Goal: Information Seeking & Learning: Learn about a topic

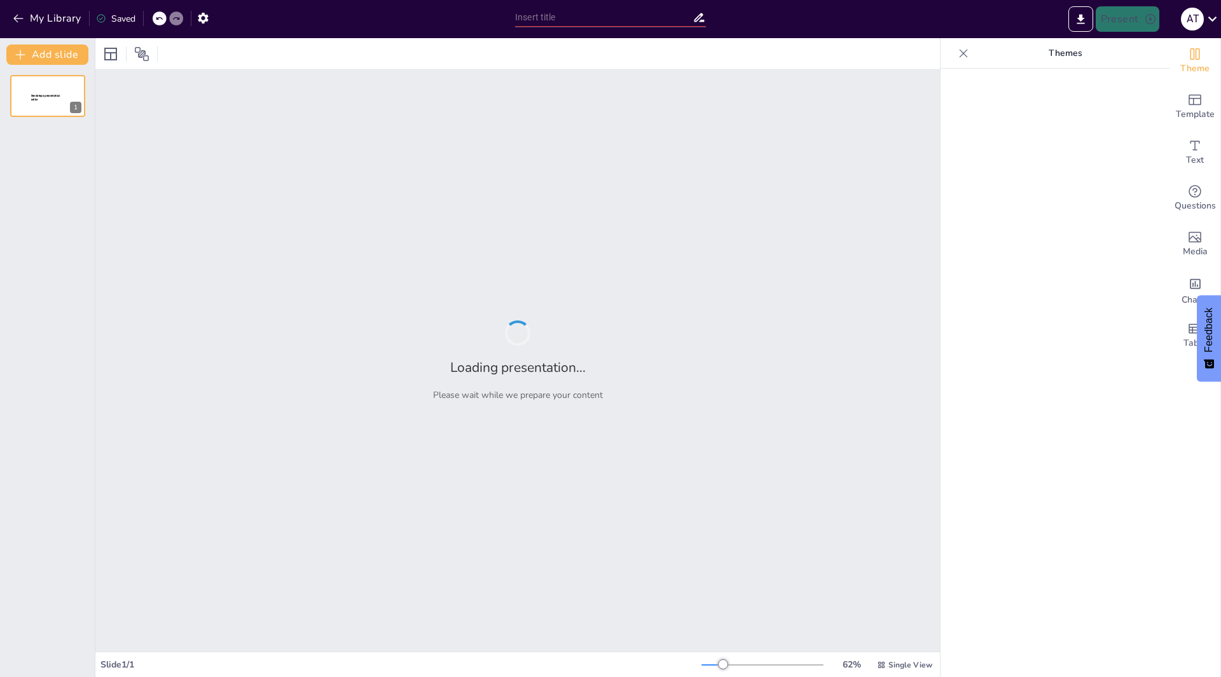
type input "PPT ON SUBSTATION"
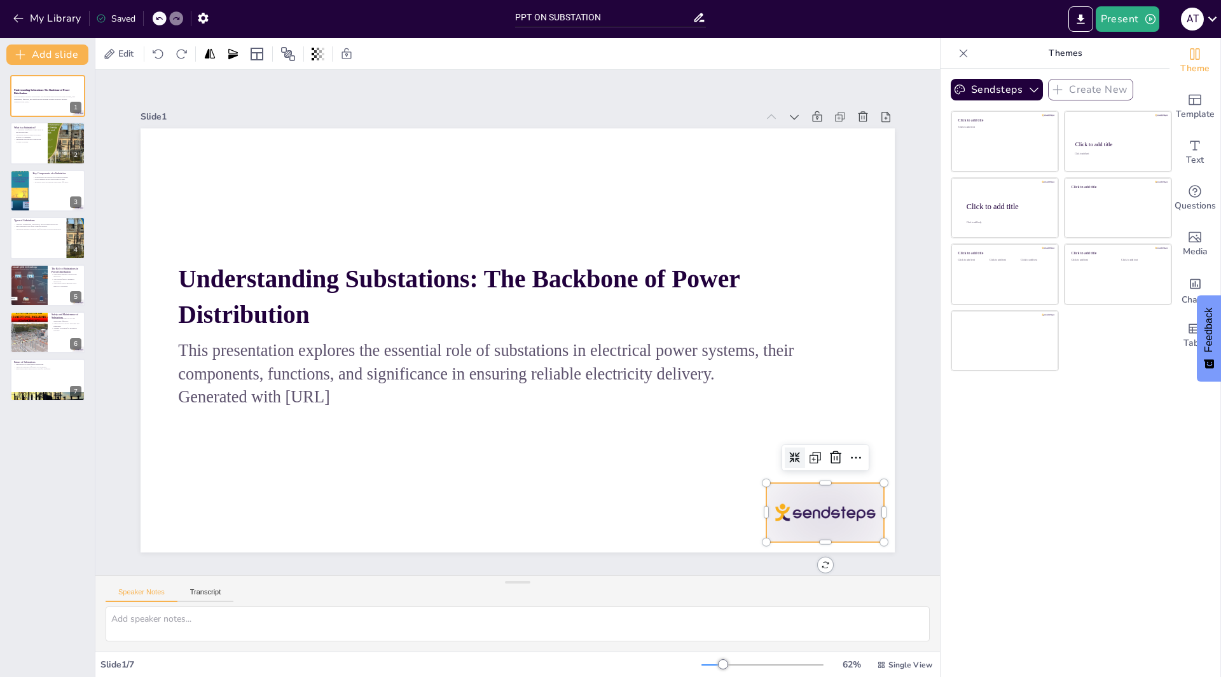
click at [854, 514] on div at bounding box center [803, 543] width 123 height 71
click at [821, 482] on icon at bounding box center [819, 490] width 17 height 17
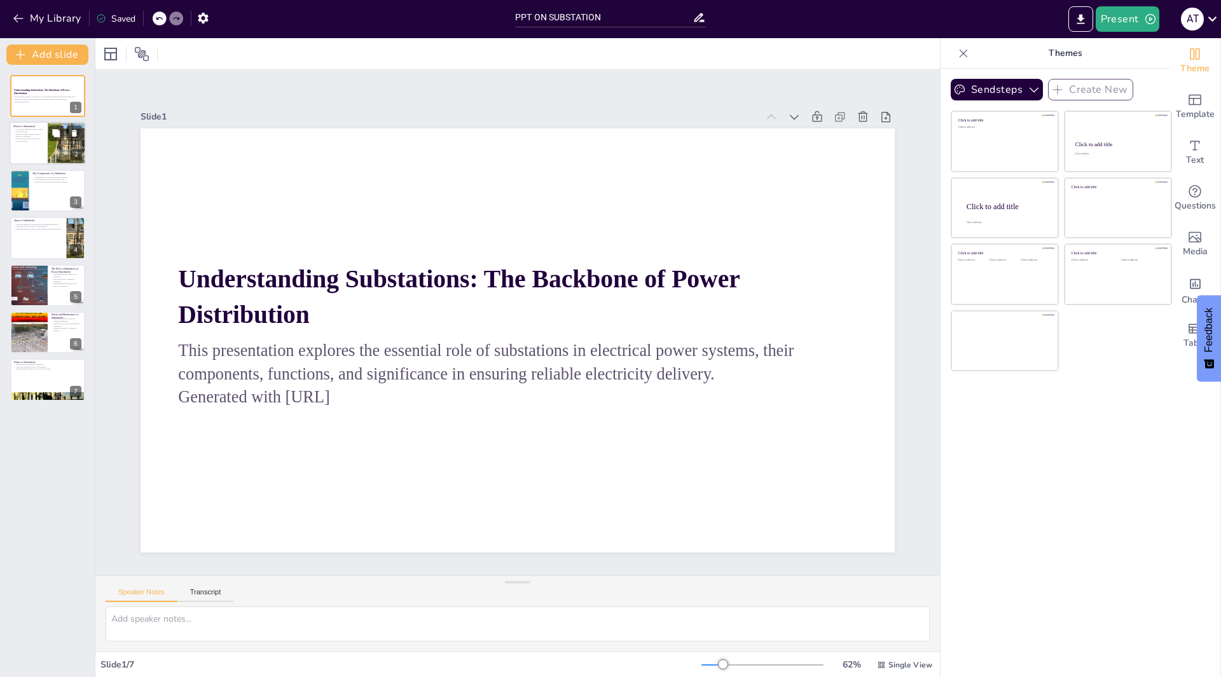
click at [24, 134] on p "Substations ensure reliable electricity delivery to consumers." at bounding box center [28, 135] width 31 height 4
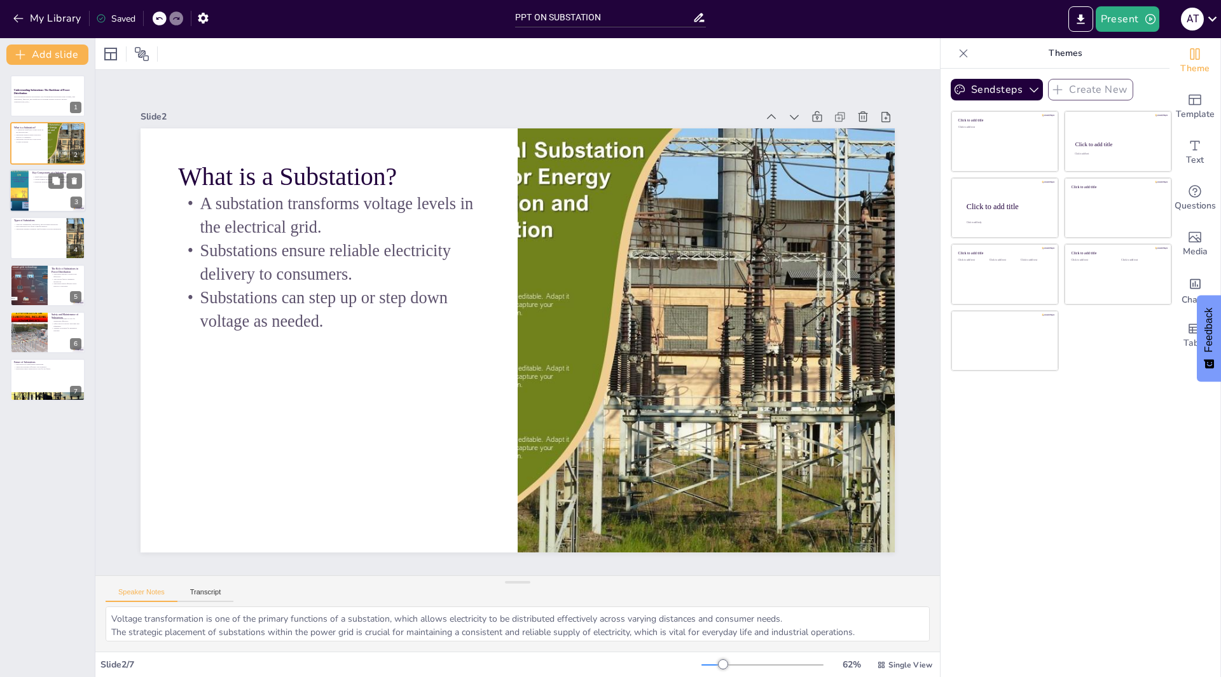
click at [48, 206] on div at bounding box center [48, 190] width 76 height 43
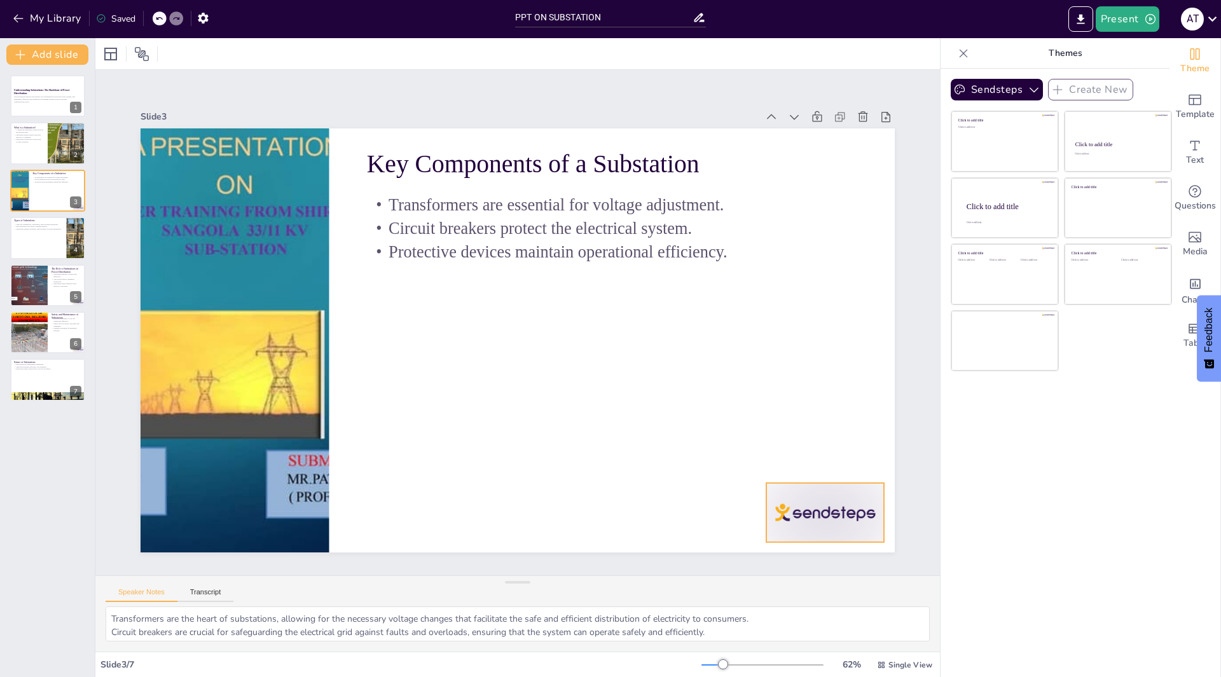
click at [799, 523] on div at bounding box center [825, 512] width 118 height 59
click at [825, 482] on icon at bounding box center [819, 490] width 17 height 17
click at [27, 244] on div at bounding box center [48, 237] width 76 height 43
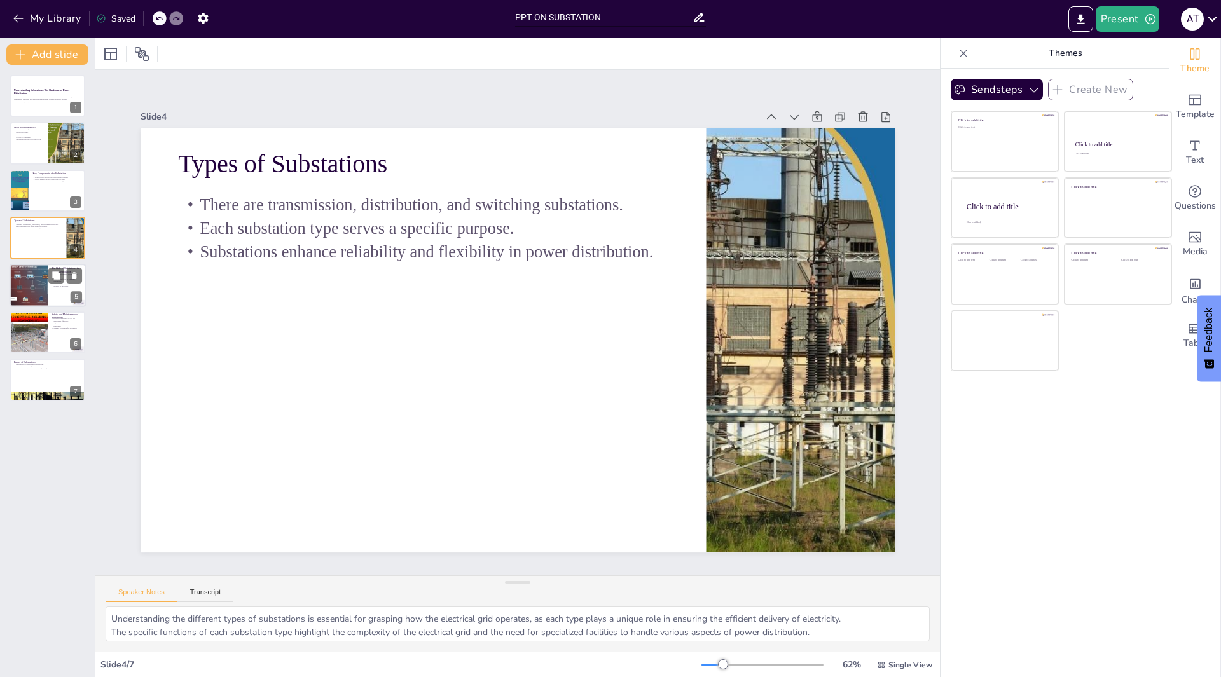
click at [39, 287] on div at bounding box center [28, 285] width 76 height 43
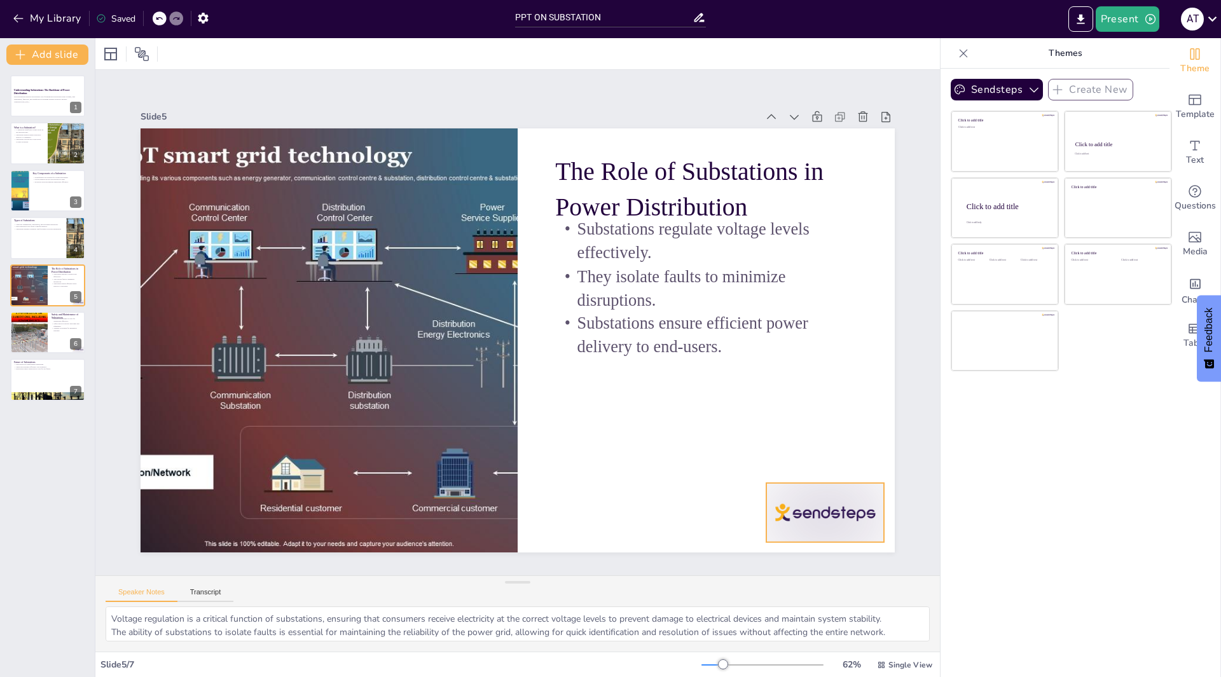
click at [755, 586] on div at bounding box center [689, 641] width 132 height 110
click at [533, 657] on icon at bounding box center [523, 667] width 20 height 20
click at [41, 340] on div at bounding box center [28, 332] width 57 height 43
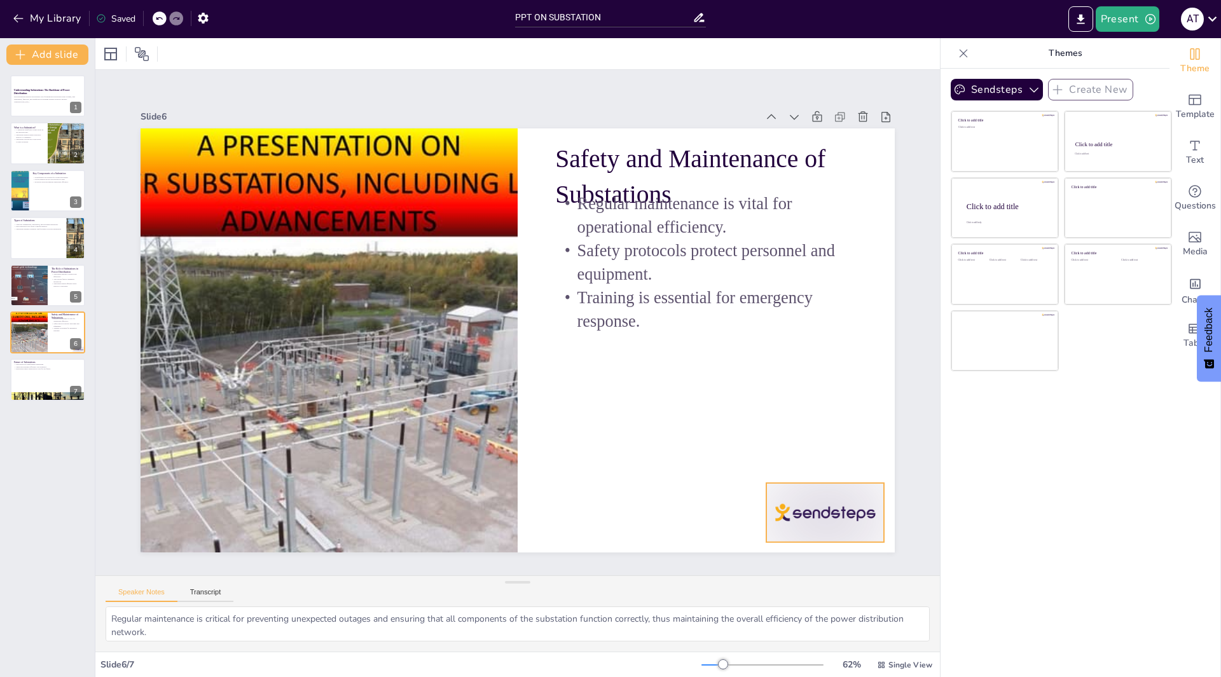
click at [755, 586] on div at bounding box center [689, 641] width 132 height 110
click at [826, 483] on icon at bounding box center [819, 489] width 13 height 13
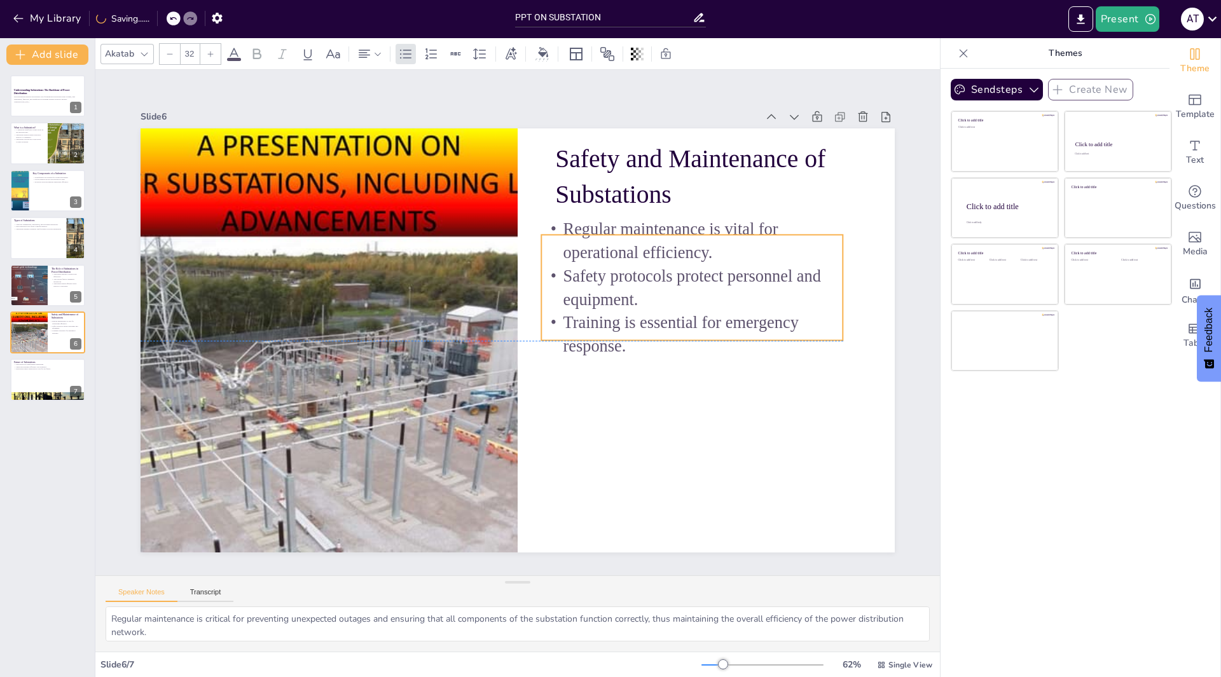
drag, startPoint x: 596, startPoint y: 221, endPoint x: 582, endPoint y: 245, distance: 28.5
click at [582, 245] on p "Regular maintenance is vital for operational efficiency." at bounding box center [691, 240] width 301 height 47
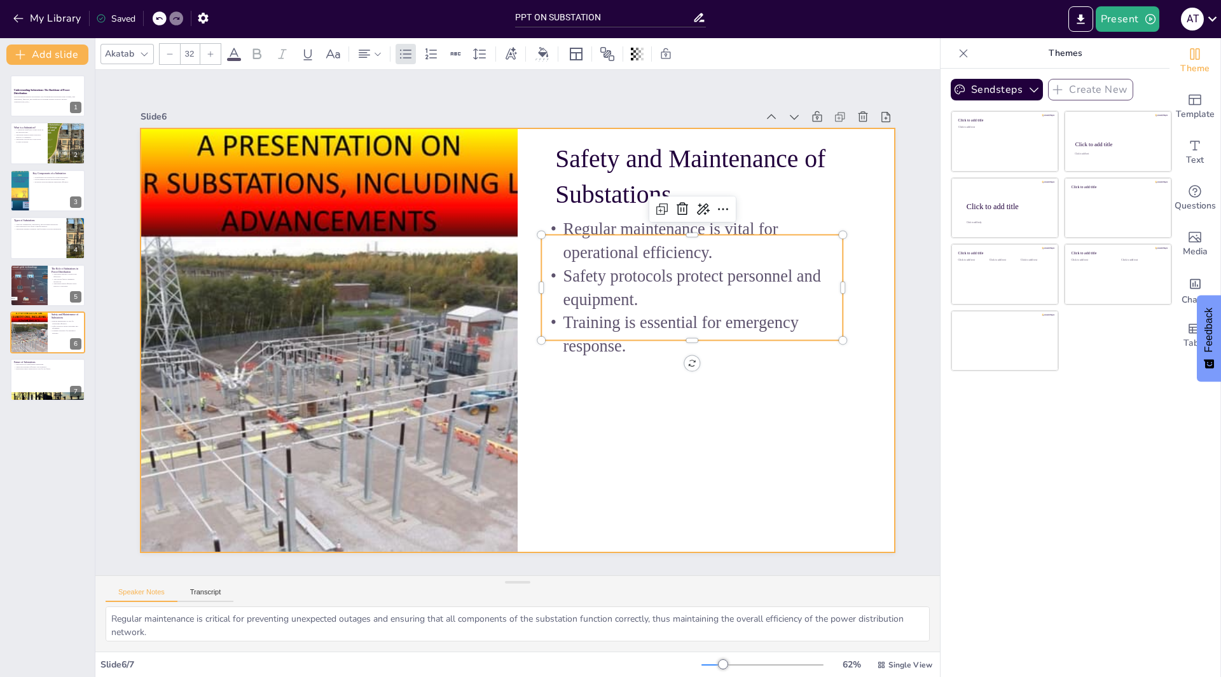
click at [650, 390] on div at bounding box center [500, 327] width 572 height 826
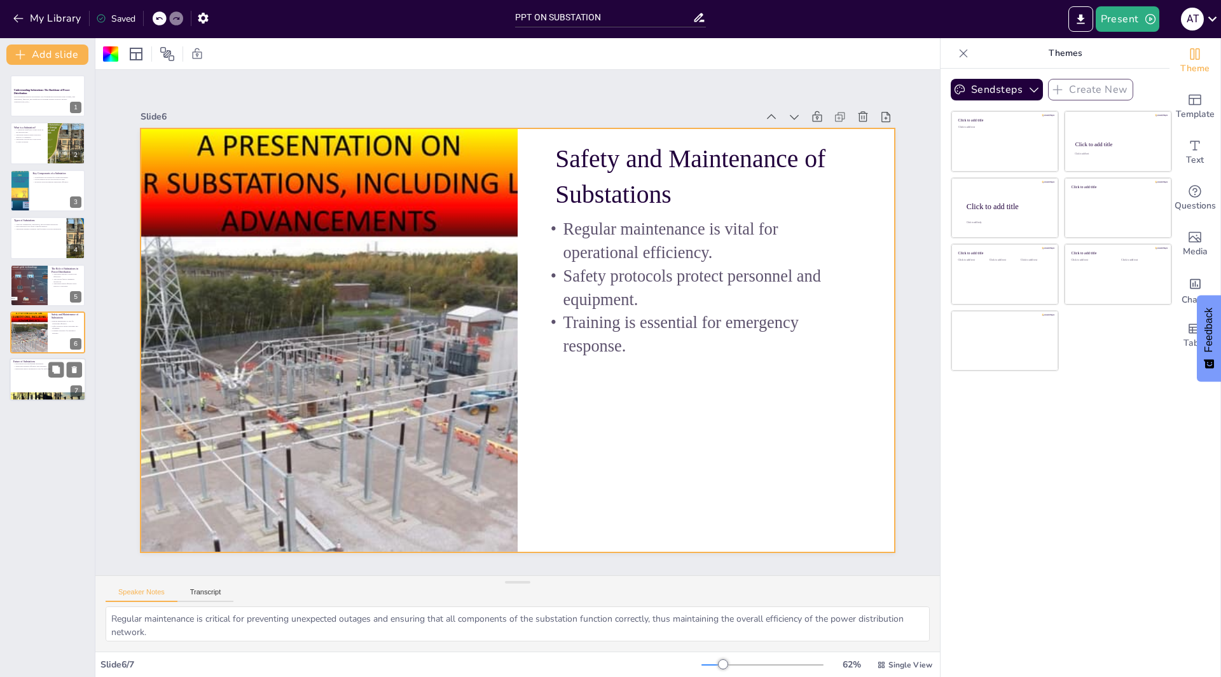
click at [43, 374] on div at bounding box center [48, 380] width 76 height 43
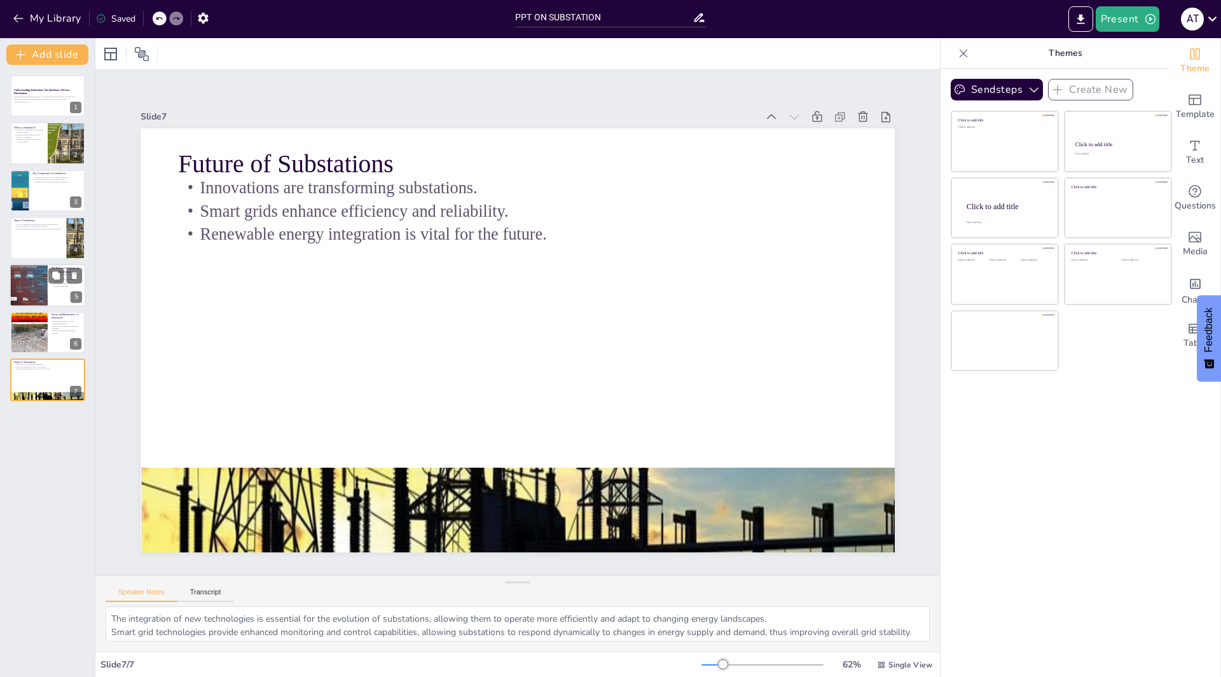
click at [42, 289] on div at bounding box center [28, 285] width 76 height 43
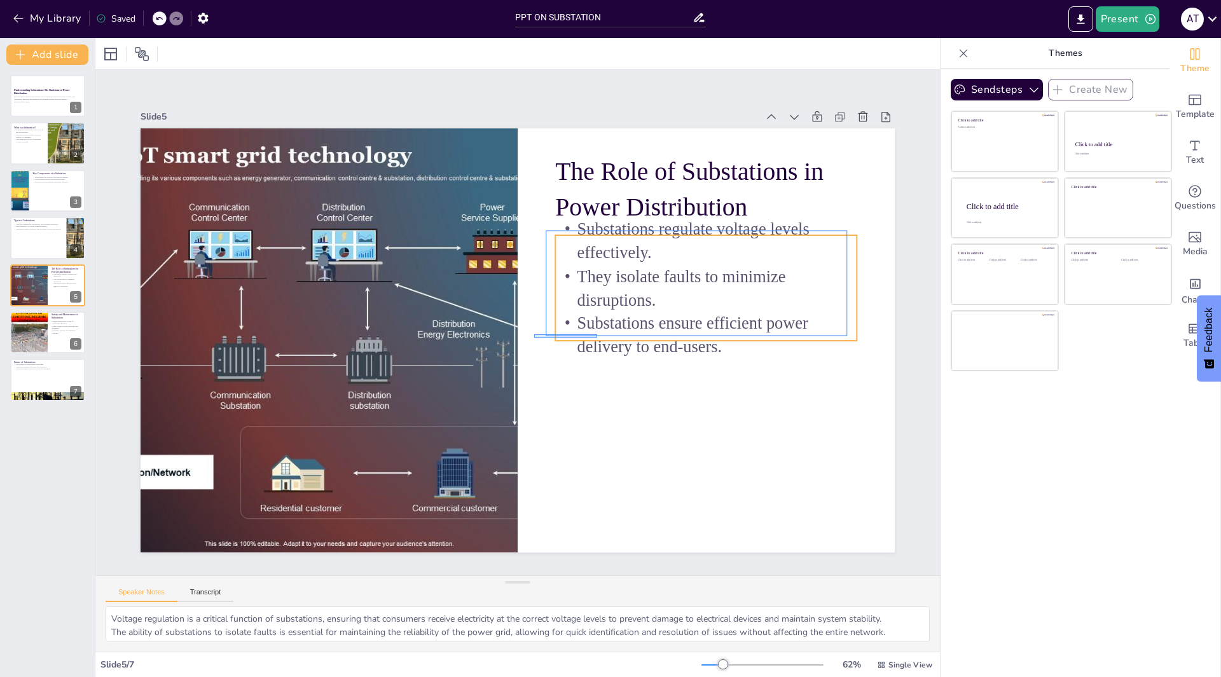
drag, startPoint x: 534, startPoint y: 338, endPoint x: 597, endPoint y: 334, distance: 63.0
click at [597, 334] on div "The Role of Substations in Power Distribution Substations regulate voltage leve…" at bounding box center [614, 154] width 653 height 377
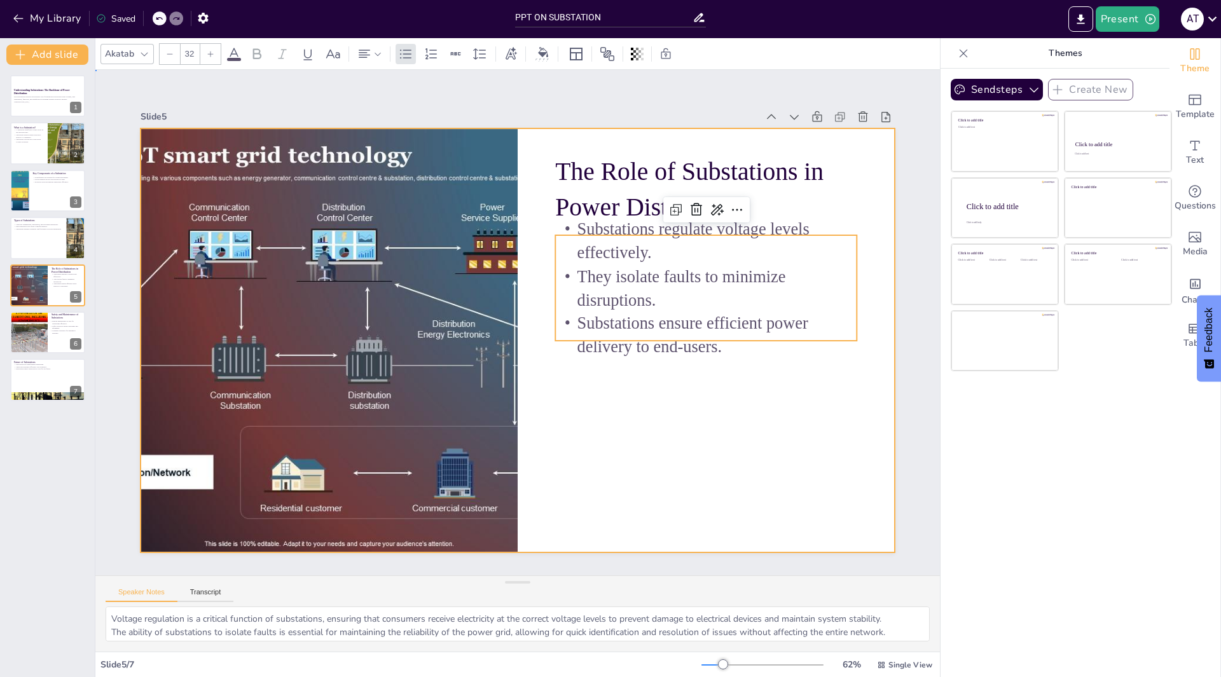
click at [548, 375] on div at bounding box center [510, 339] width 862 height 694
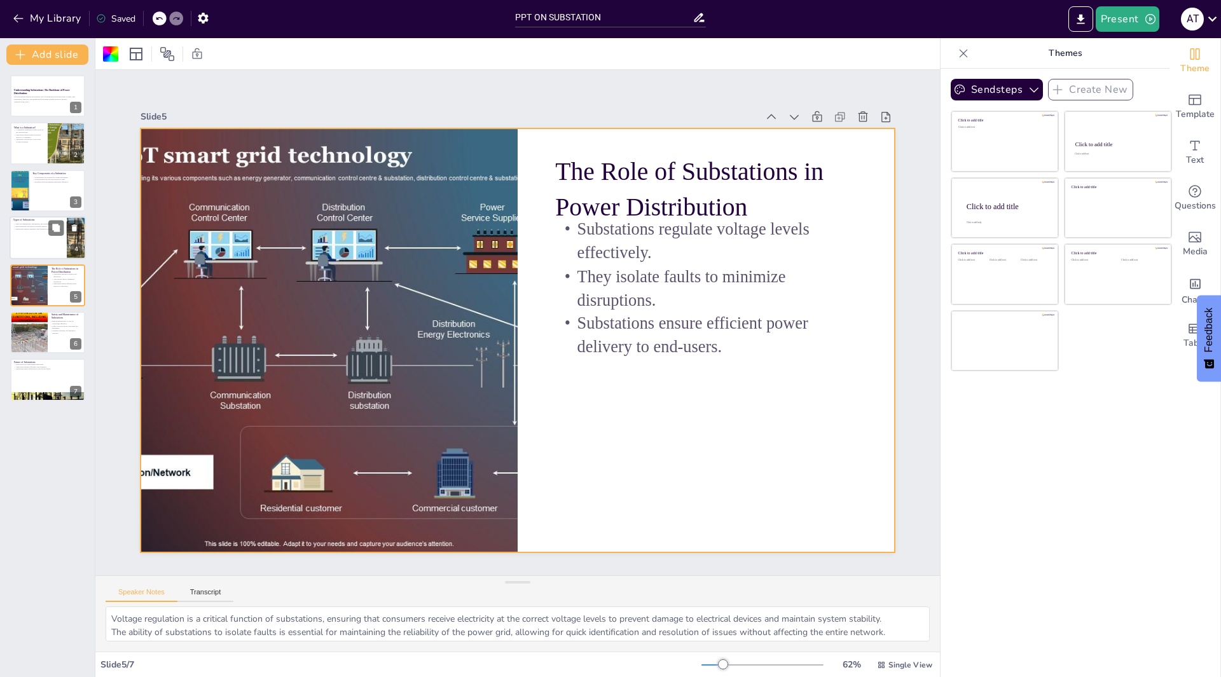
click at [37, 230] on p "Substations enhance reliability and flexibility in power distribution." at bounding box center [38, 229] width 50 height 3
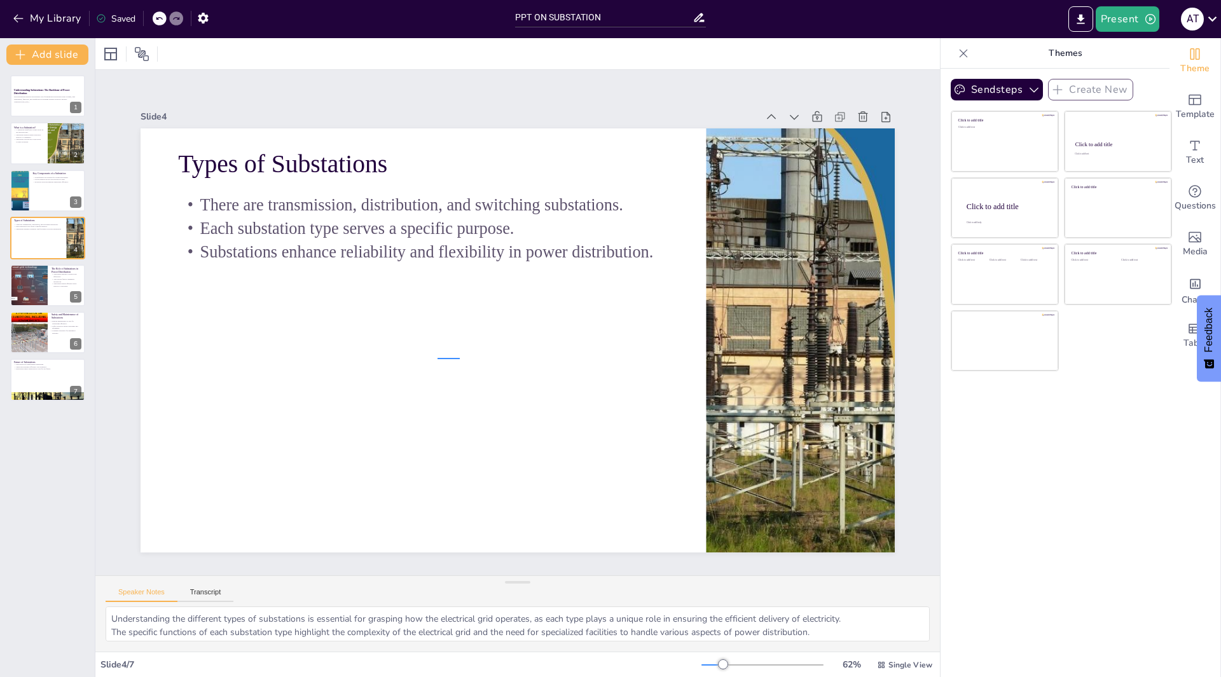
drag, startPoint x: 460, startPoint y: 359, endPoint x: 437, endPoint y: 358, distance: 22.3
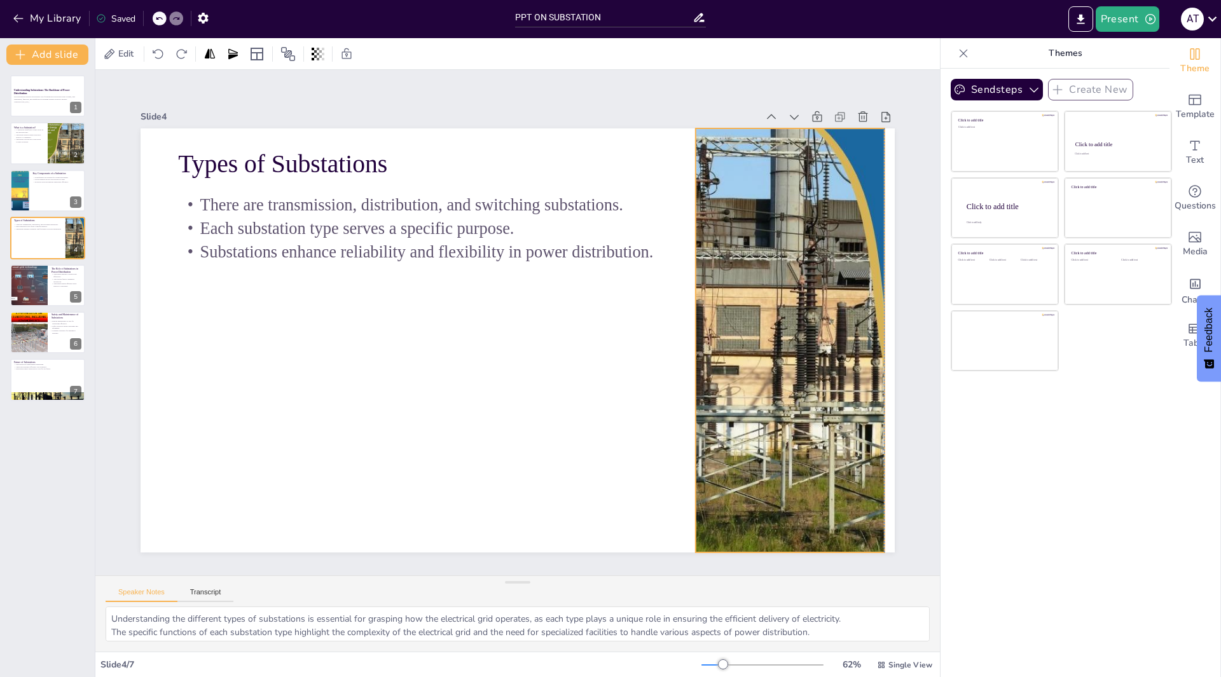
drag, startPoint x: 697, startPoint y: 368, endPoint x: 684, endPoint y: 368, distance: 12.7
click at [684, 169] on div "Types of Substations There are transmission, distribution, and switching substa…" at bounding box center [538, 129] width 750 height 79
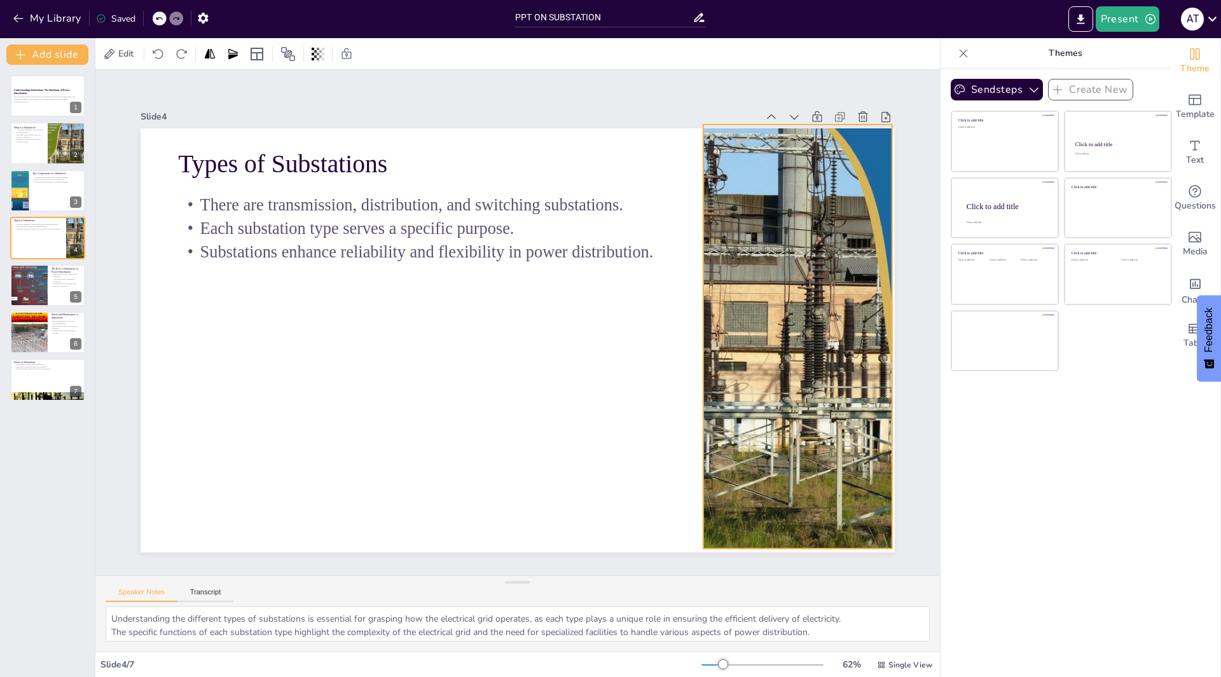
drag, startPoint x: 707, startPoint y: 431, endPoint x: 715, endPoint y: 427, distance: 8.5
click at [715, 427] on div at bounding box center [779, 423] width 669 height 578
click at [58, 188] on button at bounding box center [55, 180] width 15 height 15
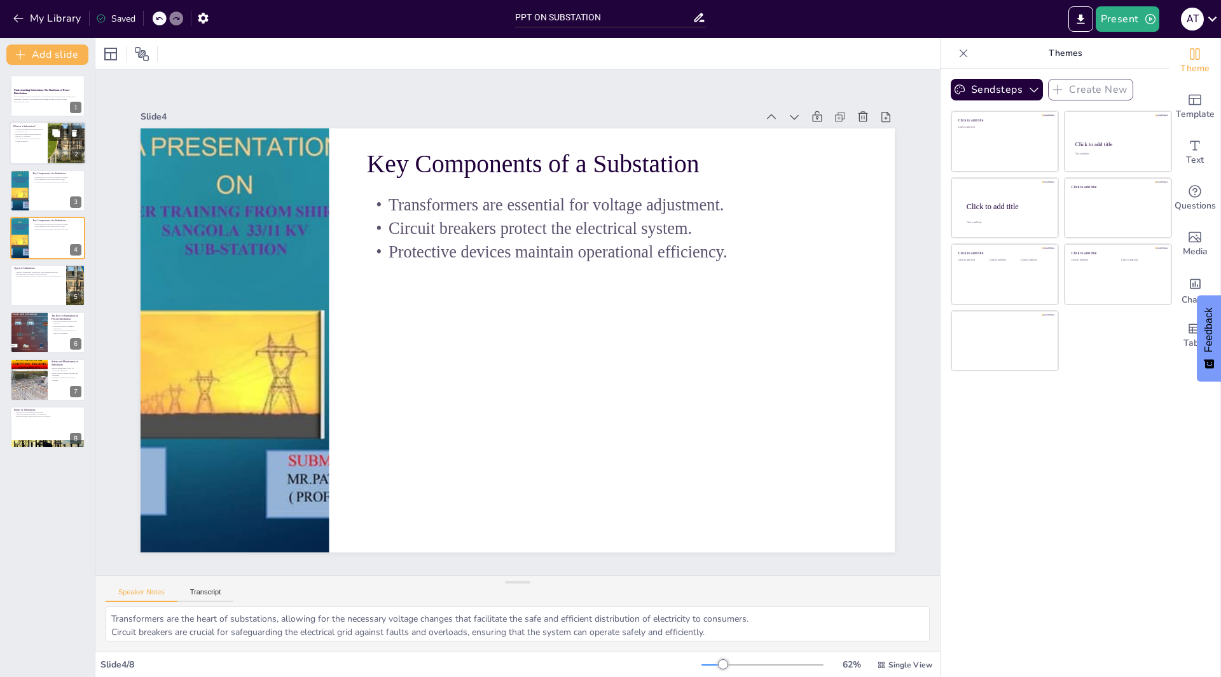
click at [51, 144] on div at bounding box center [66, 143] width 57 height 43
type textarea "Voltage transformation is one of the primary functions of a substation, which a…"
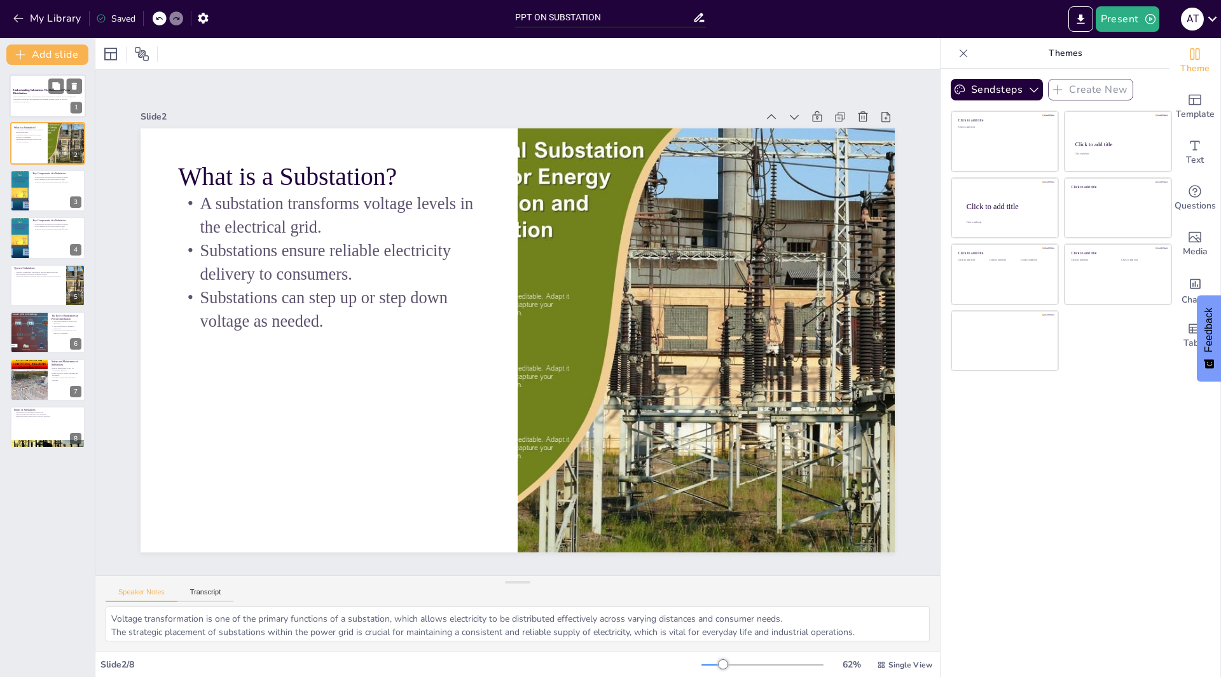
click at [51, 106] on div at bounding box center [48, 95] width 76 height 43
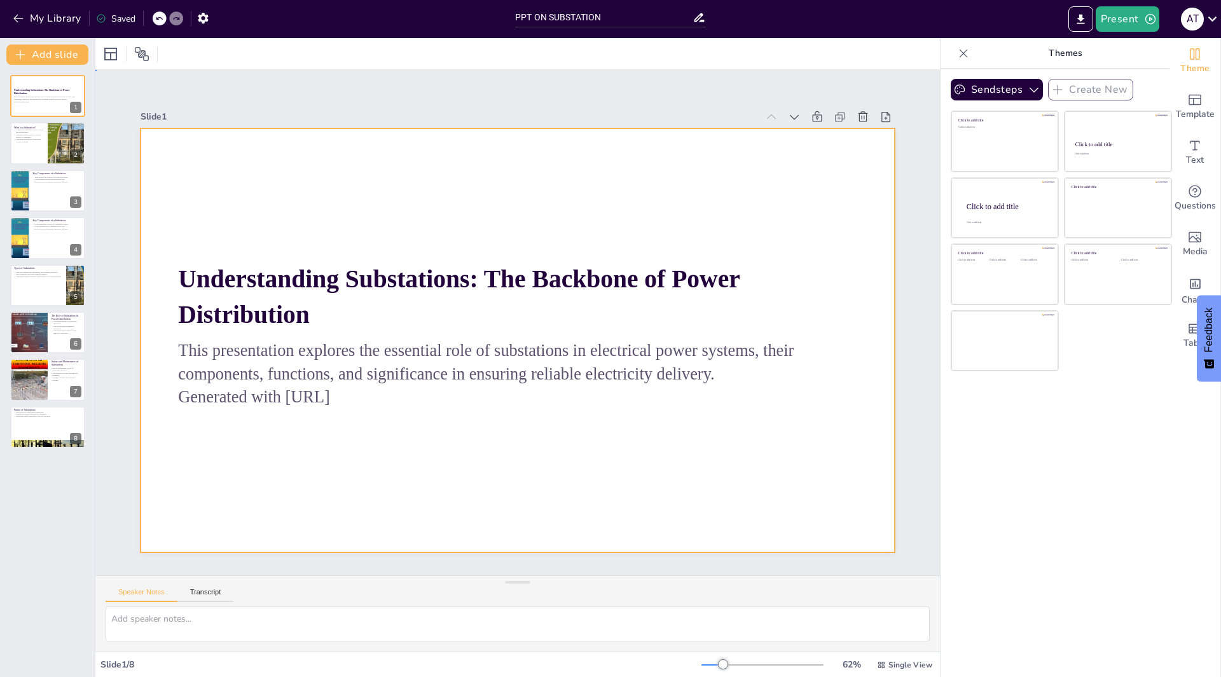
click at [228, 207] on div at bounding box center [518, 340] width 754 height 424
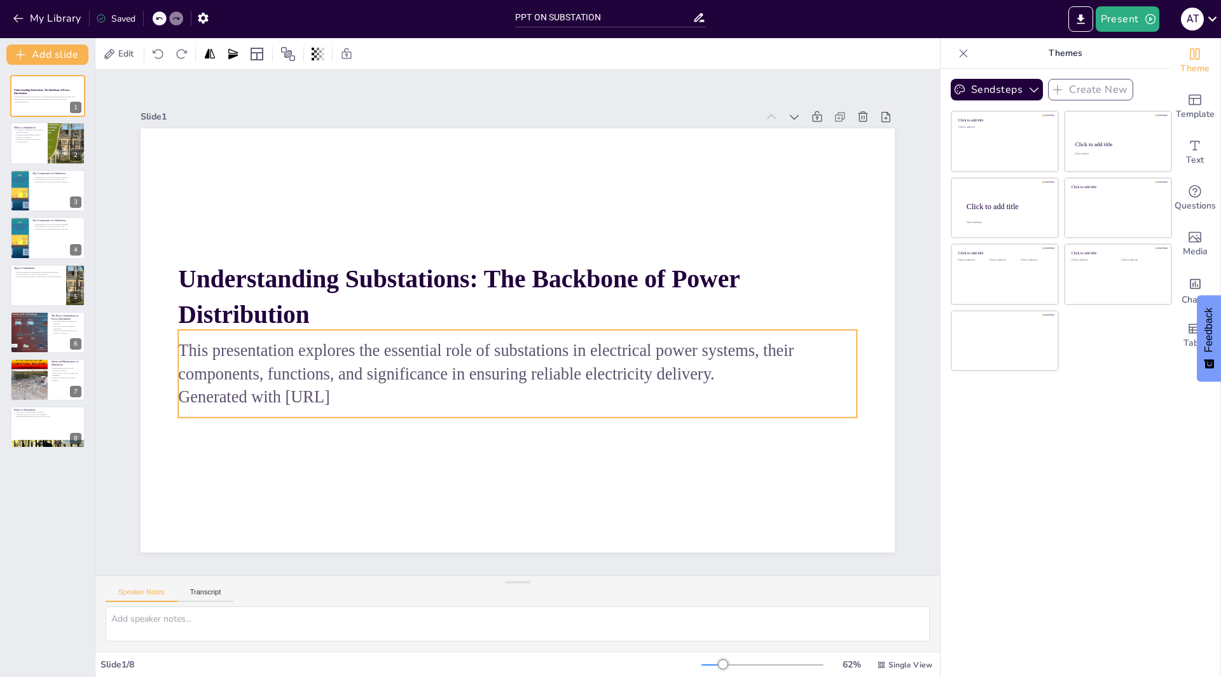
click at [359, 393] on p "Generated with [URL]" at bounding box center [509, 397] width 677 height 94
click at [359, 393] on p "Generated with [URL]" at bounding box center [517, 397] width 678 height 24
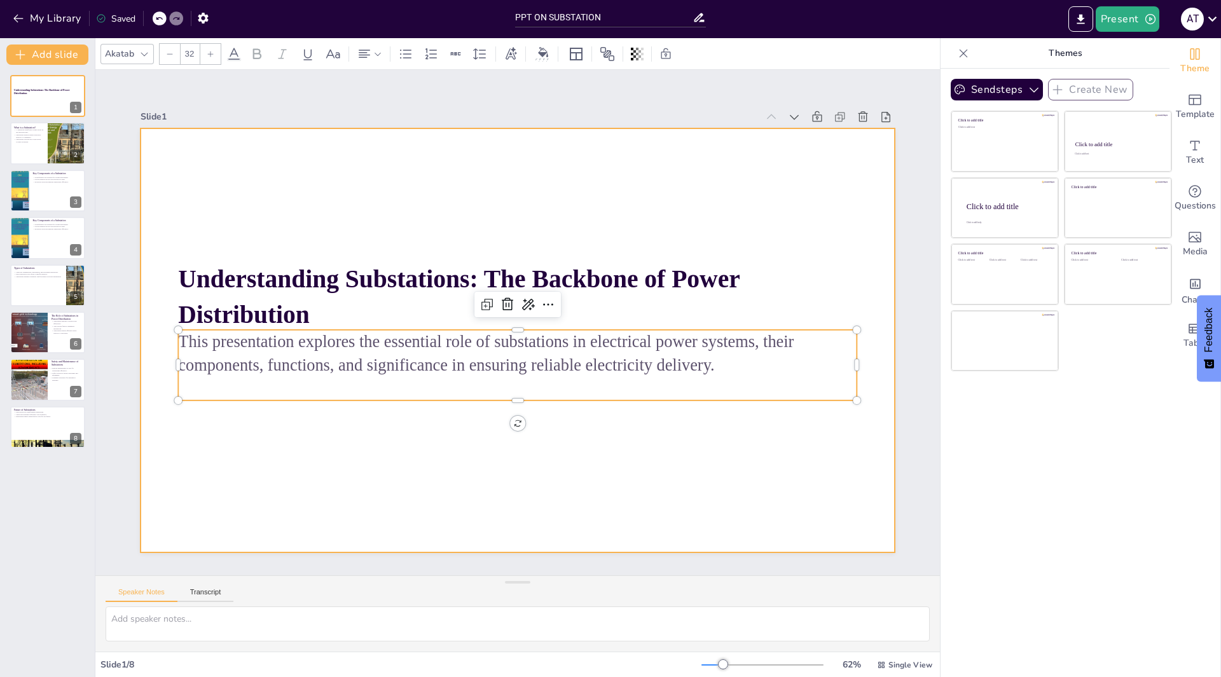
click at [427, 429] on div at bounding box center [508, 338] width 865 height 745
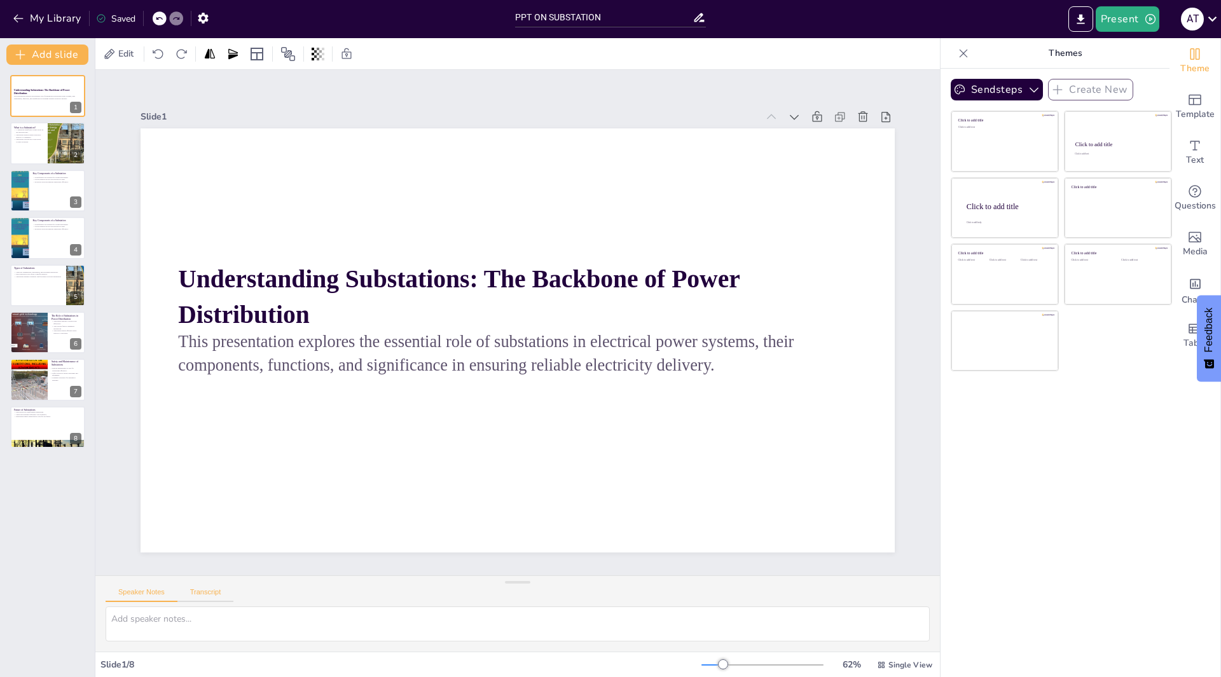
click at [194, 591] on button "Transcript" at bounding box center [205, 595] width 57 height 14
click at [148, 592] on button "Speaker Notes" at bounding box center [142, 595] width 72 height 14
click at [27, 138] on p "Substations can step up or step down voltage as needed." at bounding box center [28, 140] width 31 height 4
type textarea "Voltage transformation is one of the primary functions of a substation, which a…"
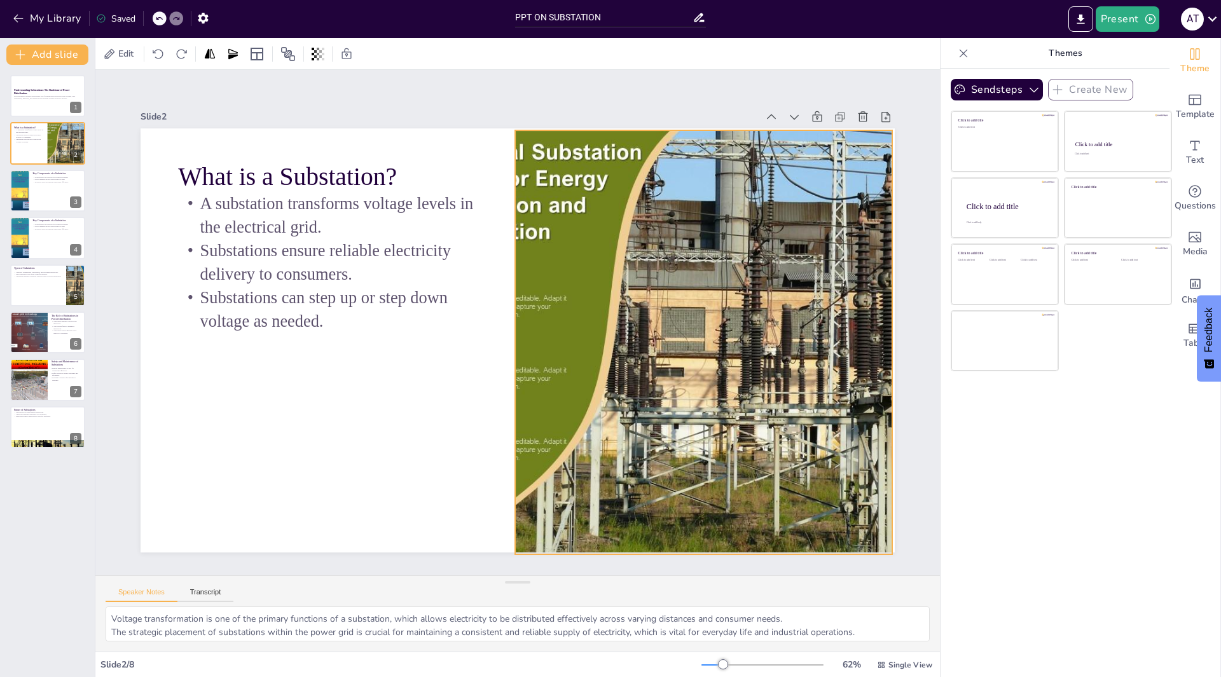
click at [560, 249] on div at bounding box center [696, 380] width 642 height 533
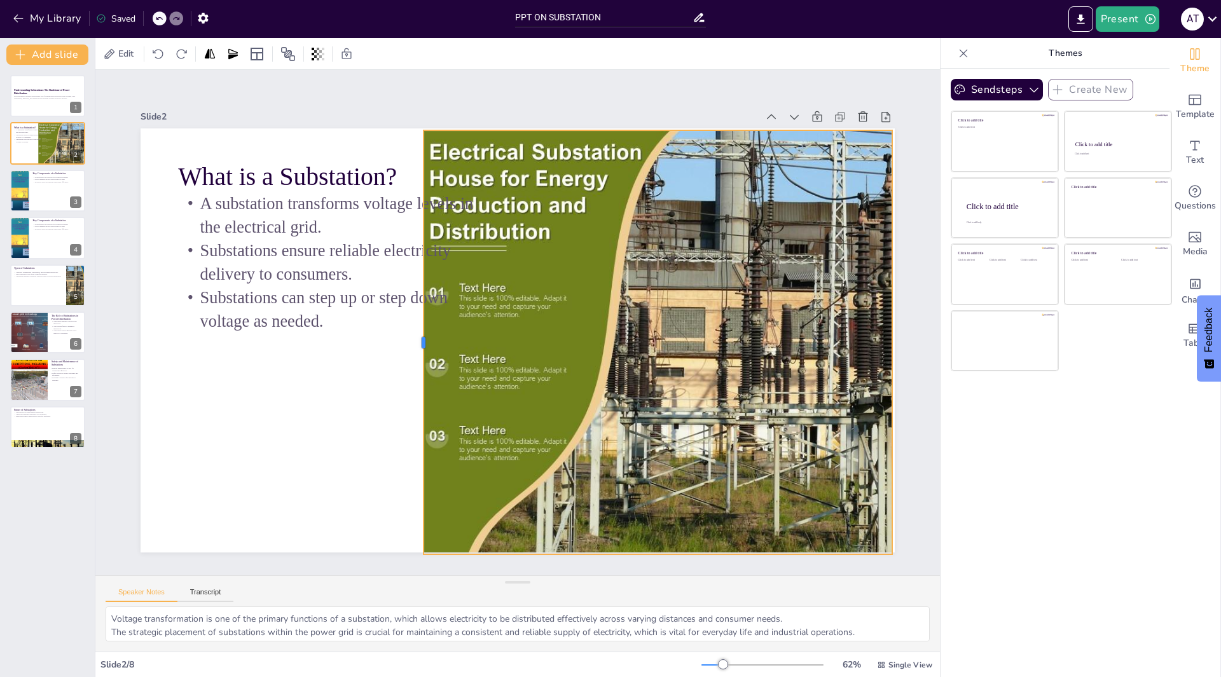
drag, startPoint x: 502, startPoint y: 310, endPoint x: 410, endPoint y: 248, distance: 110.4
click at [410, 248] on div at bounding box center [419, 300] width 182 height 392
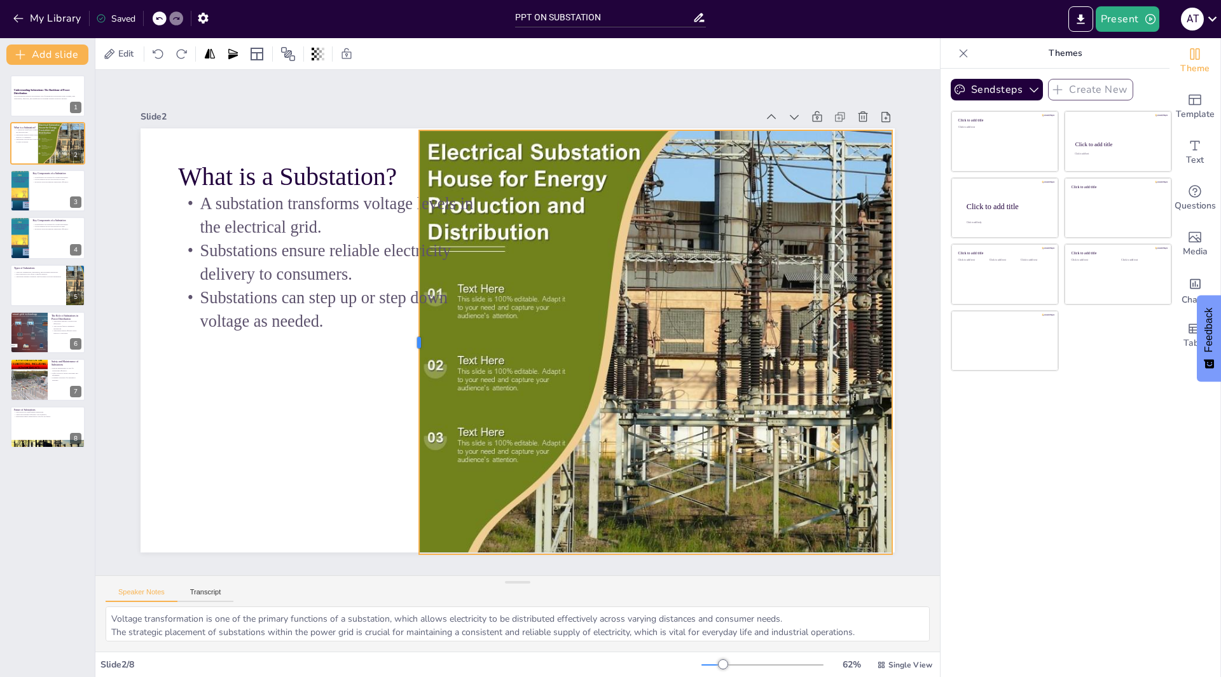
drag, startPoint x: 413, startPoint y: 387, endPoint x: 409, endPoint y: 289, distance: 97.4
click at [409, 289] on div at bounding box center [422, 277] width 258 height 349
click at [526, 308] on div at bounding box center [699, 362] width 609 height 483
click at [491, 314] on div at bounding box center [679, 417] width 692 height 621
click at [499, 306] on div at bounding box center [679, 417] width 692 height 621
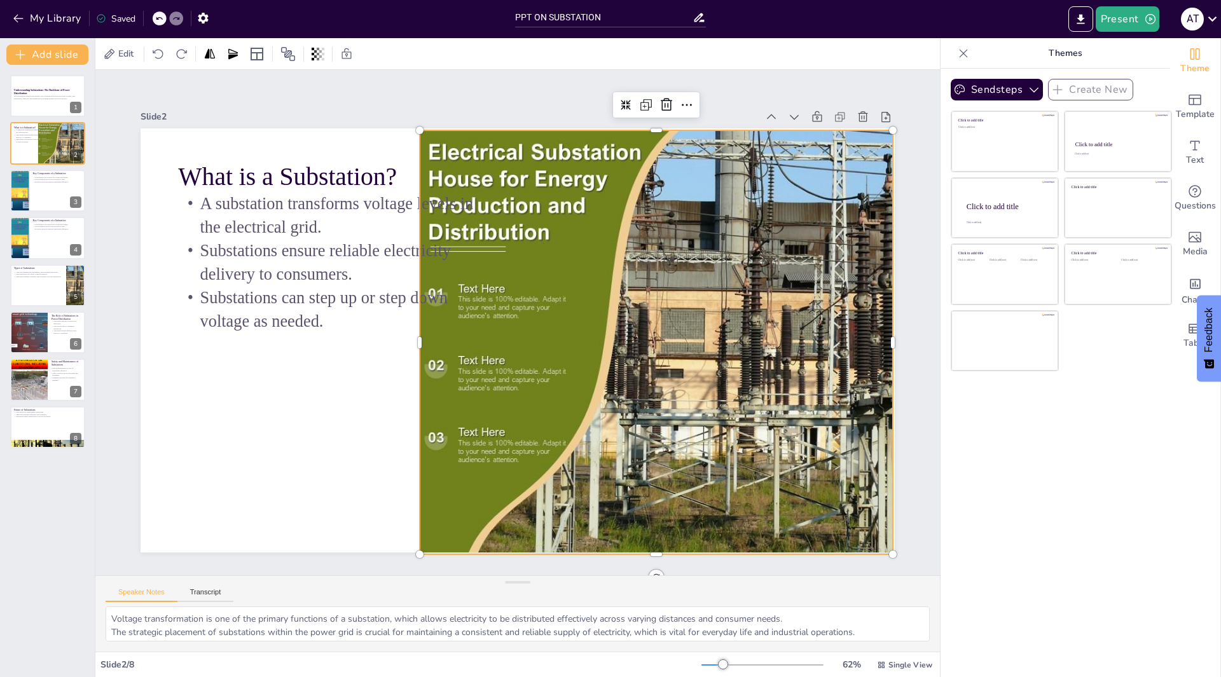
click at [499, 300] on div at bounding box center [667, 433] width 705 height 653
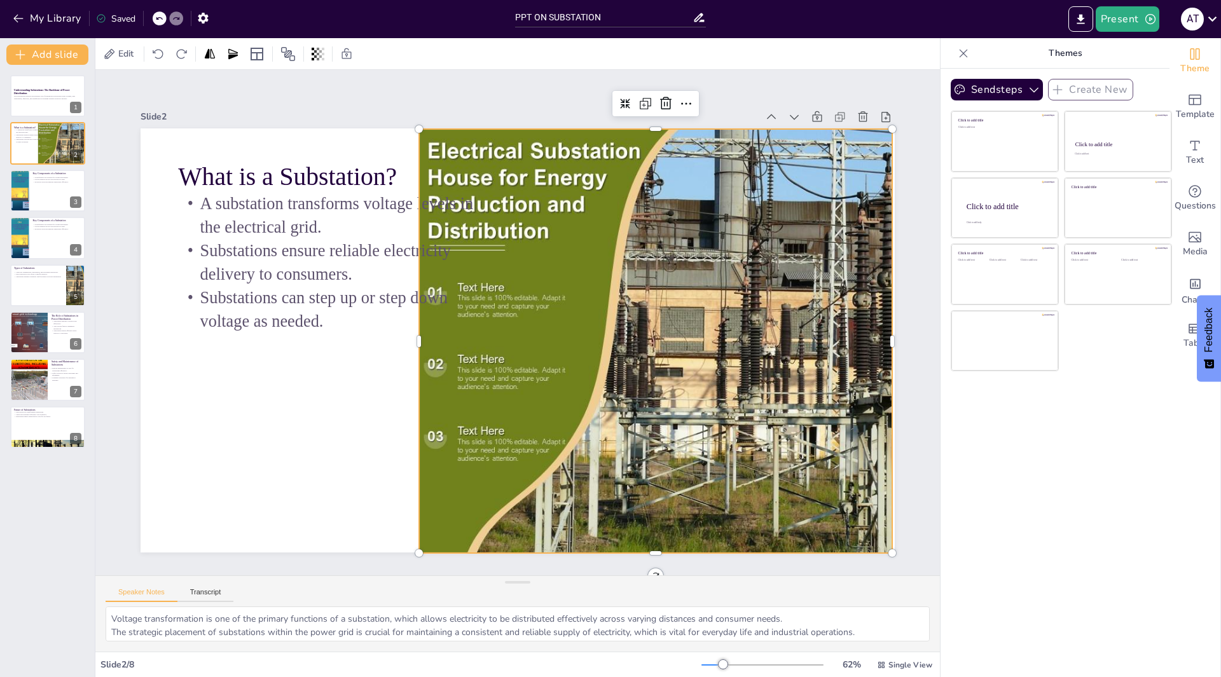
click at [488, 293] on div at bounding box center [699, 362] width 609 height 484
click at [535, 303] on div at bounding box center [679, 416] width 692 height 621
click at [520, 301] on div at bounding box center [679, 416] width 692 height 621
click at [519, 301] on div at bounding box center [656, 447] width 710 height 678
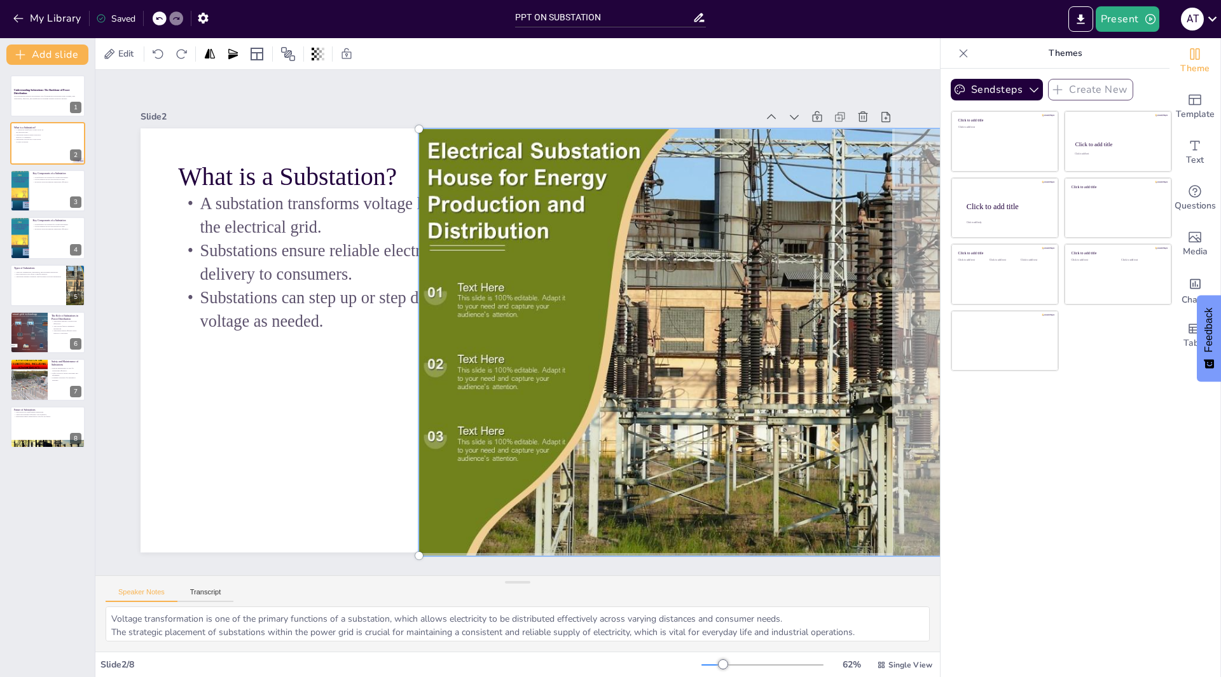
click at [519, 301] on div at bounding box center [702, 342] width 582 height 442
click at [550, 446] on div at bounding box center [700, 361] width 626 height 500
click at [529, 450] on div at bounding box center [699, 361] width 626 height 500
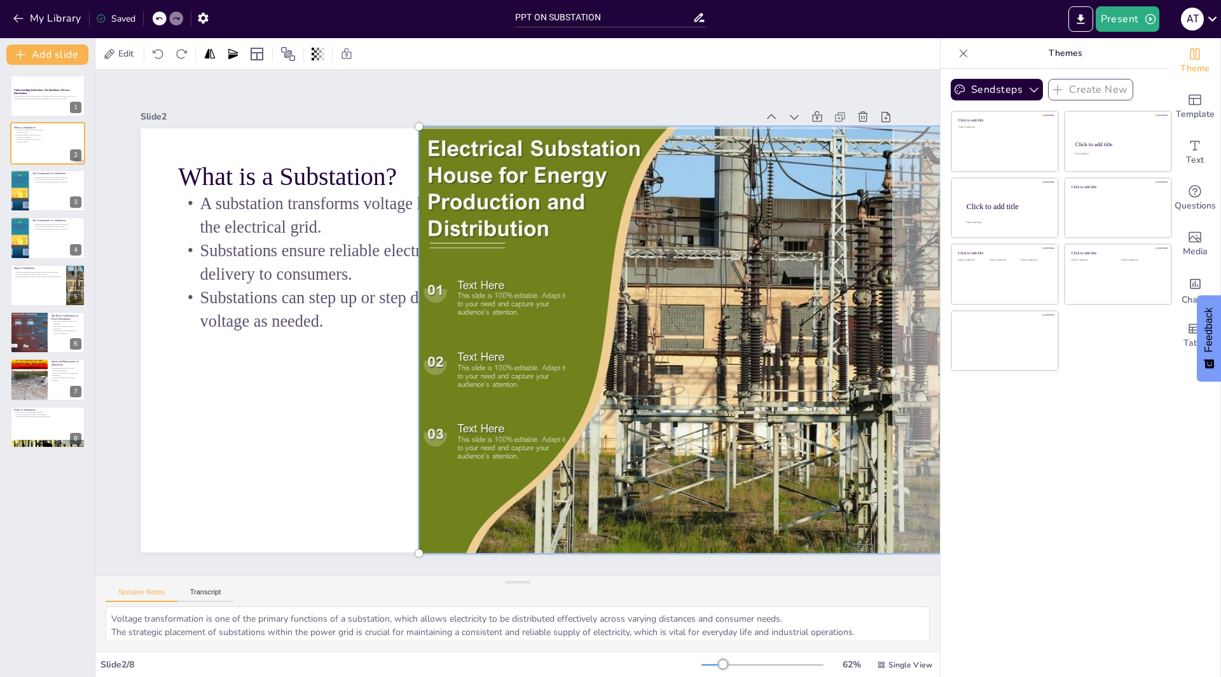
drag, startPoint x: 506, startPoint y: 460, endPoint x: 591, endPoint y: 457, distance: 85.3
click at [591, 457] on div at bounding box center [695, 378] width 662 height 553
click at [510, 452] on div at bounding box center [700, 359] width 626 height 500
drag, startPoint x: 510, startPoint y: 452, endPoint x: 483, endPoint y: 440, distance: 29.9
click at [483, 440] on div at bounding box center [700, 359] width 626 height 500
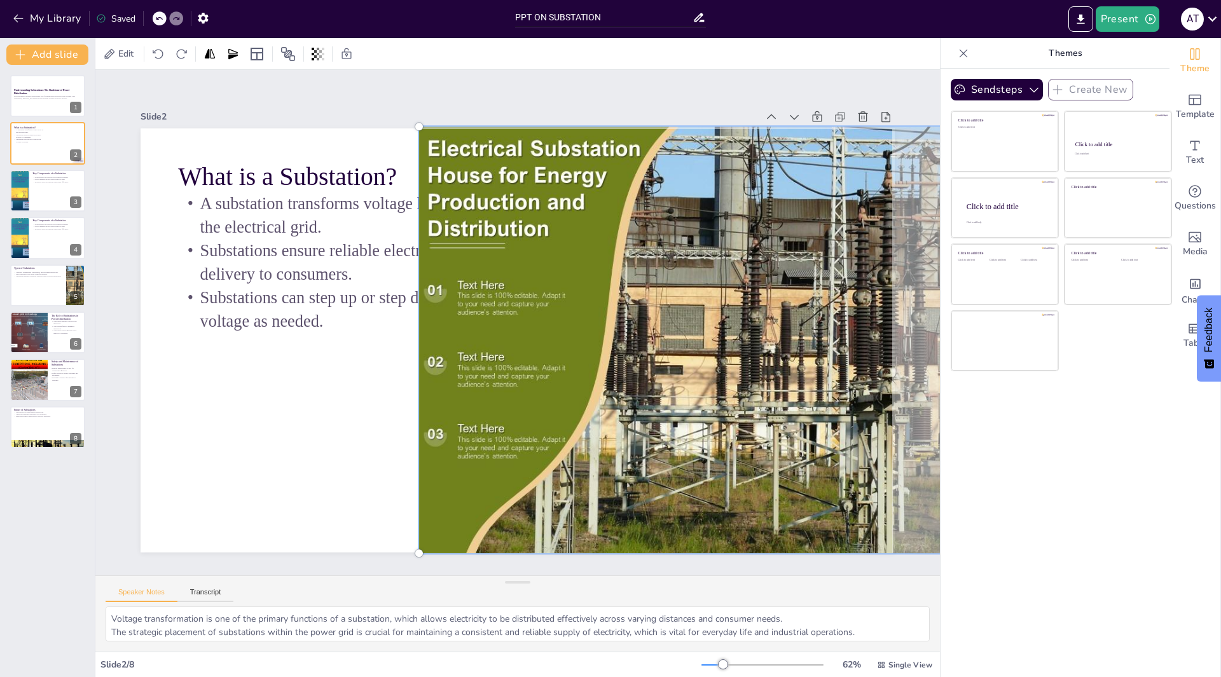
click at [481, 438] on div at bounding box center [695, 378] width 662 height 553
click at [481, 437] on div at bounding box center [700, 359] width 626 height 500
click at [469, 423] on div at bounding box center [700, 359] width 626 height 500
click at [422, 433] on div at bounding box center [680, 413] width 712 height 640
click at [487, 353] on div at bounding box center [694, 377] width 662 height 553
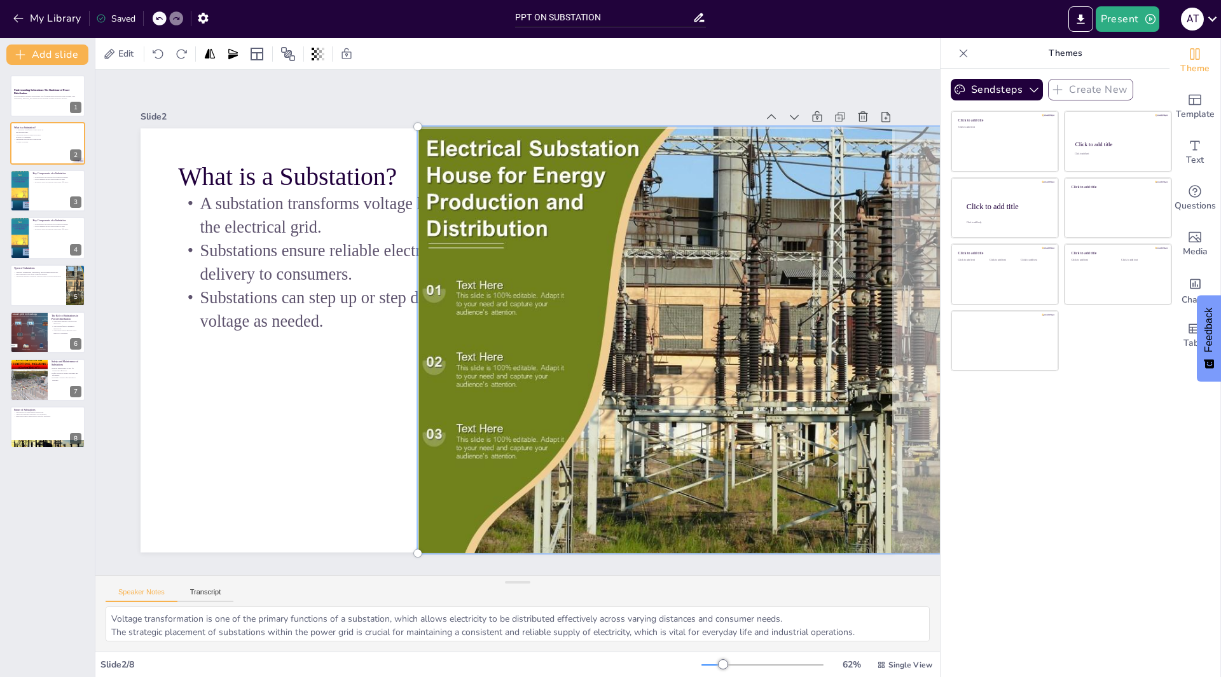
click at [460, 297] on div at bounding box center [694, 377] width 662 height 553
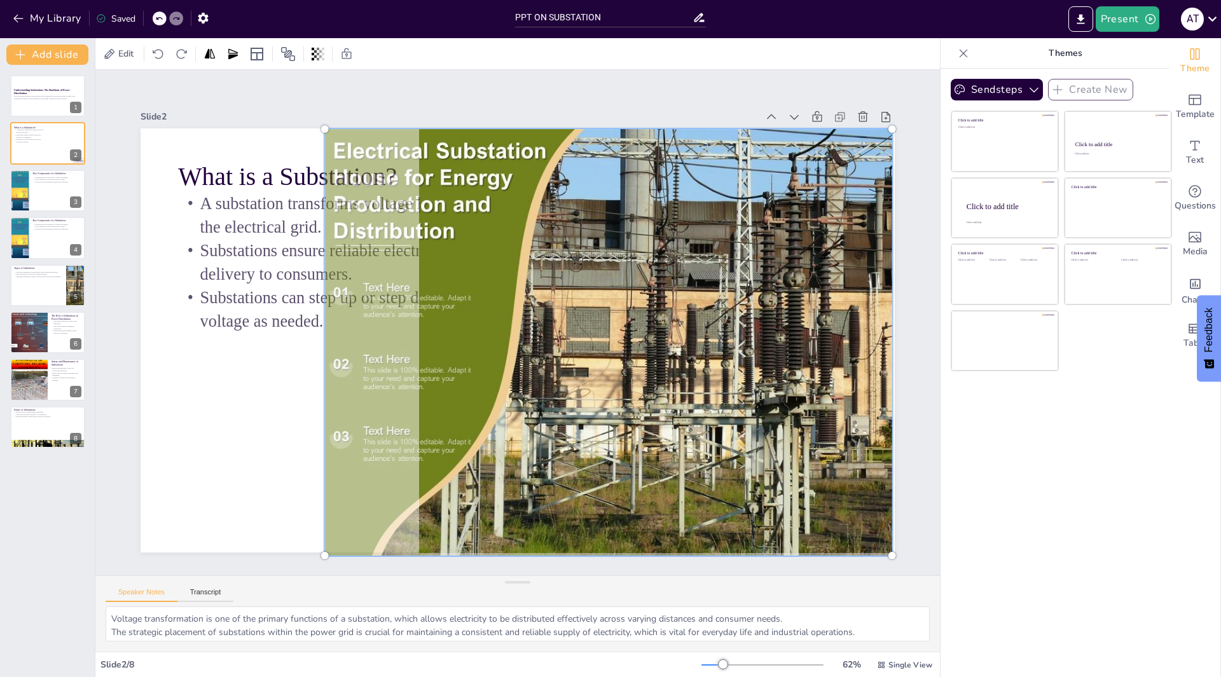
drag, startPoint x: 735, startPoint y: 387, endPoint x: 624, endPoint y: 394, distance: 110.8
click at [624, 394] on div at bounding box center [606, 352] width 626 height 500
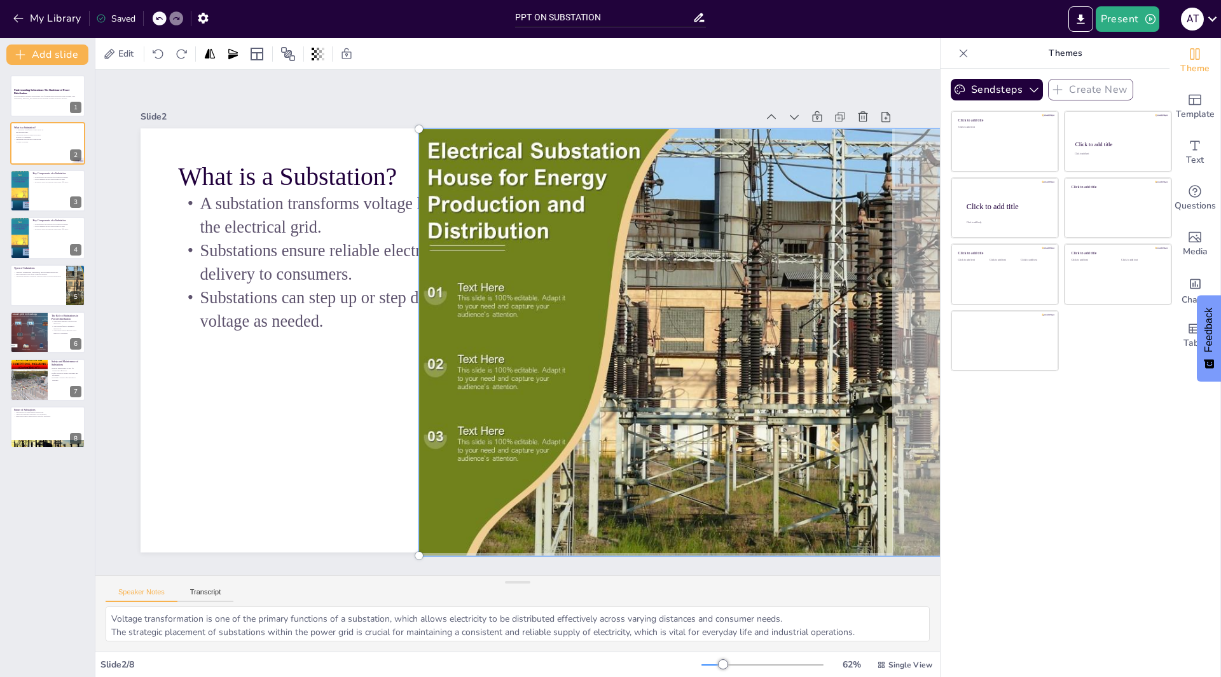
drag, startPoint x: 498, startPoint y: 406, endPoint x: 604, endPoint y: 415, distance: 106.6
click at [604, 415] on div at bounding box center [700, 361] width 626 height 500
click at [317, 429] on div at bounding box center [508, 337] width 860 height 787
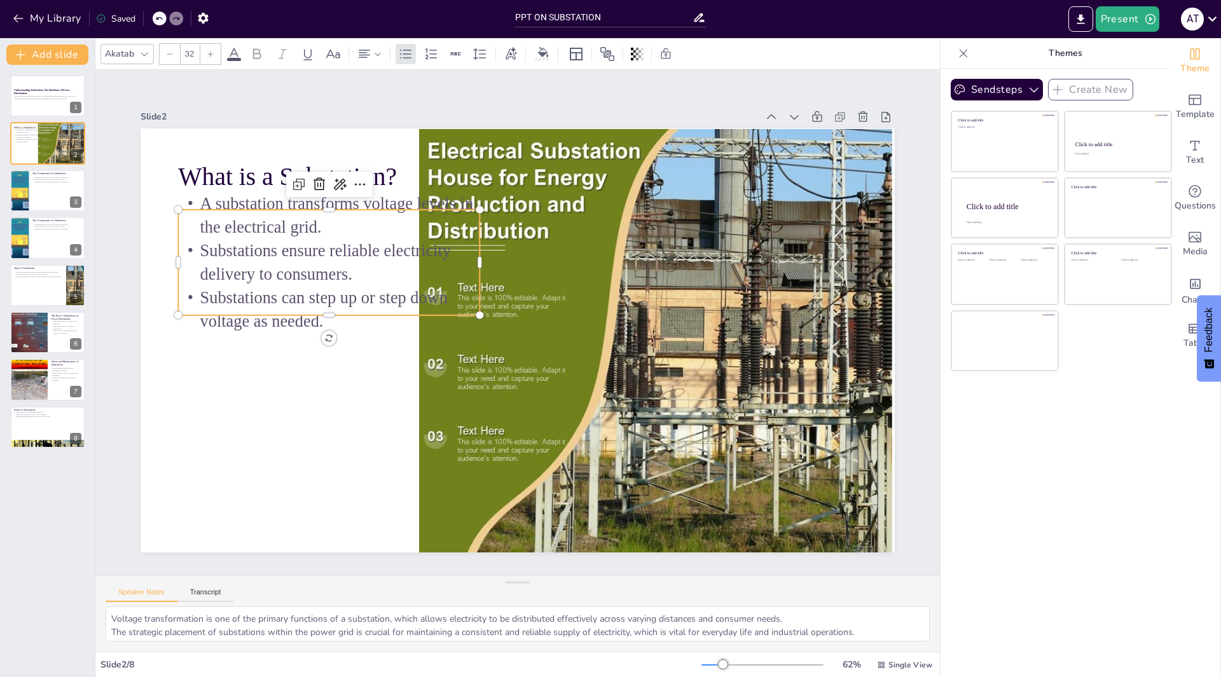
click at [342, 320] on p "Substations can step up or step down voltage as needed." at bounding box center [336, 270] width 305 height 109
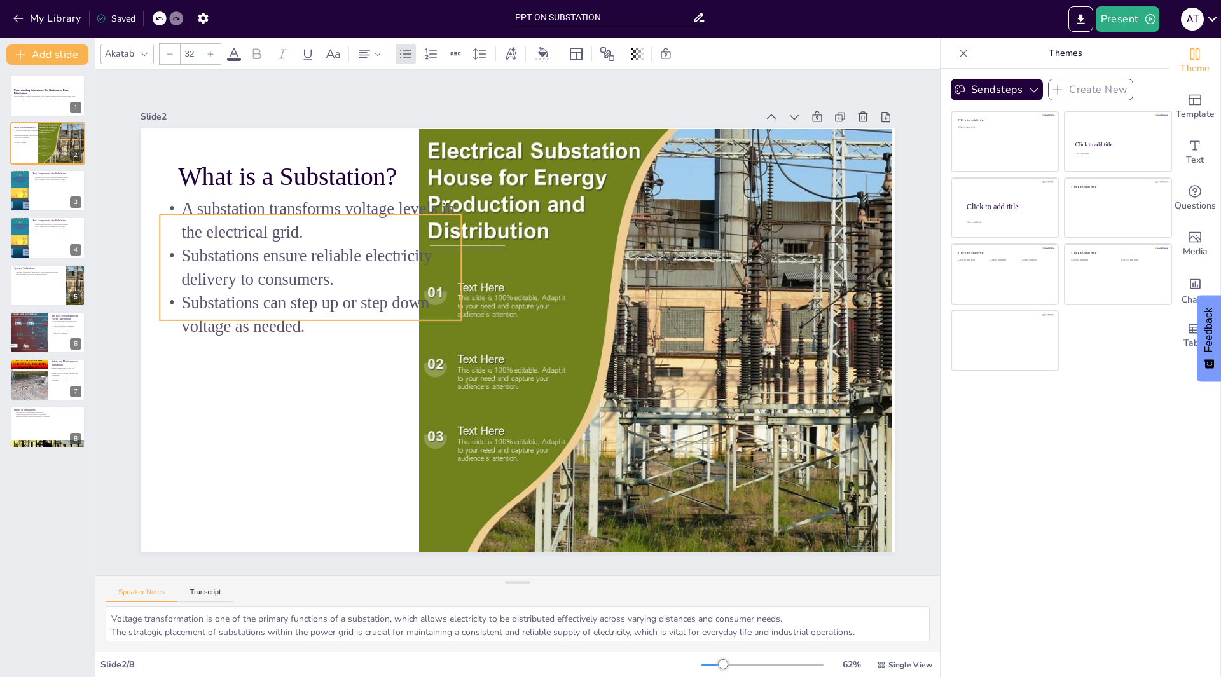
drag, startPoint x: 324, startPoint y: 243, endPoint x: 305, endPoint y: 248, distance: 19.1
click at [305, 248] on p "Substations ensure reliable electricity delivery to consumers." at bounding box center [337, 206] width 301 height 138
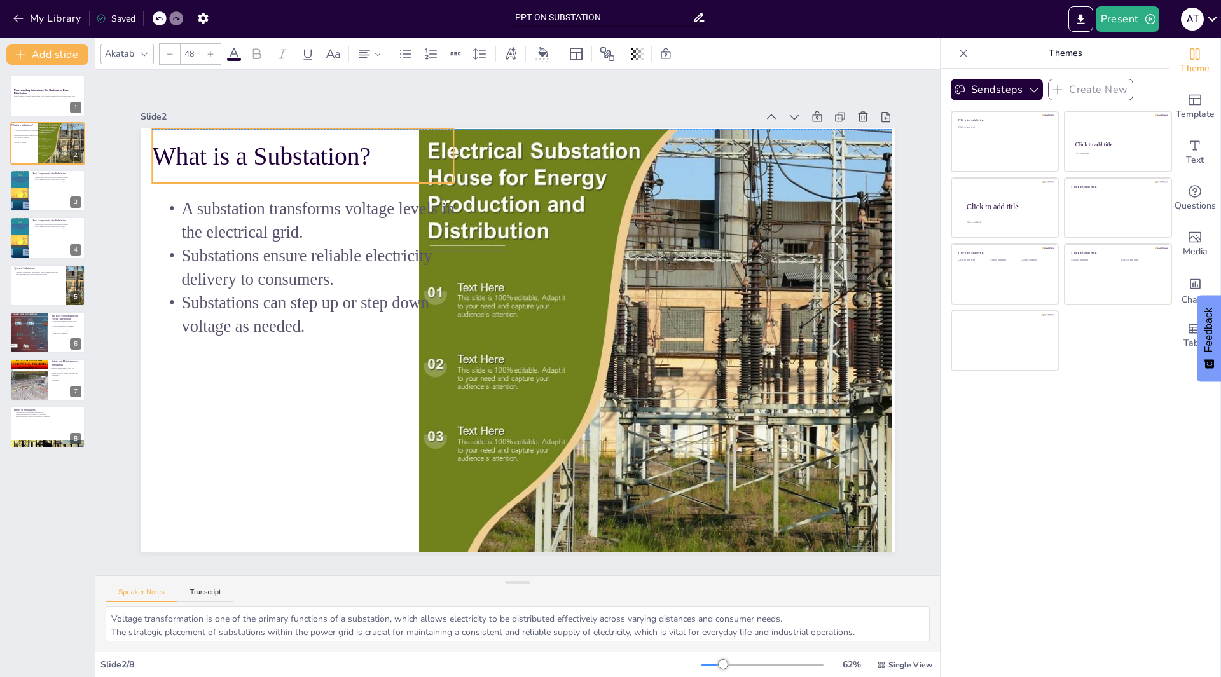
drag, startPoint x: 232, startPoint y: 166, endPoint x: 206, endPoint y: 148, distance: 31.9
click at [206, 148] on p "What is a Substation?" at bounding box center [322, 134] width 304 height 67
type input "32"
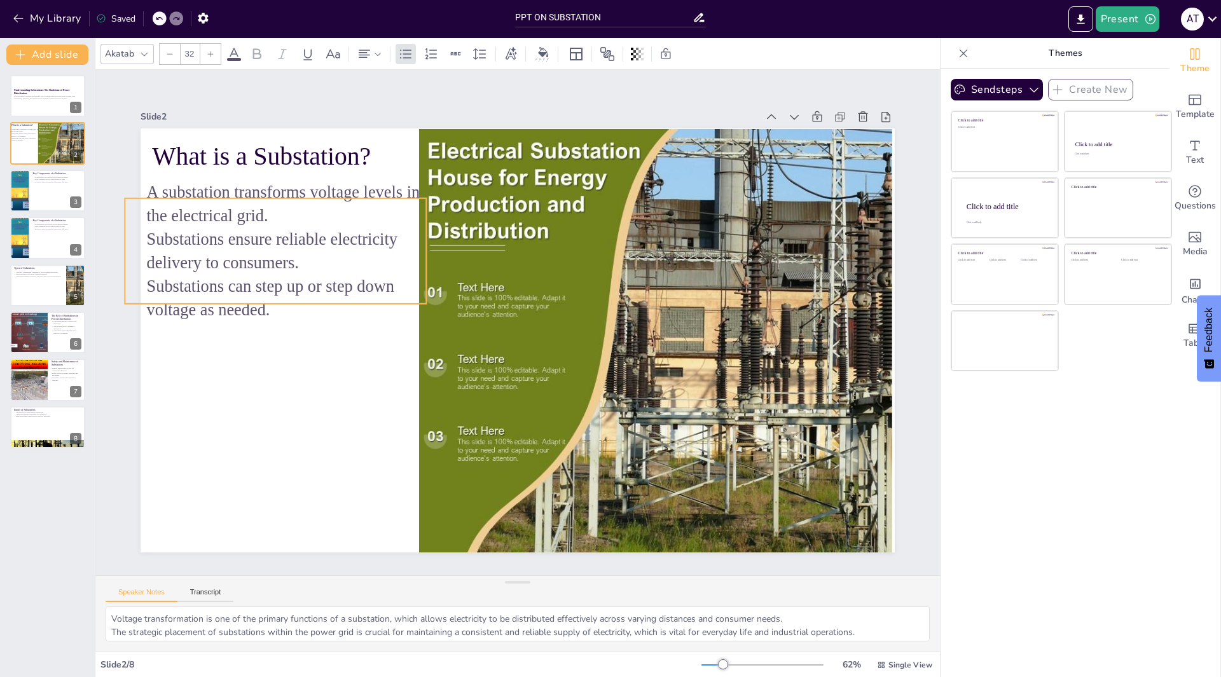
drag, startPoint x: 259, startPoint y: 261, endPoint x: 224, endPoint y: 245, distance: 38.7
click at [224, 245] on p "Substations ensure reliable electricity delivery to consumers." at bounding box center [284, 226] width 305 height 78
drag, startPoint x: 228, startPoint y: 249, endPoint x: 236, endPoint y: 245, distance: 8.5
click at [236, 245] on p "Substations ensure reliable electricity delivery to consumers." at bounding box center [292, 223] width 305 height 78
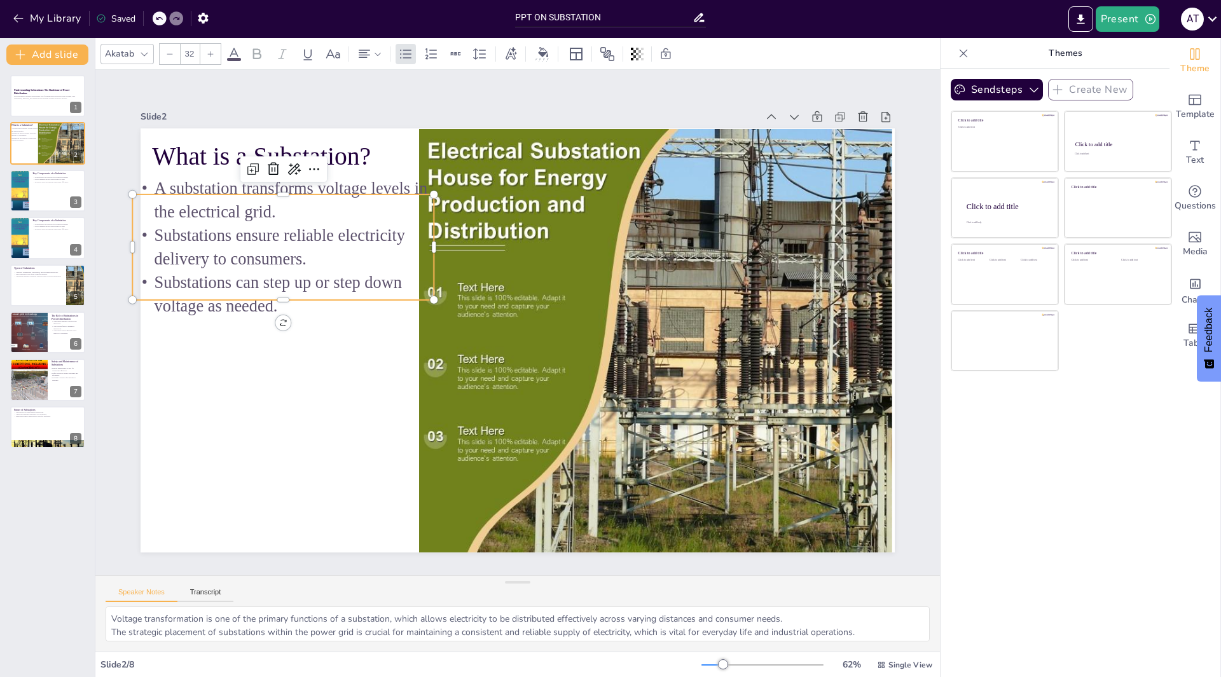
click at [239, 321] on div at bounding box center [516, 340] width 794 height 500
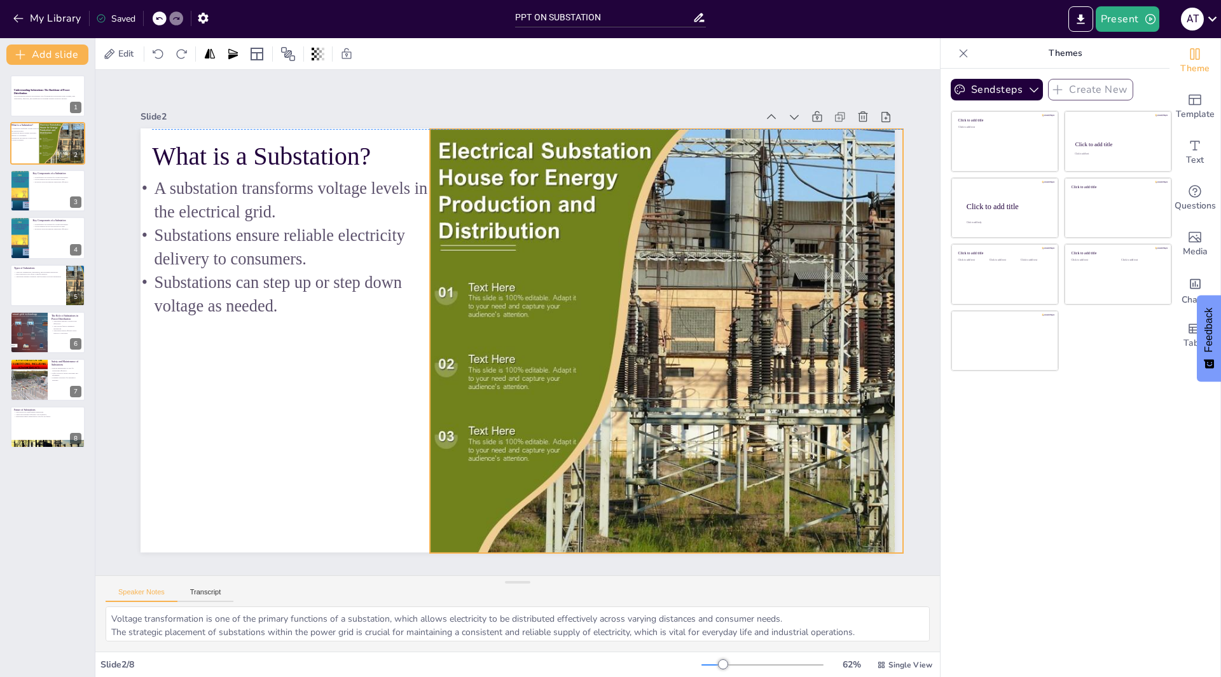
drag, startPoint x: 419, startPoint y: 345, endPoint x: 430, endPoint y: 343, distance: 10.9
click at [430, 343] on div at bounding box center [710, 362] width 609 height 483
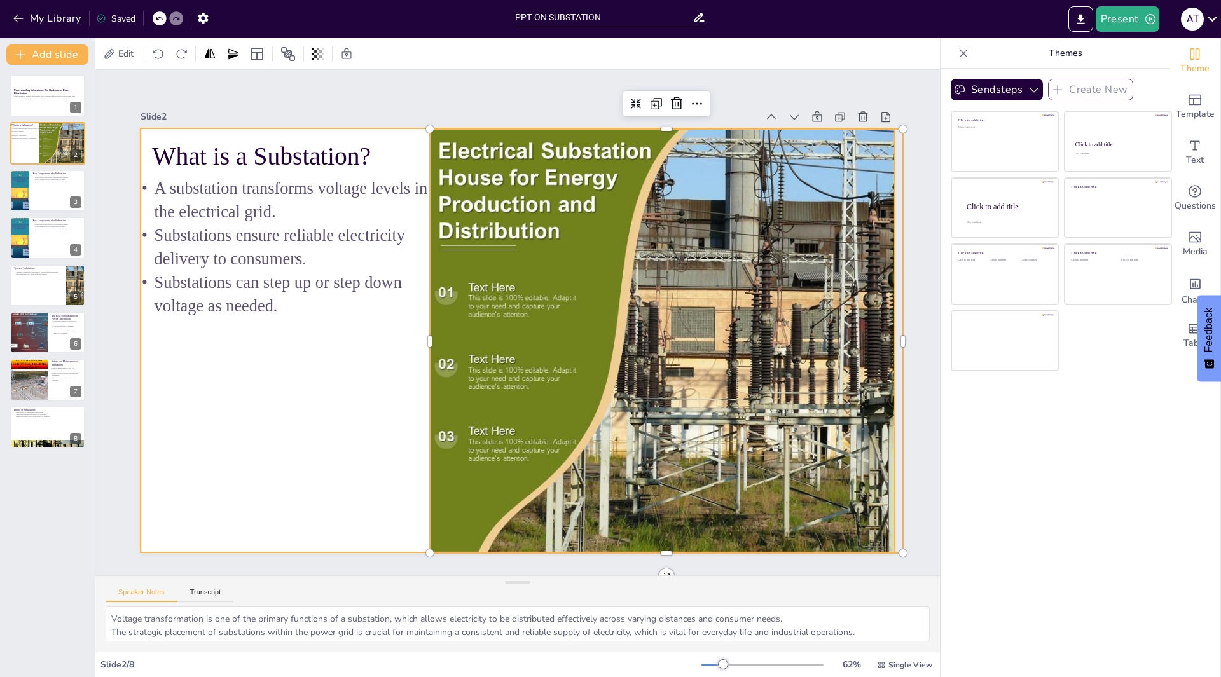
click at [331, 417] on div at bounding box center [515, 340] width 794 height 500
click at [562, 434] on div at bounding box center [710, 362] width 609 height 483
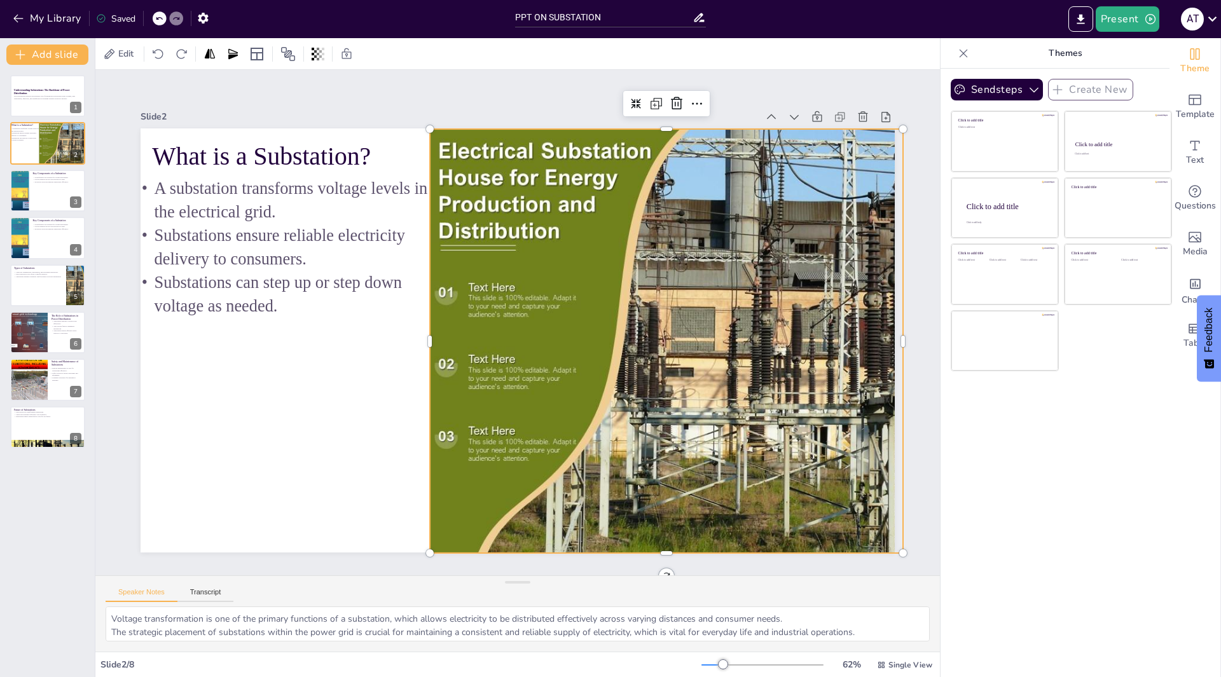
click at [562, 434] on div at bounding box center [677, 437] width 705 height 653
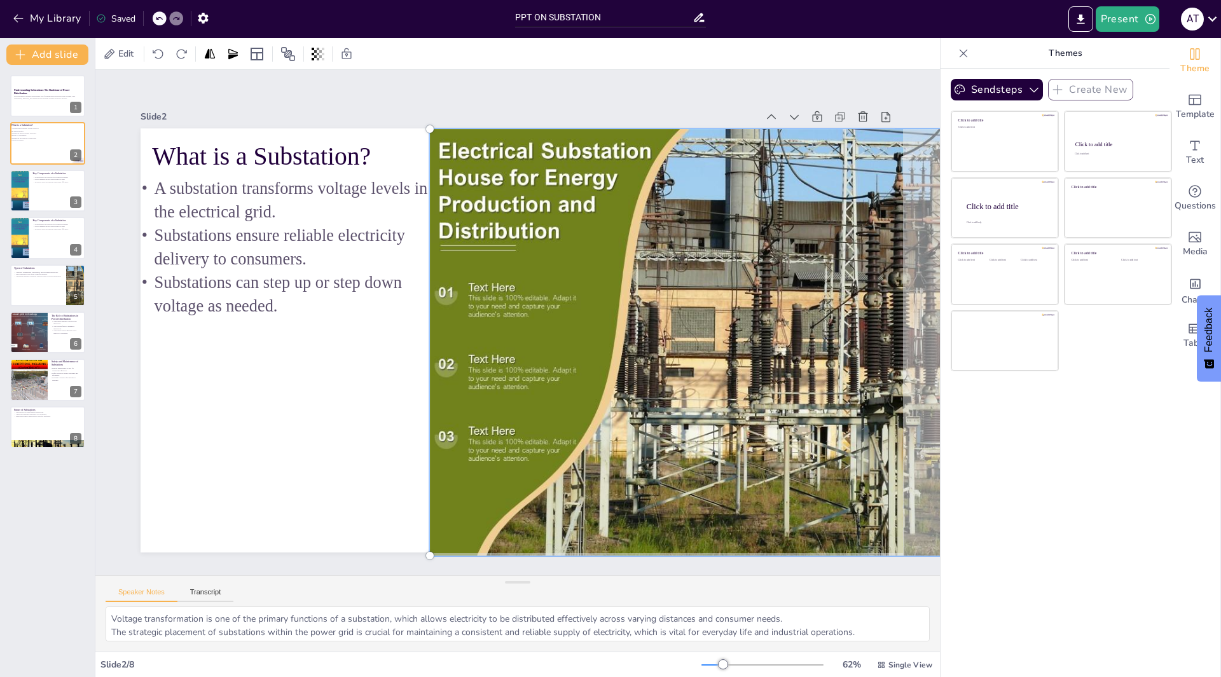
click at [562, 434] on div at bounding box center [678, 437] width 726 height 674
click at [562, 434] on div at bounding box center [710, 363] width 626 height 500
click at [506, 434] on div at bounding box center [710, 363] width 626 height 500
click at [506, 434] on div at bounding box center [539, 517] width 554 height 662
click at [506, 434] on div at bounding box center [633, 480] width 718 height 729
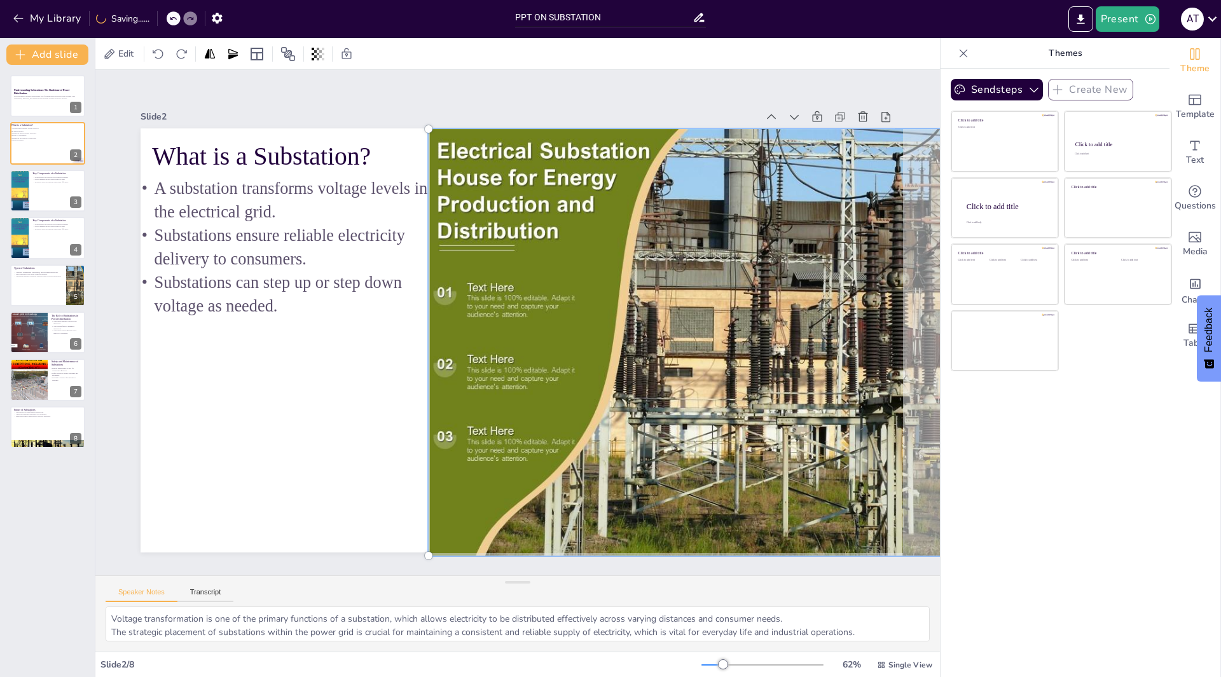
click at [500, 434] on div at bounding box center [676, 437] width 726 height 674
click at [541, 259] on div at bounding box center [709, 363] width 626 height 500
click at [475, 299] on div at bounding box center [709, 363] width 626 height 500
click at [511, 295] on div at bounding box center [709, 363] width 626 height 500
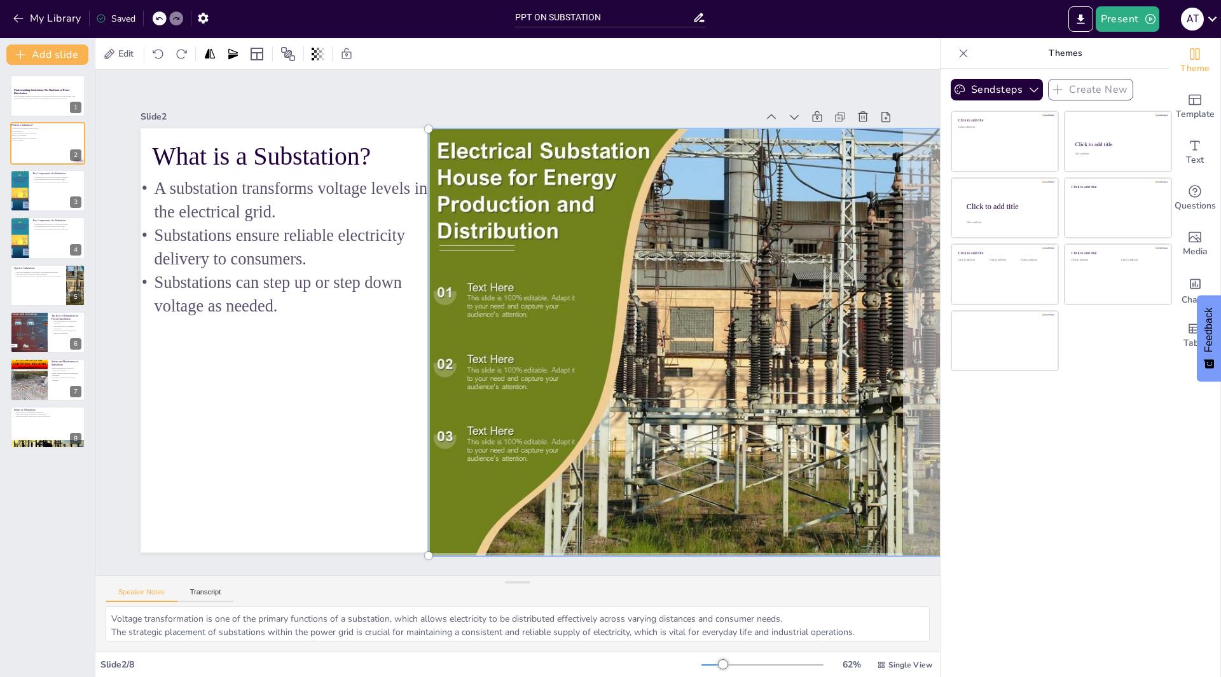
click at [469, 441] on div at bounding box center [687, 419] width 712 height 640
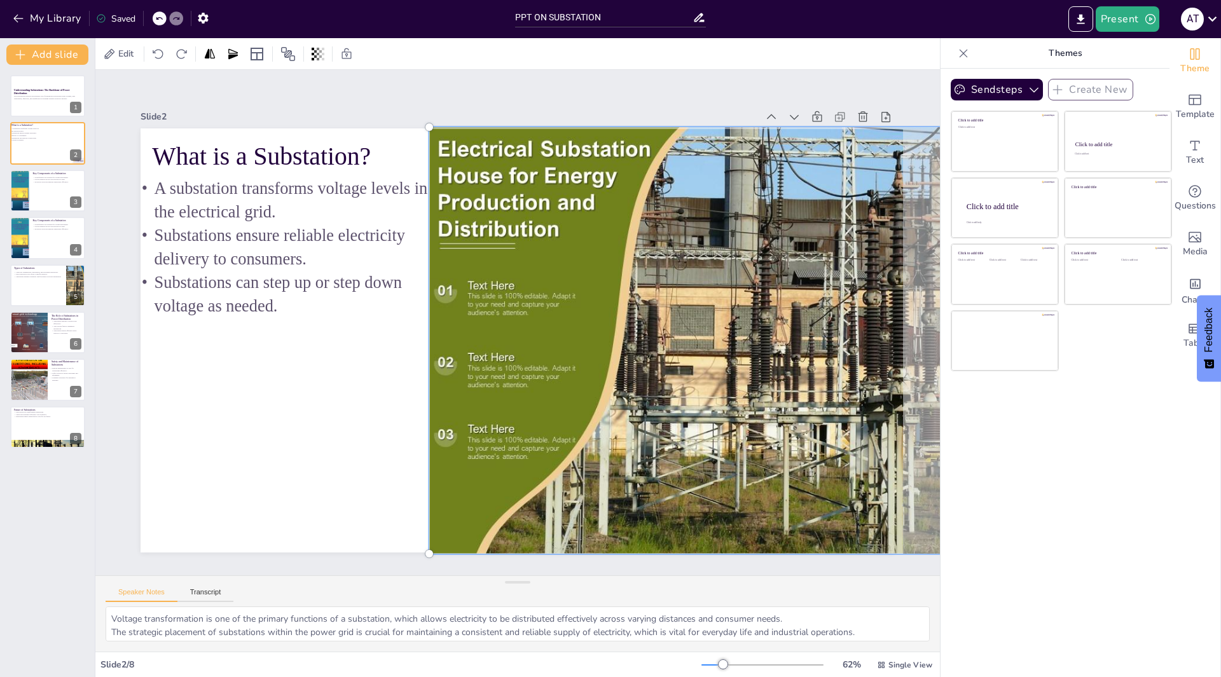
click at [514, 404] on div at bounding box center [710, 361] width 626 height 500
click at [42, 190] on div at bounding box center [48, 190] width 76 height 43
type textarea "Transformers are the heart of substations, allowing for the necessary voltage c…"
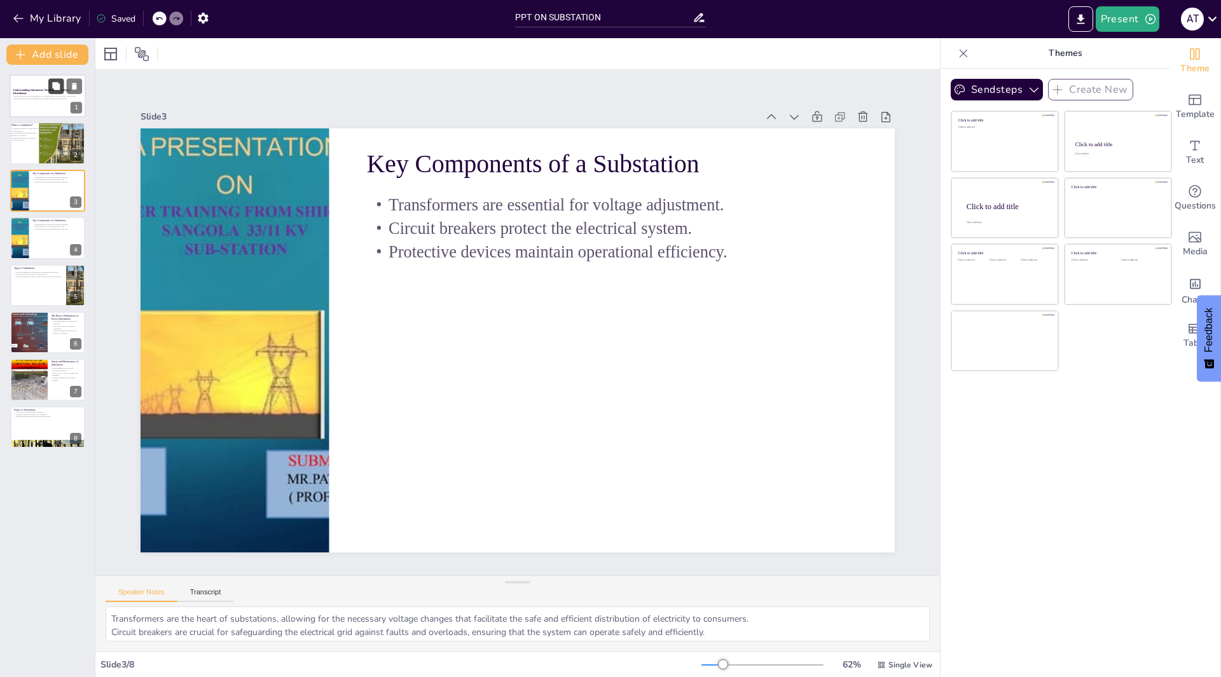
click at [53, 88] on icon at bounding box center [56, 86] width 8 height 8
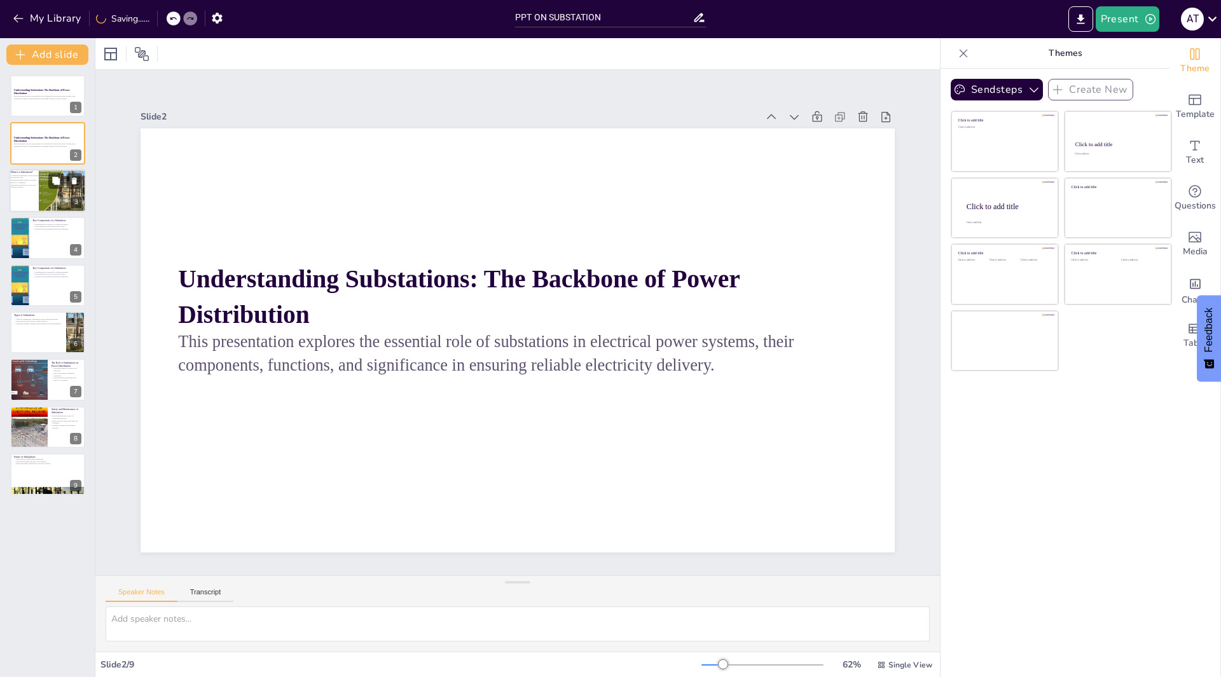
click at [20, 191] on div at bounding box center [48, 190] width 76 height 43
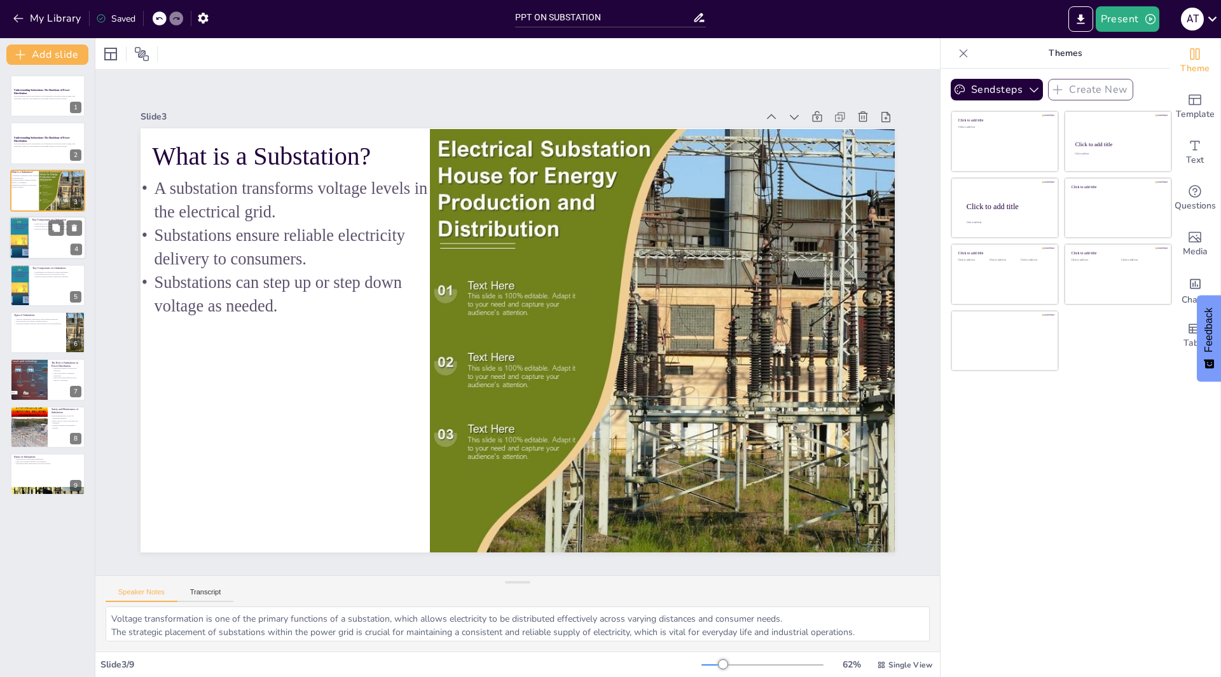
click at [30, 248] on div at bounding box center [48, 237] width 76 height 43
type textarea "Transformers are the heart of substations, allowing for the necessary voltage c…"
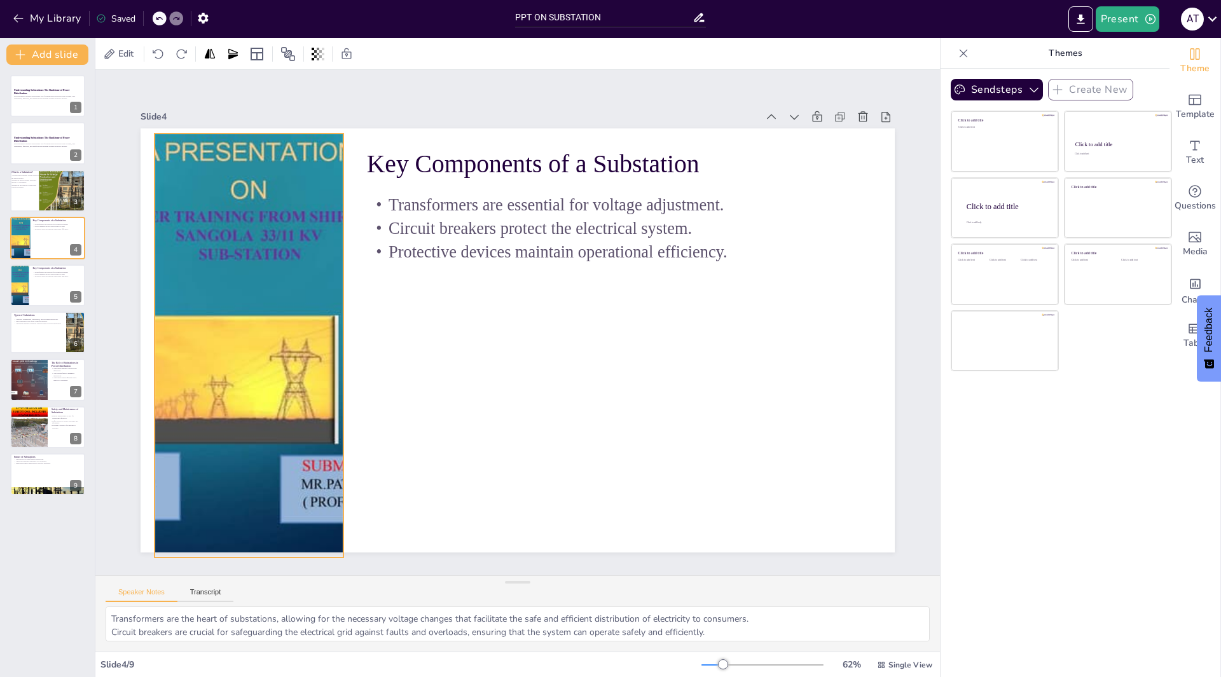
drag, startPoint x: 255, startPoint y: 362, endPoint x: 265, endPoint y: 366, distance: 10.5
click at [266, 367] on div at bounding box center [262, 234] width 689 height 617
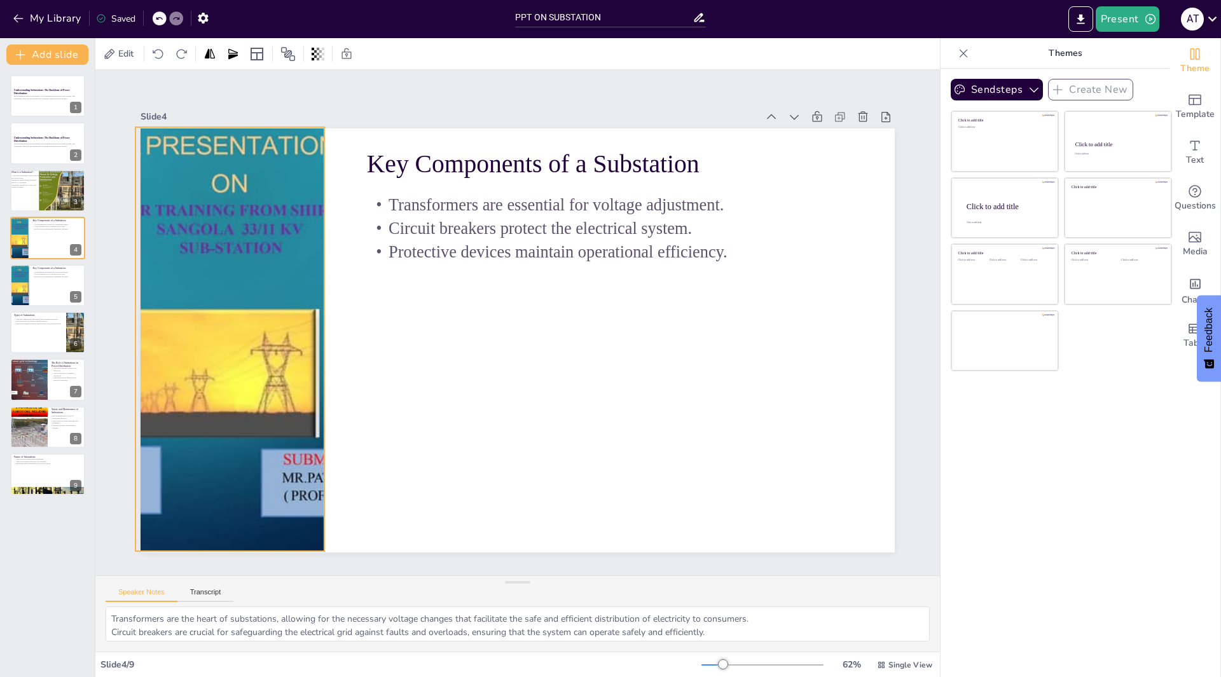
drag, startPoint x: 259, startPoint y: 362, endPoint x: 244, endPoint y: 356, distance: 17.1
click at [244, 356] on div at bounding box center [229, 309] width 607 height 481
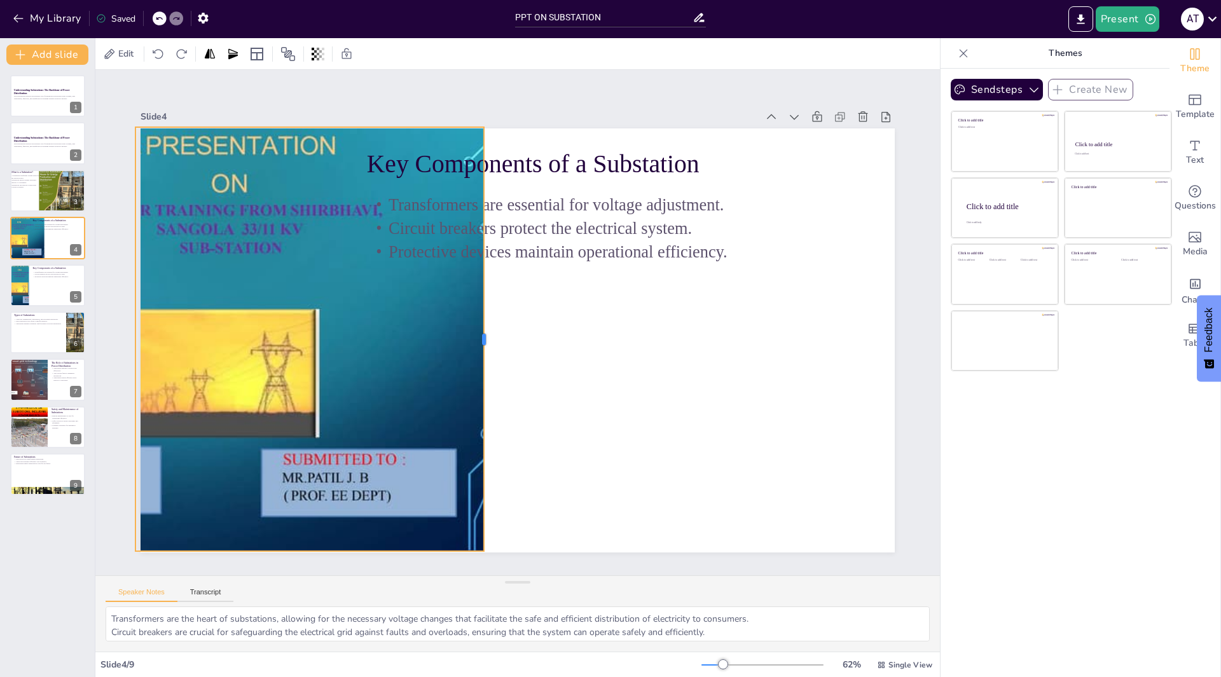
drag, startPoint x: 315, startPoint y: 353, endPoint x: 475, endPoint y: 367, distance: 160.2
click at [475, 367] on div at bounding box center [487, 336] width 54 height 423
click at [374, 486] on div at bounding box center [229, 309] width 607 height 481
click at [374, 486] on div at bounding box center [229, 339] width 565 height 424
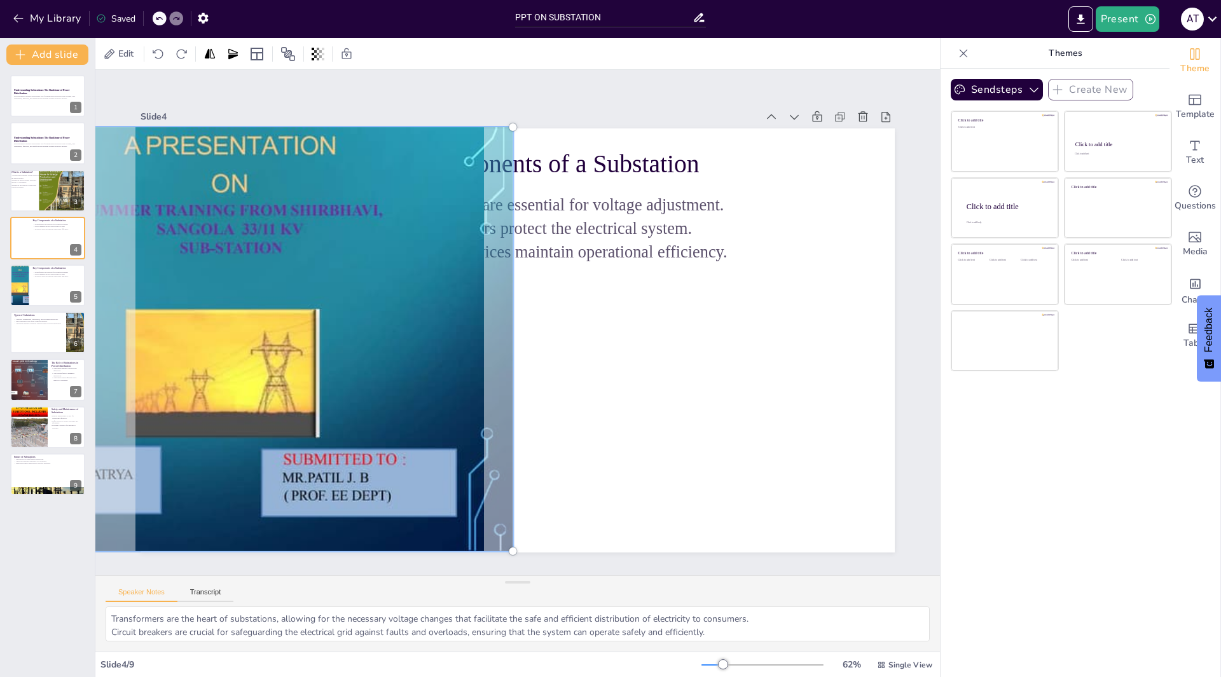
click at [374, 486] on div at bounding box center [238, 249] width 688 height 598
click at [371, 486] on div at bounding box center [230, 309] width 624 height 498
click at [337, 479] on div at bounding box center [230, 309] width 624 height 498
click at [336, 478] on div at bounding box center [230, 339] width 581 height 439
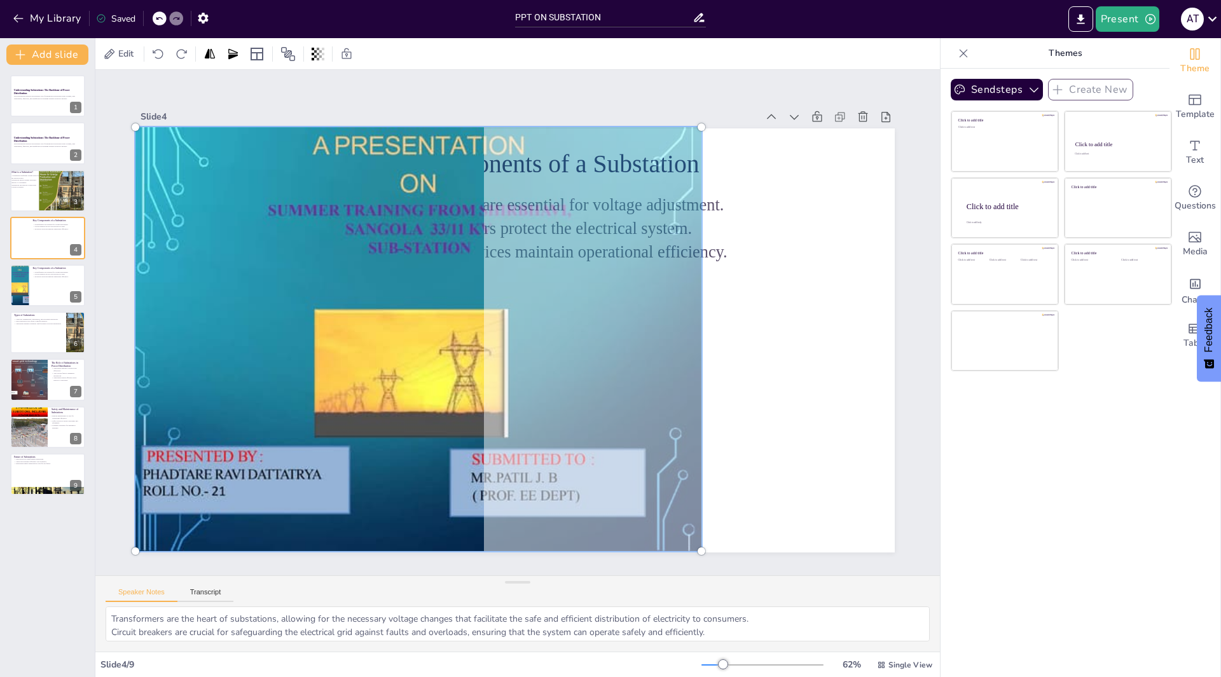
drag, startPoint x: 261, startPoint y: 465, endPoint x: 519, endPoint y: 460, distance: 258.8
click at [519, 460] on div at bounding box center [417, 328] width 623 height 497
click at [242, 472] on div at bounding box center [433, 268] width 726 height 715
click at [259, 472] on div at bounding box center [417, 329] width 624 height 498
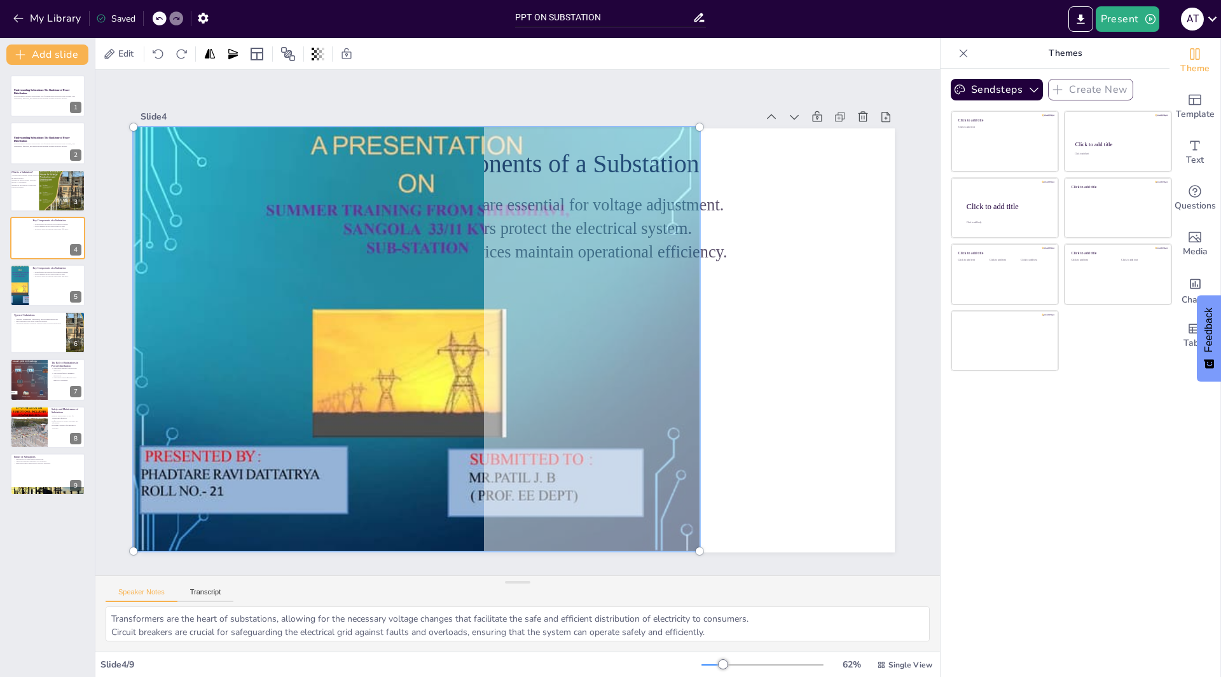
click at [213, 474] on div at bounding box center [416, 339] width 581 height 439
click at [203, 484] on div at bounding box center [415, 328] width 624 height 498
click at [216, 489] on div at bounding box center [416, 328] width 624 height 498
click at [286, 477] on div at bounding box center [416, 328] width 624 height 498
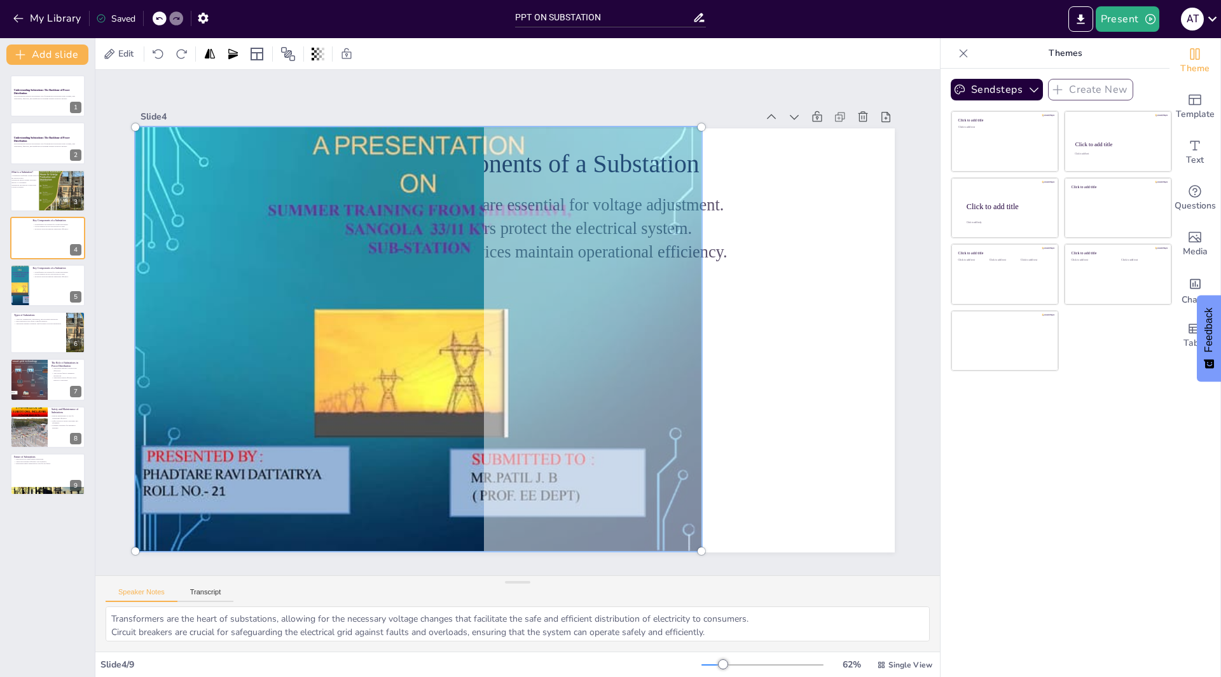
drag, startPoint x: 290, startPoint y: 474, endPoint x: 274, endPoint y: 471, distance: 16.2
click at [294, 476] on div at bounding box center [418, 329] width 624 height 498
click at [200, 477] on div at bounding box center [418, 329] width 624 height 498
click at [209, 471] on div at bounding box center [417, 329] width 624 height 498
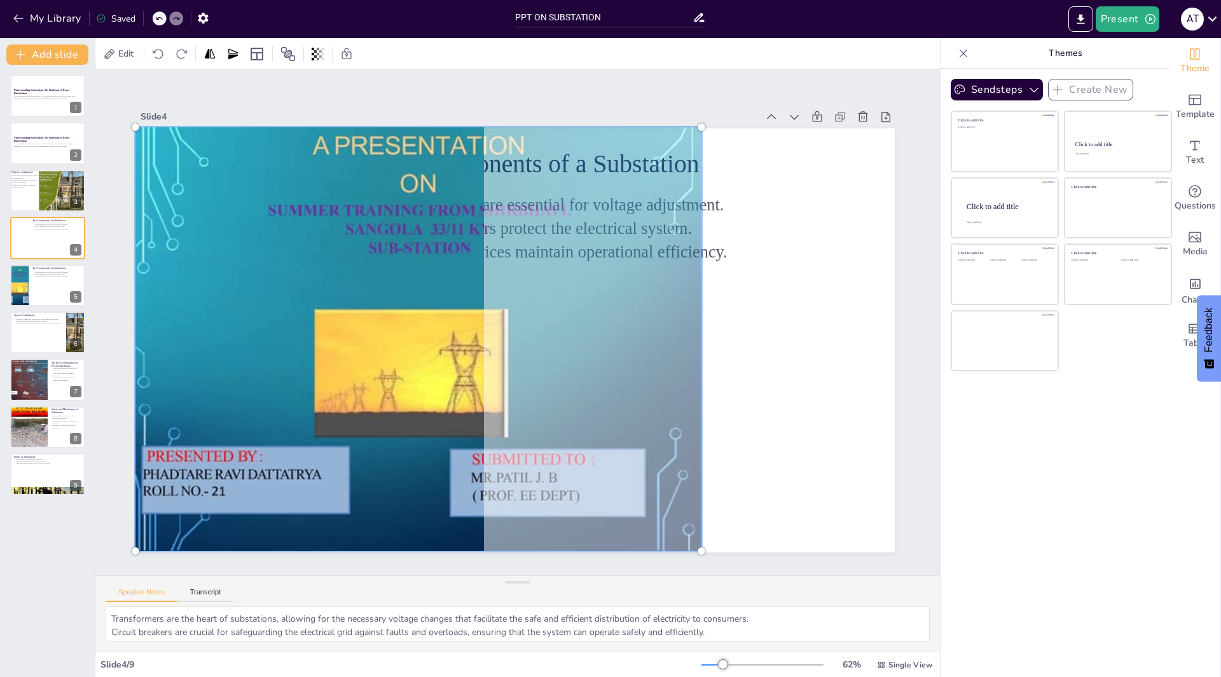
drag, startPoint x: 455, startPoint y: 474, endPoint x: 492, endPoint y: 496, distance: 42.2
click at [490, 496] on div at bounding box center [417, 328] width 623 height 497
click at [502, 487] on div at bounding box center [418, 329] width 624 height 498
click at [517, 489] on div at bounding box center [417, 328] width 624 height 498
drag, startPoint x: 516, startPoint y: 489, endPoint x: 478, endPoint y: 472, distance: 41.6
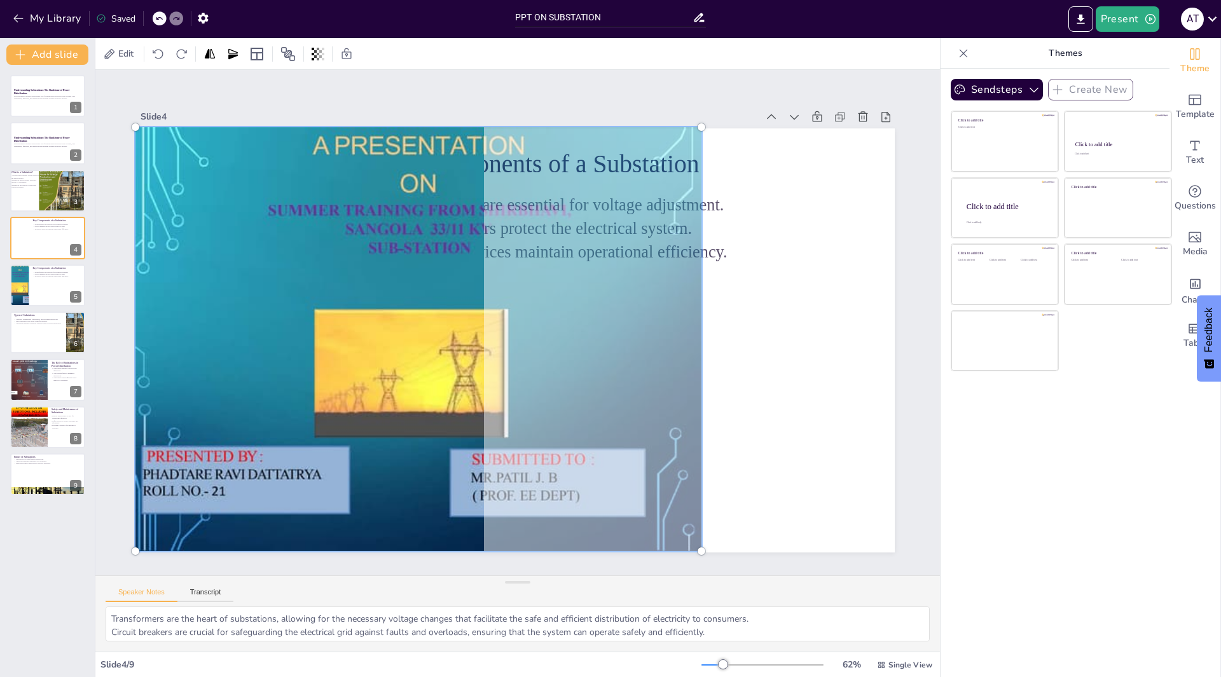
click at [478, 472] on div at bounding box center [418, 329] width 624 height 498
click at [478, 472] on div at bounding box center [418, 339] width 581 height 439
click at [423, 457] on div at bounding box center [420, 297] width 710 height 638
click at [383, 444] on div at bounding box center [417, 328] width 624 height 498
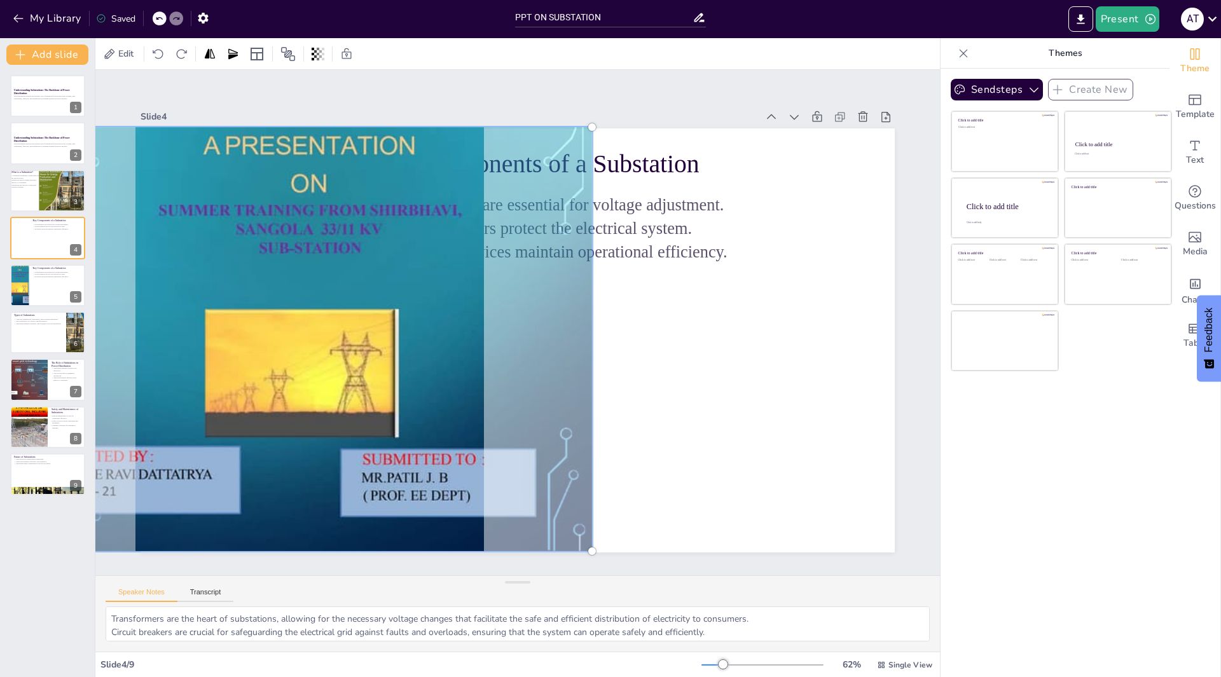
drag, startPoint x: 418, startPoint y: 445, endPoint x: 309, endPoint y: 425, distance: 110.5
click at [309, 425] on div at bounding box center [308, 318] width 624 height 498
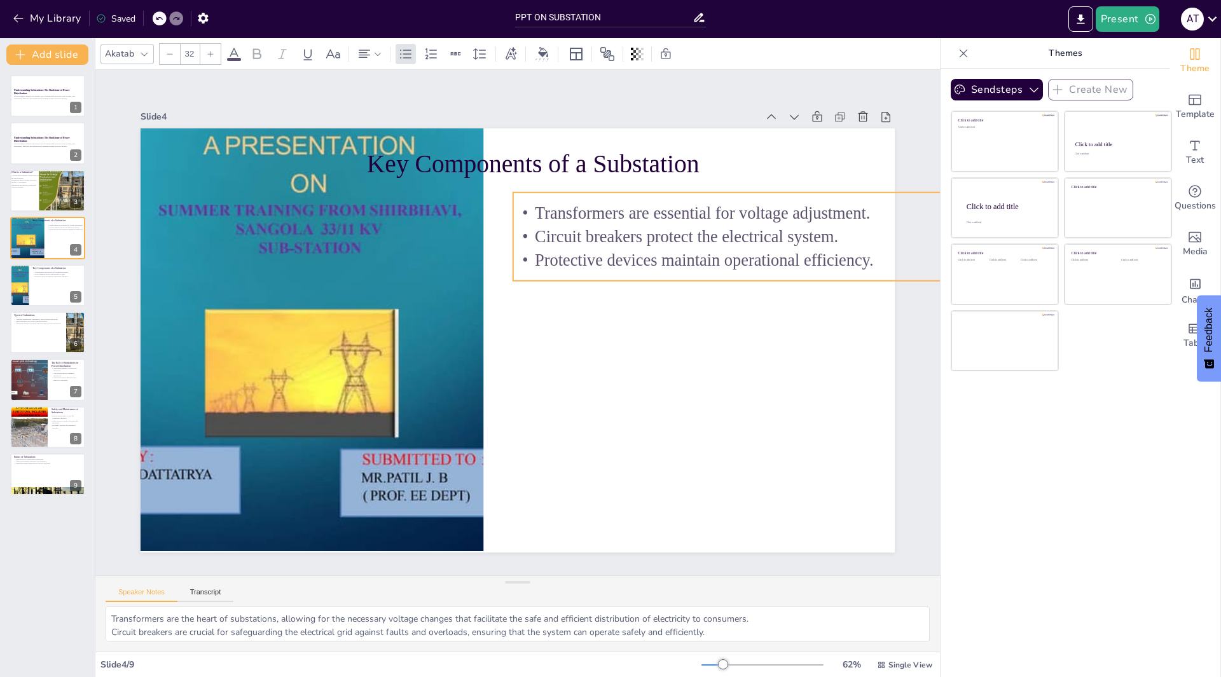
drag, startPoint x: 623, startPoint y: 221, endPoint x: 771, endPoint y: 229, distance: 147.7
click at [771, 279] on p "Circuit breakers protect the electrical system." at bounding box center [694, 507] width 221 height 457
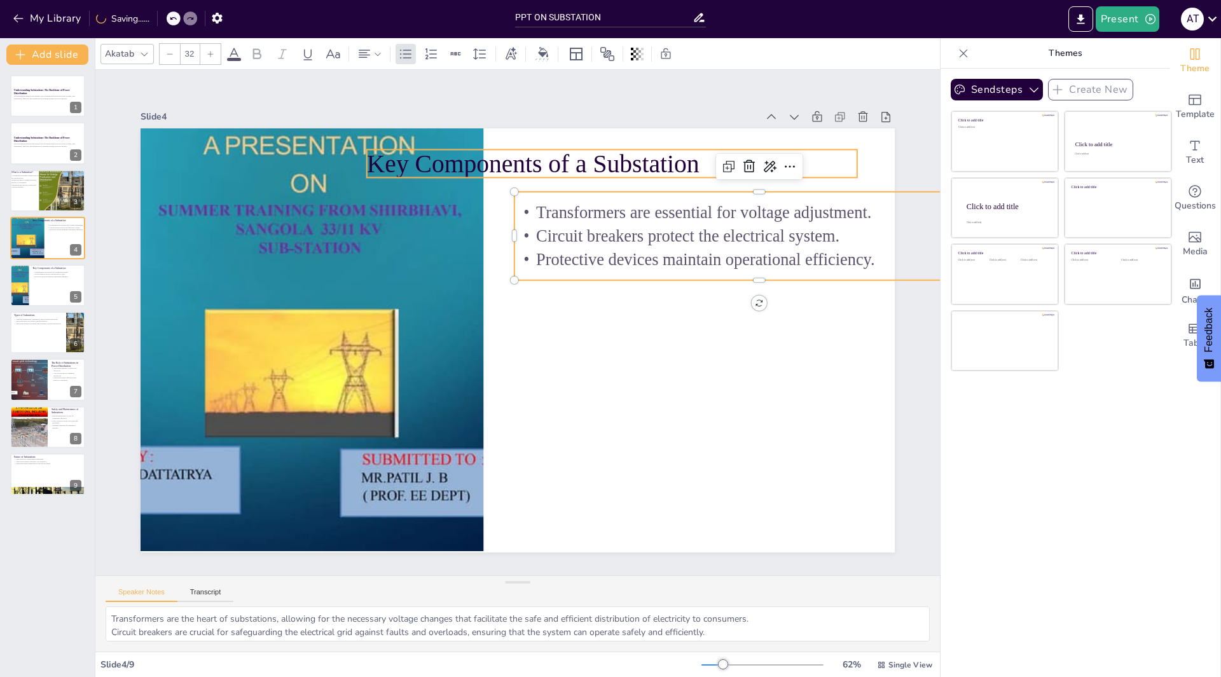
type input "48"
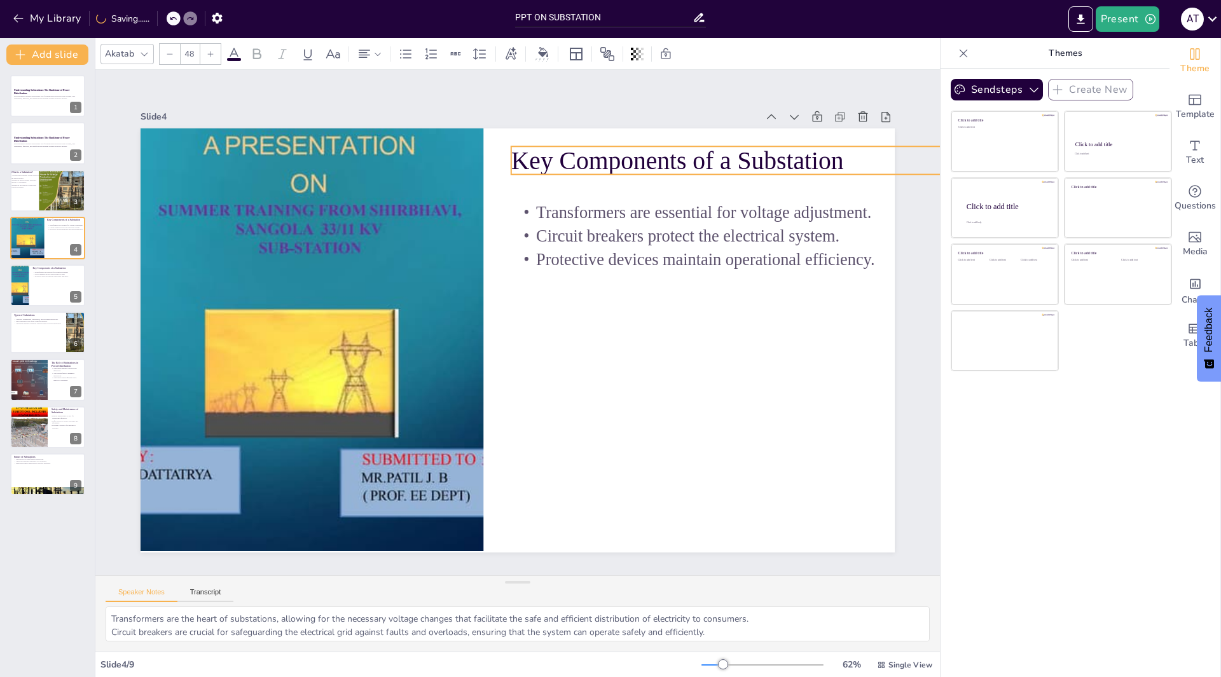
drag, startPoint x: 598, startPoint y: 161, endPoint x: 742, endPoint y: 158, distance: 144.4
click at [742, 158] on p "Key Components of a Substation" at bounding box center [756, 160] width 490 height 35
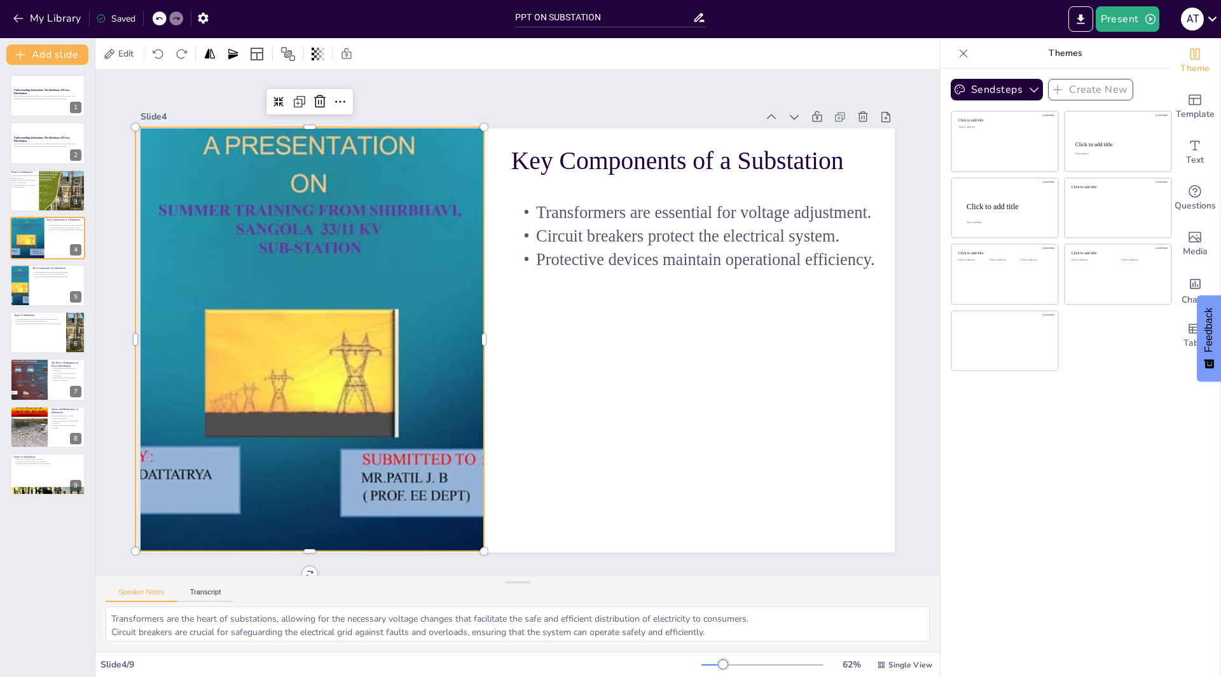
click at [474, 343] on div at bounding box center [308, 317] width 607 height 481
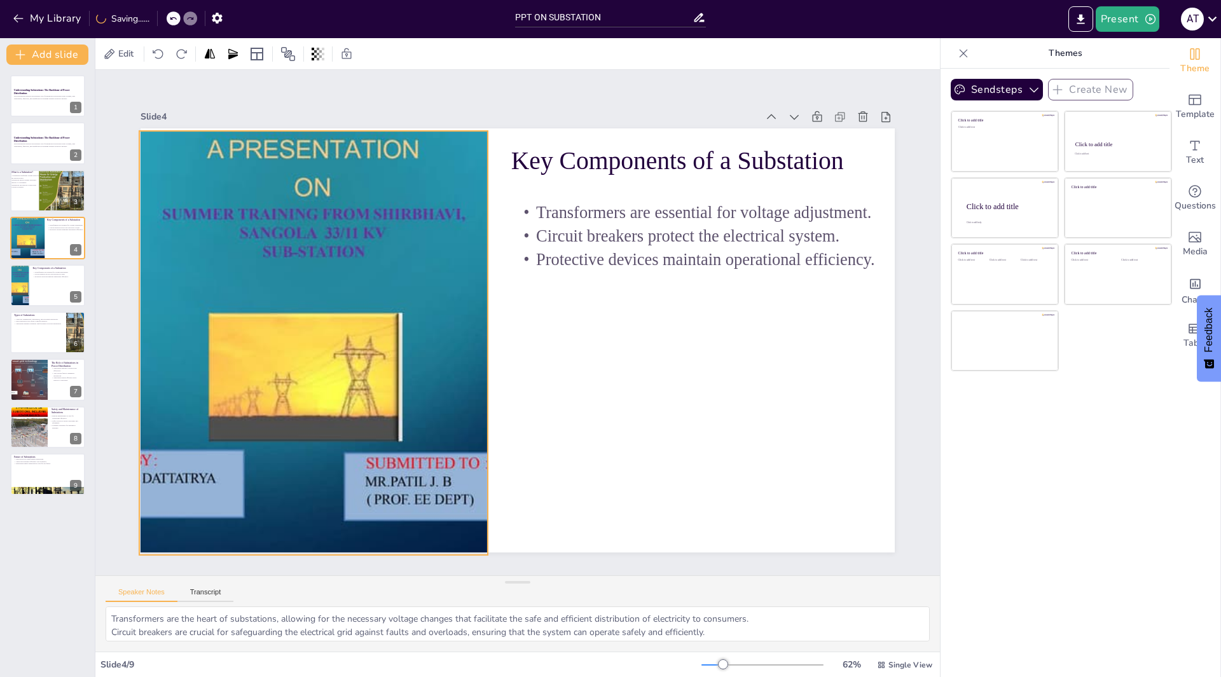
click at [474, 341] on div at bounding box center [322, 257] width 689 height 617
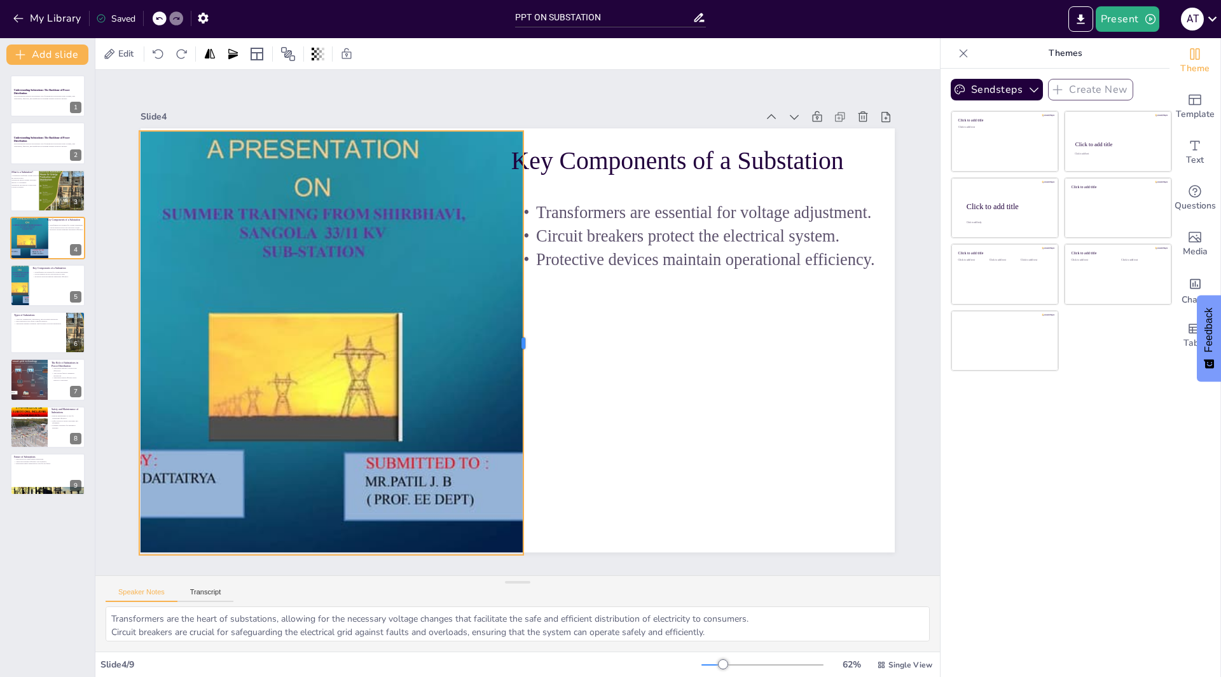
drag, startPoint x: 479, startPoint y: 336, endPoint x: 522, endPoint y: 328, distance: 43.9
click at [521, 328] on div at bounding box center [526, 343] width 54 height 423
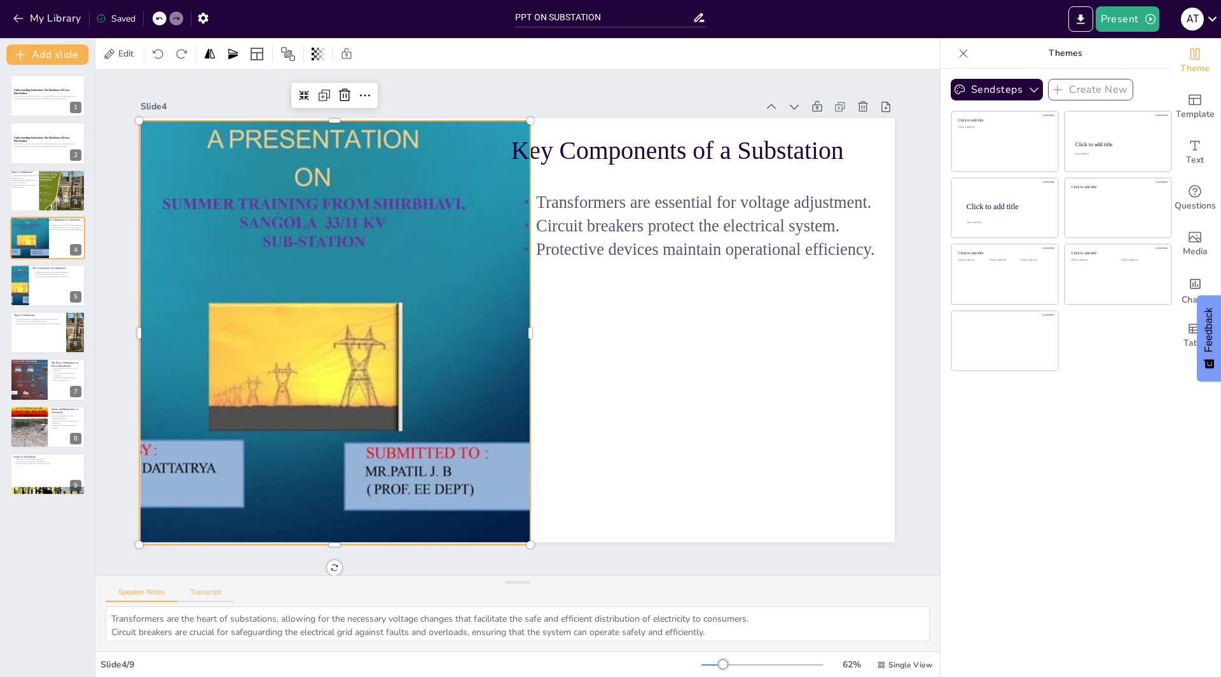
click at [196, 591] on button "Transcript" at bounding box center [205, 595] width 57 height 14
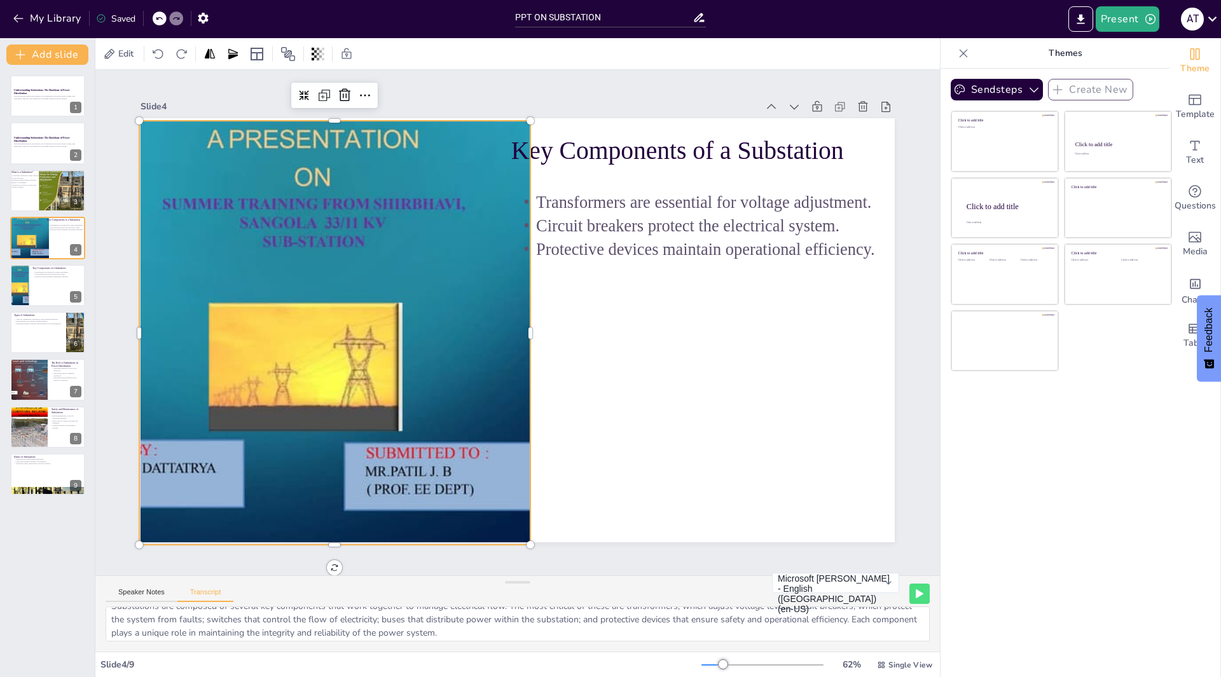
scroll to position [17, 0]
click at [129, 661] on div "Slide 4 / 9" at bounding box center [400, 665] width 601 height 12
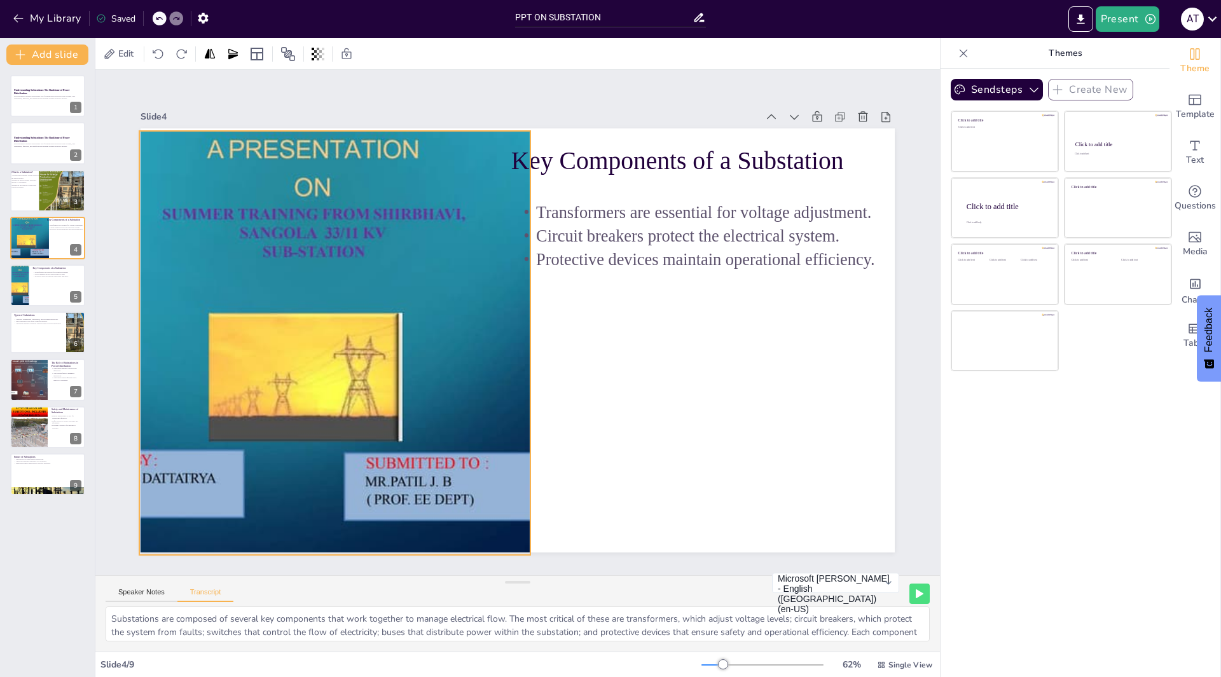
click at [321, 561] on div "Slide 1 Understanding Substations: The Backbone of Power Distribution This pres…" at bounding box center [517, 322] width 893 height 591
click at [123, 55] on span "Edit" at bounding box center [126, 54] width 20 height 12
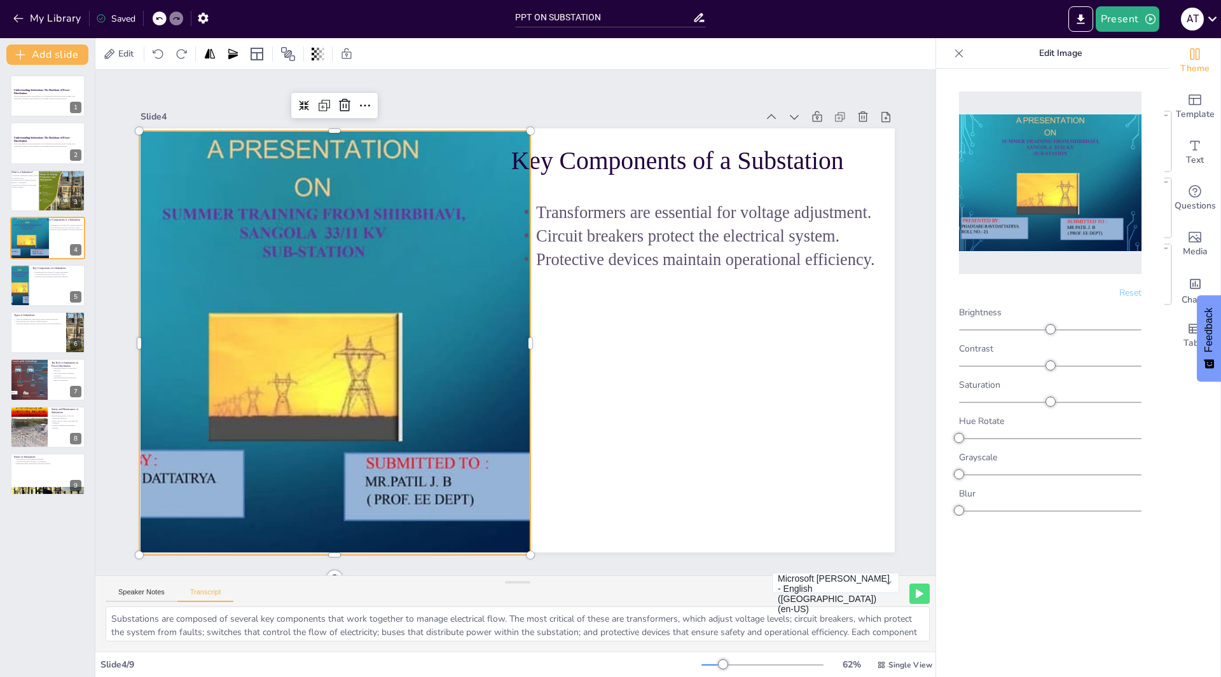
click at [202, 474] on div at bounding box center [312, 343] width 565 height 424
click at [202, 474] on div at bounding box center [330, 238] width 702 height 650
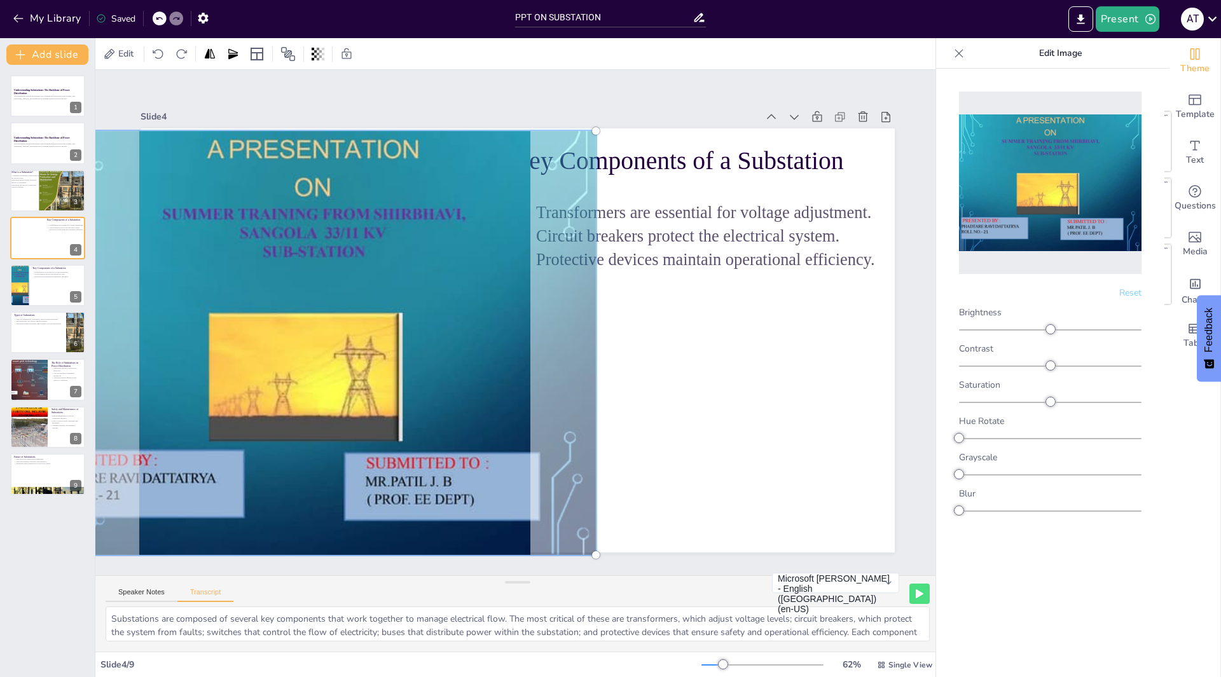
click at [203, 473] on div at bounding box center [312, 321] width 624 height 498
click at [211, 473] on div at bounding box center [312, 321] width 624 height 498
click at [205, 473] on div at bounding box center [311, 321] width 623 height 497
click at [205, 473] on div at bounding box center [311, 342] width 581 height 439
click at [111, 50] on icon at bounding box center [110, 53] width 10 height 10
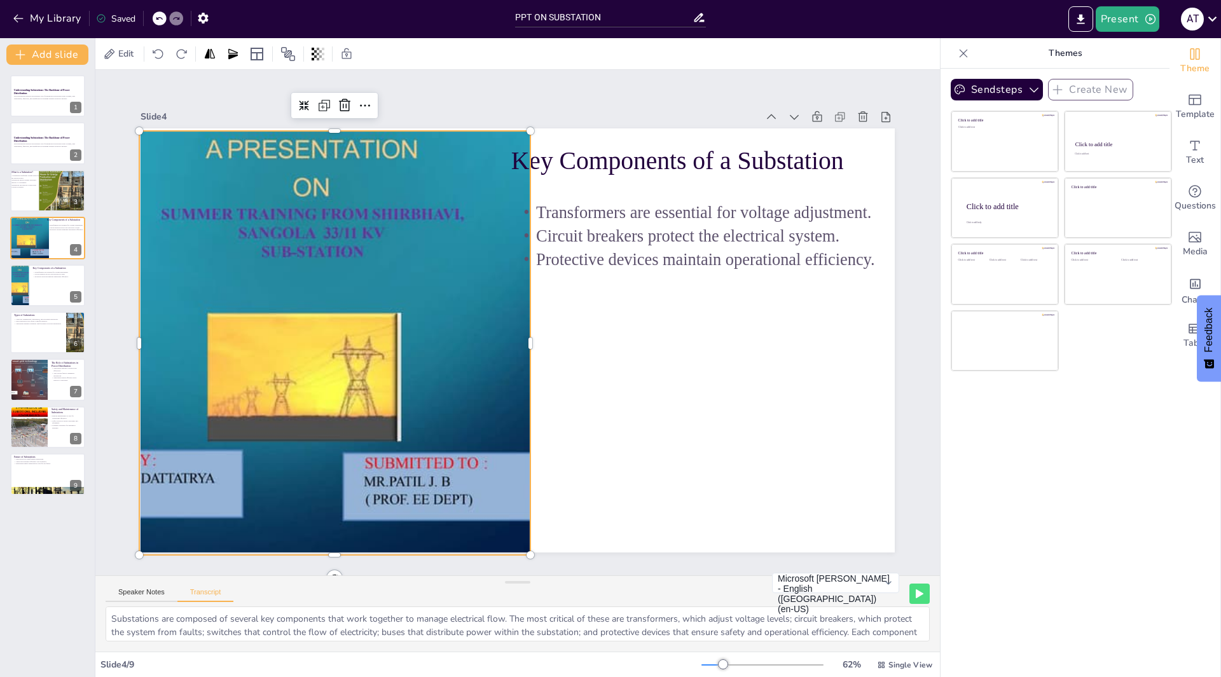
click at [201, 470] on div at bounding box center [310, 321] width 607 height 481
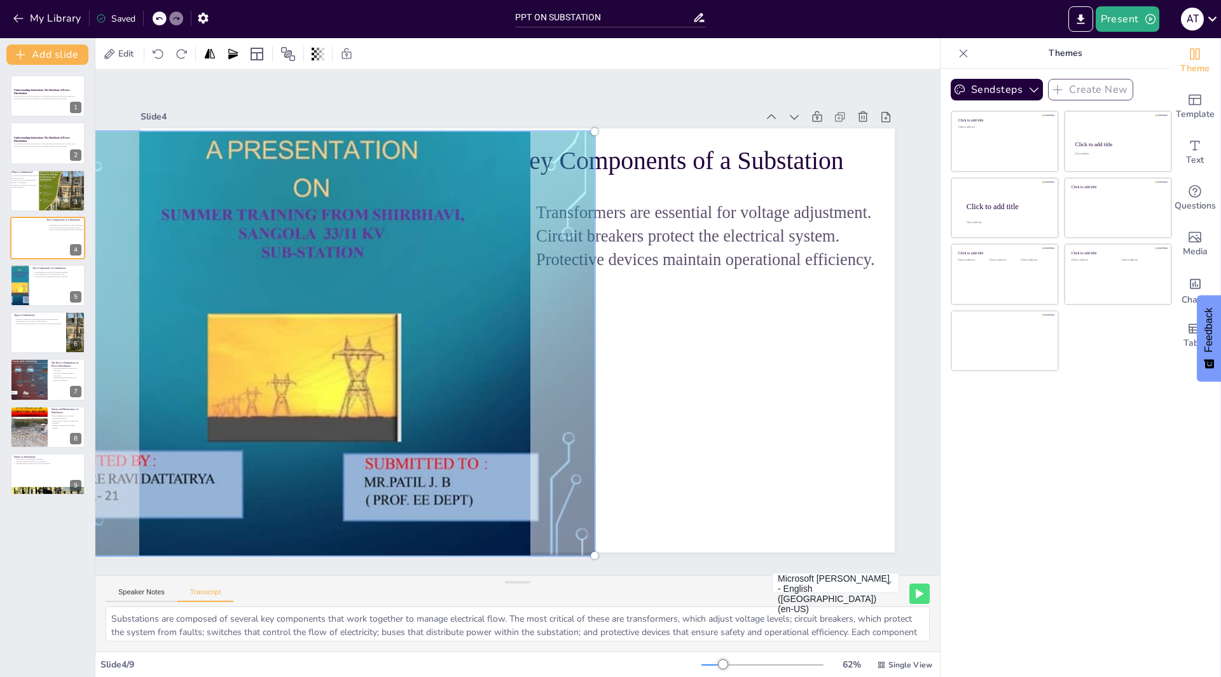
click at [201, 470] on div at bounding box center [311, 322] width 624 height 498
click at [464, 497] on div at bounding box center [315, 278] width 688 height 597
click at [106, 55] on icon at bounding box center [110, 53] width 10 height 10
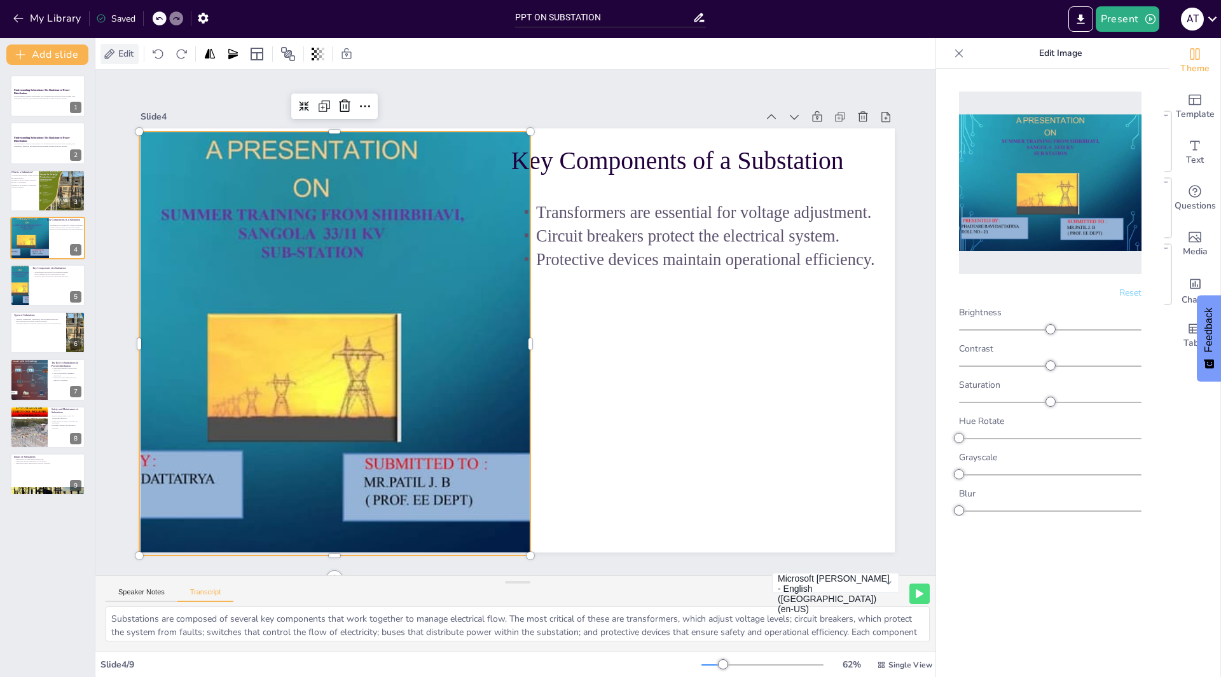
click at [107, 55] on icon at bounding box center [109, 54] width 13 height 13
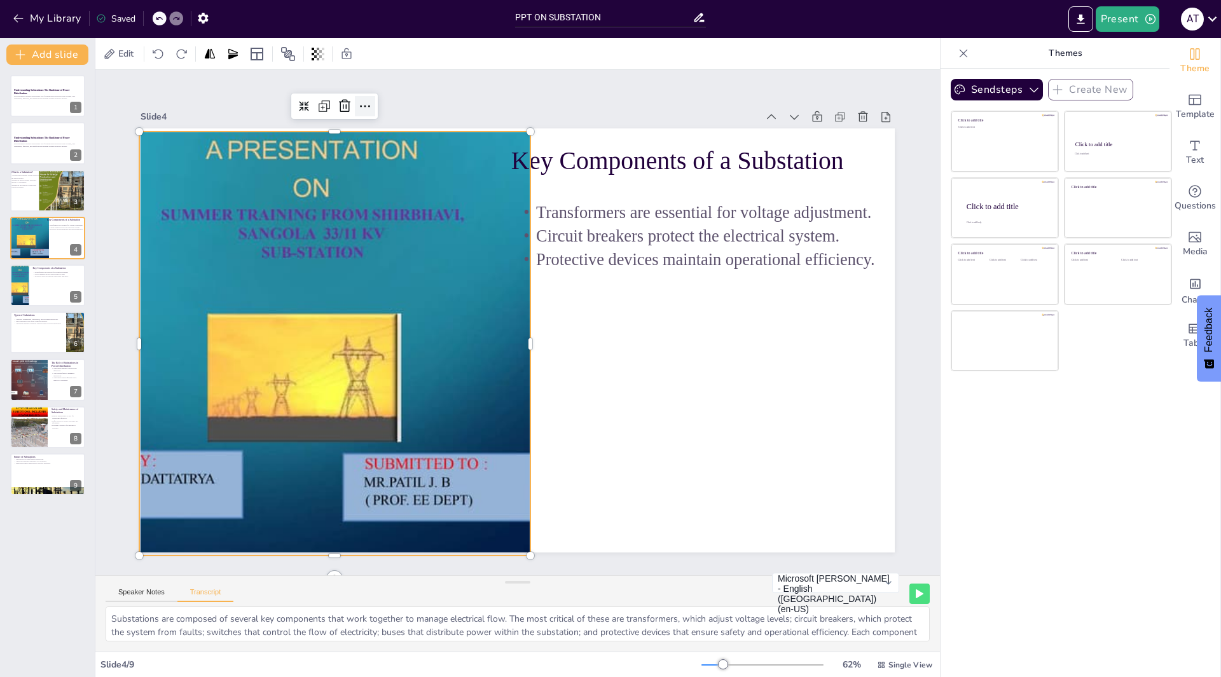
click at [404, 88] on icon at bounding box center [413, 79] width 18 height 18
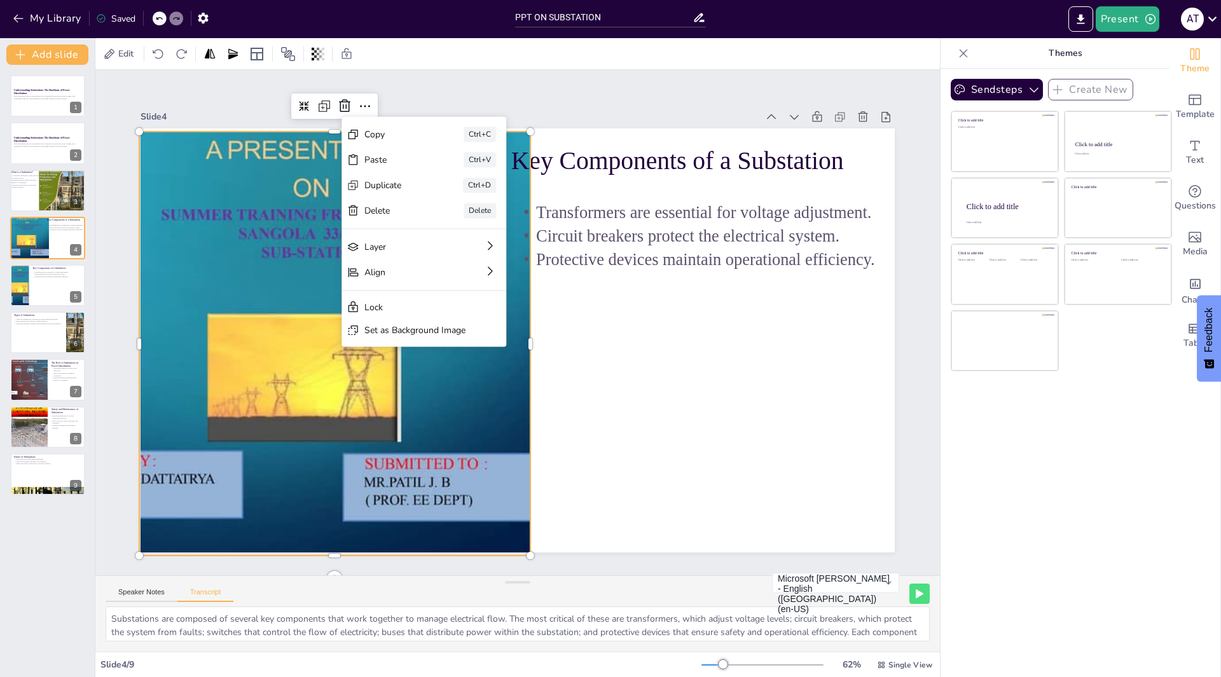
click at [454, 490] on div at bounding box center [311, 344] width 565 height 424
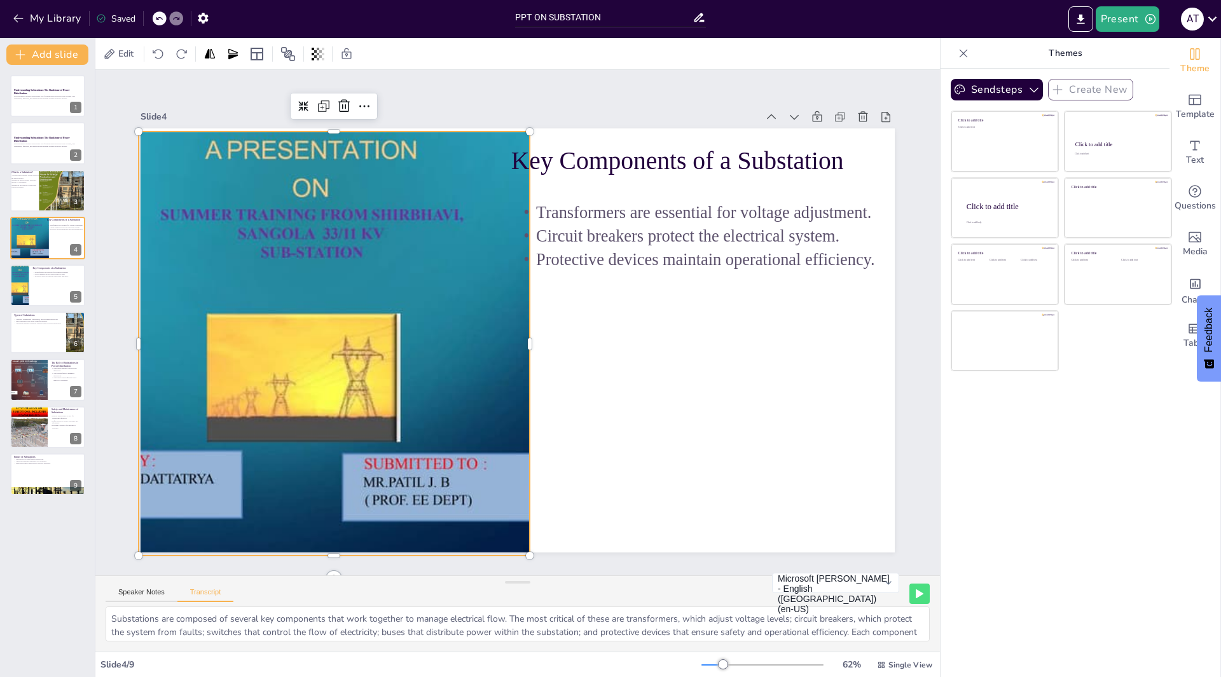
click at [454, 490] on div at bounding box center [319, 257] width 689 height 617
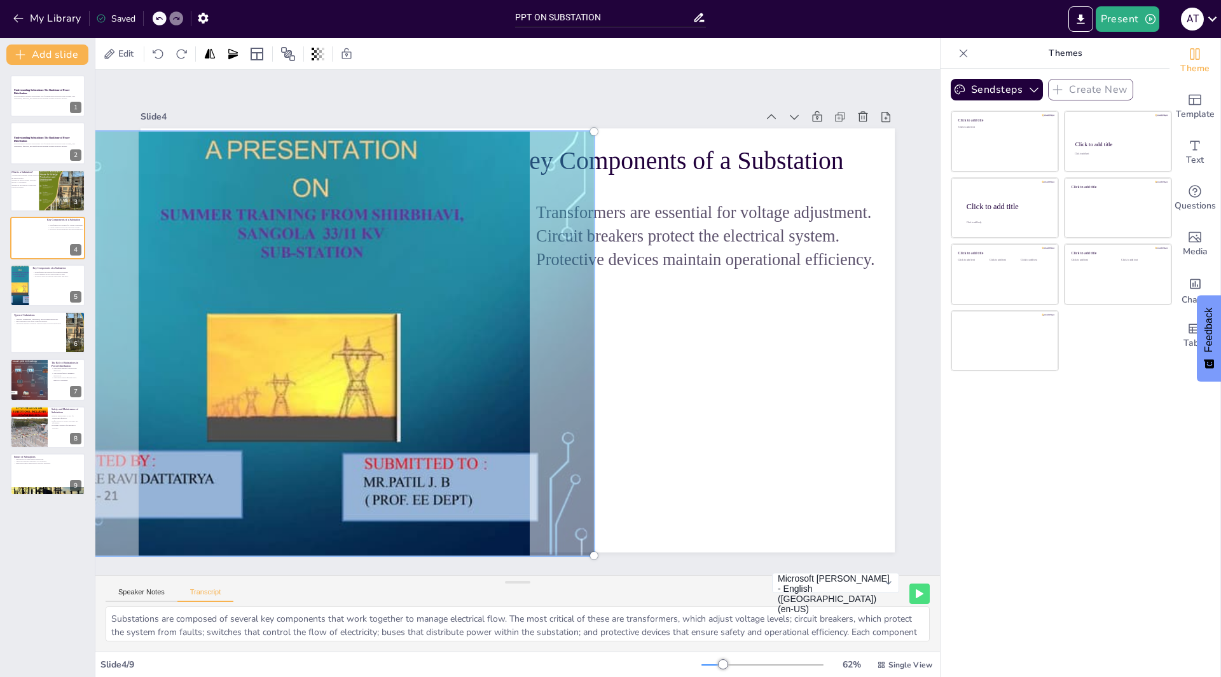
click at [465, 493] on div at bounding box center [310, 343] width 581 height 439
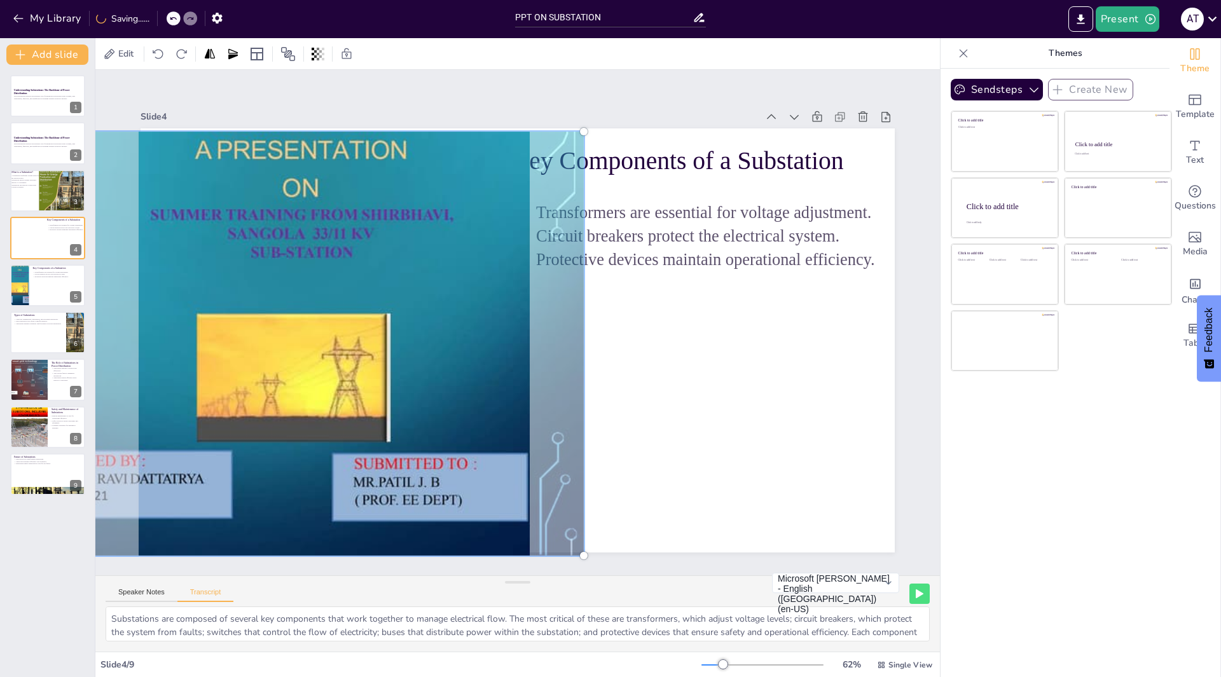
drag, startPoint x: 465, startPoint y: 493, endPoint x: 447, endPoint y: 490, distance: 18.2
click at [451, 493] on div at bounding box center [300, 343] width 581 height 439
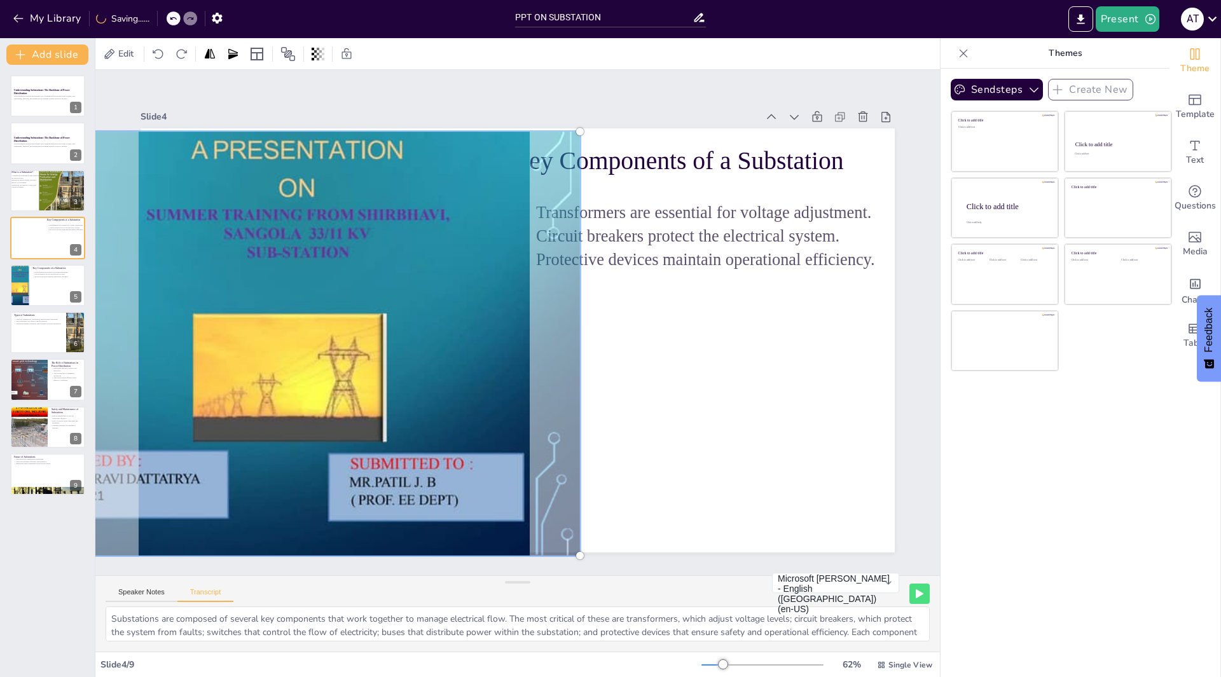
click at [436, 483] on div at bounding box center [296, 321] width 624 height 498
click at [430, 481] on div at bounding box center [308, 252] width 710 height 638
click at [418, 477] on div at bounding box center [295, 320] width 624 height 498
click at [450, 493] on div at bounding box center [295, 343] width 581 height 439
click at [450, 493] on div at bounding box center [295, 320] width 624 height 498
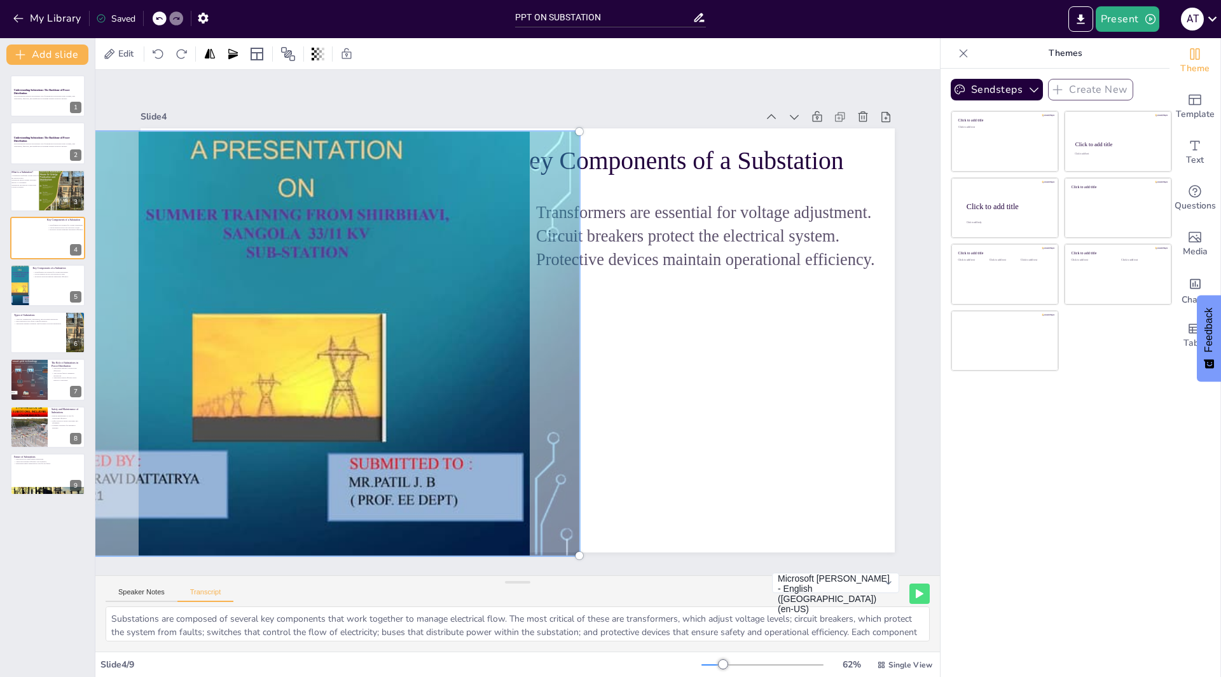
click at [450, 493] on div at bounding box center [307, 252] width 710 height 638
click at [494, 164] on div at bounding box center [296, 343] width 581 height 439
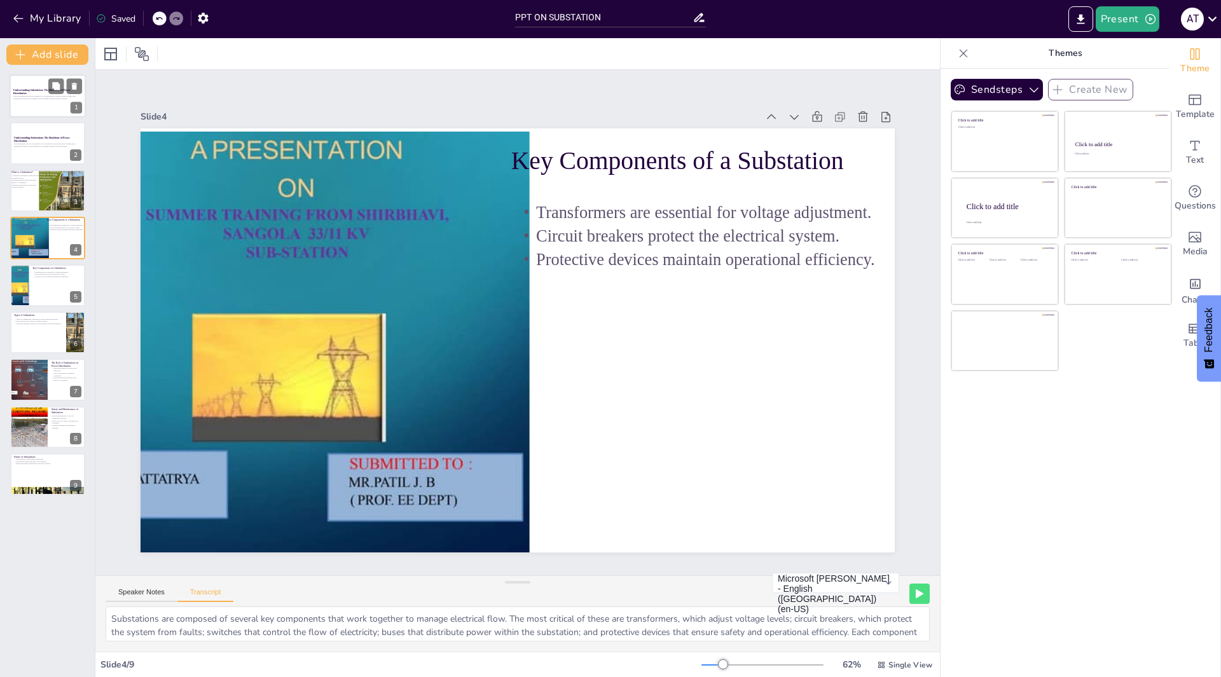
click at [37, 103] on div at bounding box center [48, 95] width 76 height 43
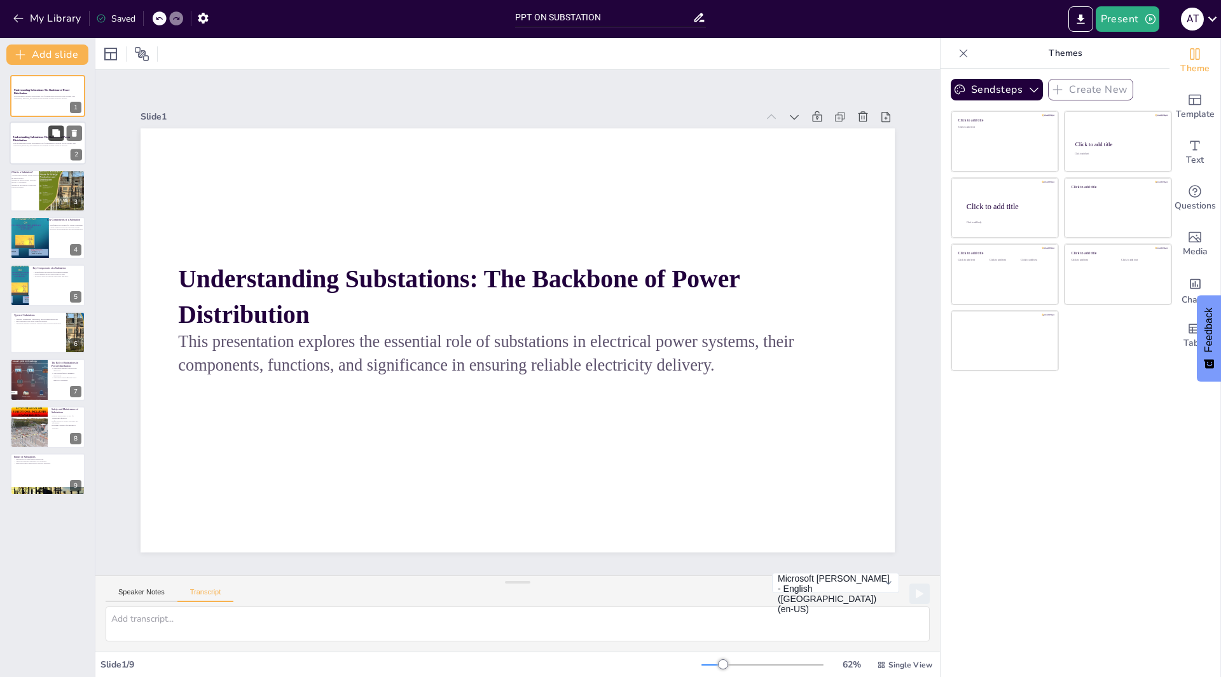
click at [52, 138] on button at bounding box center [55, 133] width 15 height 15
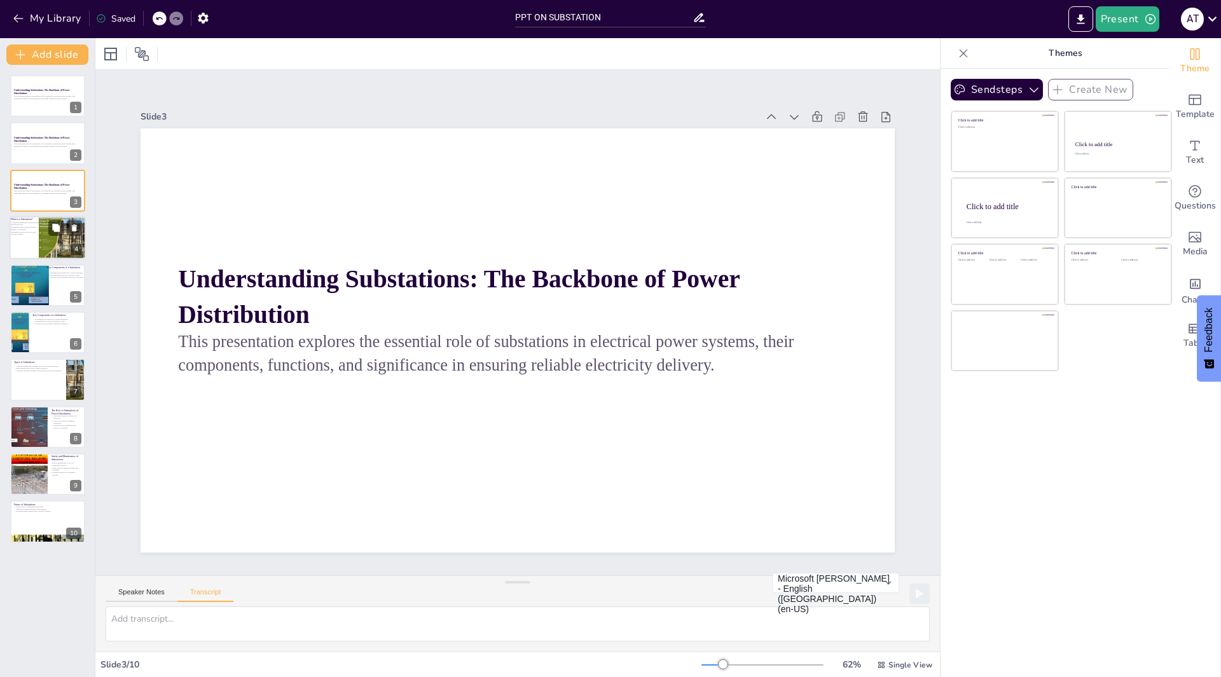
click at [34, 233] on p "Substations can step up or step down voltage as needed." at bounding box center [24, 233] width 31 height 4
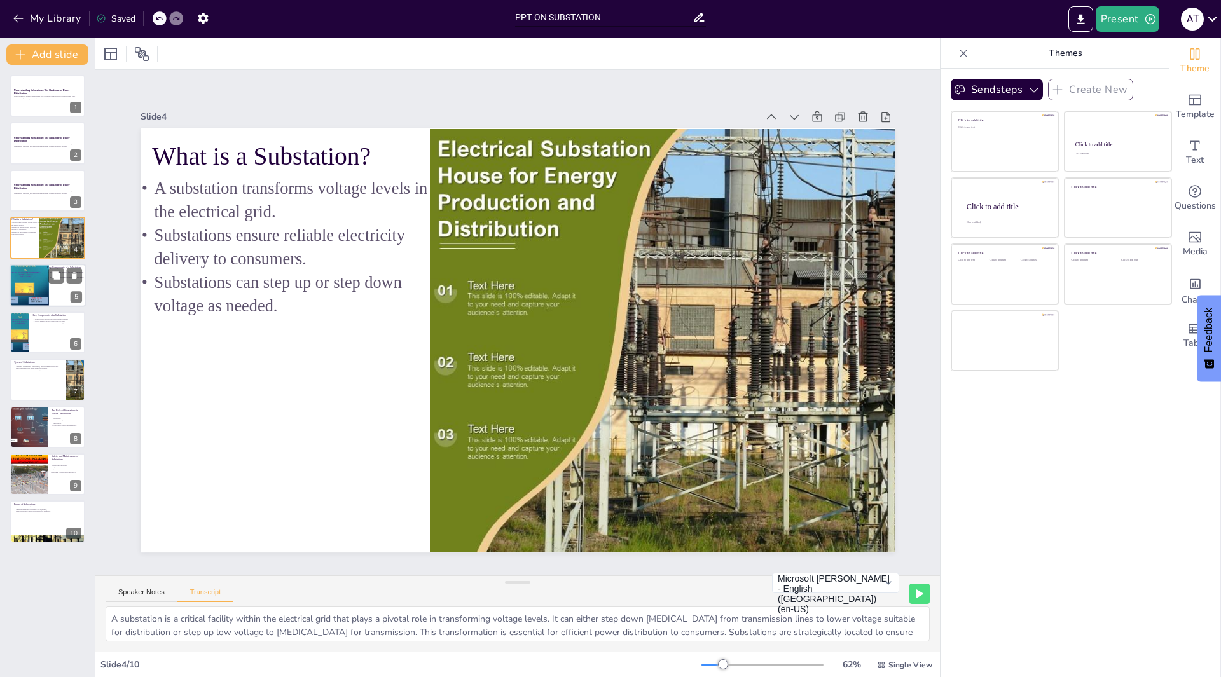
click at [38, 285] on div at bounding box center [25, 285] width 57 height 43
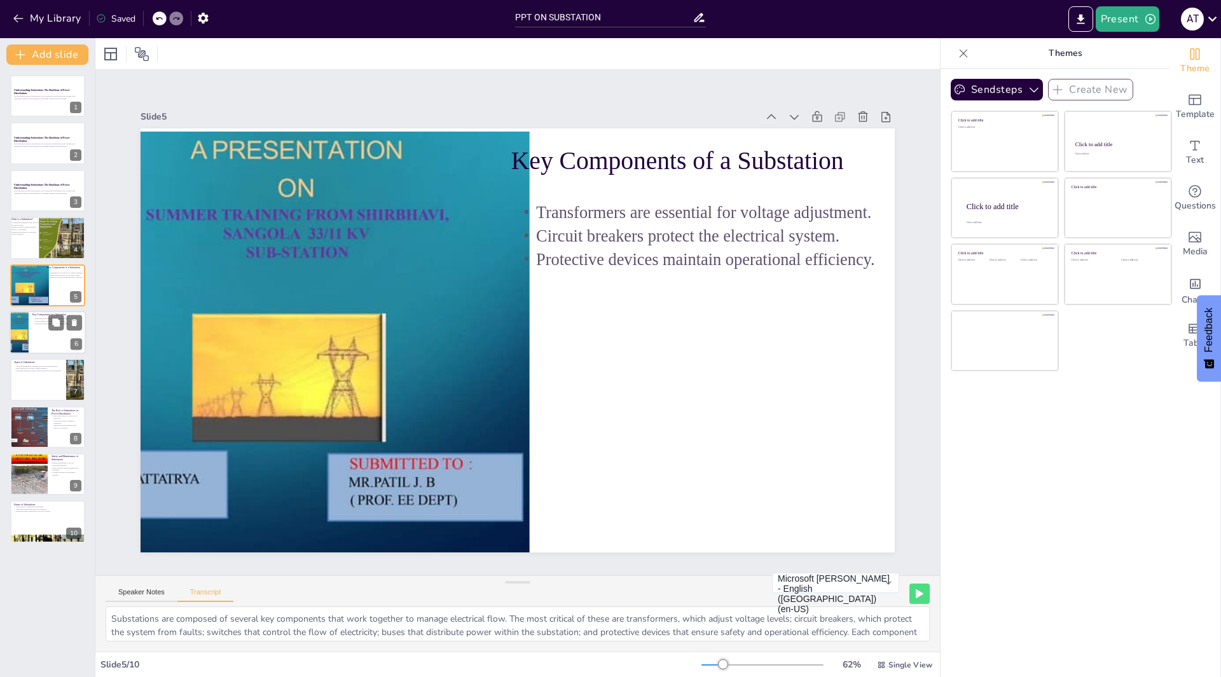
click at [41, 329] on div at bounding box center [48, 332] width 76 height 43
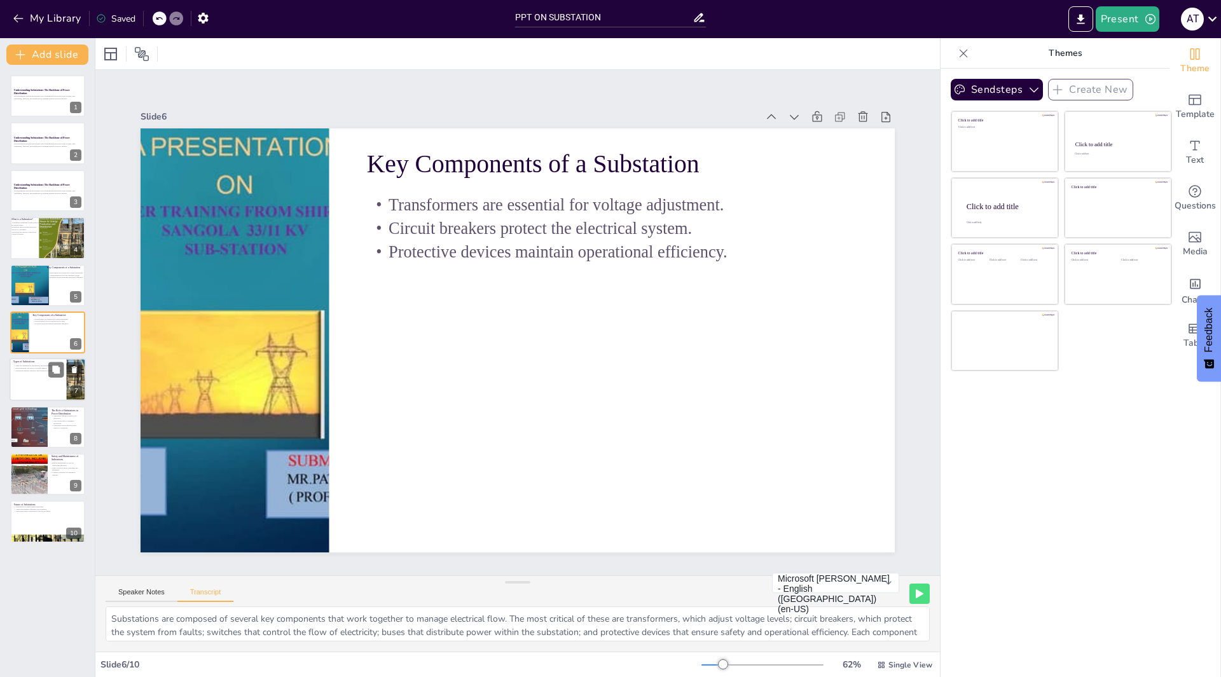
click at [46, 392] on div at bounding box center [48, 380] width 76 height 43
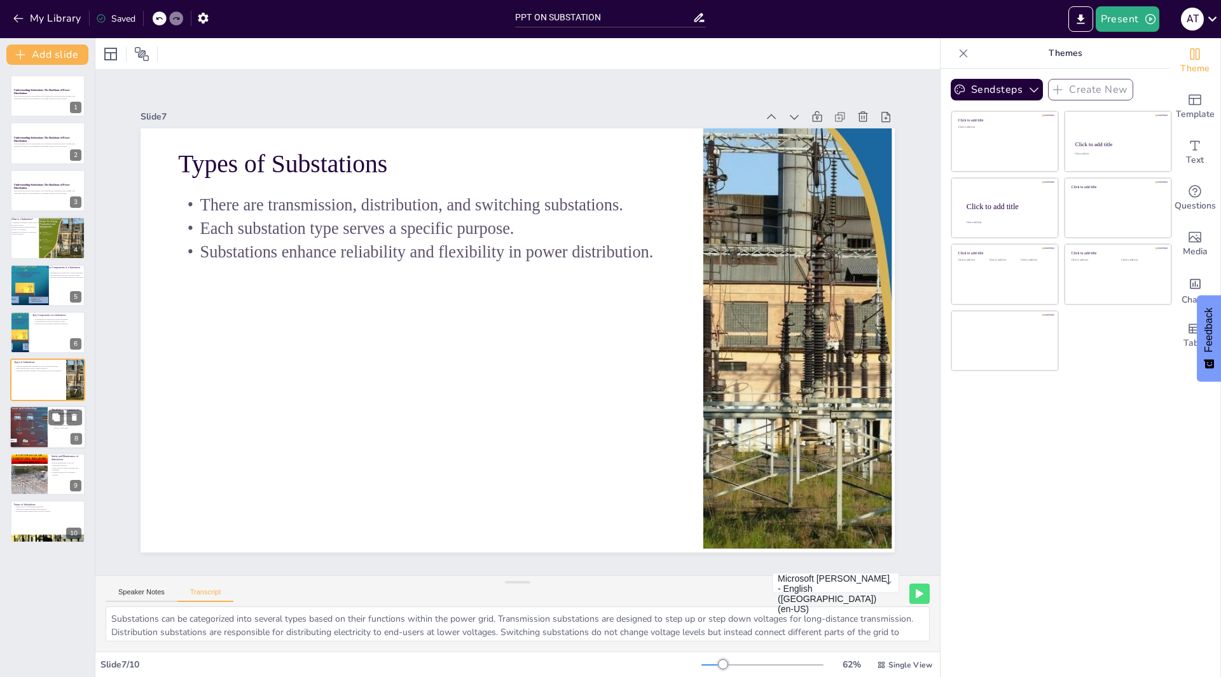
click at [63, 429] on p "Substations ensure efficient power delivery to end-users." at bounding box center [67, 426] width 31 height 4
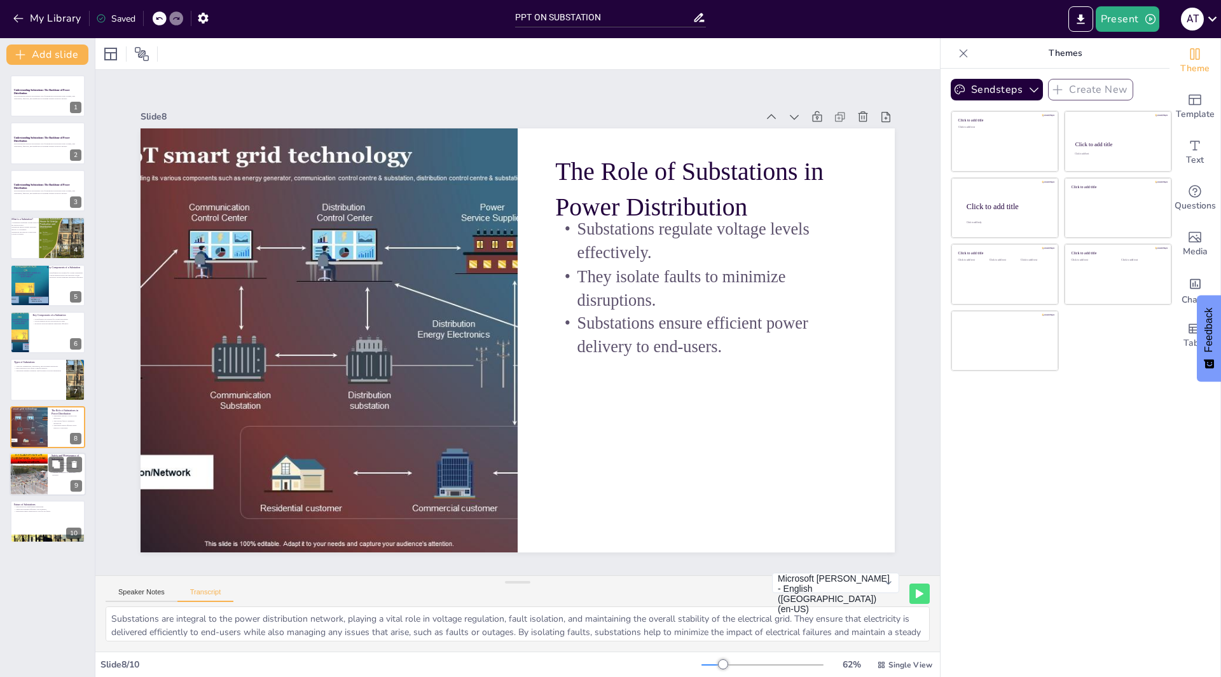
click at [57, 480] on div at bounding box center [48, 474] width 76 height 43
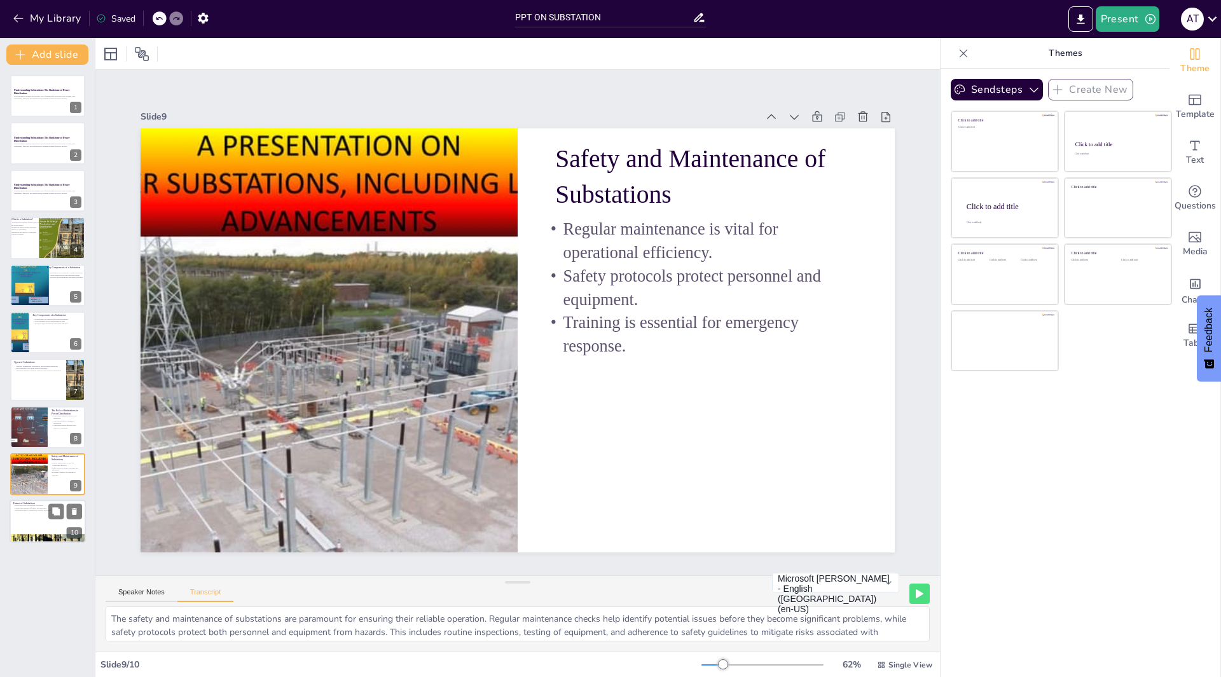
click at [40, 540] on div at bounding box center [48, 539] width 76 height 57
type textarea "The future of substations is being shaped by innovations such as smart grid tec…"
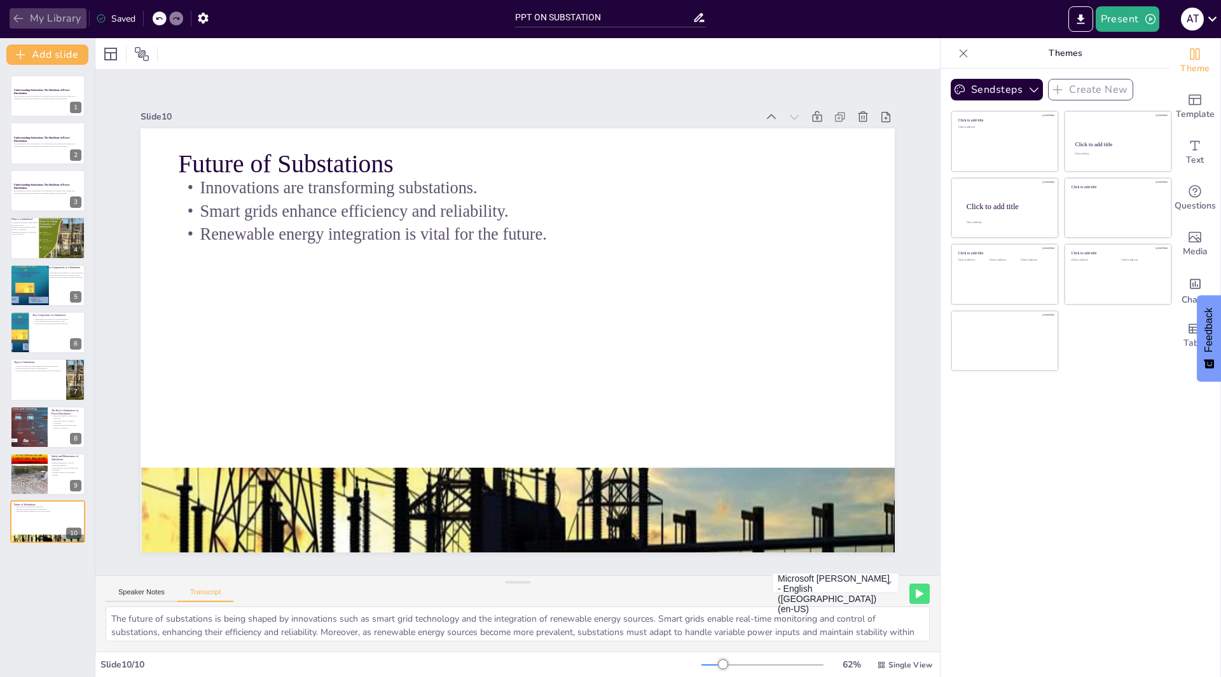
click at [13, 14] on icon "button" at bounding box center [18, 18] width 13 height 13
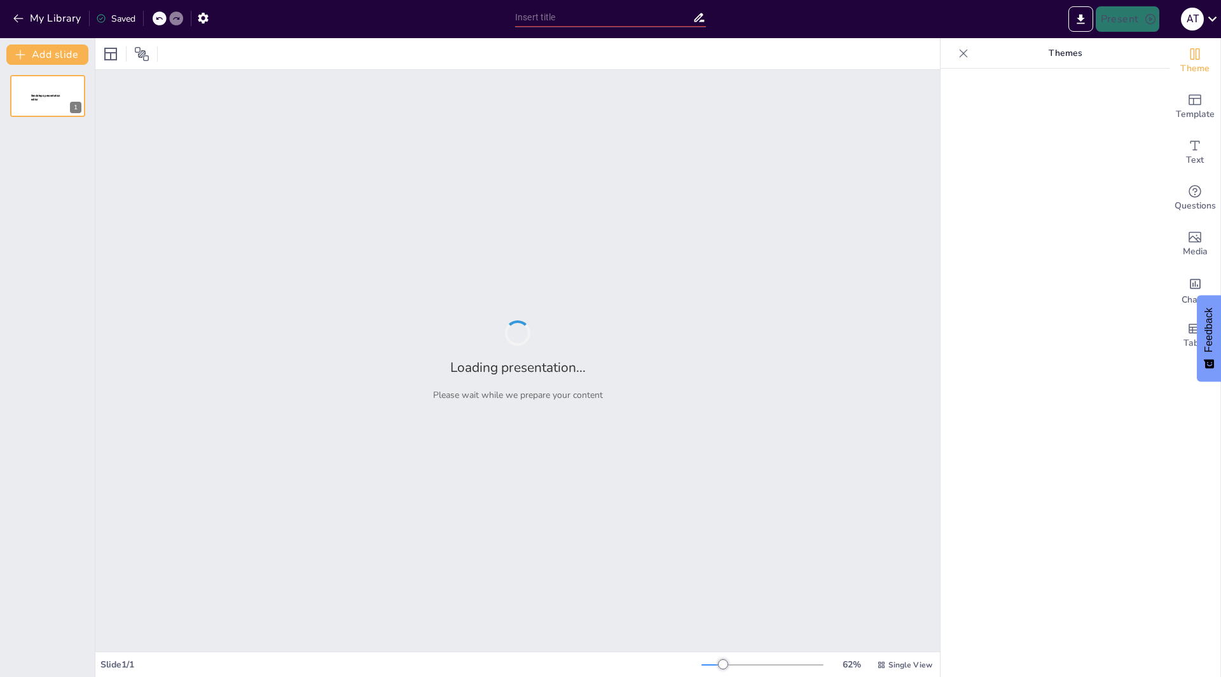
type input "PPT ON SUBSTATION"
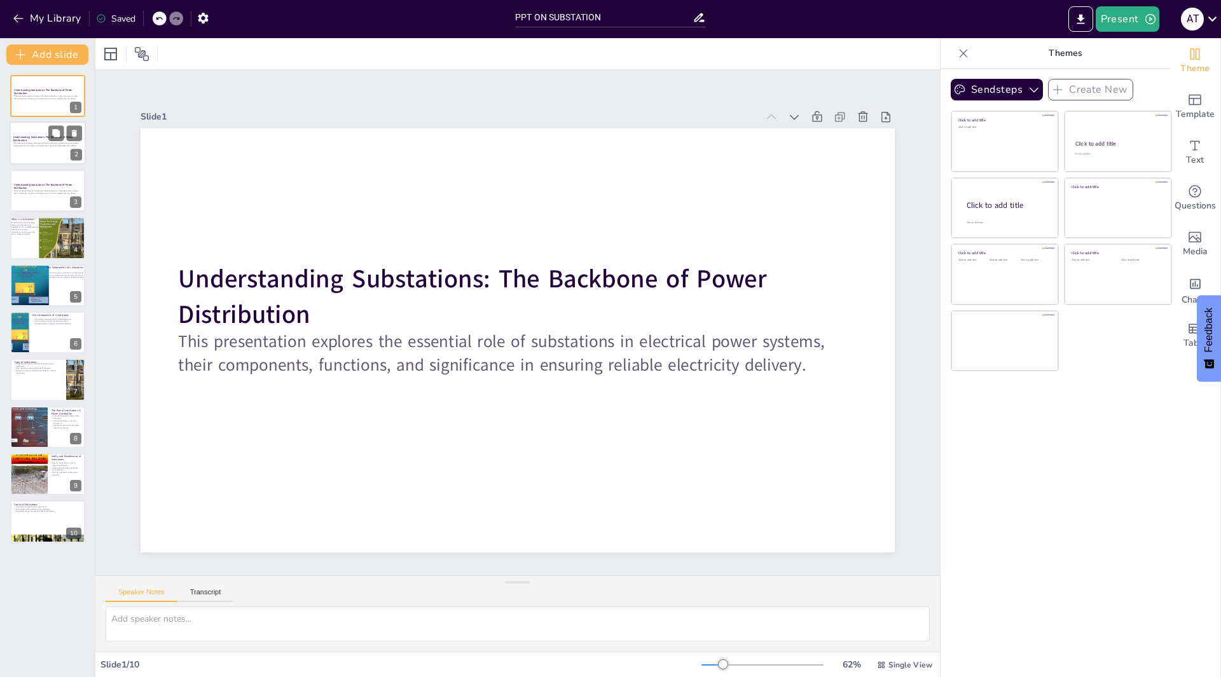
click at [32, 142] on p "This presentation explores the essential role of substations in electrical powe…" at bounding box center [47, 144] width 69 height 4
click at [42, 98] on p "This presentation explores the essential role of substations in electrical powe…" at bounding box center [47, 97] width 69 height 4
click at [32, 148] on p at bounding box center [47, 148] width 69 height 3
click at [29, 197] on div at bounding box center [48, 190] width 76 height 43
click at [42, 242] on div at bounding box center [68, 237] width 58 height 43
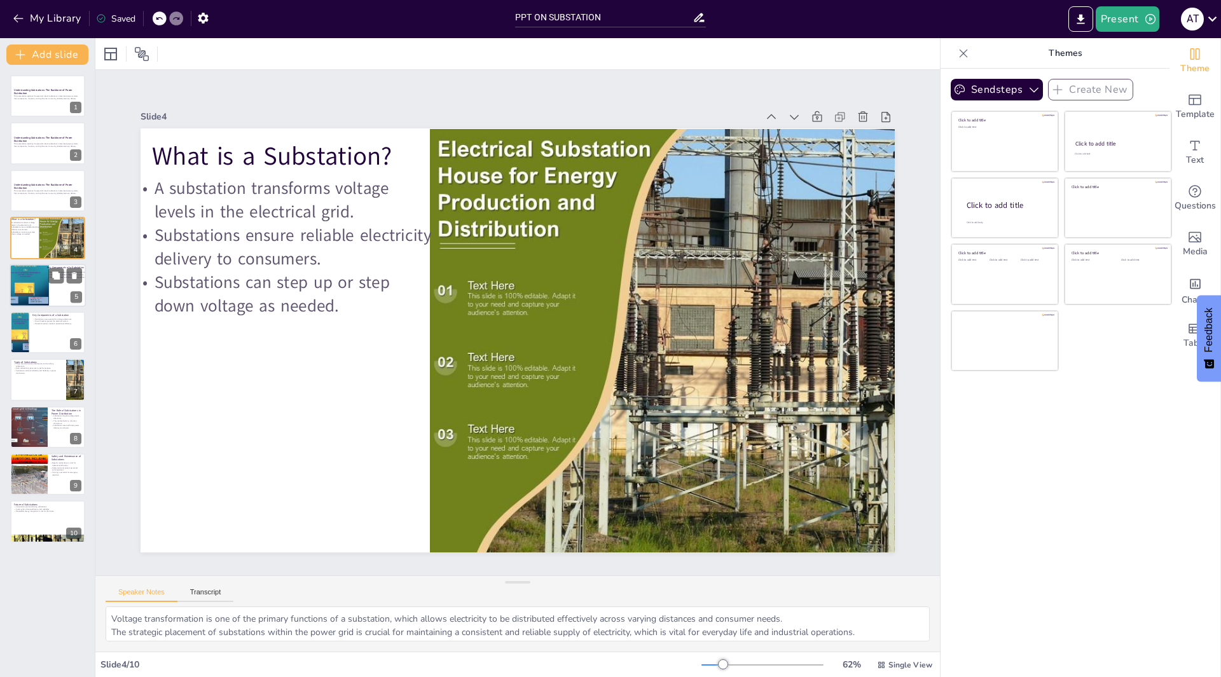
click at [41, 275] on div at bounding box center [25, 285] width 57 height 43
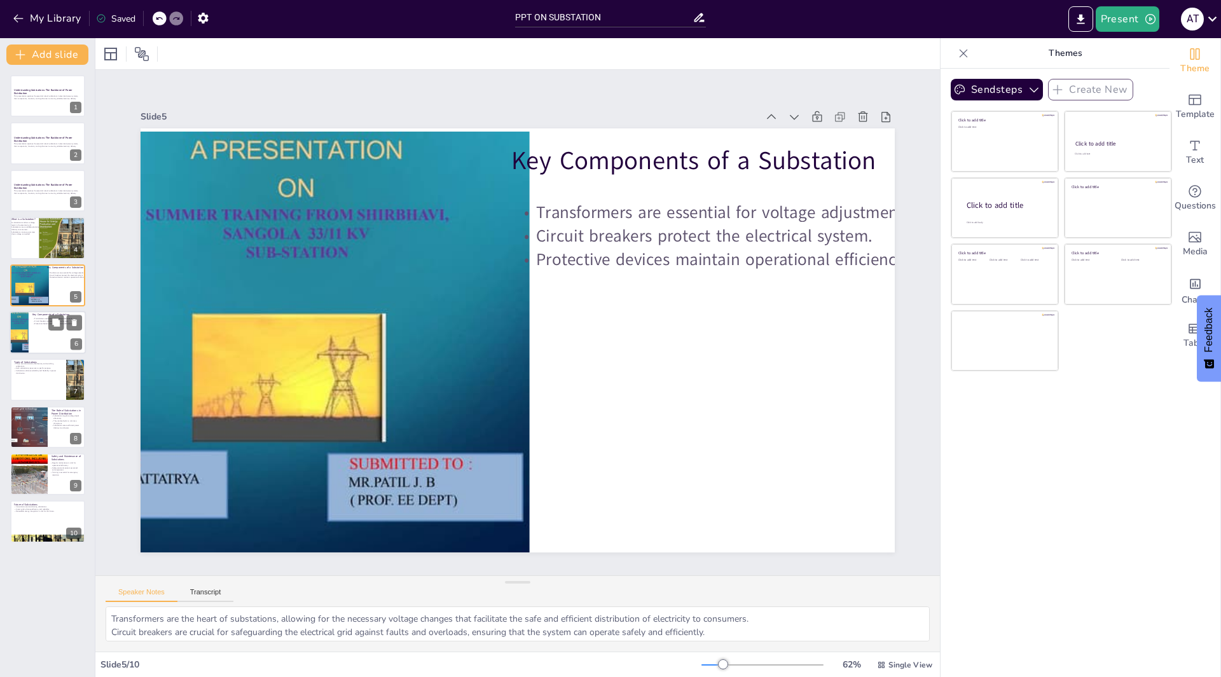
click at [44, 318] on p "Transformers are essential for voltage adjustment." at bounding box center [57, 319] width 50 height 3
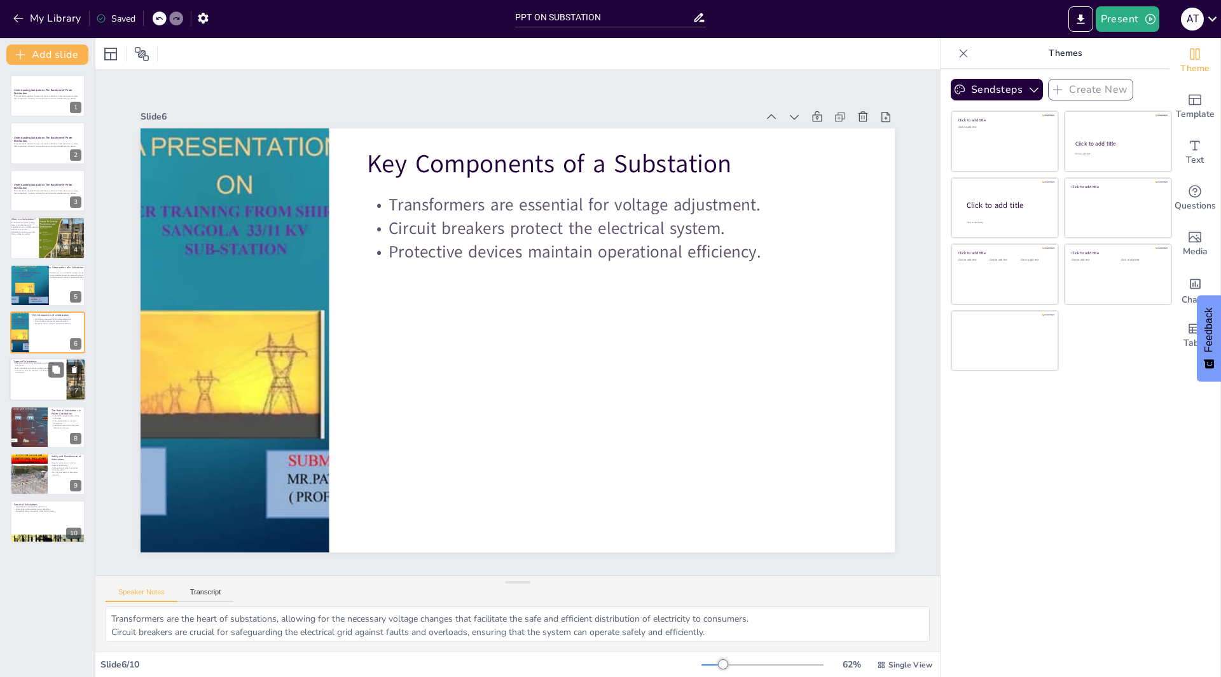
click at [40, 389] on div at bounding box center [48, 380] width 76 height 43
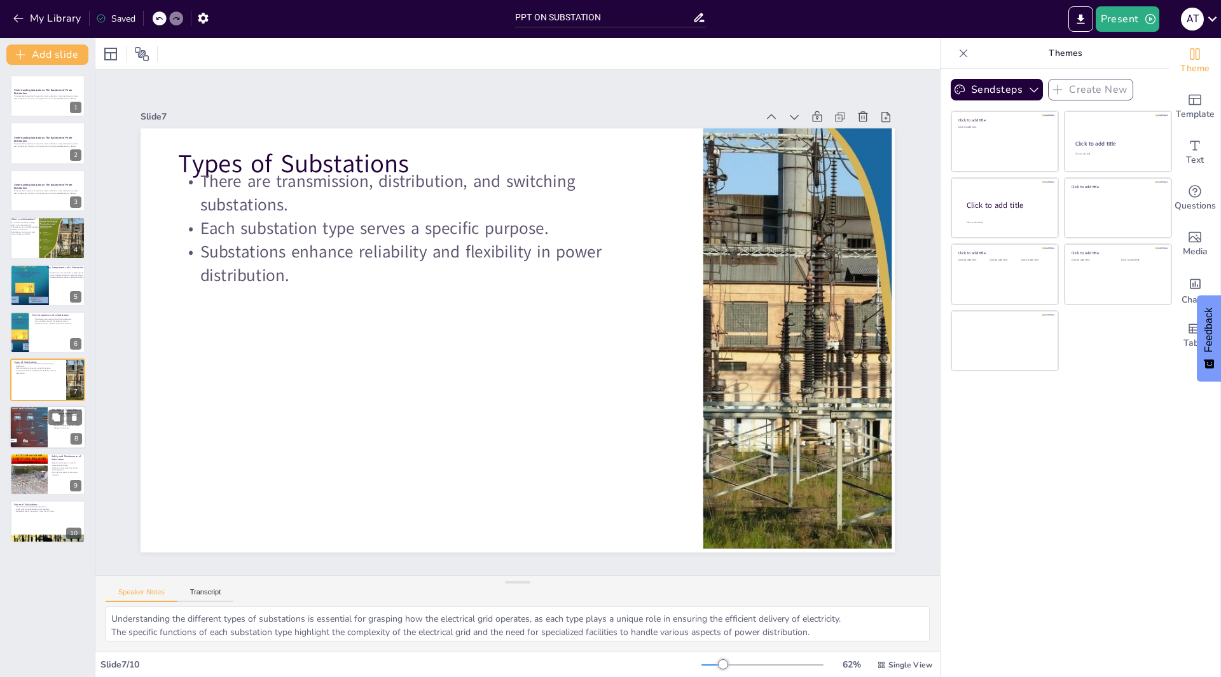
drag, startPoint x: 48, startPoint y: 409, endPoint x: 46, endPoint y: 436, distance: 26.8
click at [48, 410] on div at bounding box center [48, 427] width 76 height 43
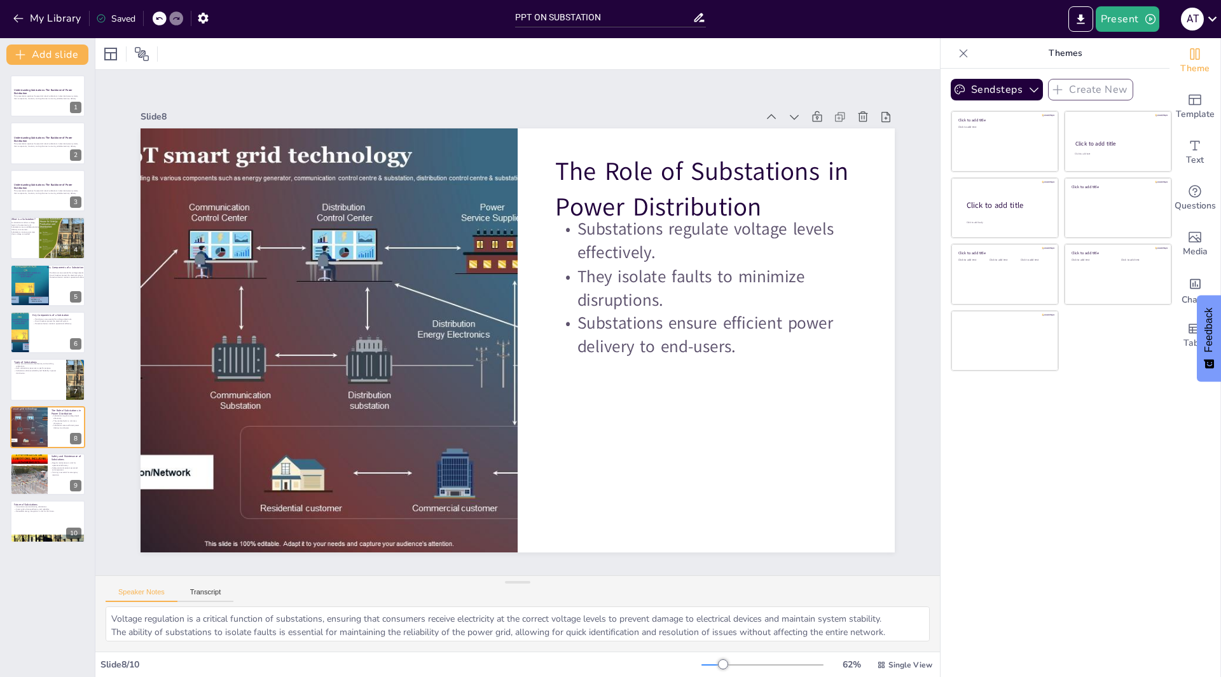
click at [46, 499] on div "Understanding Substations: The Backbone of Power Distribution This presentation…" at bounding box center [47, 309] width 95 height 468
click at [42, 489] on div at bounding box center [28, 474] width 57 height 43
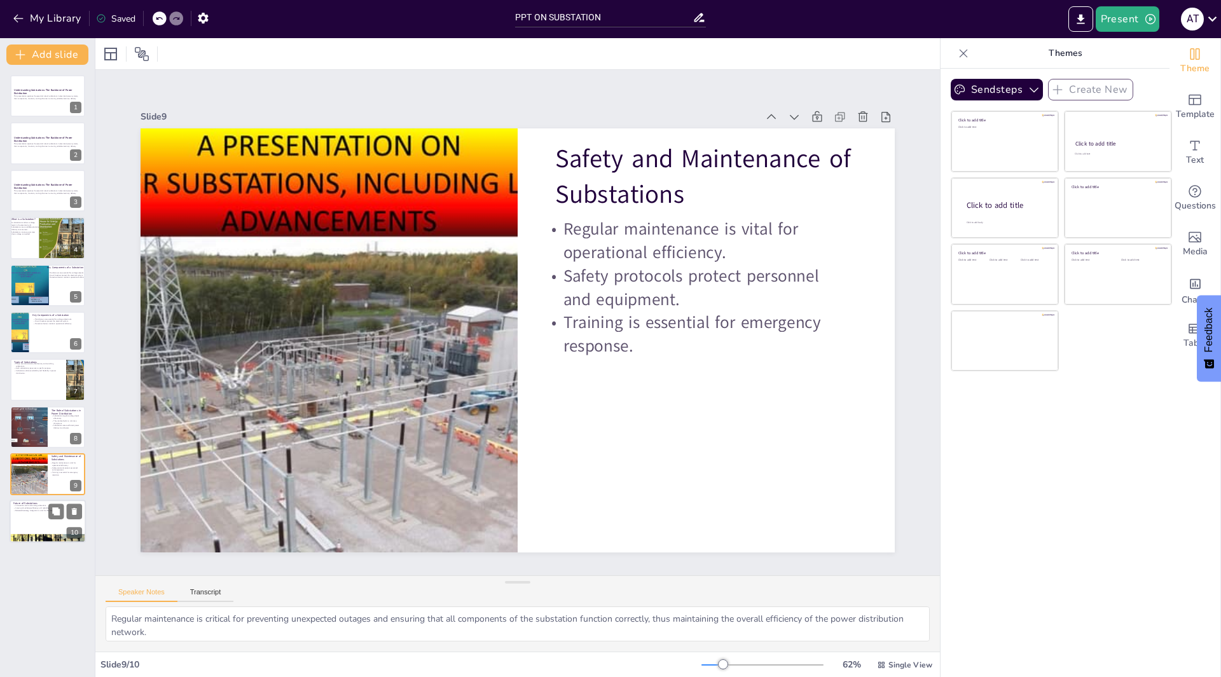
click at [52, 532] on div at bounding box center [48, 521] width 76 height 43
type textarea "The integration of new technologies is essential for the evolution of substatio…"
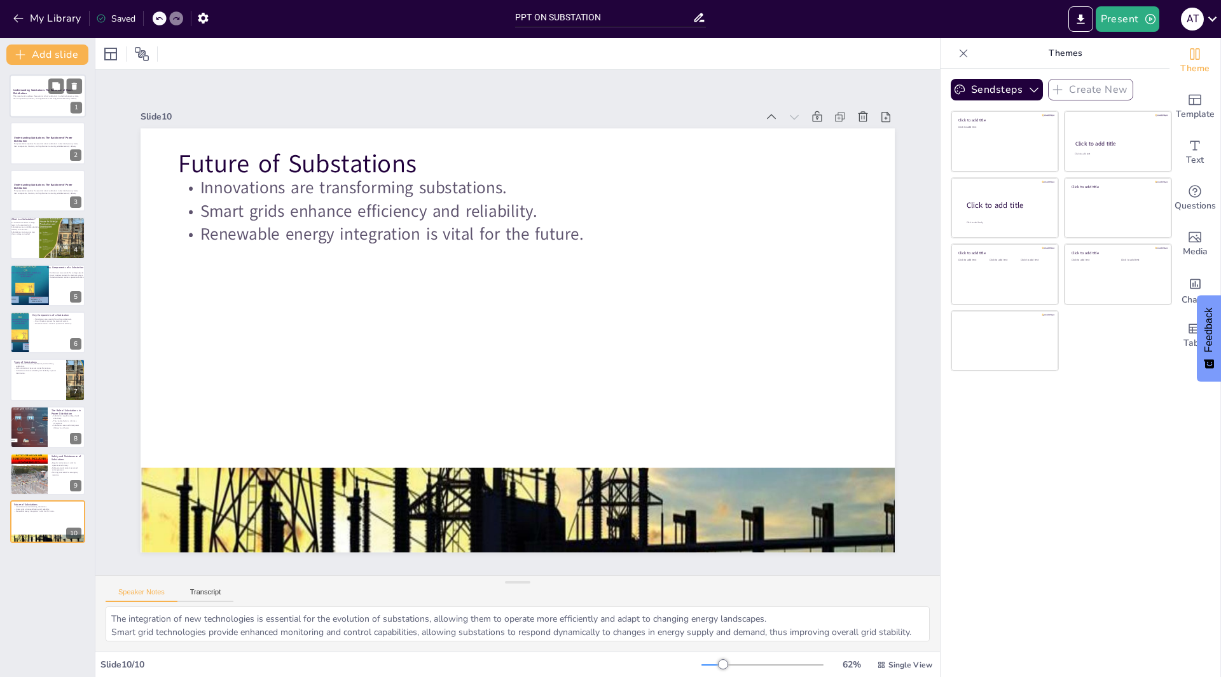
click at [52, 99] on p "This presentation explores the essential role of substations in electrical powe…" at bounding box center [47, 97] width 69 height 4
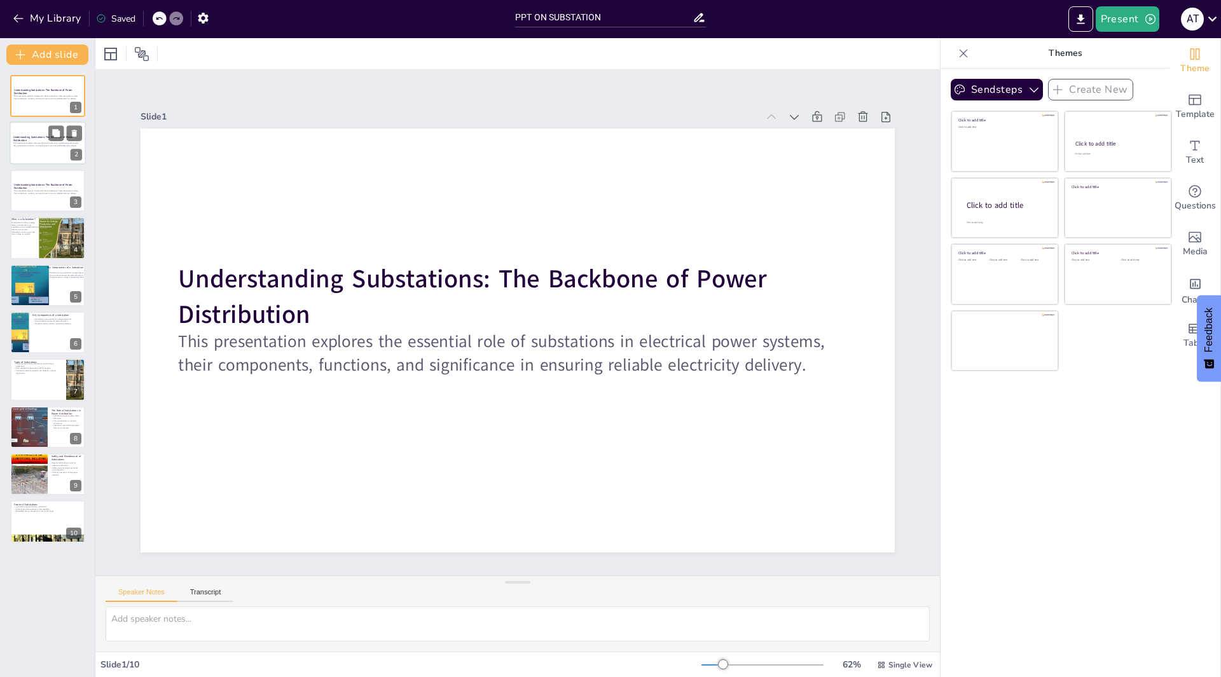
click at [26, 155] on div at bounding box center [48, 143] width 76 height 43
click at [74, 87] on icon at bounding box center [74, 86] width 5 height 7
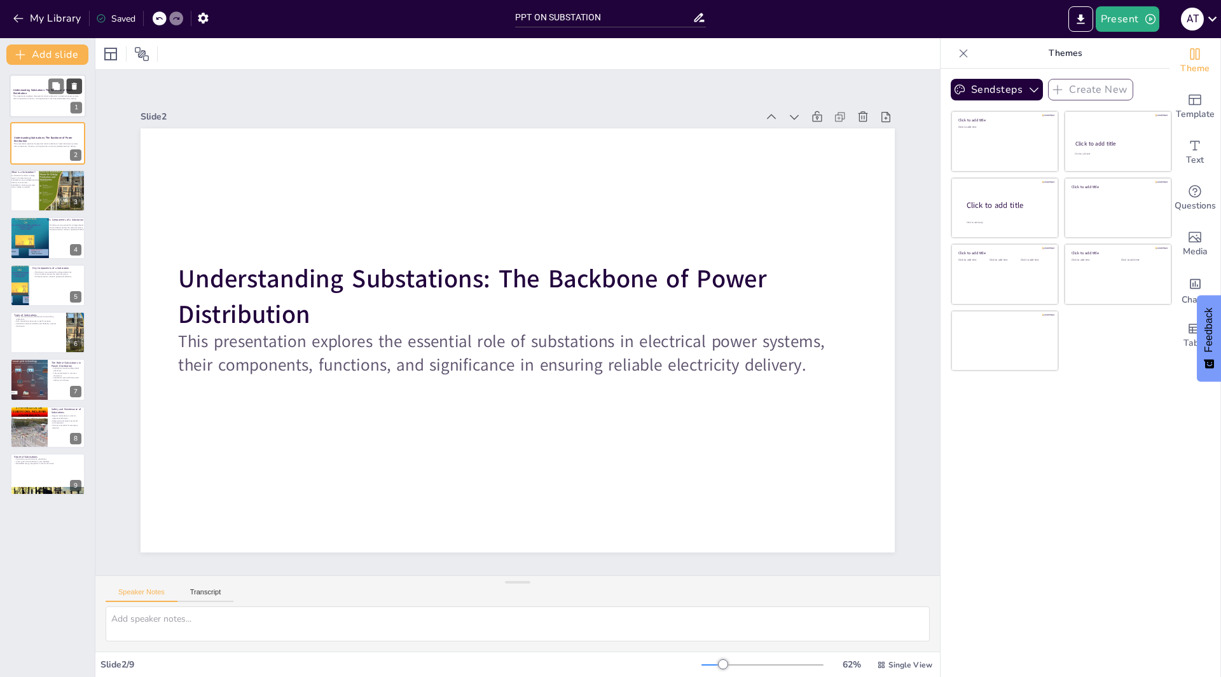
click at [74, 87] on icon at bounding box center [74, 86] width 5 height 7
type textarea "Voltage transformation is one of the primary functions of a substation, which a…"
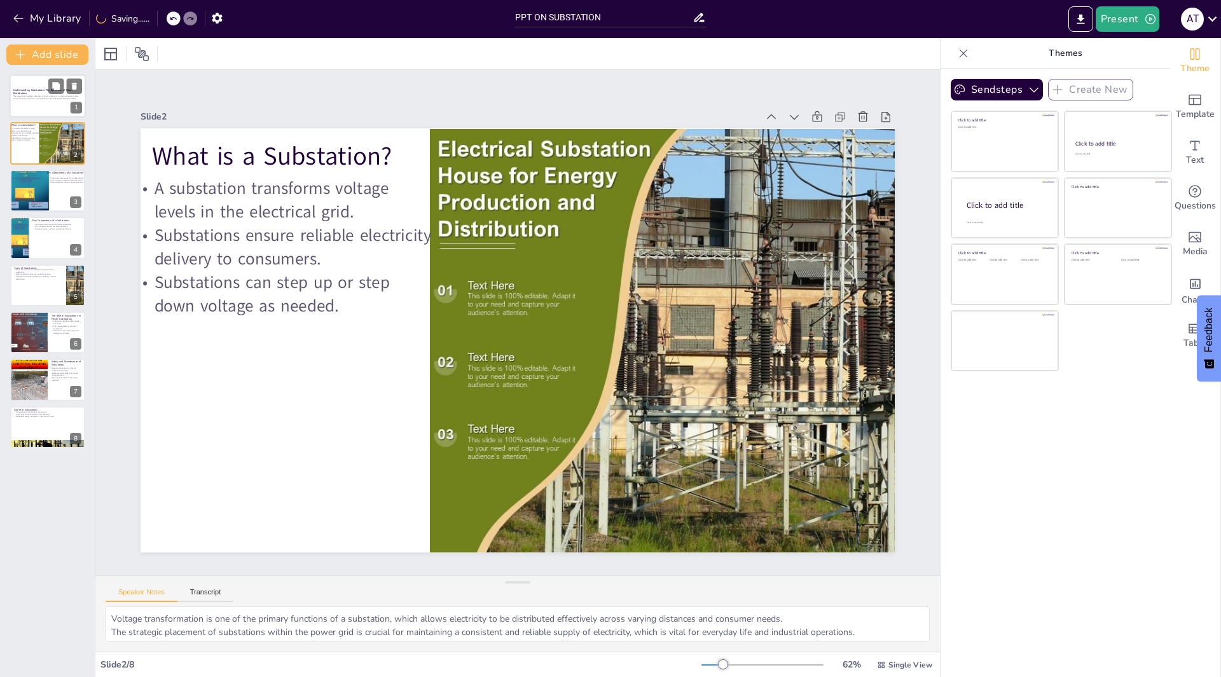
click at [25, 94] on strong "Understanding Substations: The Backbone of Power Distribution" at bounding box center [43, 91] width 60 height 7
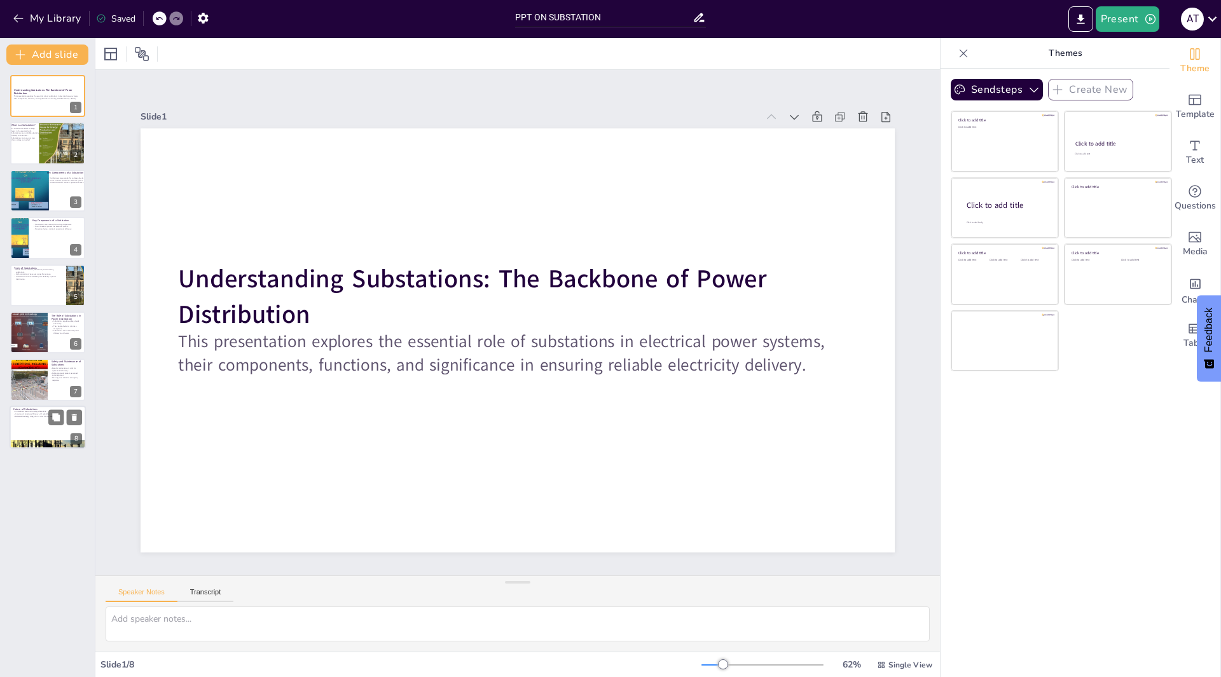
click at [37, 408] on p "Future of Substations" at bounding box center [47, 410] width 69 height 4
type textarea "The integration of new technologies is essential for the evolution of substatio…"
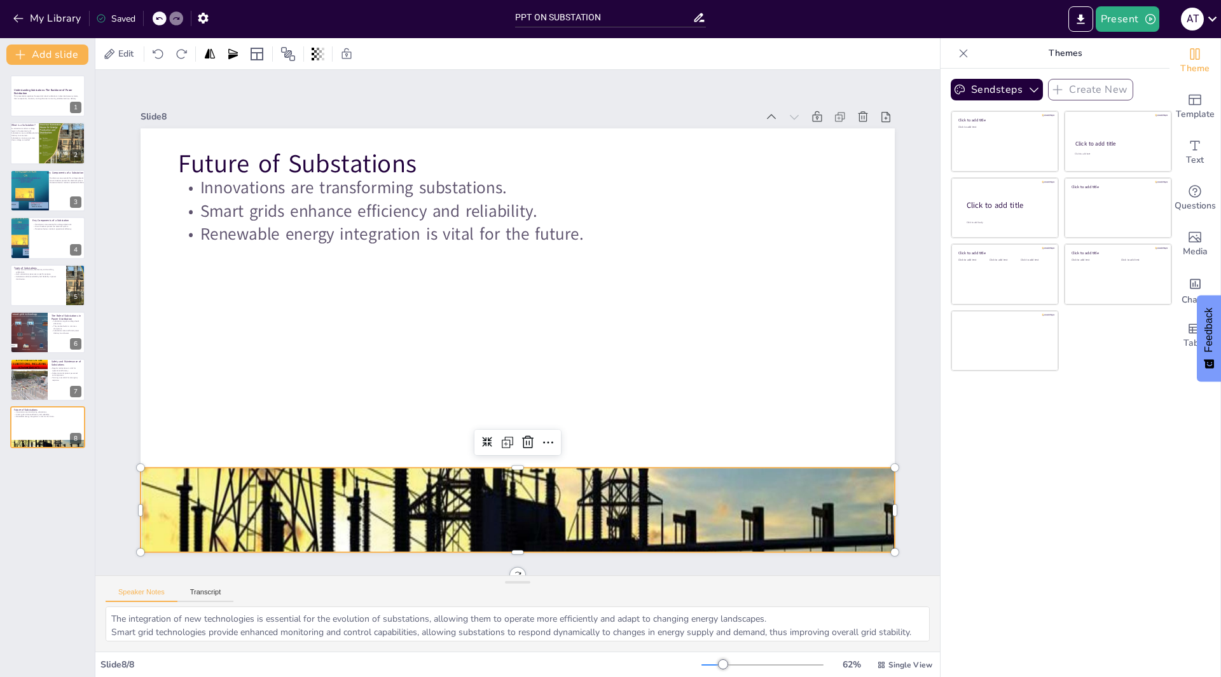
click at [493, 477] on div at bounding box center [518, 510] width 754 height 565
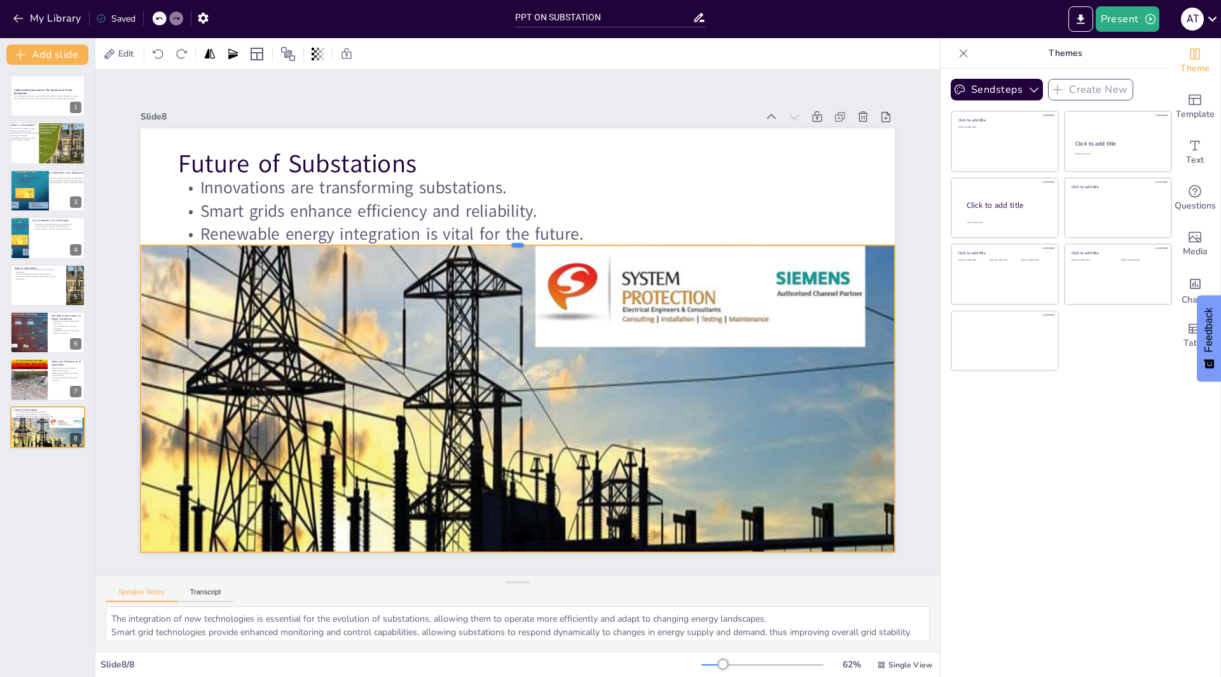
drag, startPoint x: 497, startPoint y: 463, endPoint x: 479, endPoint y: 240, distance: 223.2
click at [479, 240] on div at bounding box center [526, 240] width 751 height 89
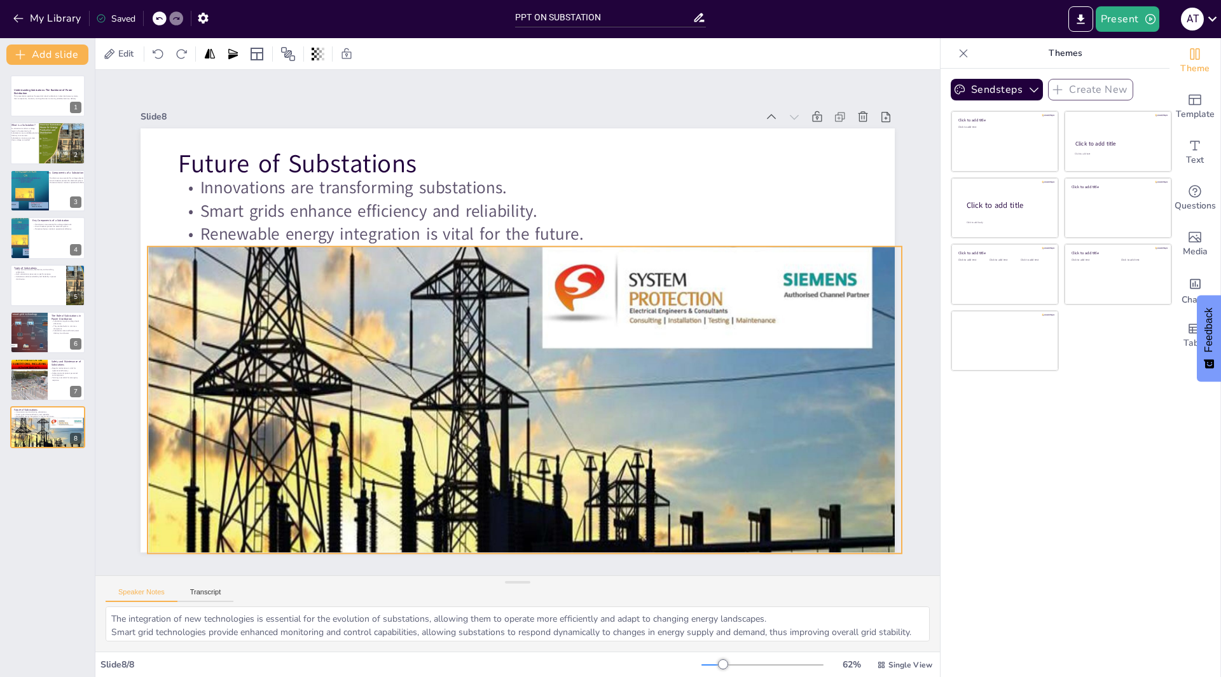
click at [528, 544] on div at bounding box center [504, 511] width 809 height 642
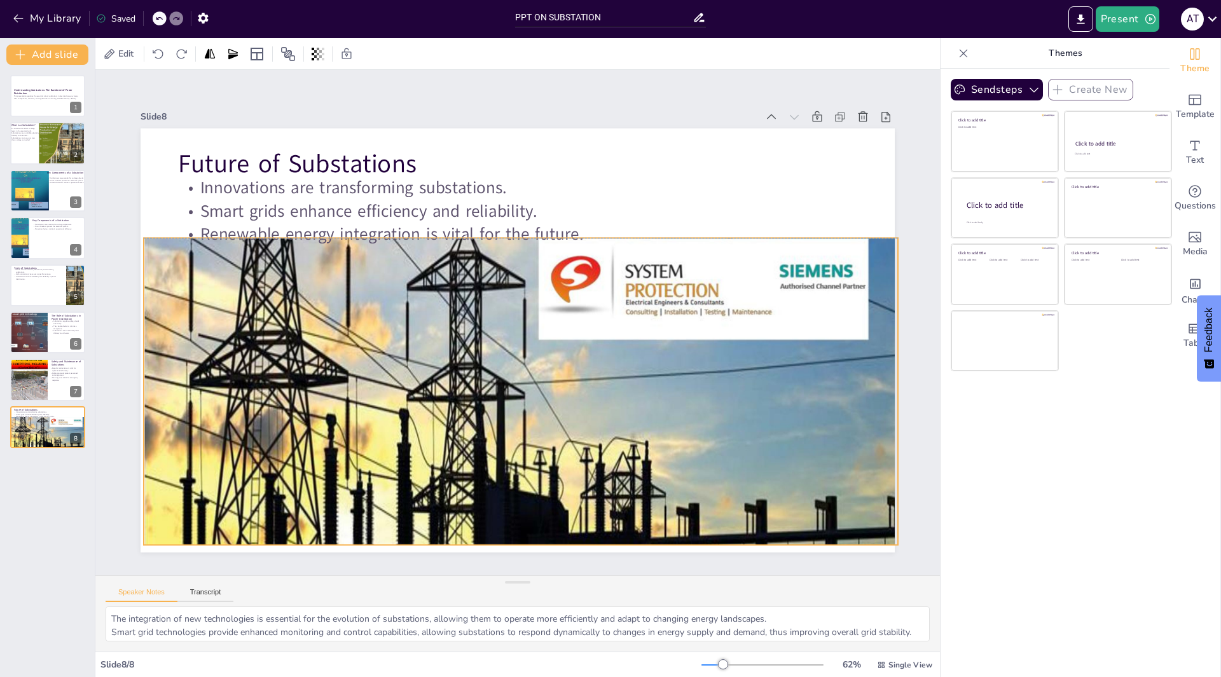
drag, startPoint x: 536, startPoint y: 541, endPoint x: 532, endPoint y: 532, distance: 10.5
click at [532, 532] on div at bounding box center [501, 502] width 809 height 642
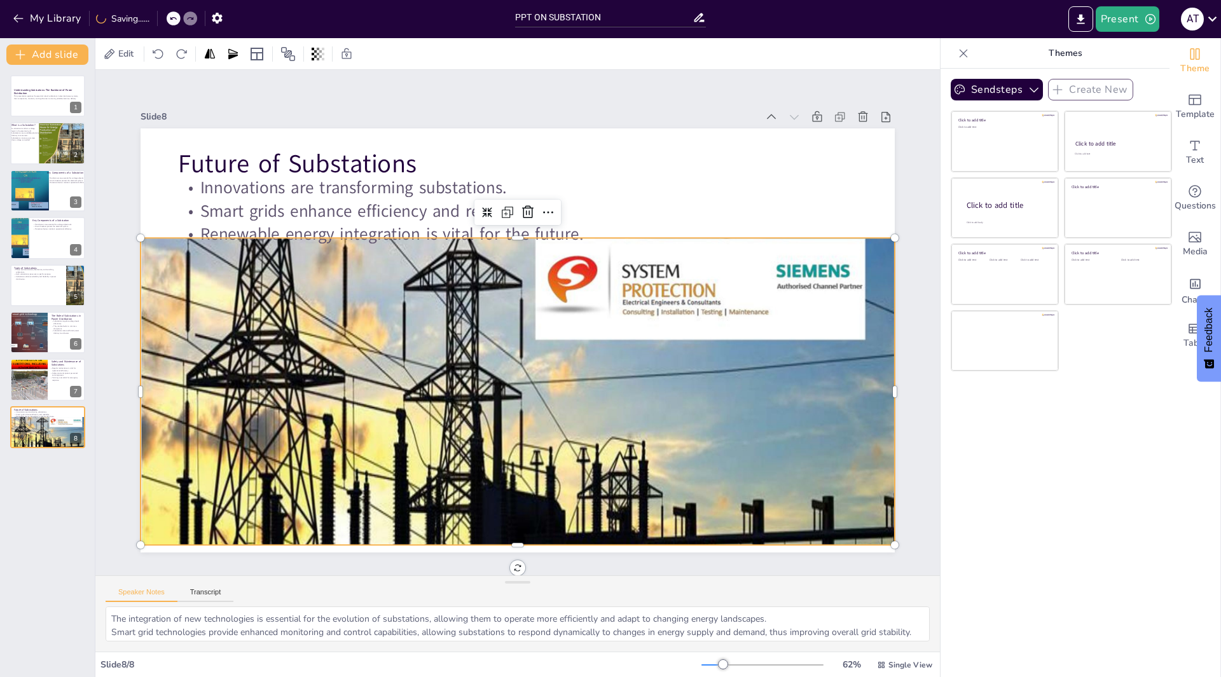
click at [507, 537] on div at bounding box center [480, 499] width 855 height 710
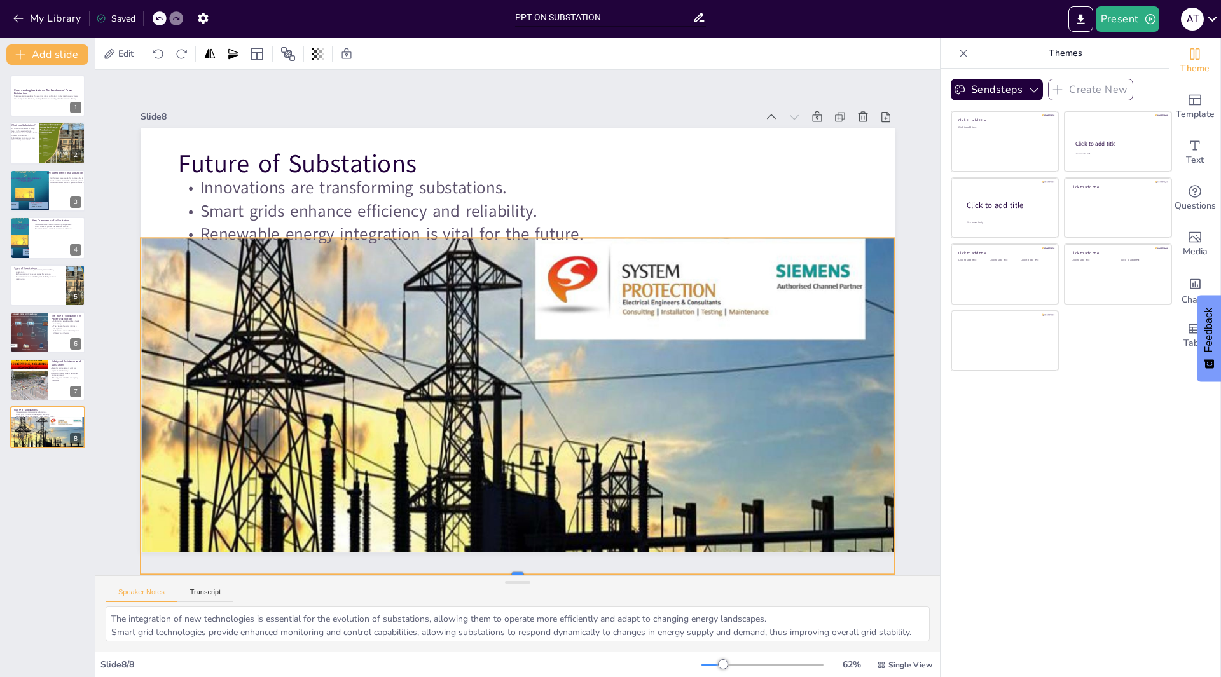
drag, startPoint x: 507, startPoint y: 542, endPoint x: 509, endPoint y: 572, distance: 29.4
click at [509, 572] on div "Slide 1 Understanding Substations: The Backbone of Power Distribution This pres…" at bounding box center [517, 322] width 892 height 591
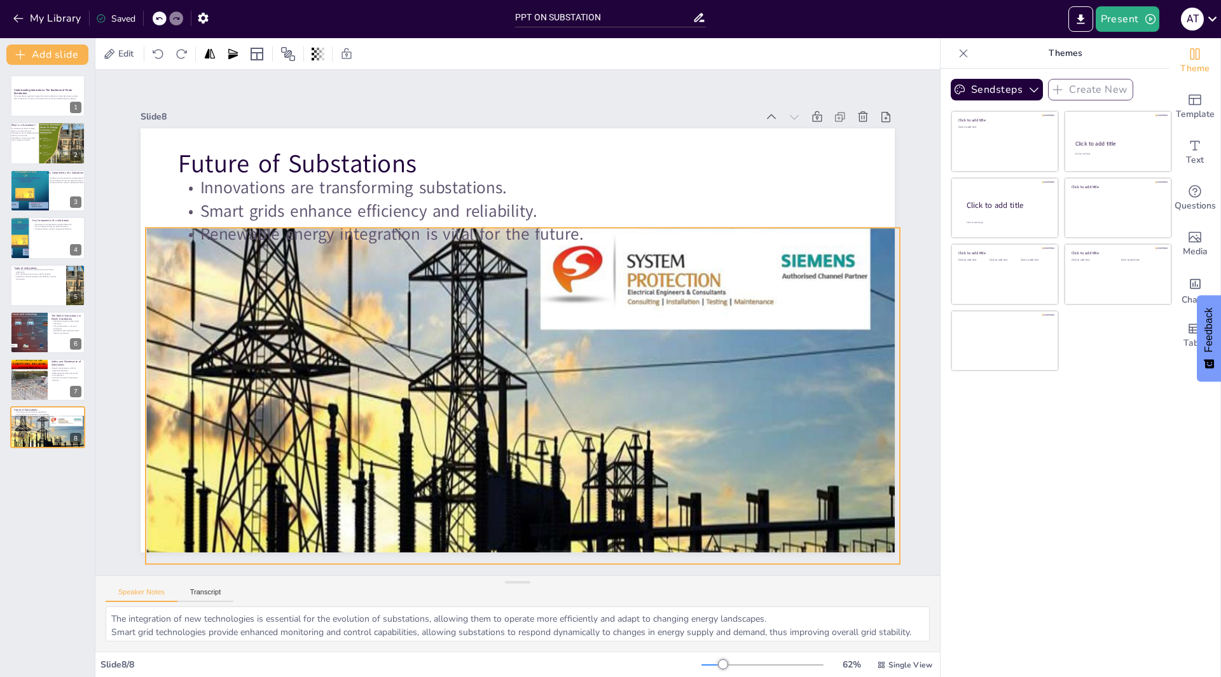
drag, startPoint x: 479, startPoint y: 534, endPoint x: 485, endPoint y: 524, distance: 11.4
click at [485, 524] on div at bounding box center [504, 493] width 809 height 642
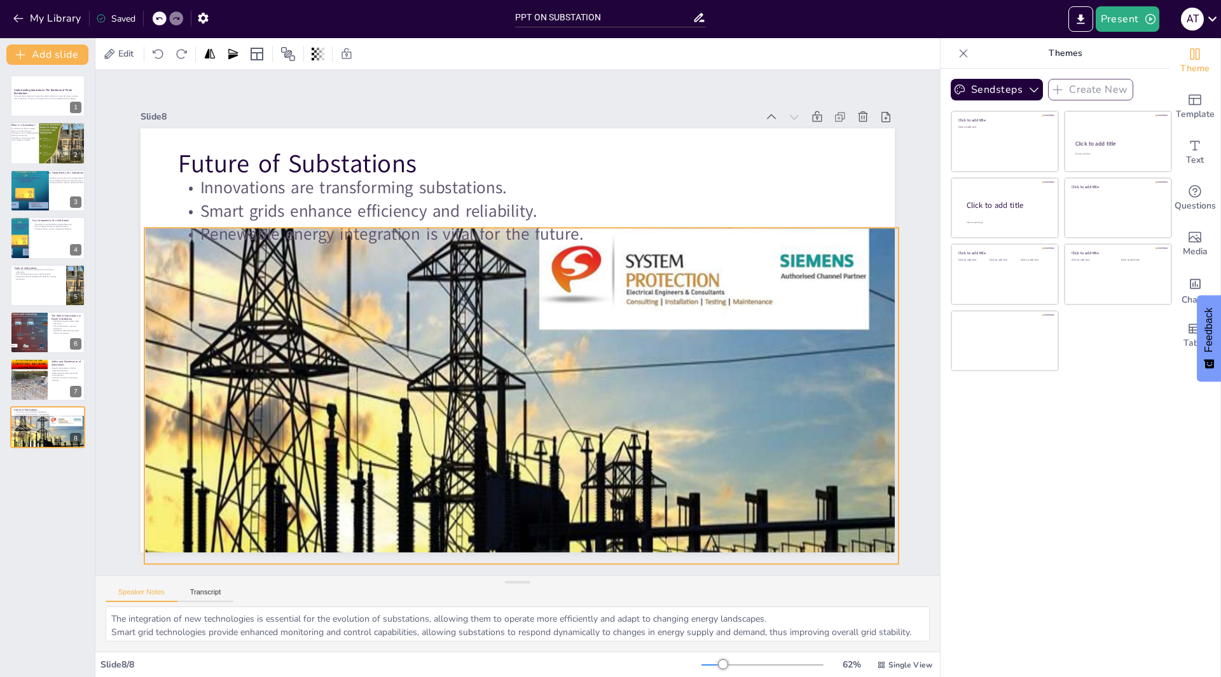
click at [511, 559] on div "Slide 1 Understanding Substations: The Backbone of Power Distribution This pres…" at bounding box center [517, 323] width 931 height 670
click at [511, 559] on div "Slide 1 Understanding Substations: The Backbone of Power Distribution This pres…" at bounding box center [517, 322] width 893 height 591
drag, startPoint x: 510, startPoint y: 561, endPoint x: 514, endPoint y: 573, distance: 12.9
click at [514, 573] on div "Slide 1 Understanding Substations: The Backbone of Power Distribution This pres…" at bounding box center [517, 322] width 893 height 591
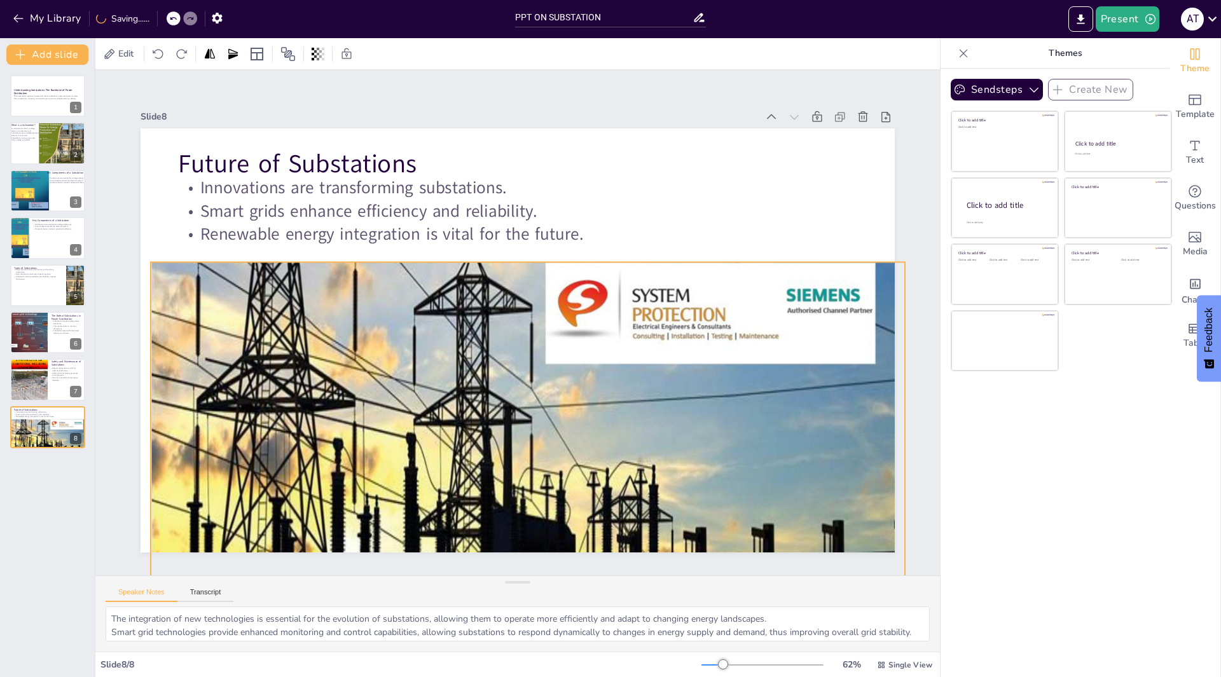
drag, startPoint x: 609, startPoint y: 504, endPoint x: 616, endPoint y: 538, distance: 34.9
click at [616, 538] on div at bounding box center [506, 528] width 809 height 642
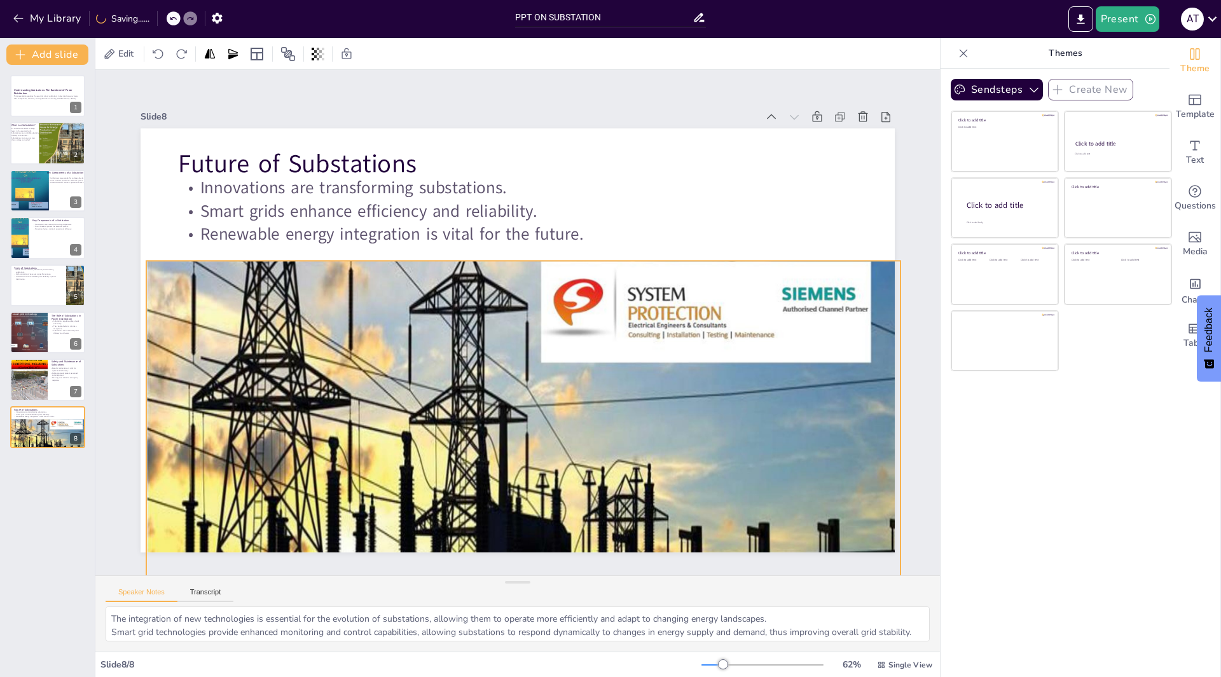
click at [411, 456] on div at bounding box center [502, 525] width 809 height 641
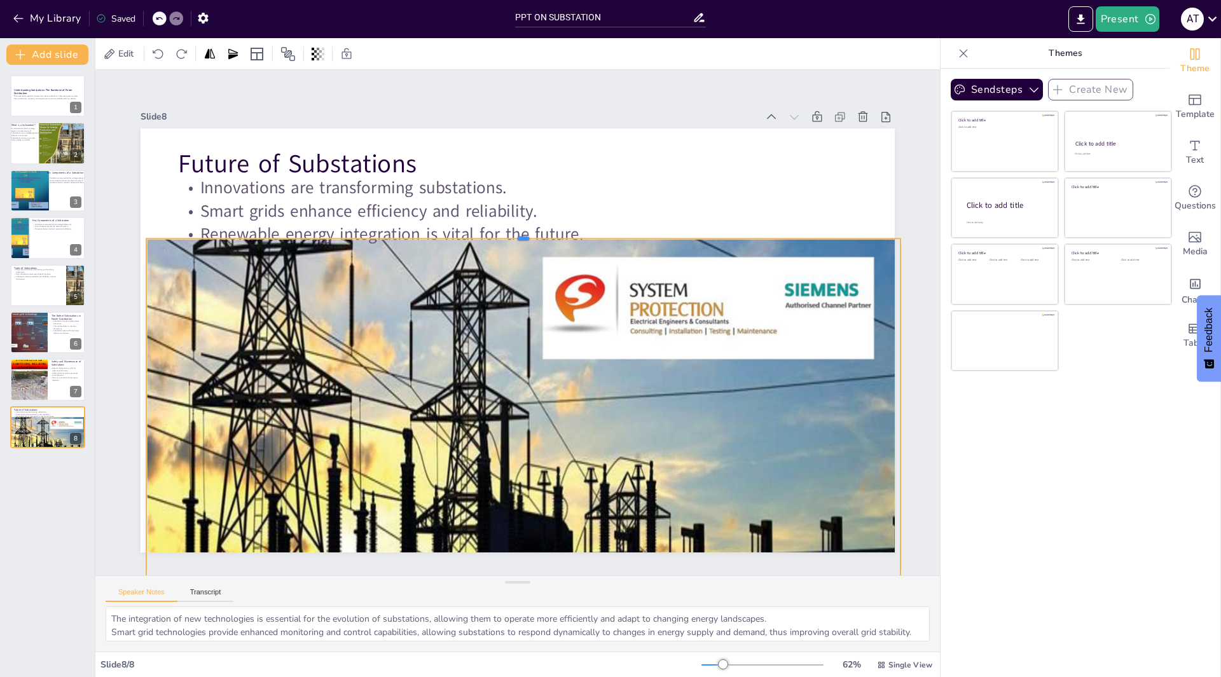
drag, startPoint x: 471, startPoint y: 254, endPoint x: 471, endPoint y: 231, distance: 22.3
click at [471, 231] on div at bounding box center [532, 234] width 751 height 89
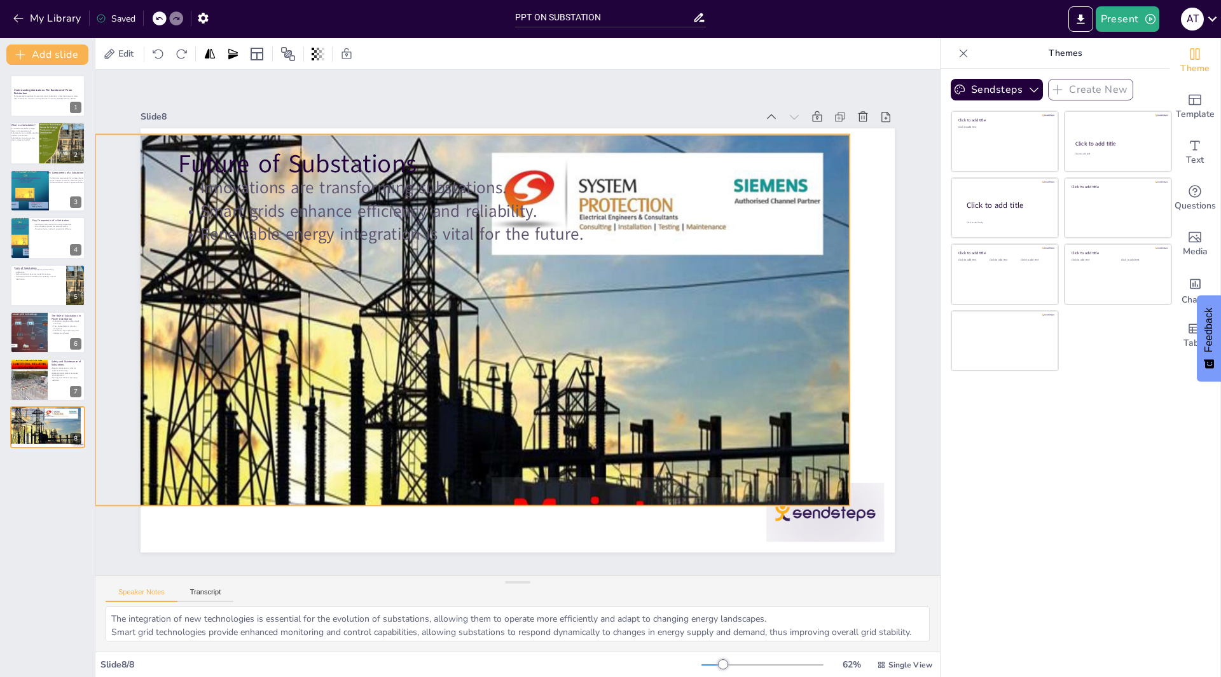
drag, startPoint x: 408, startPoint y: 308, endPoint x: 359, endPoint y: 202, distance: 116.4
click at [355, 200] on div "Future of Substations Innovations are transforming substations. Smart grids enh…" at bounding box center [558, 133] width 738 height 156
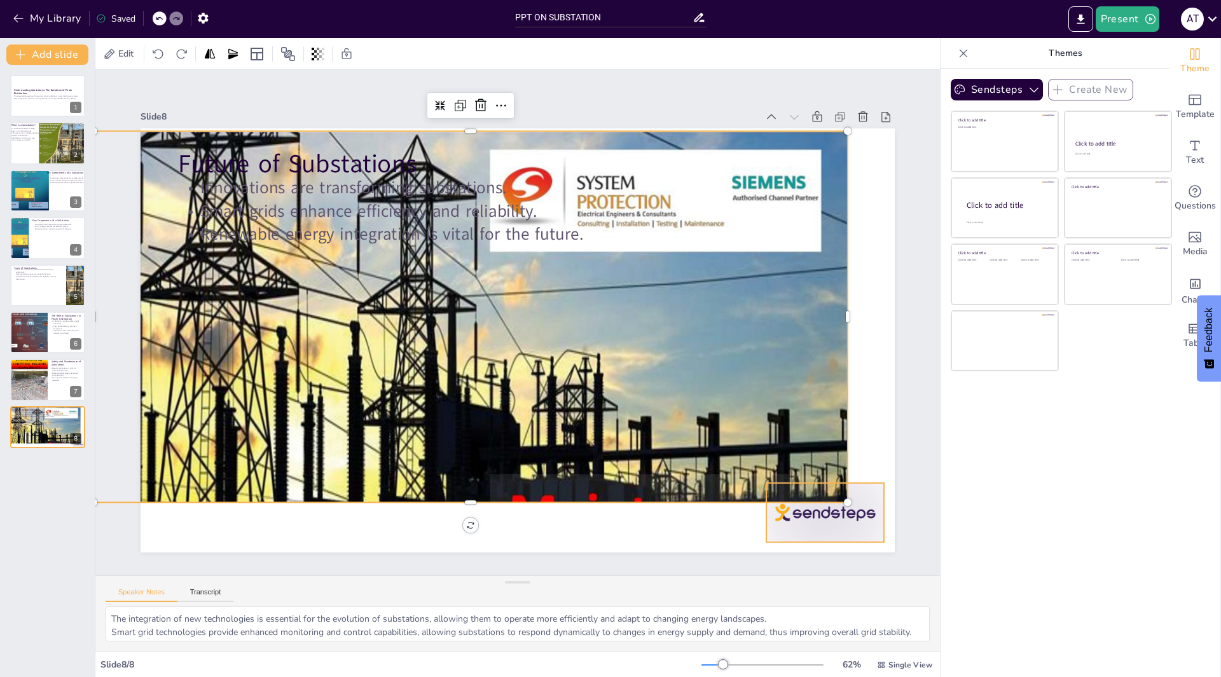
click at [816, 527] on div at bounding box center [803, 543] width 123 height 71
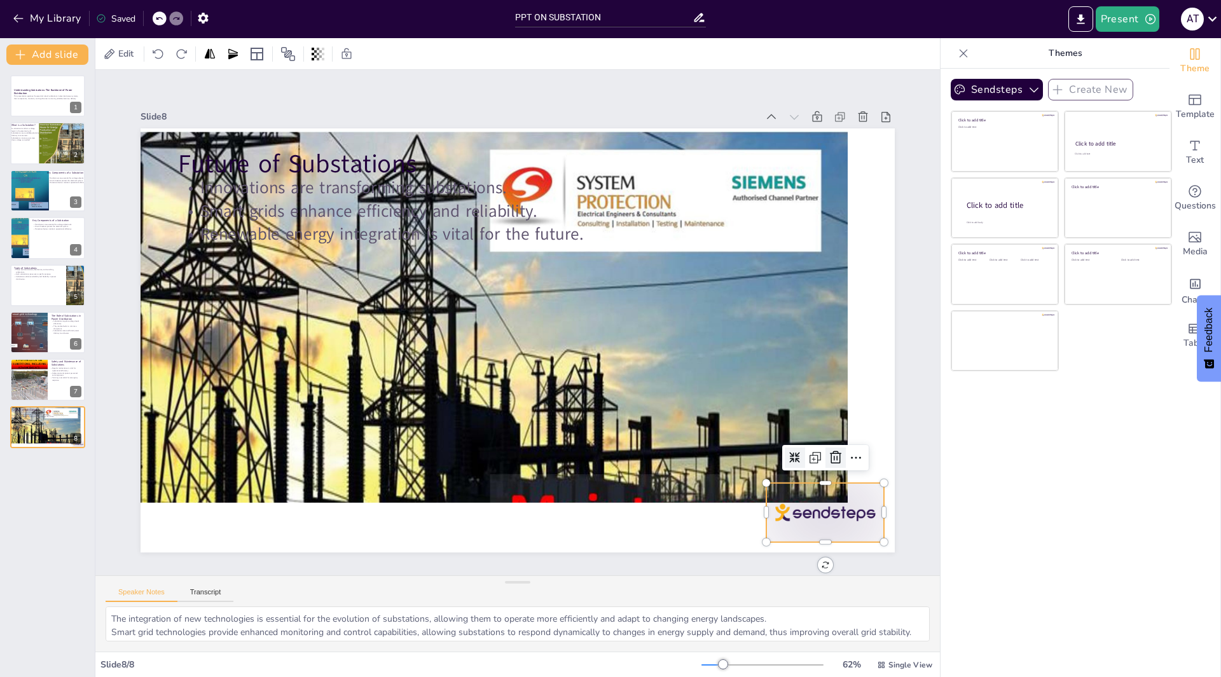
click at [809, 512] on icon at bounding box center [800, 521] width 18 height 18
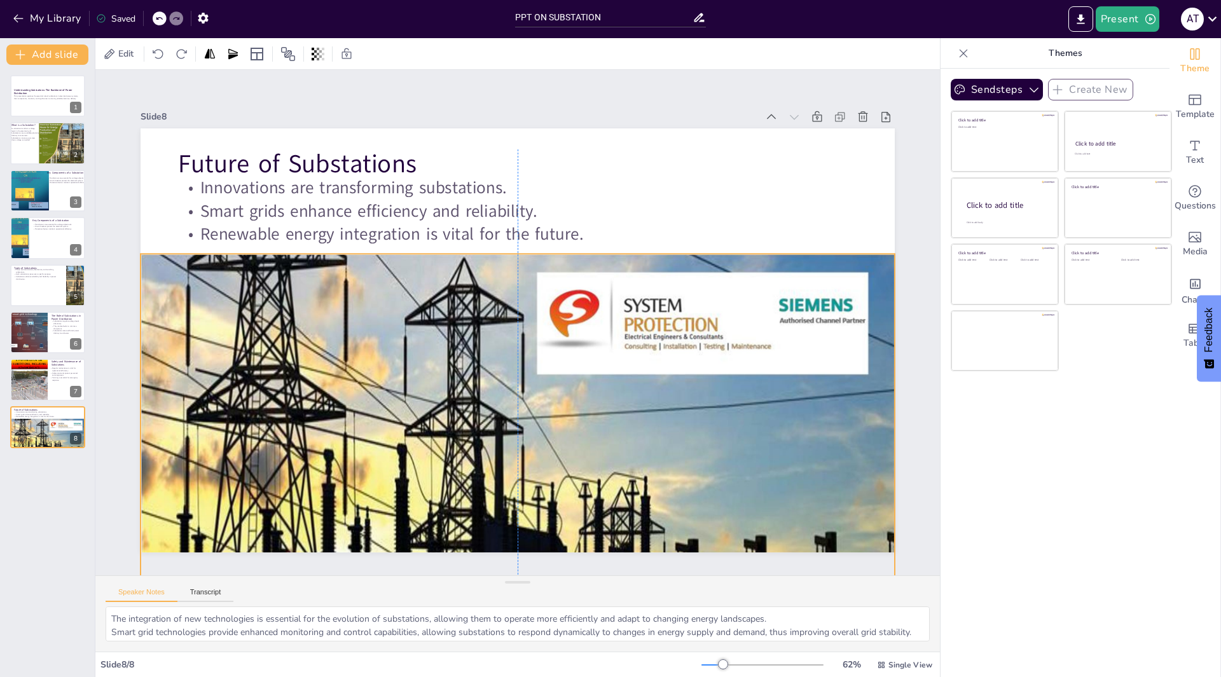
drag, startPoint x: 486, startPoint y: 421, endPoint x: 536, endPoint y: 544, distance: 132.4
click at [536, 544] on div at bounding box center [496, 538] width 813 height 646
click at [994, 592] on div "Sendsteps Create New Click to add title Click to add text Click to add title Cl…" at bounding box center [1054, 373] width 229 height 609
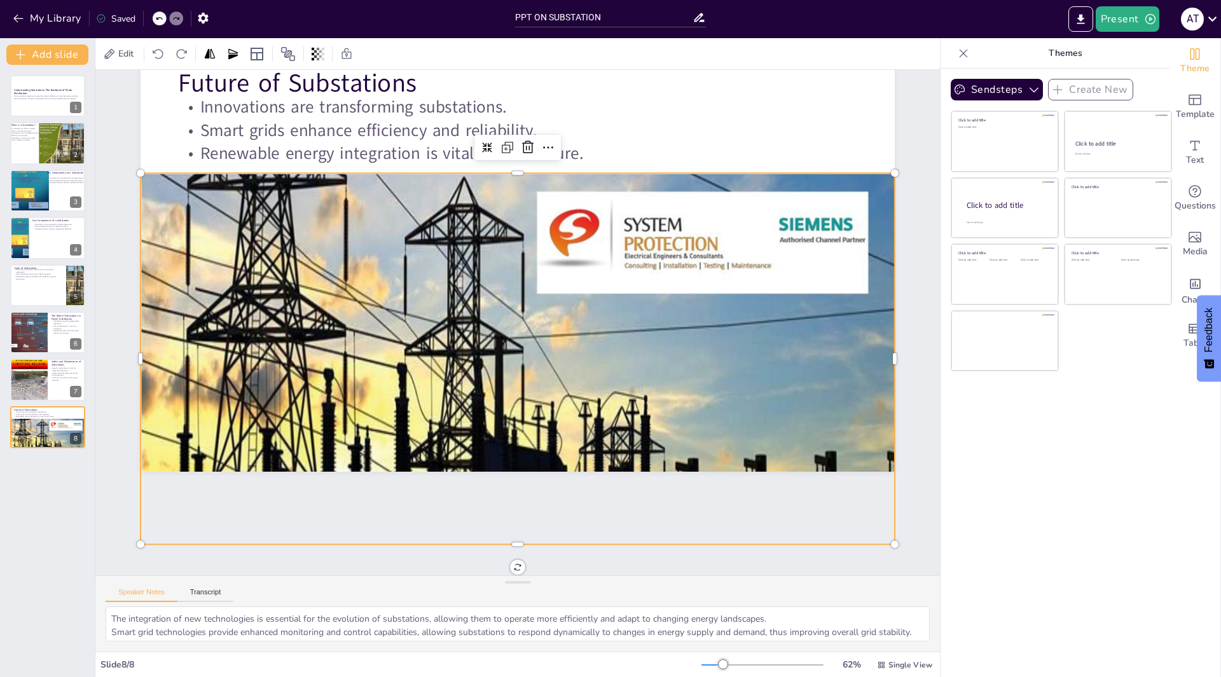
scroll to position [85, 0]
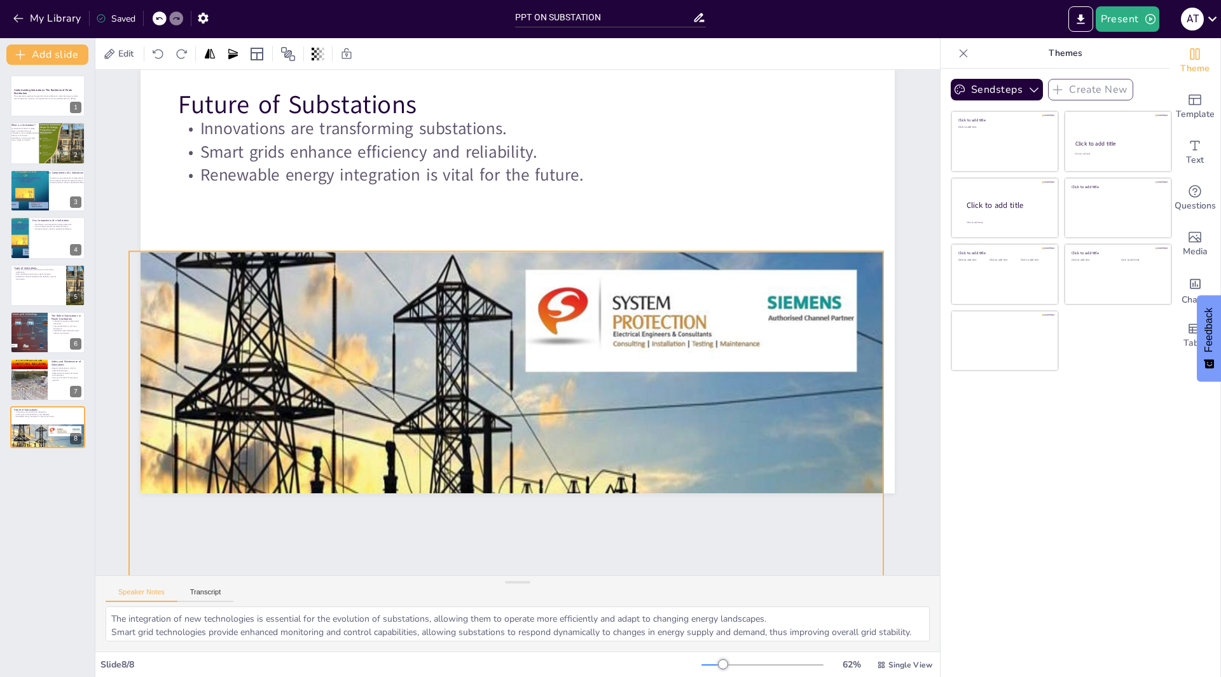
drag, startPoint x: 461, startPoint y: 432, endPoint x: 450, endPoint y: 514, distance: 83.4
click at [450, 514] on div "Slide 1 Understanding Substations: The Backbone of Power Distribution This pres…" at bounding box center [517, 322] width 893 height 591
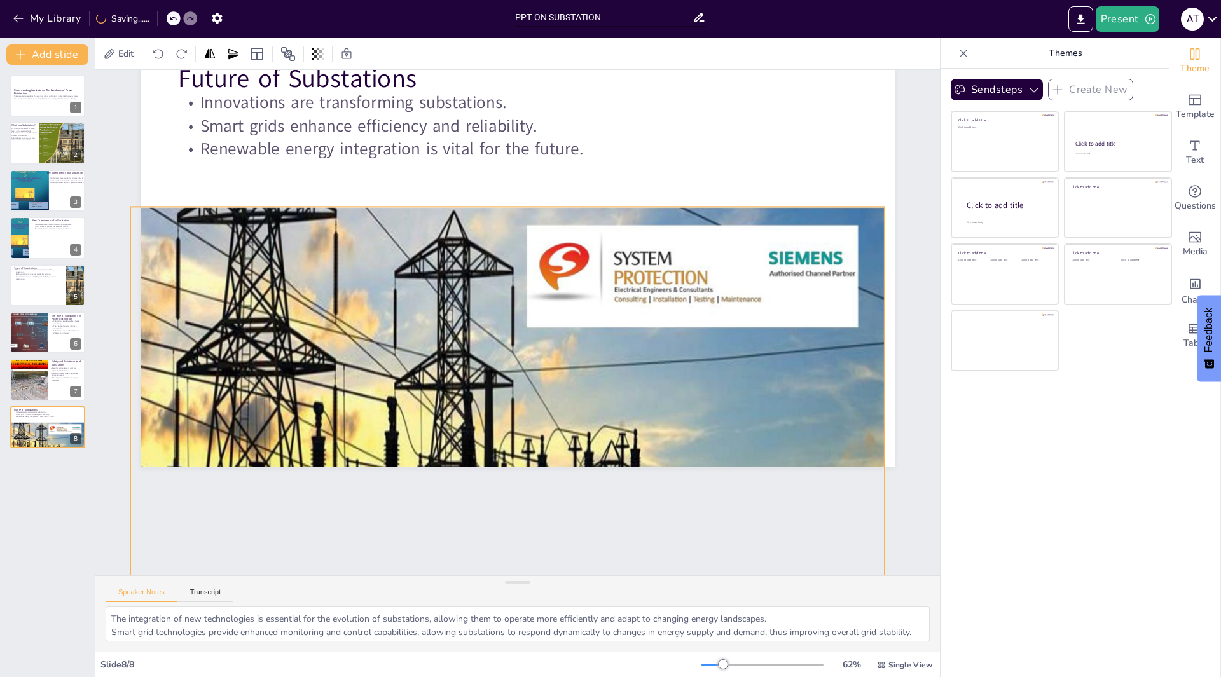
drag, startPoint x: 451, startPoint y: 457, endPoint x: 453, endPoint y: 439, distance: 18.5
click at [453, 439] on div at bounding box center [491, 490] width 813 height 646
click at [490, 460] on div at bounding box center [508, 492] width 757 height 570
click at [486, 464] on div "Slide 1 Understanding Substations: The Backbone of Power Distribution This pres…" at bounding box center [526, 237] width 893 height 591
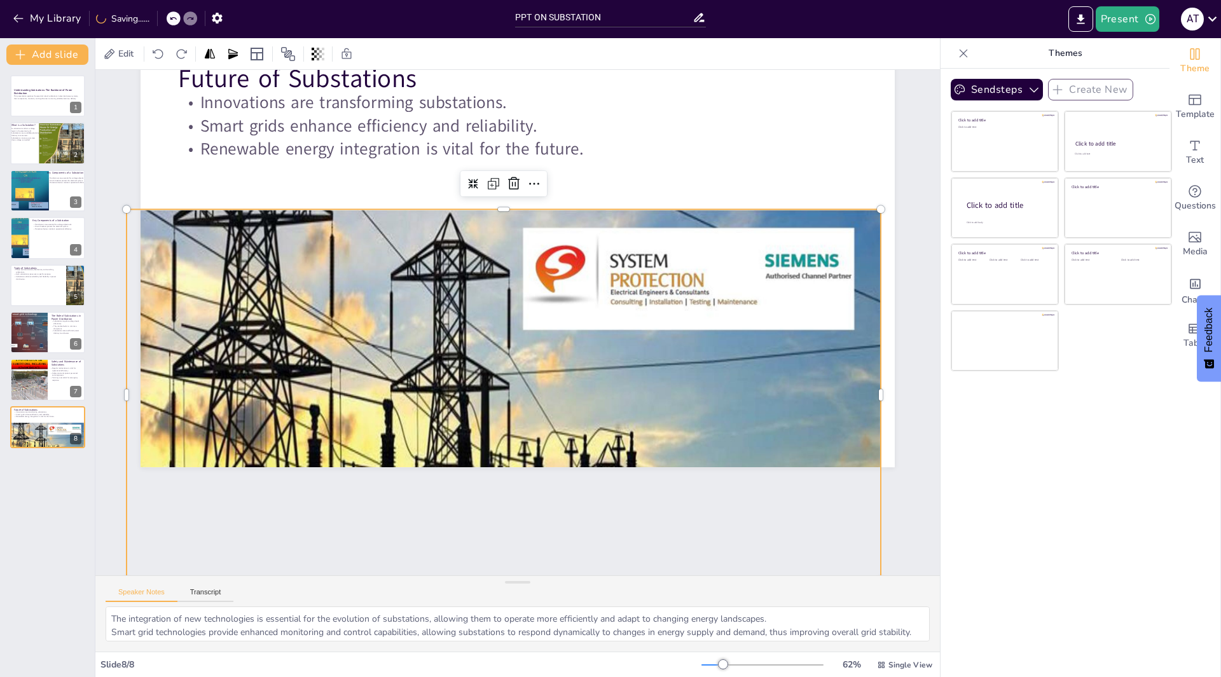
click at [486, 464] on div "Slide 1 Understanding Substations: The Backbone of Power Distribution This pres…" at bounding box center [526, 237] width 893 height 591
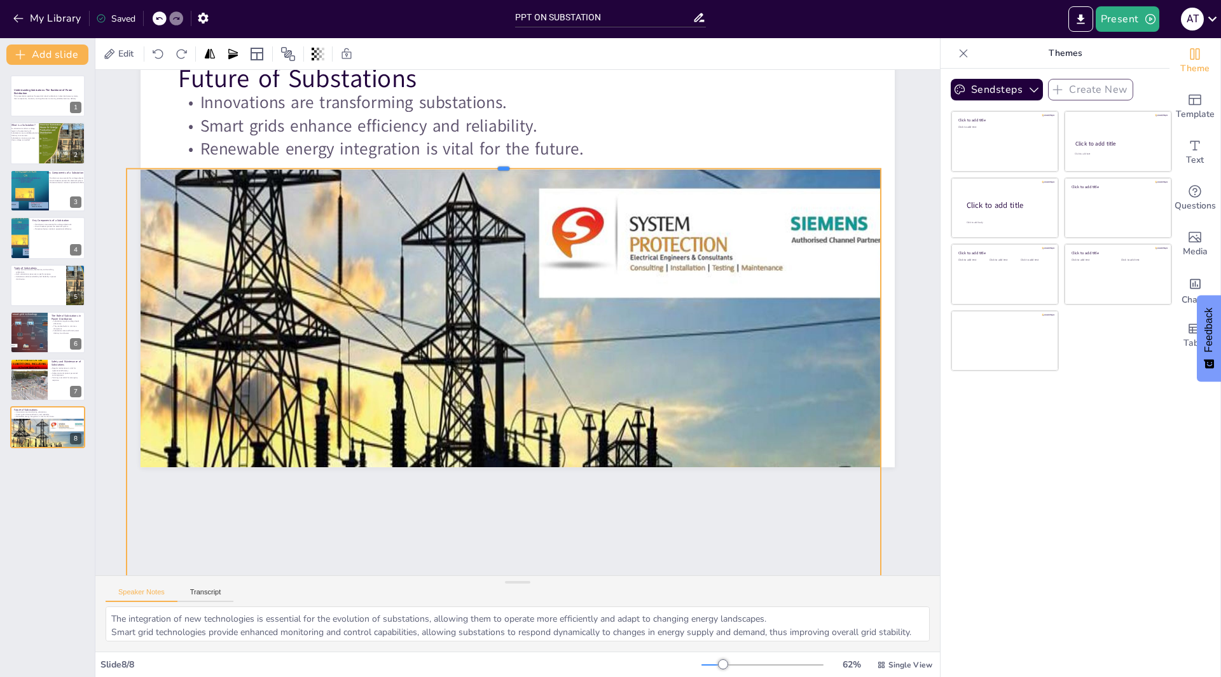
drag, startPoint x: 493, startPoint y: 203, endPoint x: 488, endPoint y: 163, distance: 41.0
click at [488, 163] on div at bounding box center [520, 162] width 751 height 89
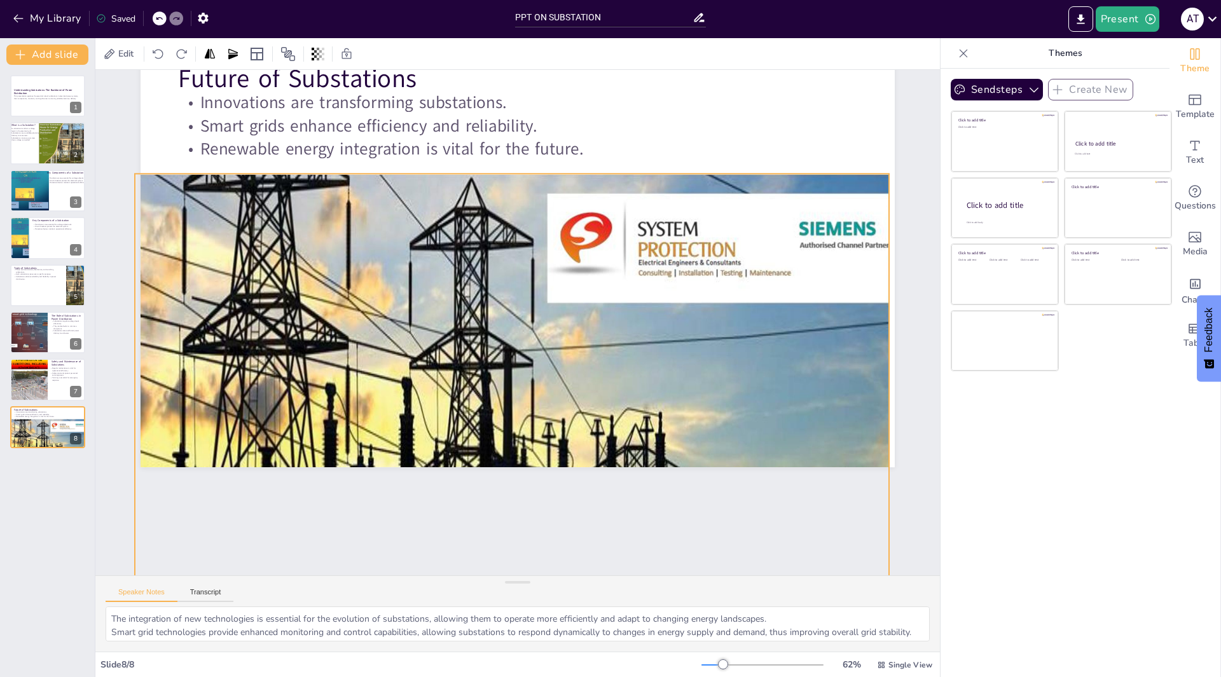
drag, startPoint x: 413, startPoint y: 334, endPoint x: 422, endPoint y: 340, distance: 9.7
click at [422, 340] on div at bounding box center [512, 480] width 848 height 690
click at [500, 460] on div at bounding box center [513, 479] width 848 height 689
drag, startPoint x: 382, startPoint y: 450, endPoint x: 425, endPoint y: 443, distance: 43.7
click at [381, 450] on div at bounding box center [513, 480] width 848 height 690
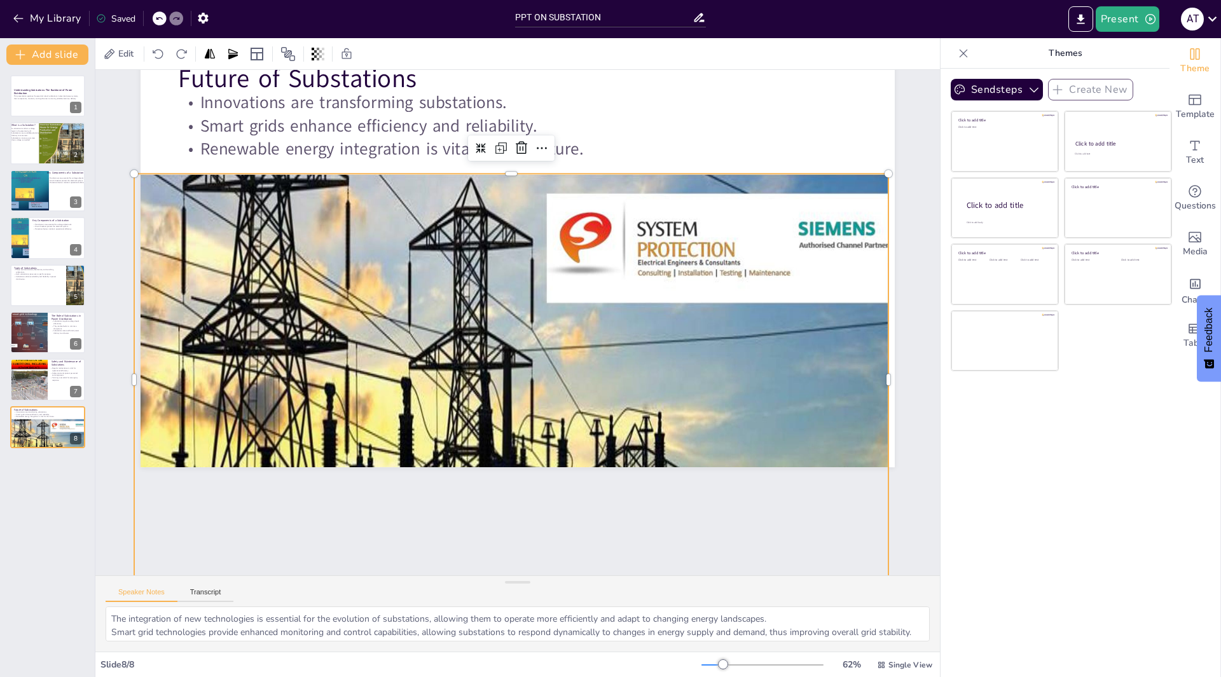
click at [425, 443] on div at bounding box center [512, 479] width 848 height 689
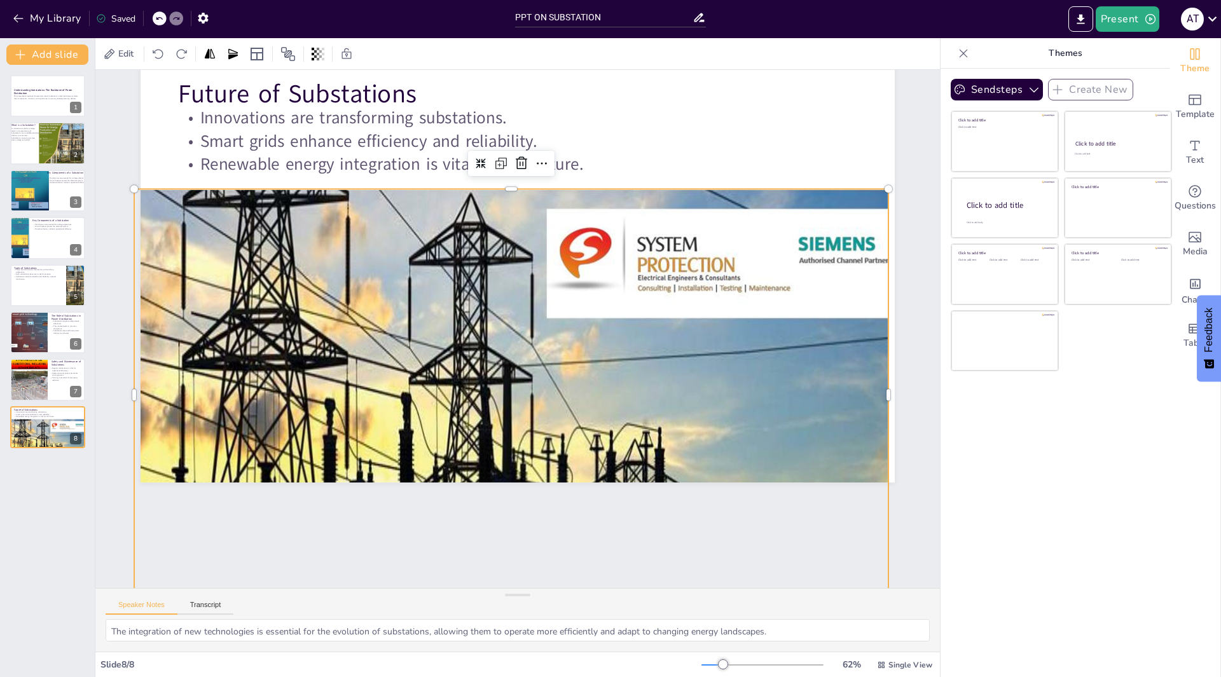
drag, startPoint x: 509, startPoint y: 581, endPoint x: 466, endPoint y: 624, distance: 61.1
click at [466, 624] on div "Speaker Notes Transcript The integration of new technologies is essential for t…" at bounding box center [517, 620] width 844 height 64
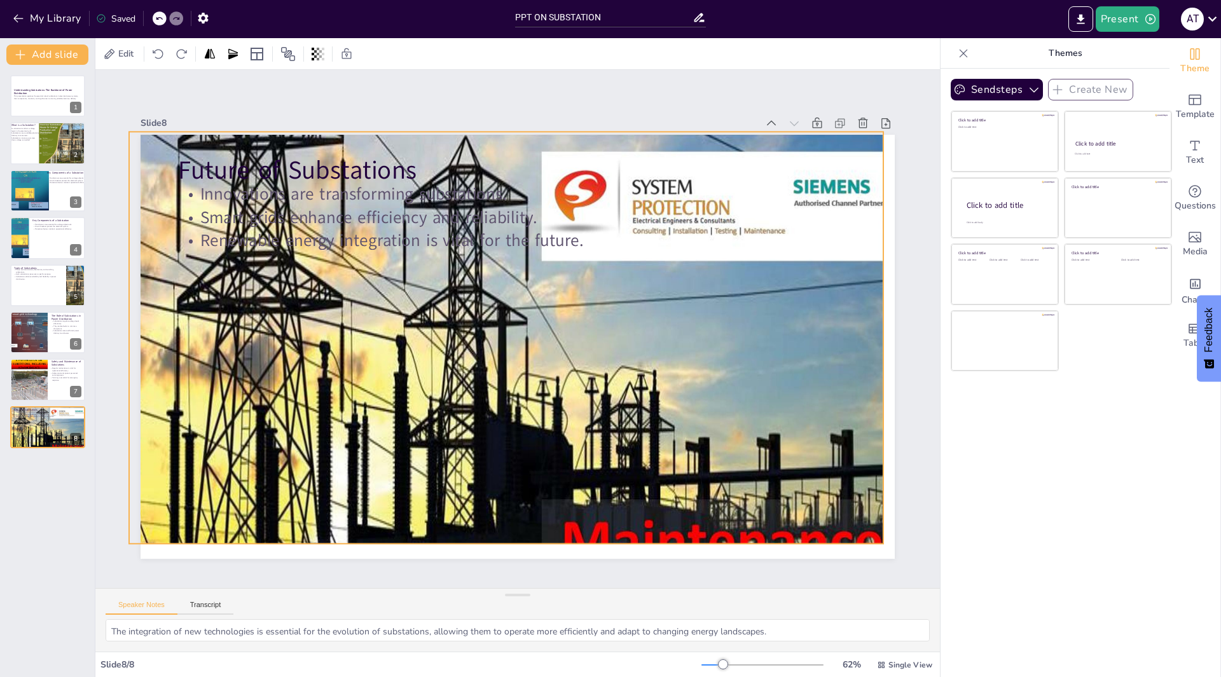
scroll to position [0, 0]
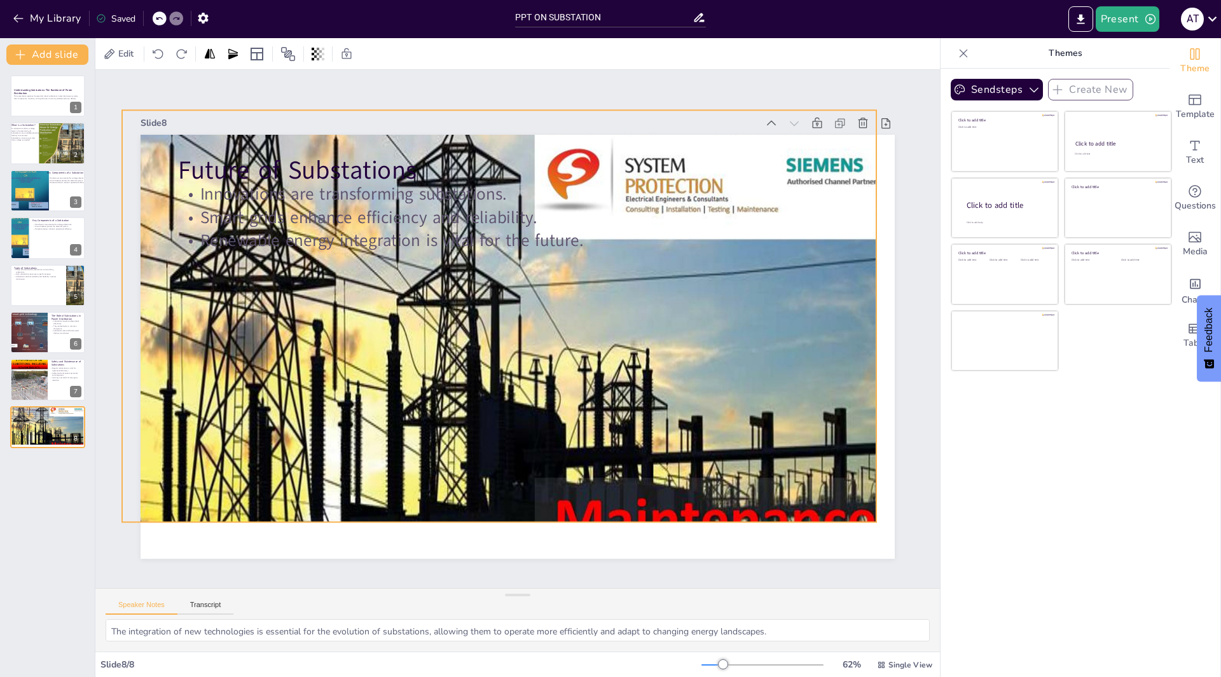
drag, startPoint x: 495, startPoint y: 486, endPoint x: 483, endPoint y: 407, distance: 79.8
click at [483, 407] on div "Slide 1 Understanding Substations: The Backbone of Power Distribution This pres…" at bounding box center [518, 328] width 894 height 603
click at [490, 515] on div at bounding box center [498, 412] width 898 height 761
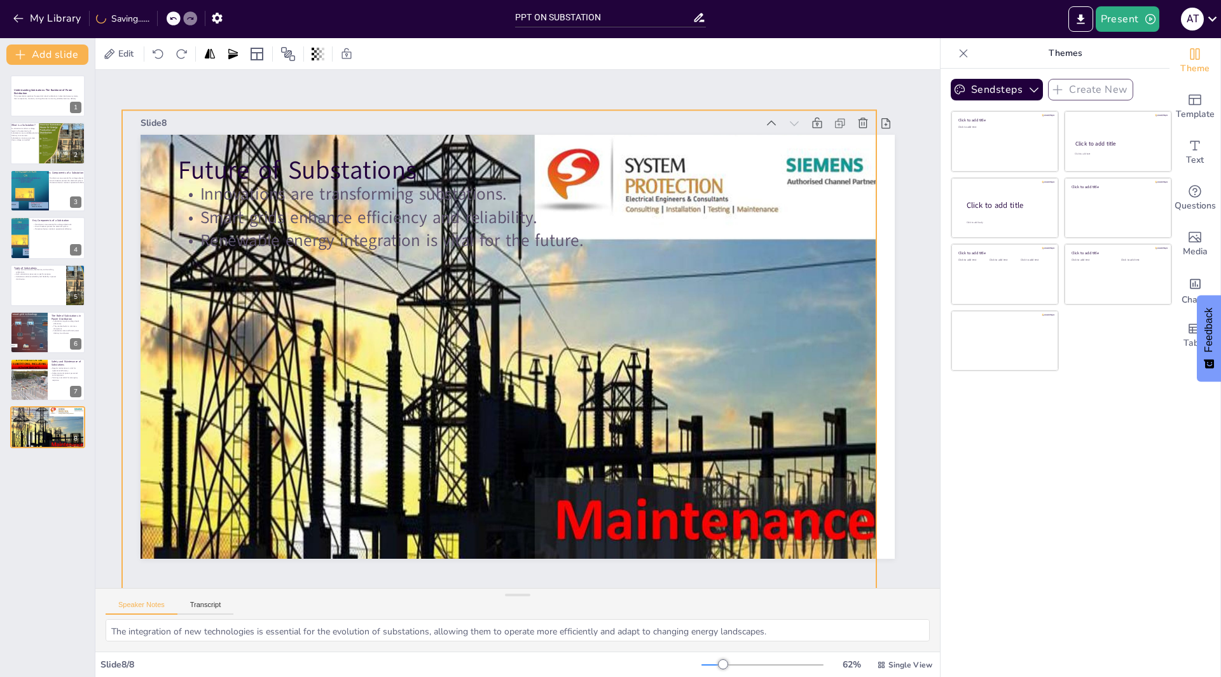
drag, startPoint x: 490, startPoint y: 521, endPoint x: 489, endPoint y: 597, distance: 75.7
click at [489, 597] on div "Slide 1 Understanding Substations: The Backbone of Power Distribution This pres…" at bounding box center [517, 361] width 844 height 582
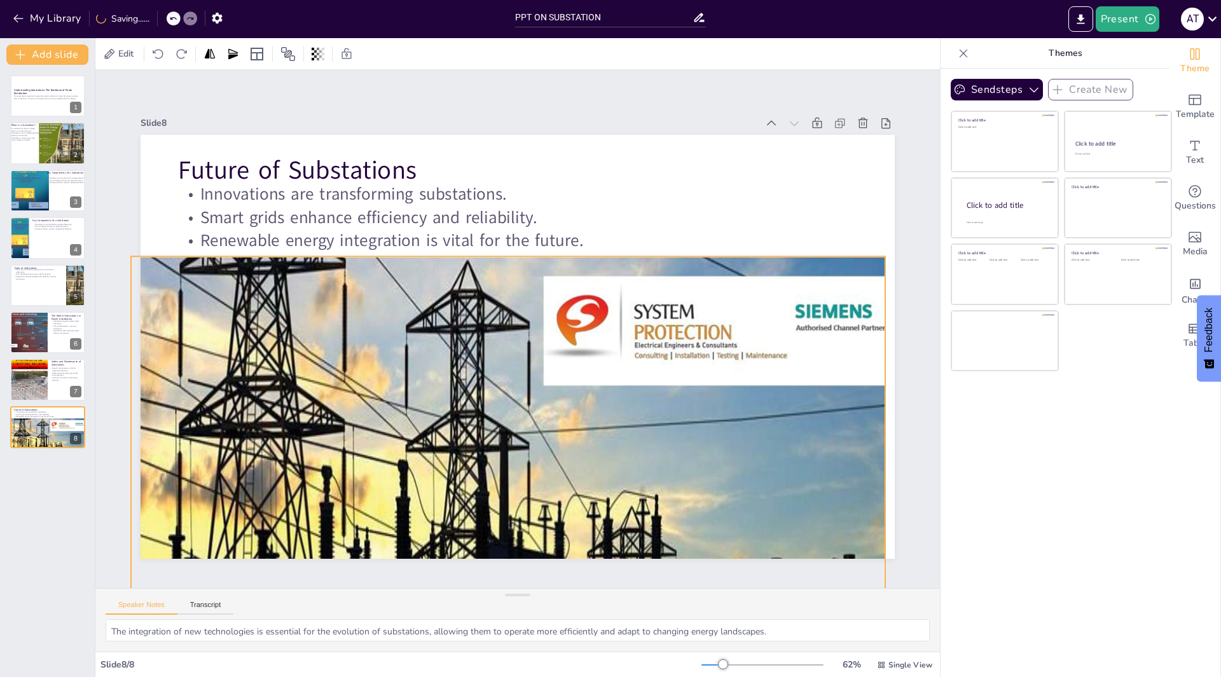
drag, startPoint x: 473, startPoint y: 465, endPoint x: 482, endPoint y: 611, distance: 146.5
click at [482, 611] on div "Slide 1 Understanding Substations: The Backbone of Power Distribution This pres…" at bounding box center [517, 361] width 844 height 582
click at [1013, 556] on div "Sendsteps Create New Click to add title Click to add text Click to add title Cl…" at bounding box center [1054, 373] width 229 height 609
click at [14, 17] on icon "button" at bounding box center [18, 18] width 13 height 13
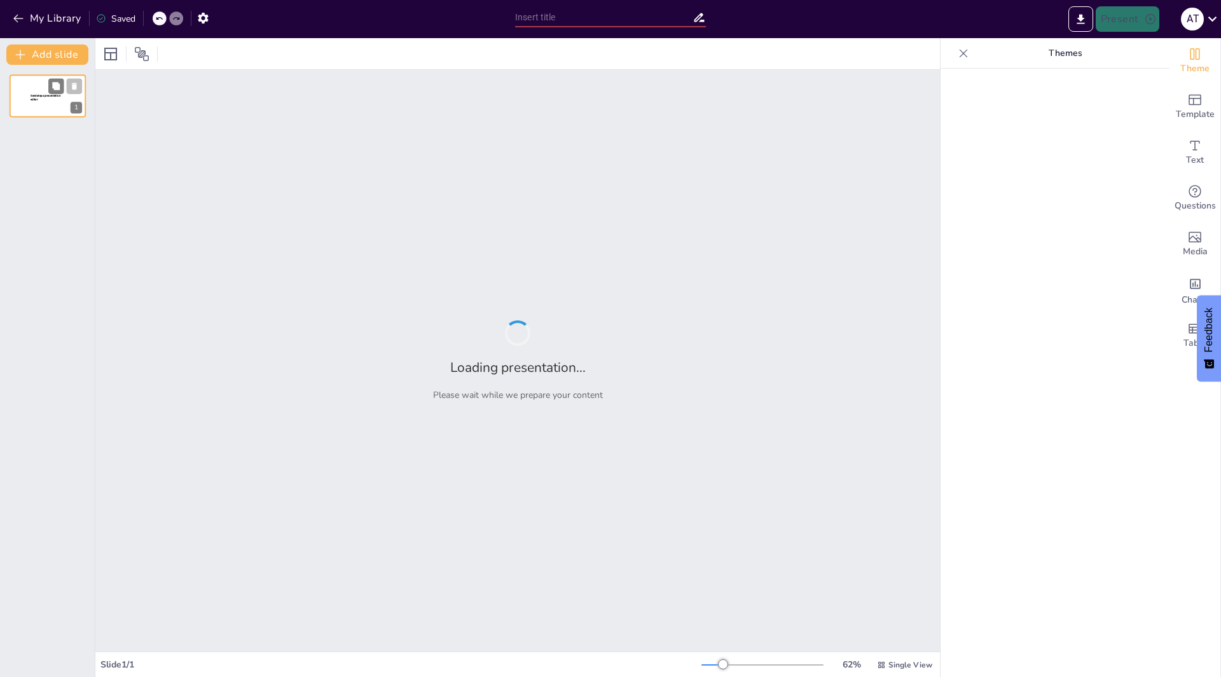
type input "PPT ON SUBSTATION"
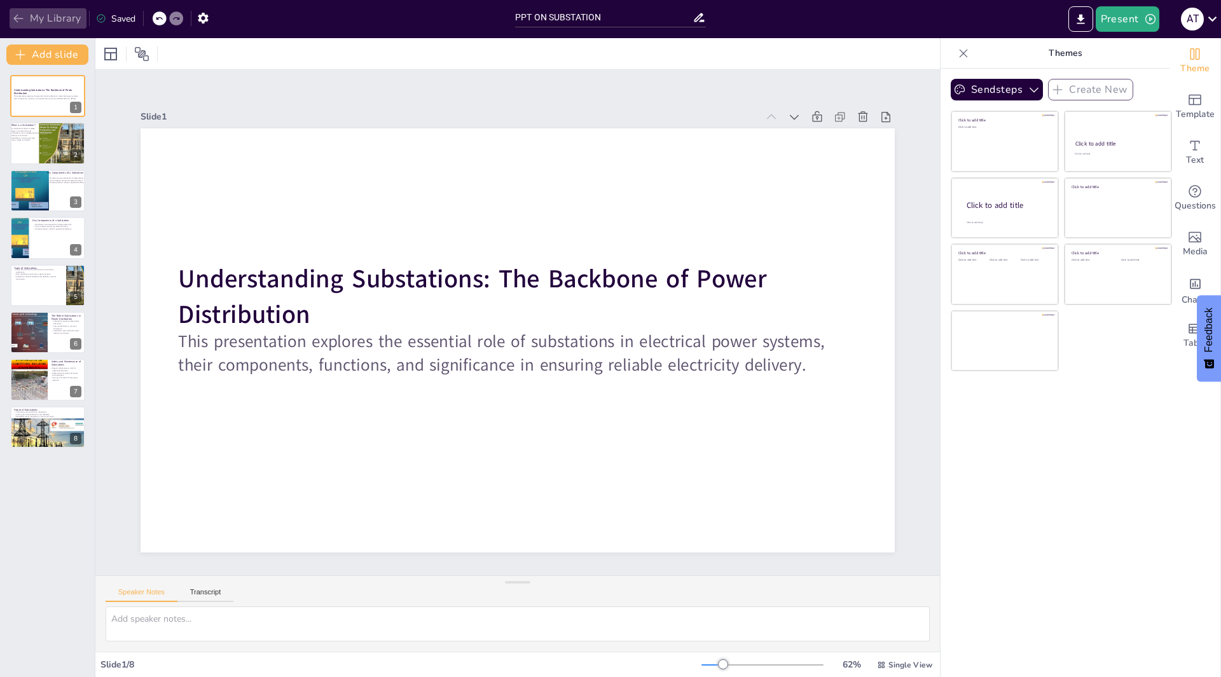
click at [19, 10] on button "My Library" at bounding box center [48, 18] width 77 height 20
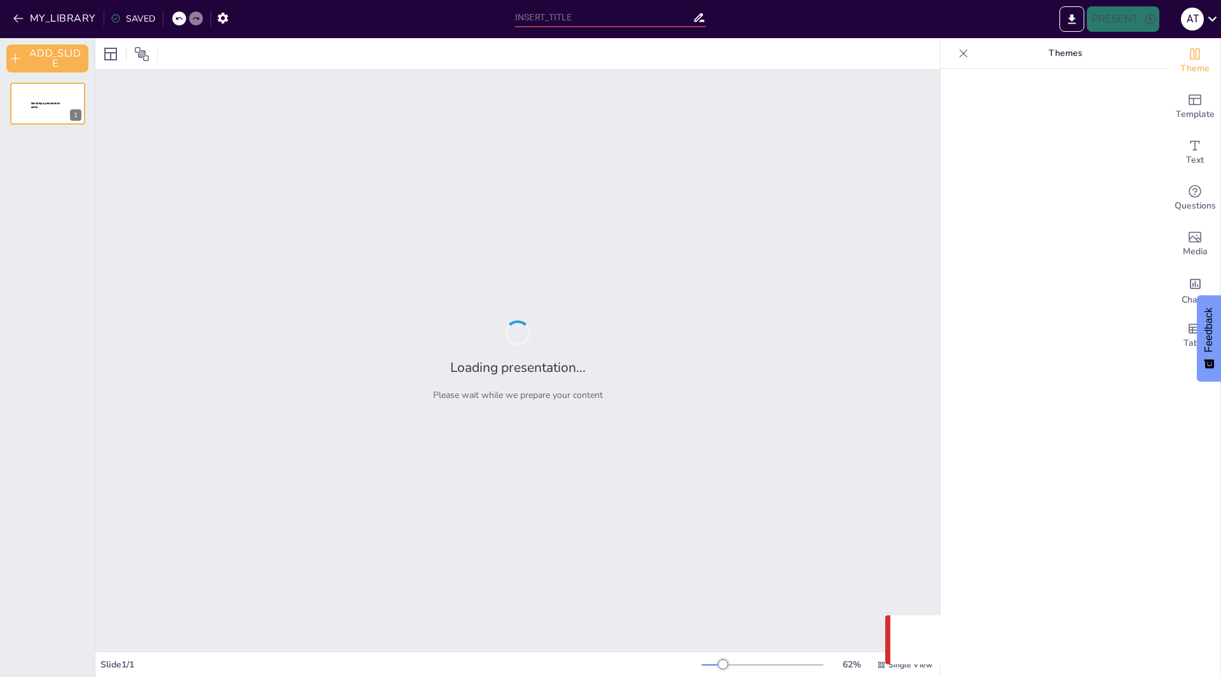
type input "PPT ON SUBSTATION"
type input "Key Components and Operations of 220KV Substations"
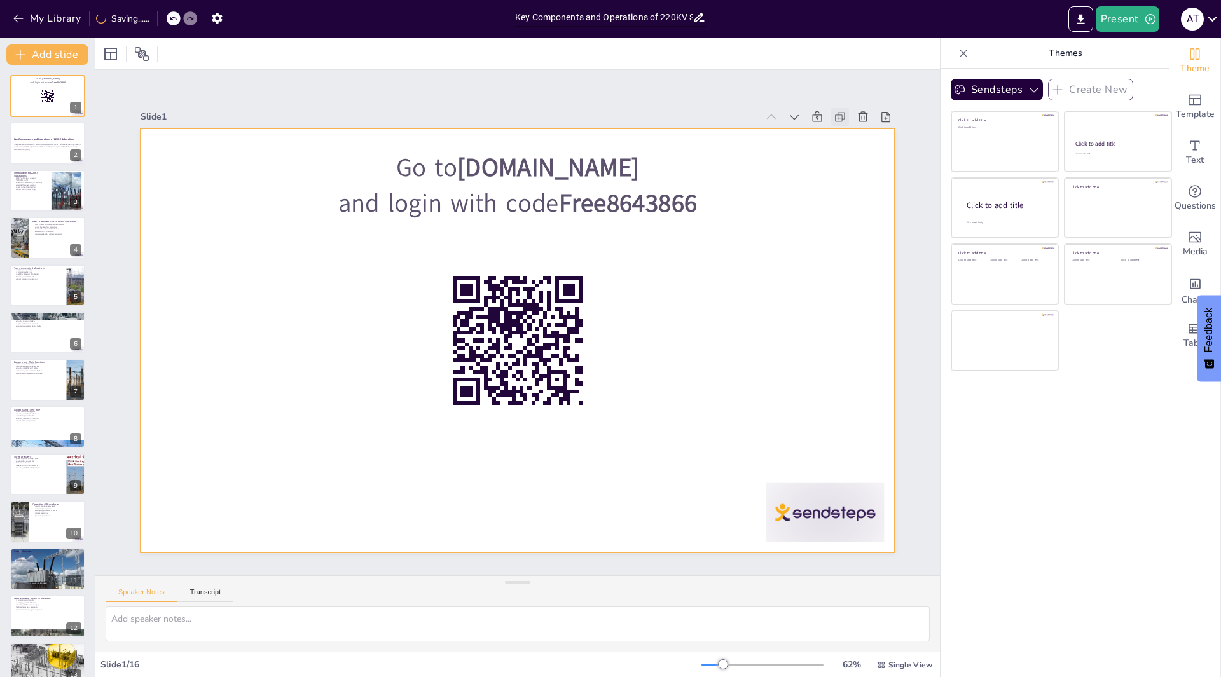
checkbox input "true"
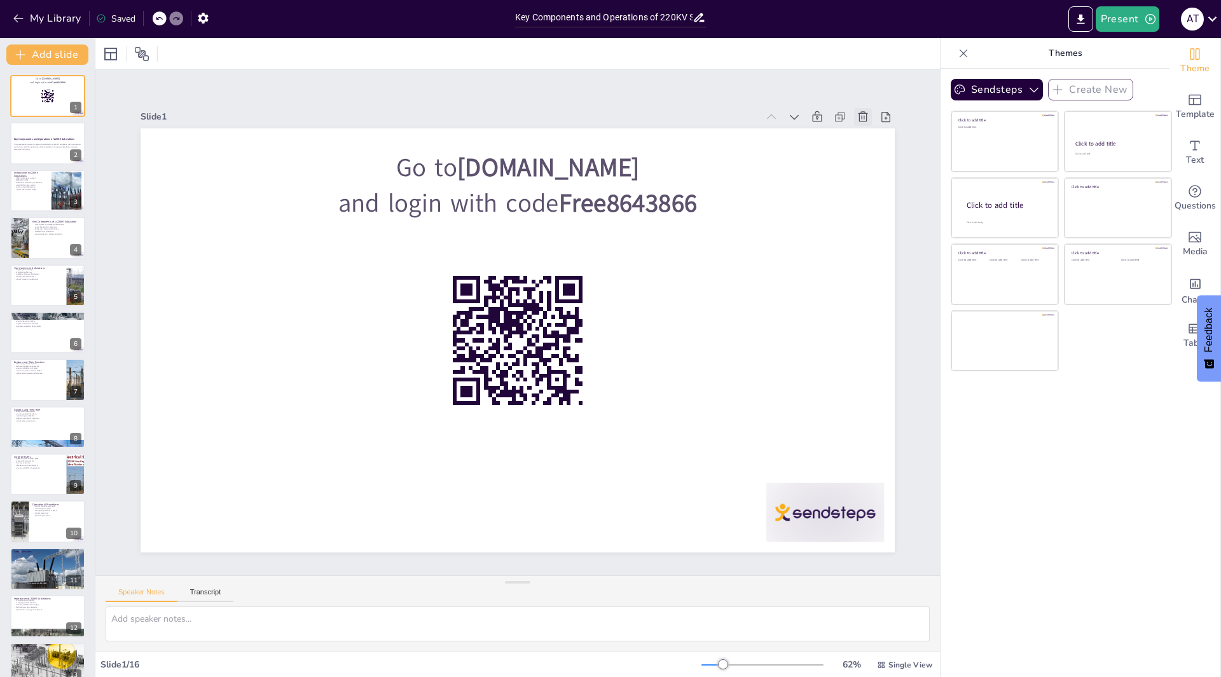
click at [858, 111] on icon at bounding box center [863, 116] width 10 height 10
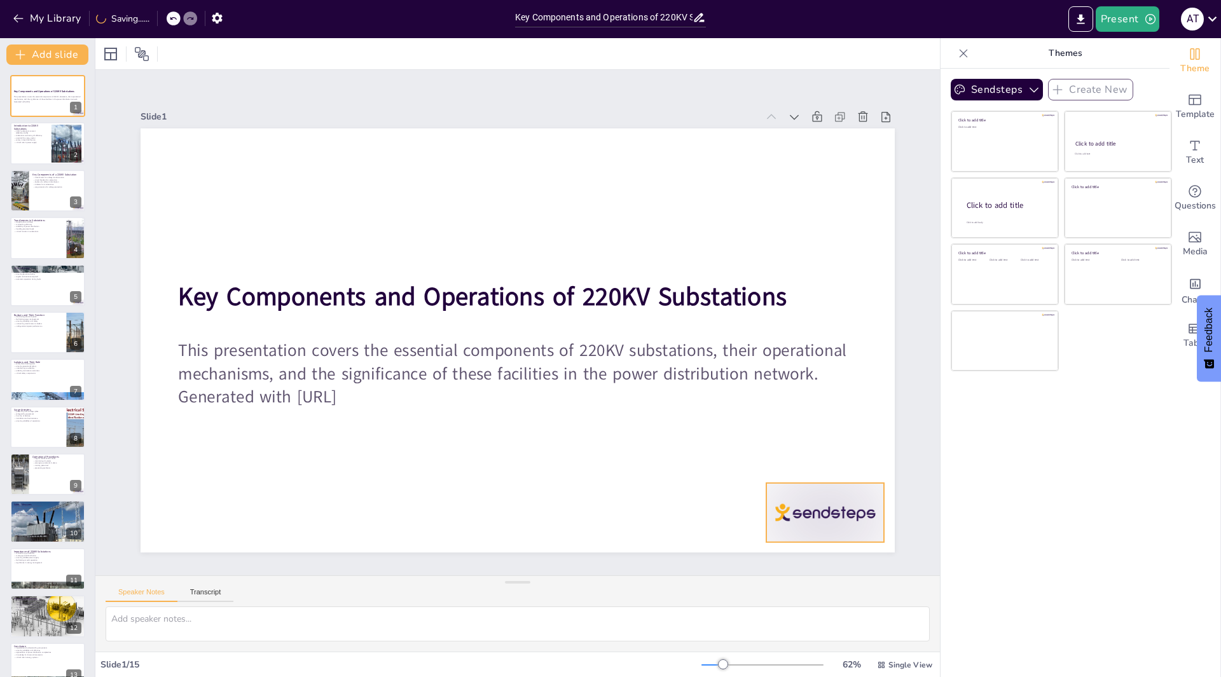
click at [801, 511] on div at bounding box center [803, 543] width 123 height 71
click at [828, 450] on icon at bounding box center [835, 457] width 15 height 15
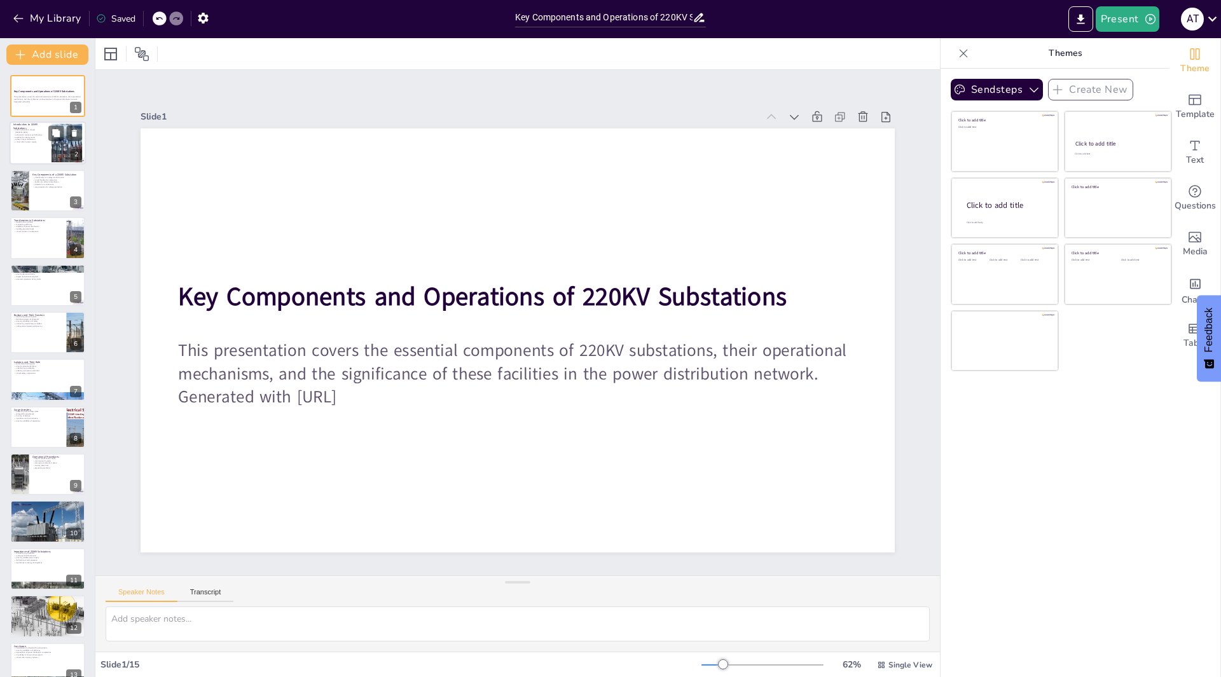
checkbox input "true"
click at [45, 149] on div at bounding box center [48, 143] width 76 height 43
type textarea "The conversion of high voltage to lower voltage is a critical function of 220KV…"
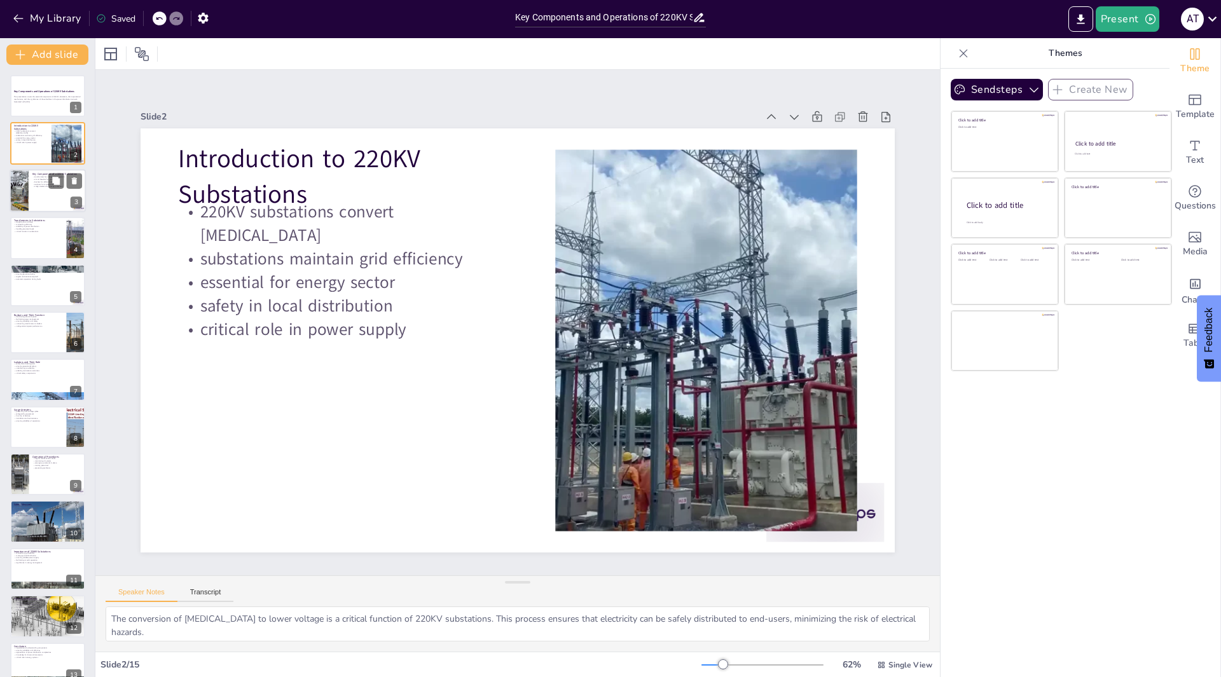
checkbox input "true"
click at [41, 187] on p "surge arresters for voltage protection" at bounding box center [57, 187] width 50 height 3
type textarea "Transformers are vital in substations as they convert high voltage electricity …"
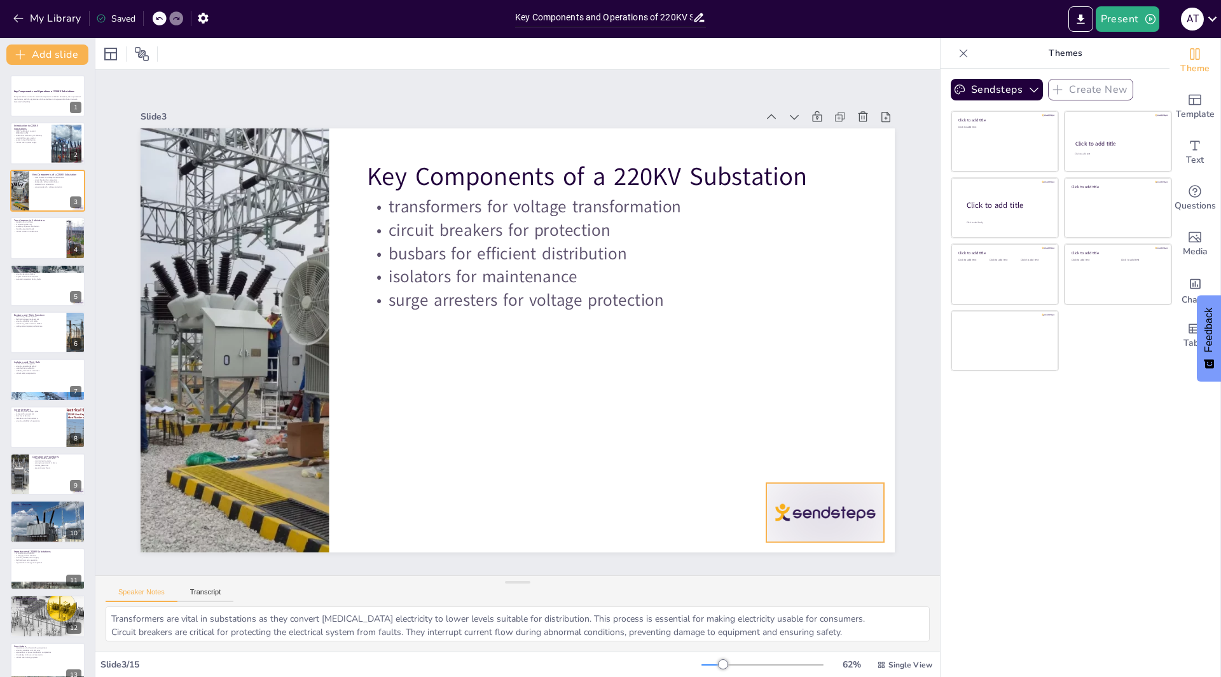
click at [806, 511] on div at bounding box center [825, 512] width 118 height 59
click at [830, 451] on icon at bounding box center [835, 457] width 11 height 13
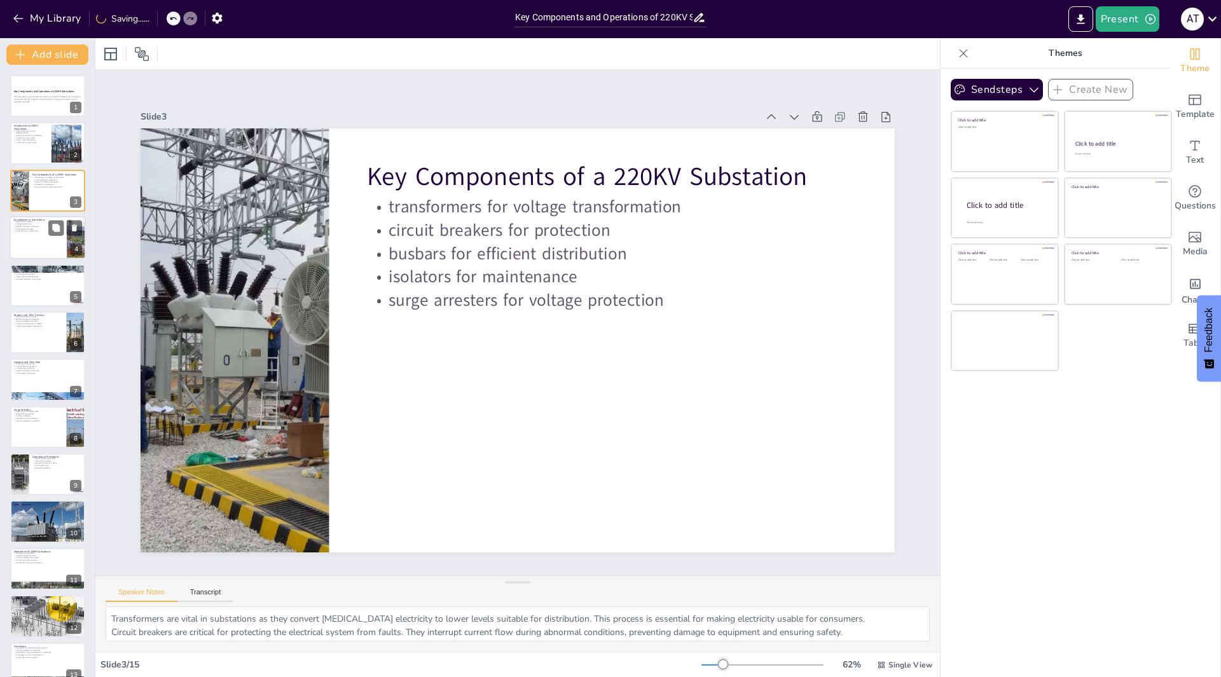
checkbox input "true"
click at [20, 247] on div at bounding box center [48, 237] width 76 height 43
type textarea "The process of stepping down voltage is crucial in substations. It ensures that…"
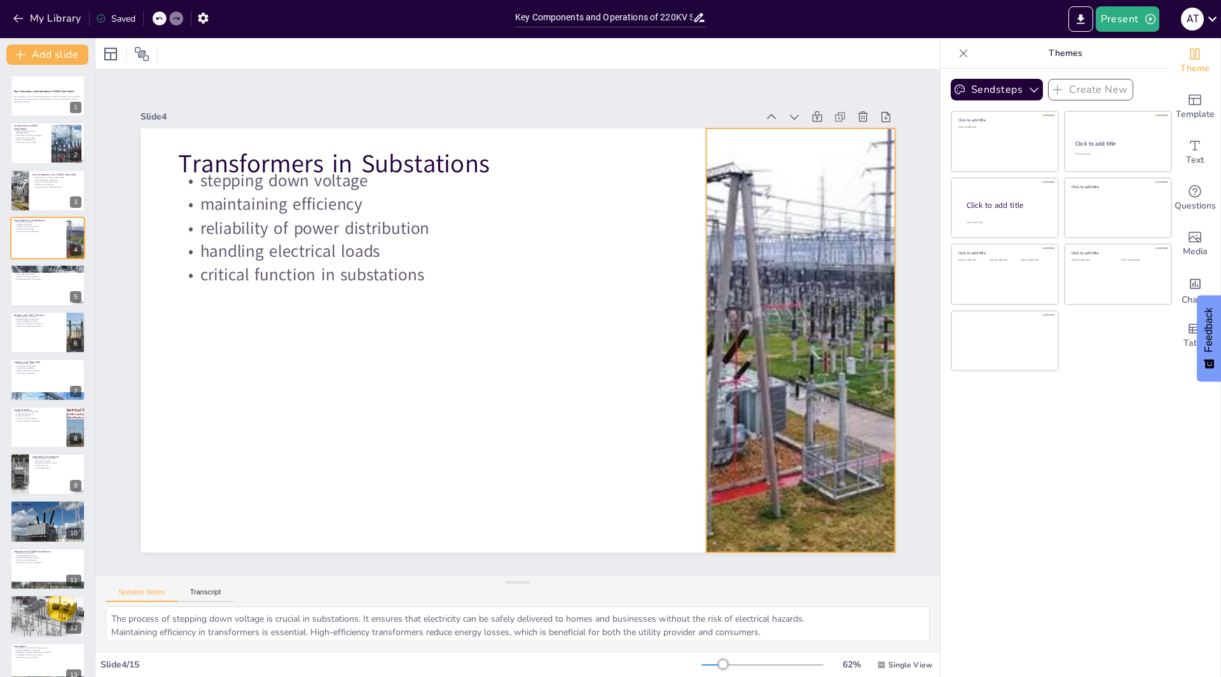
click at [708, 383] on div at bounding box center [797, 370] width 764 height 498
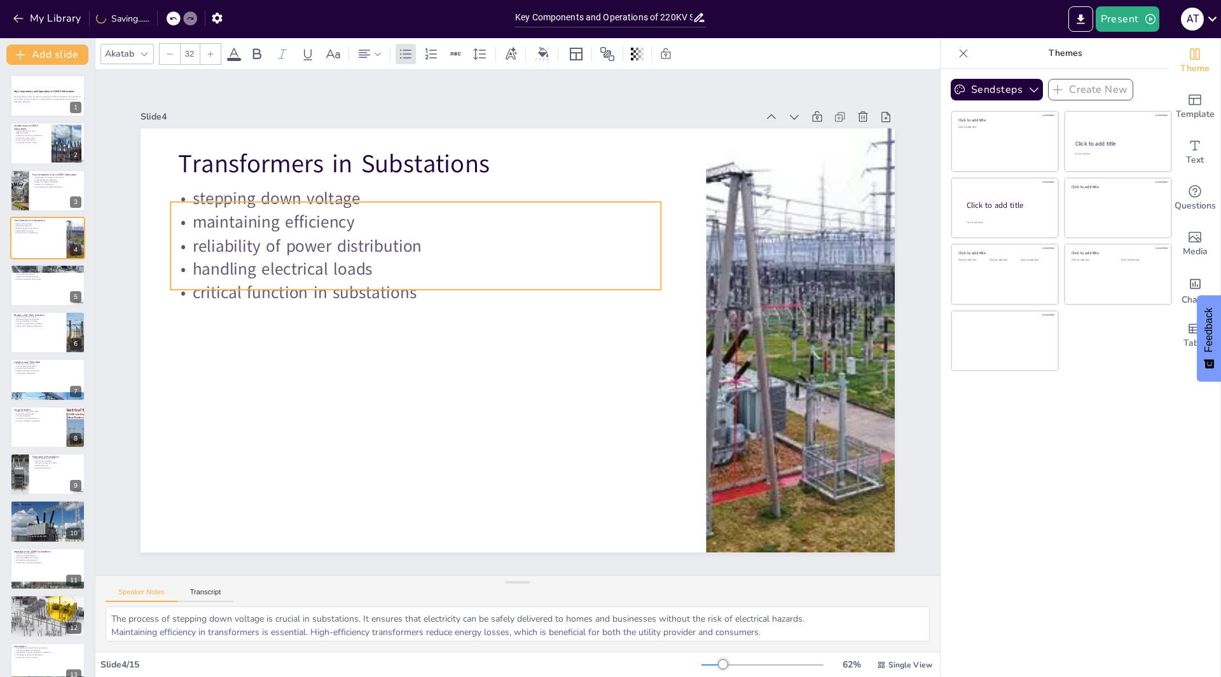
drag, startPoint x: 290, startPoint y: 194, endPoint x: 282, endPoint y: 212, distance: 19.4
click at [282, 212] on p "maintaining efficiency" at bounding box center [415, 222] width 490 height 24
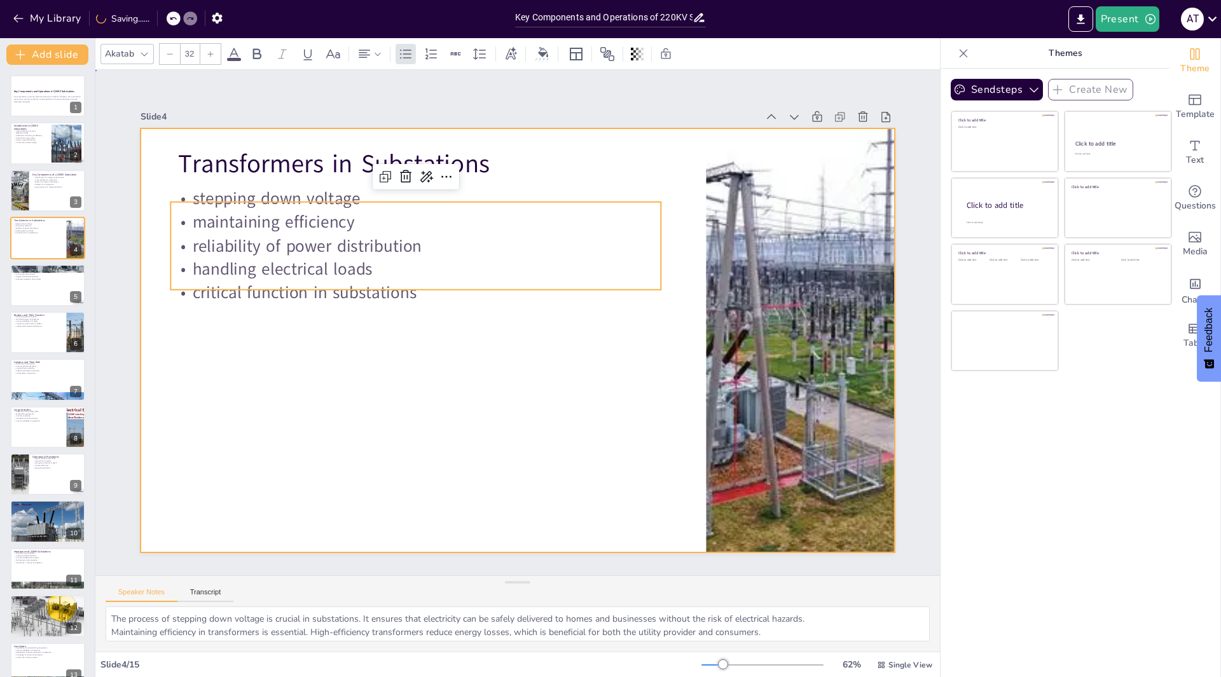
click at [682, 314] on div at bounding box center [515, 340] width 794 height 500
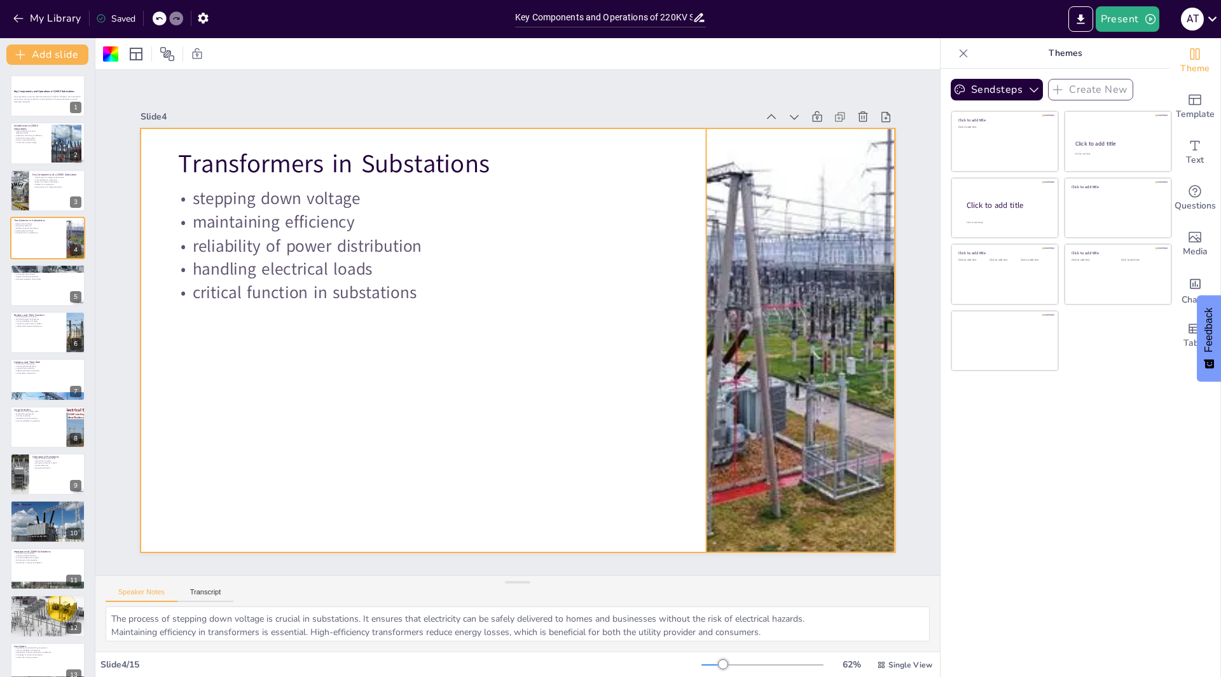
click at [711, 355] on div at bounding box center [797, 369] width 764 height 497
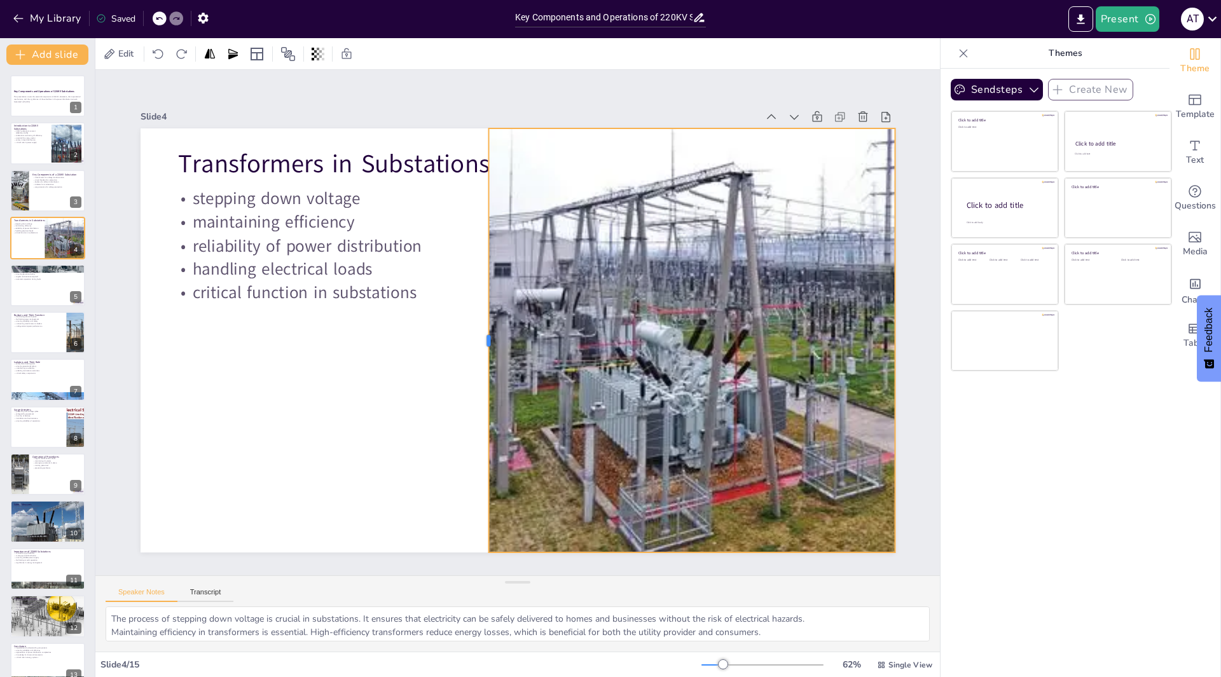
drag, startPoint x: 676, startPoint y: 334, endPoint x: 476, endPoint y: 340, distance: 199.7
click at [476, 340] on div at bounding box center [482, 336] width 55 height 423
click at [726, 458] on div at bounding box center [797, 370] width 764 height 498
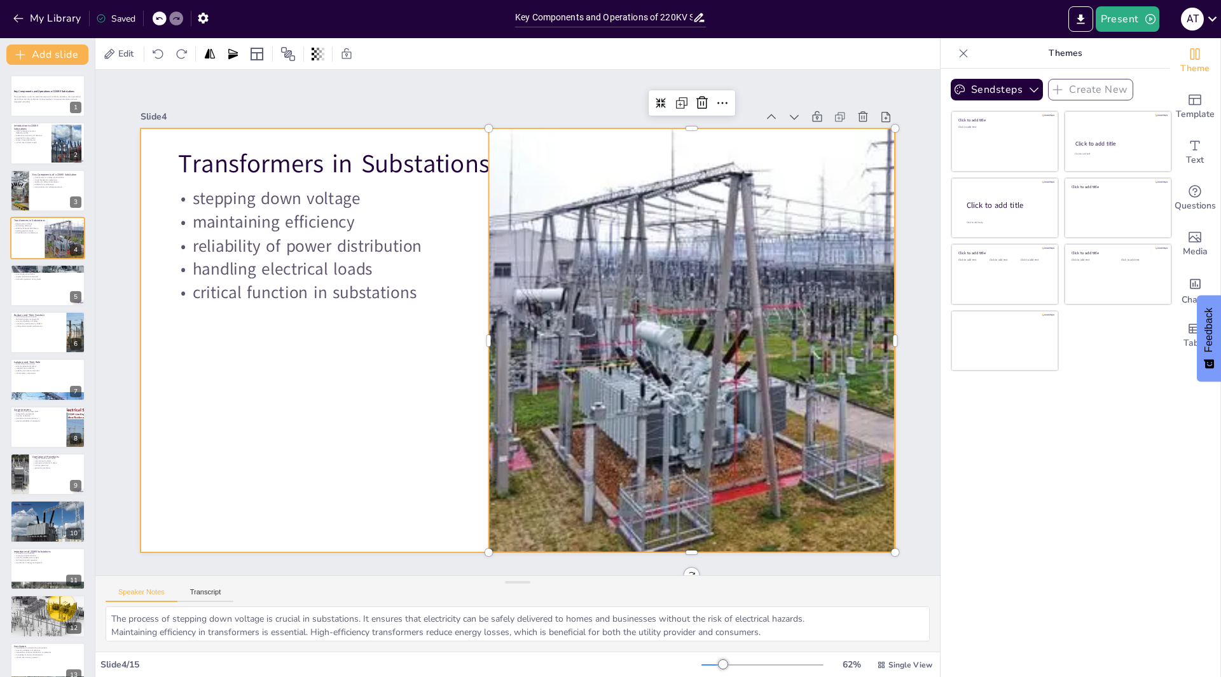
click at [383, 409] on div at bounding box center [515, 340] width 794 height 500
checkbox input "true"
click at [34, 292] on div at bounding box center [48, 285] width 76 height 43
type textarea "Interrupting the flow of current during faults is a primary function of circuit…"
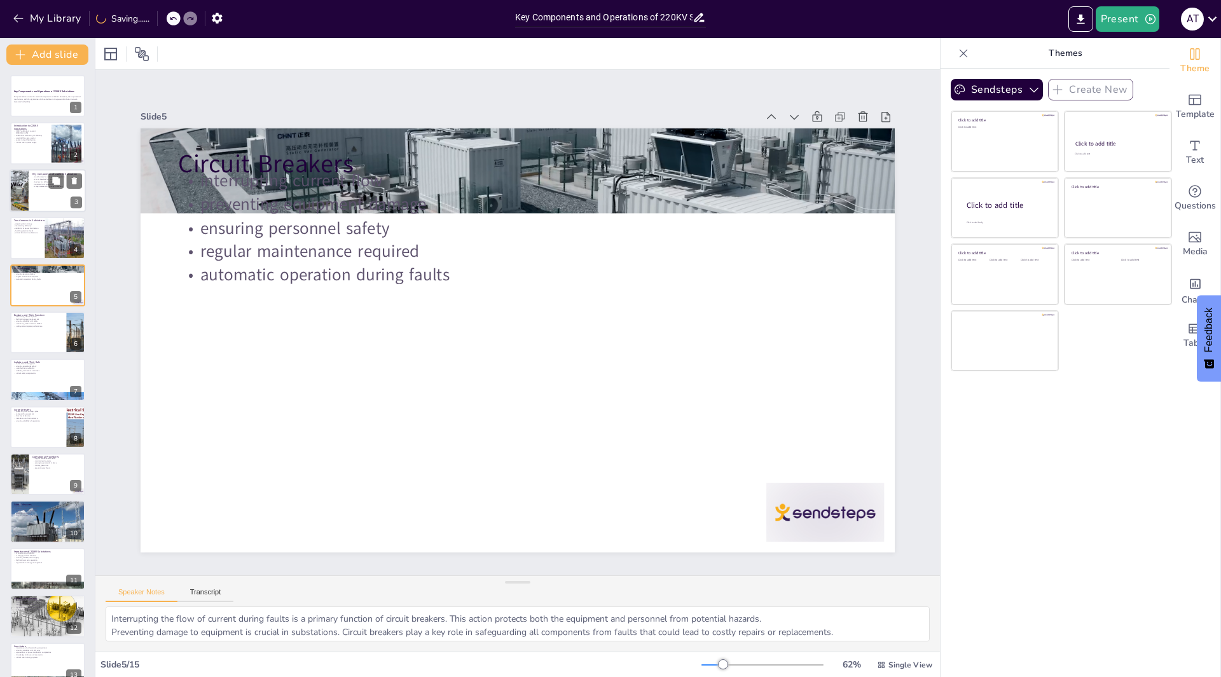
checkbox input "true"
click at [22, 186] on div at bounding box center [18, 190] width 43 height 43
type textarea "Transformers are vital in substations as they convert high voltage electricity …"
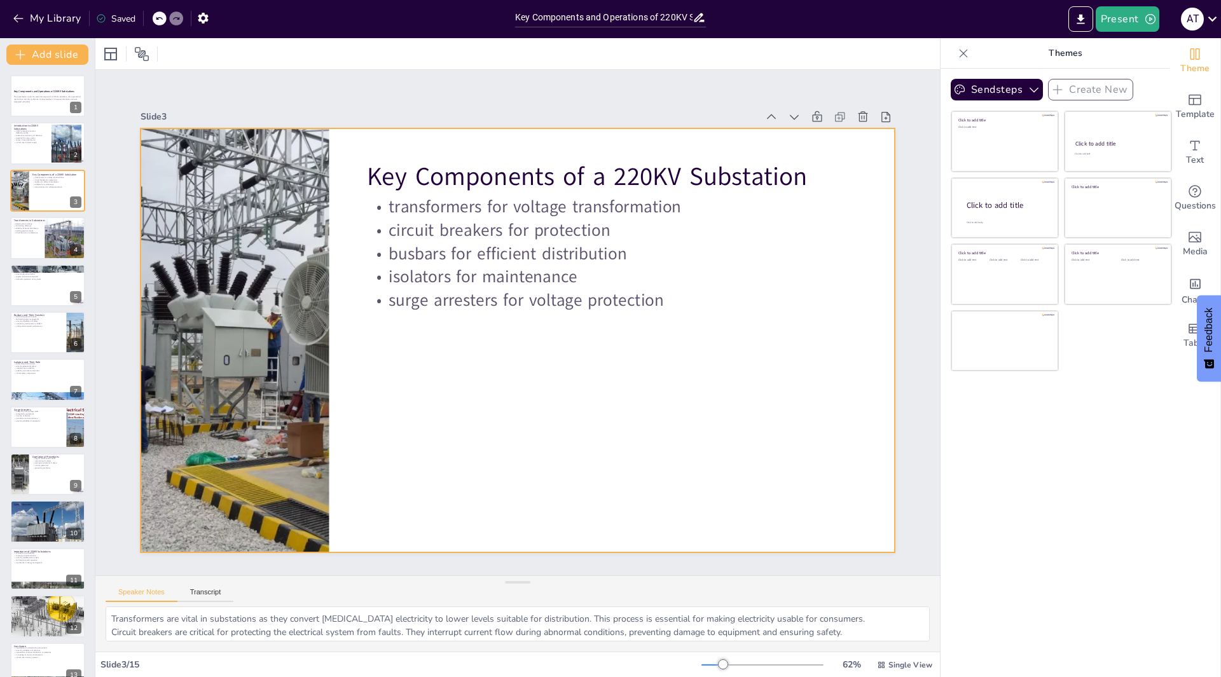
click at [320, 329] on div at bounding box center [515, 340] width 794 height 501
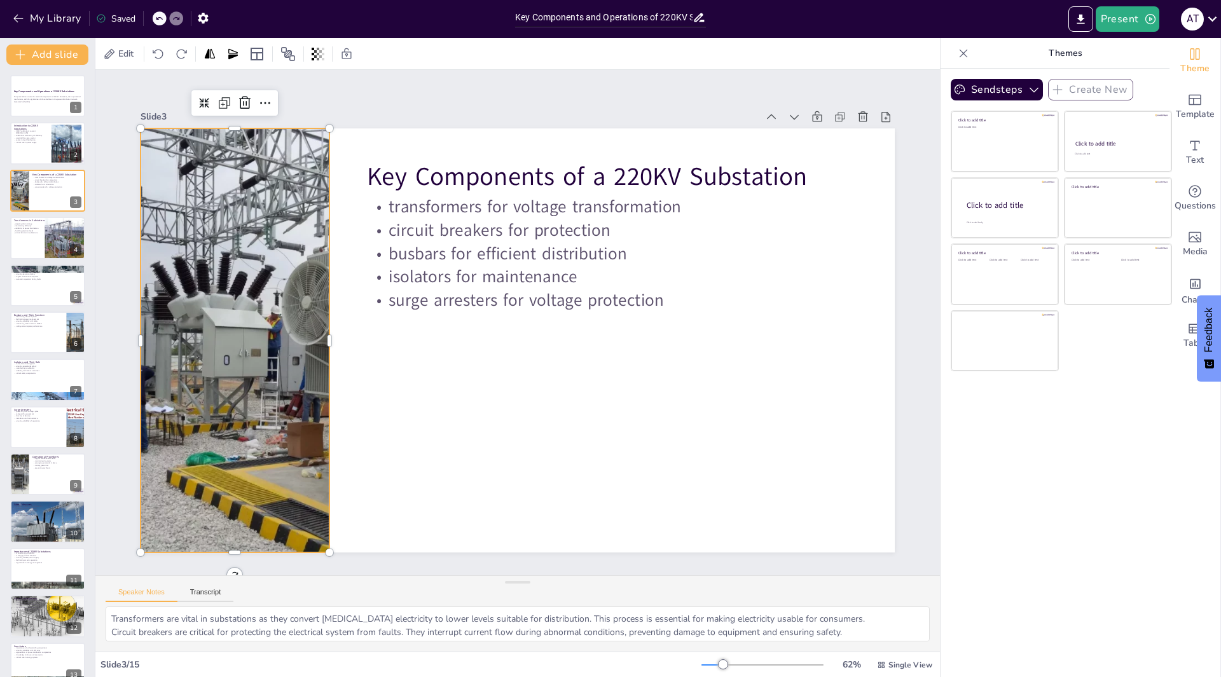
click at [293, 331] on div at bounding box center [234, 311] width 466 height 466
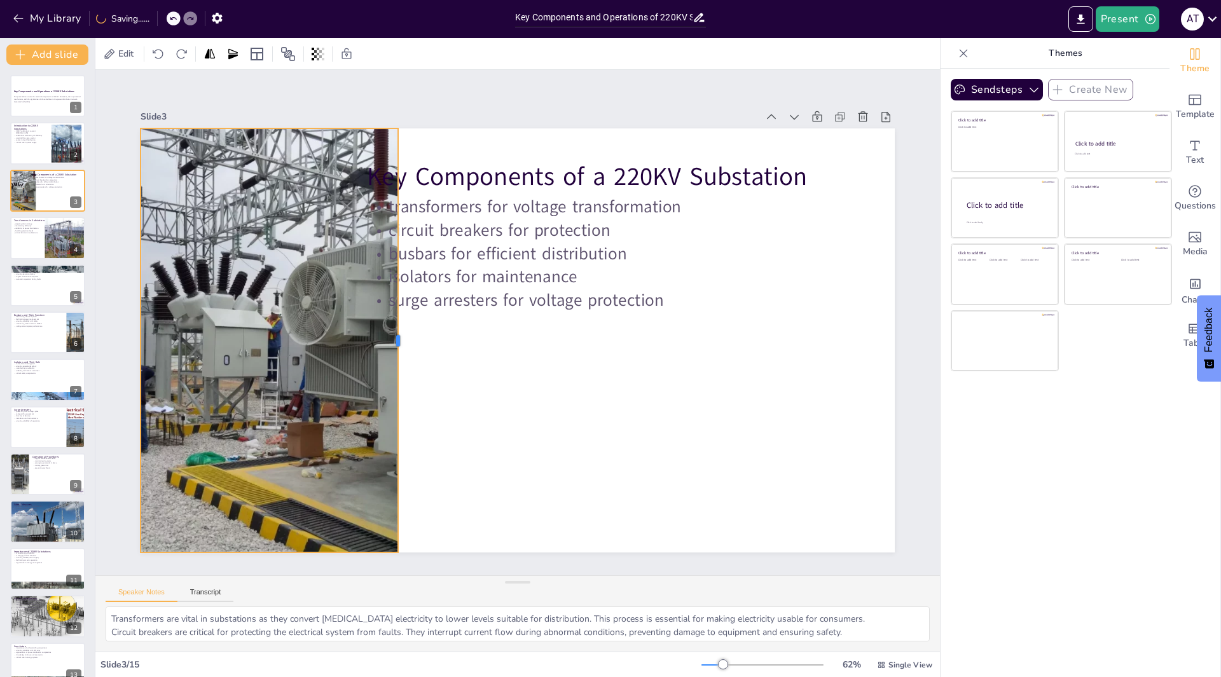
drag, startPoint x: 321, startPoint y: 332, endPoint x: 389, endPoint y: 374, distance: 79.9
click at [389, 374] on div at bounding box center [401, 315] width 99 height 417
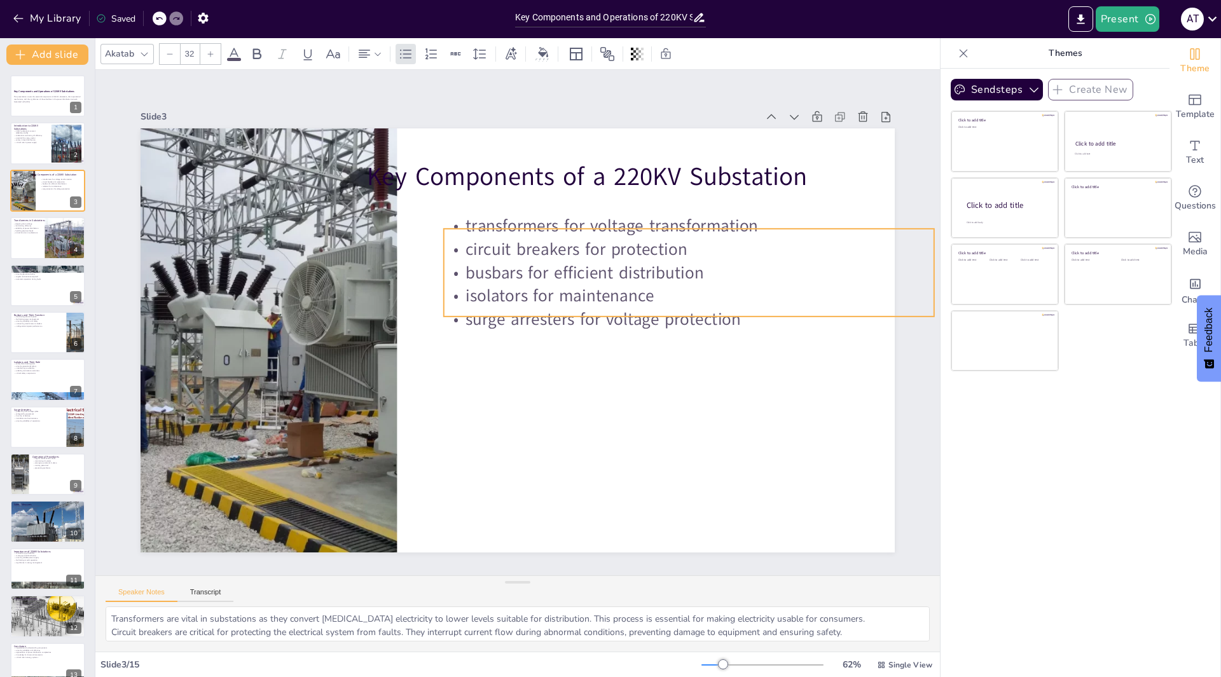
drag, startPoint x: 523, startPoint y: 245, endPoint x: 563, endPoint y: 223, distance: 45.8
click at [591, 263] on p "busbars for efficient distribution" at bounding box center [693, 291] width 490 height 74
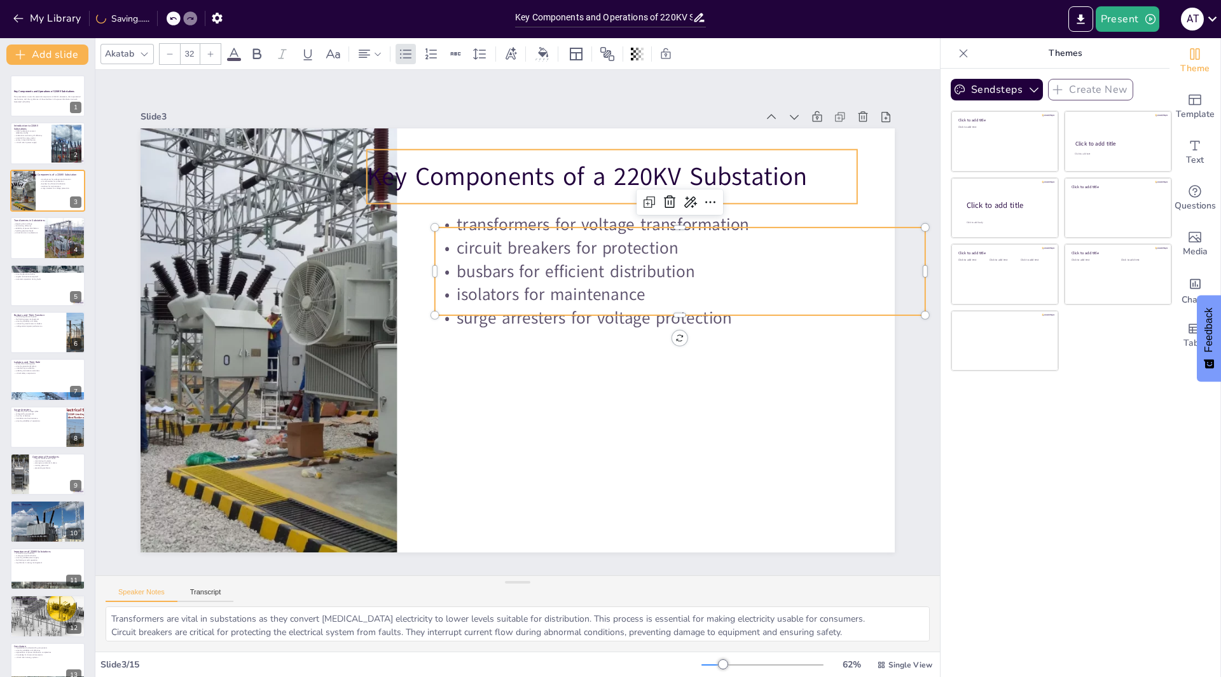
checkbox input "true"
type input "48"
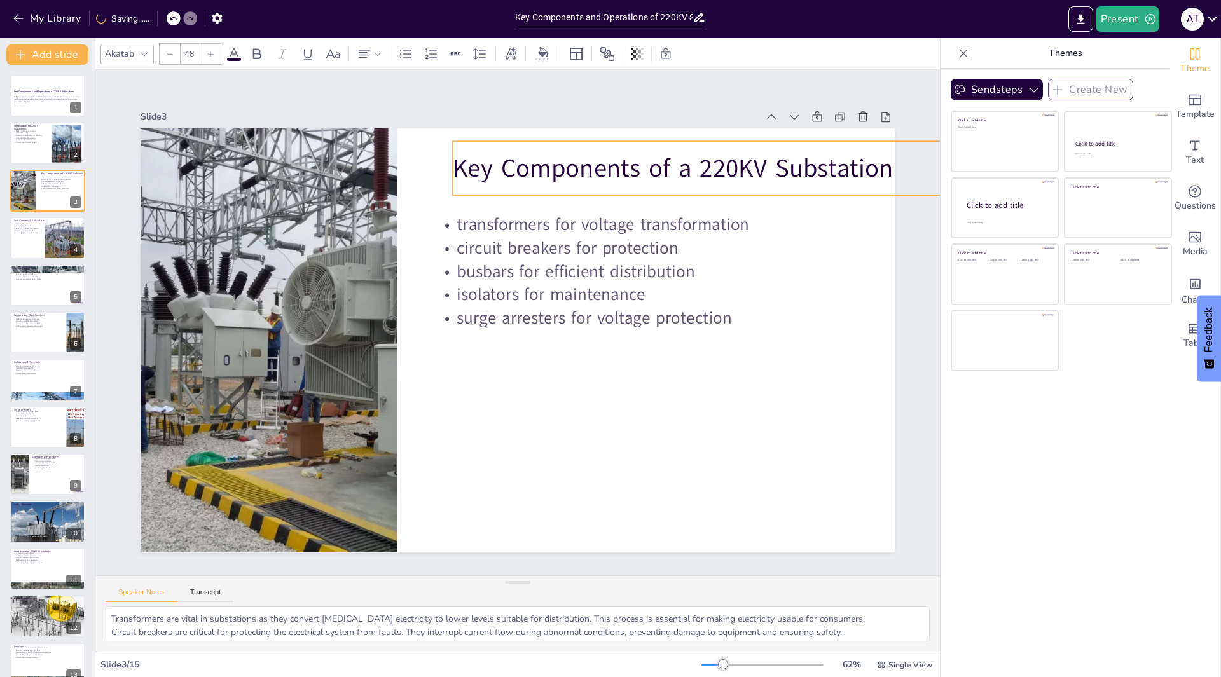
drag, startPoint x: 512, startPoint y: 177, endPoint x: 598, endPoint y: 169, distance: 86.2
click at [598, 169] on p "Key Components of a 220KV Substation" at bounding box center [698, 168] width 490 height 35
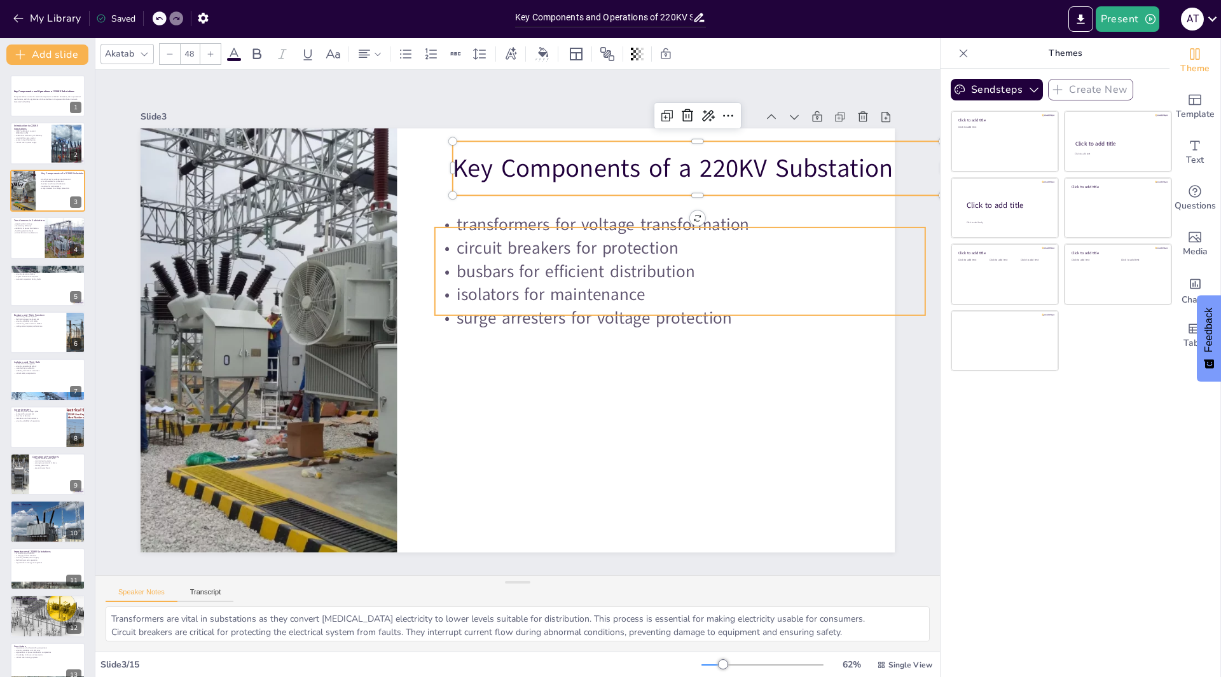
checkbox input "true"
type input "32"
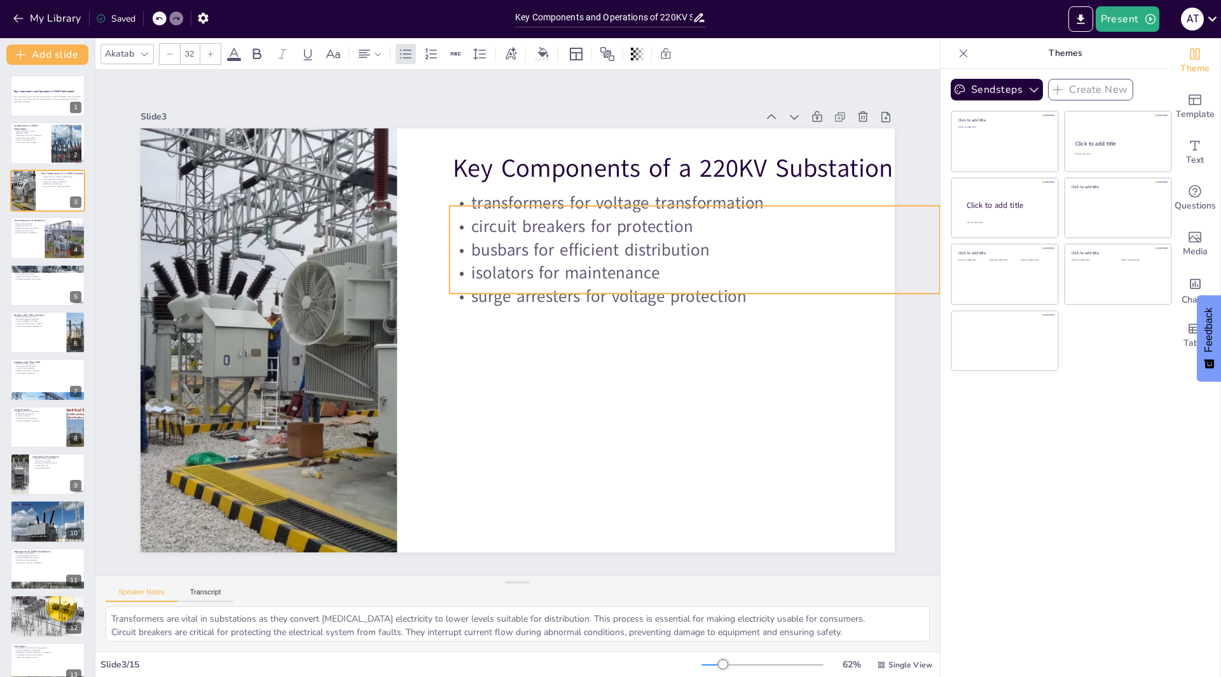
drag, startPoint x: 552, startPoint y: 265, endPoint x: 568, endPoint y: 243, distance: 26.8
click at [567, 243] on p "busbars for efficient distribution" at bounding box center [701, 268] width 490 height 74
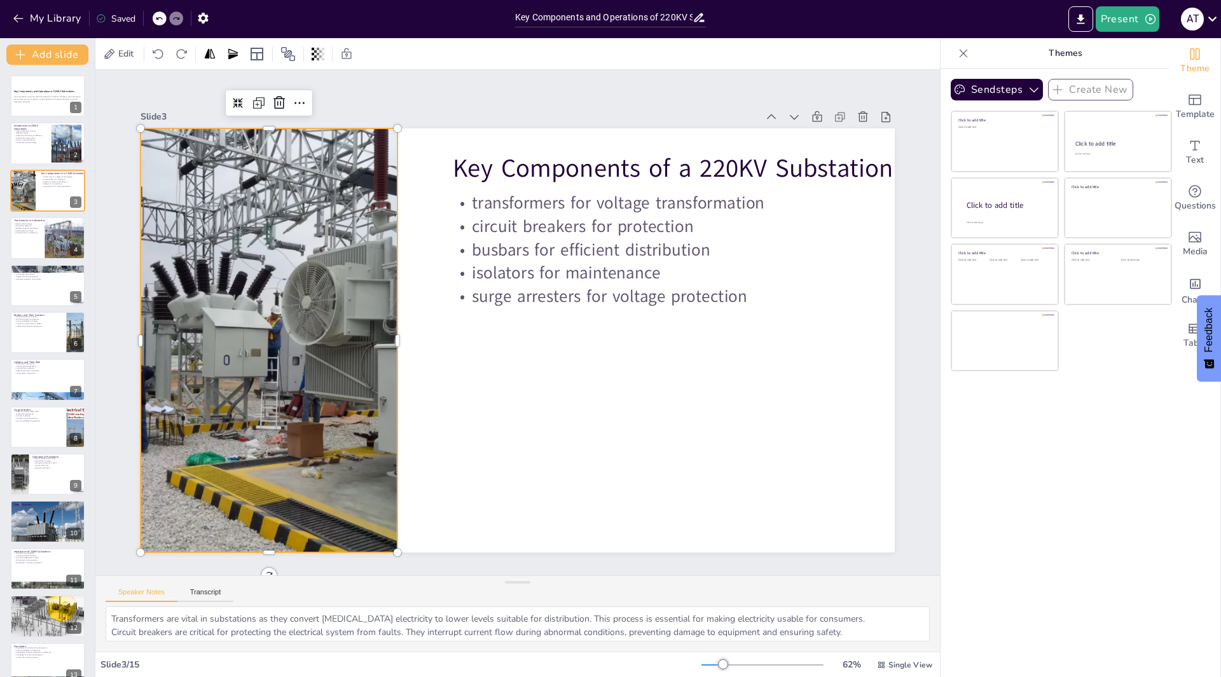
click at [378, 338] on div at bounding box center [234, 311] width 466 height 466
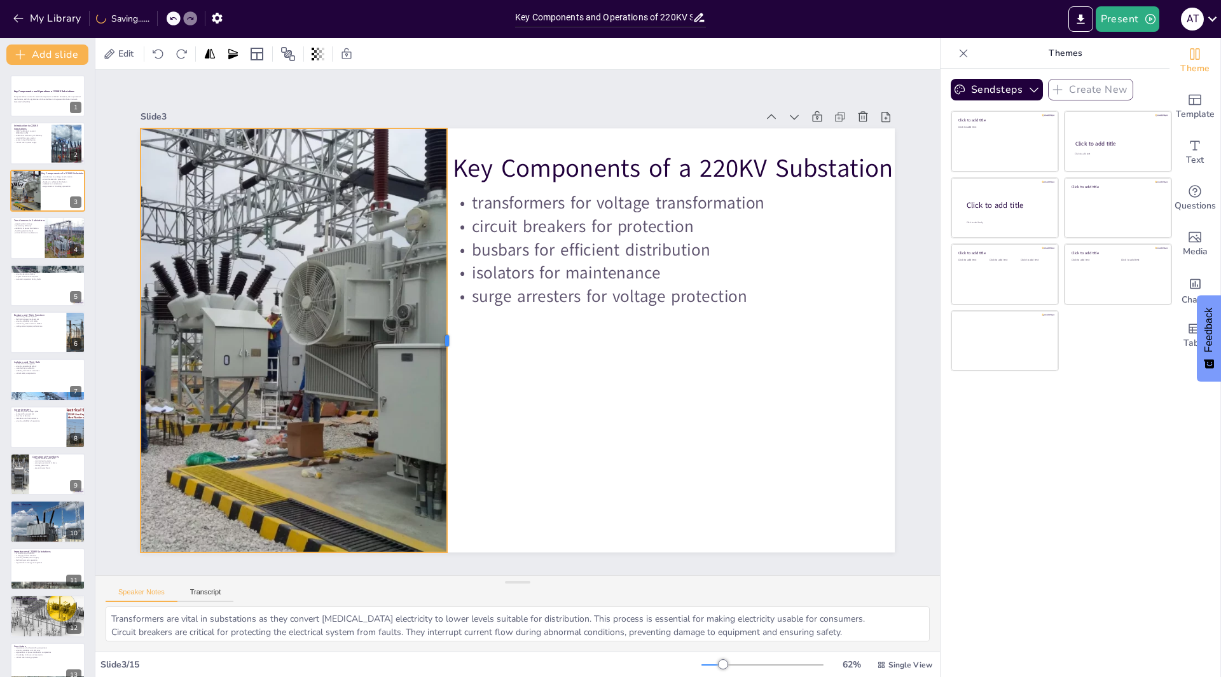
drag, startPoint x: 389, startPoint y: 340, endPoint x: 439, endPoint y: 324, distance: 52.1
click at [439, 324] on div at bounding box center [450, 333] width 55 height 423
checkbox input "true"
click at [25, 247] on div at bounding box center [48, 237] width 76 height 43
type textarea "The process of stepping down voltage is crucial in substations. It ensures that…"
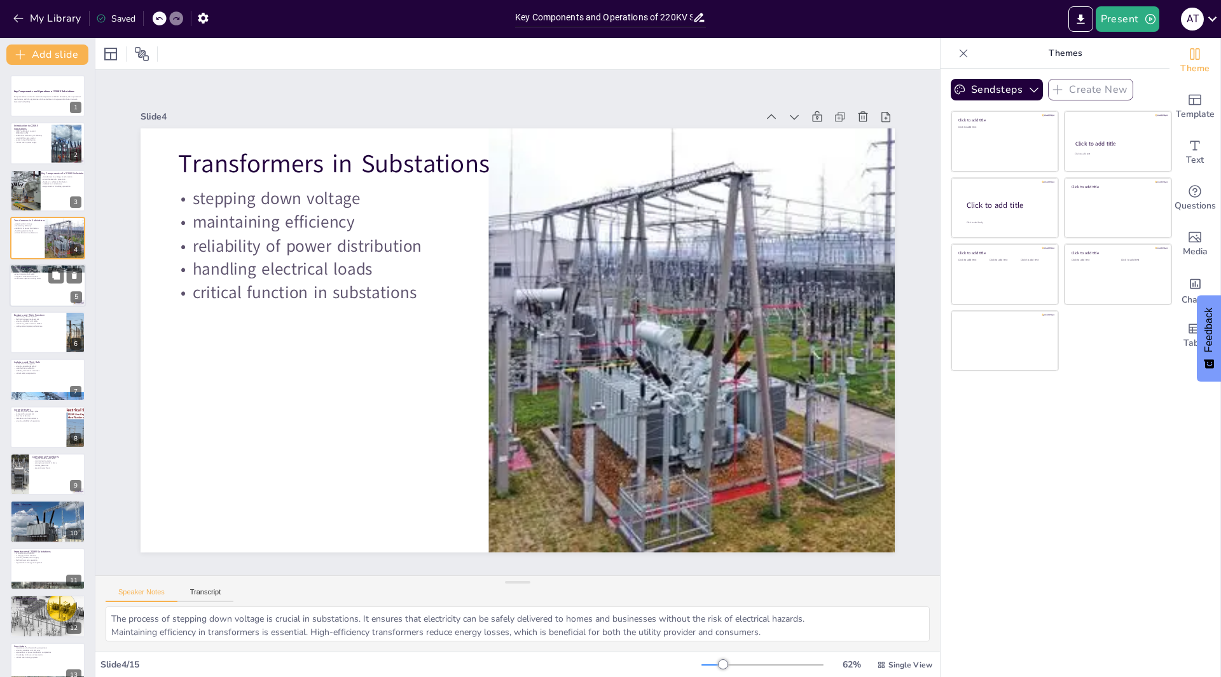
checkbox input "true"
click at [50, 285] on div at bounding box center [48, 285] width 76 height 43
type textarea "Interrupting the flow of current during faults is a primary function of circuit…"
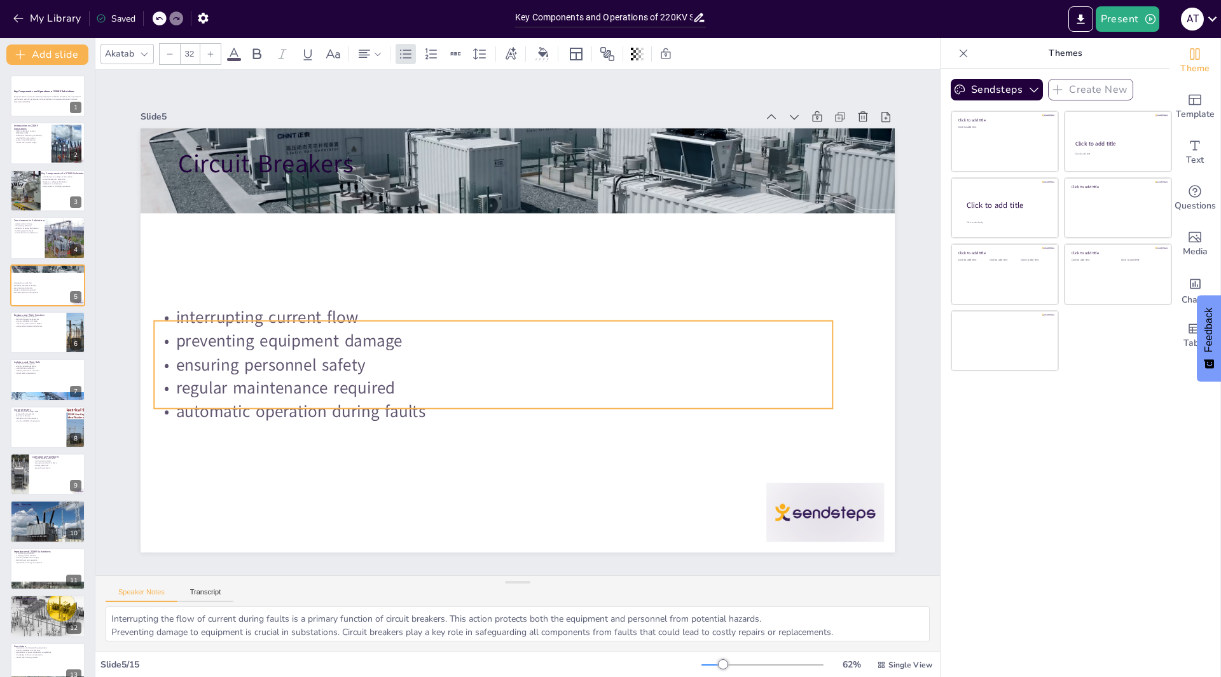
drag, startPoint x: 324, startPoint y: 244, endPoint x: 389, endPoint y: 312, distance: 93.5
click at [299, 389] on p "regular maintenance required" at bounding box center [486, 385] width 677 height 94
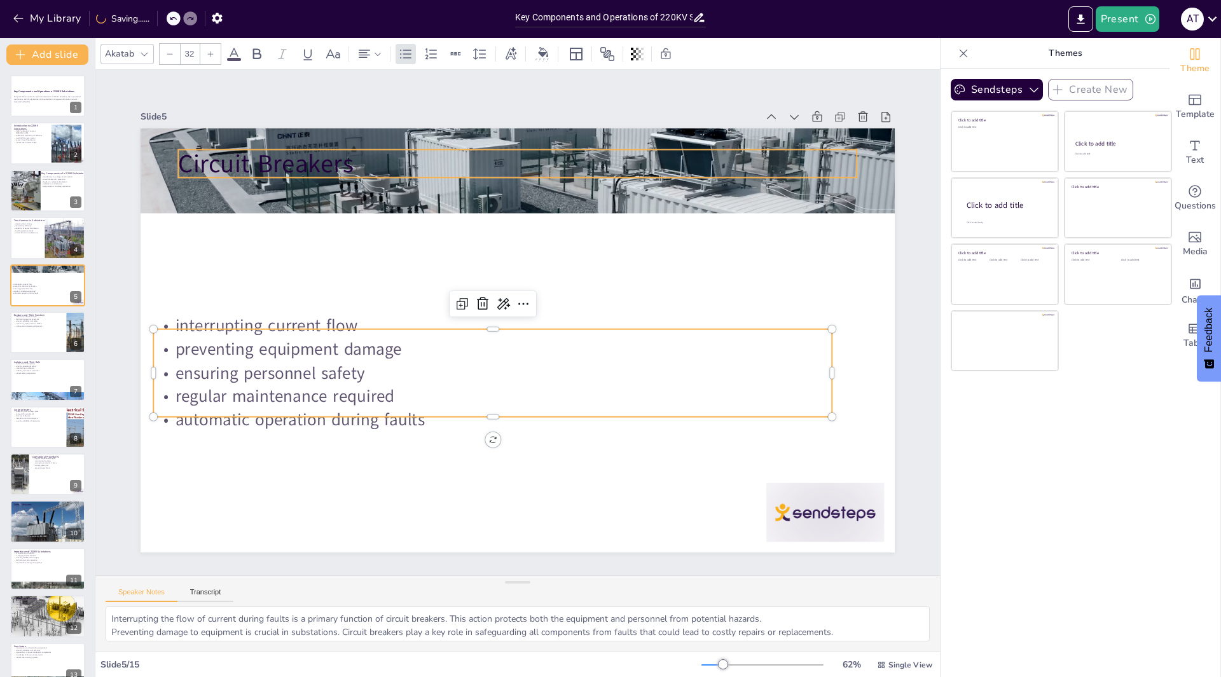
checkbox input "true"
type input "48"
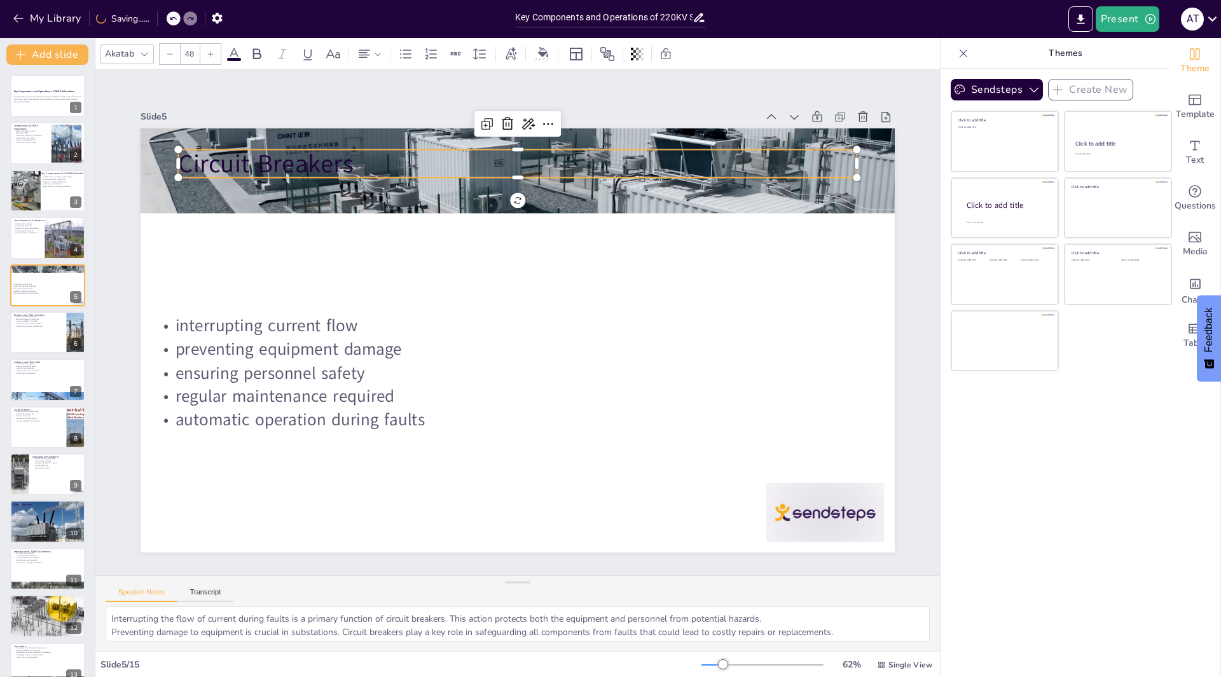
click at [459, 157] on p "Circuit Breakers" at bounding box center [517, 163] width 678 height 35
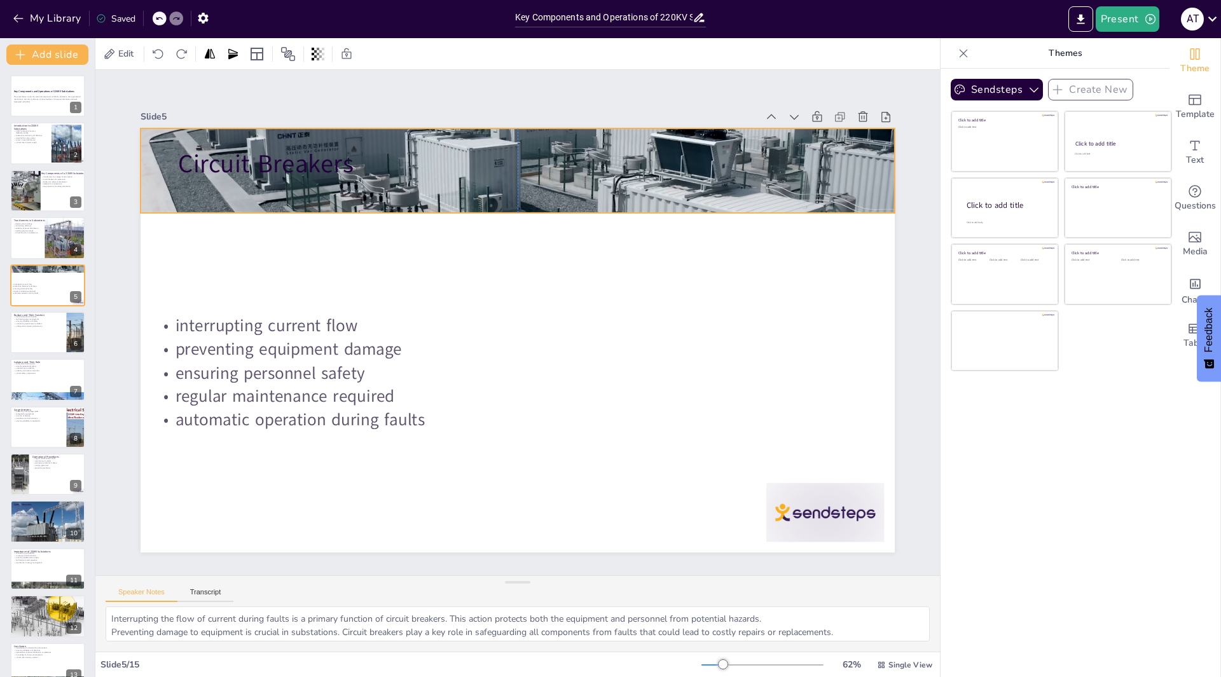
click at [452, 189] on div at bounding box center [534, 171] width 794 height 497
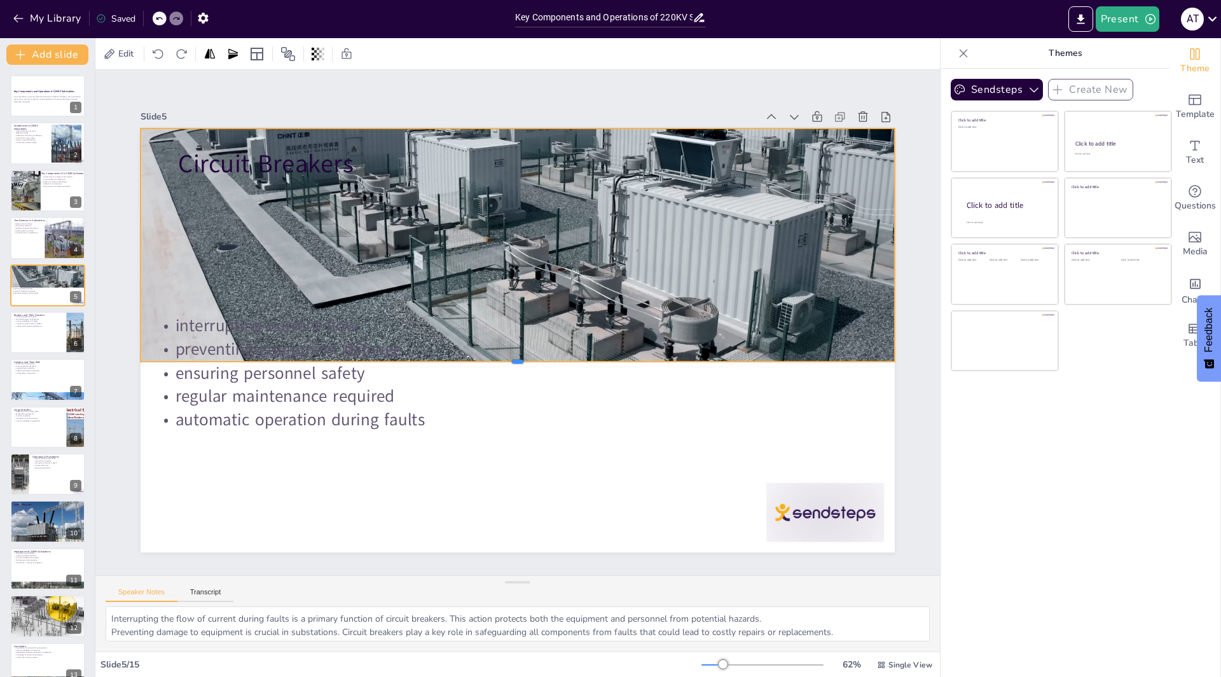
drag, startPoint x: 502, startPoint y: 210, endPoint x: 525, endPoint y: 359, distance: 150.5
click at [525, 359] on div at bounding box center [550, 293] width 512 height 567
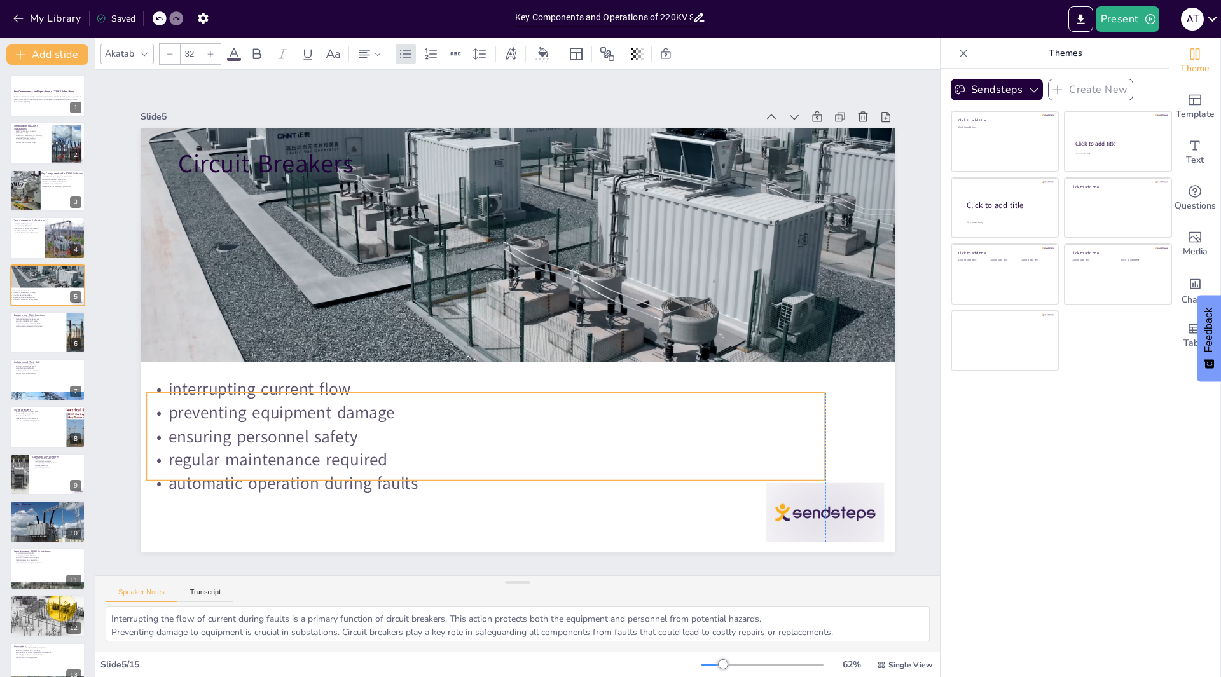
drag, startPoint x: 357, startPoint y: 399, endPoint x: 351, endPoint y: 462, distance: 63.8
click at [351, 462] on p "regular maintenance required" at bounding box center [471, 456] width 677 height 94
click at [811, 514] on div at bounding box center [803, 543] width 123 height 71
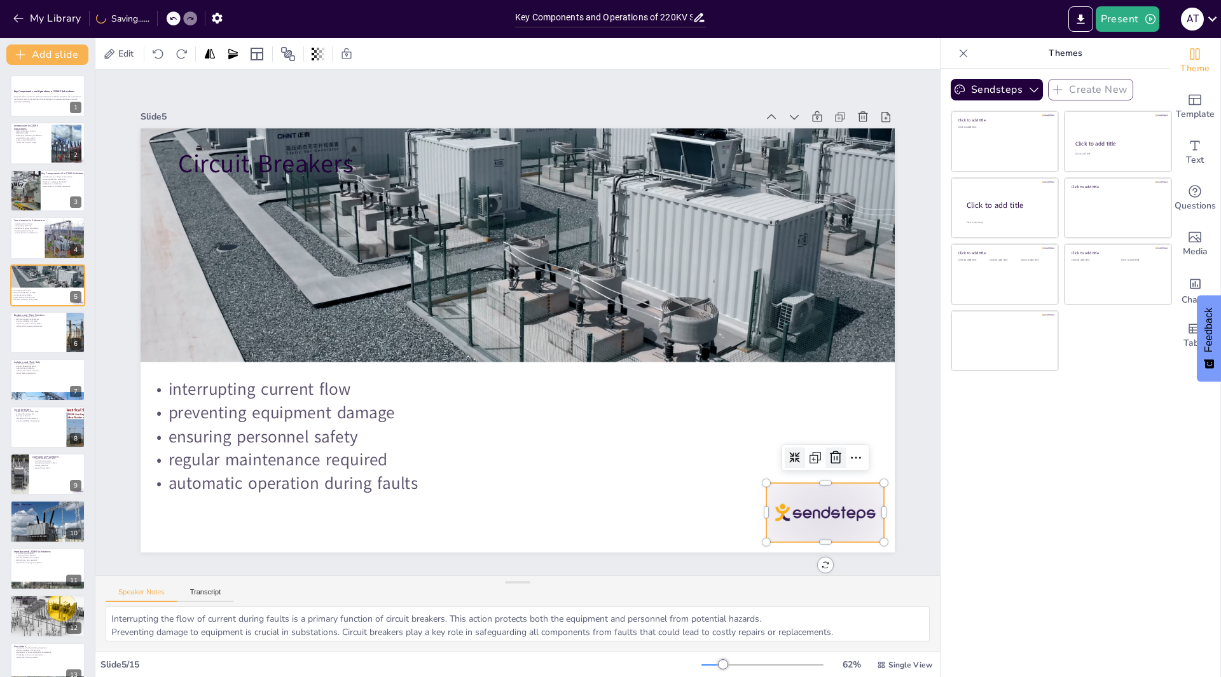
click at [818, 482] on icon at bounding box center [819, 490] width 17 height 17
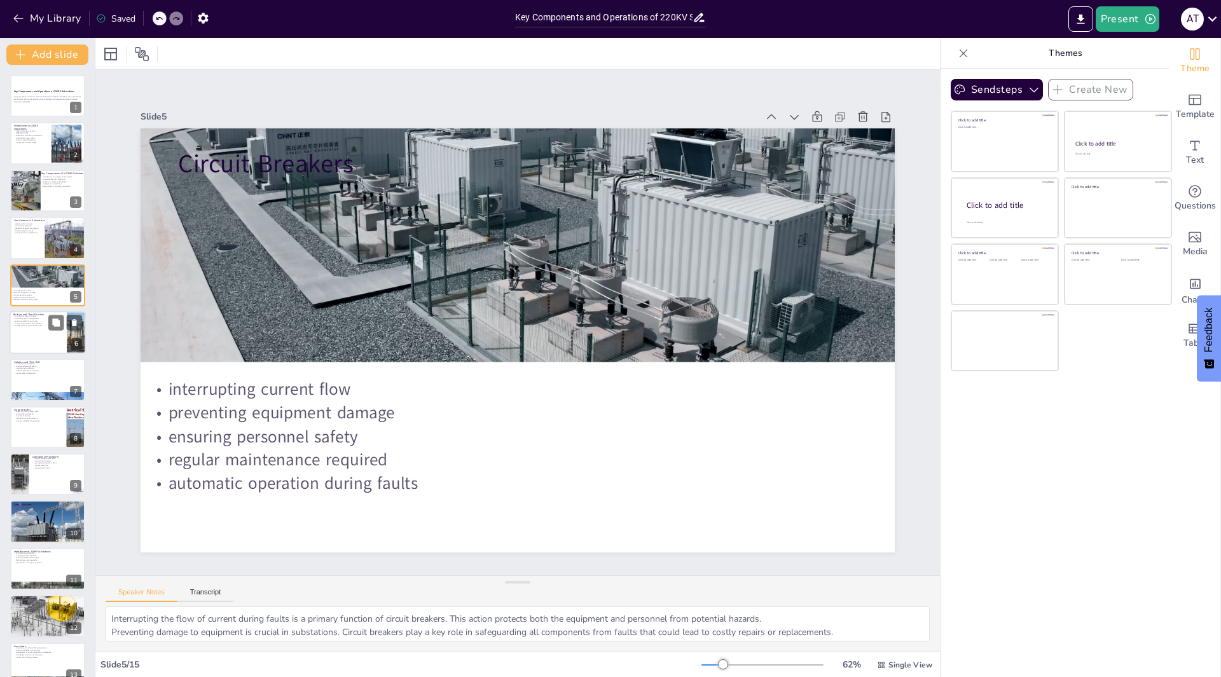
checkbox input "true"
click at [39, 338] on div at bounding box center [48, 332] width 76 height 43
type textarea "The distribution of electrical power is a primary function of busbars. They ens…"
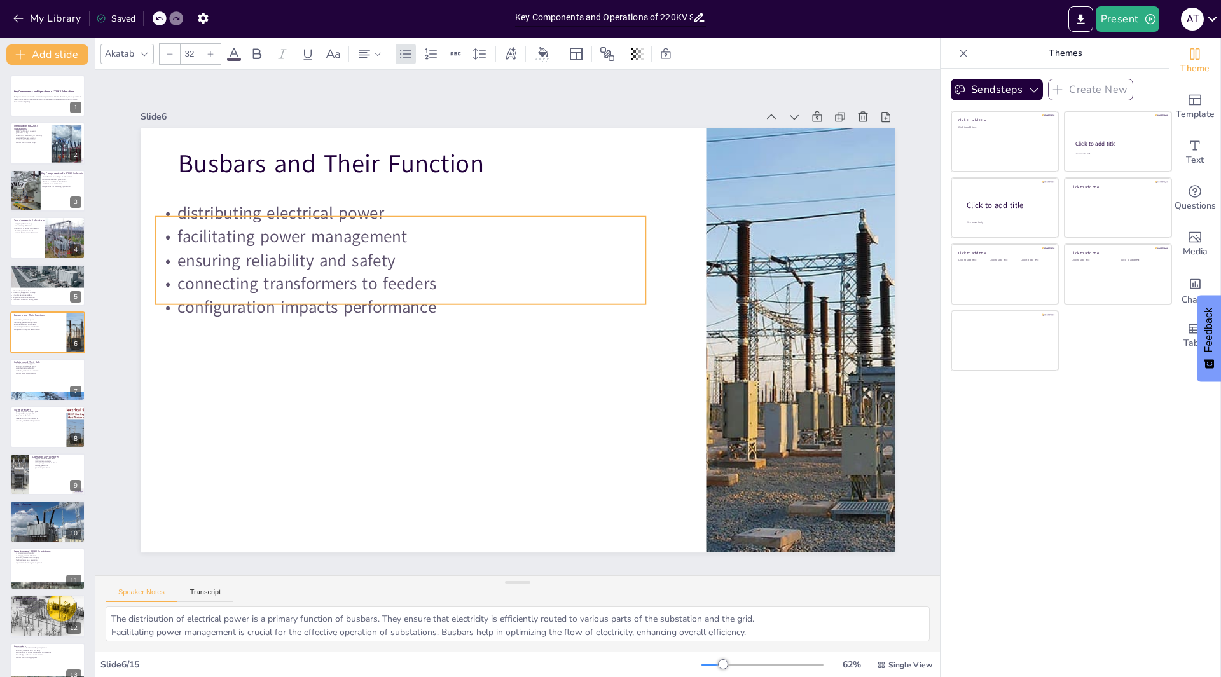
drag, startPoint x: 289, startPoint y: 219, endPoint x: 266, endPoint y: 251, distance: 39.7
click at [266, 251] on p "ensuring reliability and safety" at bounding box center [408, 248] width 490 height 74
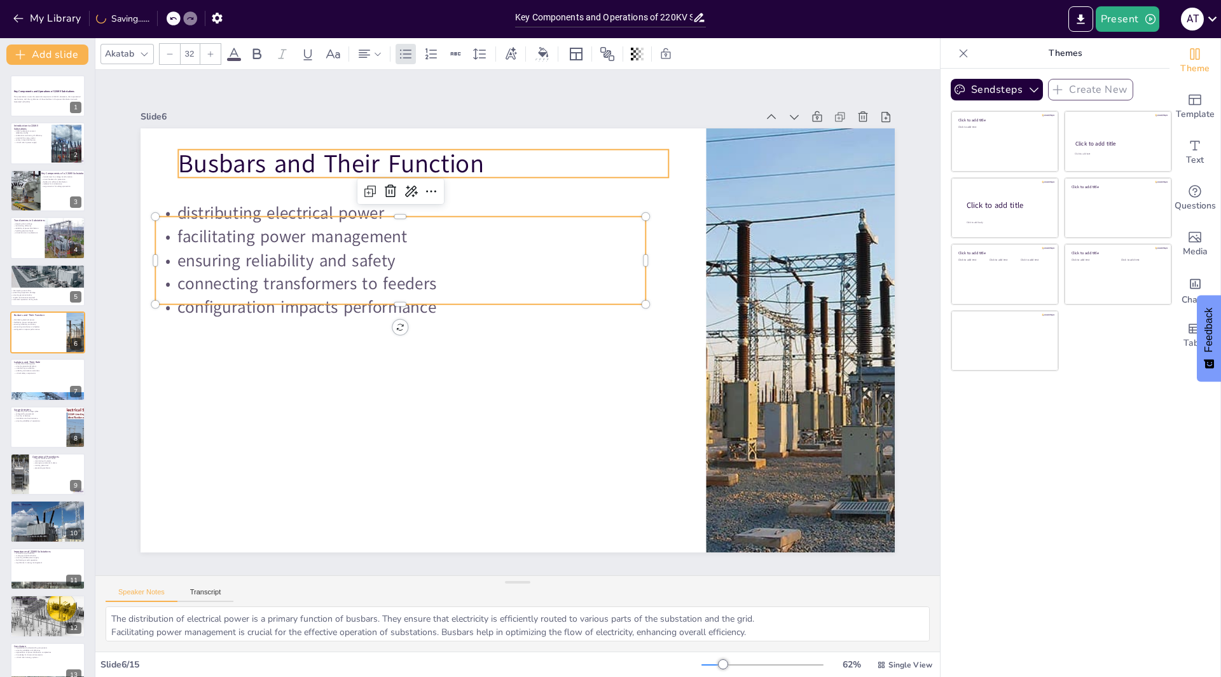
checkbox input "true"
type input "48"
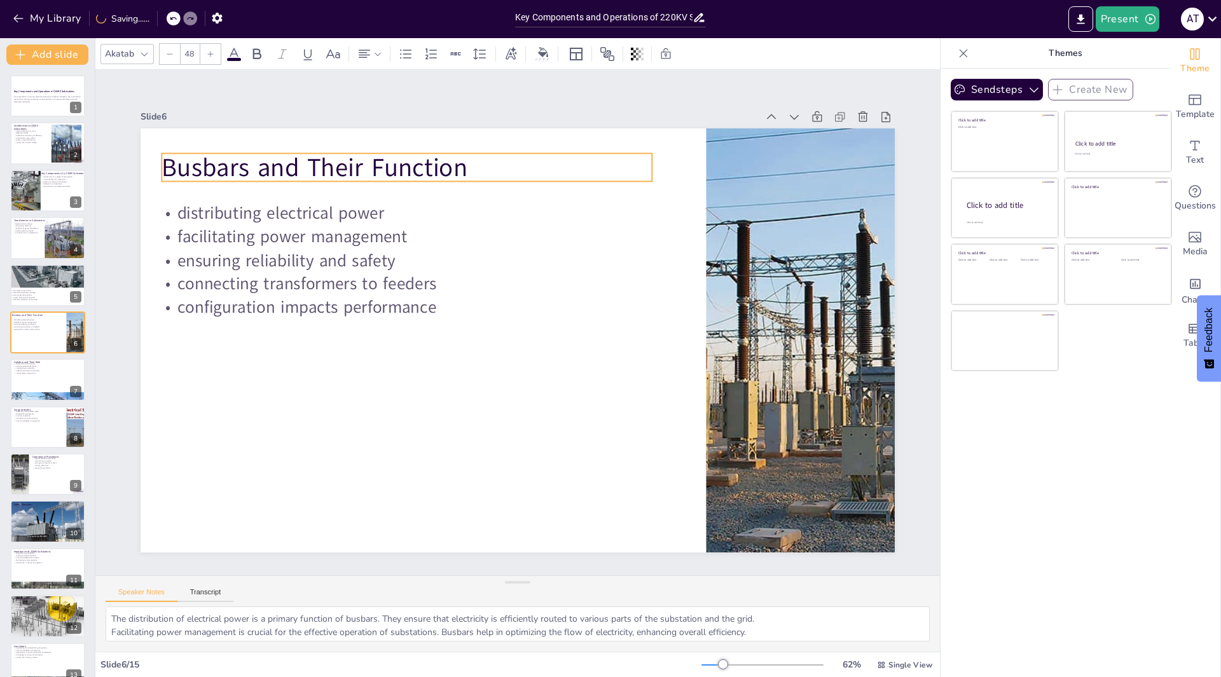
drag, startPoint x: 226, startPoint y: 168, endPoint x: 209, endPoint y: 172, distance: 17.0
click at [209, 172] on p "Busbars and Their Function" at bounding box center [423, 157] width 491 height 86
click at [778, 331] on div at bounding box center [797, 370] width 608 height 481
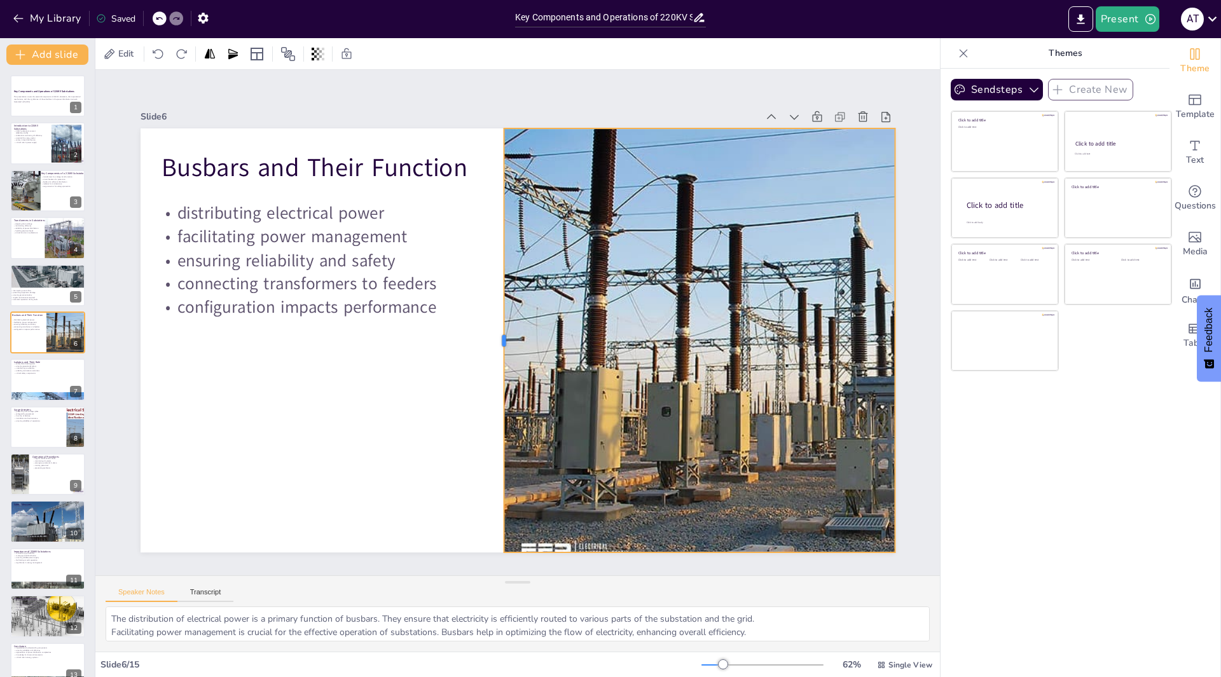
drag, startPoint x: 694, startPoint y: 329, endPoint x: 492, endPoint y: 387, distance: 210.3
click at [492, 387] on div at bounding box center [497, 338] width 55 height 423
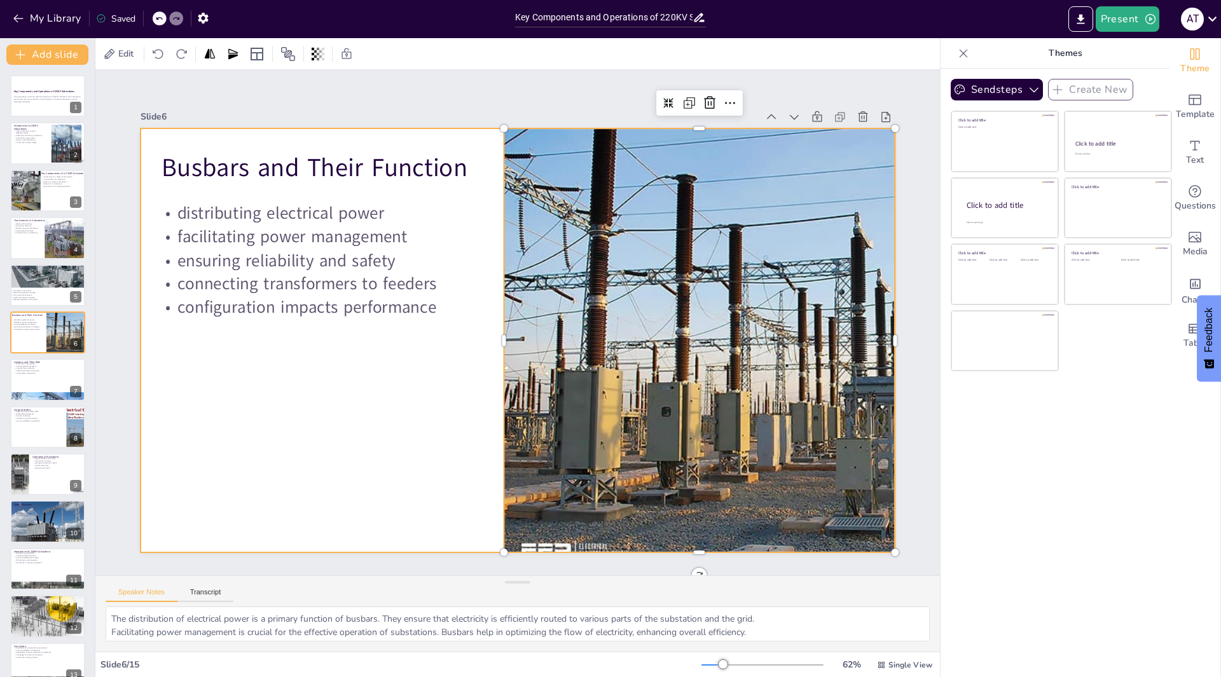
click at [440, 411] on div at bounding box center [514, 340] width 826 height 572
checkbox input "true"
click at [38, 392] on div at bounding box center [48, 396] width 76 height 51
type textarea "Safely disconnecting parts of the substation is a critical function of isolator…"
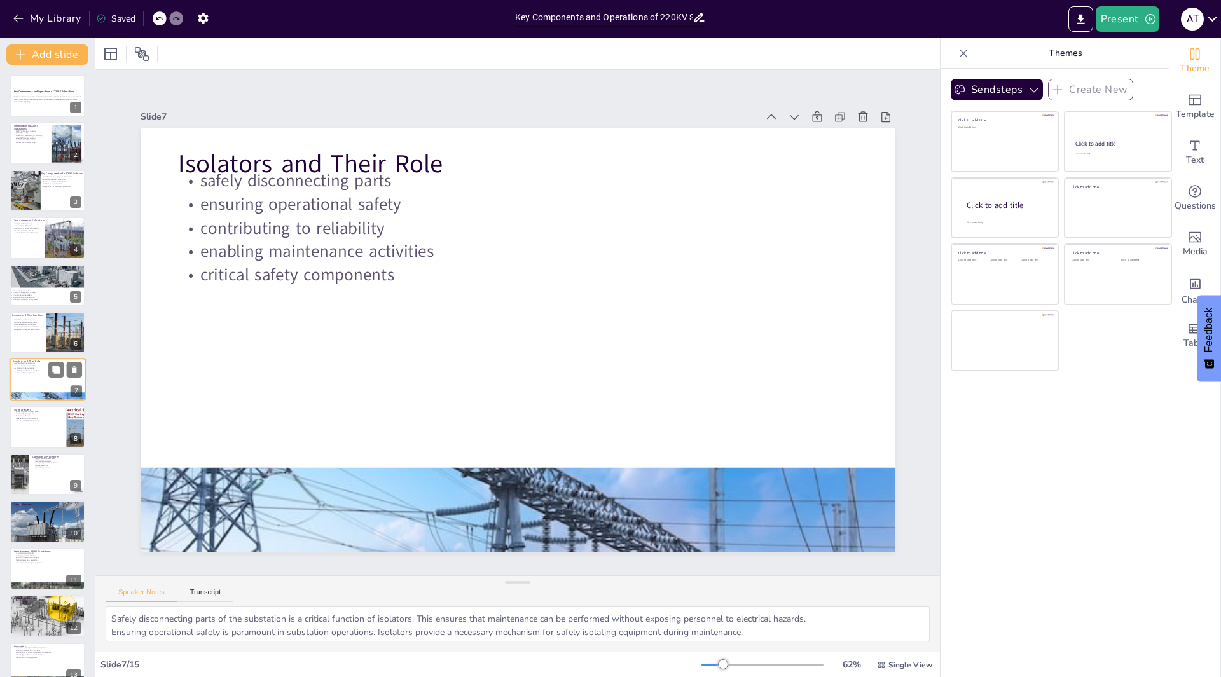
scroll to position [9, 0]
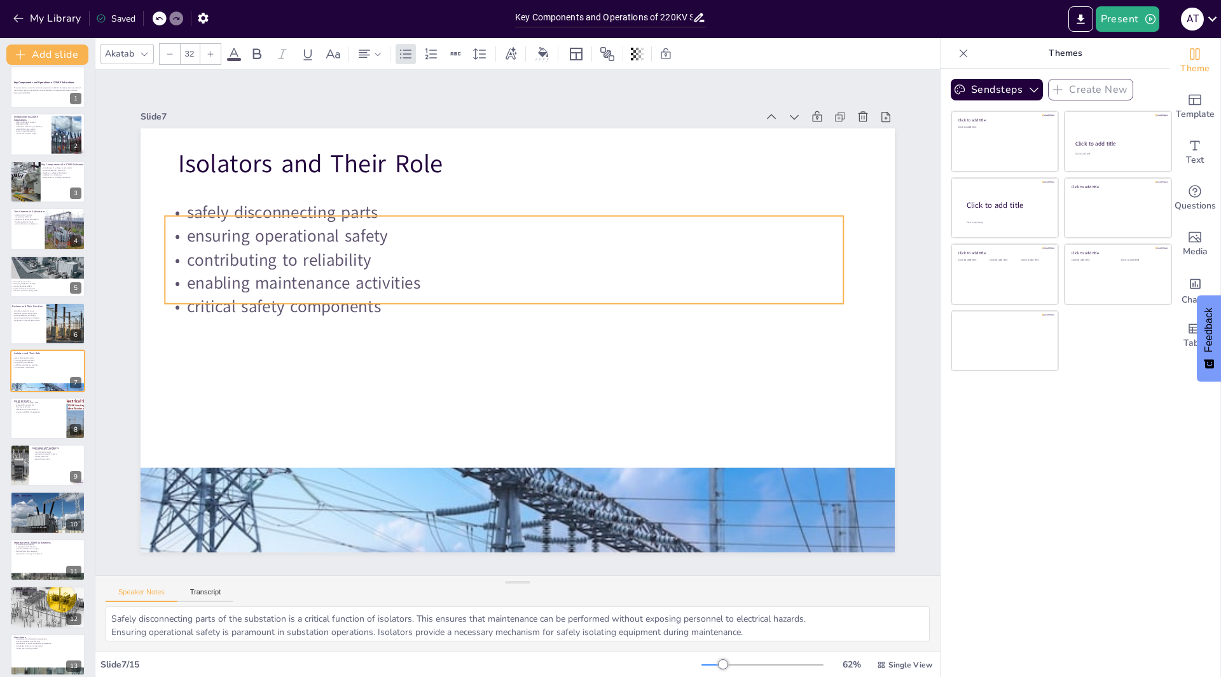
drag, startPoint x: 293, startPoint y: 219, endPoint x: 284, endPoint y: 245, distance: 27.8
click at [282, 249] on p "contributing to reliability" at bounding box center [480, 374] width 472 height 520
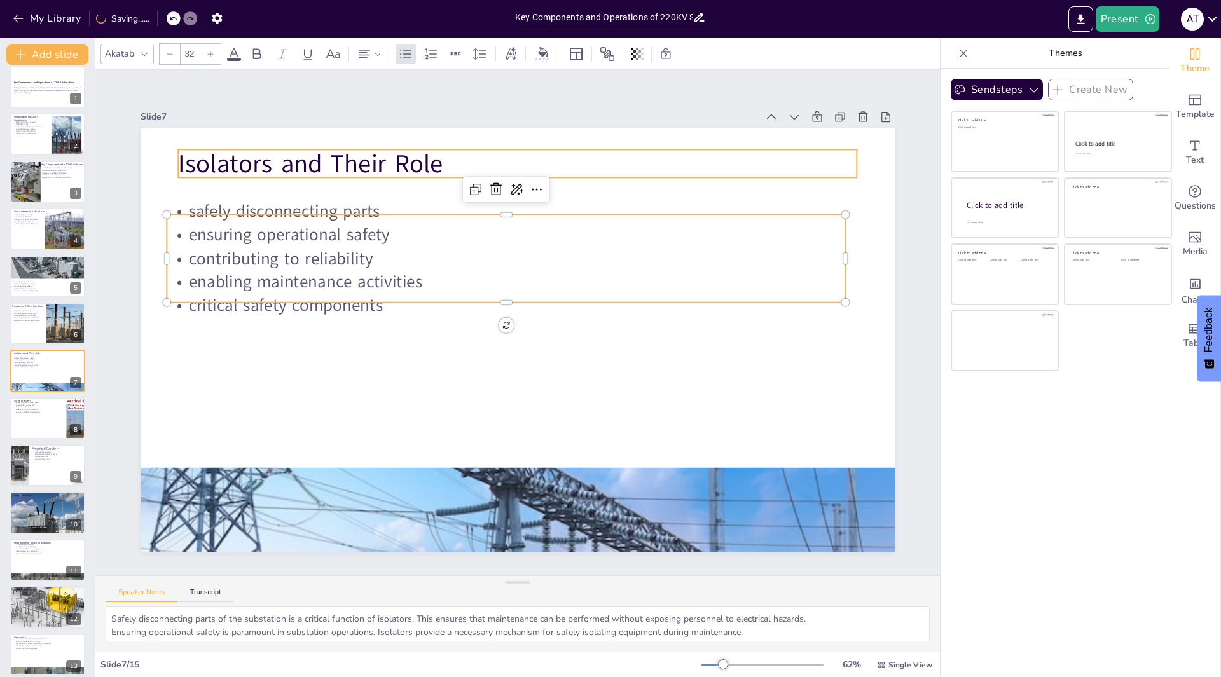
checkbox input "true"
type input "48"
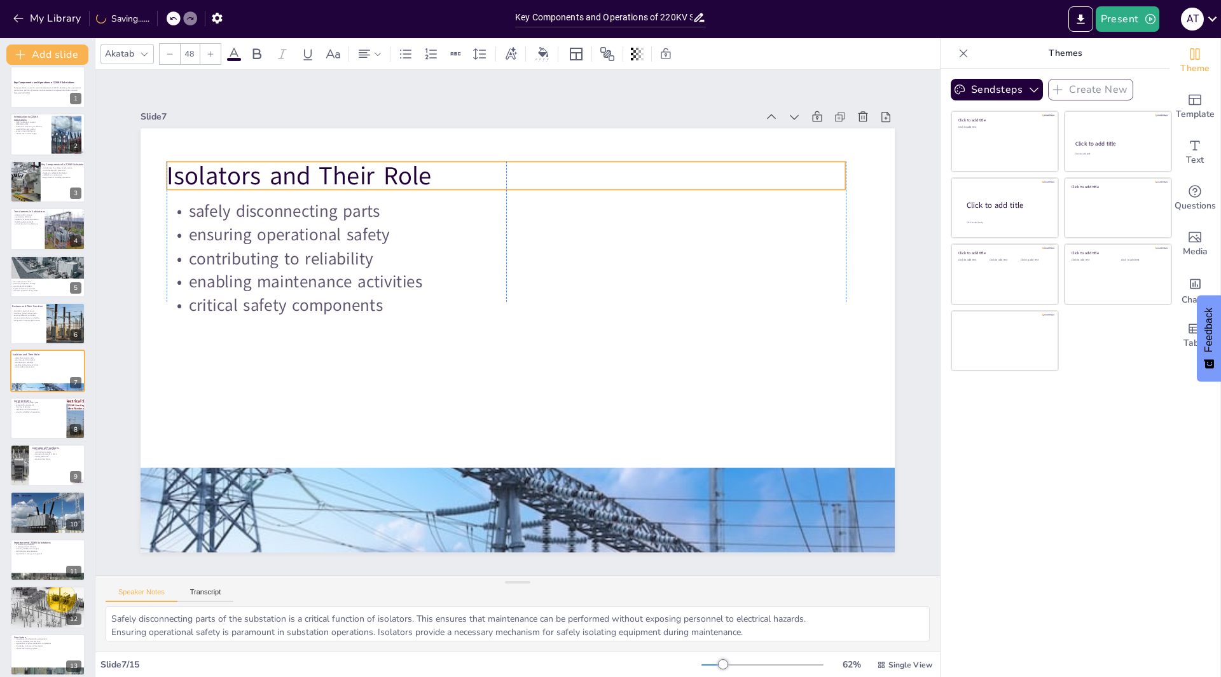
drag, startPoint x: 252, startPoint y: 166, endPoint x: 239, endPoint y: 178, distance: 17.5
click at [239, 178] on p "Isolators and Their Role" at bounding box center [506, 175] width 678 height 35
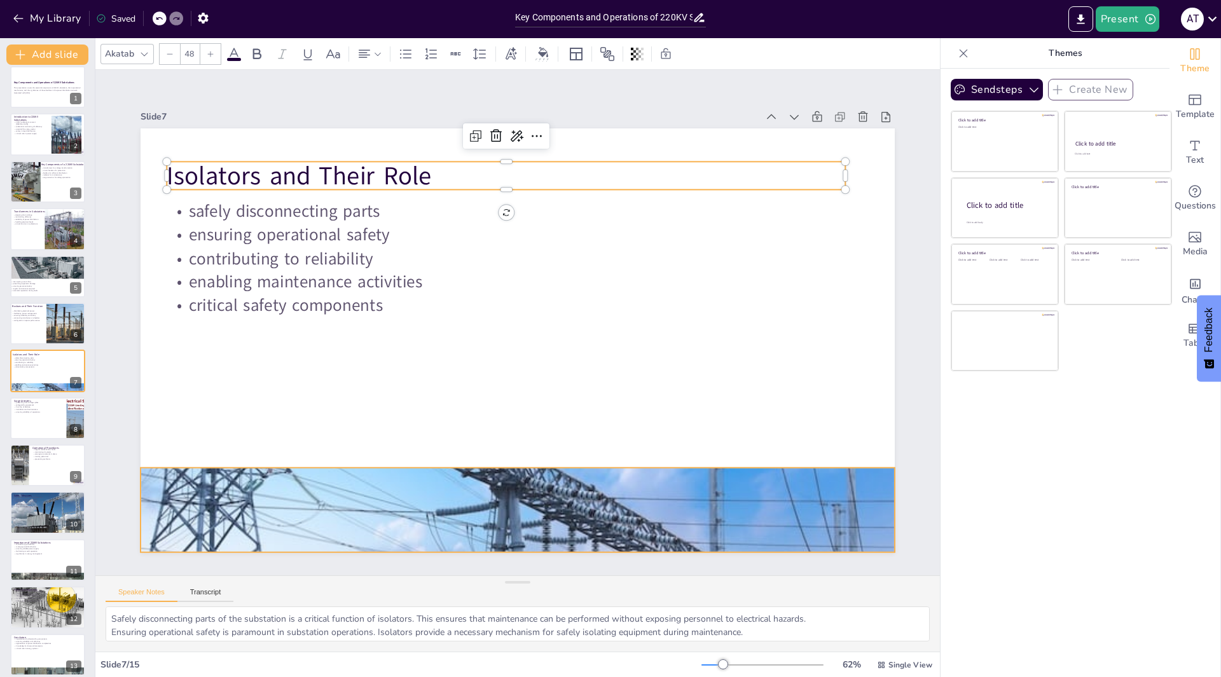
click at [512, 470] on div at bounding box center [518, 510] width 754 height 503
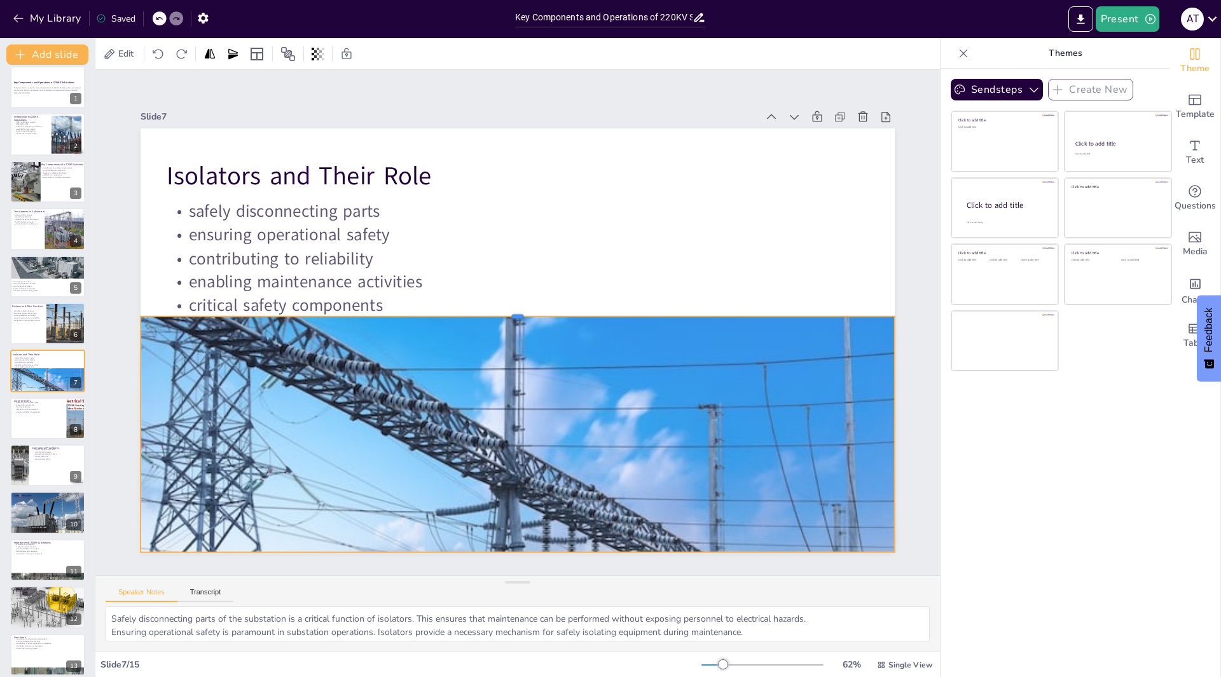
drag, startPoint x: 513, startPoint y: 461, endPoint x: 394, endPoint y: 310, distance: 192.5
click at [394, 310] on div at bounding box center [519, 311] width 739 height 167
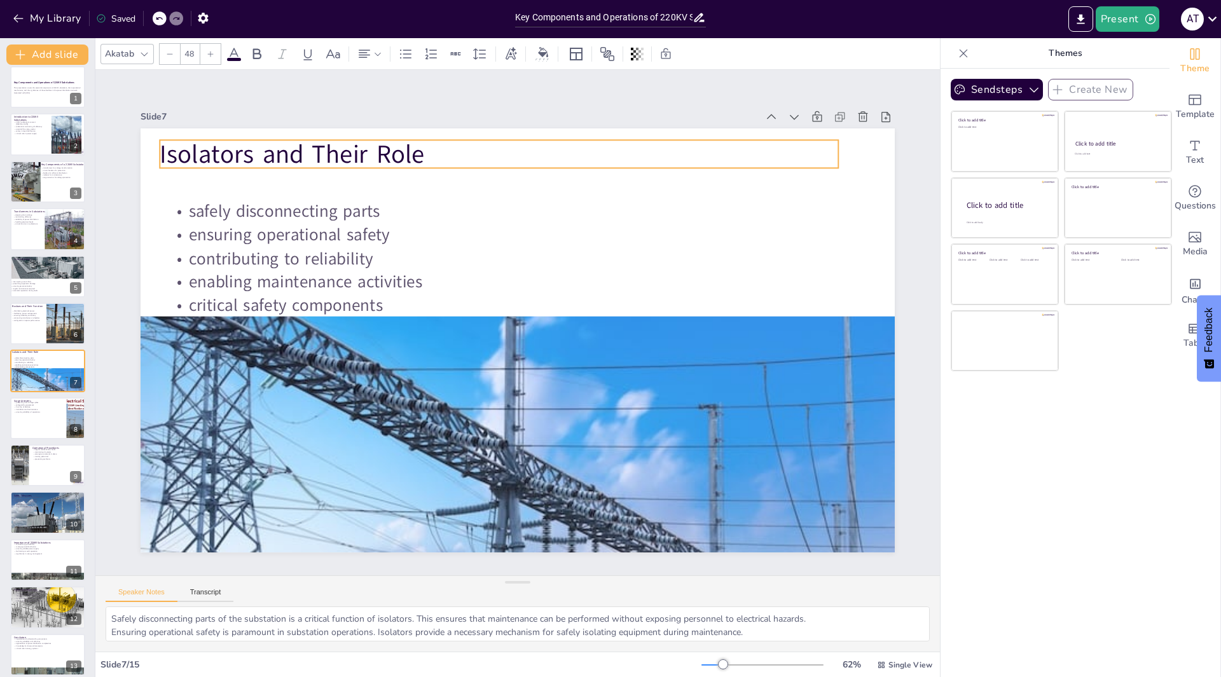
drag, startPoint x: 280, startPoint y: 166, endPoint x: 273, endPoint y: 144, distance: 22.7
click at [273, 144] on p "Isolators and Their Role" at bounding box center [516, 153] width 678 height 106
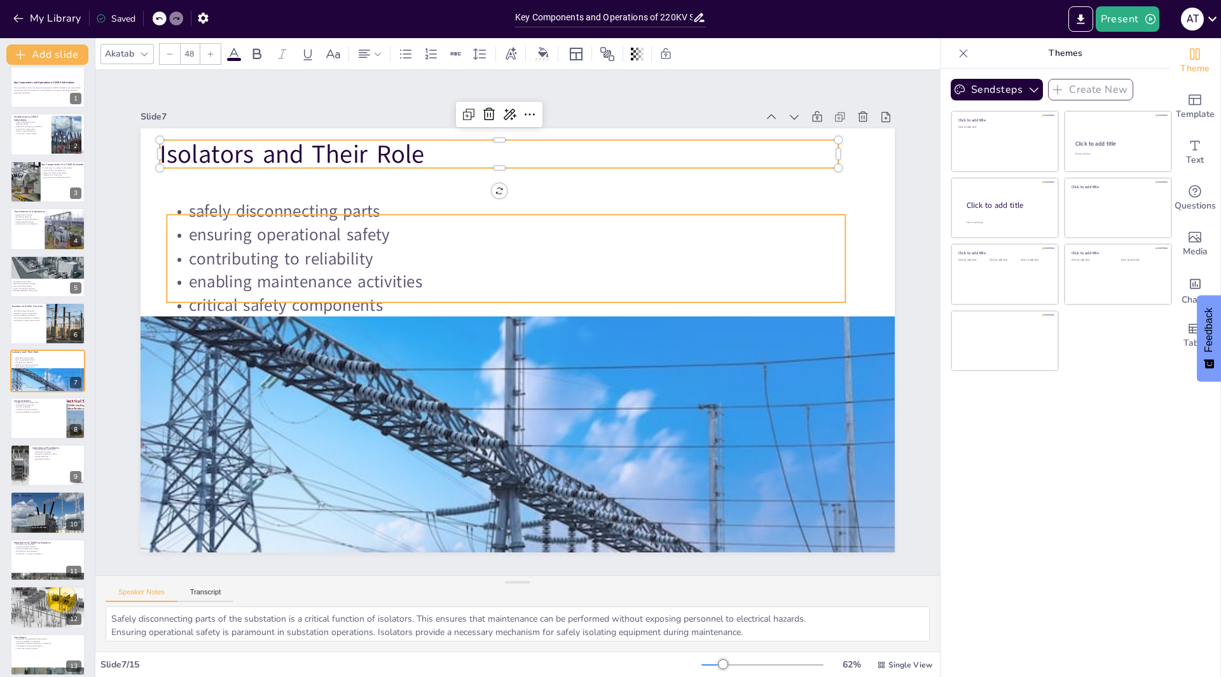
checkbox input "true"
type input "32"
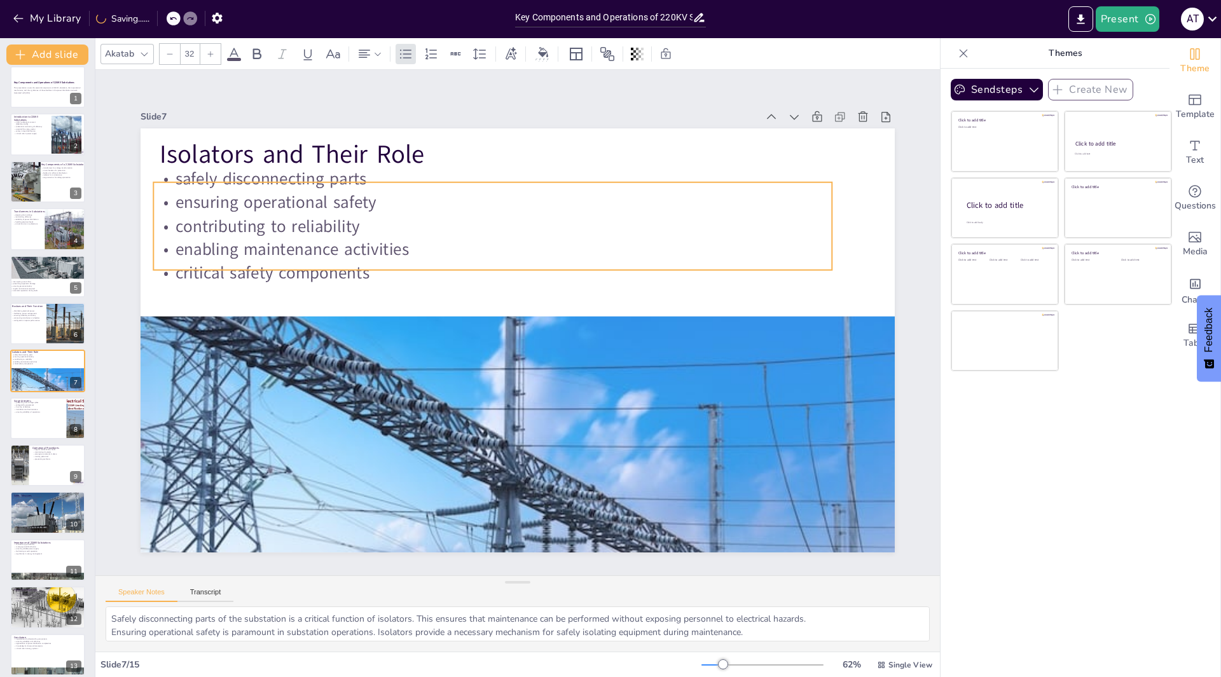
drag, startPoint x: 238, startPoint y: 269, endPoint x: 224, endPoint y: 237, distance: 35.1
click at [224, 237] on p "enabling maintenance activities" at bounding box center [508, 246] width 669 height 164
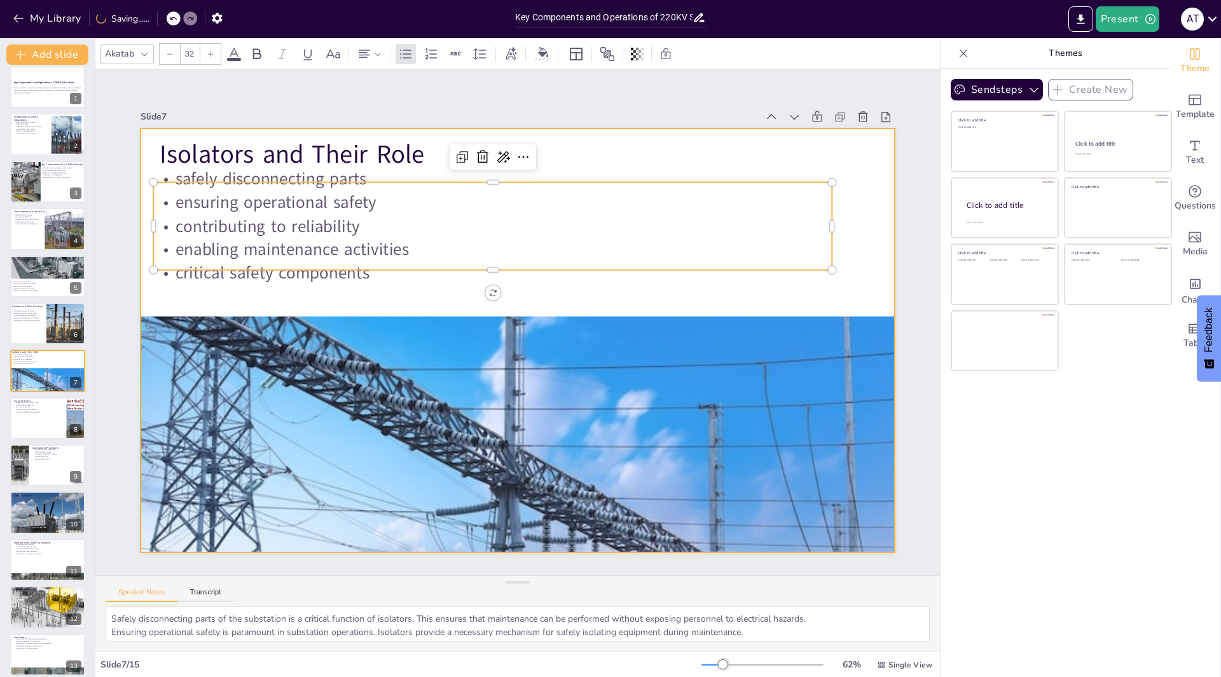
click at [504, 310] on div at bounding box center [515, 340] width 794 height 501
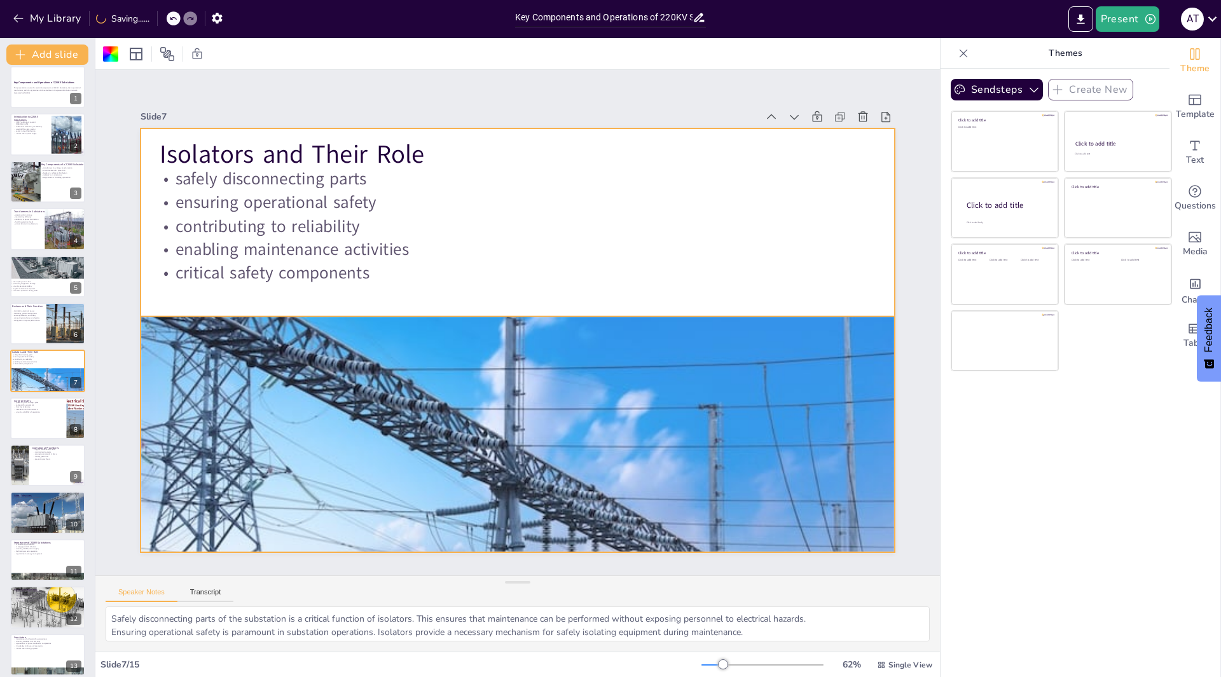
click at [504, 329] on div at bounding box center [498, 509] width 802 height 579
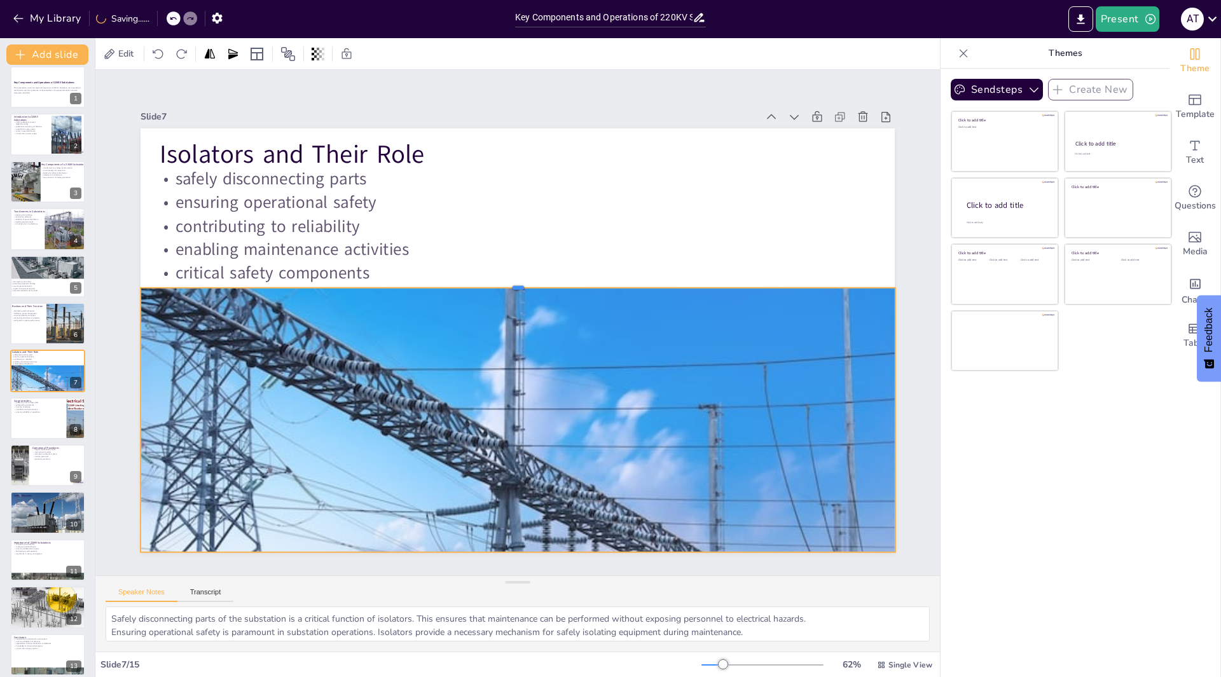
drag, startPoint x: 504, startPoint y: 308, endPoint x: 497, endPoint y: 279, distance: 30.2
click at [497, 279] on div at bounding box center [518, 283] width 755 height 10
drag, startPoint x: 504, startPoint y: 547, endPoint x: 494, endPoint y: 570, distance: 24.8
click at [494, 570] on div "Slide 1 Key Components and Operations of 220KV Substations This presentation co…" at bounding box center [517, 323] width 844 height 506
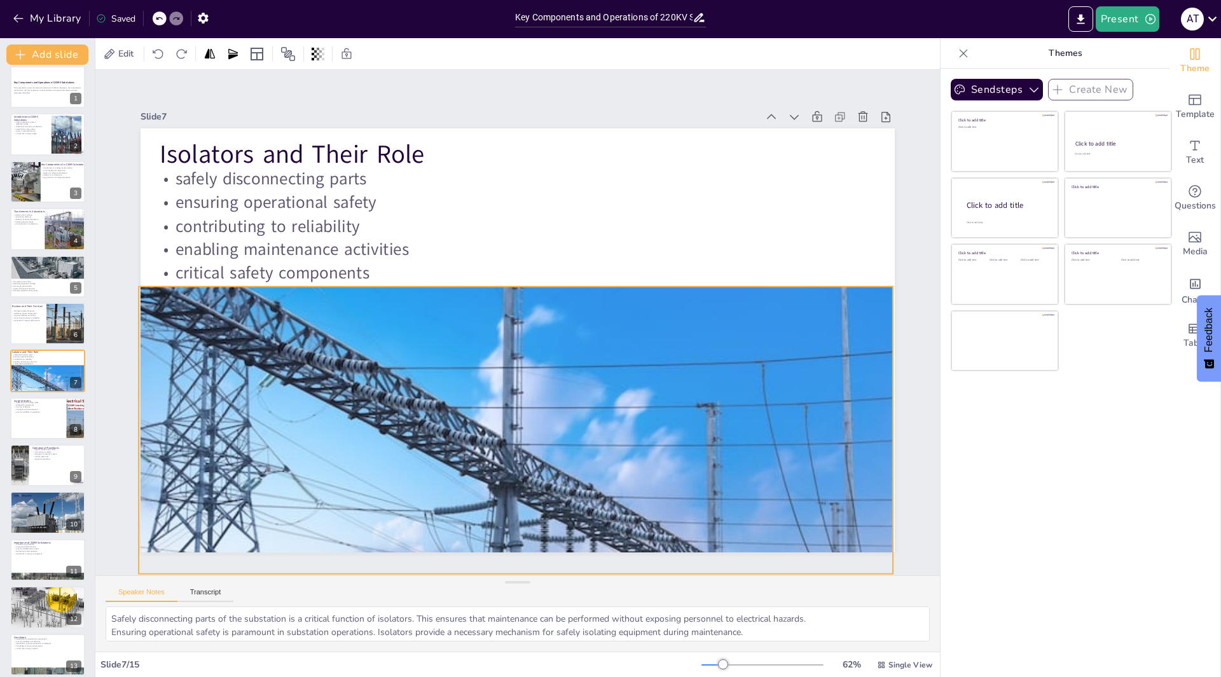
click at [500, 526] on div at bounding box center [496, 507] width 802 height 579
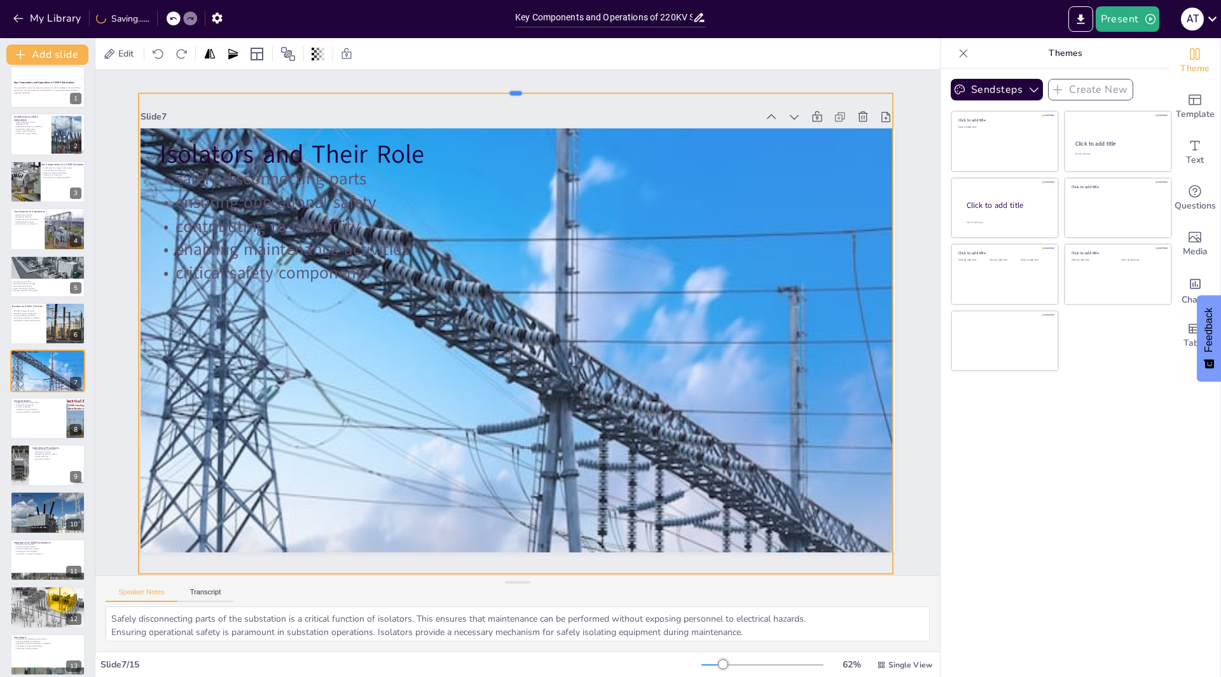
drag, startPoint x: 500, startPoint y: 280, endPoint x: 459, endPoint y: 86, distance: 197.7
click at [459, 86] on div at bounding box center [540, 89] width 751 height 89
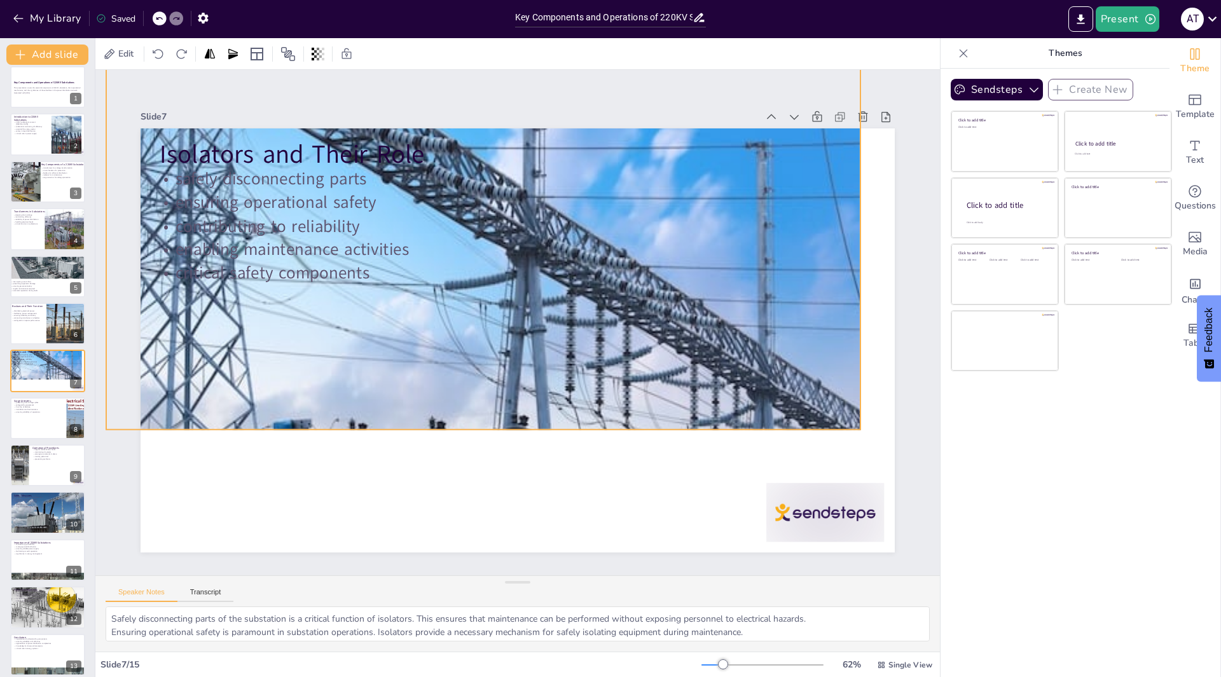
drag, startPoint x: 482, startPoint y: 507, endPoint x: 907, endPoint y: 522, distance: 425.6
click at [422, 347] on div at bounding box center [542, 284] width 928 height 753
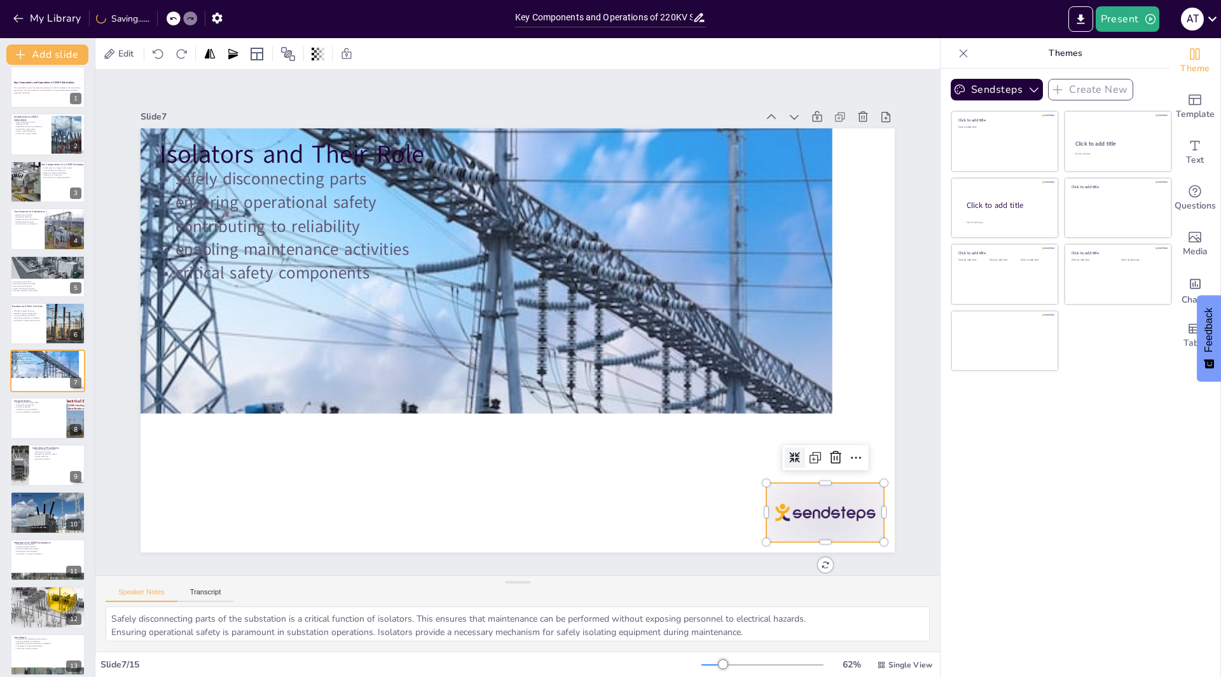
click at [812, 508] on div at bounding box center [803, 543] width 123 height 71
click at [809, 511] on icon at bounding box center [800, 520] width 18 height 18
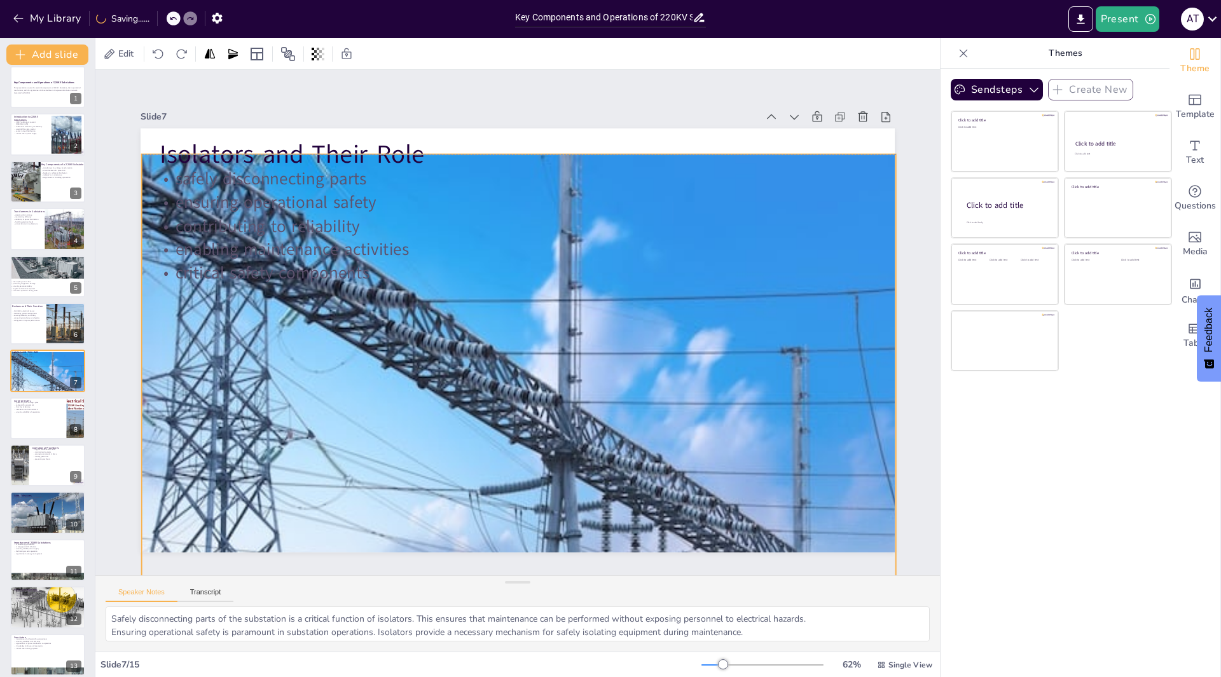
drag, startPoint x: 453, startPoint y: 343, endPoint x: 517, endPoint y: 567, distance: 232.1
click at [517, 567] on div "Slide 1 Key Components and Operations of 220KV Substations This presentation co…" at bounding box center [517, 322] width 893 height 591
click at [507, 500] on div at bounding box center [556, 492] width 928 height 753
click at [491, 494] on div at bounding box center [618, 180] width 1047 height 1090
drag, startPoint x: 502, startPoint y: 552, endPoint x: 506, endPoint y: 540, distance: 12.7
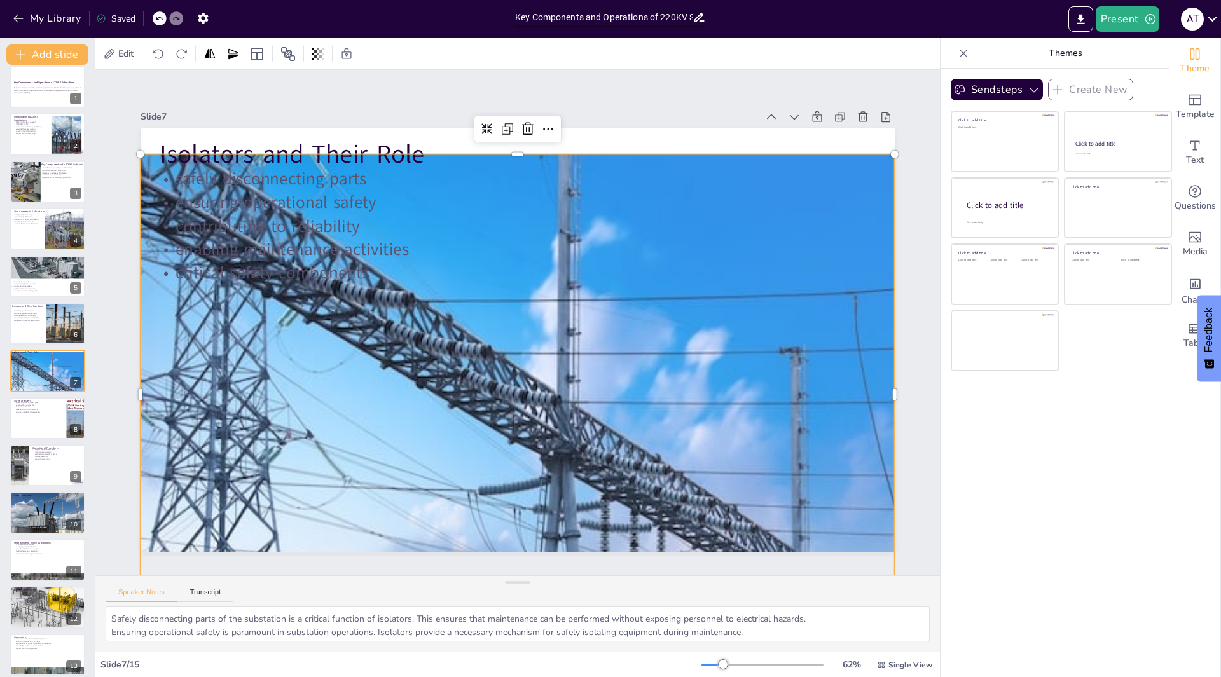
click at [503, 552] on div "Slide 1 Key Components and Operations of 220KV Substations This presentation co…" at bounding box center [517, 323] width 931 height 670
click at [506, 539] on div at bounding box center [573, 488] width 863 height 667
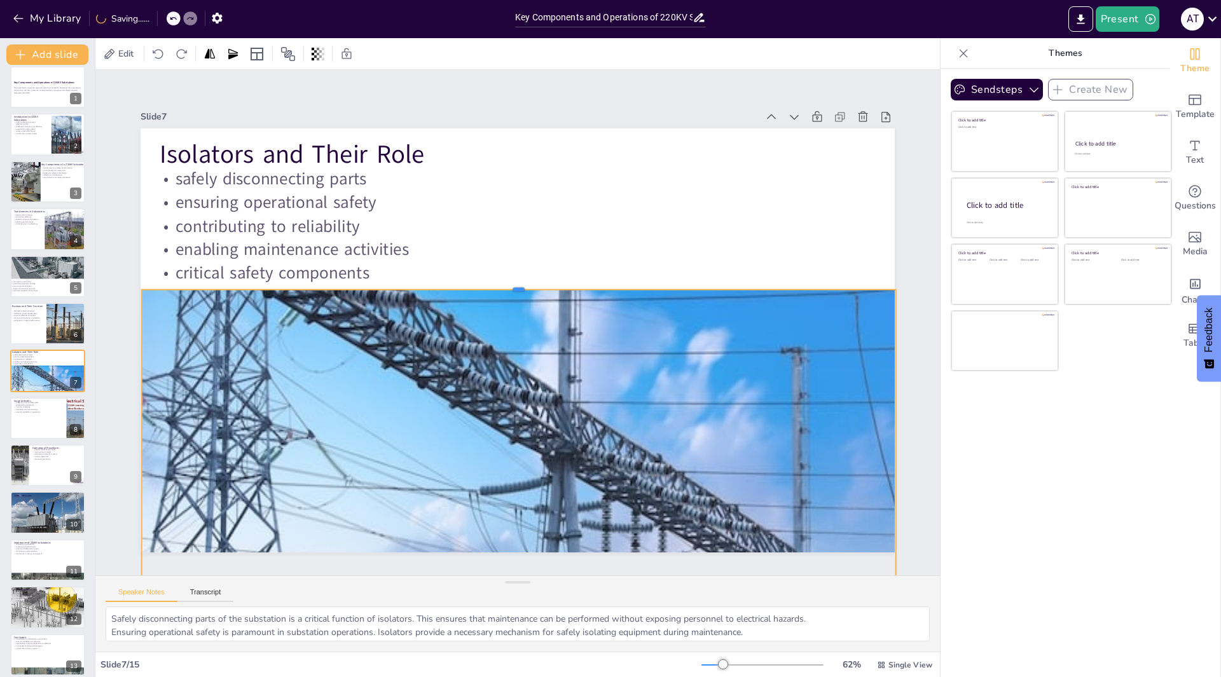
drag, startPoint x: 514, startPoint y: 147, endPoint x: 491, endPoint y: 282, distance: 137.5
click at [491, 282] on div at bounding box center [519, 285] width 754 height 10
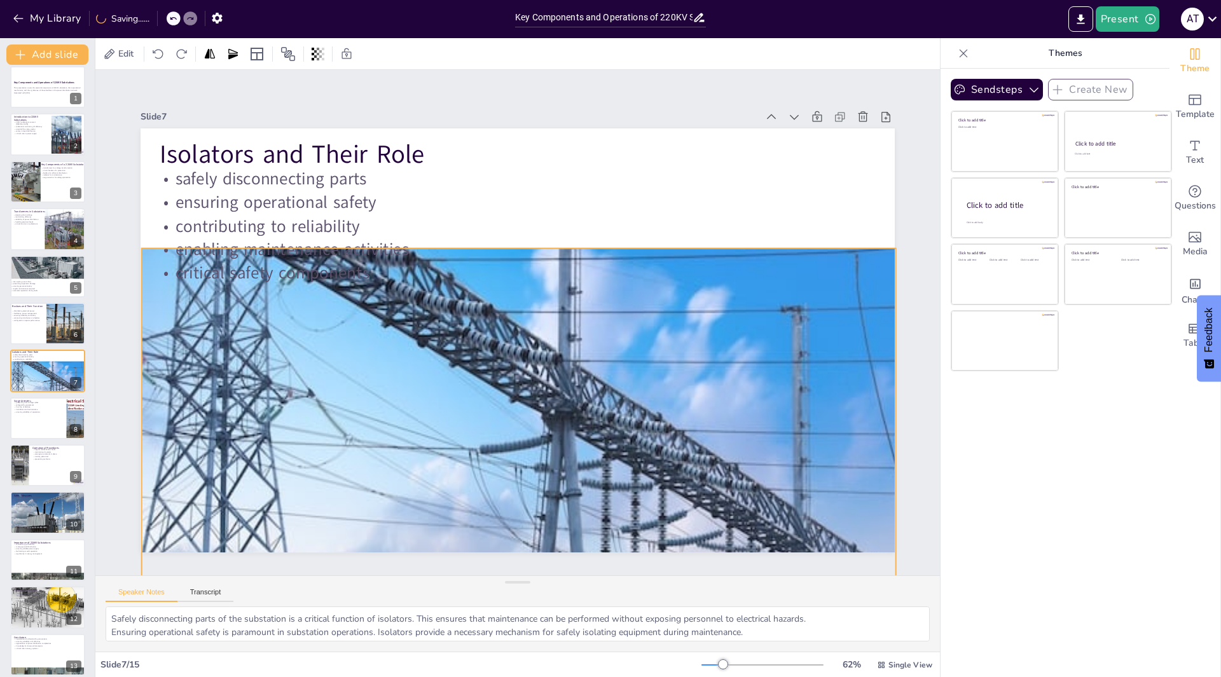
drag, startPoint x: 490, startPoint y: 442, endPoint x: 490, endPoint y: 401, distance: 41.3
click at [490, 401] on div at bounding box center [560, 451] width 929 height 754
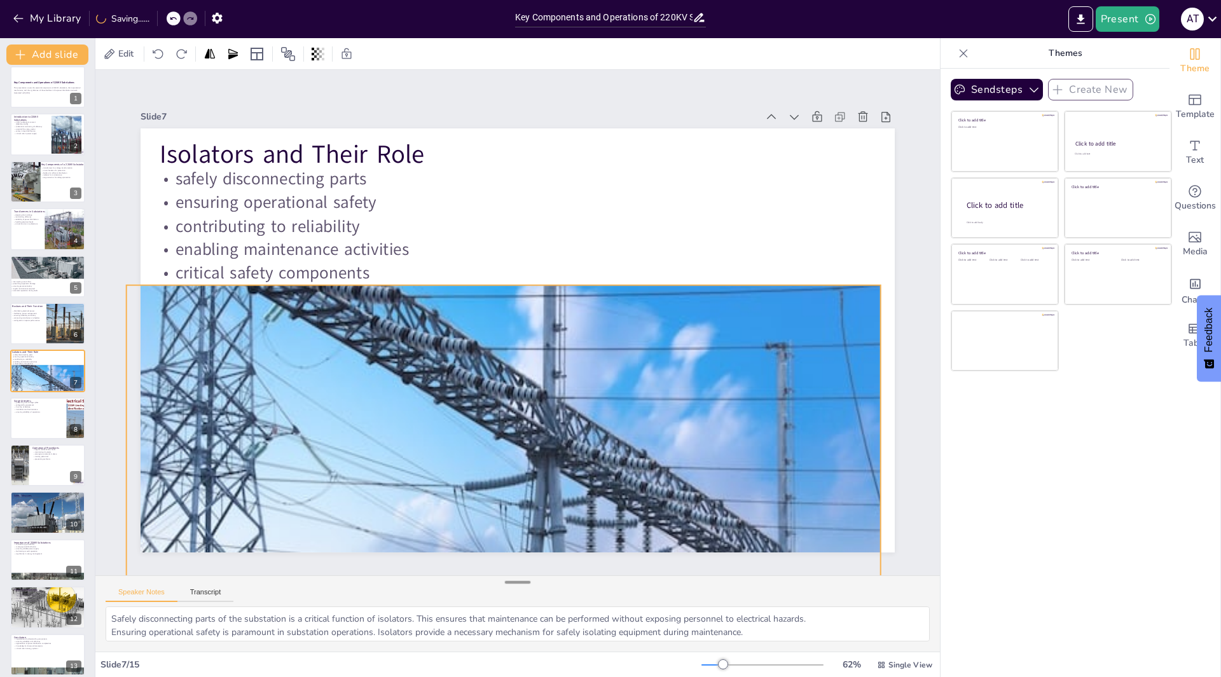
drag, startPoint x: 532, startPoint y: 544, endPoint x: 518, endPoint y: 580, distance: 38.8
click at [518, 580] on div "Slide 1 Key Components and Operations of 220KV Substations This presentation co…" at bounding box center [517, 361] width 844 height 582
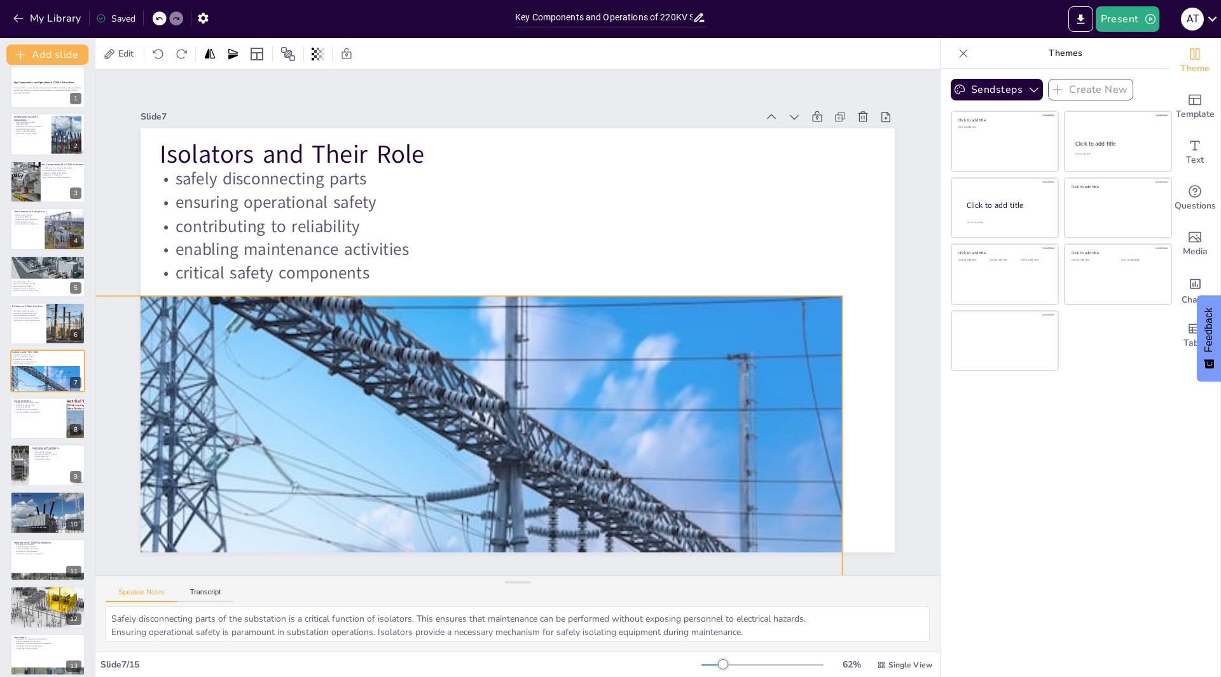
drag, startPoint x: 536, startPoint y: 528, endPoint x: 499, endPoint y: 540, distance: 39.2
click at [499, 540] on div at bounding box center [519, 494] width 863 height 667
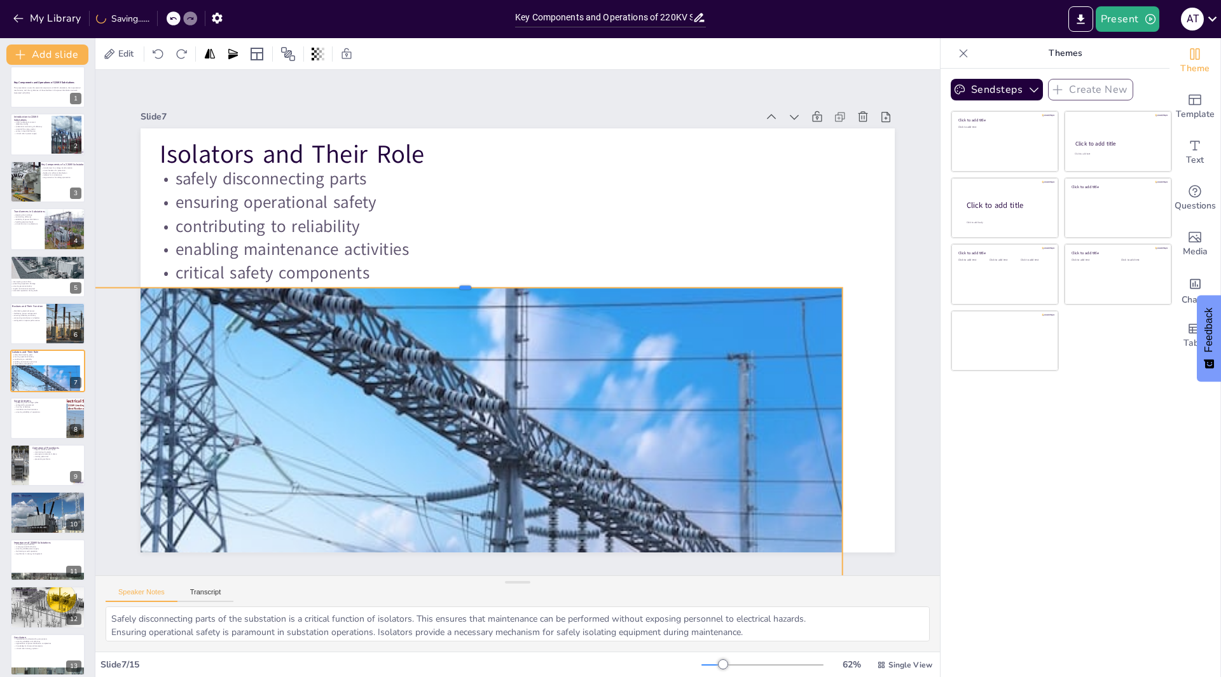
drag, startPoint x: 455, startPoint y: 291, endPoint x: 453, endPoint y: 283, distance: 8.6
click at [453, 283] on div at bounding box center [469, 278] width 751 height 90
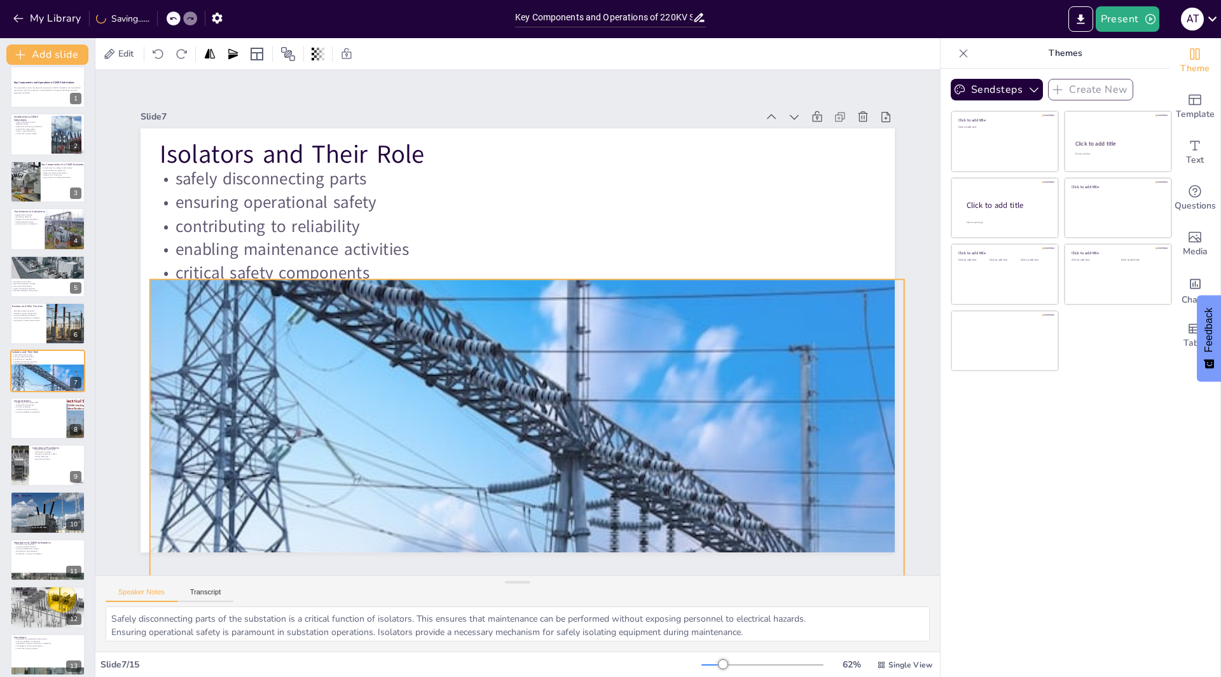
drag, startPoint x: 405, startPoint y: 386, endPoint x: 467, endPoint y: 376, distance: 62.4
click at [467, 376] on div at bounding box center [564, 491] width 928 height 753
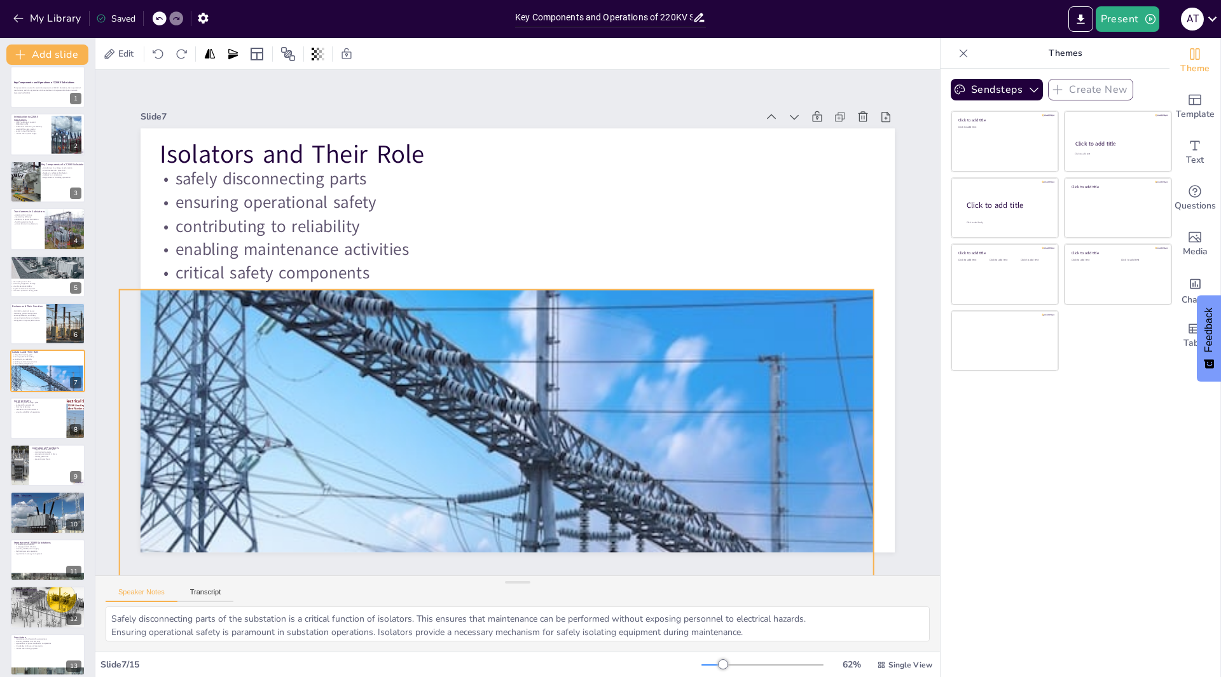
drag, startPoint x: 525, startPoint y: 442, endPoint x: 500, endPoint y: 492, distance: 56.0
click at [500, 492] on div at bounding box center [533, 498] width 928 height 753
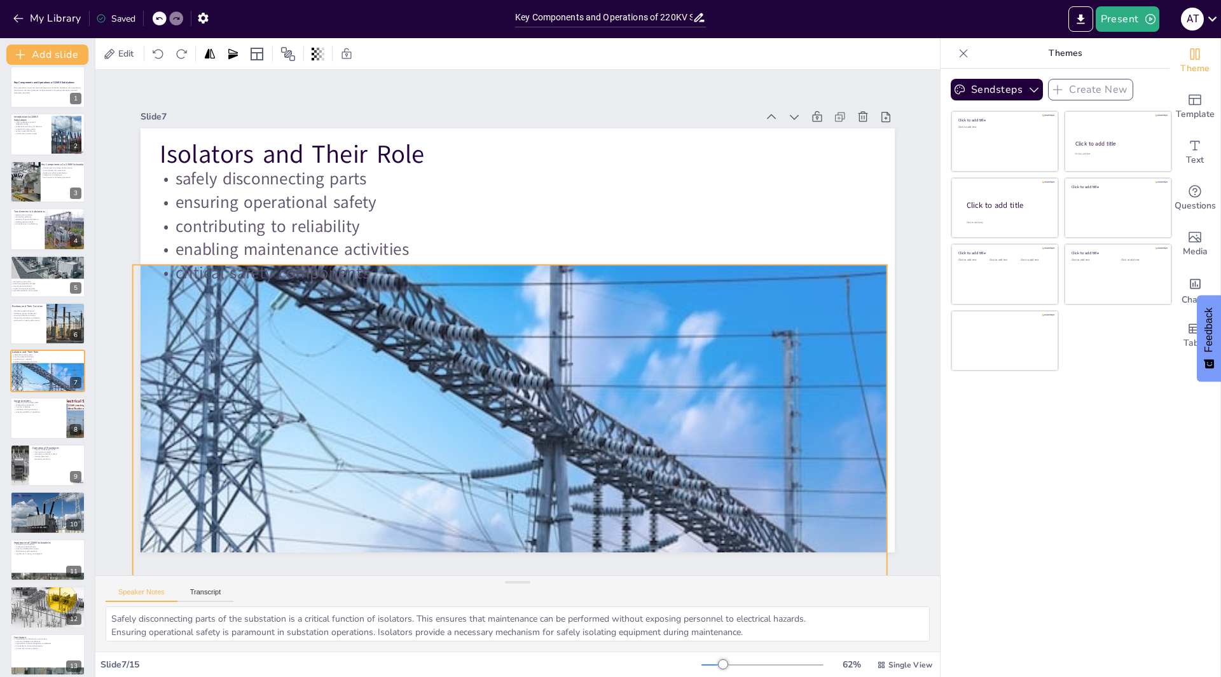
drag, startPoint x: 743, startPoint y: 517, endPoint x: 756, endPoint y: 493, distance: 27.6
click at [756, 493] on div at bounding box center [549, 475] width 928 height 753
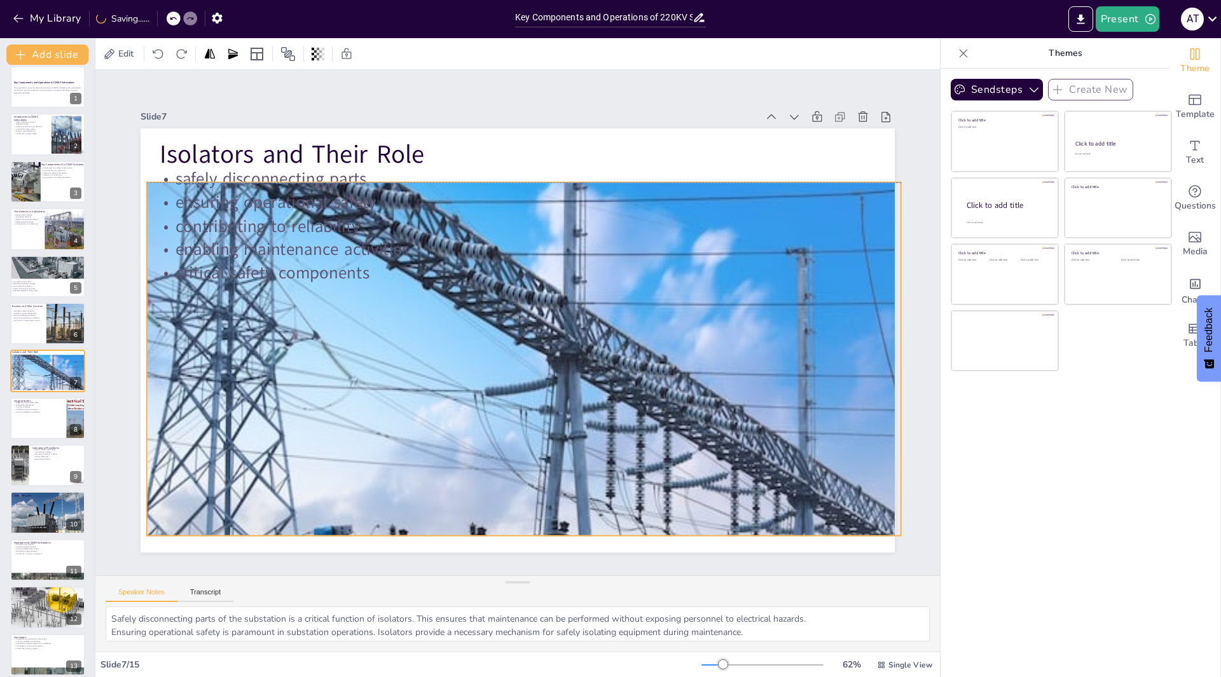
drag, startPoint x: 577, startPoint y: 496, endPoint x: 589, endPoint y: 415, distance: 81.7
click at [589, 415] on div at bounding box center [571, 395] width 929 height 754
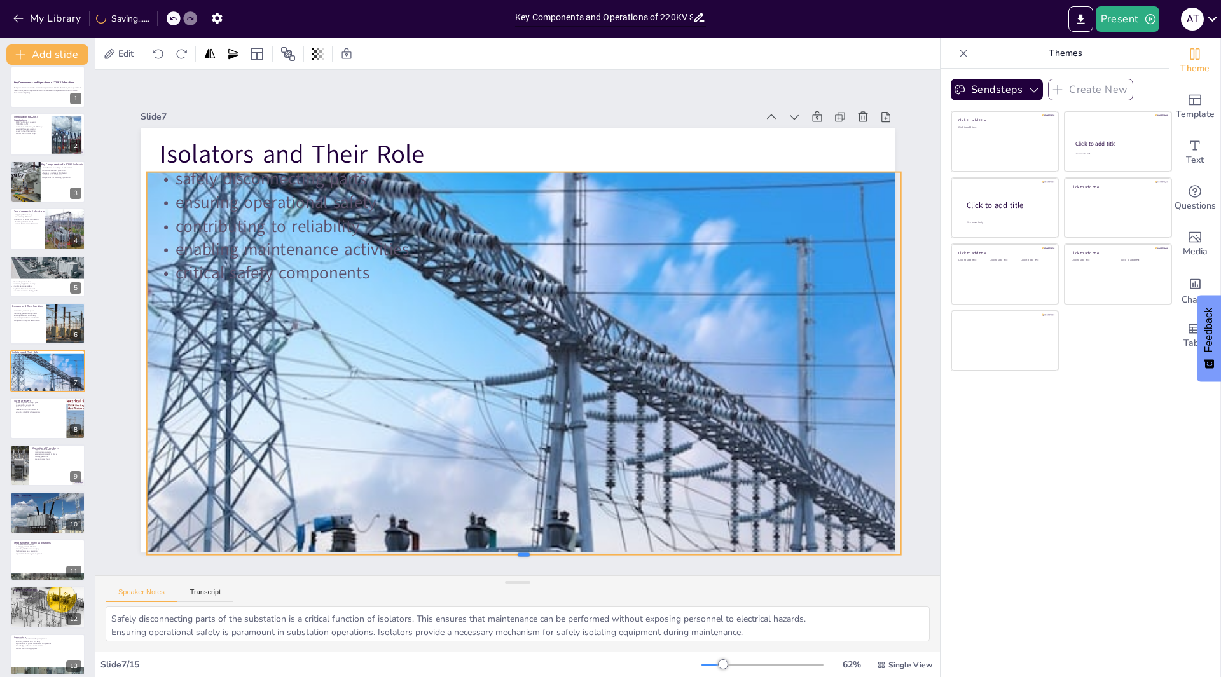
drag, startPoint x: 517, startPoint y: 523, endPoint x: 516, endPoint y: 553, distance: 29.3
click at [516, 553] on div at bounding box center [498, 559] width 751 height 88
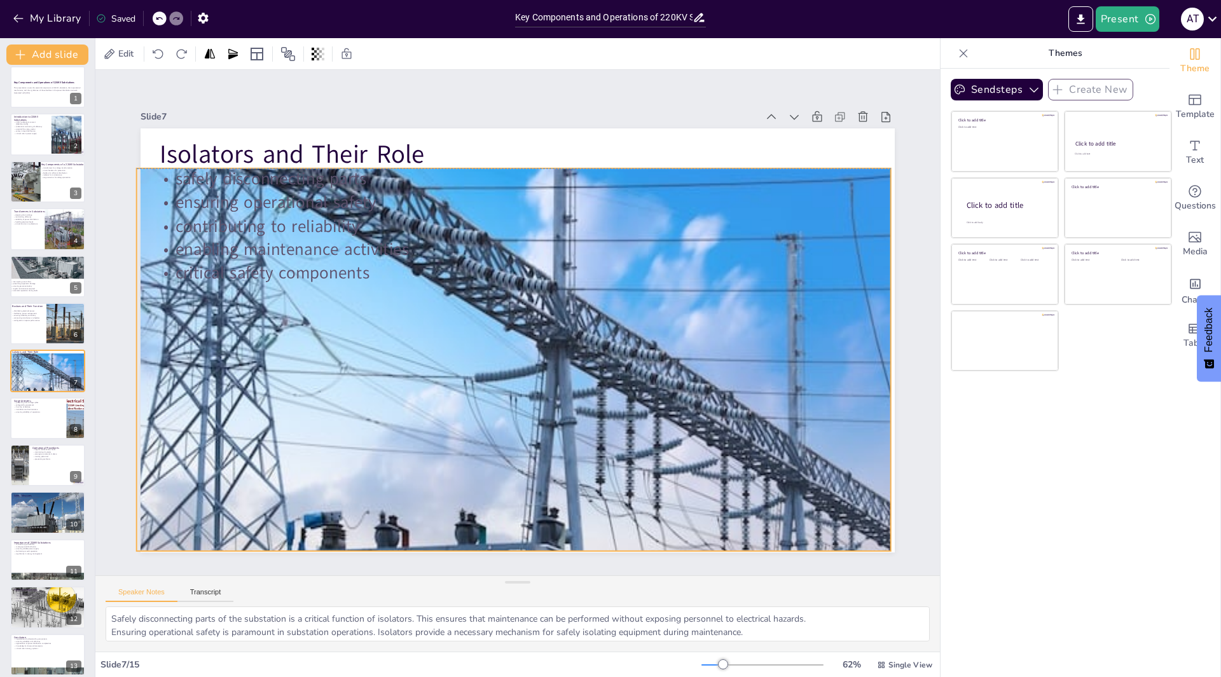
drag, startPoint x: 483, startPoint y: 479, endPoint x: 473, endPoint y: 476, distance: 10.7
click at [473, 476] on div at bounding box center [563, 379] width 929 height 753
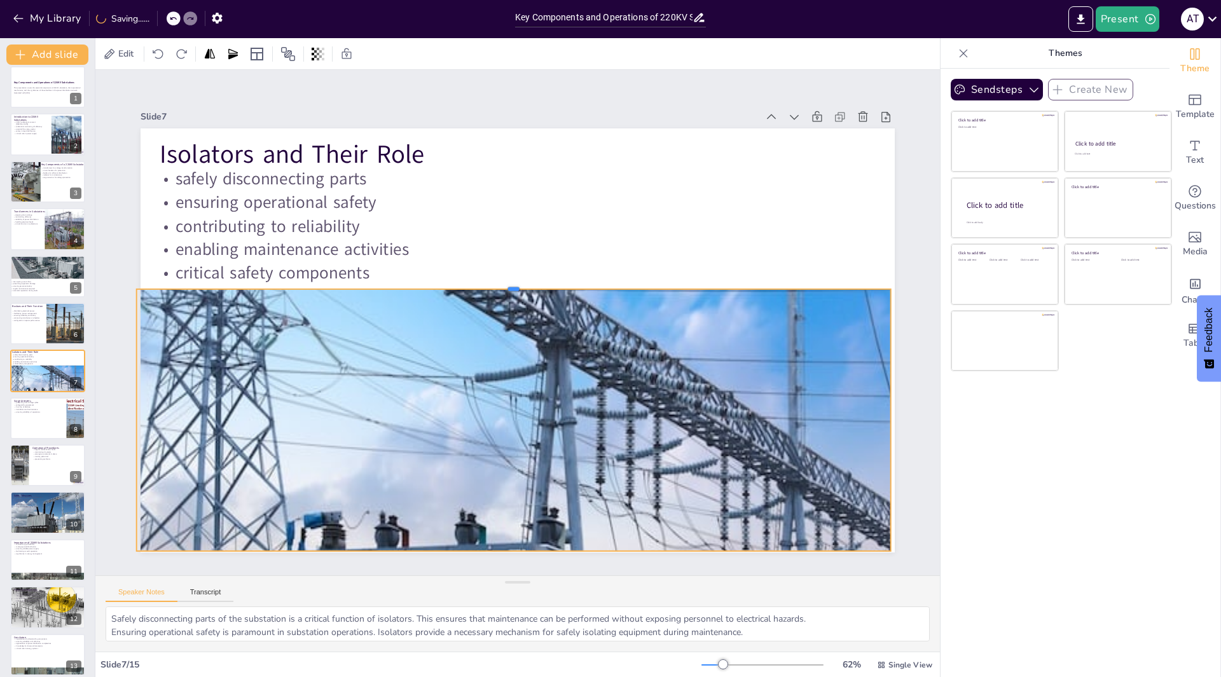
drag, startPoint x: 506, startPoint y: 163, endPoint x: 464, endPoint y: 284, distance: 127.7
click at [464, 284] on div at bounding box center [514, 284] width 754 height 10
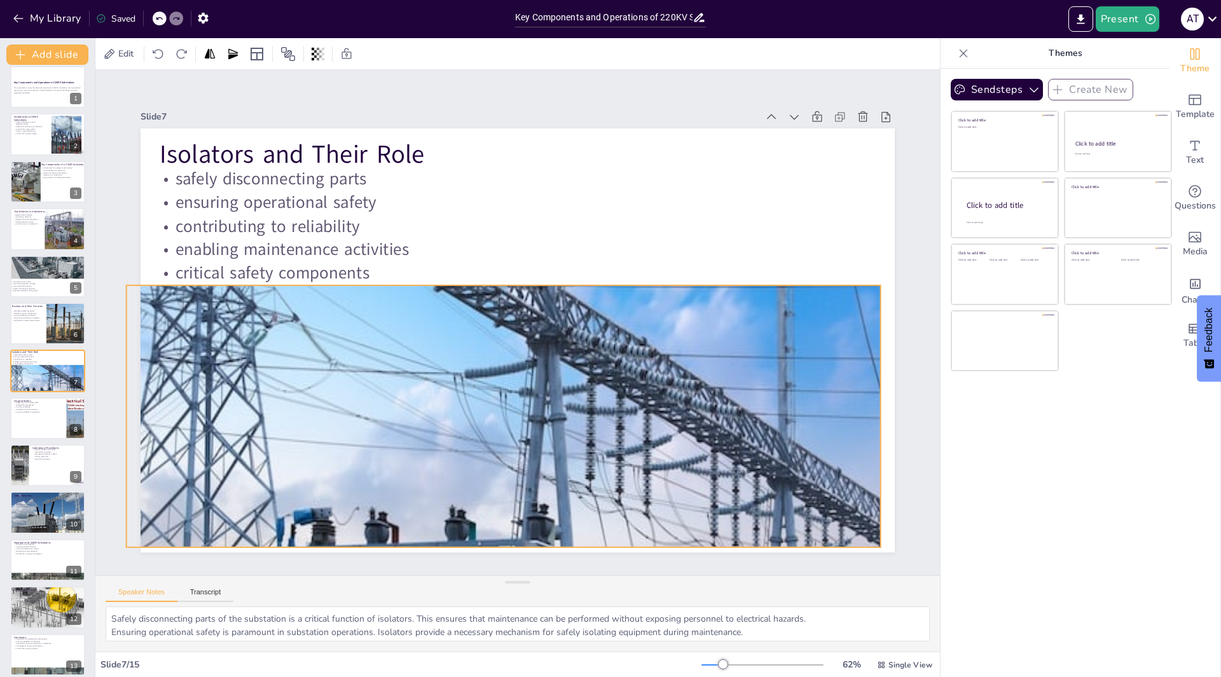
drag, startPoint x: 519, startPoint y: 443, endPoint x: 509, endPoint y: 439, distance: 10.9
click at [509, 439] on div at bounding box center [547, 378] width 984 height 832
checkbox input "true"
click at [37, 422] on div at bounding box center [48, 418] width 76 height 43
type textarea "Protecting the substation from voltage spikes is a primary function of surge ar…"
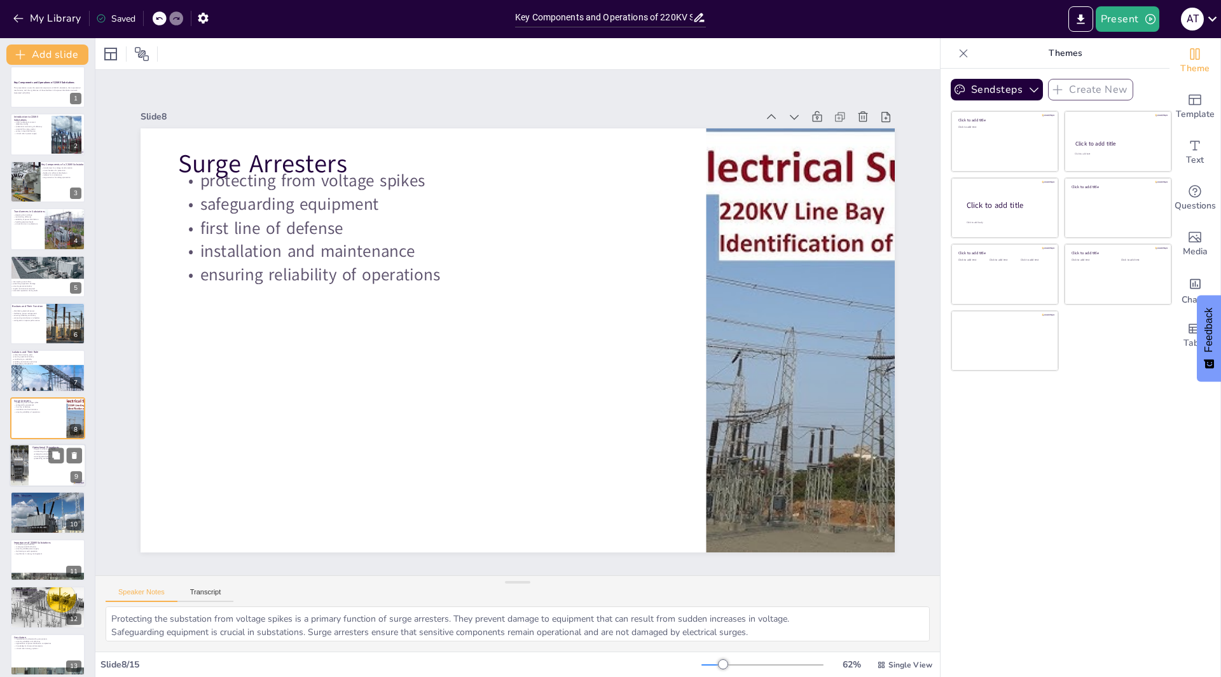
scroll to position [56, 0]
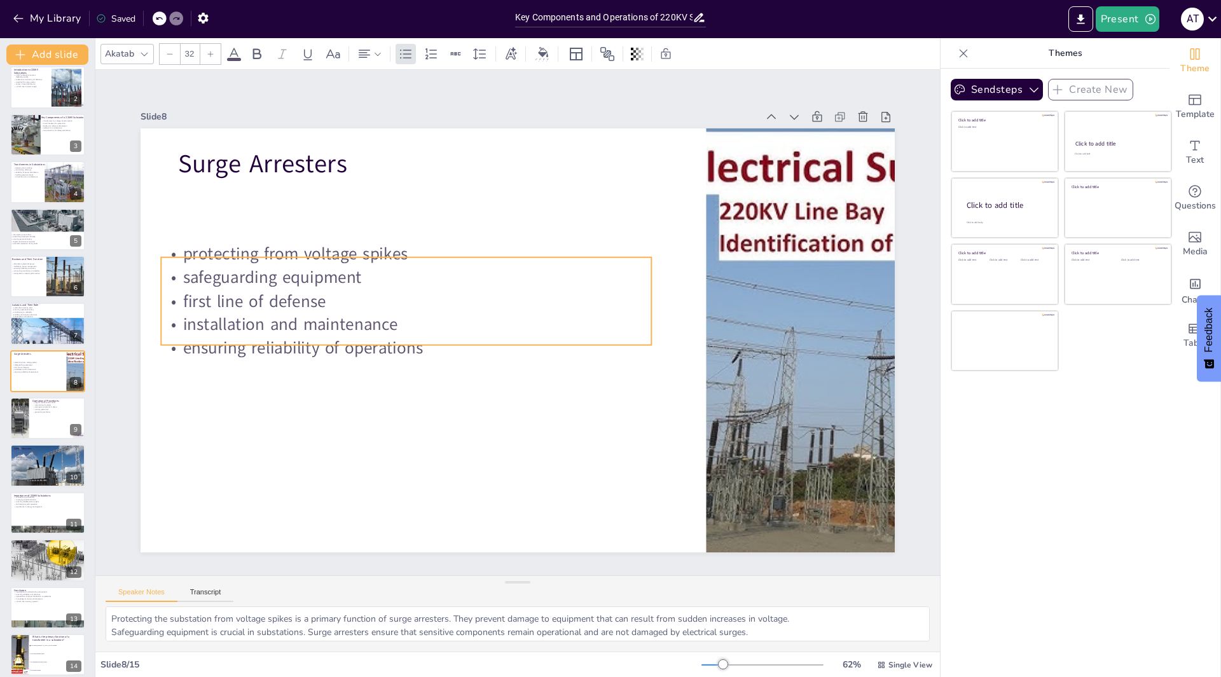
drag, startPoint x: 210, startPoint y: 194, endPoint x: 193, endPoint y: 267, distance: 75.1
click at [193, 267] on p "safeguarding equipment" at bounding box center [406, 278] width 490 height 24
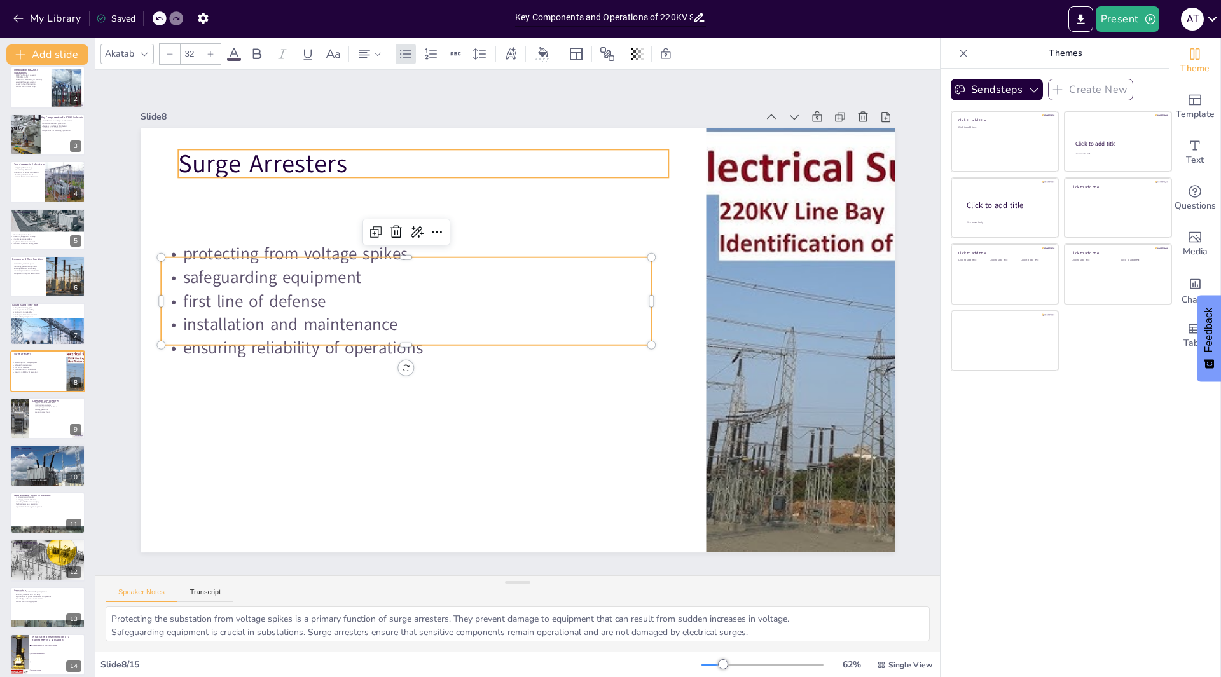
checkbox input "true"
type input "48"
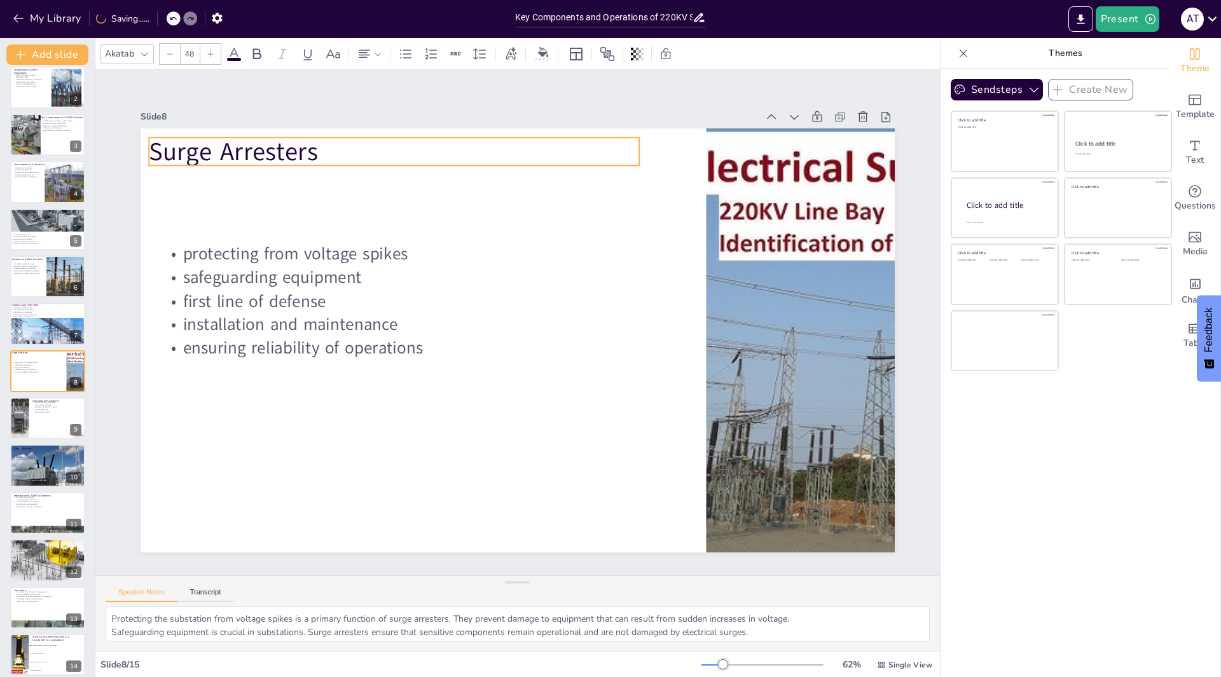
drag, startPoint x: 204, startPoint y: 158, endPoint x: 175, endPoint y: 146, distance: 31.6
click at [175, 146] on p "Surge Arresters" at bounding box center [394, 151] width 490 height 35
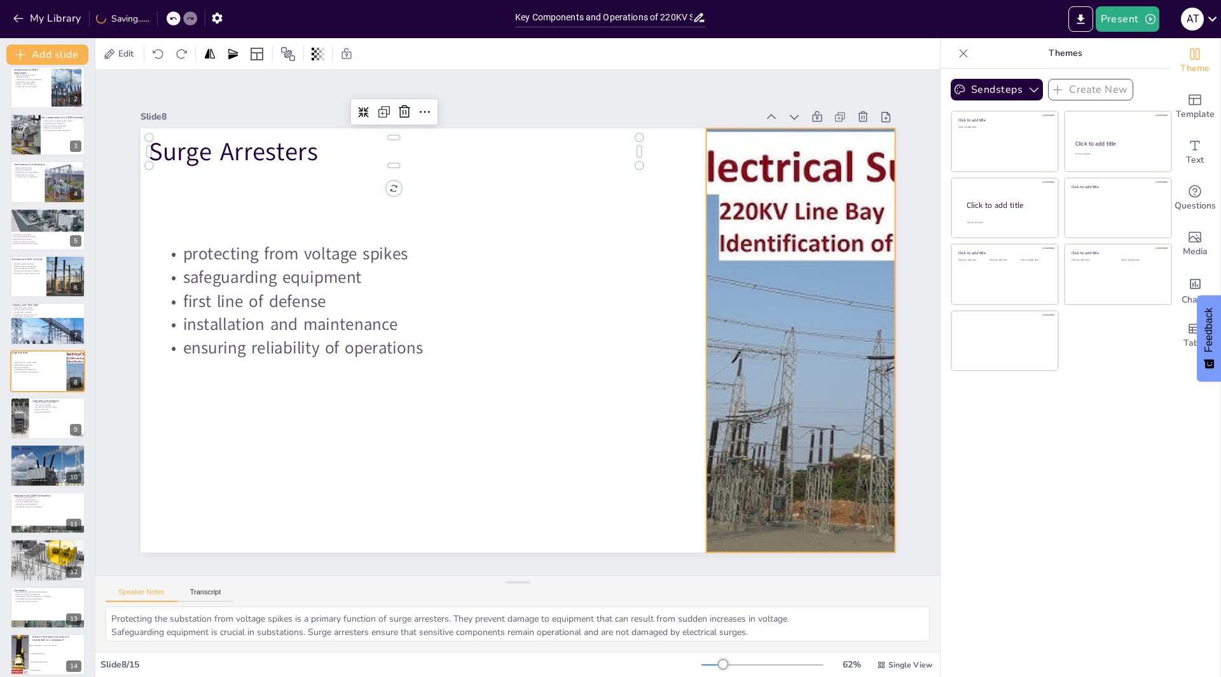
click at [708, 323] on div at bounding box center [797, 370] width 794 height 501
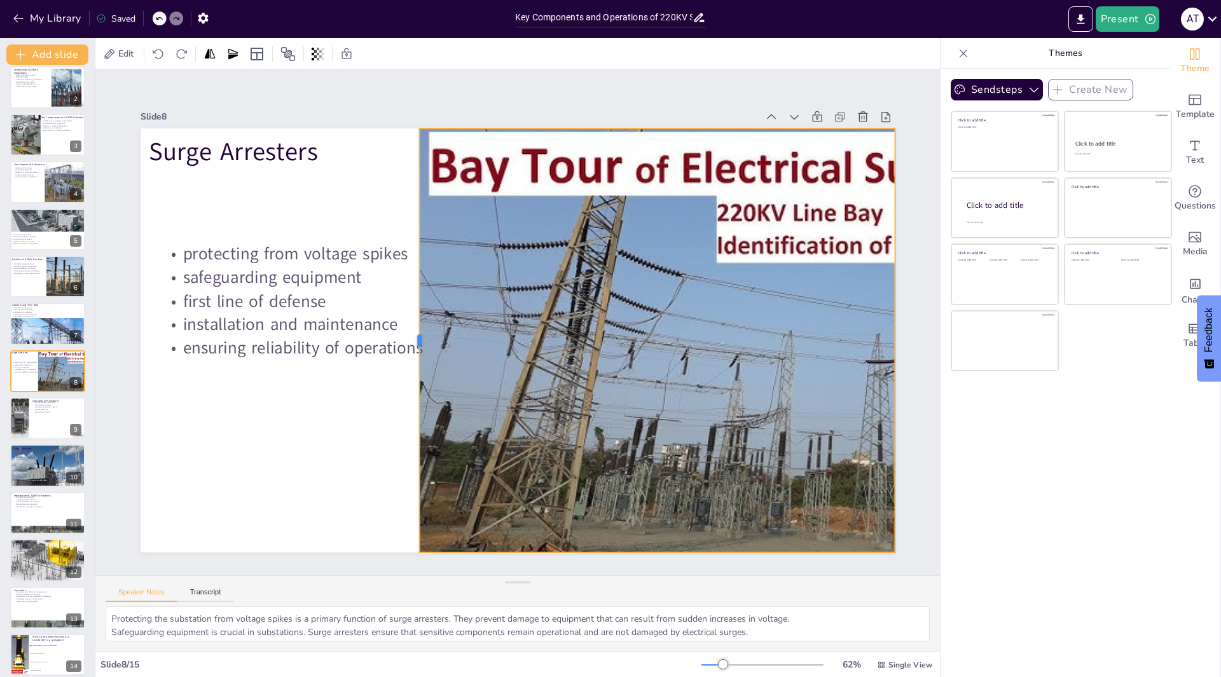
drag, startPoint x: 694, startPoint y: 327, endPoint x: 408, endPoint y: 250, distance: 296.5
click at [408, 250] on div at bounding box center [413, 329] width 54 height 423
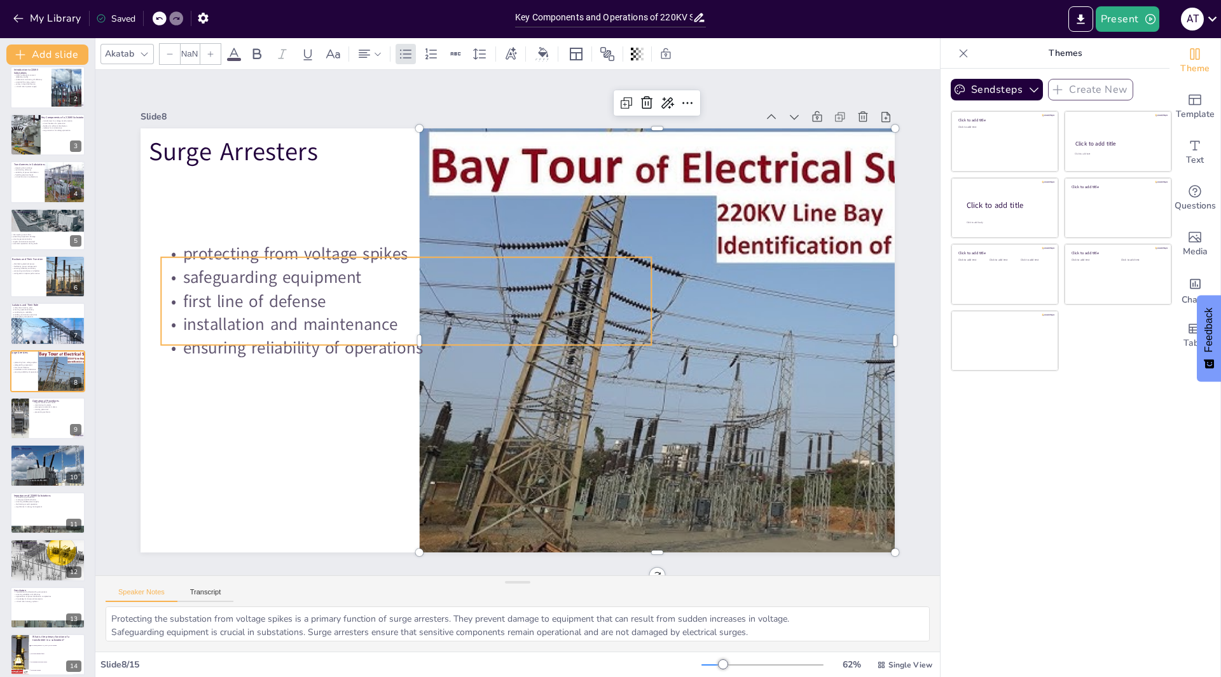
checkbox input "true"
type input "32"
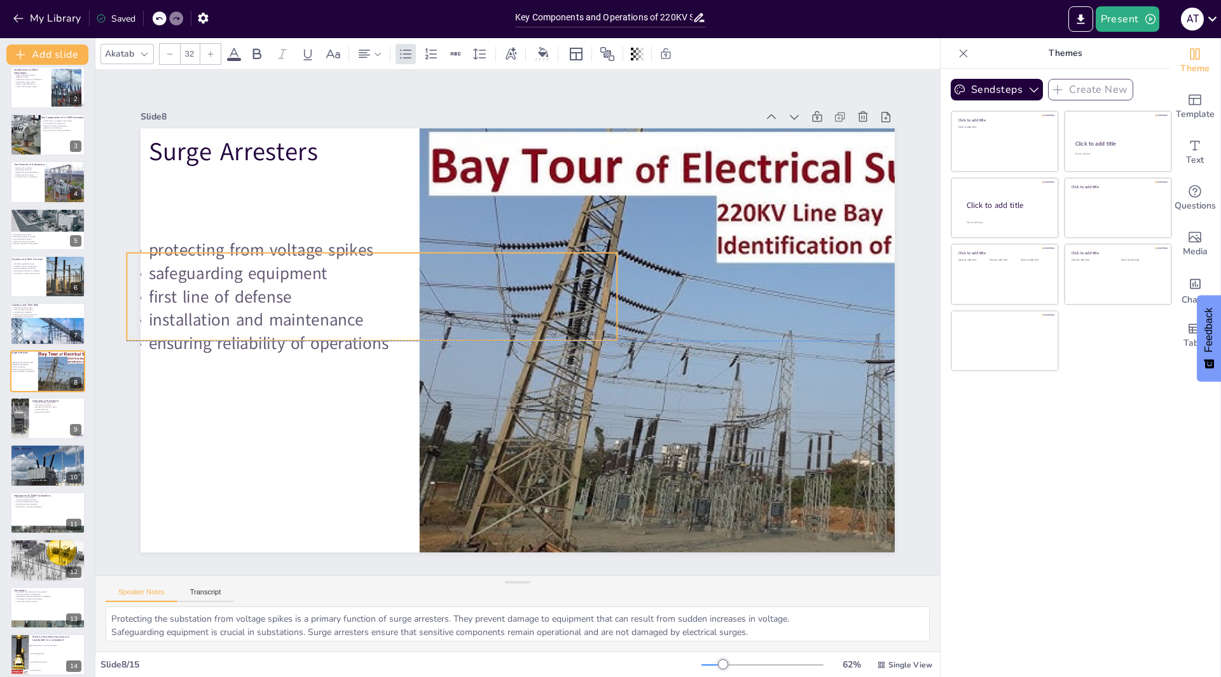
drag, startPoint x: 294, startPoint y: 289, endPoint x: 260, endPoint y: 284, distance: 34.7
click at [260, 284] on p "first line of defense" at bounding box center [375, 281] width 490 height 74
drag, startPoint x: 413, startPoint y: 315, endPoint x: 503, endPoint y: 306, distance: 90.7
click at [423, 315] on p "installation and maintenance" at bounding box center [373, 305] width 490 height 74
click at [504, 306] on p "installation and maintenance" at bounding box center [376, 305] width 490 height 74
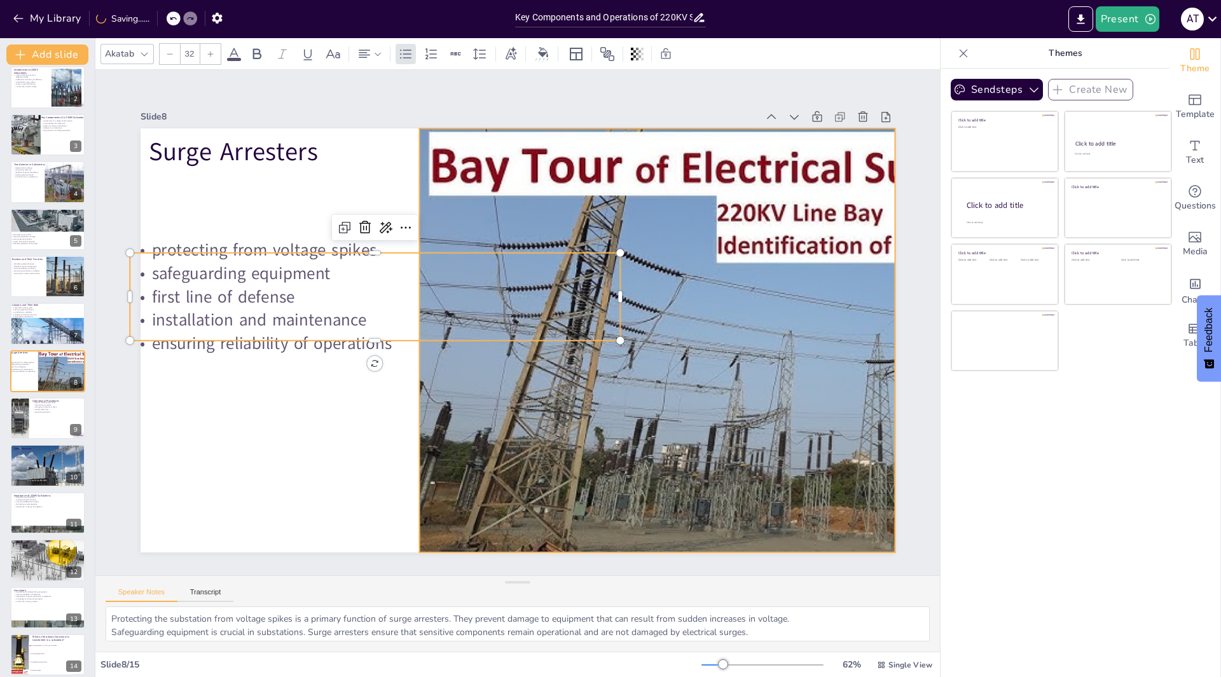
click at [519, 376] on div at bounding box center [794, 374] width 799 height 508
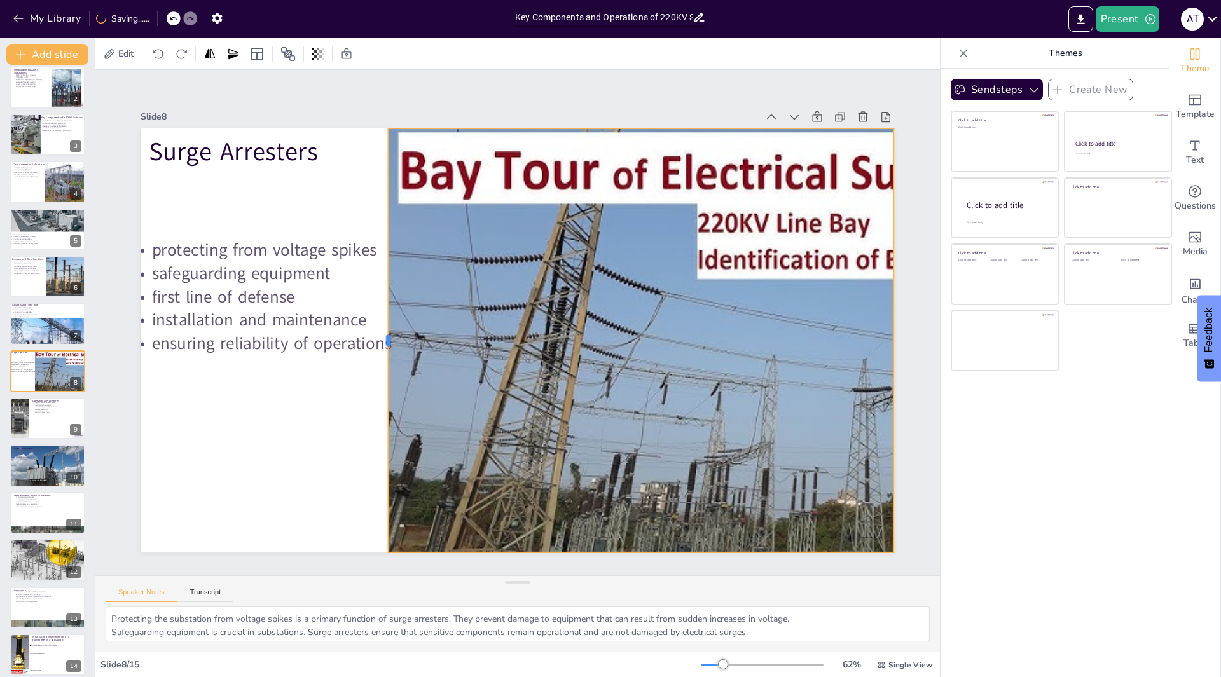
drag, startPoint x: 407, startPoint y: 334, endPoint x: 377, endPoint y: 254, distance: 85.5
click at [377, 254] on div at bounding box center [382, 326] width 55 height 423
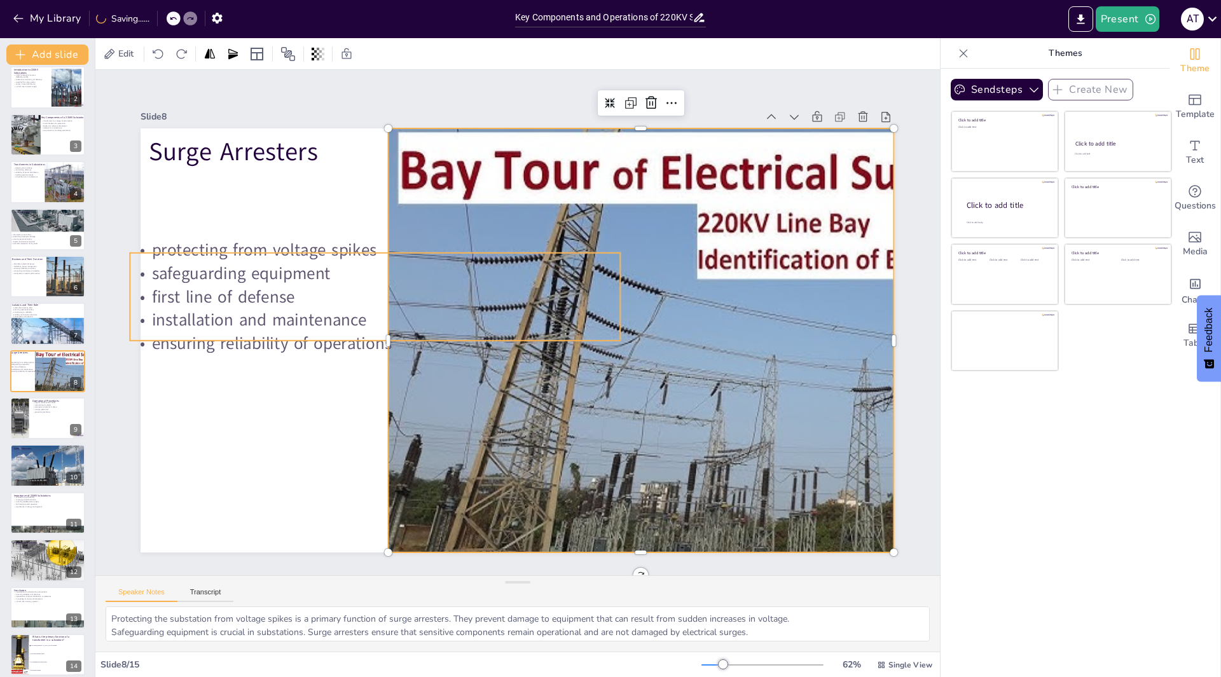
click at [509, 259] on p "safeguarding equipment" at bounding box center [381, 258] width 490 height 75
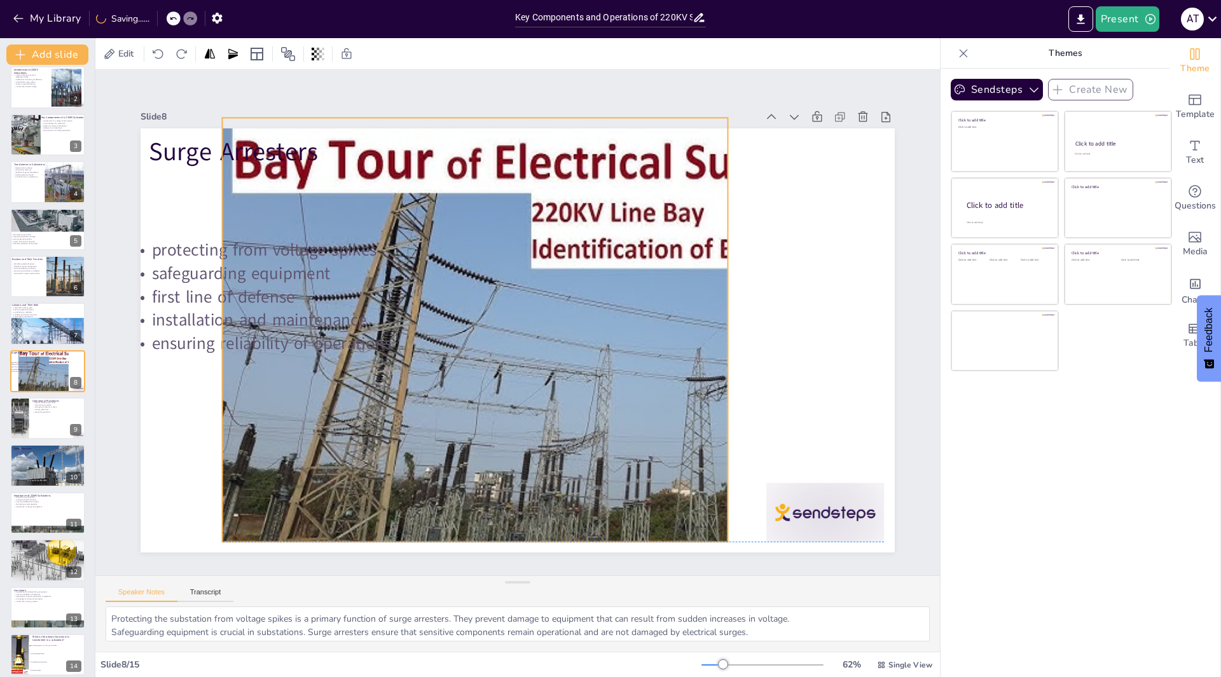
drag, startPoint x: 857, startPoint y: 306, endPoint x: 691, endPoint y: 294, distance: 166.4
click at [691, 294] on div at bounding box center [612, 370] width 834 height 564
drag, startPoint x: 719, startPoint y: 284, endPoint x: 687, endPoint y: 303, distance: 37.3
click at [722, 303] on div at bounding box center [727, 330] width 10 height 424
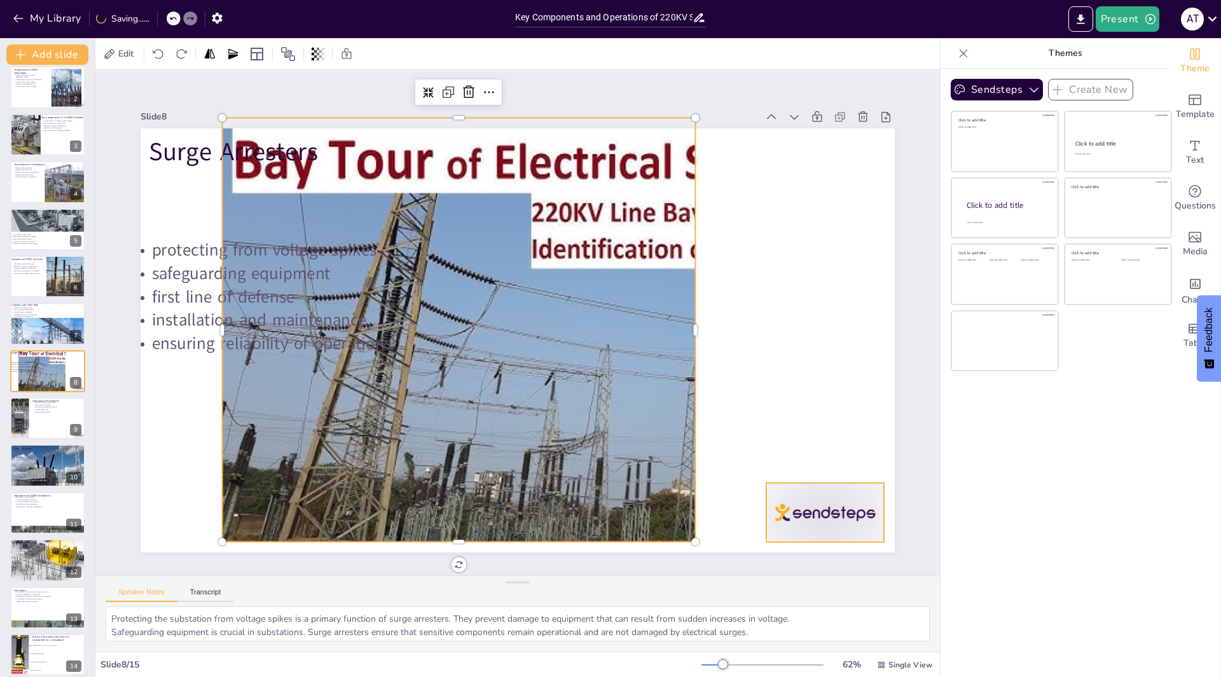
click at [807, 508] on div at bounding box center [803, 543] width 123 height 71
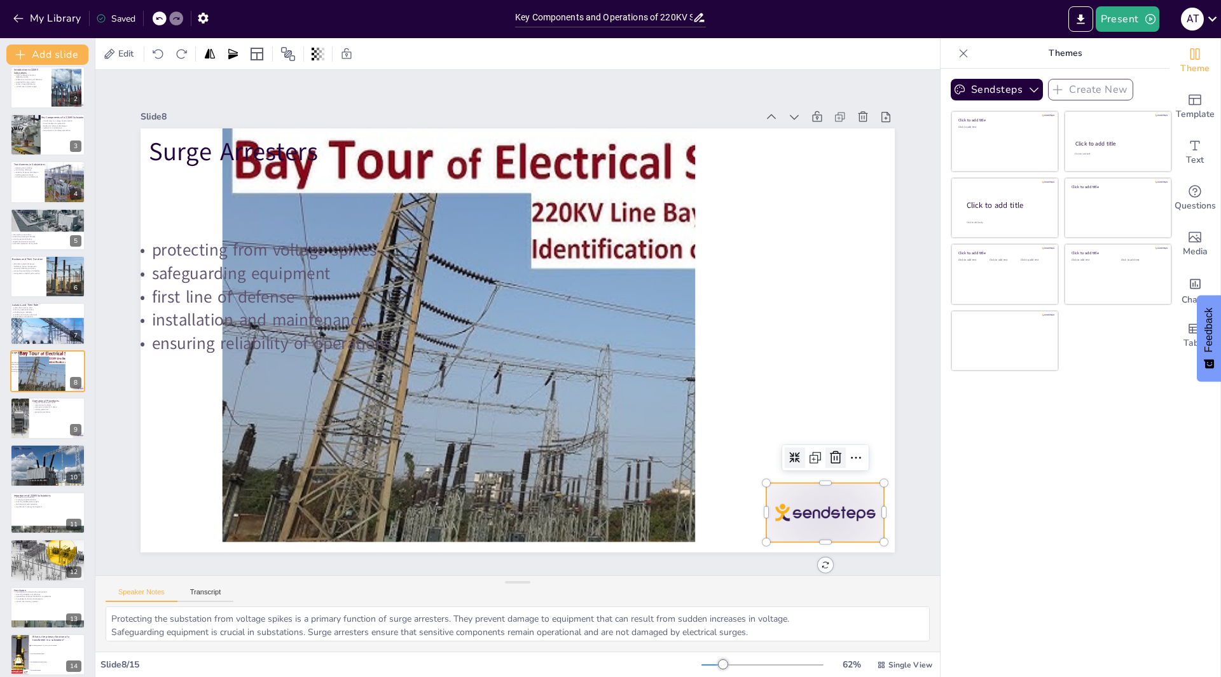
click at [826, 483] on icon at bounding box center [819, 489] width 13 height 13
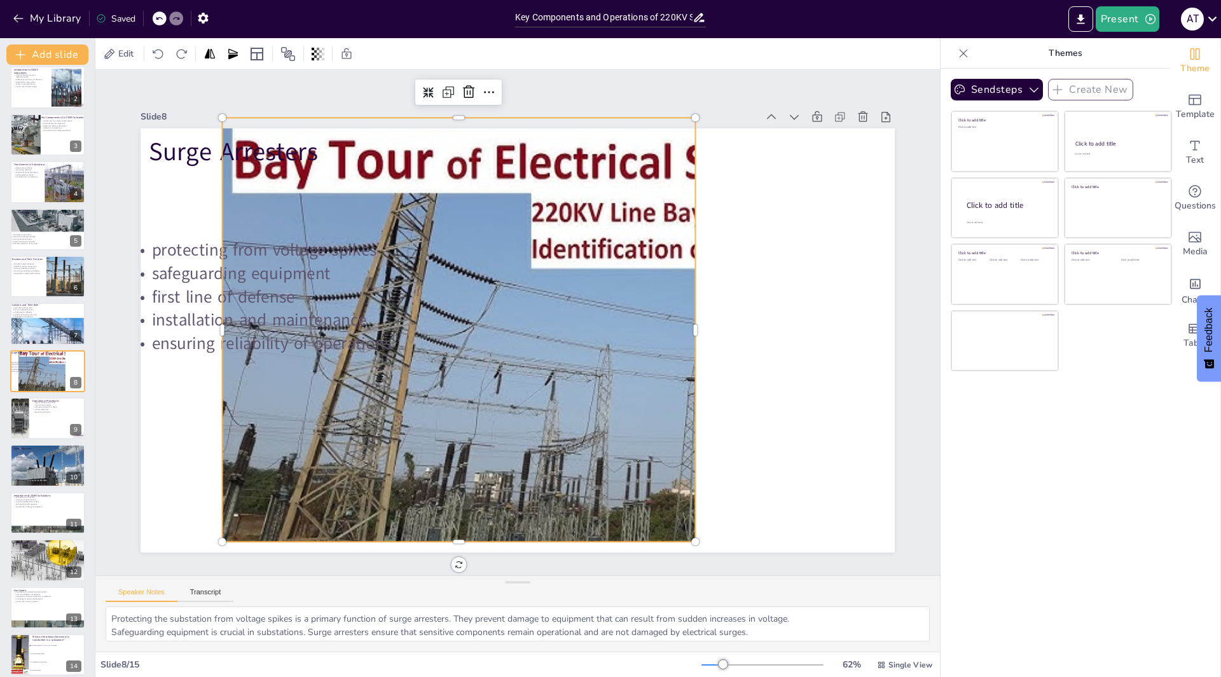
click at [678, 380] on div at bounding box center [612, 369] width 834 height 563
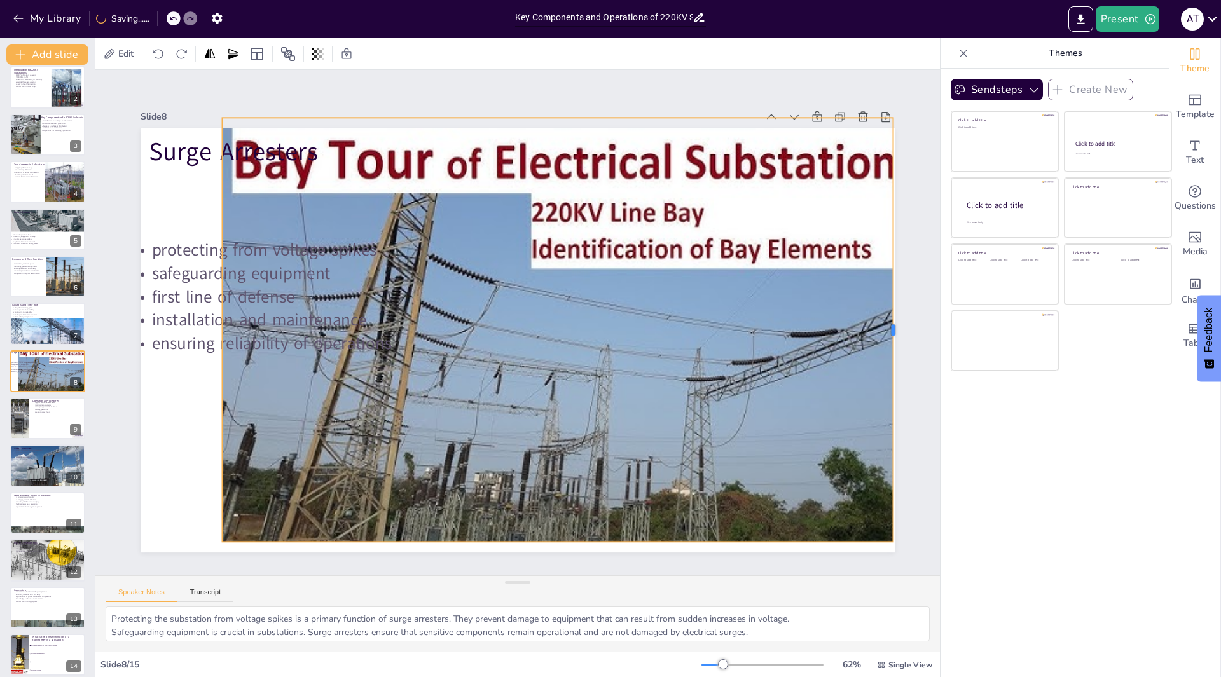
drag, startPoint x: 689, startPoint y: 373, endPoint x: 886, endPoint y: 397, distance: 199.3
click at [886, 397] on div at bounding box center [895, 369] width 55 height 423
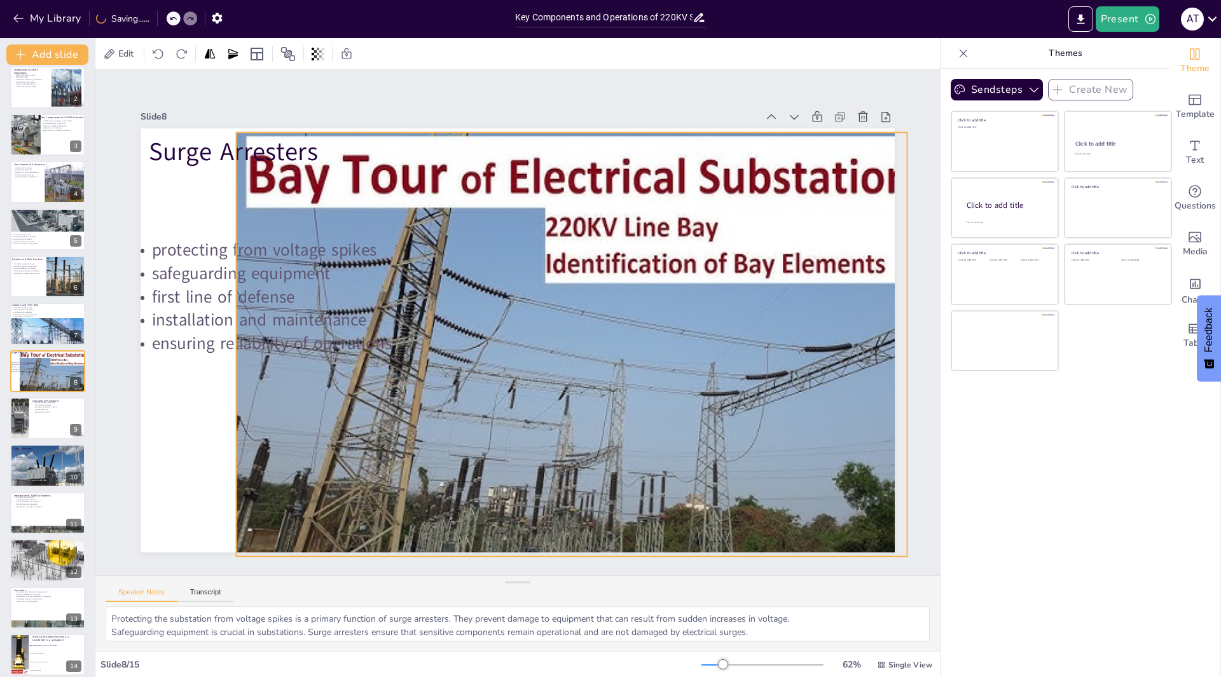
drag, startPoint x: 389, startPoint y: 392, endPoint x: 402, endPoint y: 407, distance: 20.2
click at [402, 407] on div at bounding box center [608, 407] width 899 height 704
drag, startPoint x: 226, startPoint y: 341, endPoint x: 230, endPoint y: 295, distance: 45.9
click at [230, 295] on div at bounding box center [234, 315] width 54 height 423
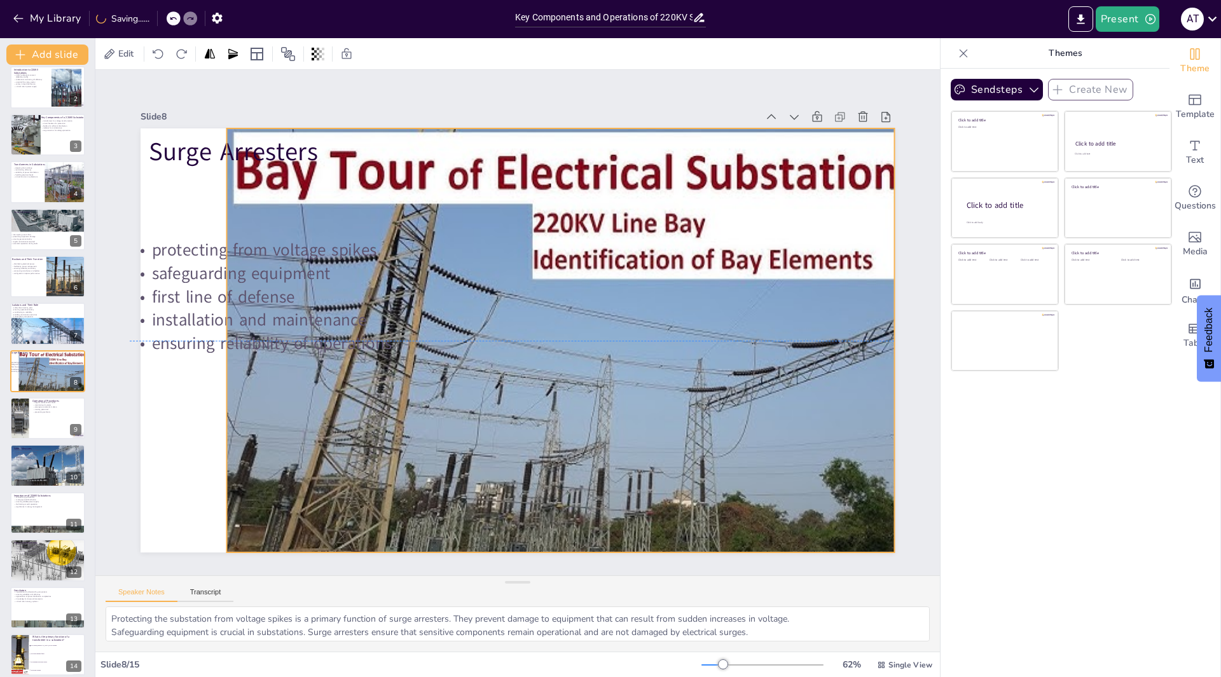
drag, startPoint x: 549, startPoint y: 490, endPoint x: 474, endPoint y: 455, distance: 82.5
click at [536, 484] on div at bounding box center [612, 381] width 834 height 564
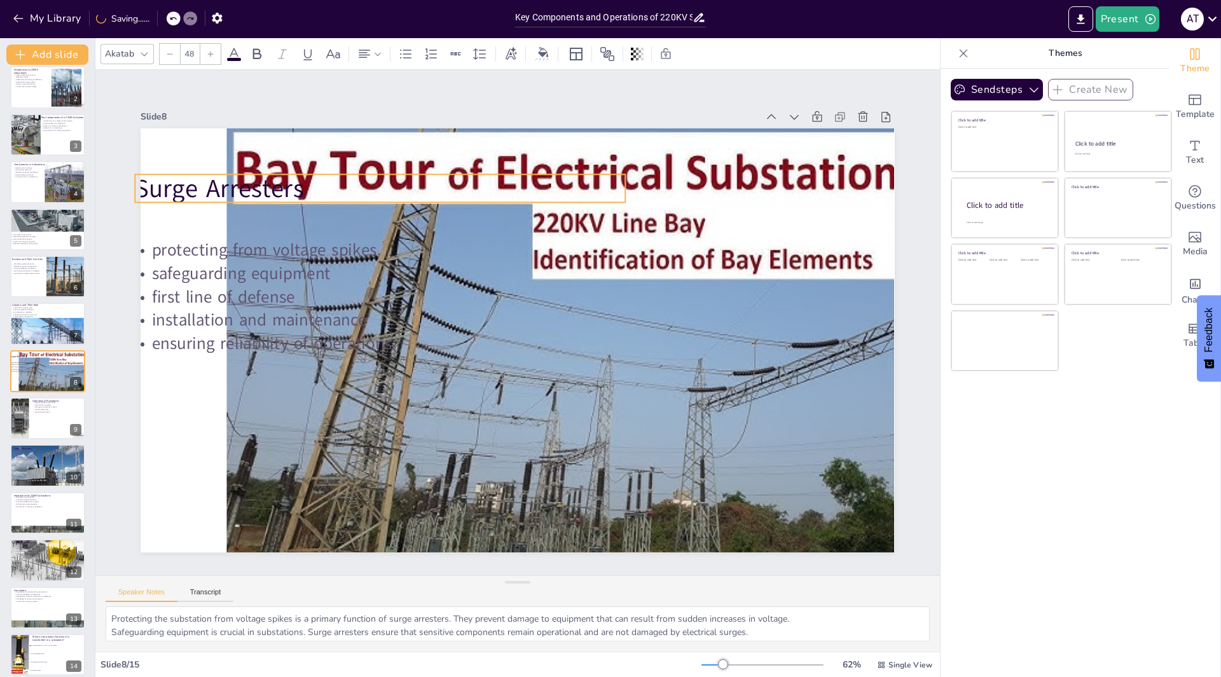
drag, startPoint x: 184, startPoint y: 145, endPoint x: 170, endPoint y: 182, distance: 39.4
click at [170, 182] on p "Surge Arresters" at bounding box center [380, 188] width 490 height 35
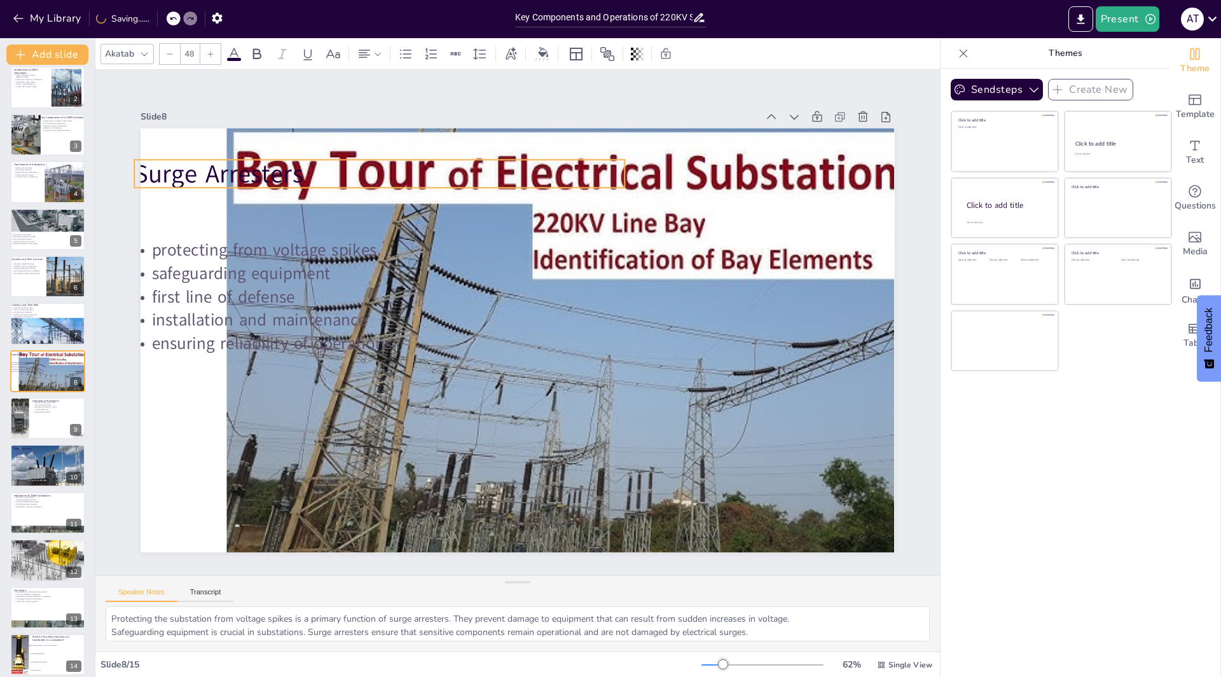
drag, startPoint x: 170, startPoint y: 182, endPoint x: 169, endPoint y: 160, distance: 22.3
click at [169, 160] on p "Surge Arresters" at bounding box center [395, 160] width 491 height 86
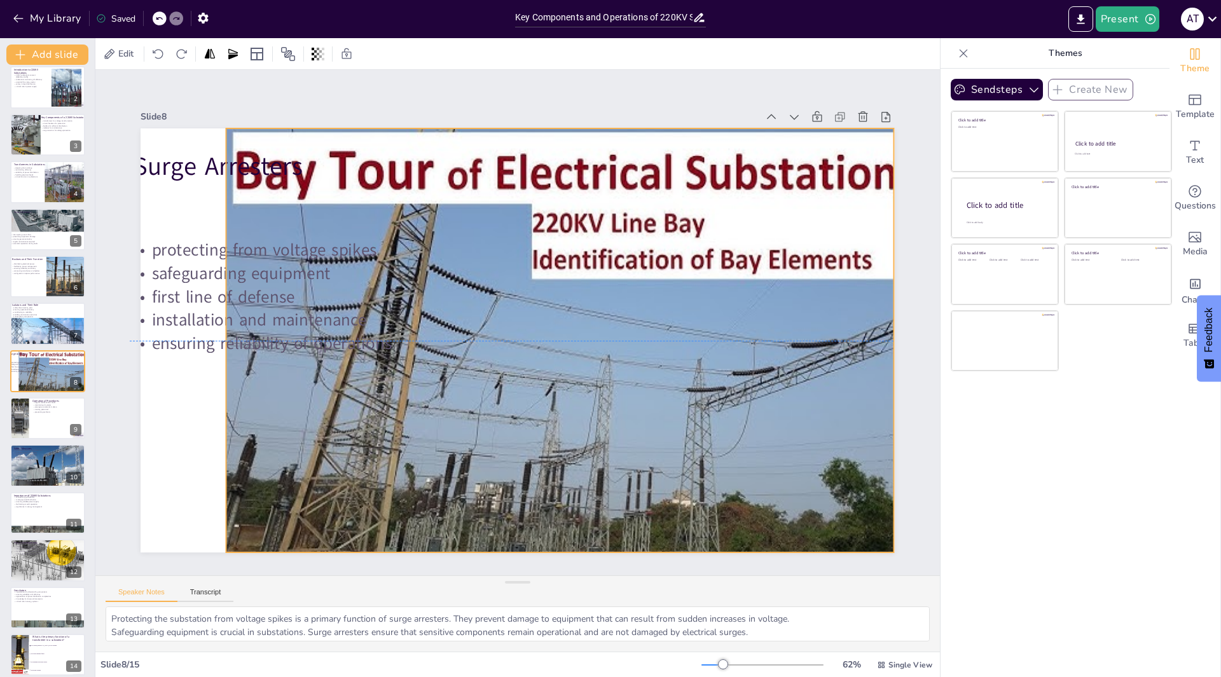
click at [546, 124] on div at bounding box center [604, 389] width 871 height 637
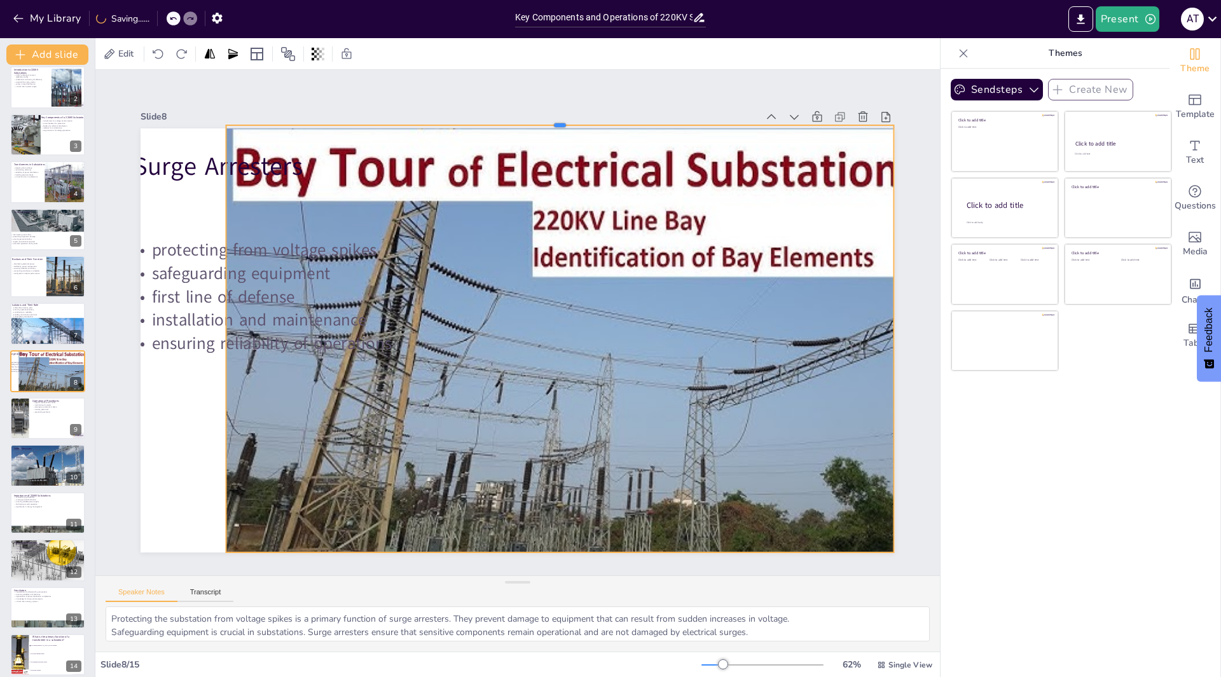
click at [551, 118] on div at bounding box center [560, 120] width 668 height 10
drag, startPoint x: 553, startPoint y: 549, endPoint x: 559, endPoint y: 552, distance: 6.8
click at [559, 552] on div at bounding box center [534, 563] width 664 height 80
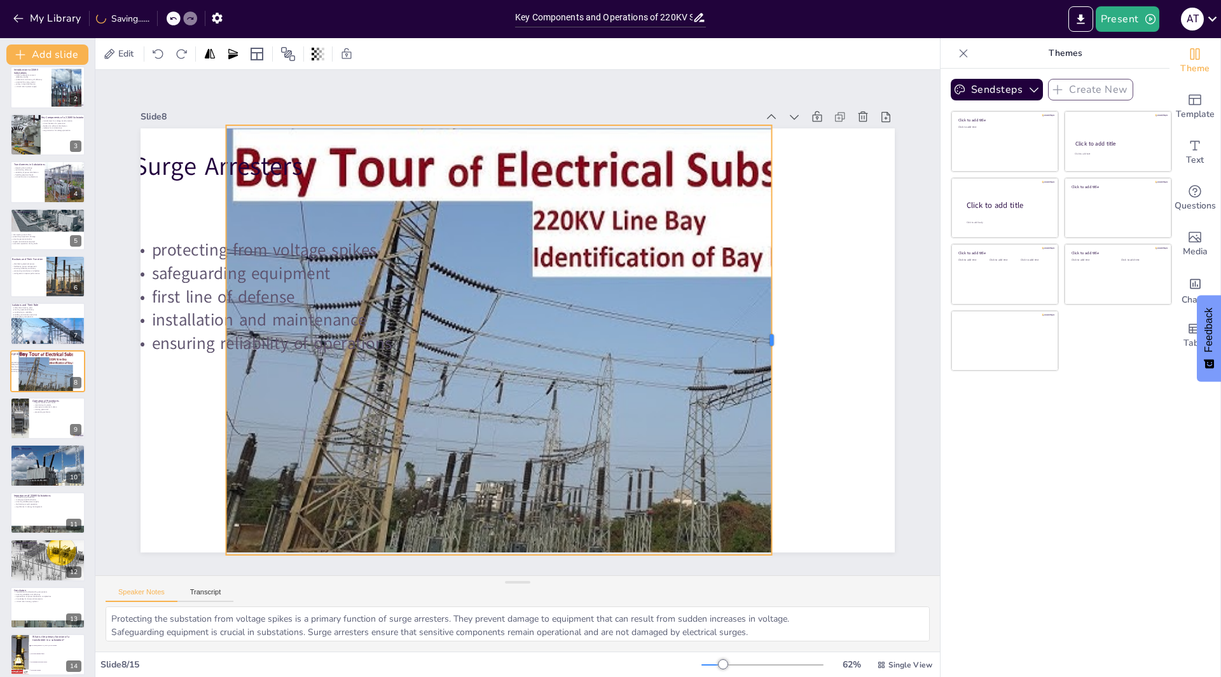
drag, startPoint x: 884, startPoint y: 344, endPoint x: 581, endPoint y: 428, distance: 315.3
click at [758, 427] on div "Surge Arresters protecting from voltage spikes safeguarding equipment first lin…" at bounding box center [533, 313] width 745 height 865
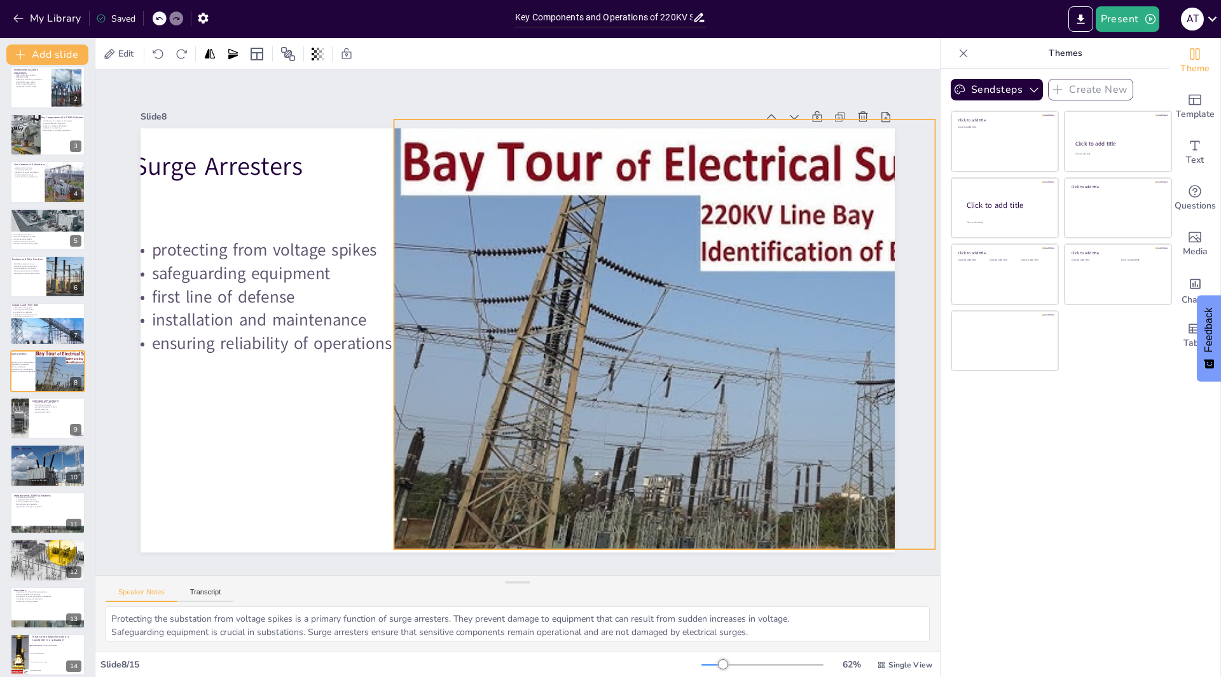
drag, startPoint x: 458, startPoint y: 428, endPoint x: 626, endPoint y: 422, distance: 168.0
click at [626, 422] on div at bounding box center [780, 390] width 836 height 567
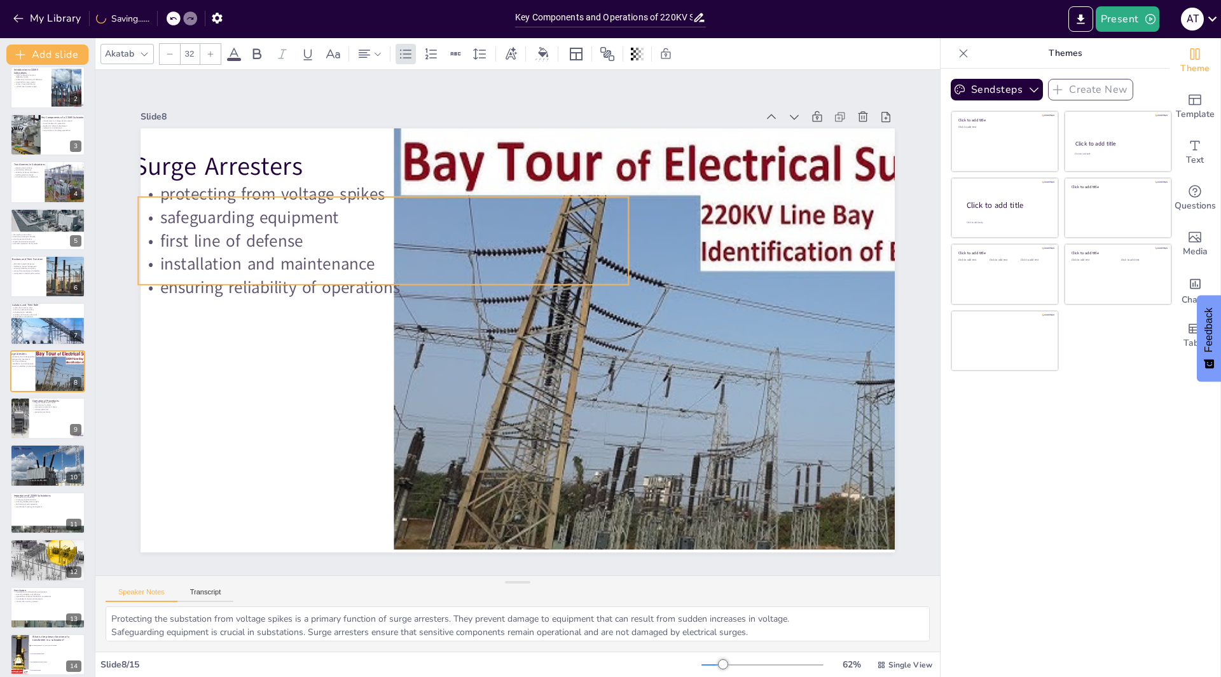
drag, startPoint x: 244, startPoint y: 299, endPoint x: 252, endPoint y: 244, distance: 56.6
click at [252, 244] on p "first line of defense" at bounding box center [393, 227] width 490 height 74
checkbox input "true"
type input "48"
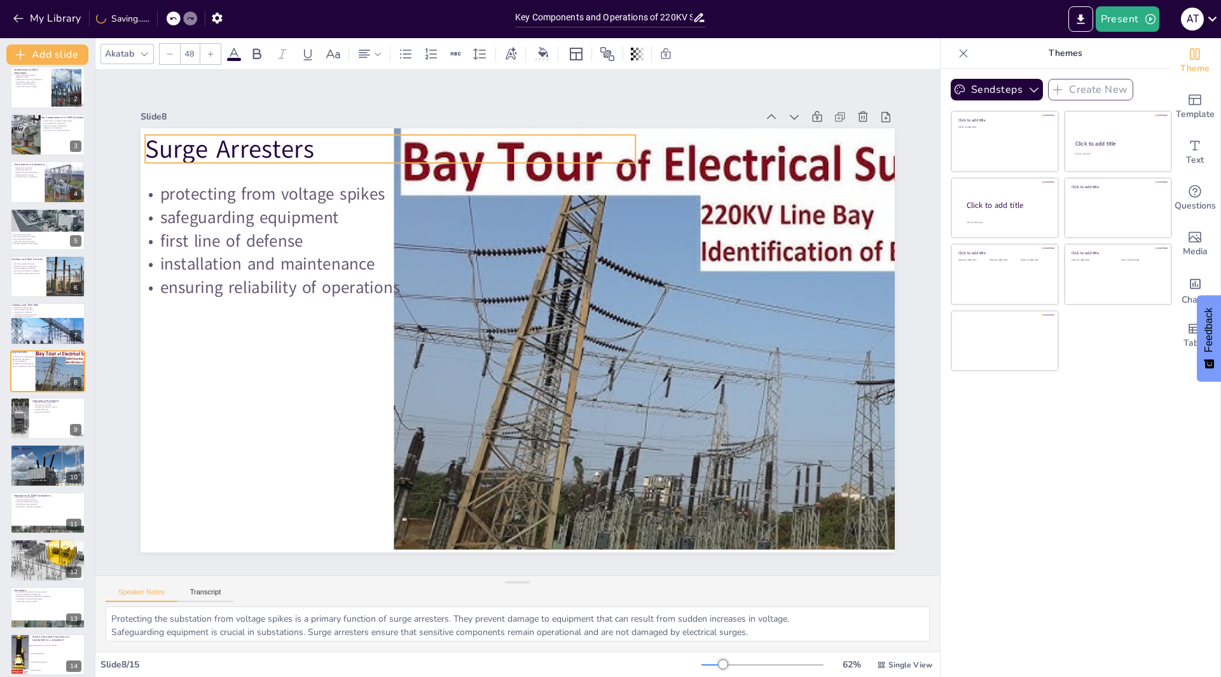
drag, startPoint x: 205, startPoint y: 155, endPoint x: 217, endPoint y: 138, distance: 21.4
click at [217, 138] on p "Surge Arresters" at bounding box center [408, 136] width 491 height 86
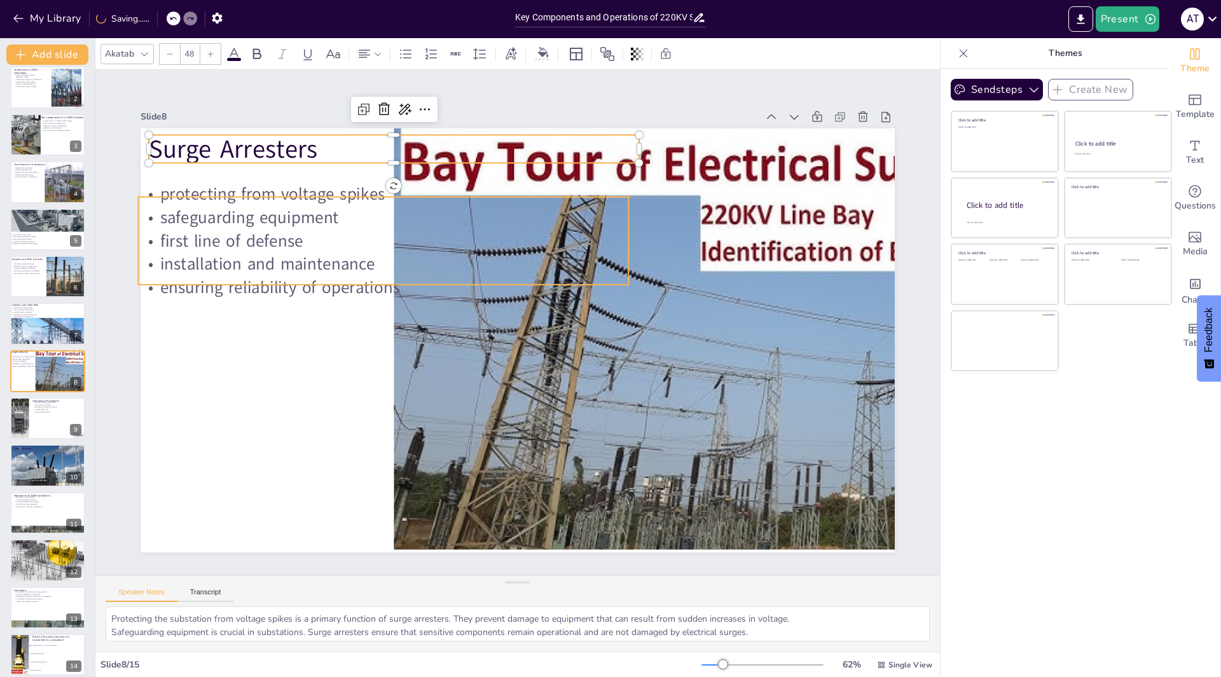
checkbox input "true"
type input "--"
checkbox input "true"
type input "32"
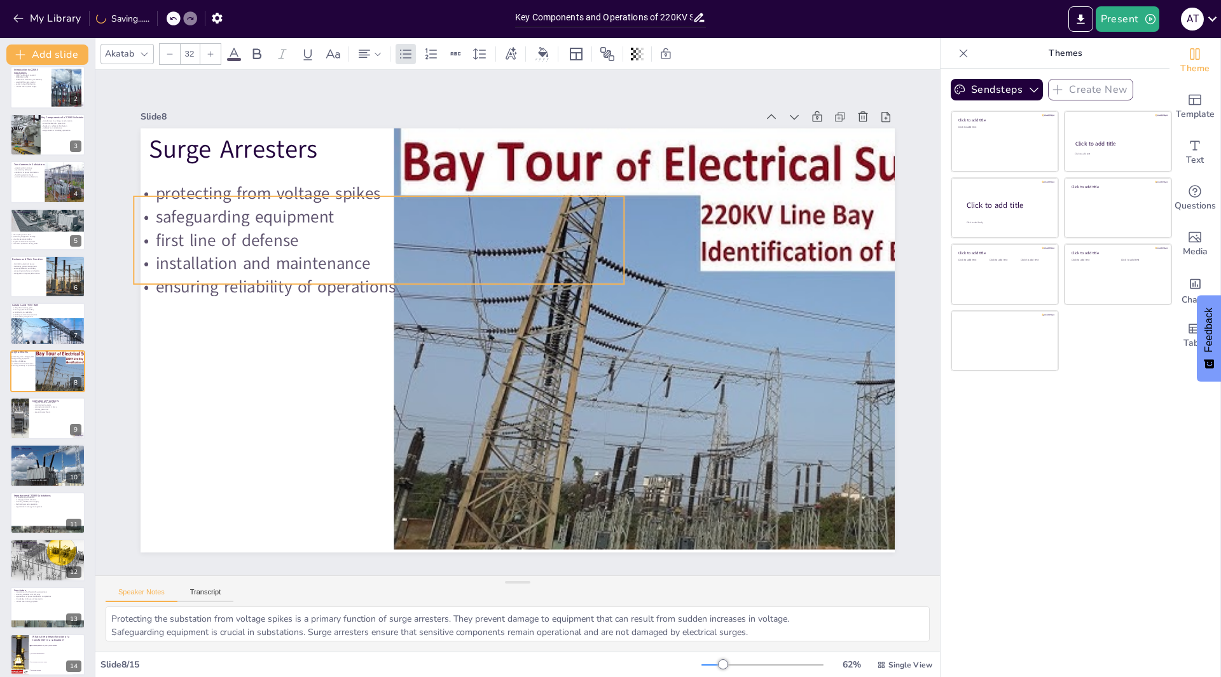
click at [258, 231] on p "first line of defense" at bounding box center [399, 213] width 485 height 125
checkbox input "true"
click at [50, 411] on button at bounding box center [55, 408] width 15 height 15
type textarea "Regular maintenance checks are fundamental to the safe operation of substations…"
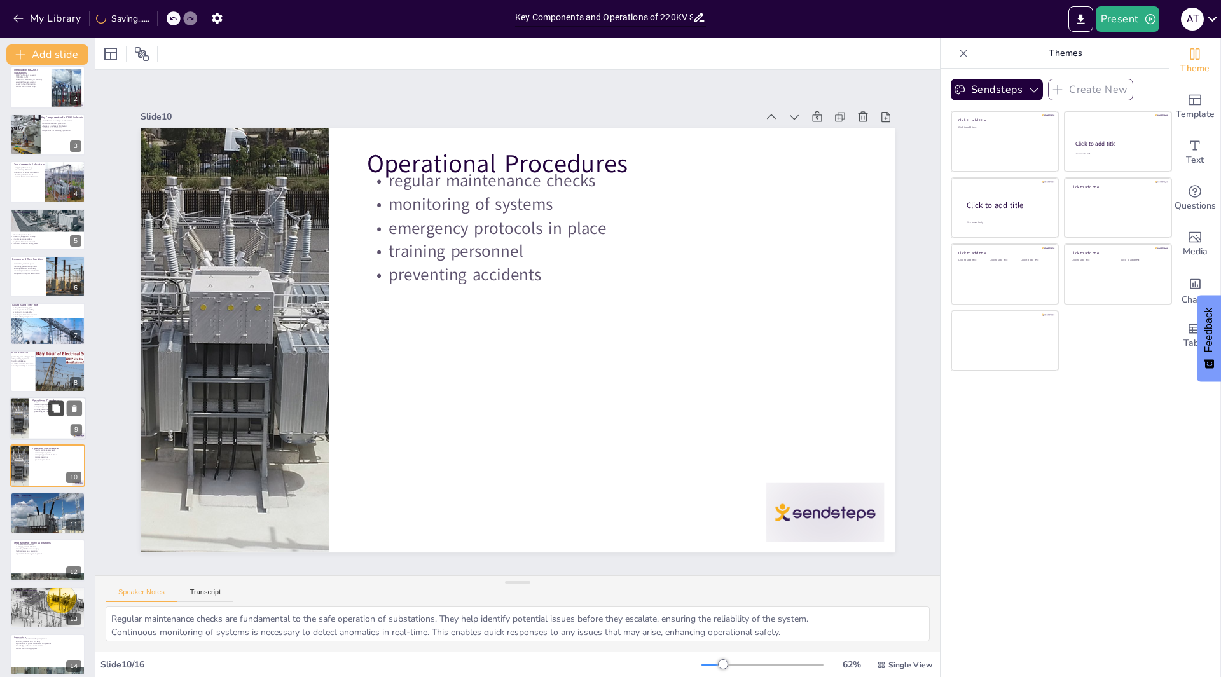
scroll to position [151, 0]
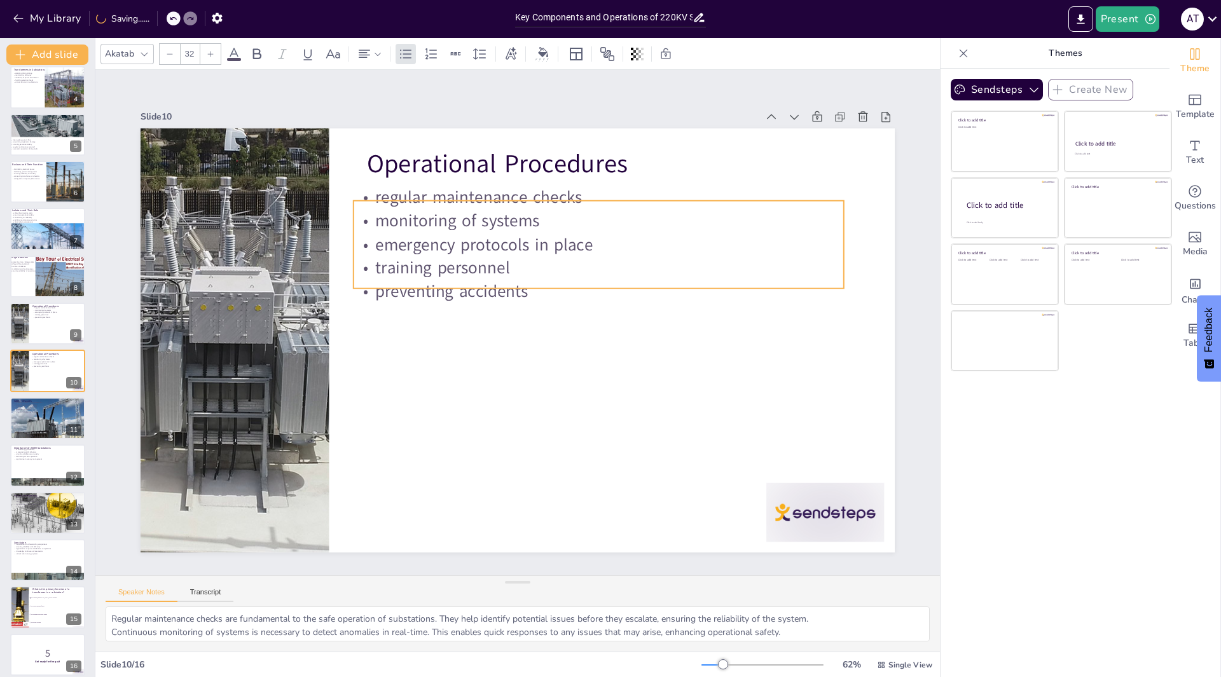
drag, startPoint x: 472, startPoint y: 217, endPoint x: 458, endPoint y: 234, distance: 21.3
click at [458, 234] on p "emergency protocols in place" at bounding box center [606, 253] width 490 height 74
click at [830, 513] on div at bounding box center [825, 512] width 118 height 59
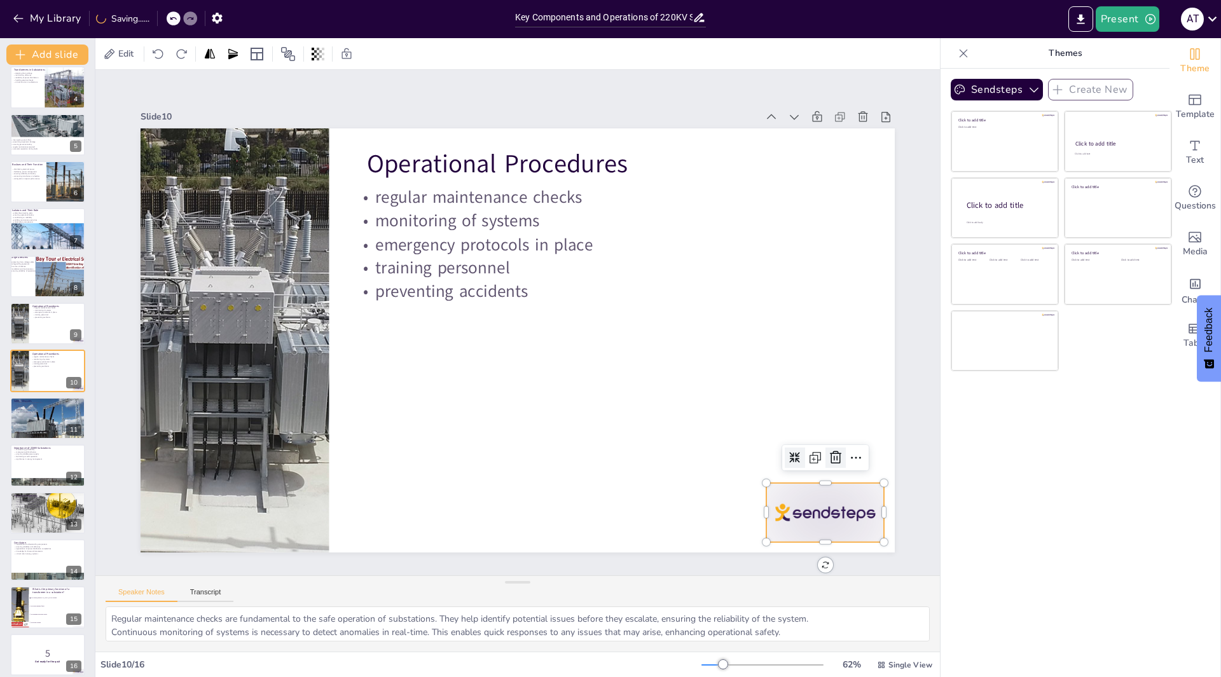
click at [826, 483] on icon at bounding box center [819, 489] width 13 height 13
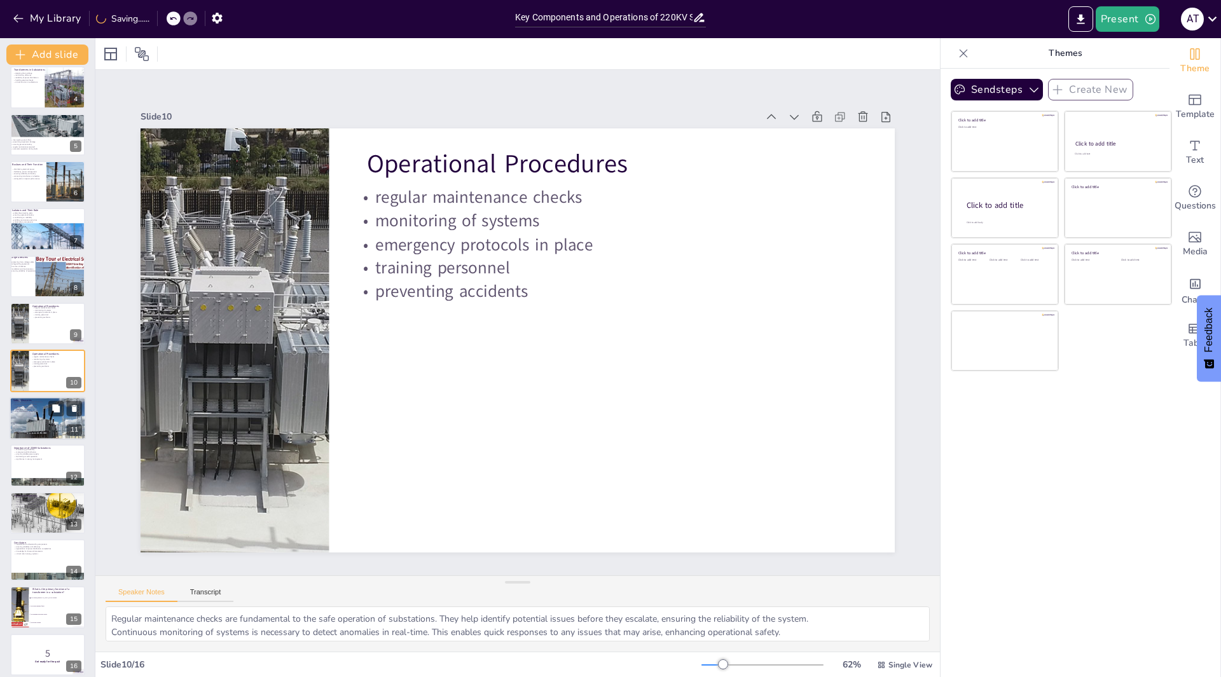
checkbox input "true"
click at [27, 434] on div at bounding box center [48, 418] width 76 height 43
type textarea "Protective relays are essential for fault detection in substations. They monito…"
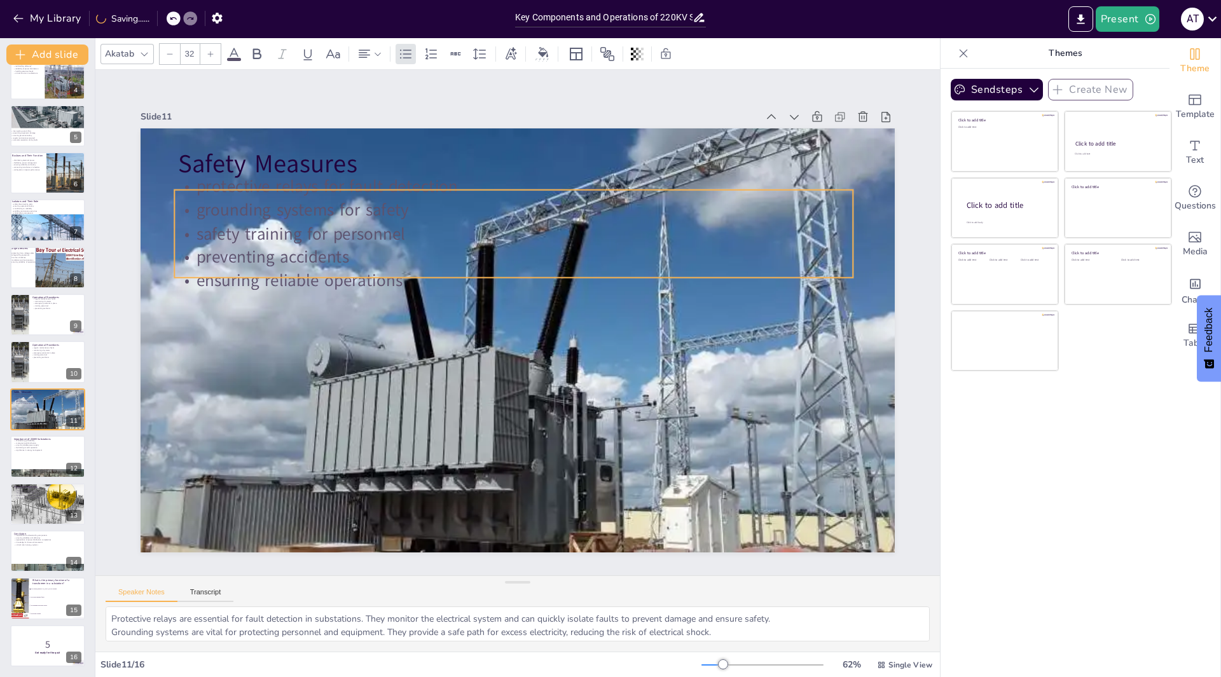
drag, startPoint x: 266, startPoint y: 226, endPoint x: 262, endPoint y: 232, distance: 6.9
click at [262, 232] on p "safety training for personnel" at bounding box center [522, 233] width 677 height 95
click at [236, 53] on icon at bounding box center [233, 54] width 11 height 12
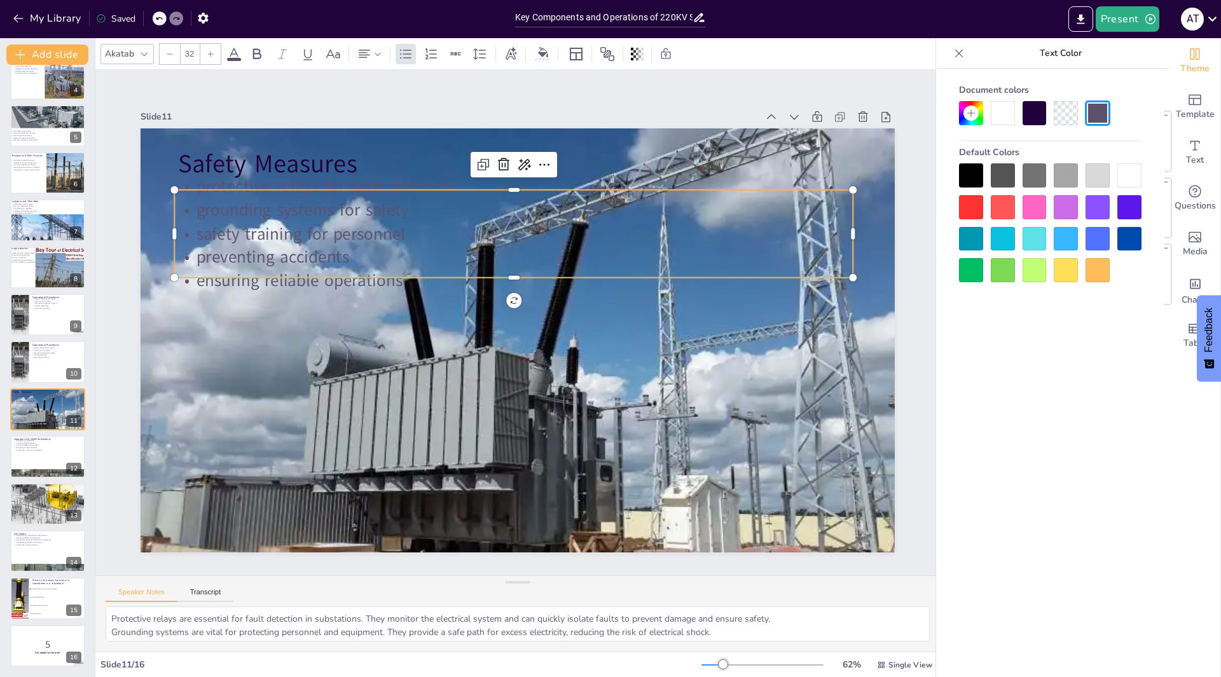
click at [1032, 245] on div at bounding box center [1034, 239] width 24 height 24
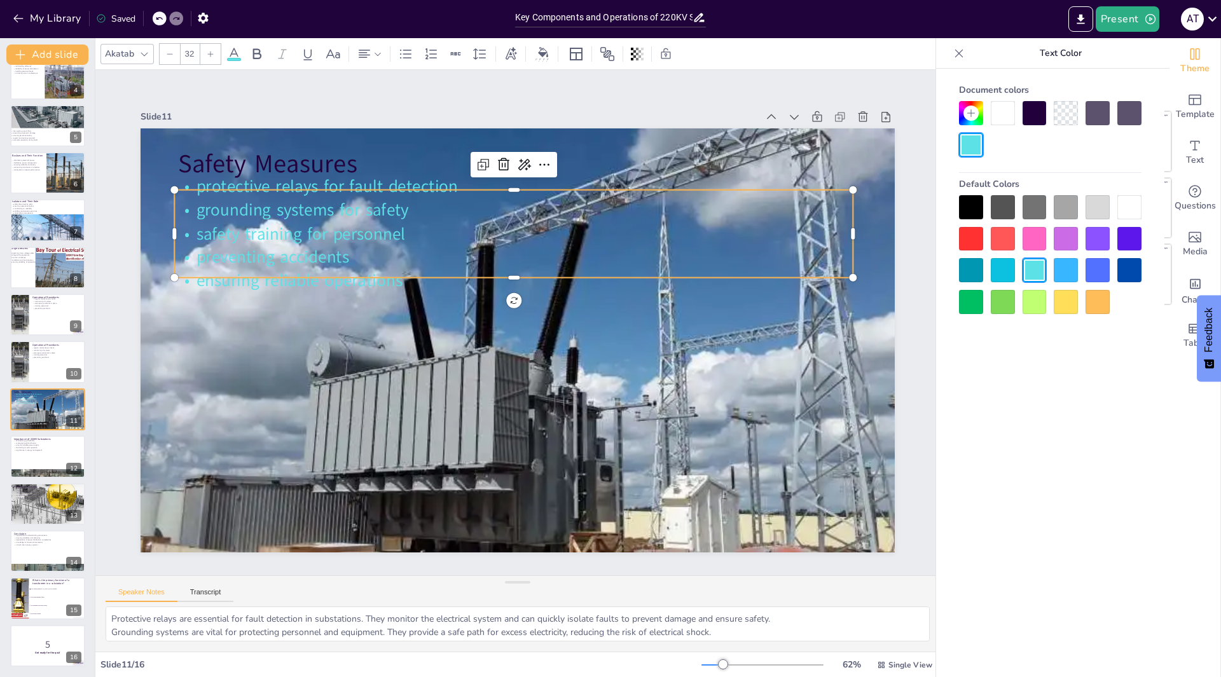
click at [1005, 260] on div at bounding box center [1003, 270] width 24 height 24
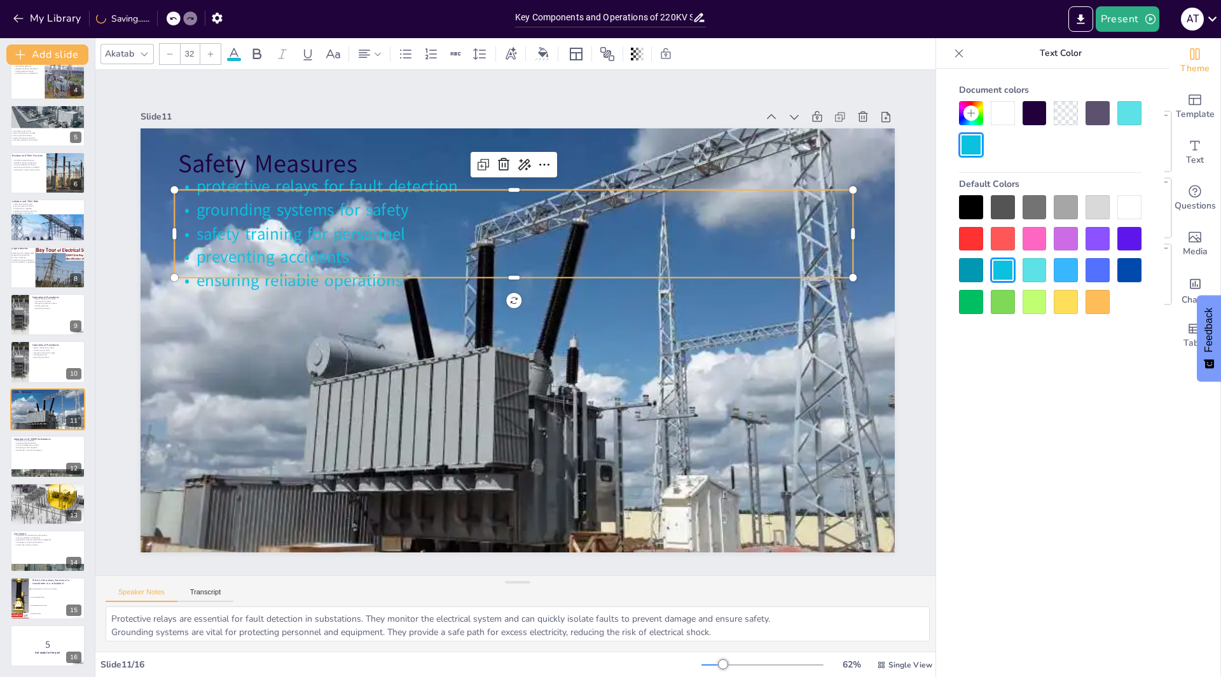
click at [968, 208] on div at bounding box center [971, 207] width 24 height 24
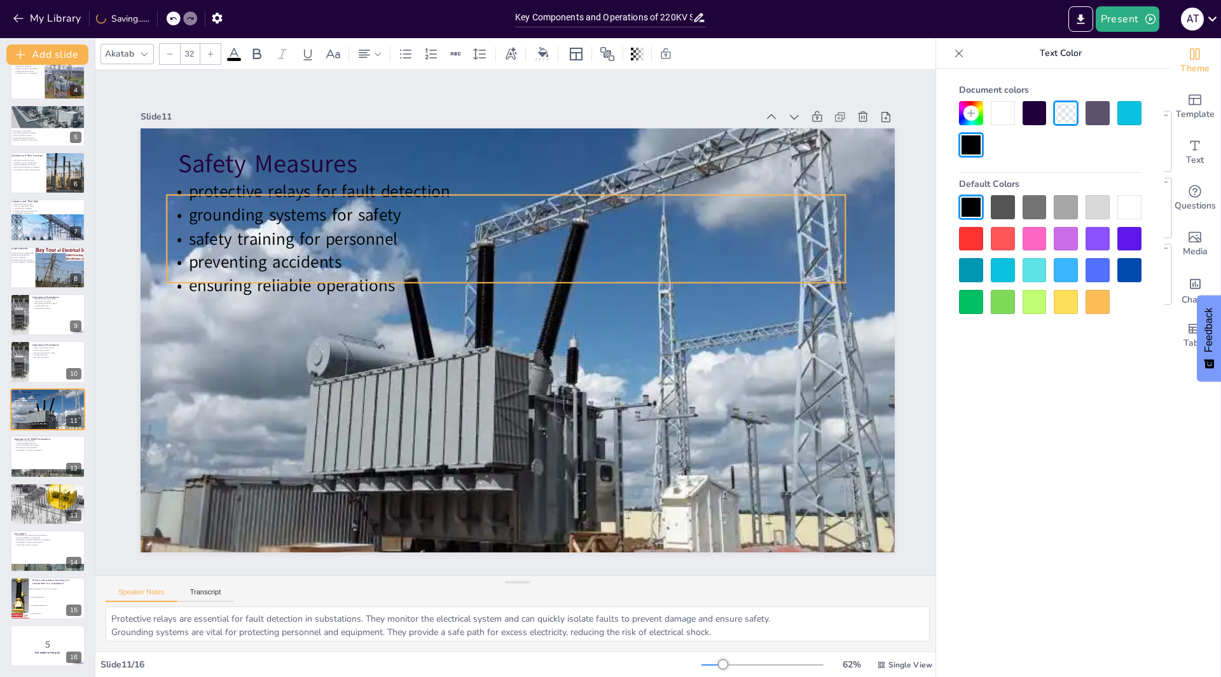
drag, startPoint x: 251, startPoint y: 233, endPoint x: 243, endPoint y: 238, distance: 9.2
click at [243, 238] on span "safety training for personnel" at bounding box center [303, 215] width 210 height 45
checkbox input "true"
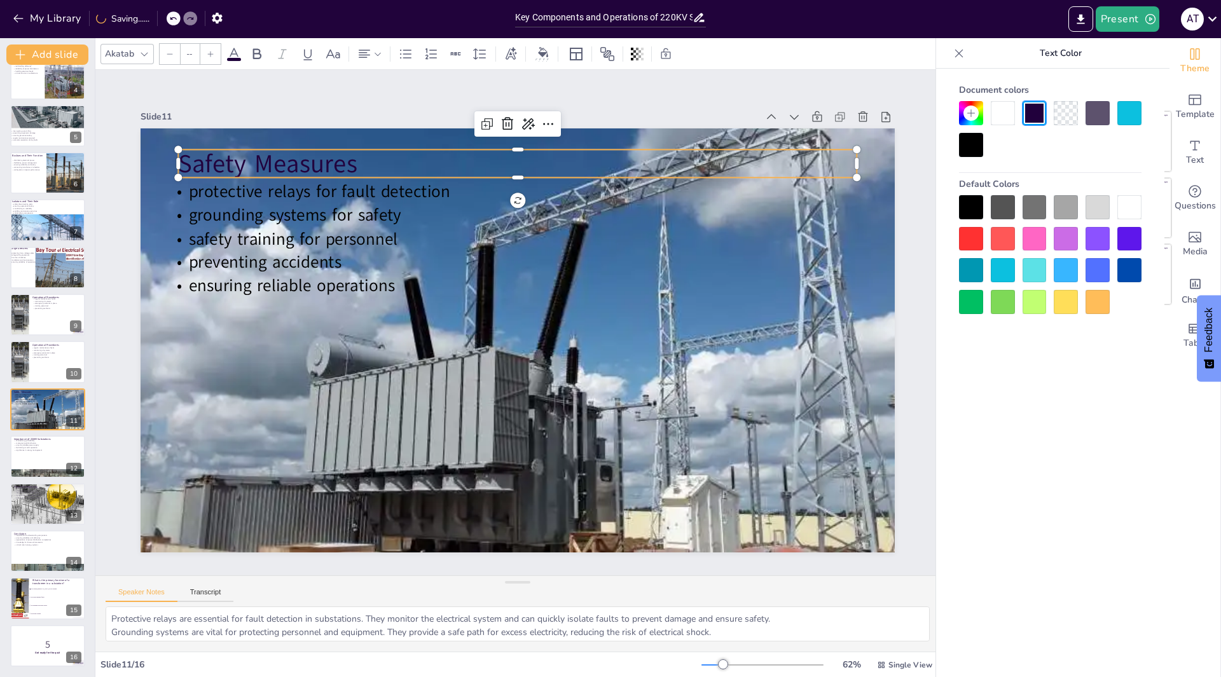
type input "48"
click at [269, 150] on p "Safety Measures" at bounding box center [517, 163] width 678 height 35
click at [959, 146] on div at bounding box center [971, 145] width 24 height 24
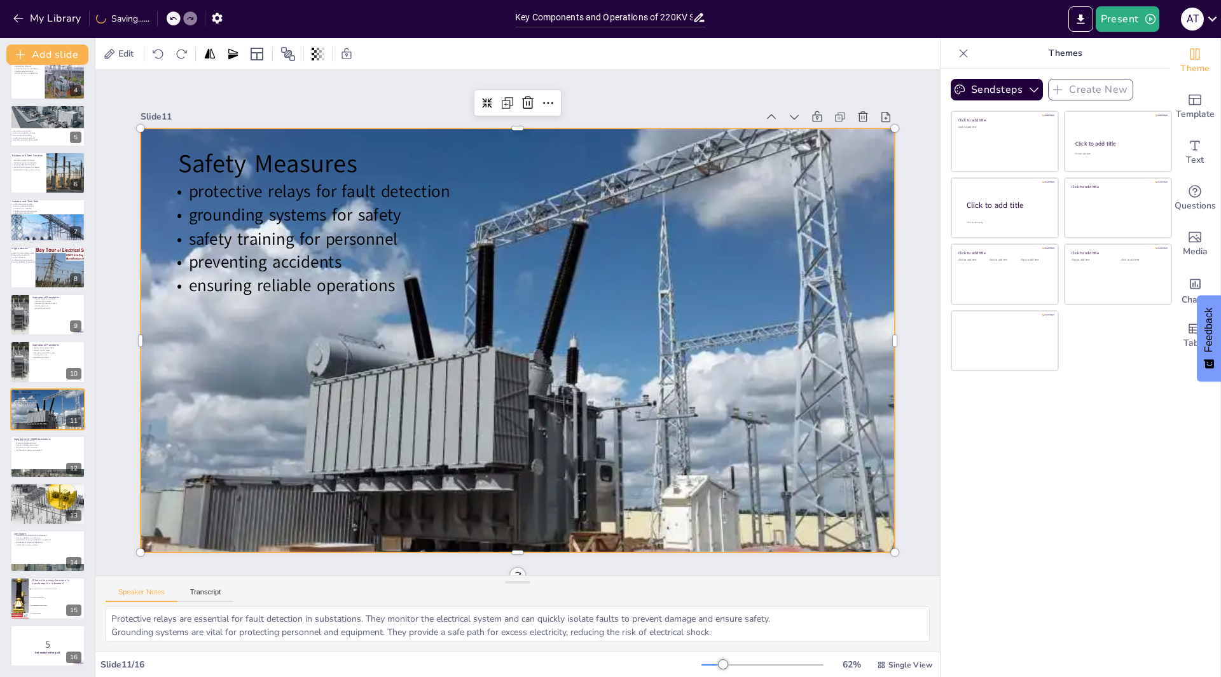
drag, startPoint x: 443, startPoint y: 462, endPoint x: 271, endPoint y: 394, distance: 184.4
click at [443, 461] on div at bounding box center [515, 340] width 794 height 501
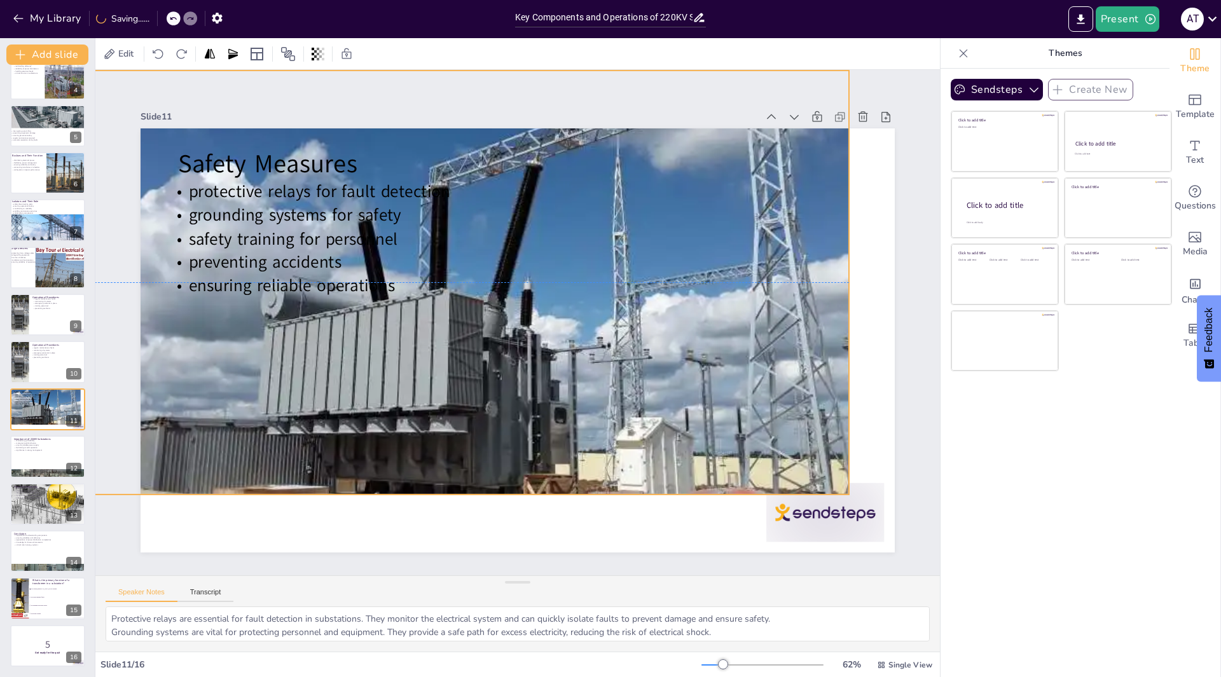
drag, startPoint x: 715, startPoint y: 495, endPoint x: 680, endPoint y: 449, distance: 57.2
click at [684, 450] on div at bounding box center [476, 277] width 794 height 501
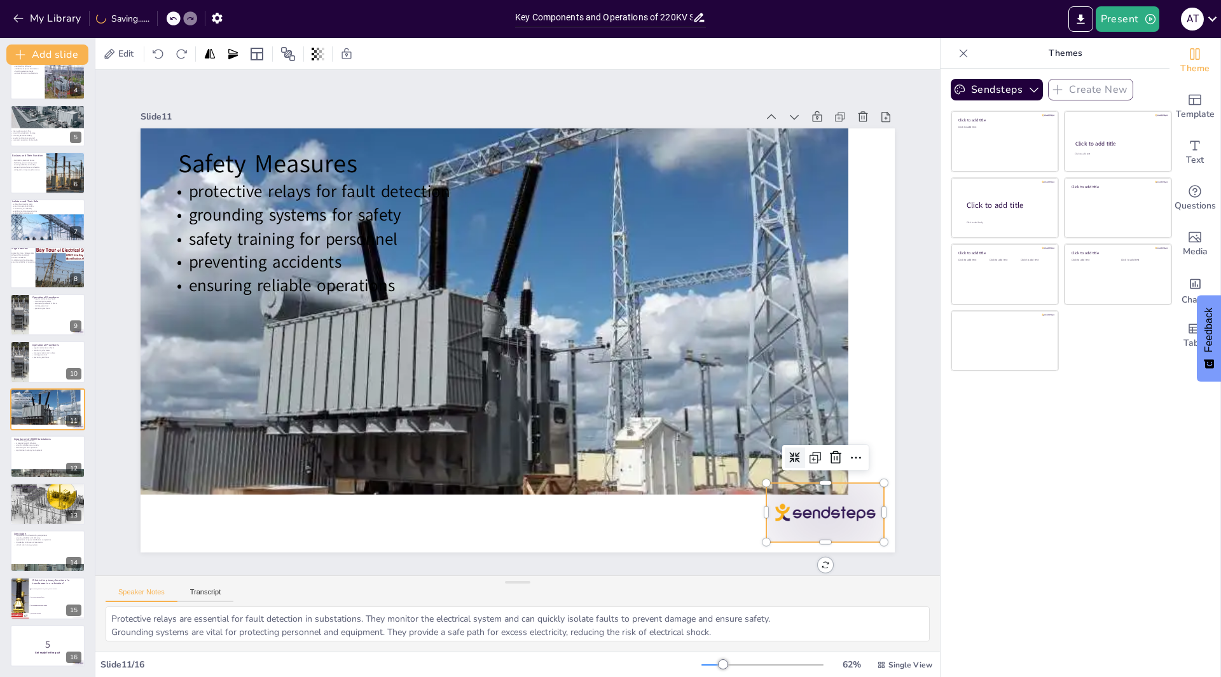
click at [785, 509] on div at bounding box center [825, 512] width 118 height 59
click at [827, 482] on icon at bounding box center [819, 490] width 17 height 17
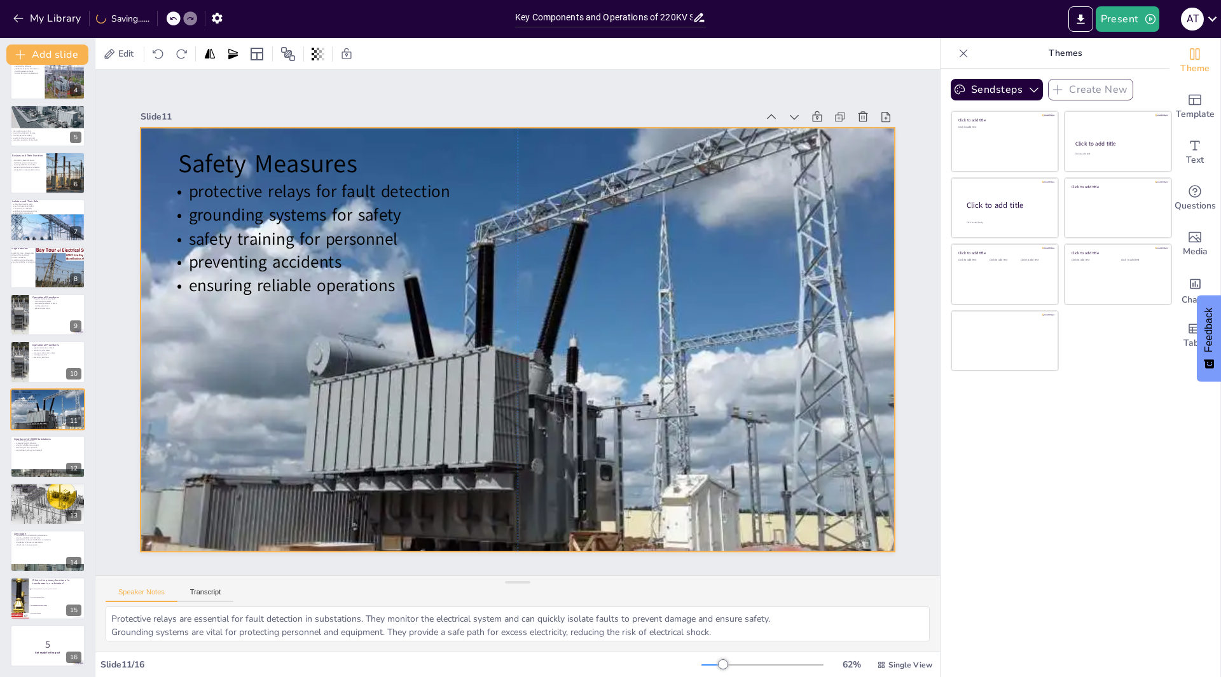
drag, startPoint x: 317, startPoint y: 411, endPoint x: 361, endPoint y: 469, distance: 72.1
click at [361, 469] on div at bounding box center [515, 339] width 794 height 501
checkbox input "true"
click at [28, 456] on div at bounding box center [48, 456] width 76 height 43
type textarea "Maintaining grid stability is one of the primary functions of 220KV substations…"
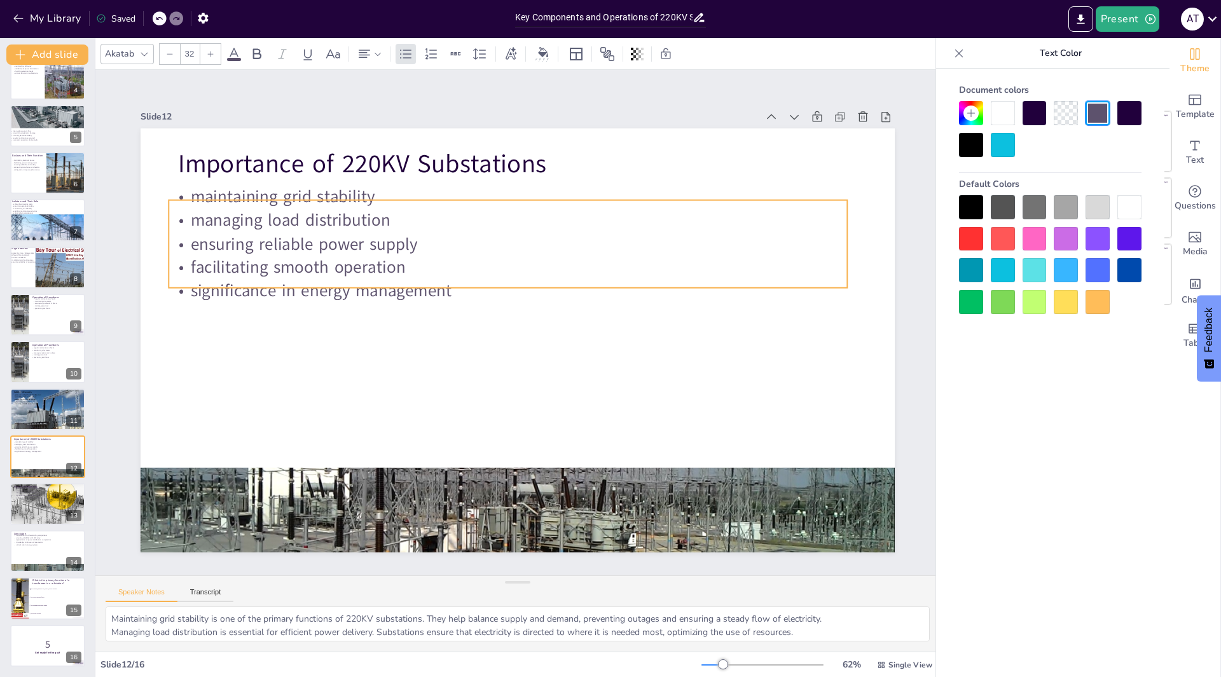
drag, startPoint x: 293, startPoint y: 237, endPoint x: 284, endPoint y: 253, distance: 18.5
click at [284, 253] on p "facilitating smooth operation" at bounding box center [513, 266] width 677 height 94
checkbox input "true"
click at [53, 519] on div at bounding box center [48, 504] width 76 height 52
type textarea "Automation is poised to revolutionize the operation of substations. By reducing…"
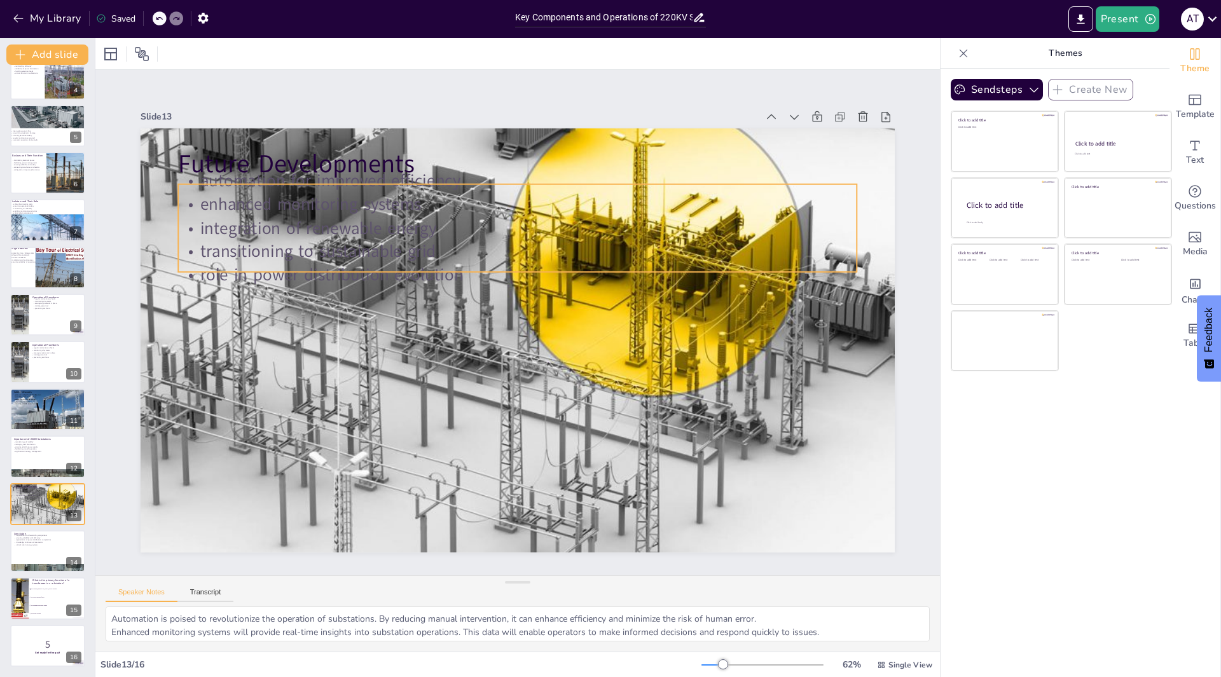
click at [312, 210] on p "enhanced monitoring systems" at bounding box center [529, 205] width 677 height 94
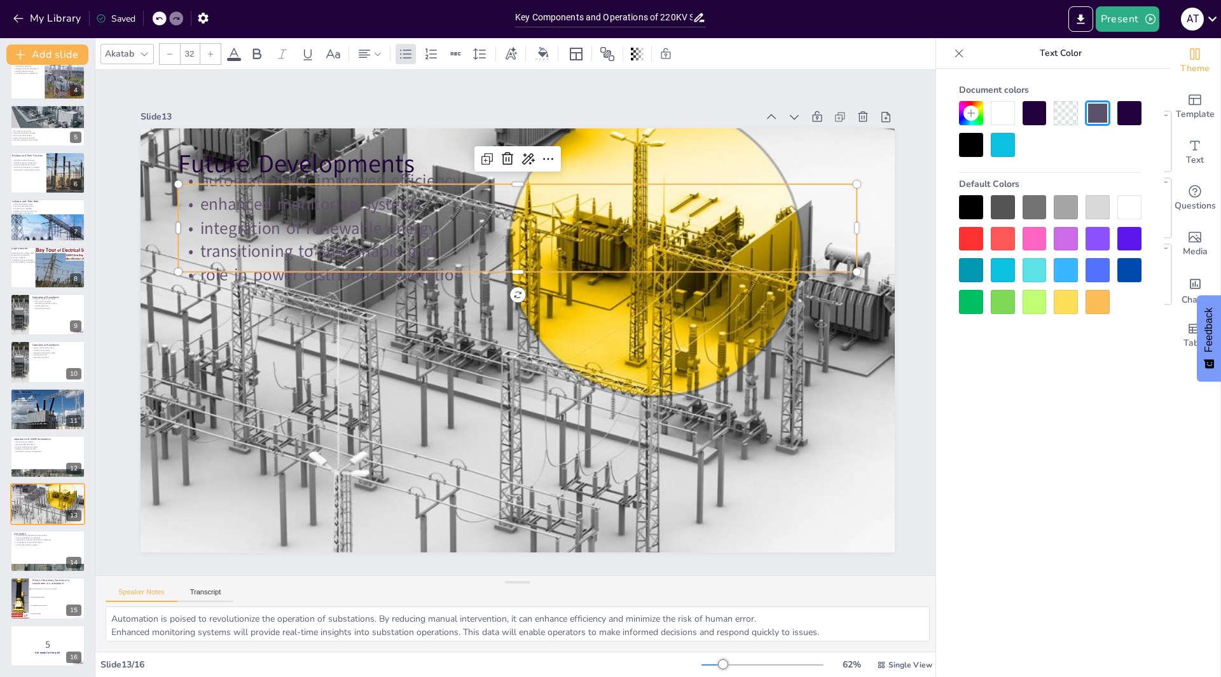
click at [976, 203] on div at bounding box center [971, 207] width 24 height 24
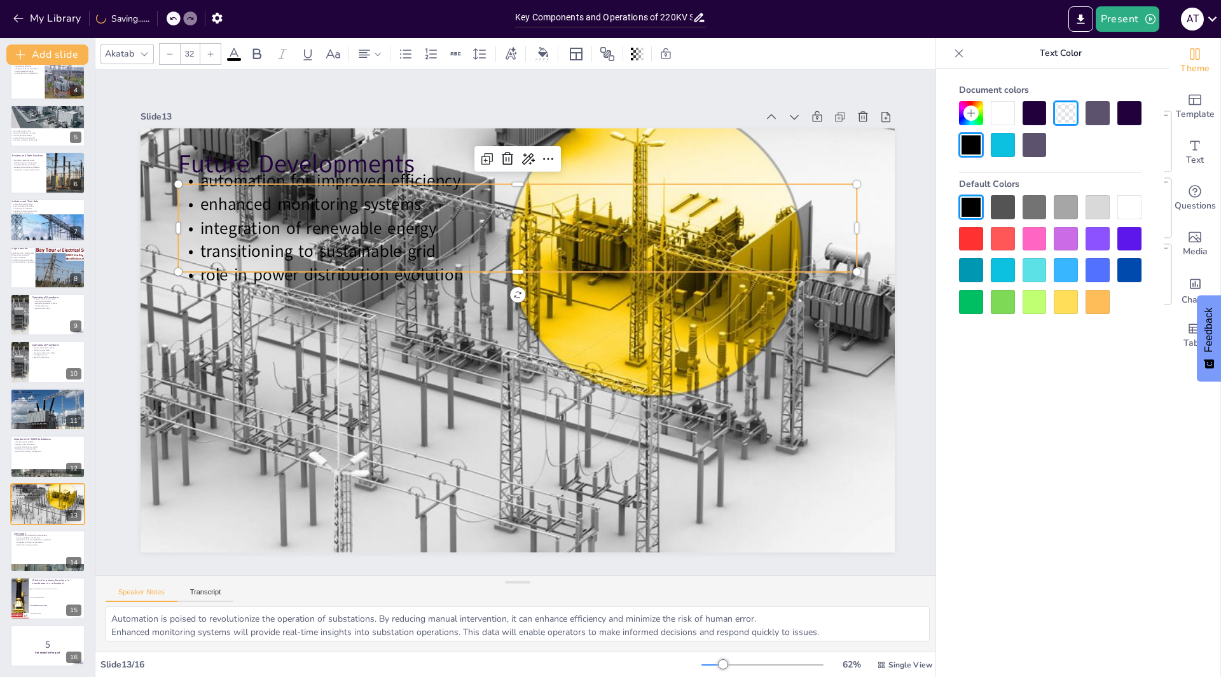
checkbox input "true"
type input "48"
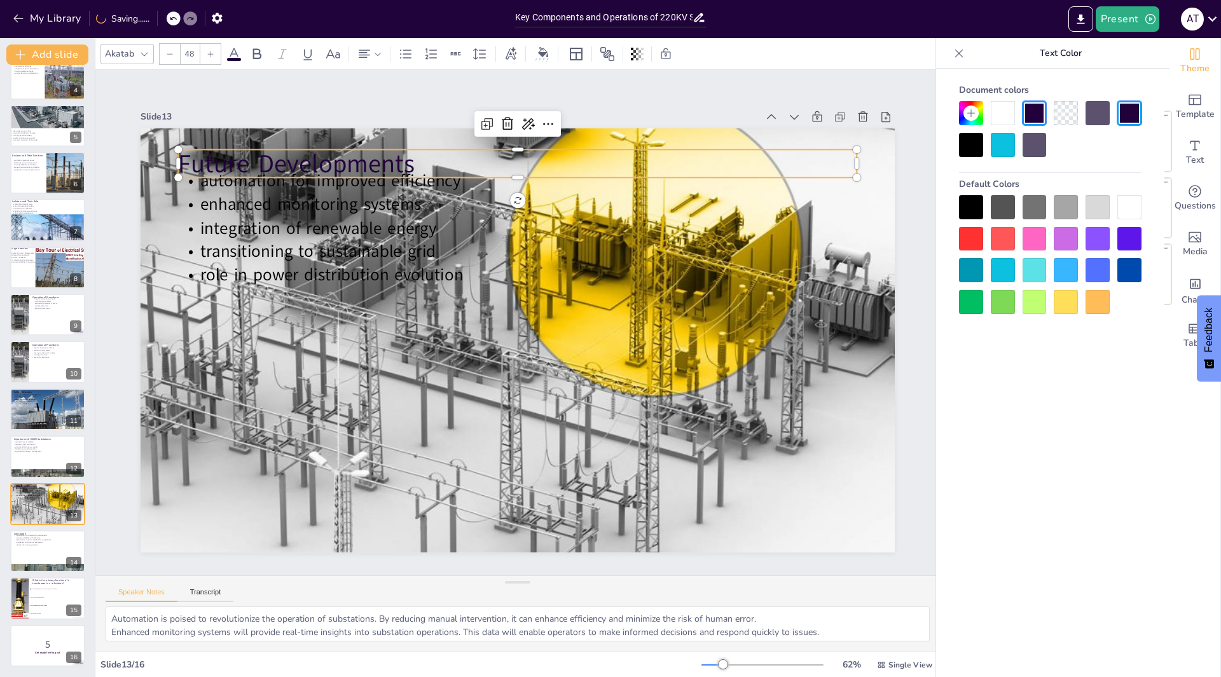
click at [264, 163] on p "Future Developments" at bounding box center [534, 165] width 678 height 106
click at [968, 146] on div at bounding box center [971, 145] width 24 height 24
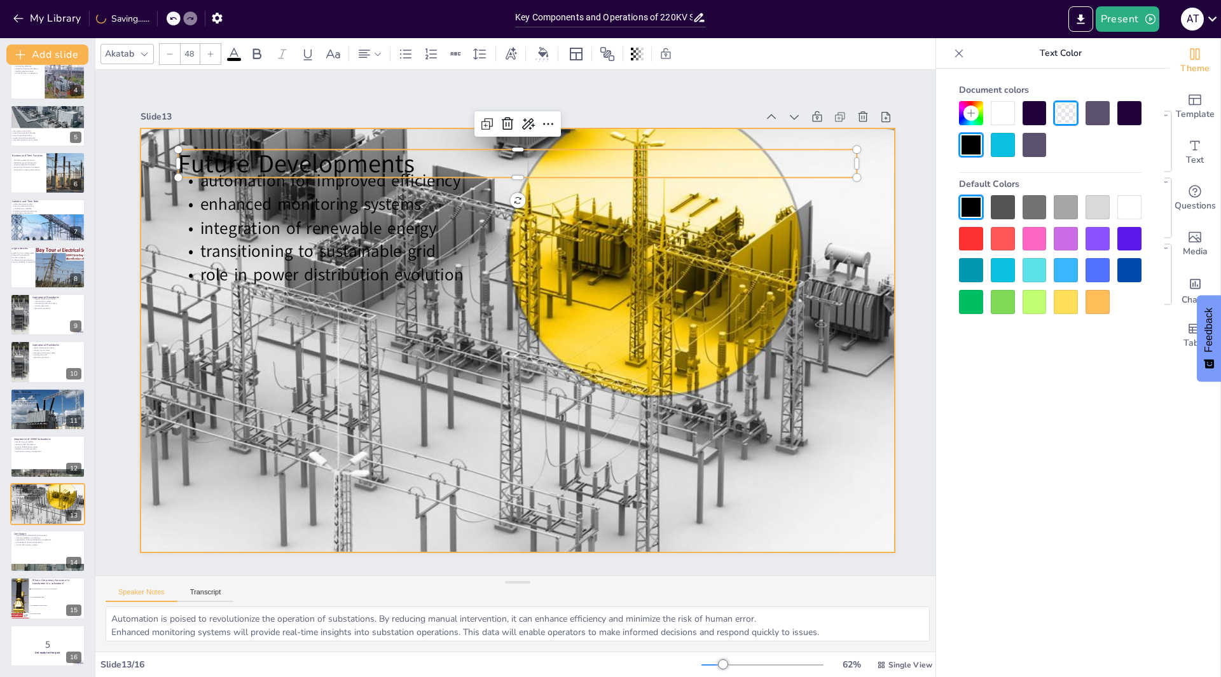
click at [303, 409] on div at bounding box center [513, 341] width 843 height 652
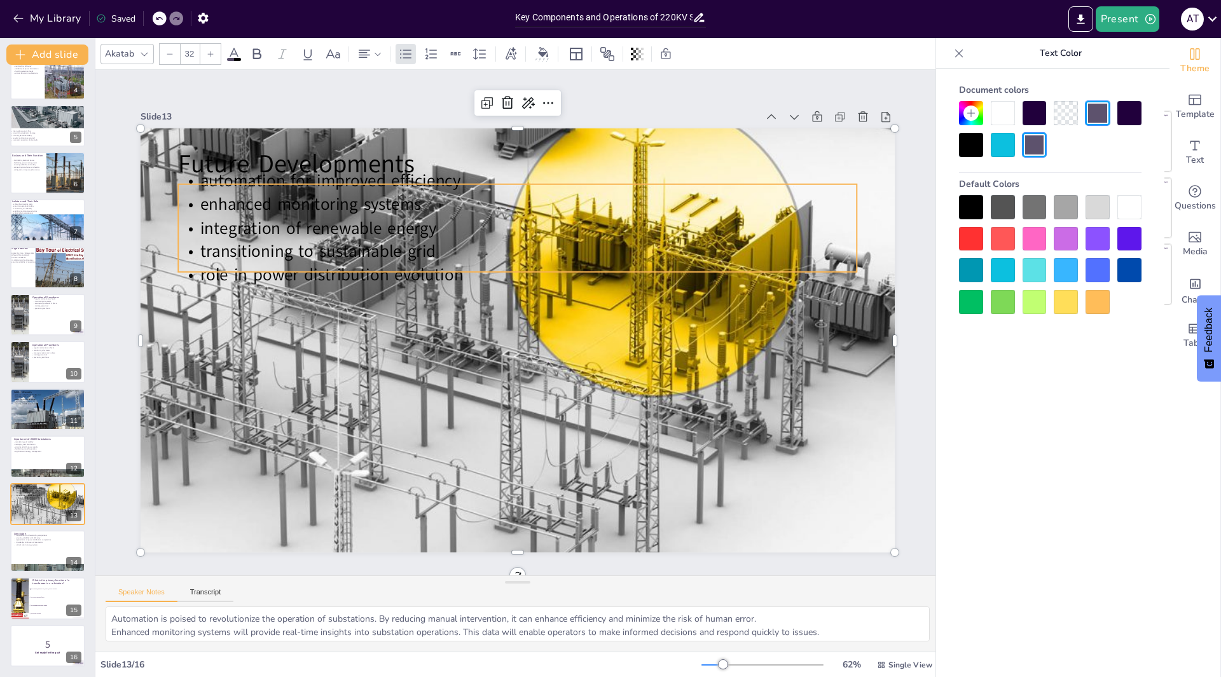
click at [294, 231] on span "integration of renewable energy" at bounding box center [329, 208] width 238 height 48
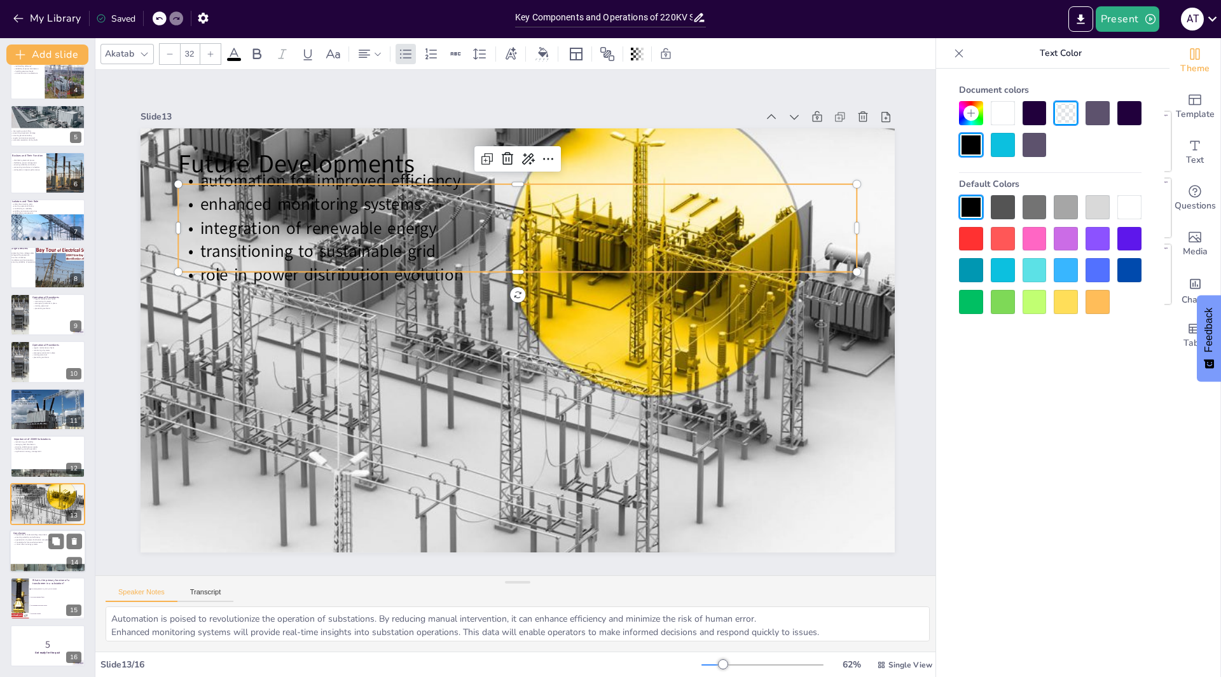
checkbox input "true"
click at [45, 538] on p "ensuring reliability and efficiency" at bounding box center [47, 537] width 69 height 3
type textarea "Understanding the components of substations is essential for effective operatio…"
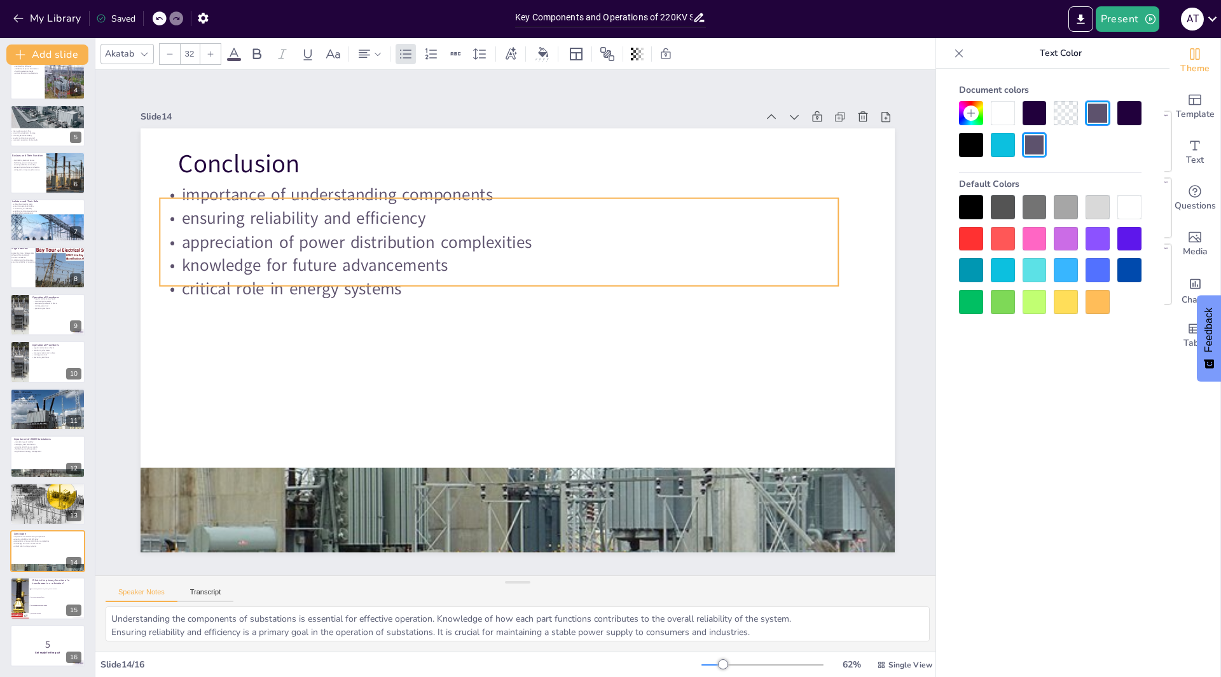
drag, startPoint x: 276, startPoint y: 230, endPoint x: 258, endPoint y: 244, distance: 23.1
click at [258, 244] on p "appreciation of power distribution complexities" at bounding box center [499, 242] width 678 height 24
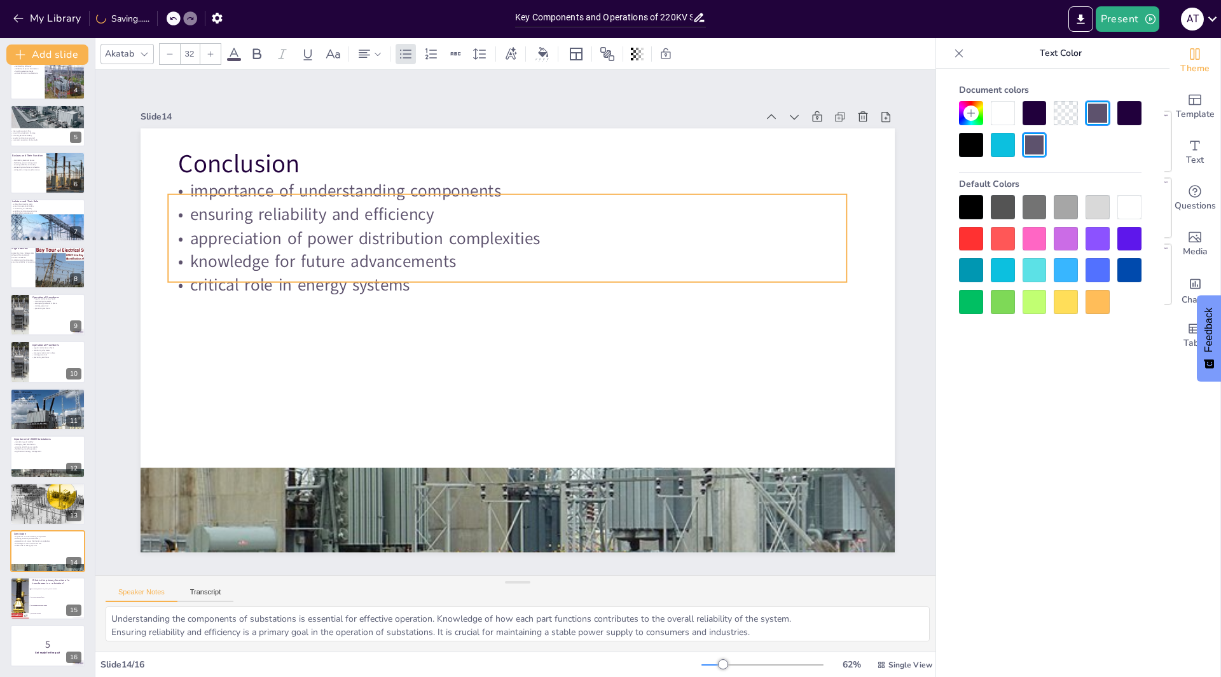
checkbox input "true"
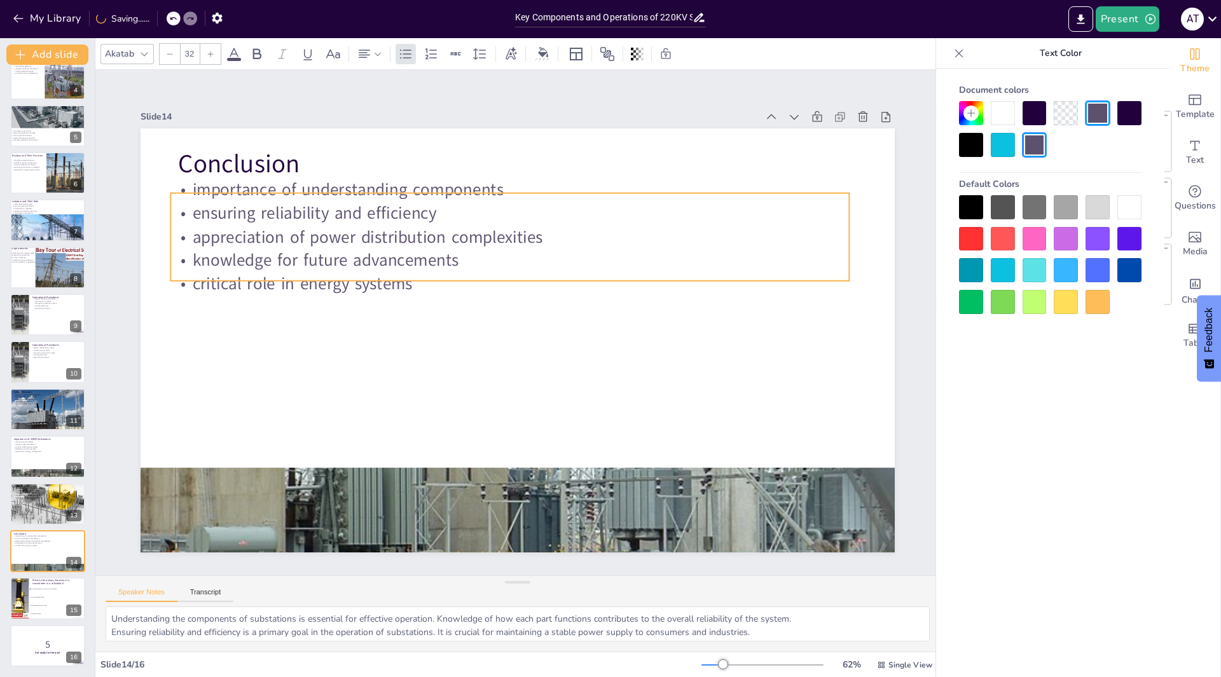
checkbox input "true"
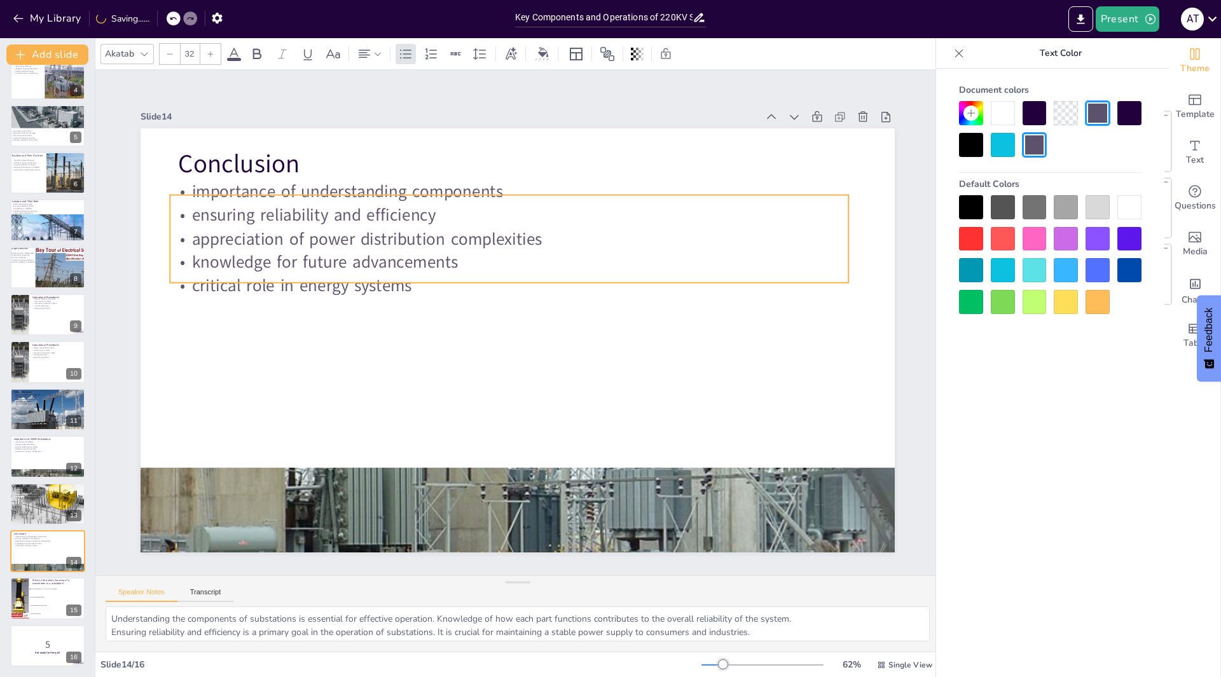
drag, startPoint x: 258, startPoint y: 244, endPoint x: 267, endPoint y: 240, distance: 10.1
click at [267, 240] on p "appreciation of power distribution complexities" at bounding box center [517, 238] width 677 height 94
checkbox input "true"
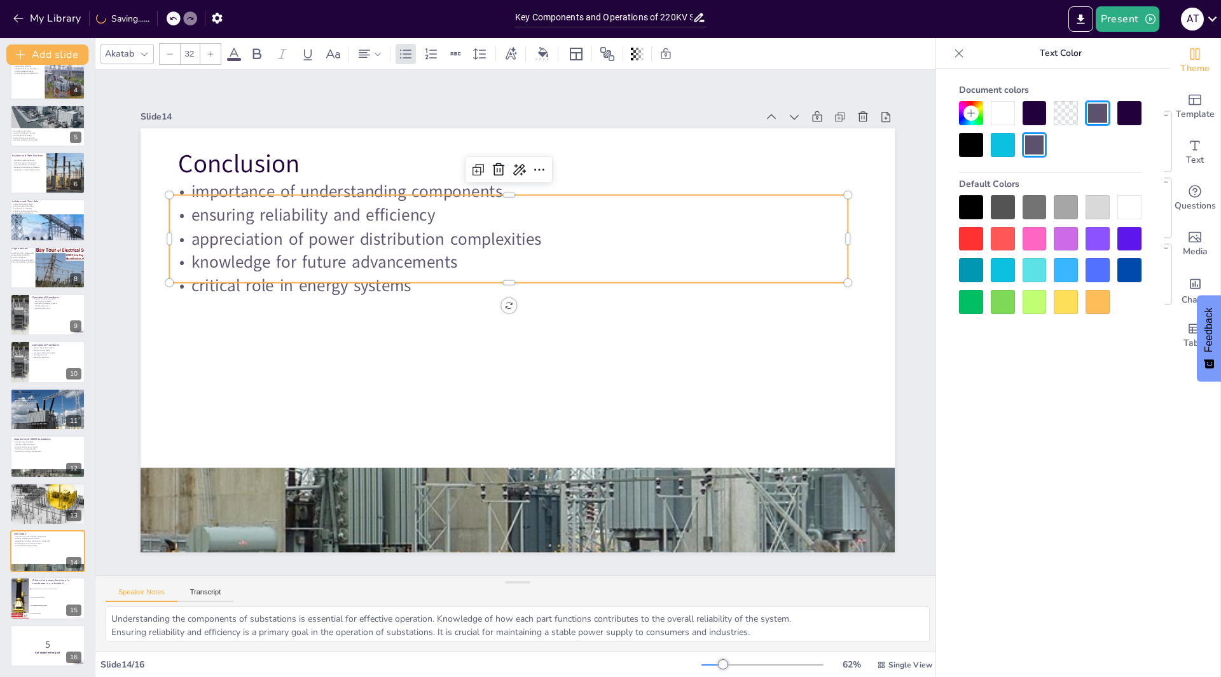
checkbox input "true"
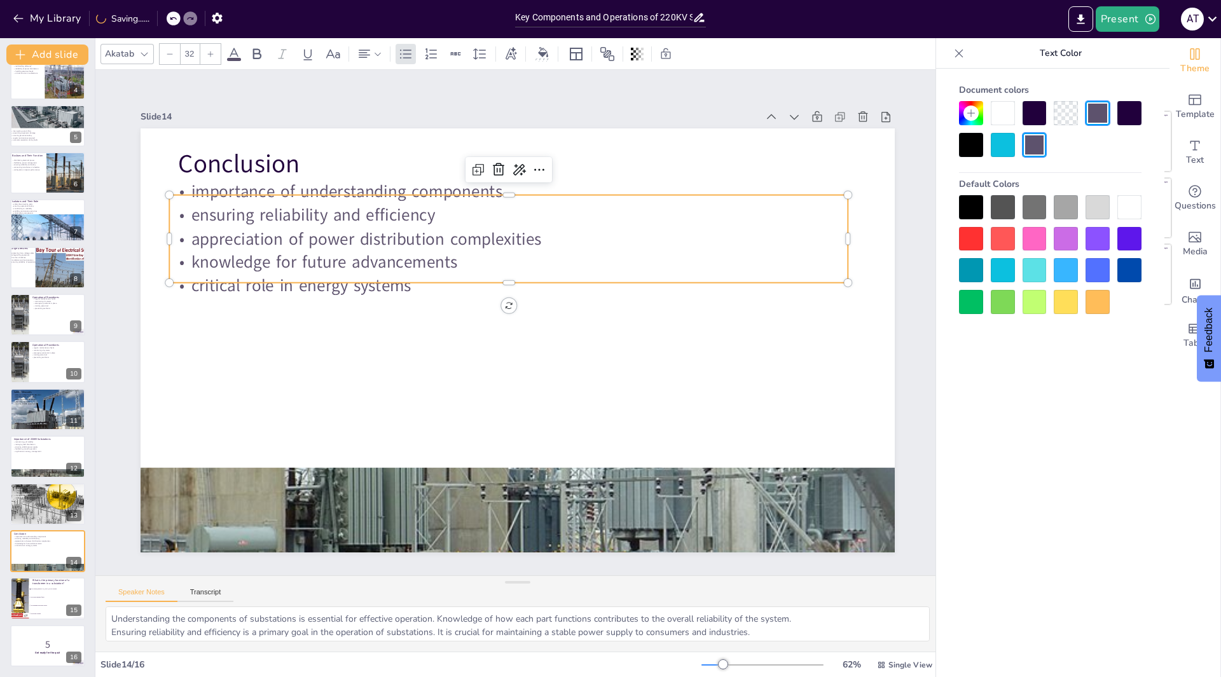
checkbox input "true"
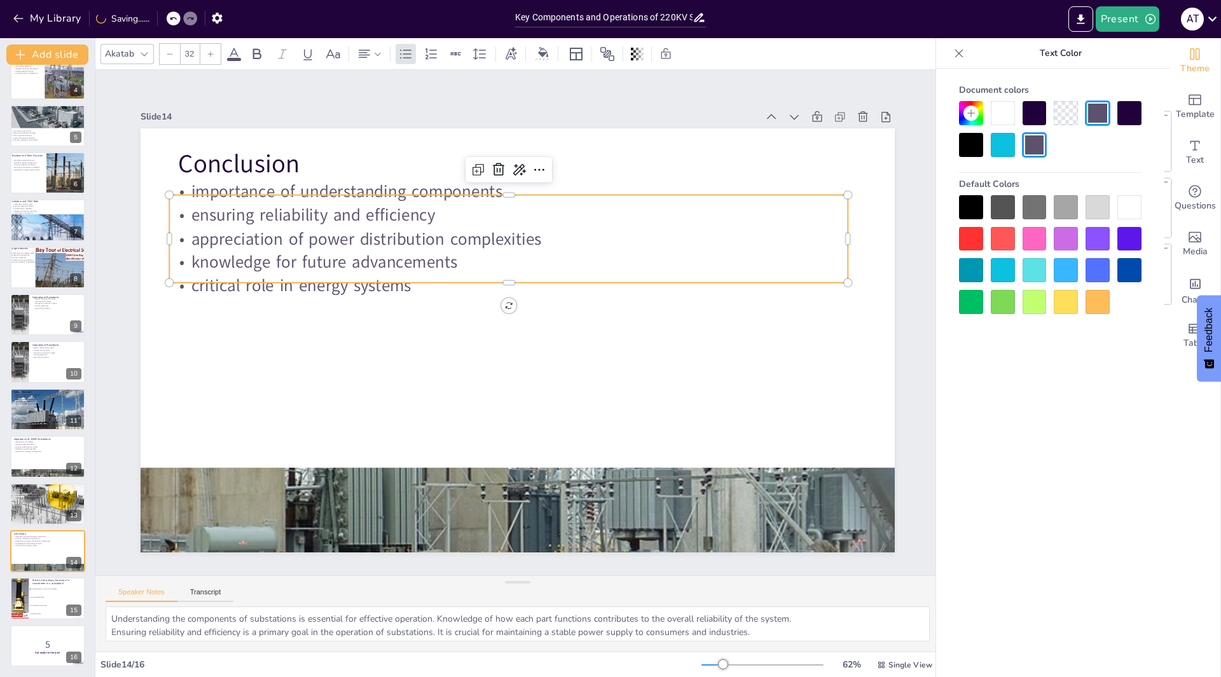
checkbox input "true"
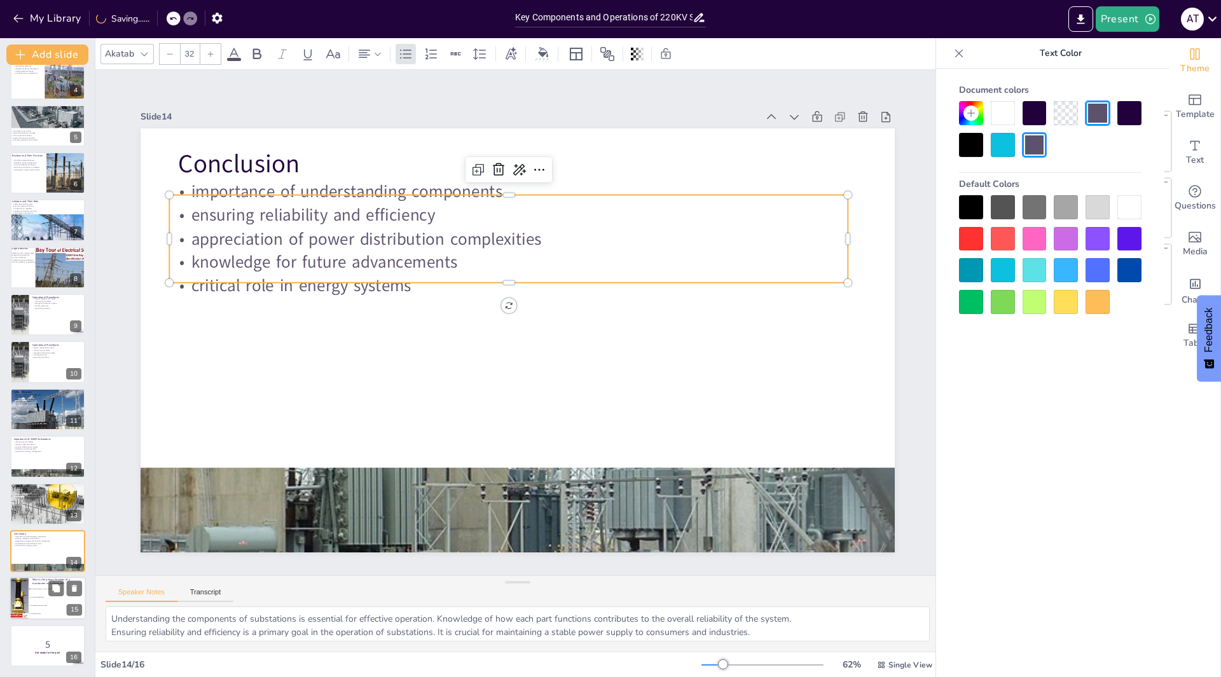
checkbox input "true"
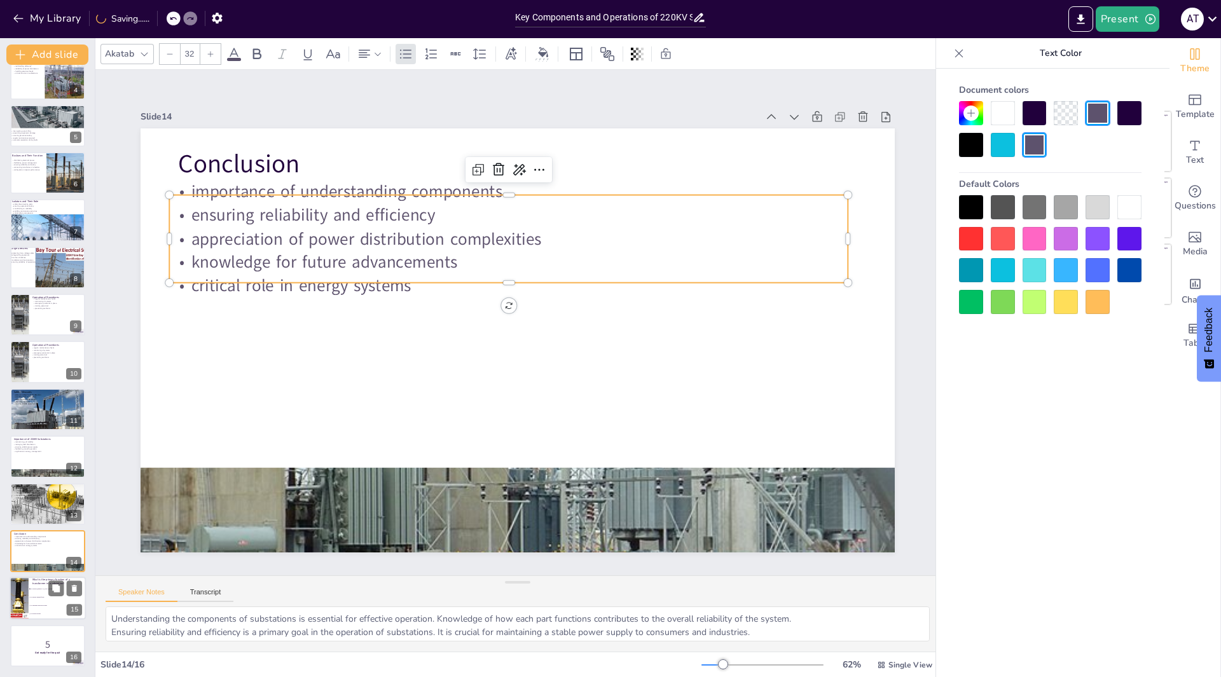
checkbox input "true"
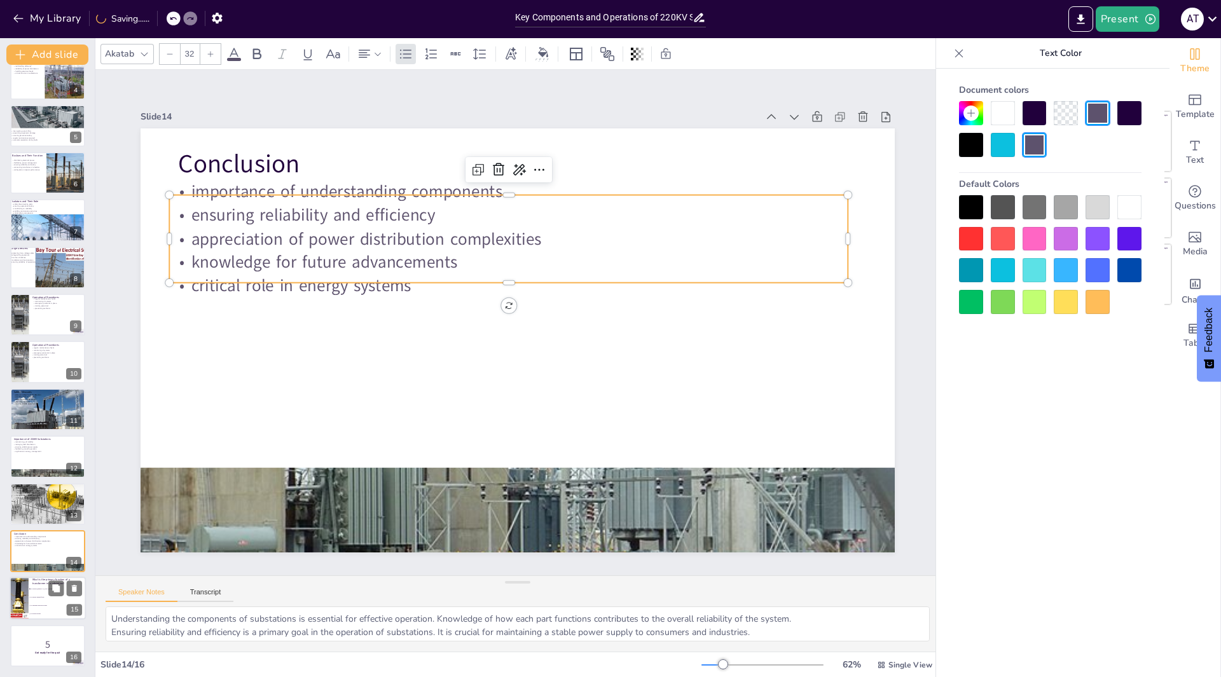
click at [58, 609] on li "To distribute electrical power" at bounding box center [57, 606] width 57 height 8
type textarea "The correct answer is "To convert high voltage to low voltage," as discussed in…"
checkbox input "true"
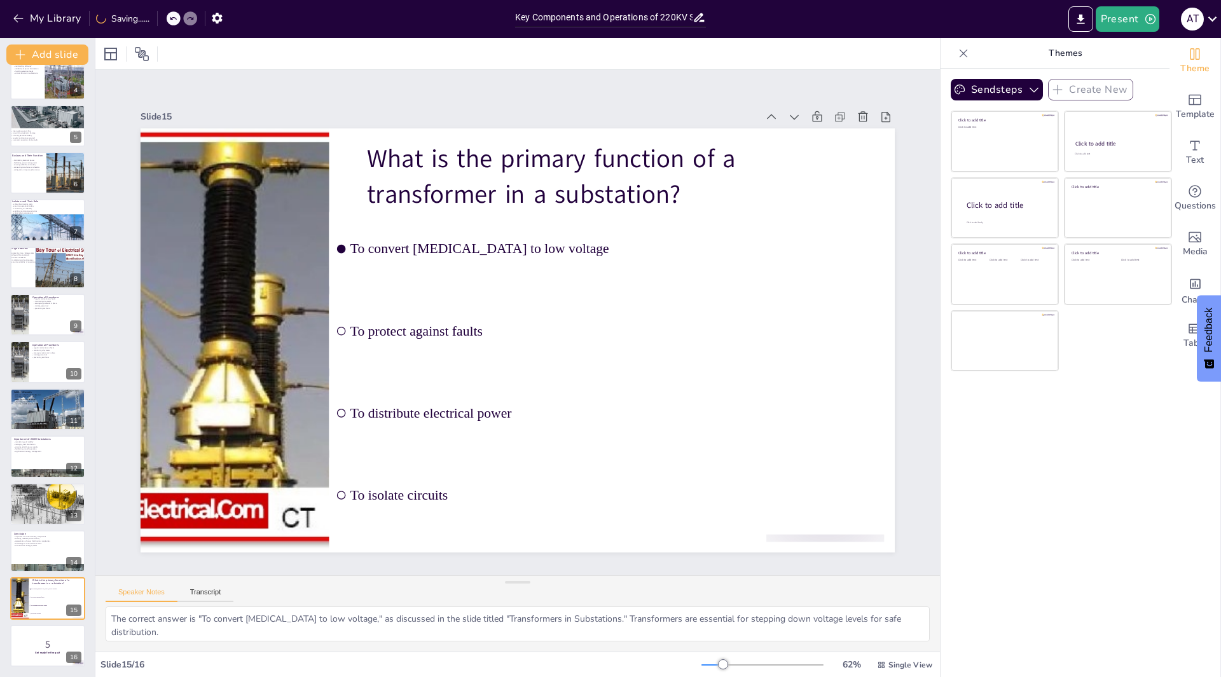
checkbox input "true"
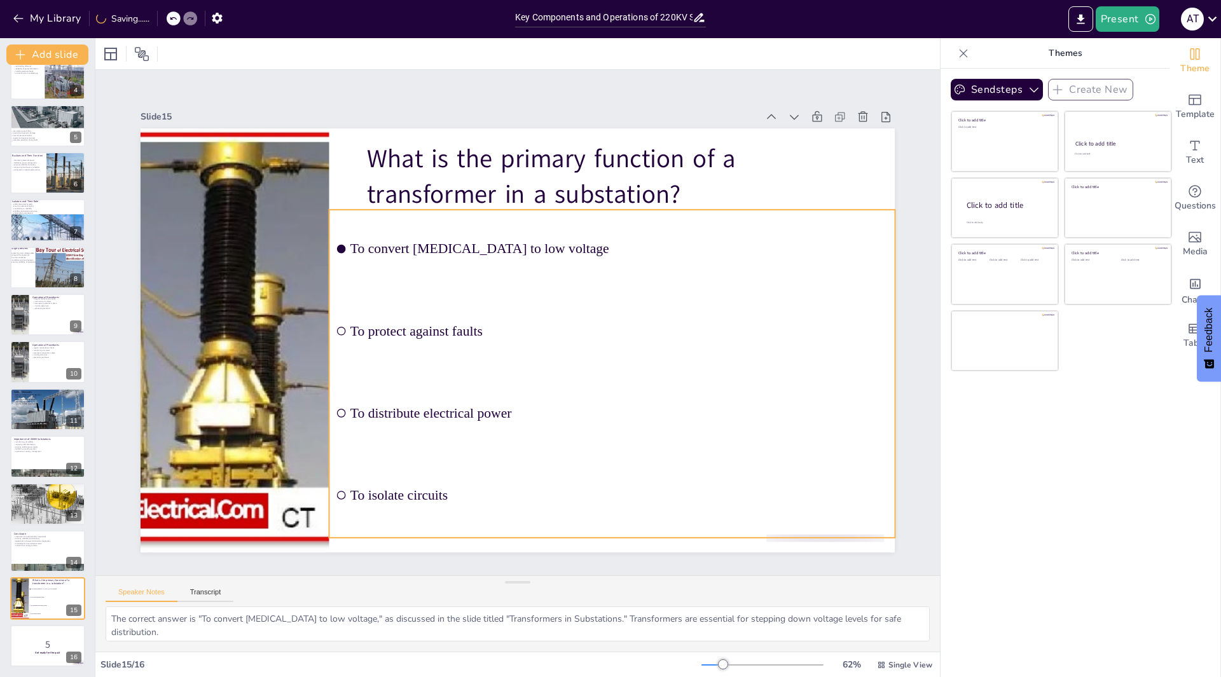
checkbox input "true"
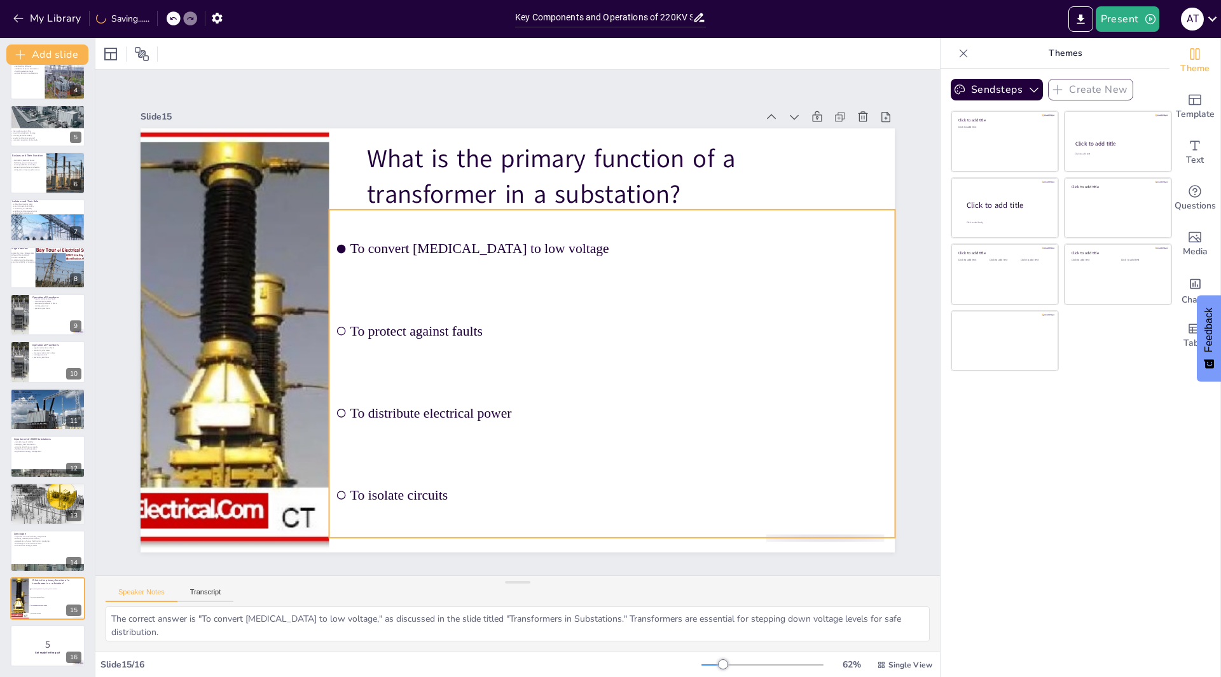
checkbox input "true"
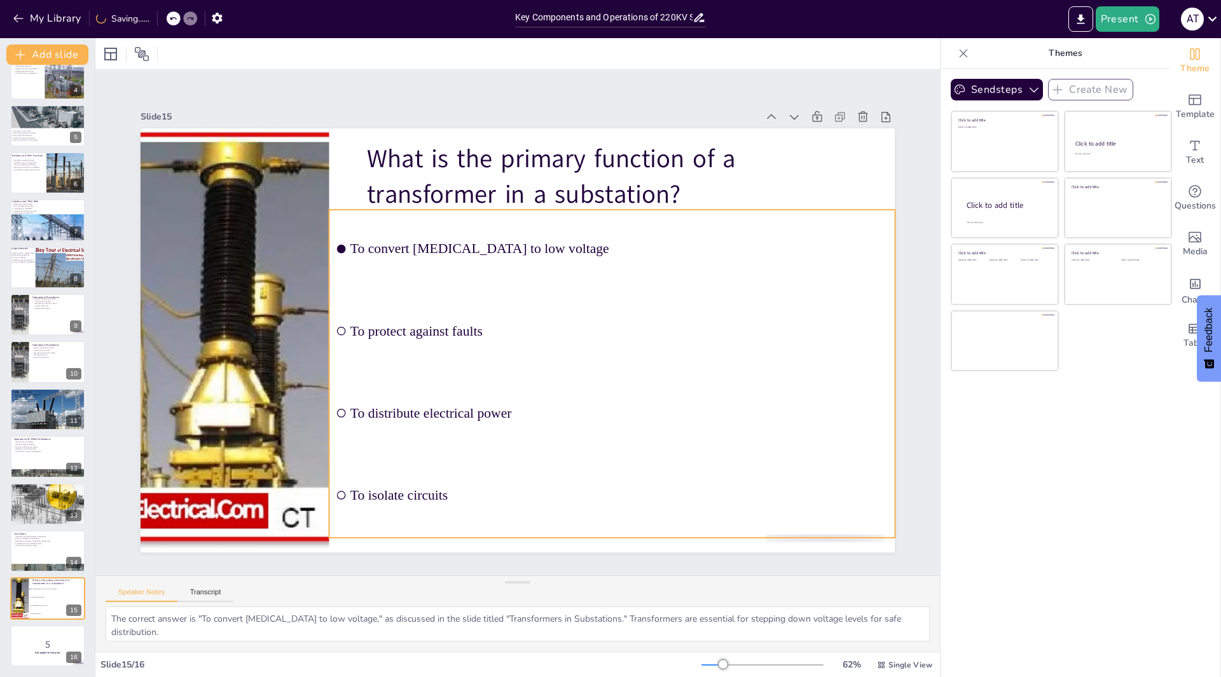
checkbox input "true"
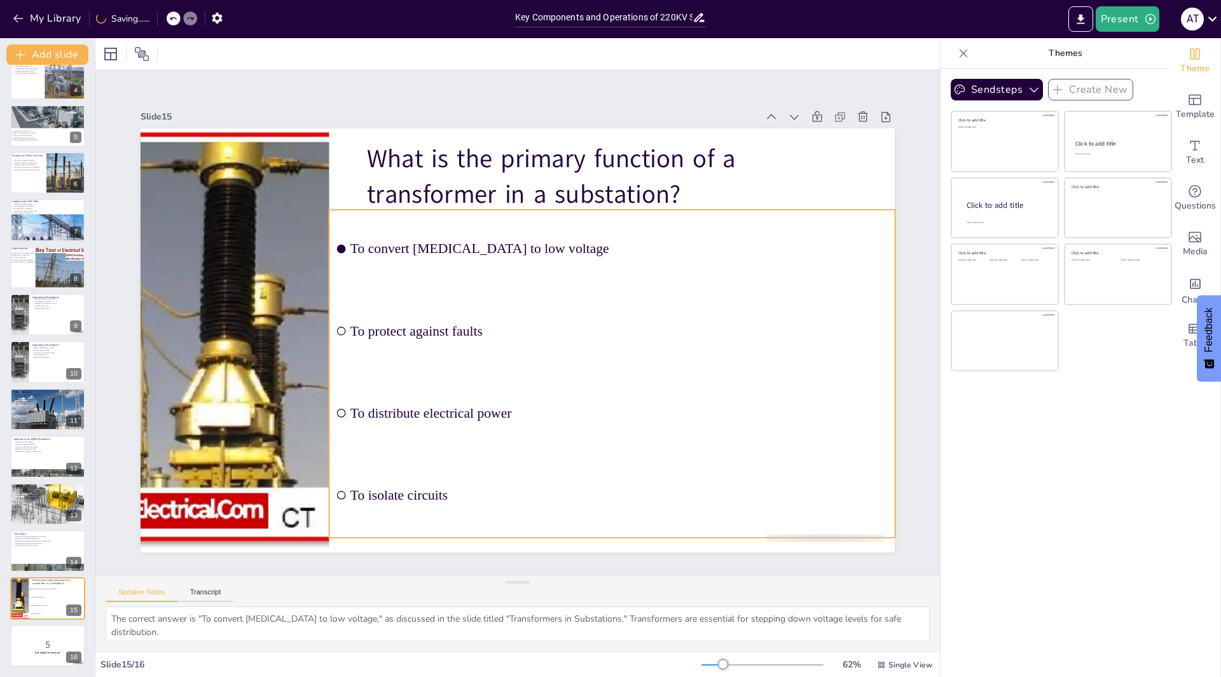
checkbox input "true"
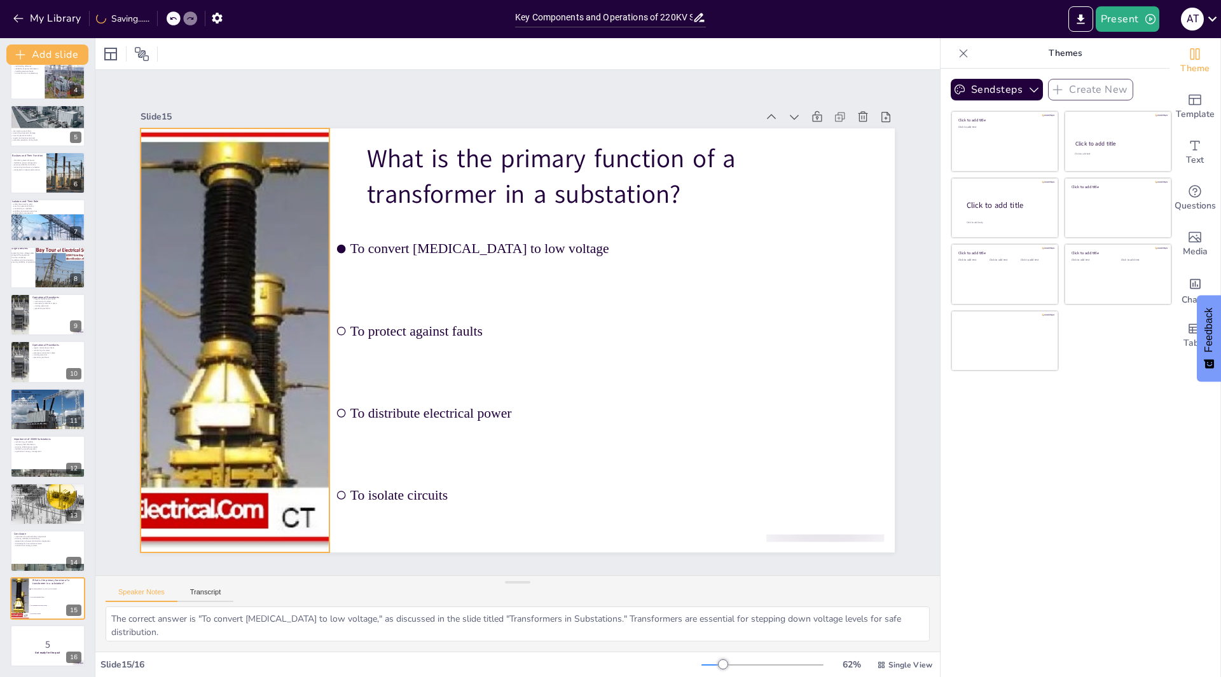
checkbox input "true"
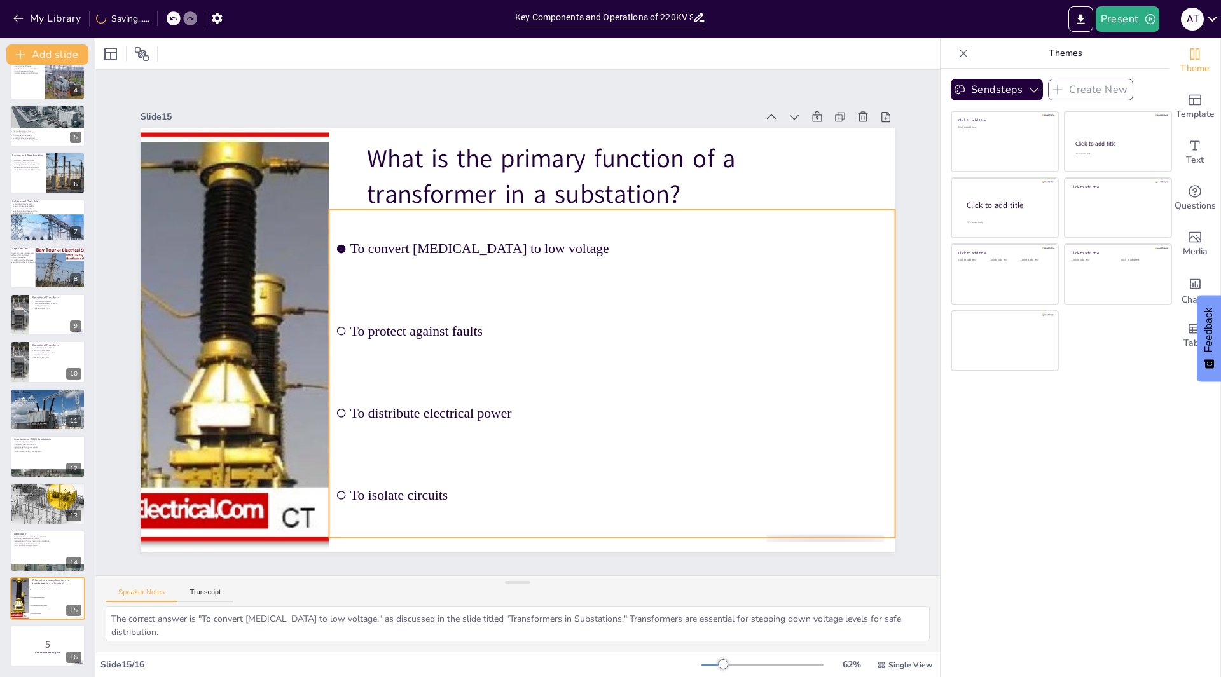
checkbox input "true"
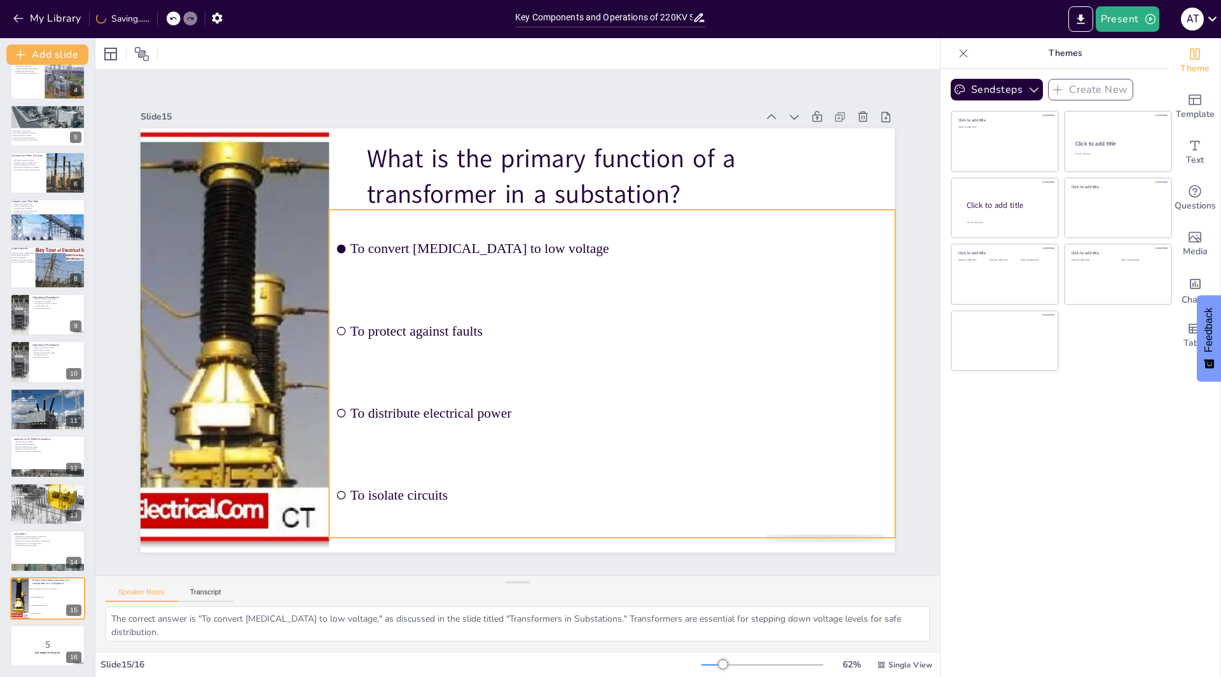
checkbox input "true"
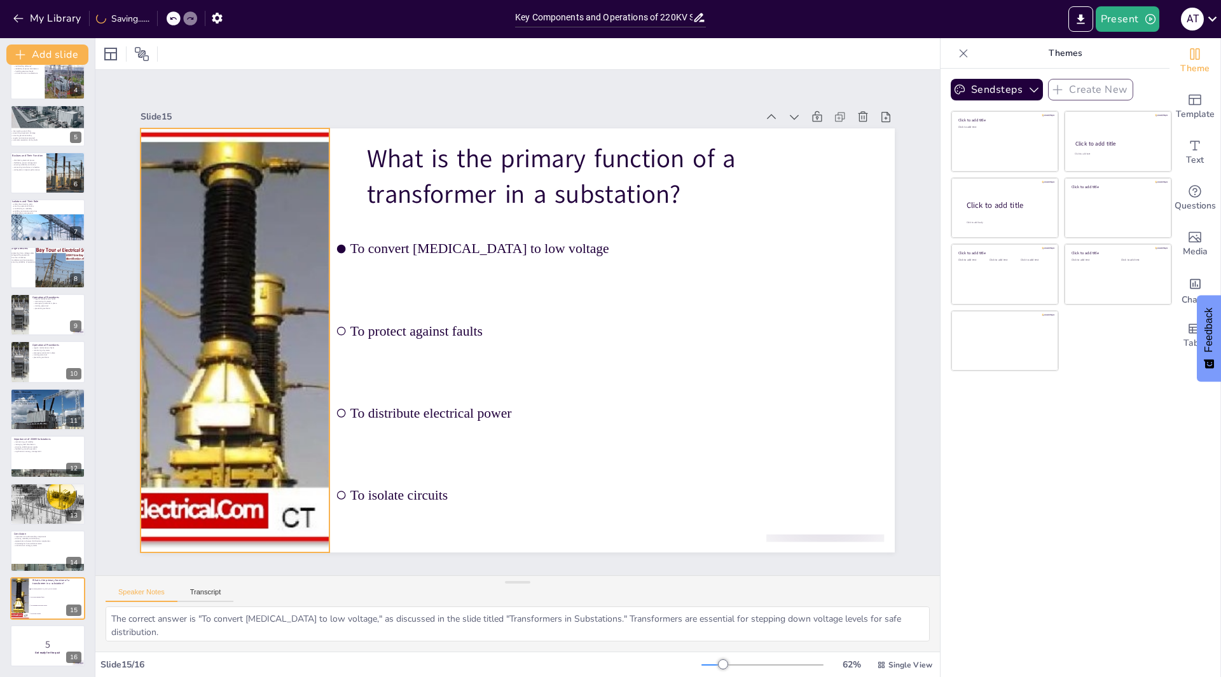
checkbox input "true"
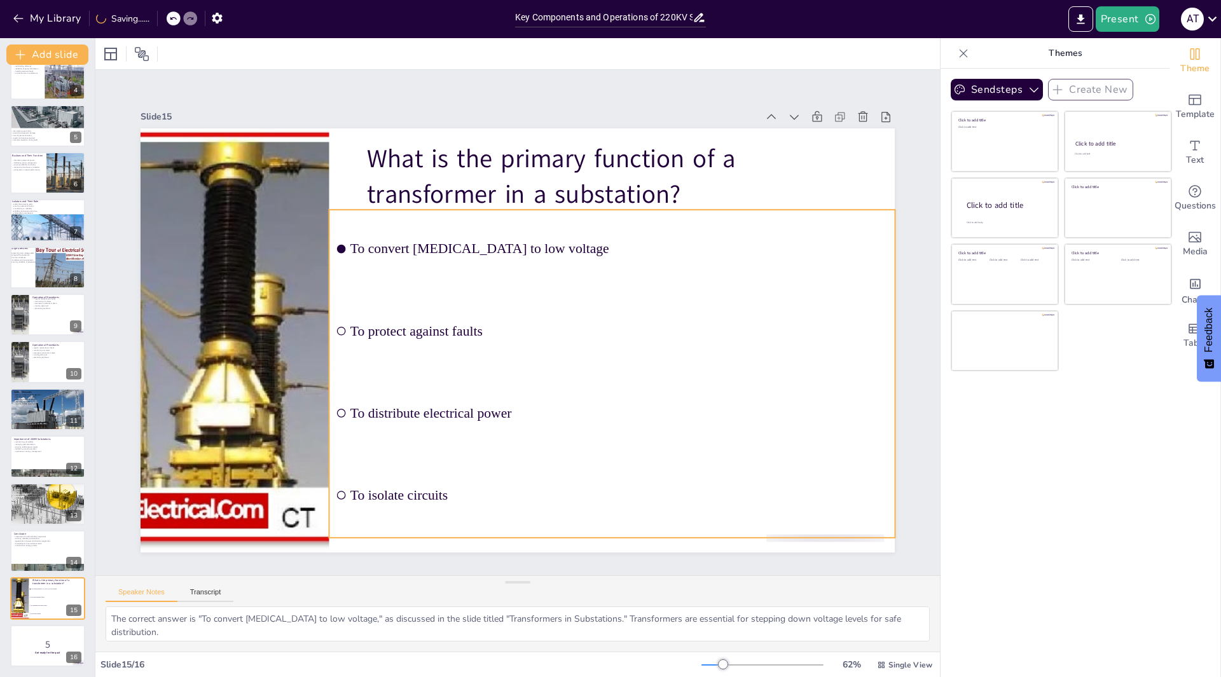
checkbox input "true"
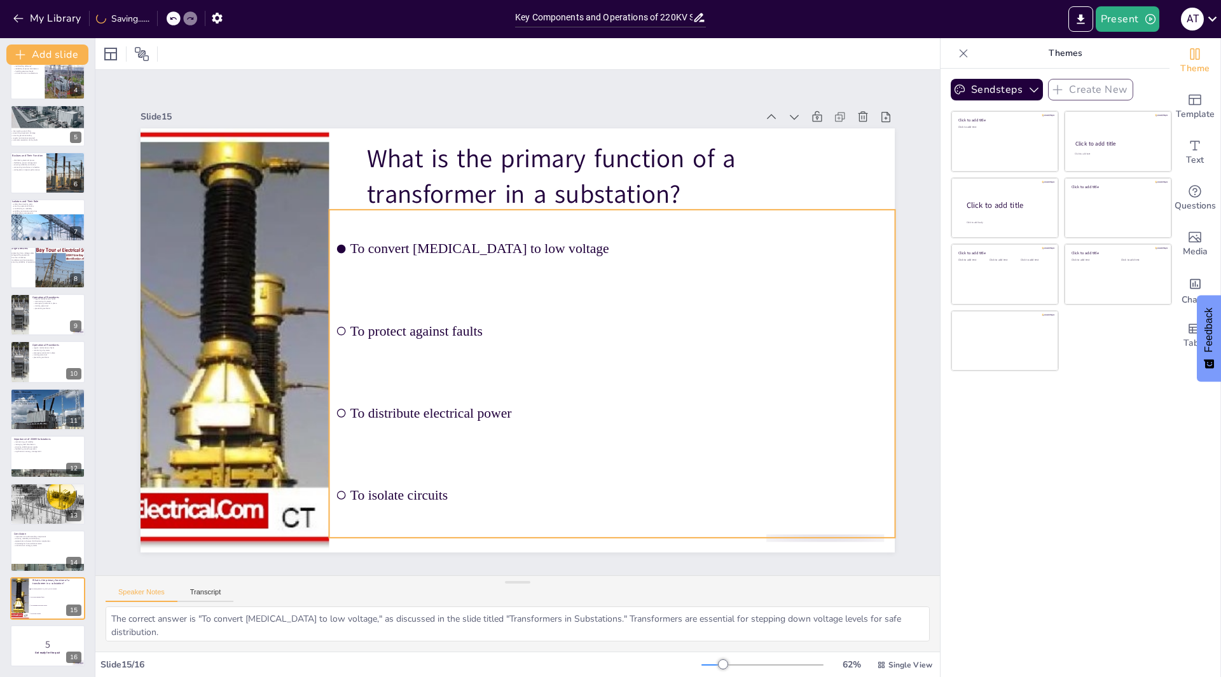
checkbox input "true"
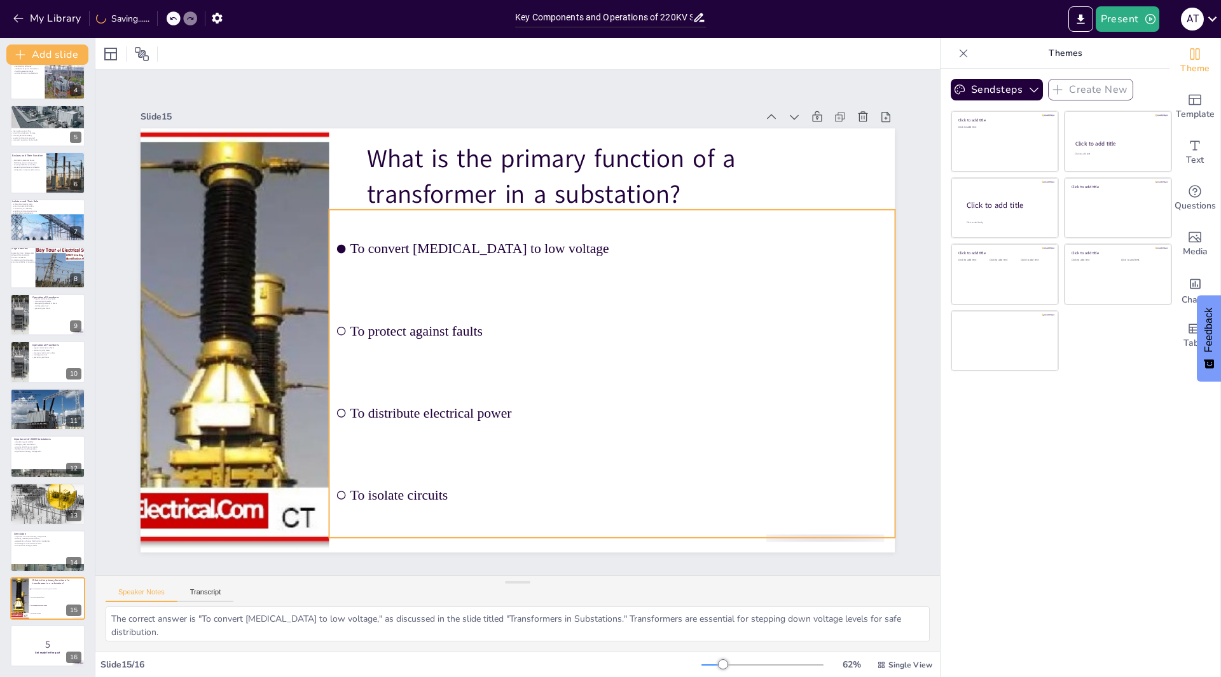
checkbox input "true"
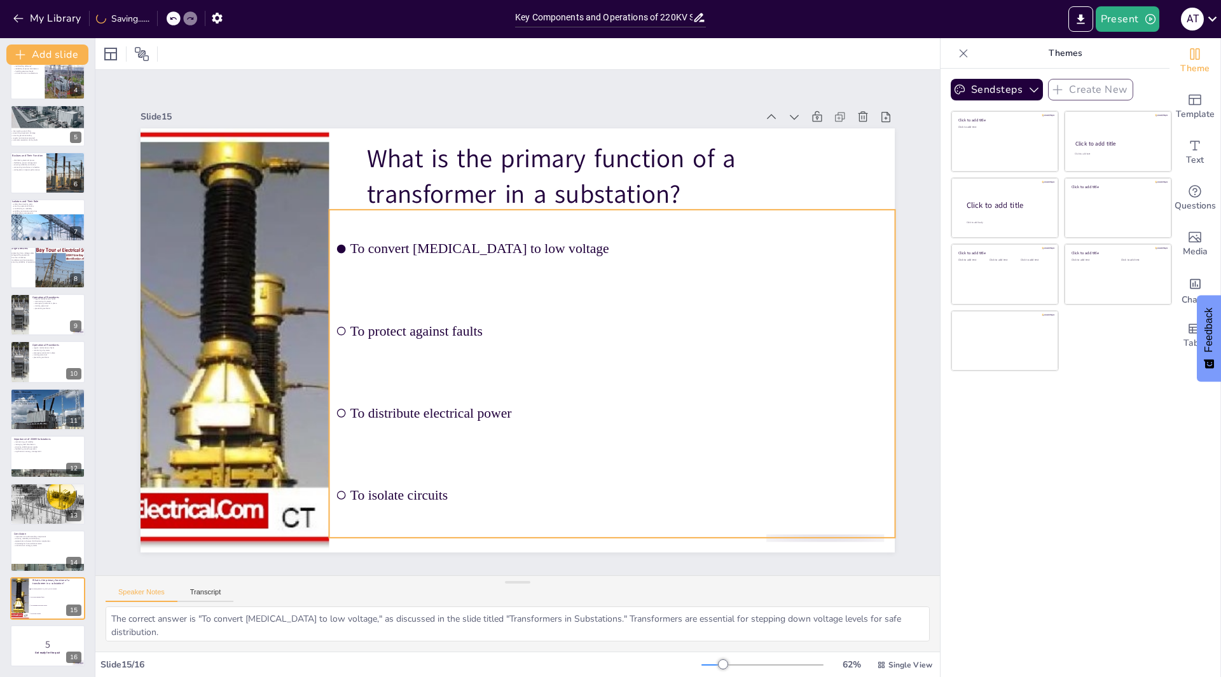
checkbox input "true"
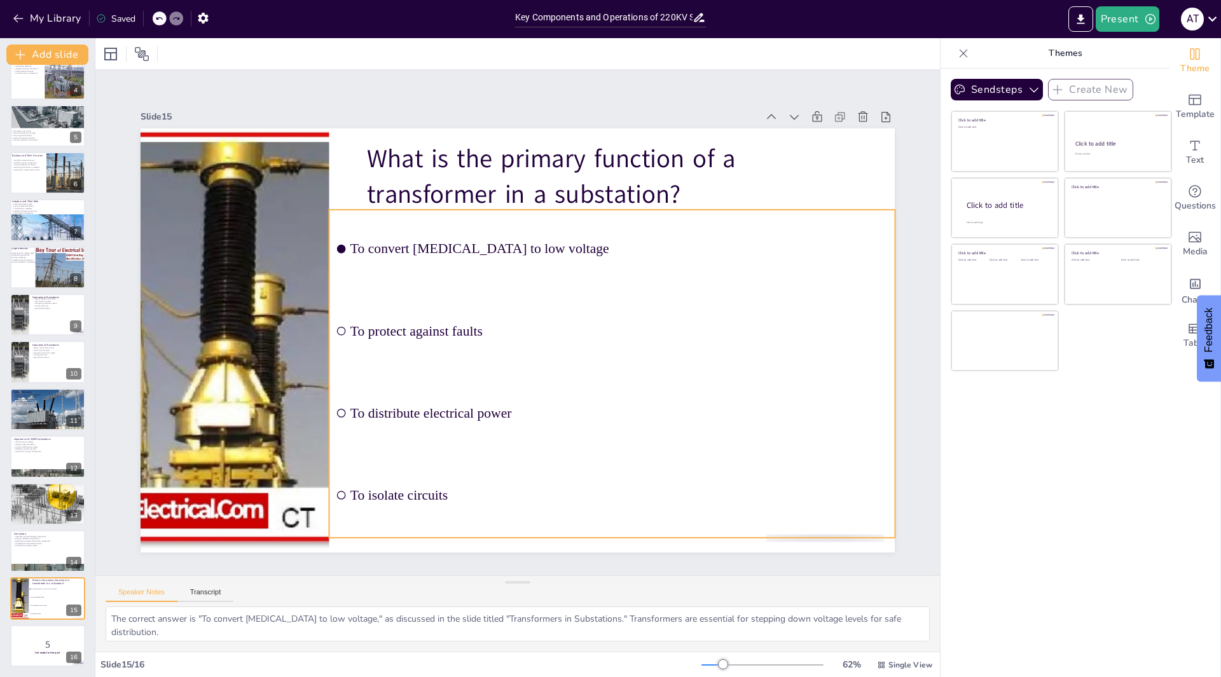
checkbox input "true"
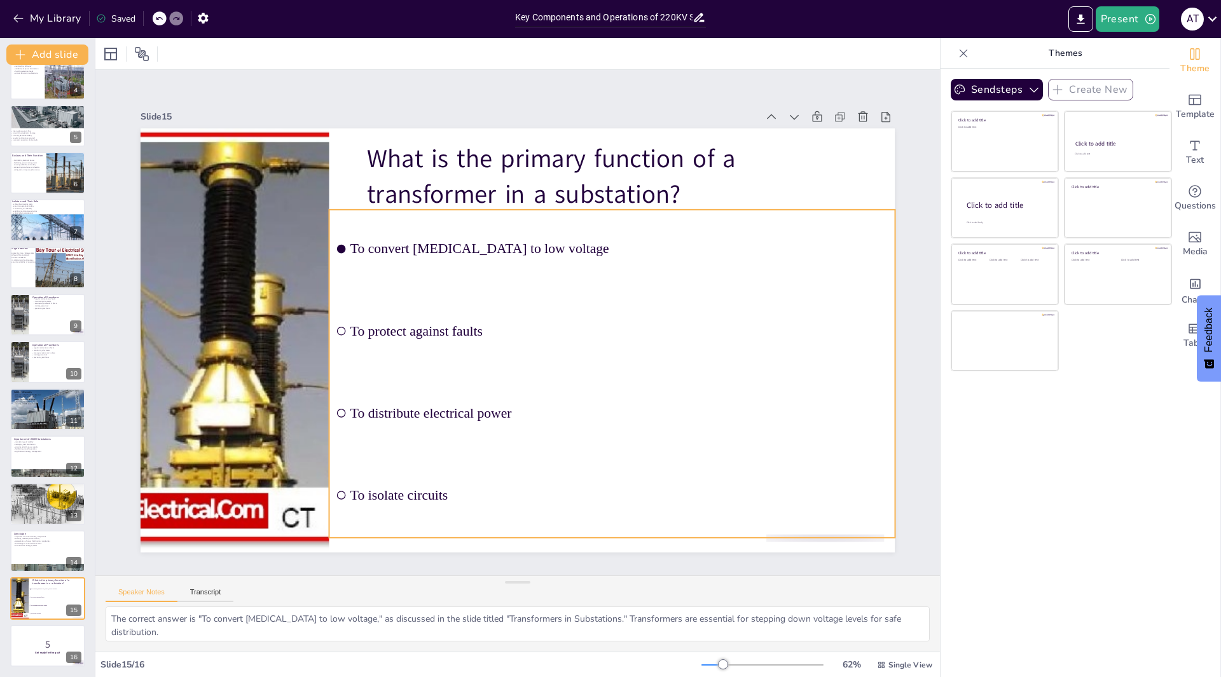
checkbox input "true"
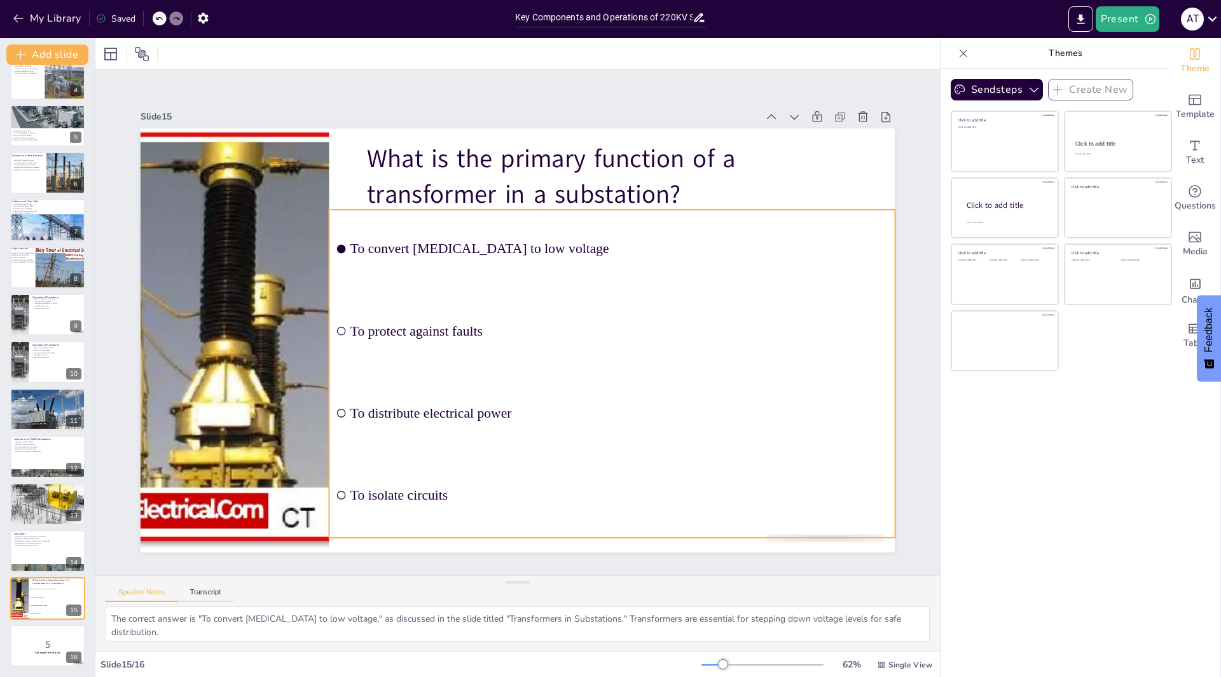
checkbox input "true"
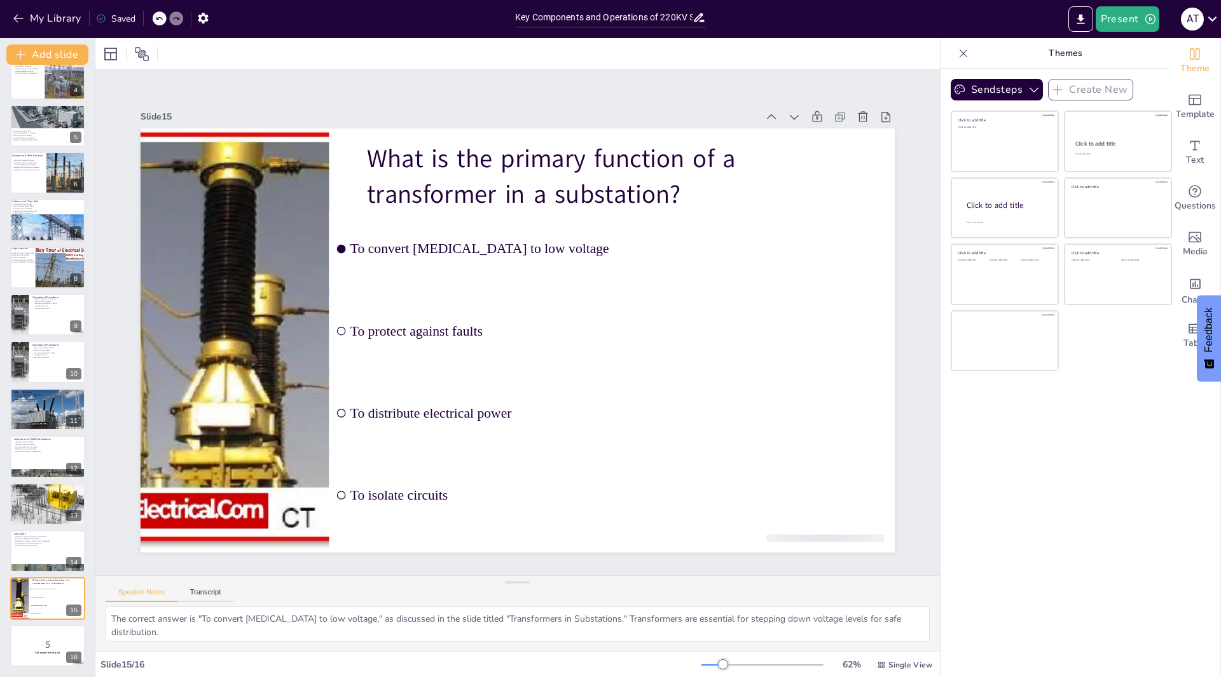
checkbox input "true"
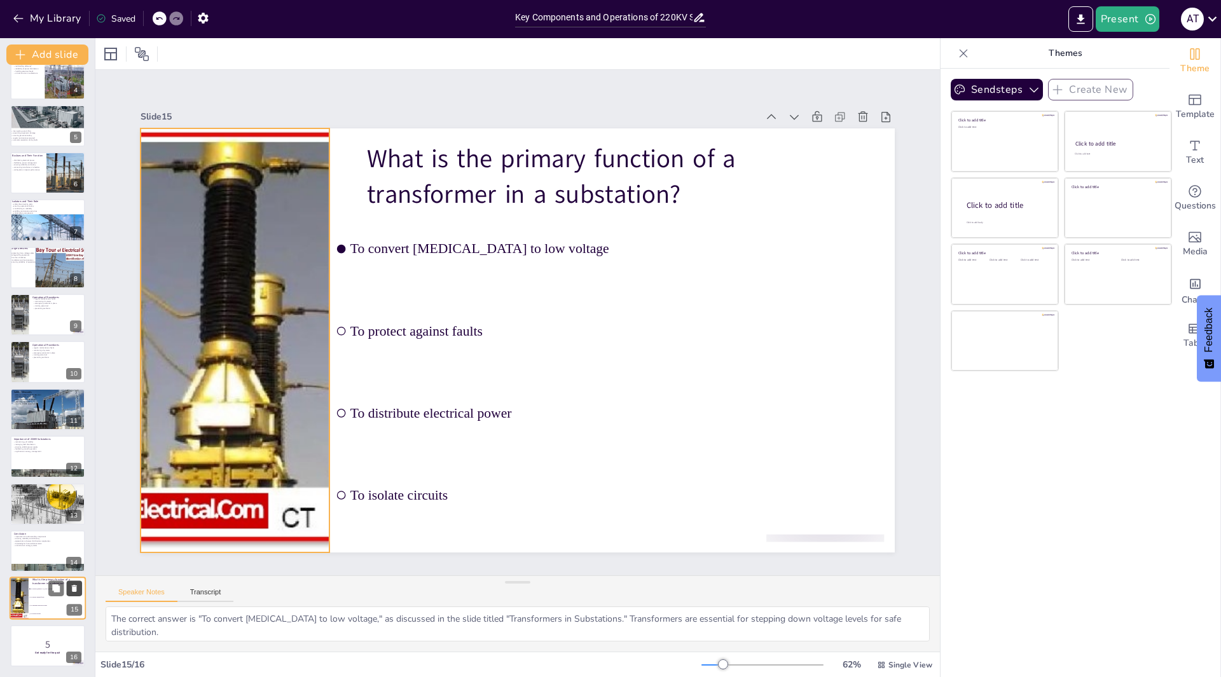
checkbox input "true"
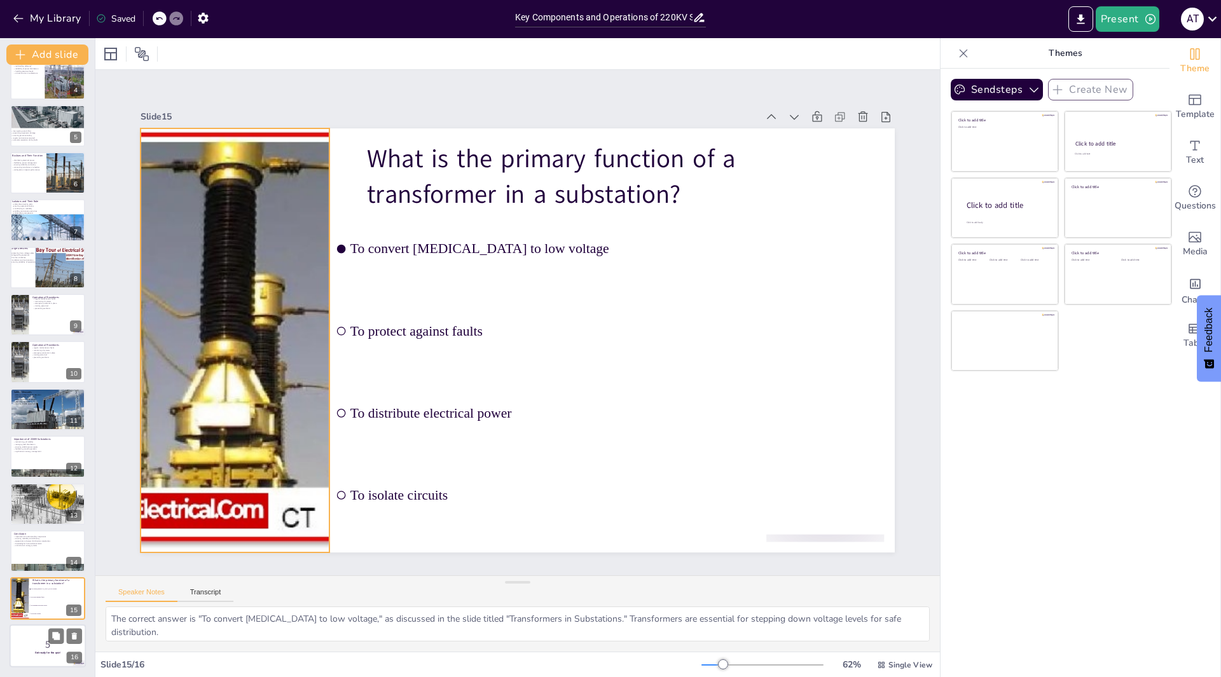
checkbox input "true"
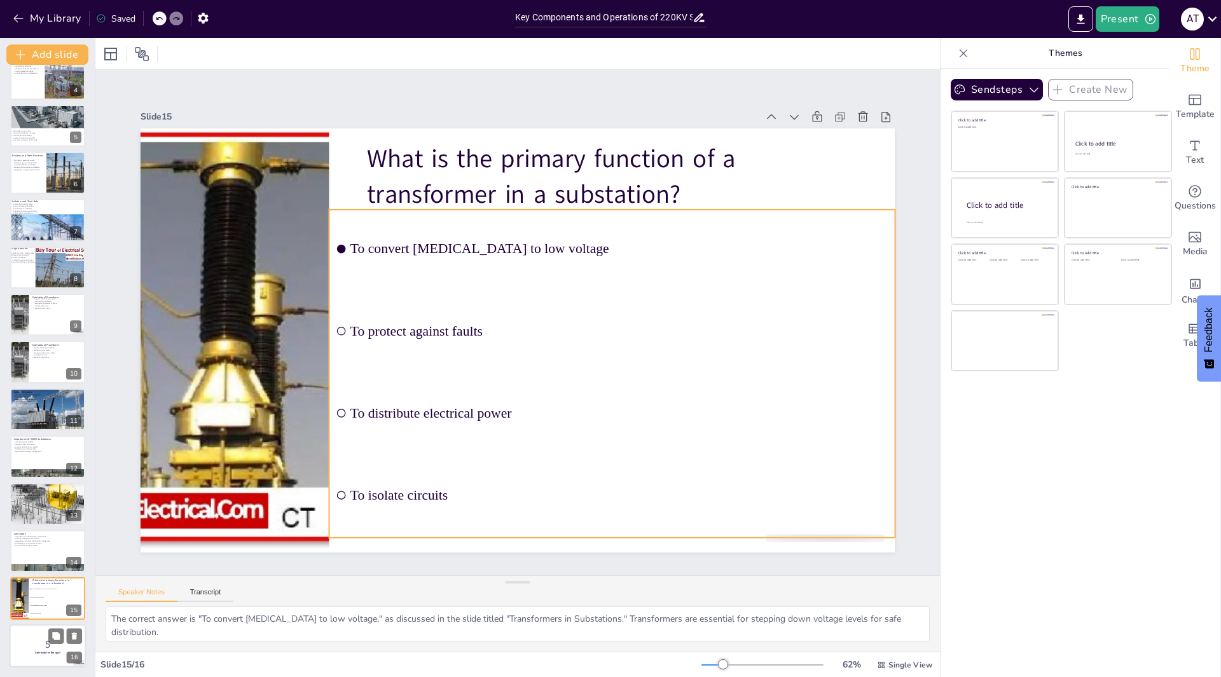
checkbox input "true"
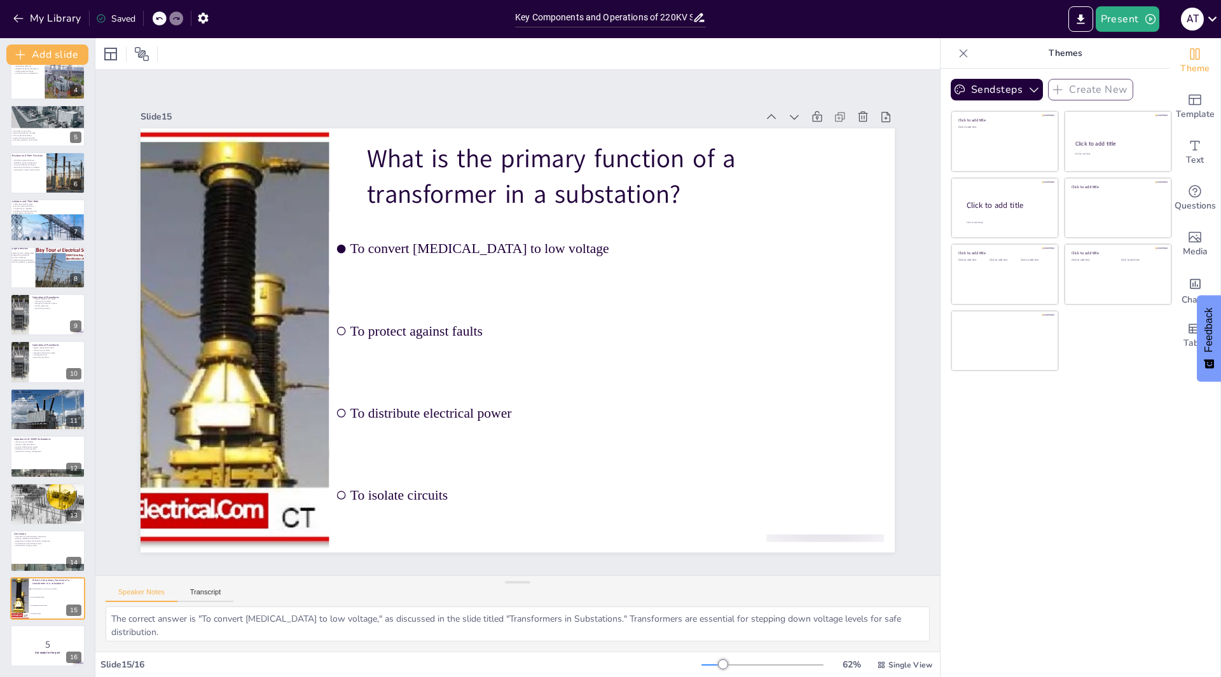
checkbox input "true"
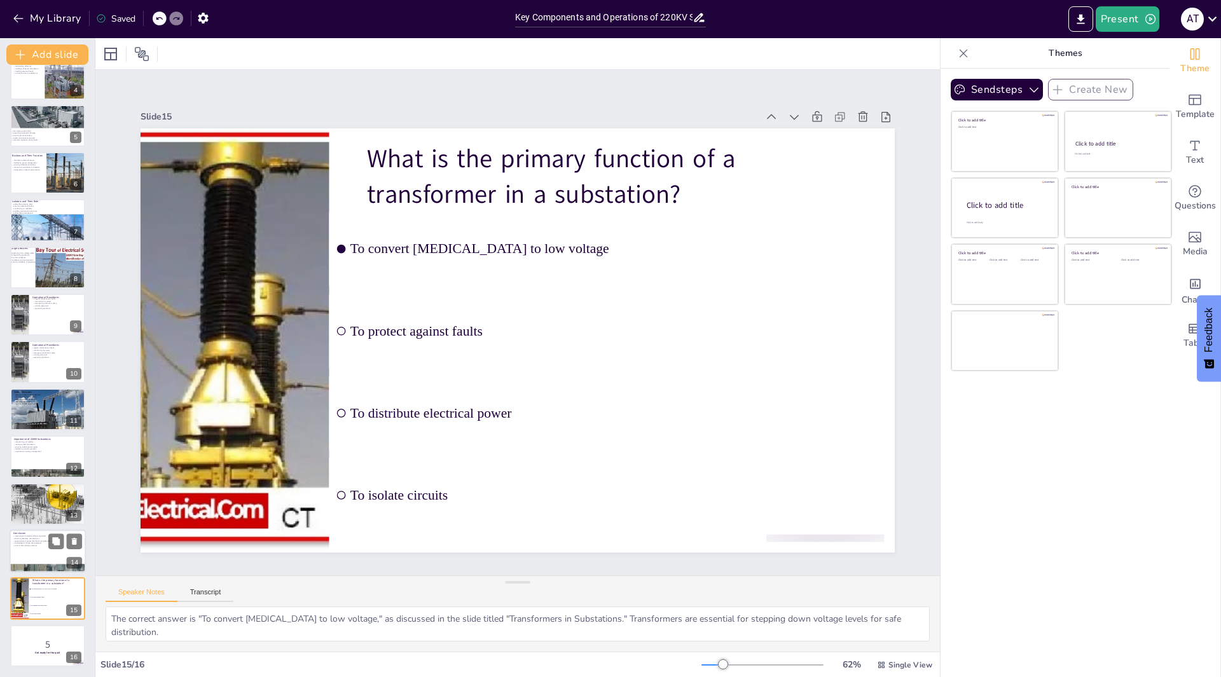
checkbox input "true"
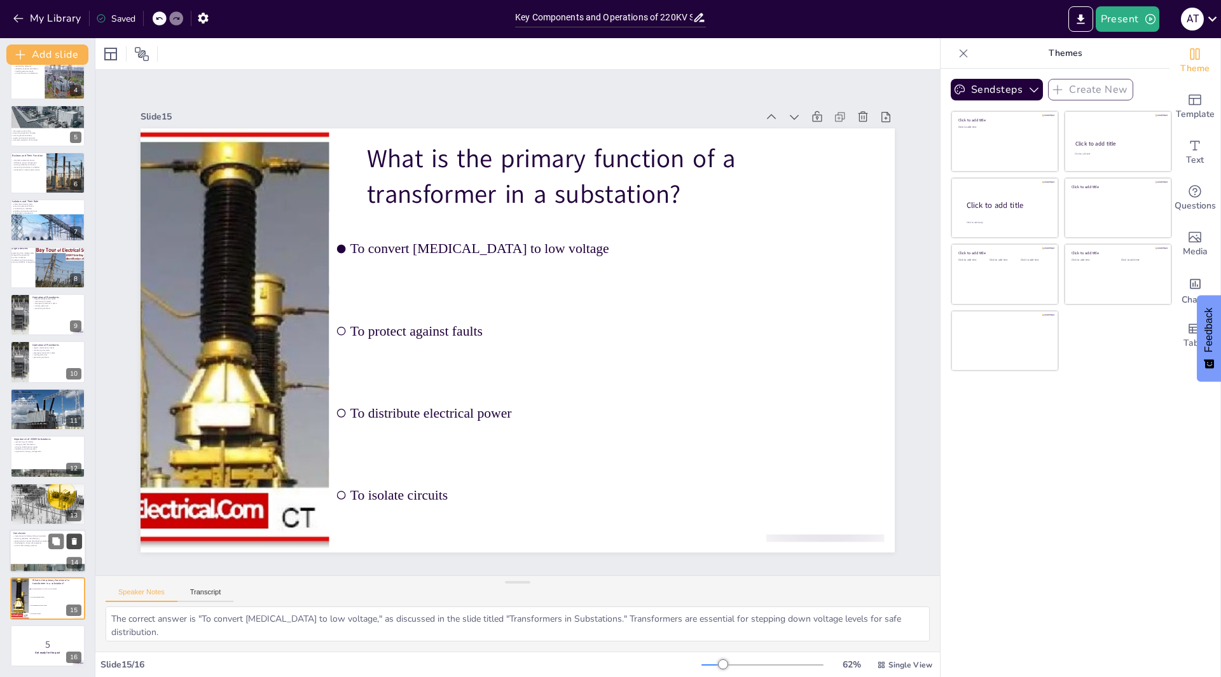
checkbox input "true"
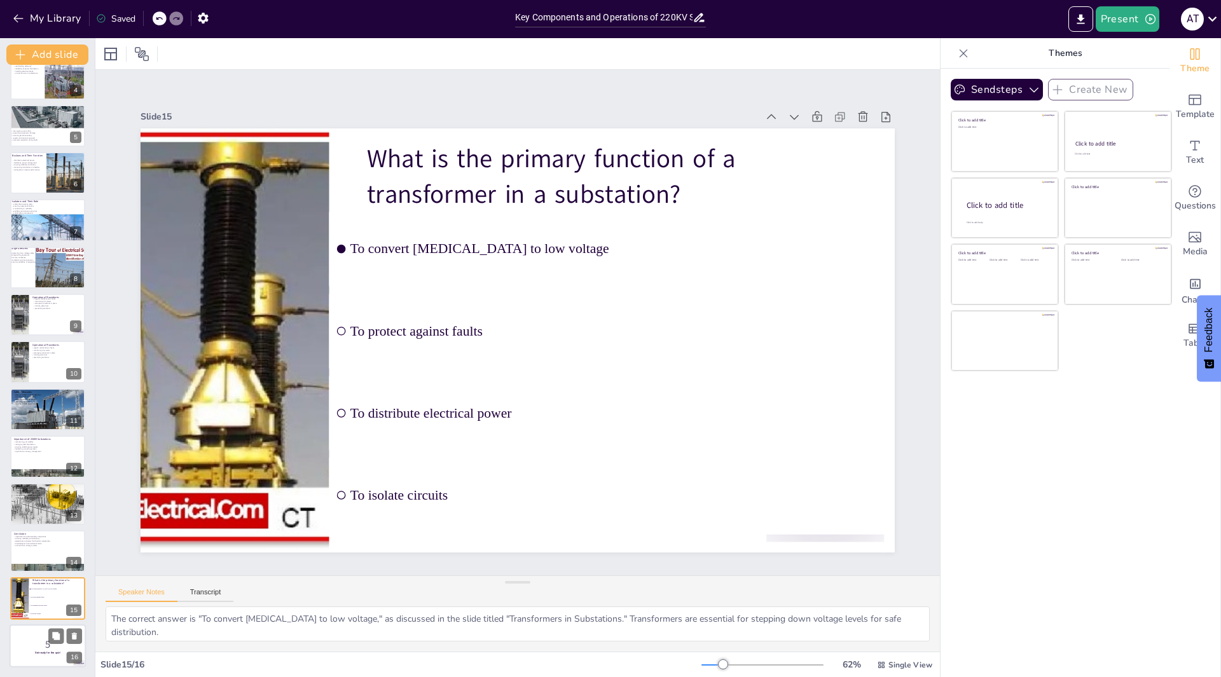
click at [36, 656] on div at bounding box center [48, 645] width 76 height 43
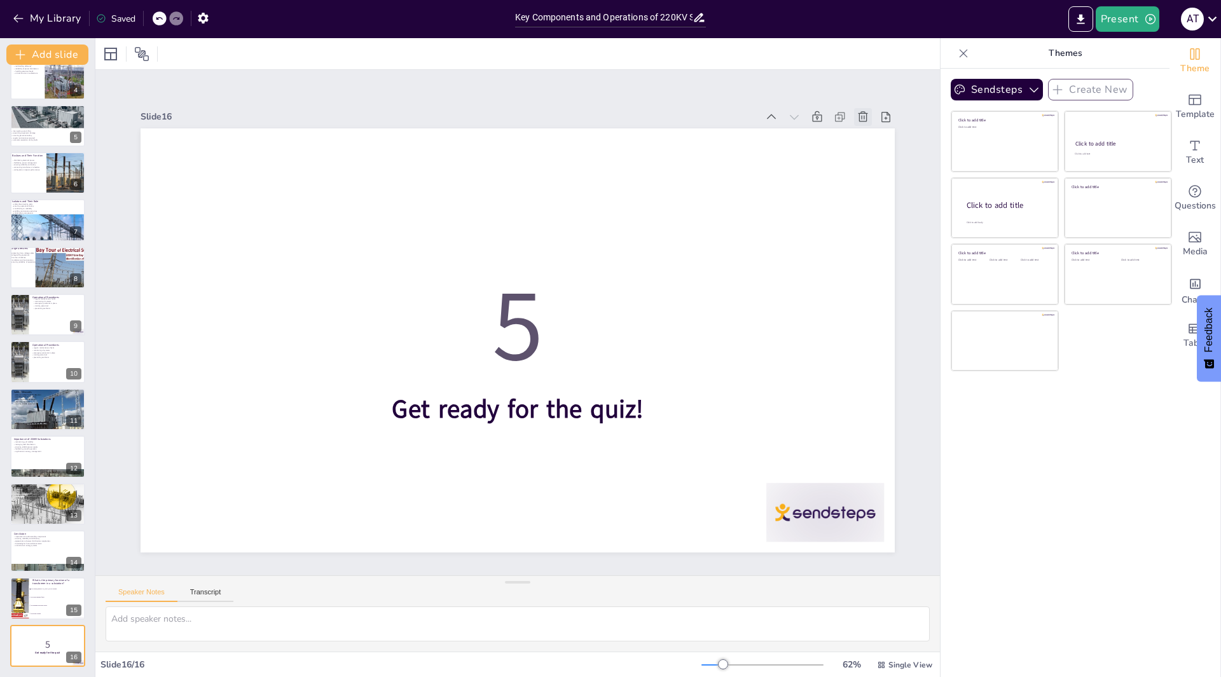
click at [877, 148] on icon at bounding box center [882, 153] width 11 height 11
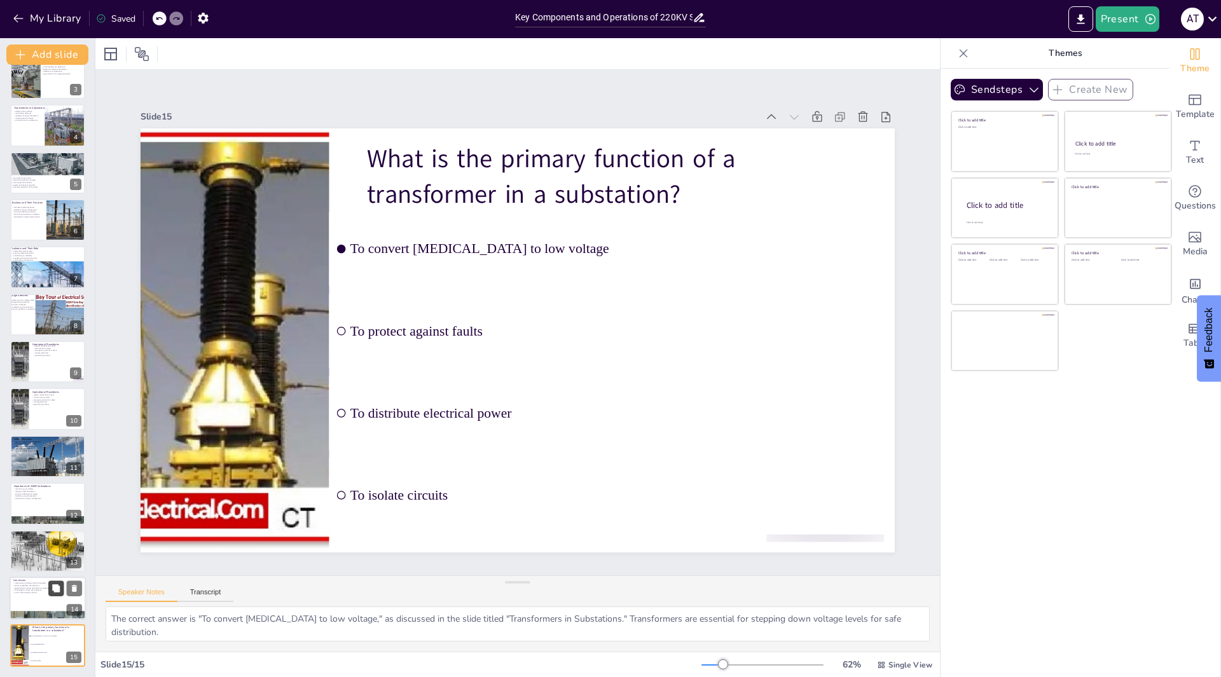
click at [53, 595] on button at bounding box center [55, 588] width 15 height 15
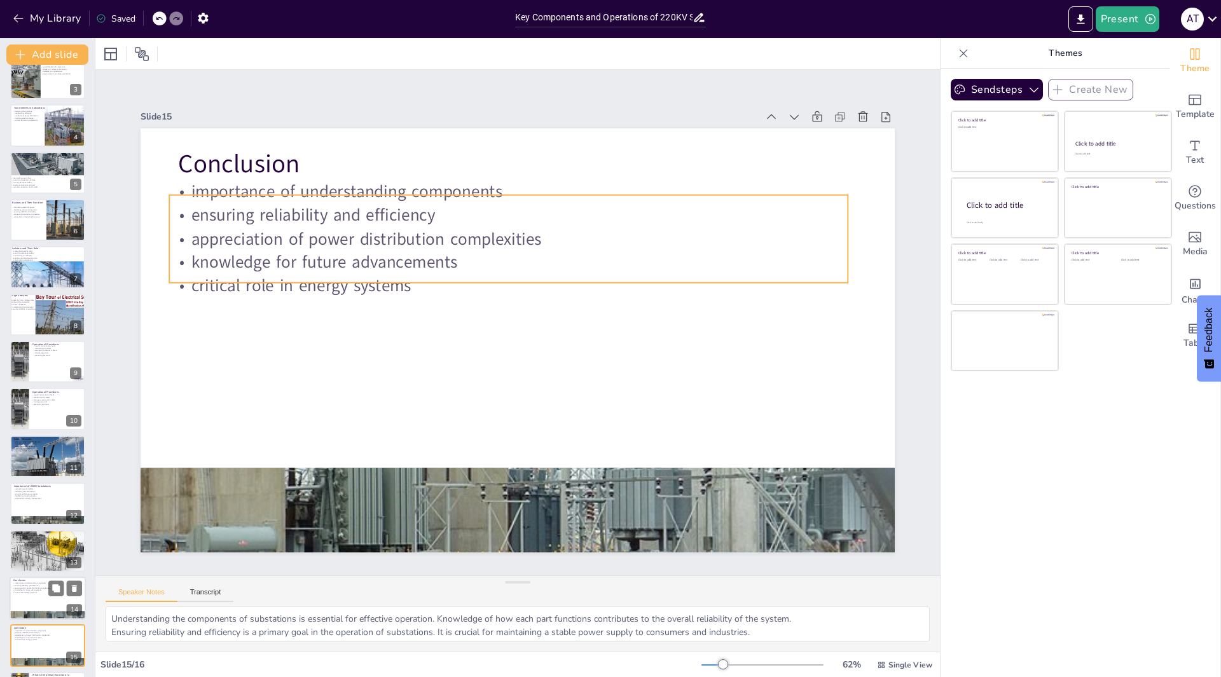
scroll to position [160, 0]
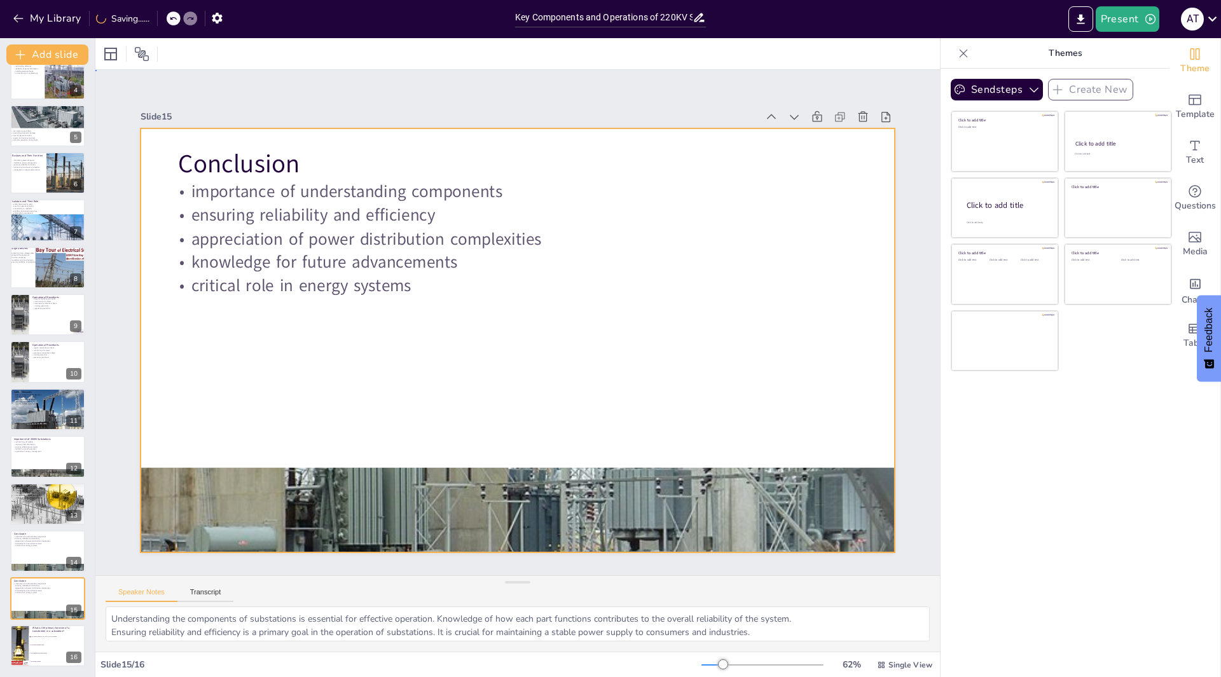
click at [312, 437] on div at bounding box center [518, 340] width 754 height 424
click at [464, 485] on div at bounding box center [518, 510] width 754 height 565
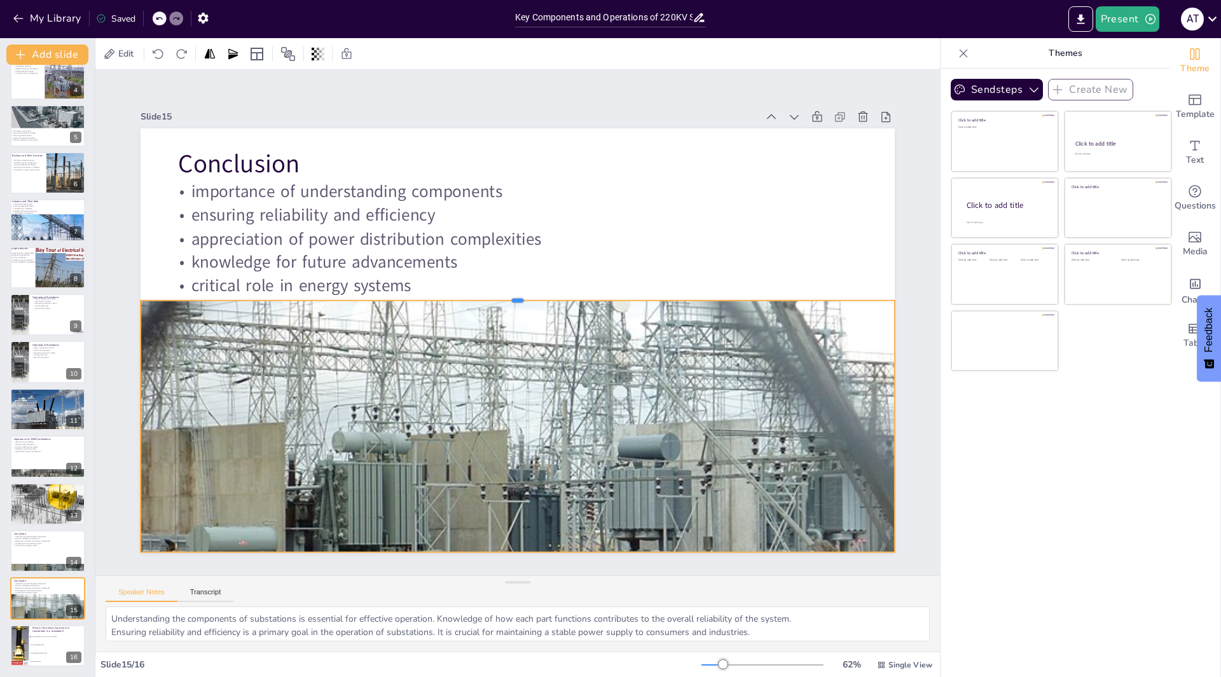
drag, startPoint x: 503, startPoint y: 460, endPoint x: 328, endPoint y: 293, distance: 242.0
click at [328, 293] on div at bounding box center [520, 295] width 751 height 89
drag, startPoint x: 503, startPoint y: 549, endPoint x: 502, endPoint y: 560, distance: 10.8
click at [502, 575] on div "Slide 1 Key Components and Operations of 220KV Substations This presentation co…" at bounding box center [517, 323] width 844 height 506
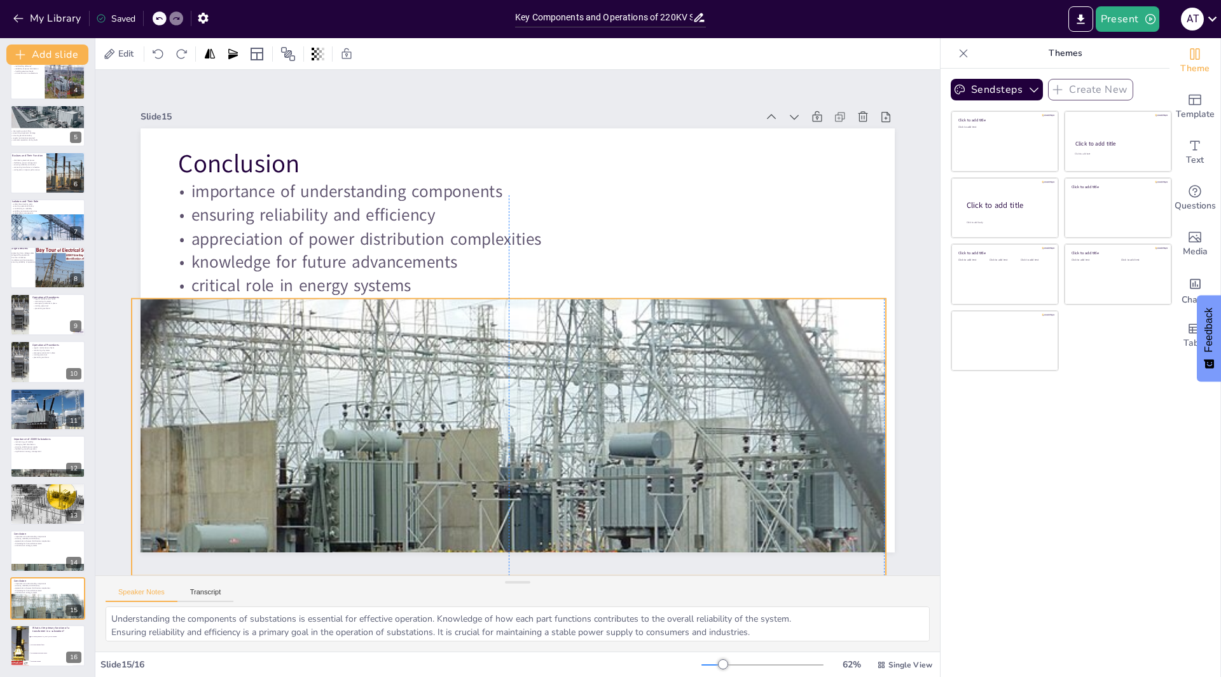
drag, startPoint x: 506, startPoint y: 513, endPoint x: 497, endPoint y: 511, distance: 8.5
click at [497, 511] on div at bounding box center [470, 503] width 855 height 710
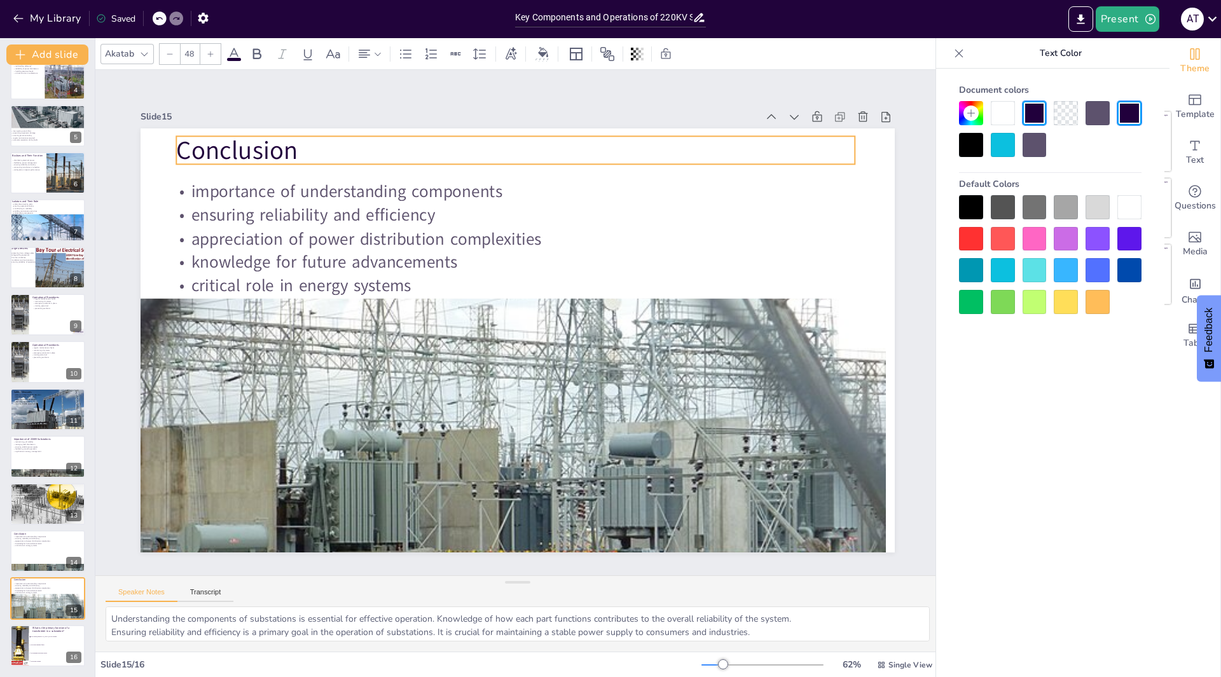
drag, startPoint x: 235, startPoint y: 165, endPoint x: 233, endPoint y: 152, distance: 13.5
click at [233, 152] on p "Conclusion" at bounding box center [534, 152] width 678 height 106
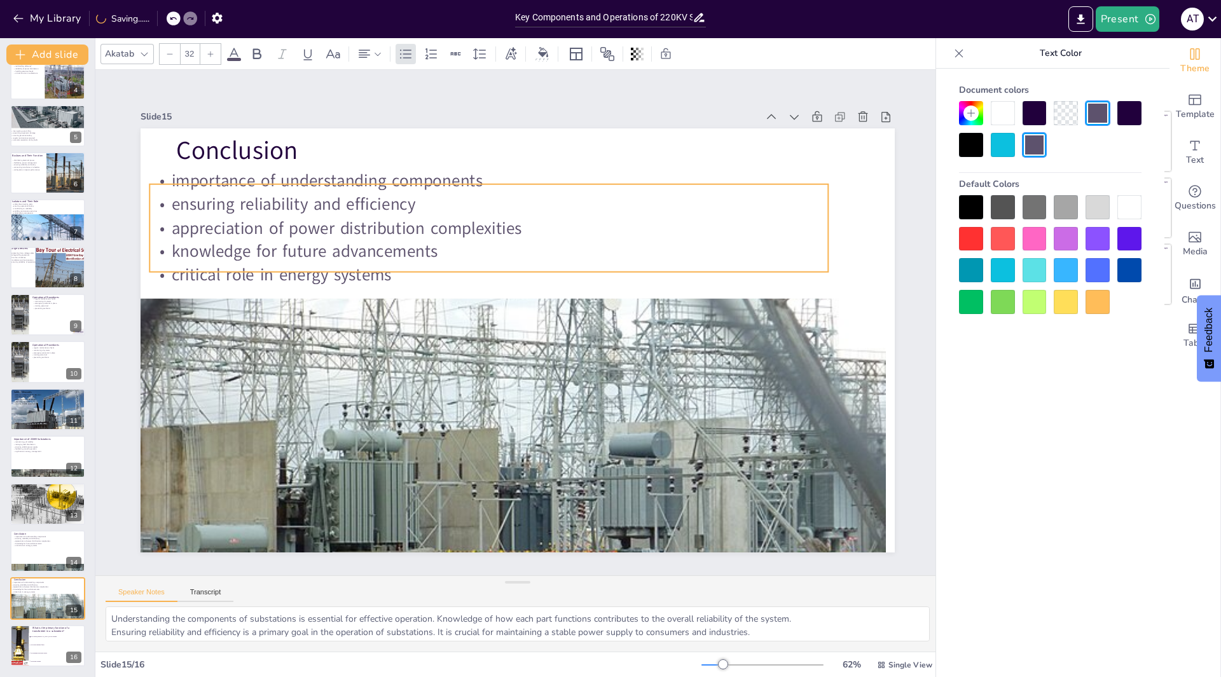
drag, startPoint x: 233, startPoint y: 219, endPoint x: 213, endPoint y: 209, distance: 22.5
click at [213, 209] on p "ensuring reliability and efficiency" at bounding box center [501, 202] width 677 height 95
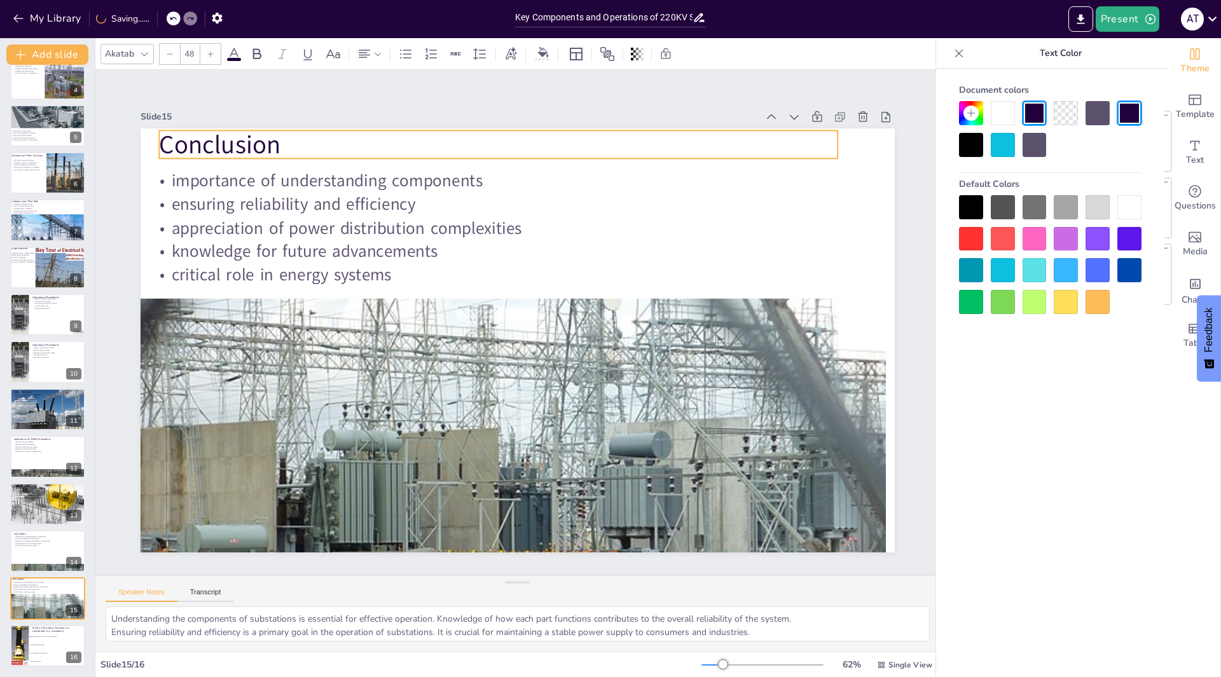
drag, startPoint x: 216, startPoint y: 142, endPoint x: 199, endPoint y: 136, distance: 18.1
click at [199, 136] on p "Conclusion" at bounding box center [498, 144] width 678 height 35
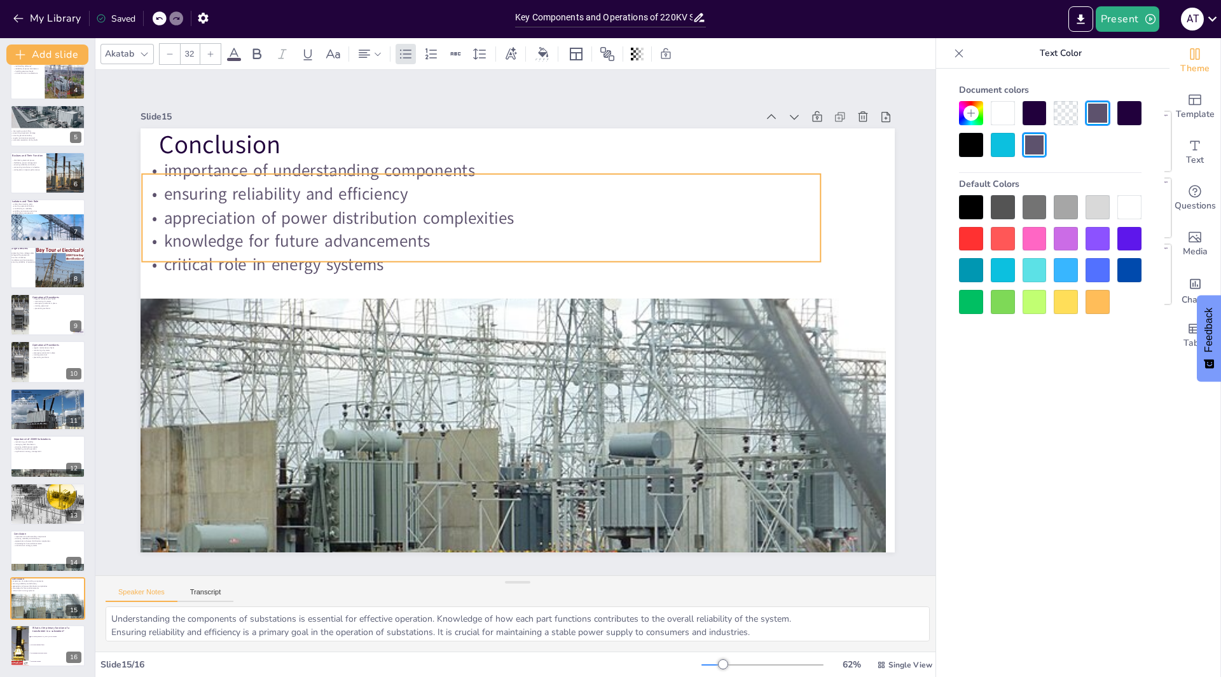
drag, startPoint x: 230, startPoint y: 222, endPoint x: 223, endPoint y: 223, distance: 7.7
click at [287, 223] on p "appreciation of power distribution complexities" at bounding box center [436, 398] width 298 height 629
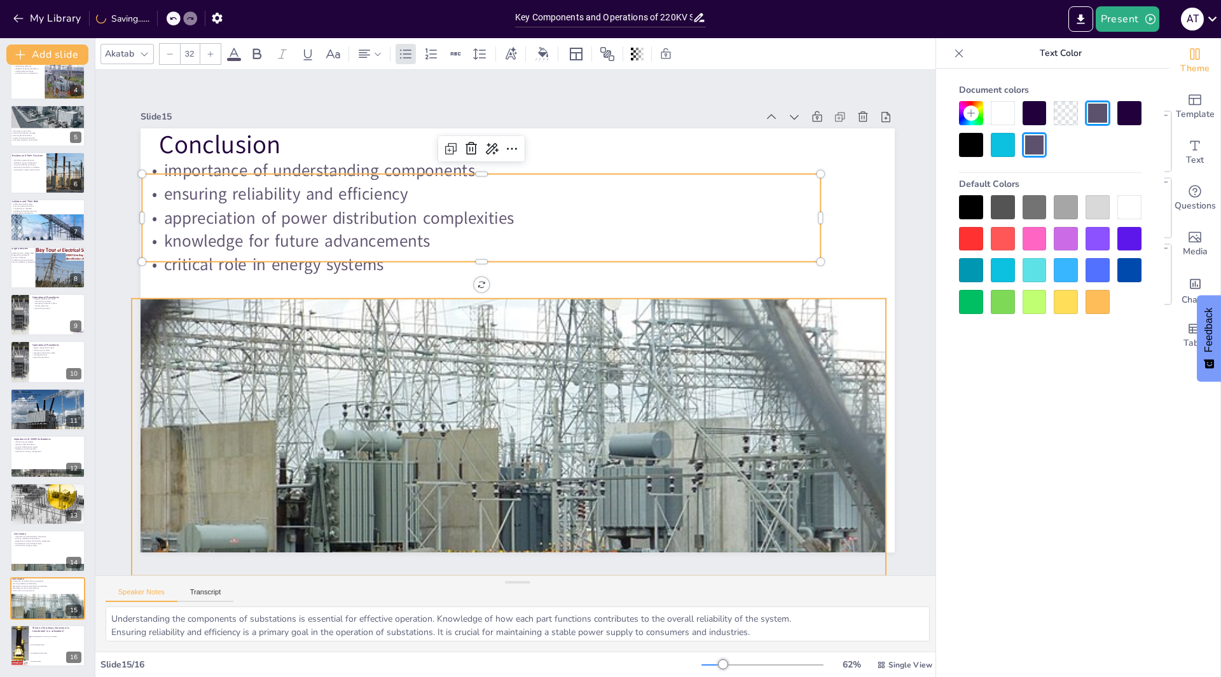
drag, startPoint x: 506, startPoint y: 333, endPoint x: 503, endPoint y: 322, distance: 11.3
click at [506, 328] on div at bounding box center [489, 507] width 809 height 642
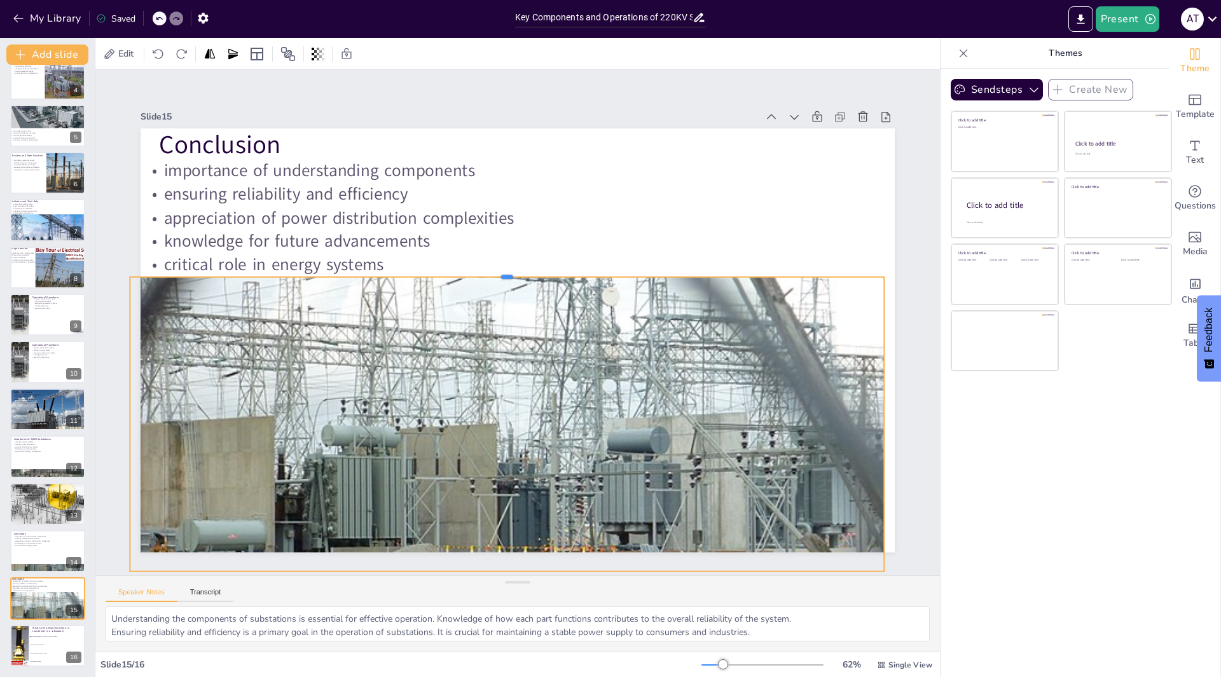
drag, startPoint x: 503, startPoint y: 285, endPoint x: 503, endPoint y: 268, distance: 17.8
click at [503, 268] on div at bounding box center [517, 271] width 739 height 167
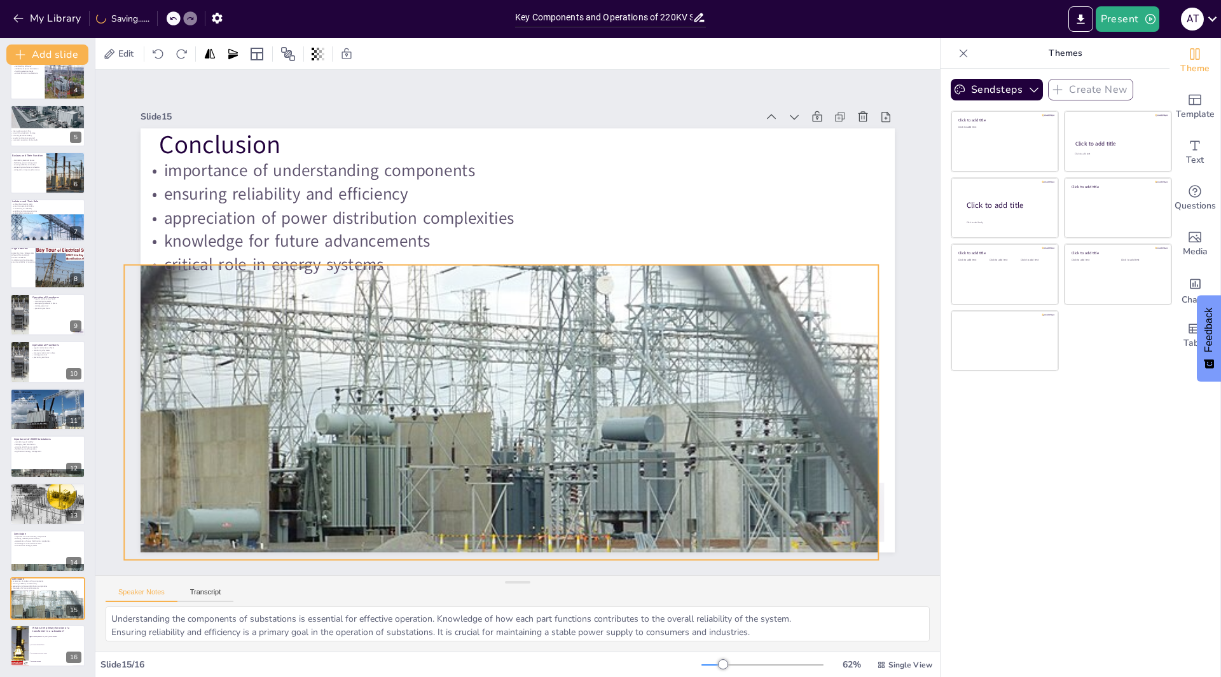
drag, startPoint x: 538, startPoint y: 437, endPoint x: 532, endPoint y: 425, distance: 12.8
click at [532, 425] on div at bounding box center [679, 268] width 823 height 919
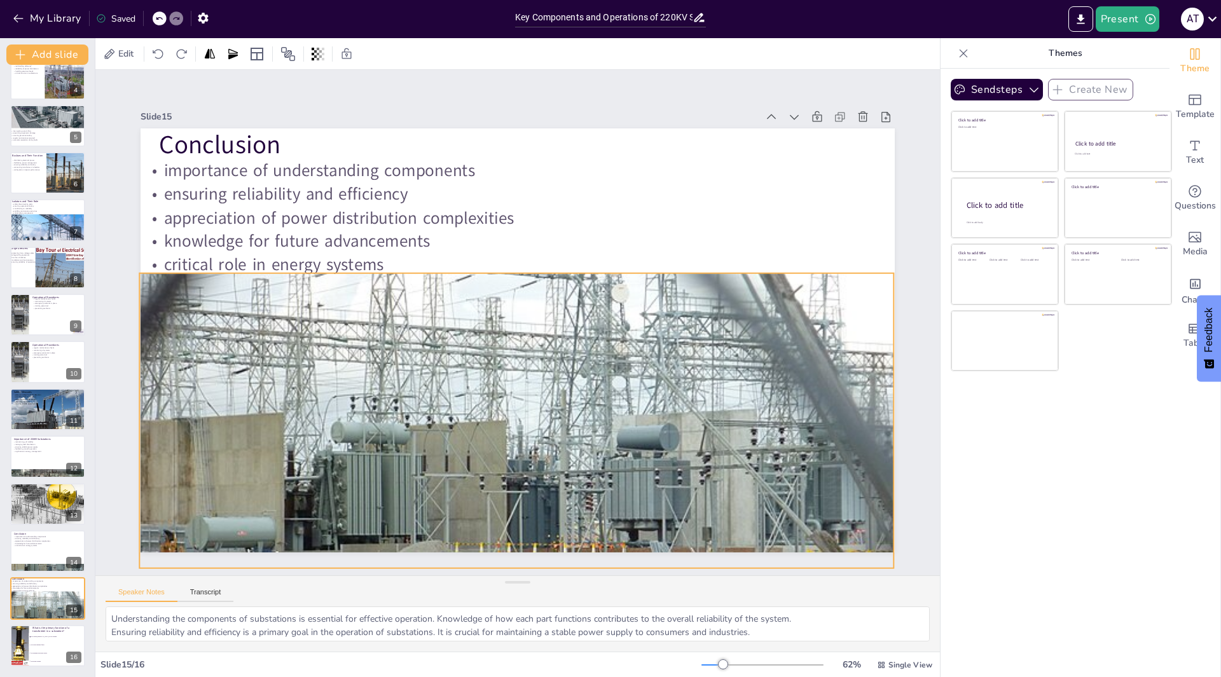
drag, startPoint x: 563, startPoint y: 373, endPoint x: 578, endPoint y: 382, distance: 17.4
click at [578, 382] on div at bounding box center [497, 500] width 809 height 642
click at [13, 643] on div at bounding box center [19, 645] width 38 height 43
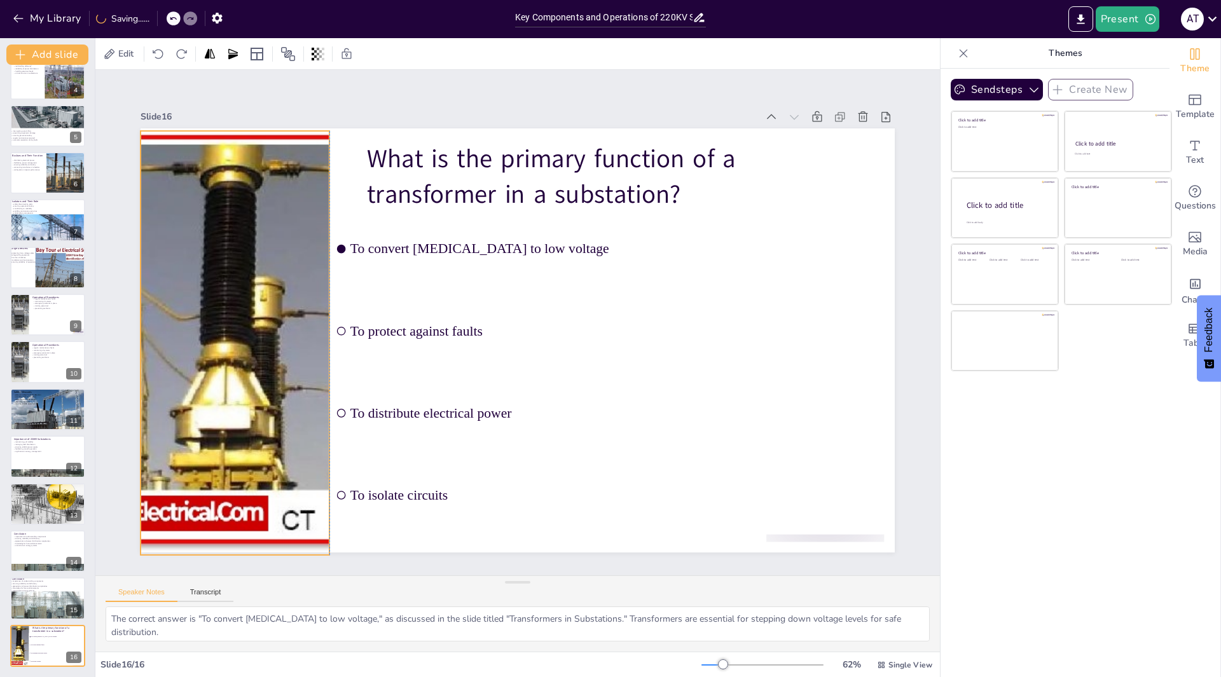
click at [181, 437] on div at bounding box center [233, 313] width 413 height 460
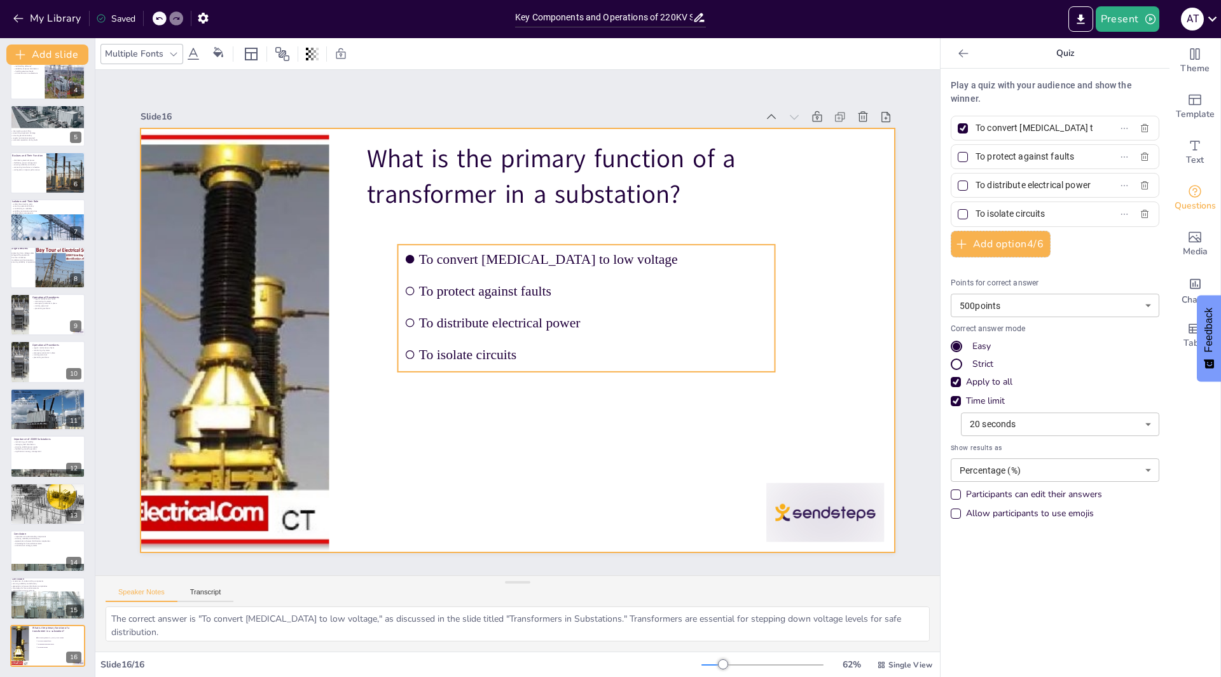
drag, startPoint x: 536, startPoint y: 380, endPoint x: 605, endPoint y: 415, distance: 77.1
click at [582, 415] on div "What is the primary function of a transformer in a substation? To convert high …" at bounding box center [360, 437] width 443 height 610
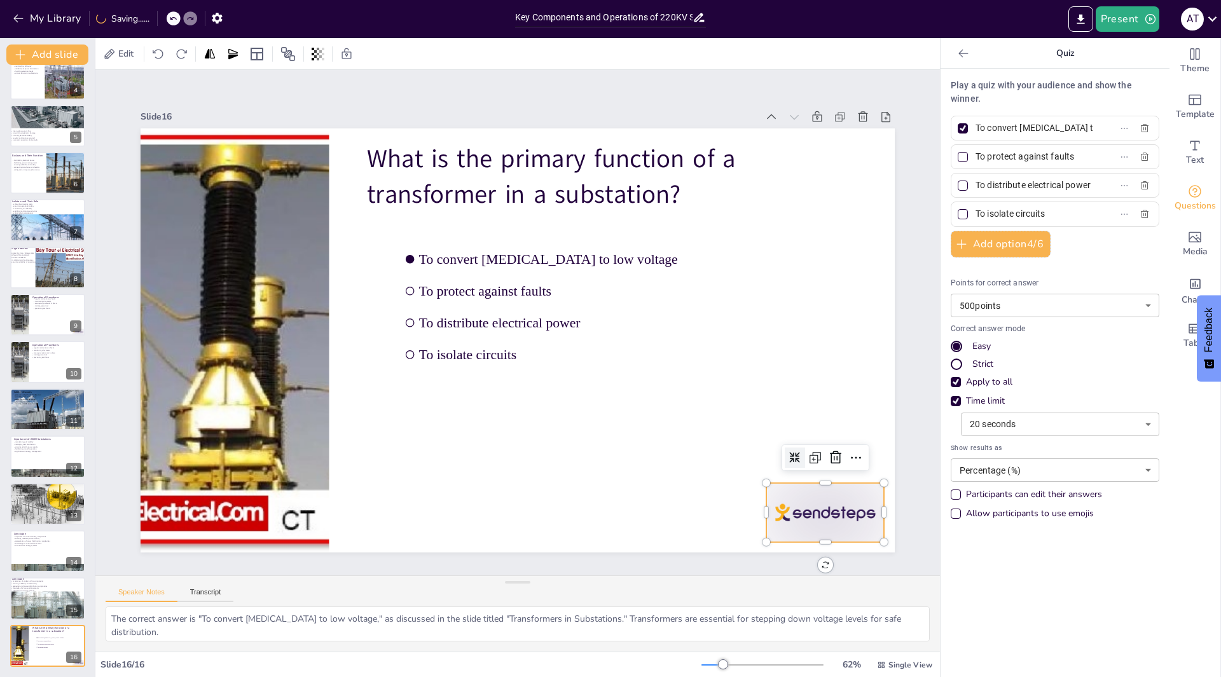
click at [825, 519] on div at bounding box center [803, 543] width 123 height 71
click at [828, 482] on icon at bounding box center [819, 490] width 17 height 17
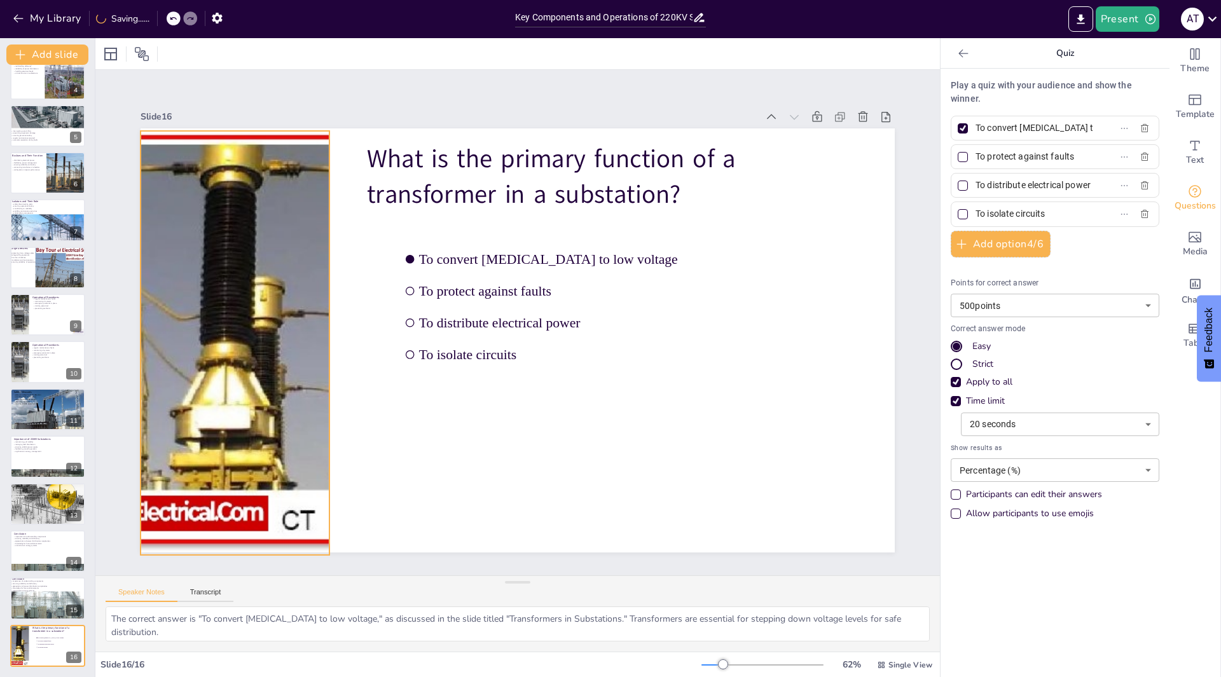
click at [310, 391] on div at bounding box center [233, 313] width 413 height 461
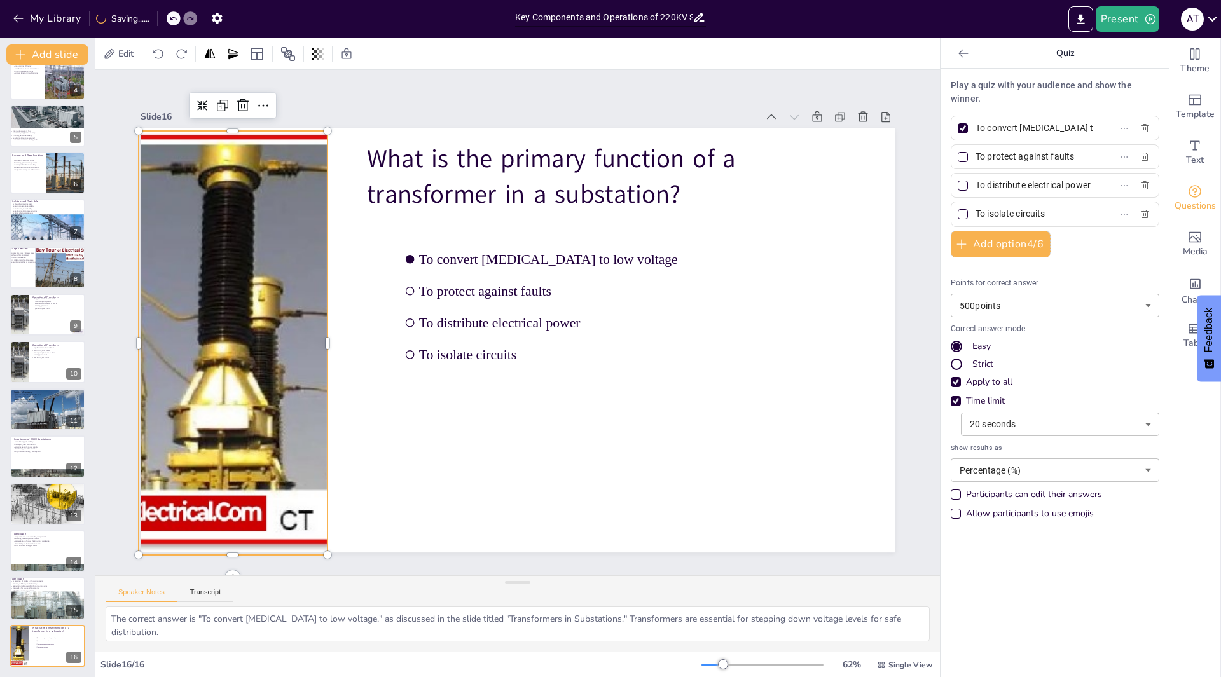
click at [315, 334] on div at bounding box center [231, 313] width 413 height 460
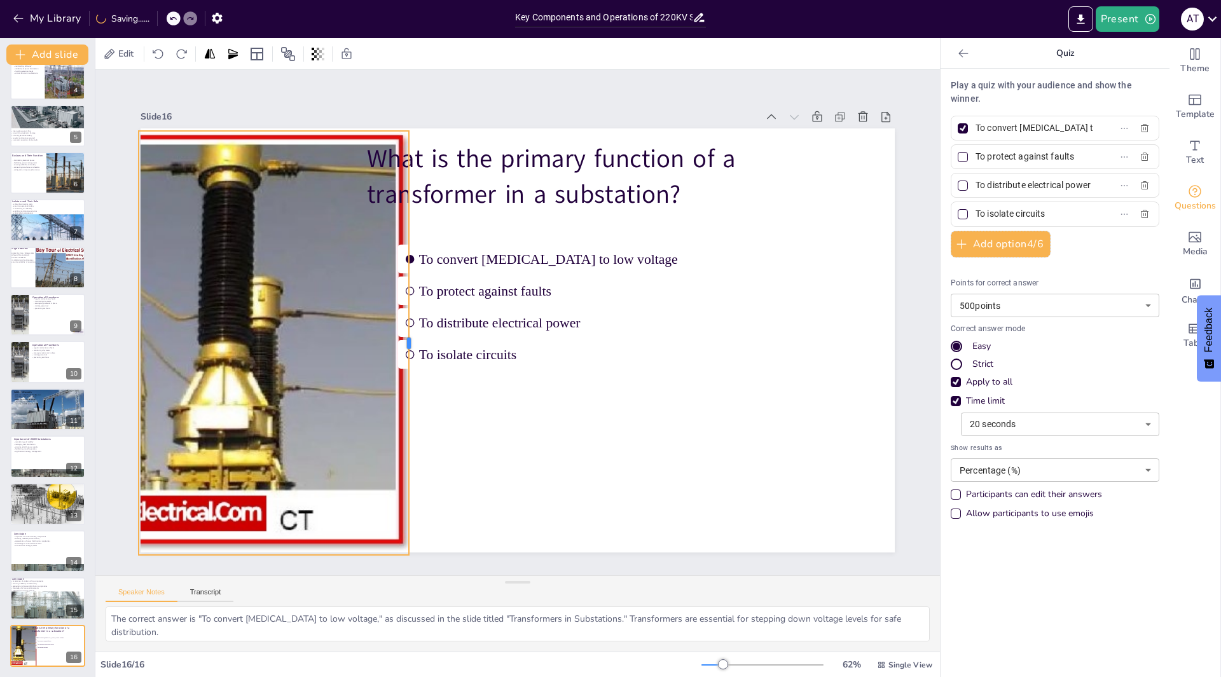
drag, startPoint x: 317, startPoint y: 337, endPoint x: 399, endPoint y: 370, distance: 87.8
click at [399, 370] on div at bounding box center [412, 332] width 55 height 423
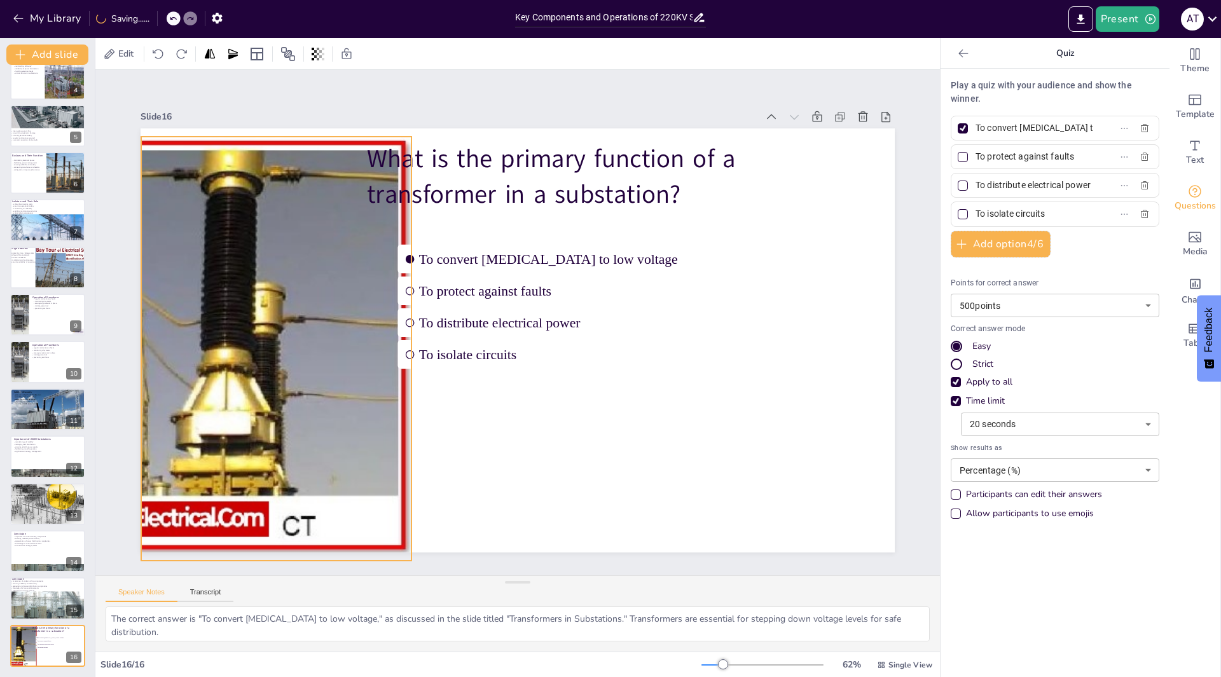
click at [192, 431] on div at bounding box center [235, 349] width 371 height 424
click at [132, 353] on div at bounding box center [233, 319] width 413 height 460
click at [141, 362] on div at bounding box center [233, 319] width 413 height 460
drag, startPoint x: 131, startPoint y: 332, endPoint x: 132, endPoint y: 344, distance: 12.1
click at [132, 344] on div at bounding box center [137, 349] width 10 height 424
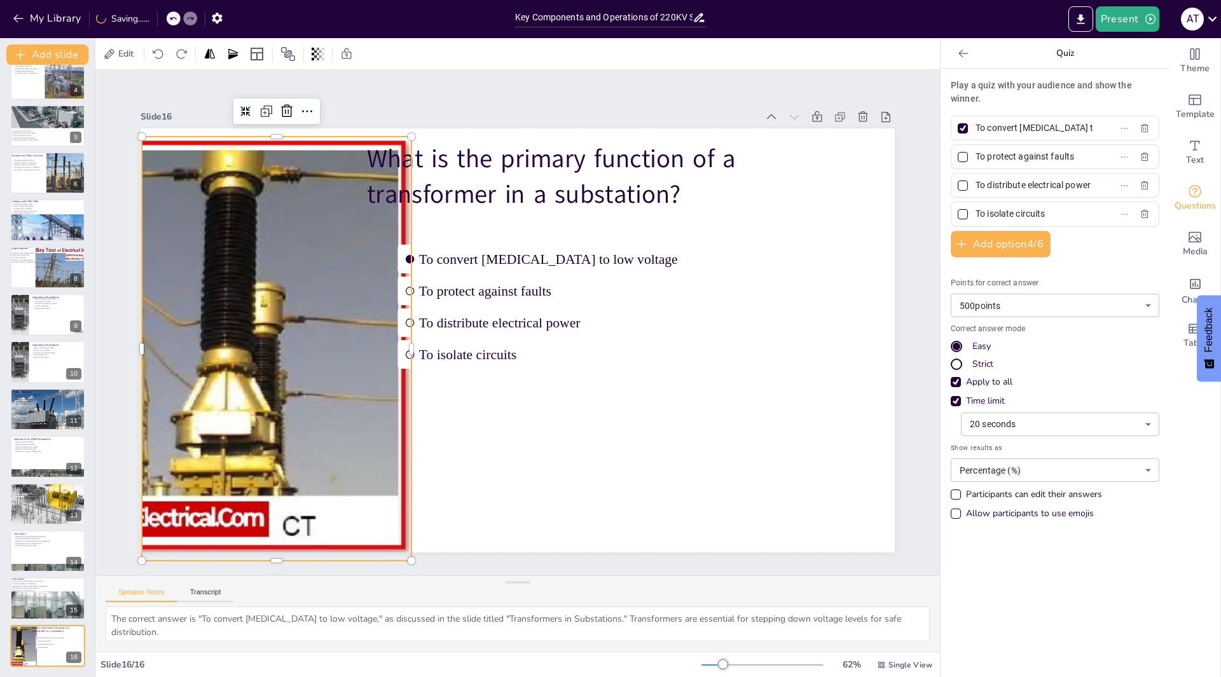
click at [254, 378] on div at bounding box center [235, 349] width 371 height 424
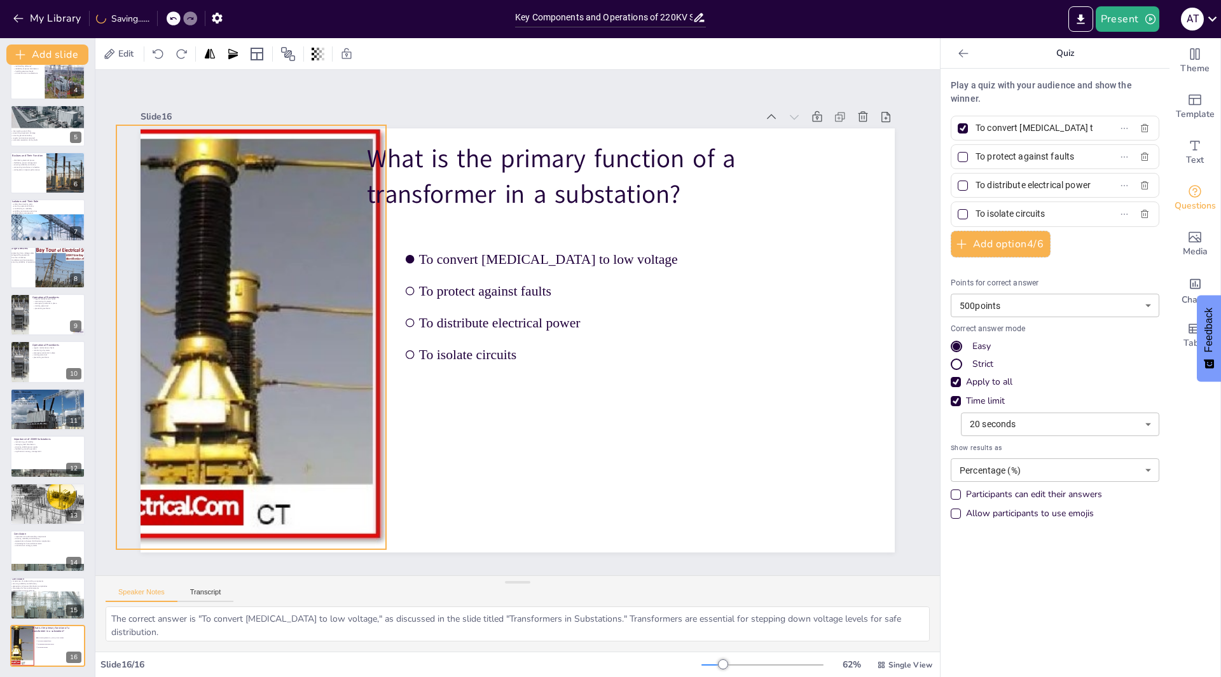
drag, startPoint x: 327, startPoint y: 378, endPoint x: 302, endPoint y: 366, distance: 27.9
click at [302, 366] on div at bounding box center [210, 305] width 413 height 460
click at [246, 558] on div "Slide 1 Key Components and Operations of 220KV Substations This presentation co…" at bounding box center [517, 323] width 844 height 506
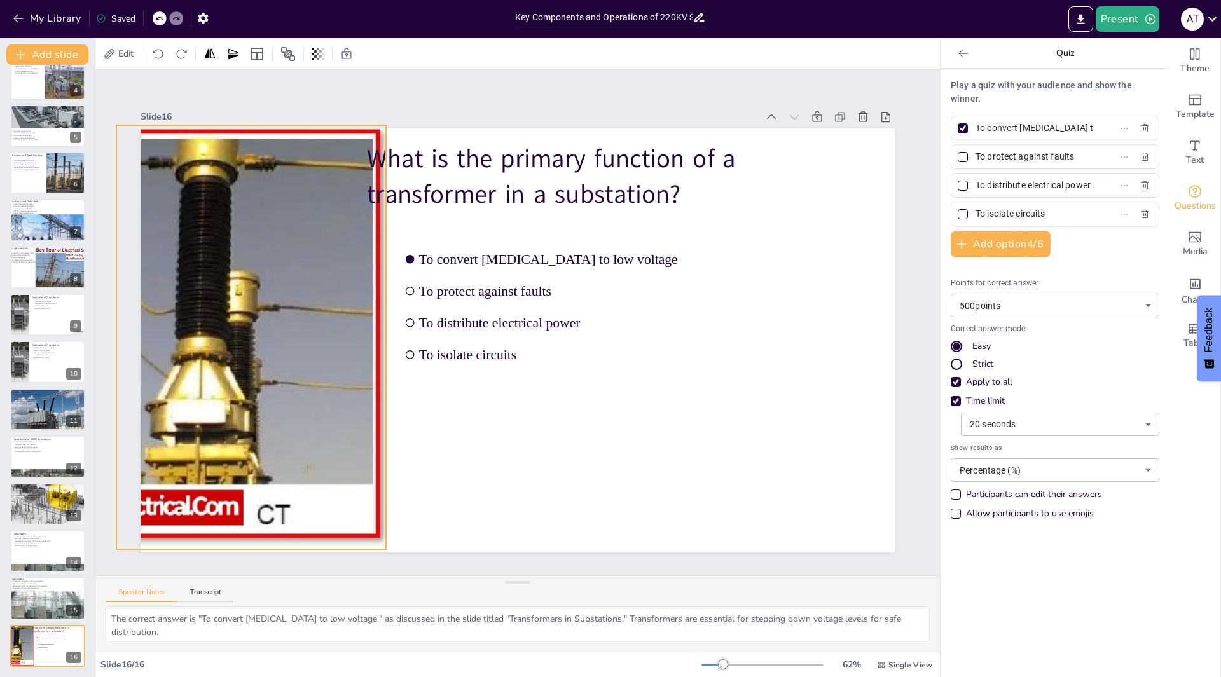
click at [240, 556] on div "Slide 1 Key Components and Operations of 220KV Substations This presentation co…" at bounding box center [517, 322] width 893 height 591
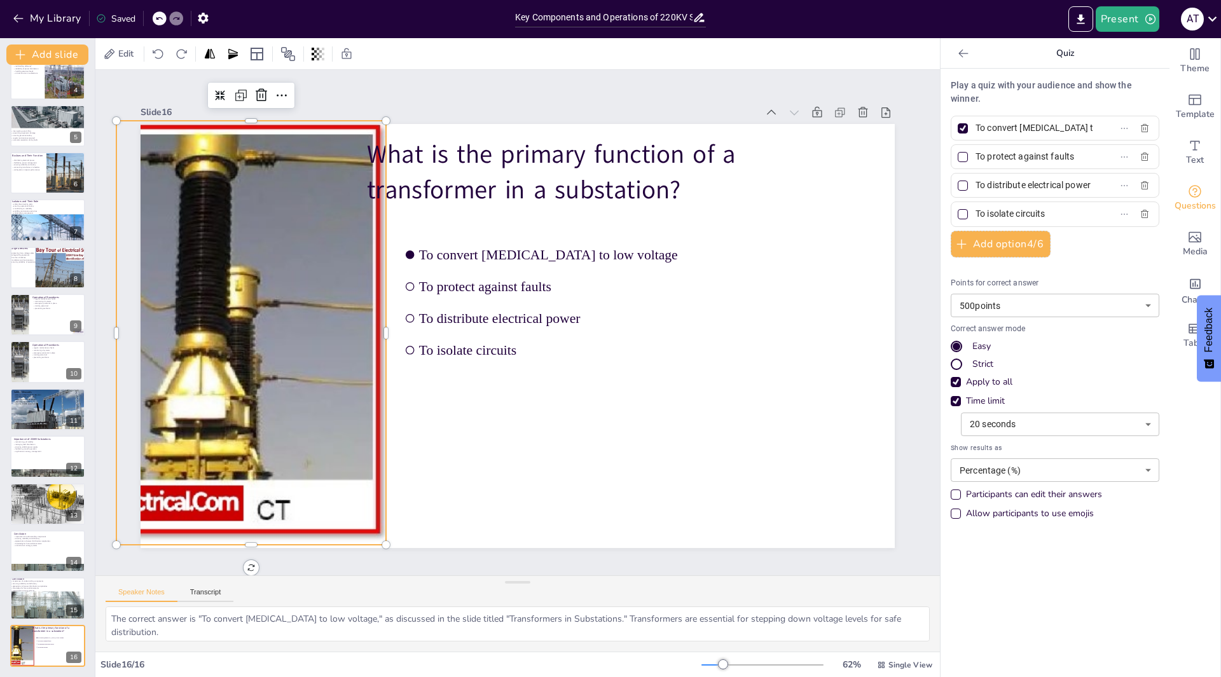
scroll to position [10, 0]
click at [242, 556] on div "Slide 1 Key Components and Operations of 220KV Substations This presentation co…" at bounding box center [518, 318] width 893 height 591
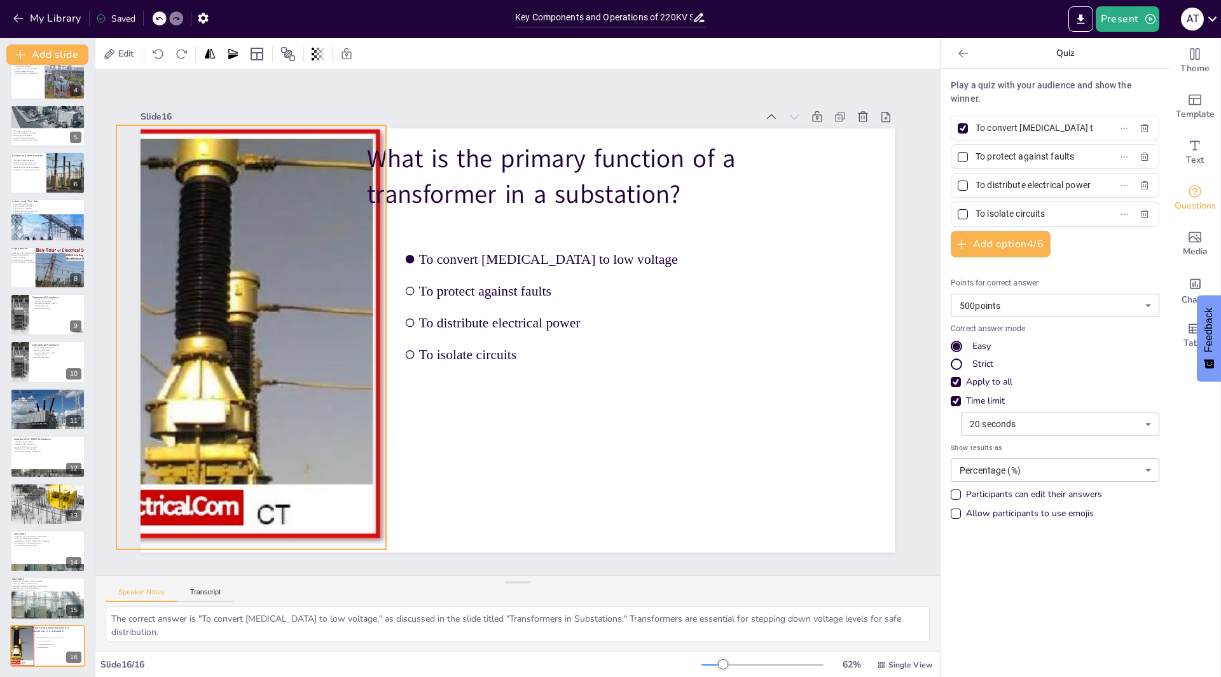
scroll to position [0, 0]
click at [242, 561] on div "Slide 1 Key Components and Operations of 220KV Substations This presentation co…" at bounding box center [517, 322] width 893 height 591
click at [237, 560] on div "Slide 1 Key Components and Operations of 220KV Substations This presentation co…" at bounding box center [517, 322] width 892 height 591
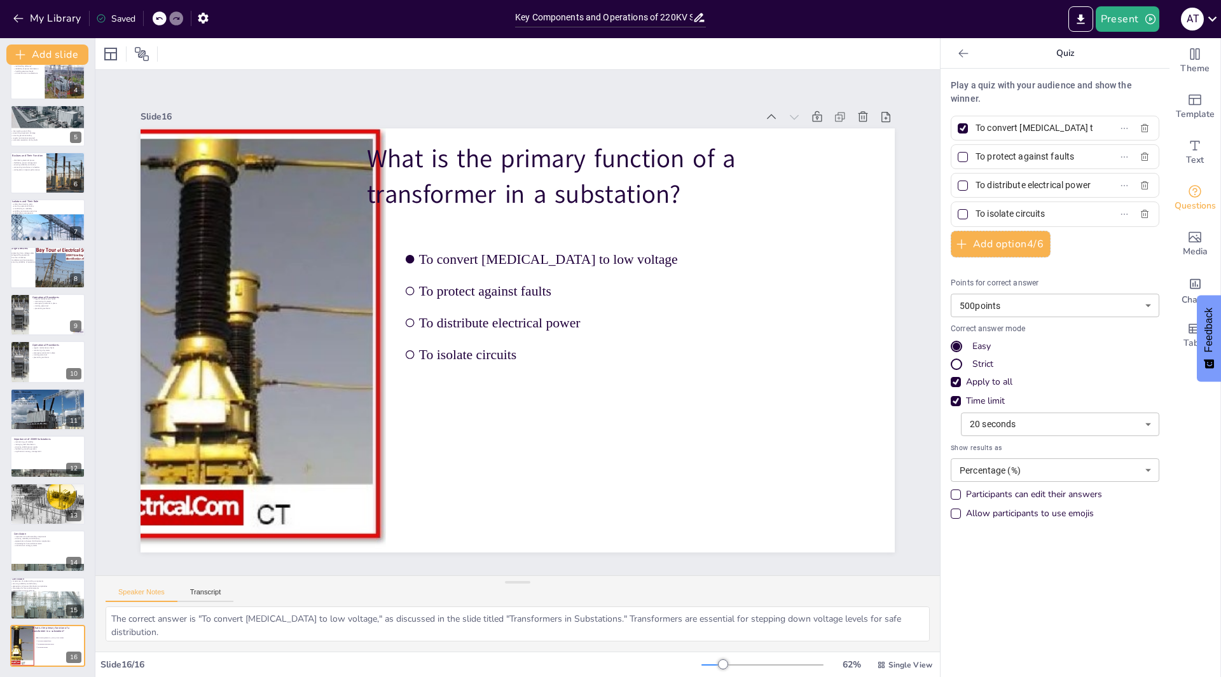
click at [237, 560] on div "Slide 1 Key Components and Operations of 220KV Substations This presentation co…" at bounding box center [517, 323] width 844 height 506
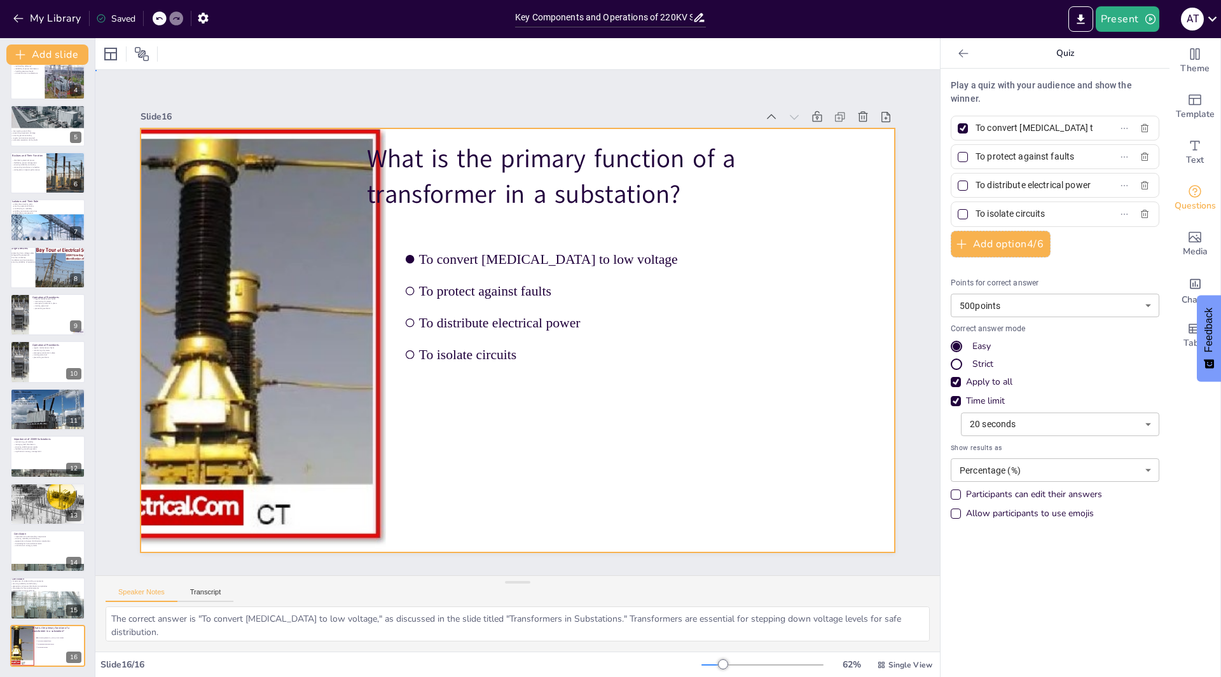
click at [479, 498] on div at bounding box center [515, 340] width 794 height 501
click at [484, 415] on div at bounding box center [515, 340] width 794 height 501
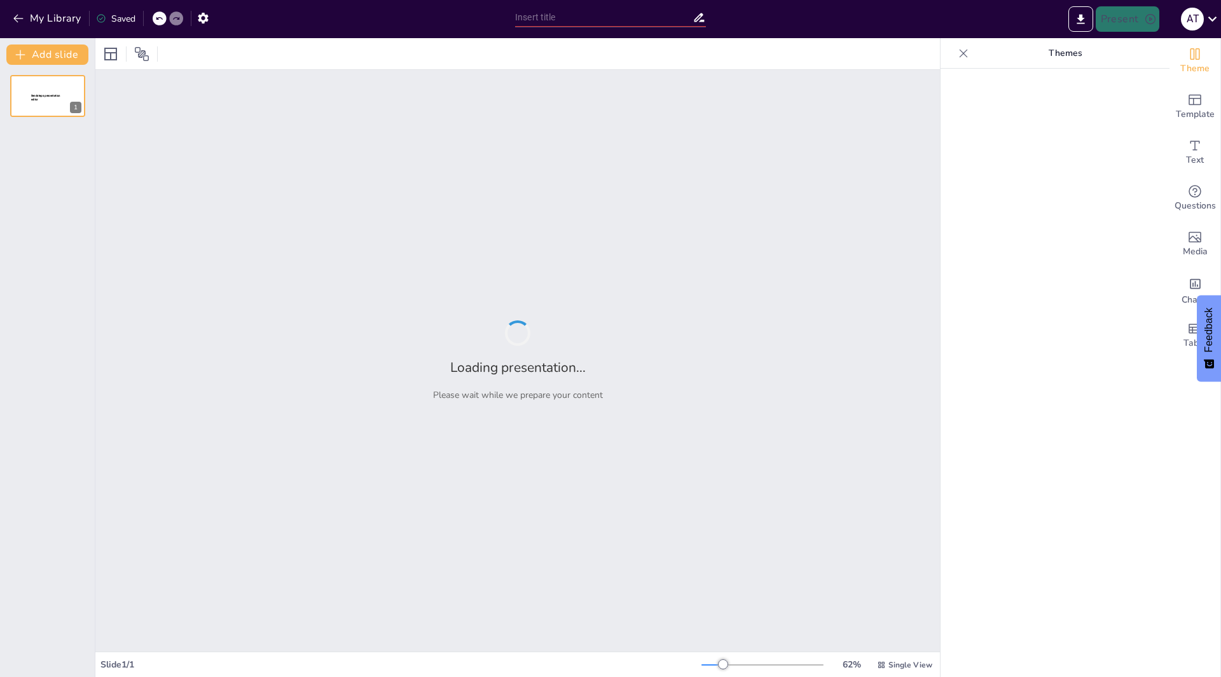
type input "Key Components and Operations of 220KV Substations"
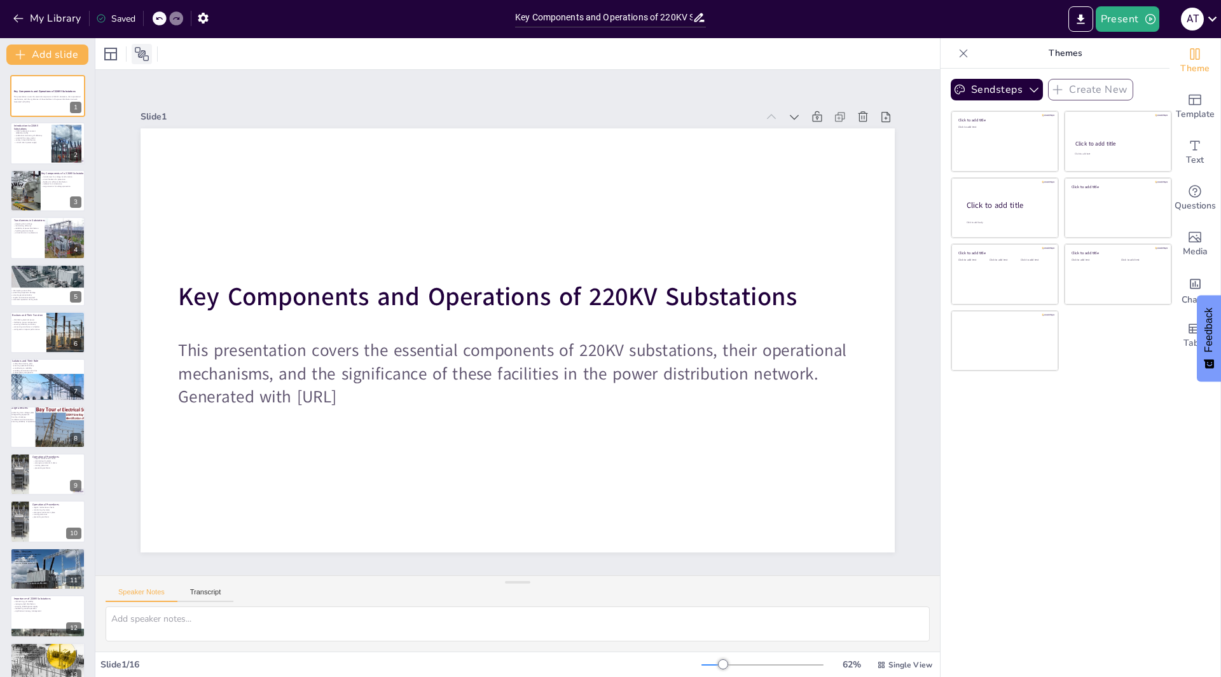
checkbox input "true"
click at [12, 17] on icon "button" at bounding box center [18, 18] width 13 height 13
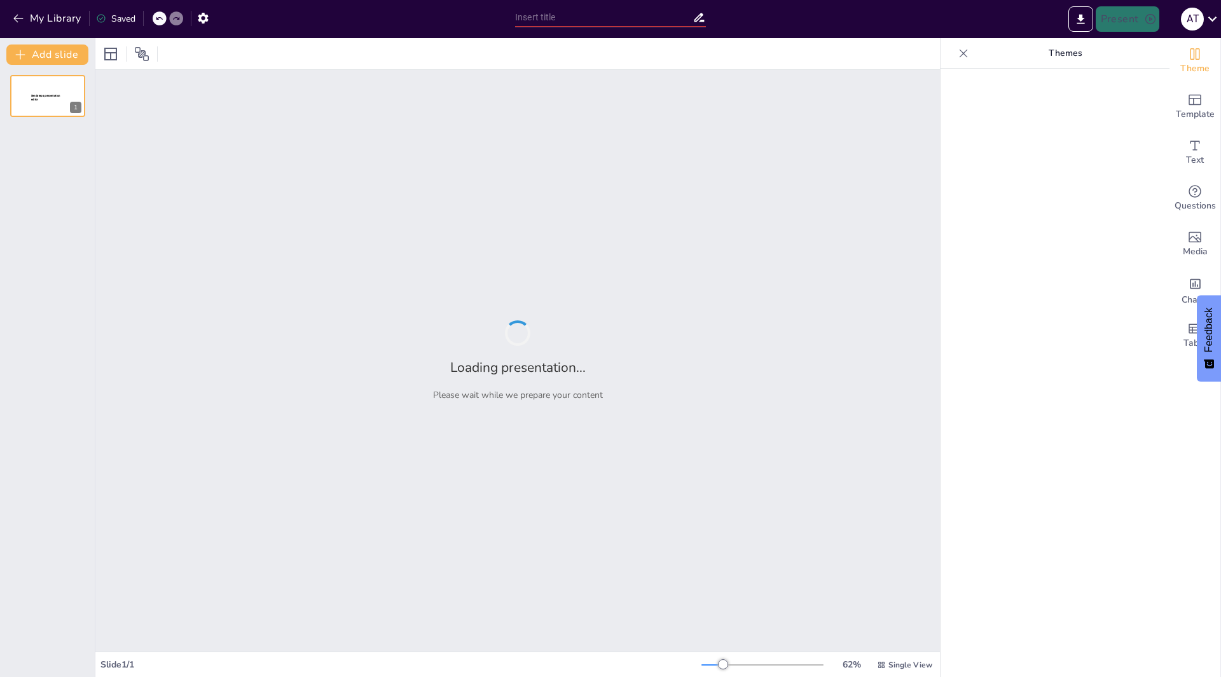
type input "PPT ON SUBSTATION"
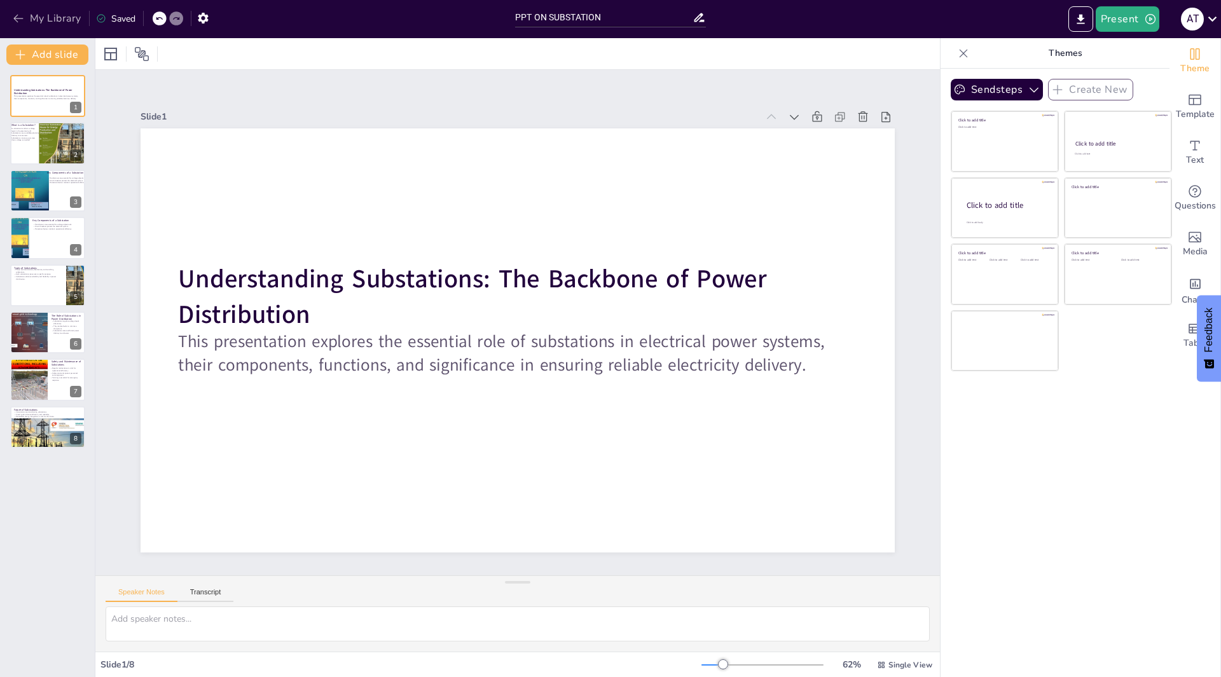
click at [15, 14] on icon "button" at bounding box center [18, 18] width 13 height 13
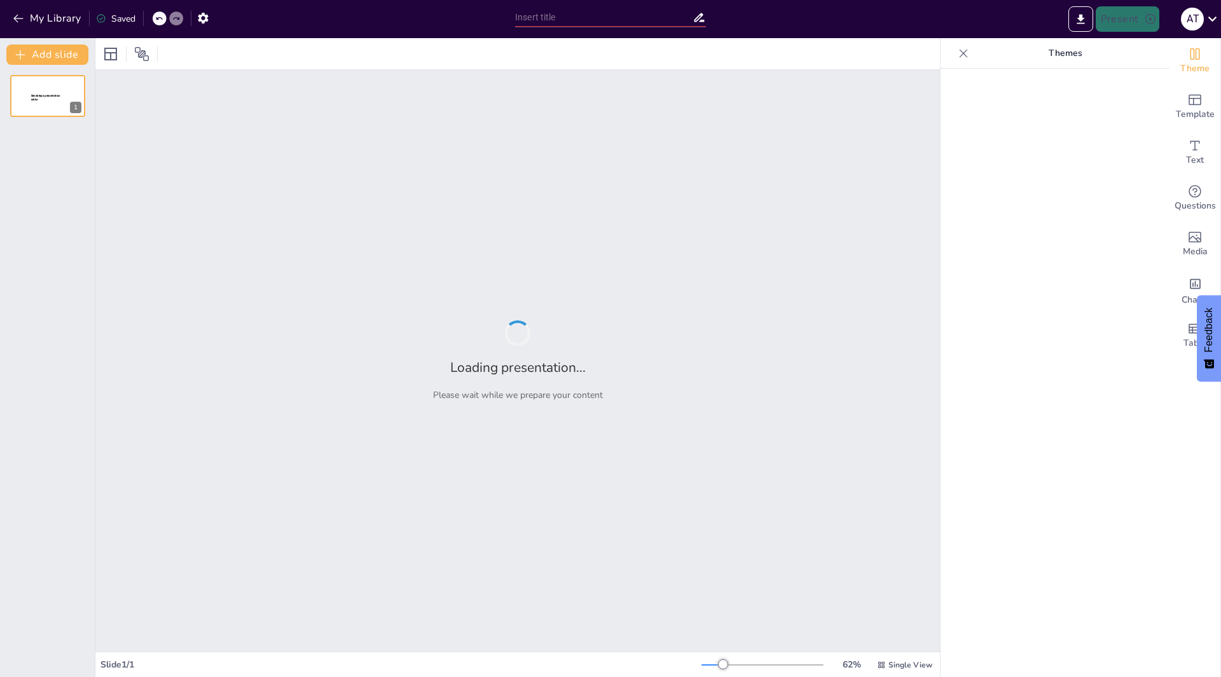
type input "220KV Substations: Key Components and Their Operational Roles"
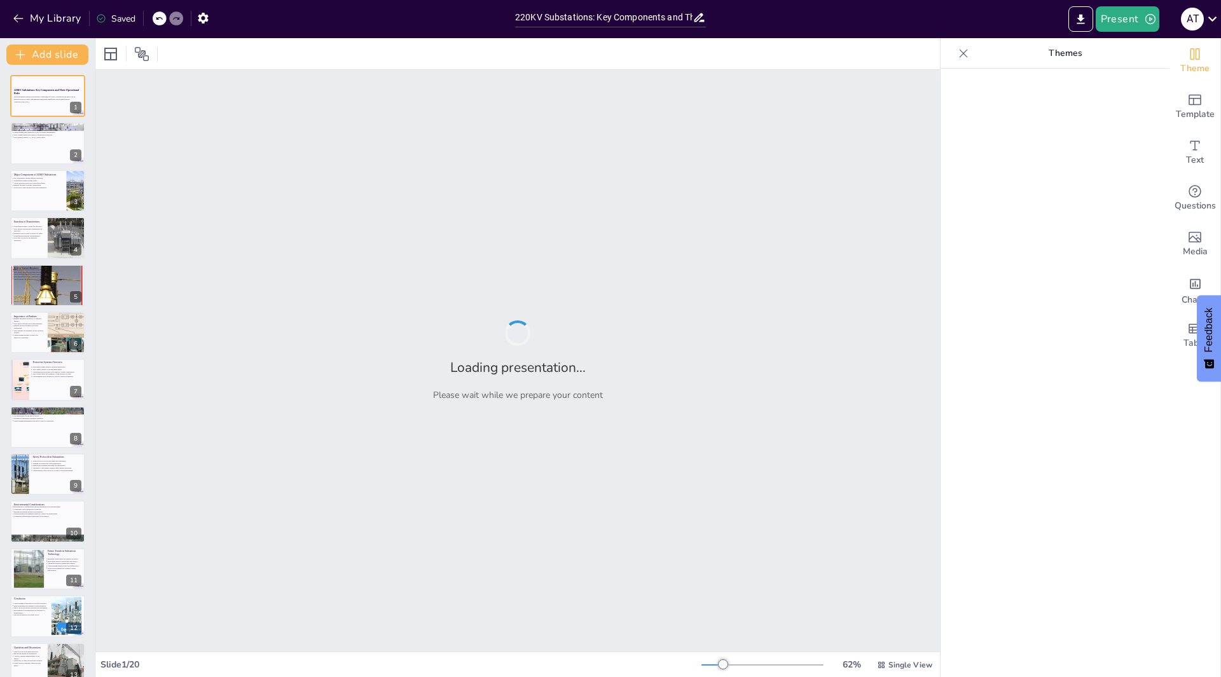
checkbox input "true"
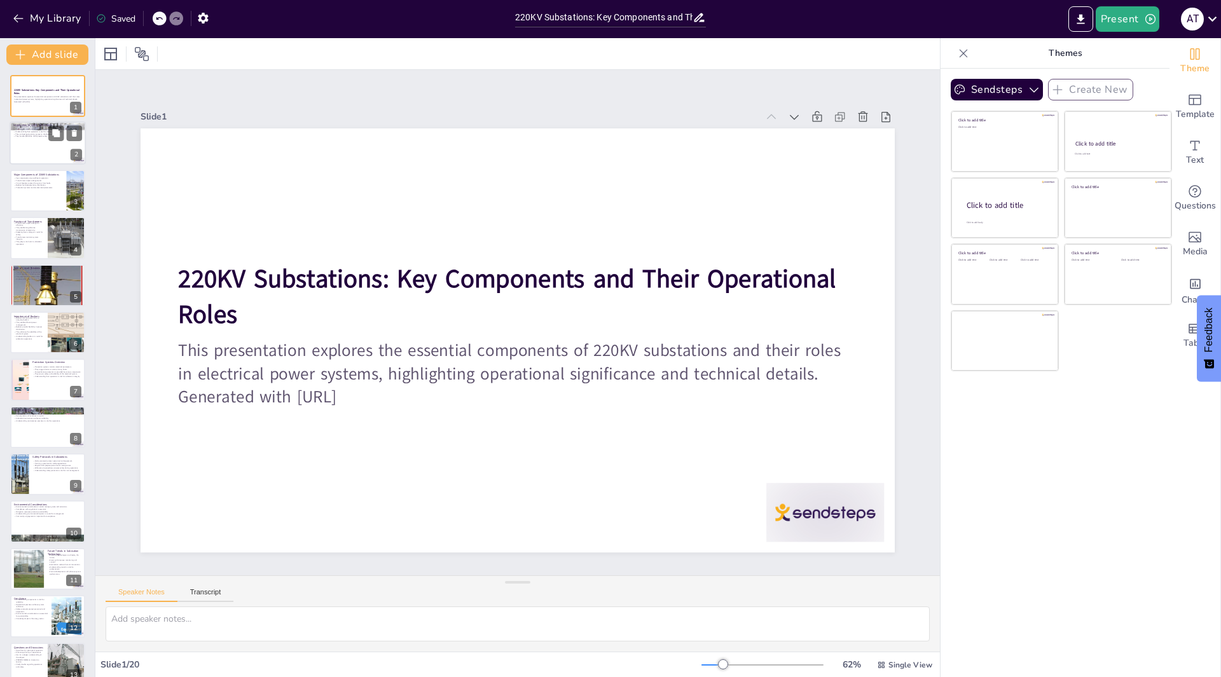
checkbox input "true"
click at [48, 151] on div at bounding box center [48, 143] width 76 height 43
type textarea "220KV substations are essential for transferring electricity from generation to…"
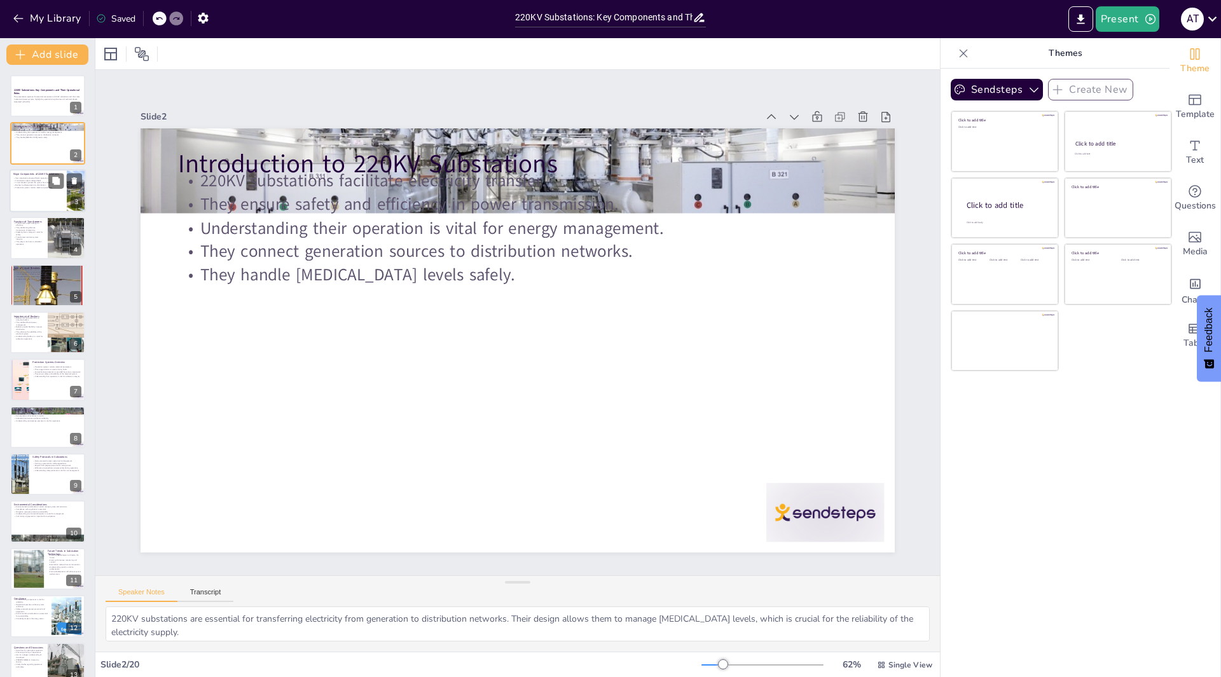
checkbox input "true"
click at [43, 191] on div at bounding box center [48, 190] width 76 height 43
type textarea "The efficiency of 220KV substations relies on the proper functioning of key com…"
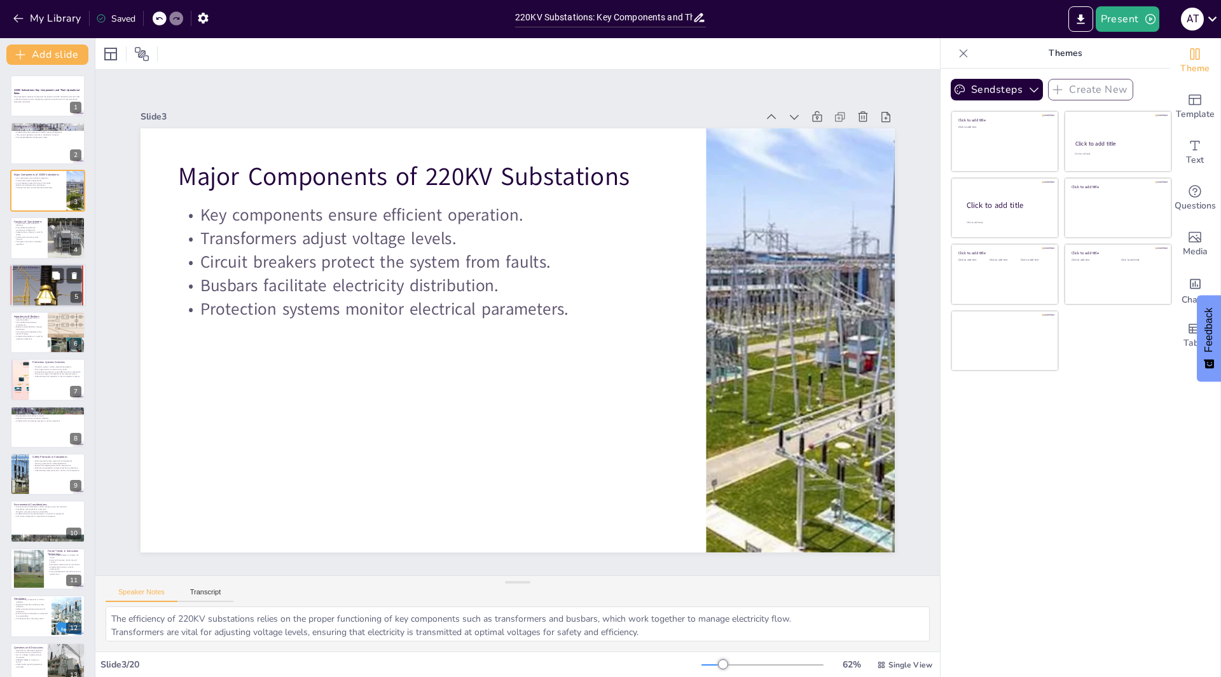
checkbox input "true"
click at [36, 292] on div at bounding box center [48, 286] width 76 height 88
type textarea "The primary role of circuit breakers is to protect the electrical system from f…"
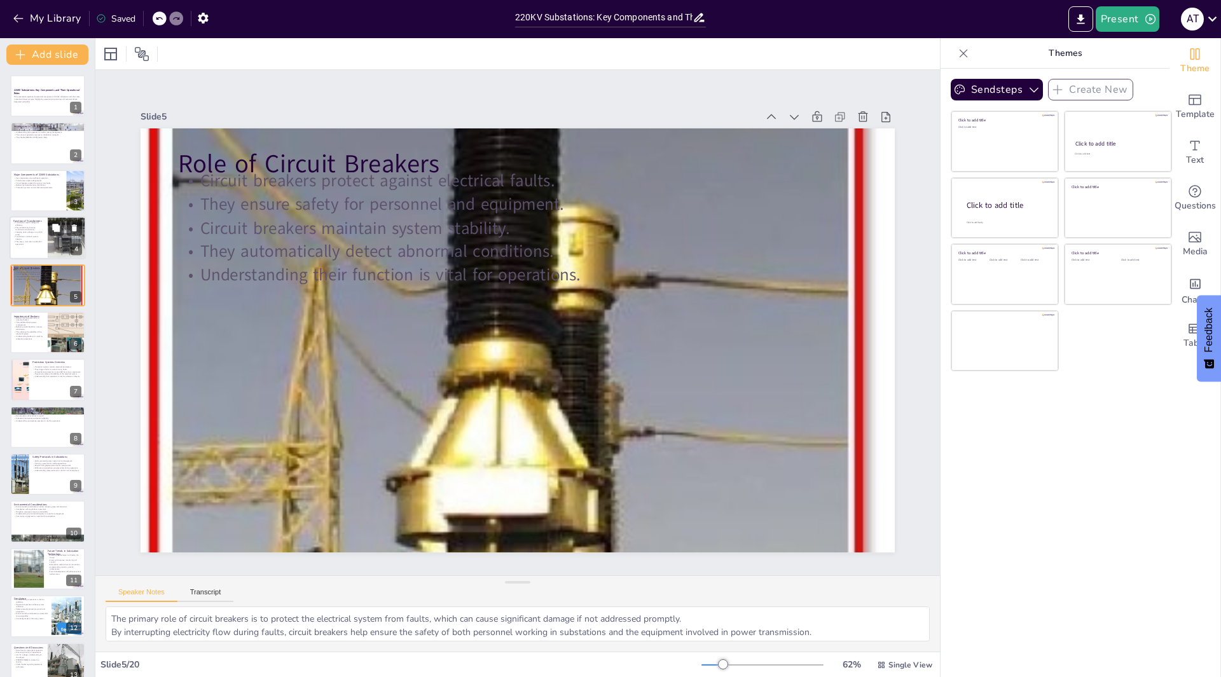
checkbox input "true"
click at [22, 236] on p "Transformers maintain system integrity." at bounding box center [28, 238] width 31 height 4
type textarea "The adjustment of voltage levels by transformers is key to ensuring that electr…"
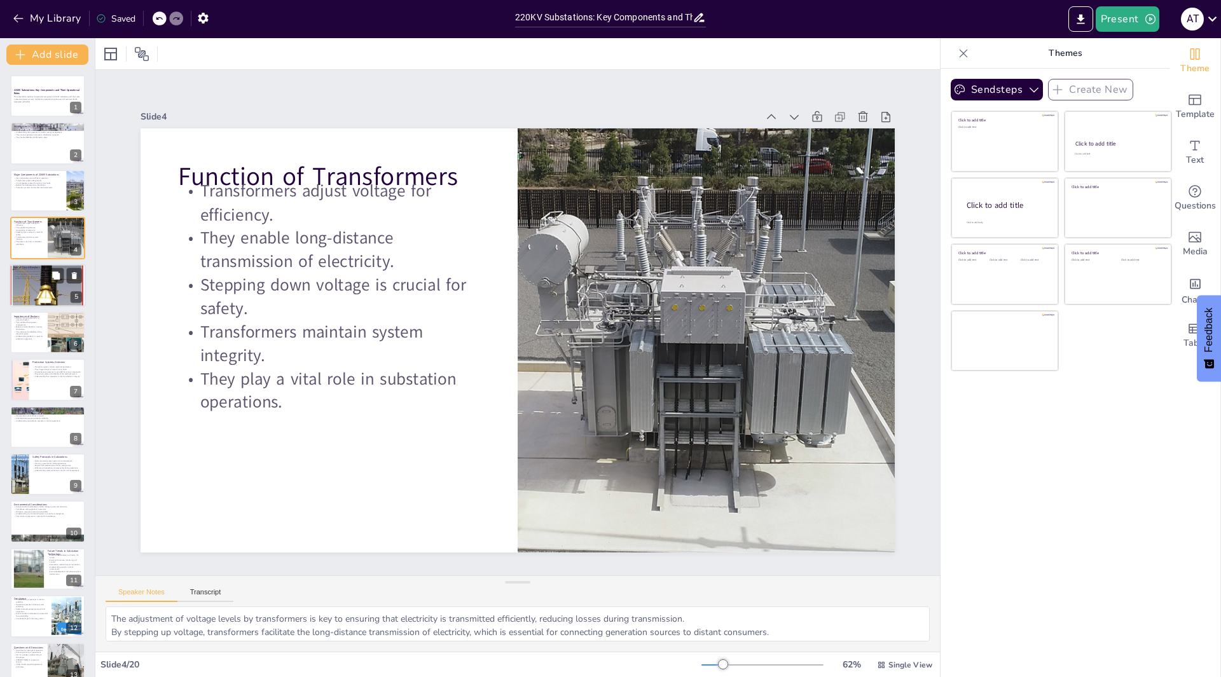
checkbox input "true"
click at [37, 284] on div at bounding box center [48, 286] width 76 height 88
type textarea "The primary role of circuit breakers is to protect the electrical system from f…"
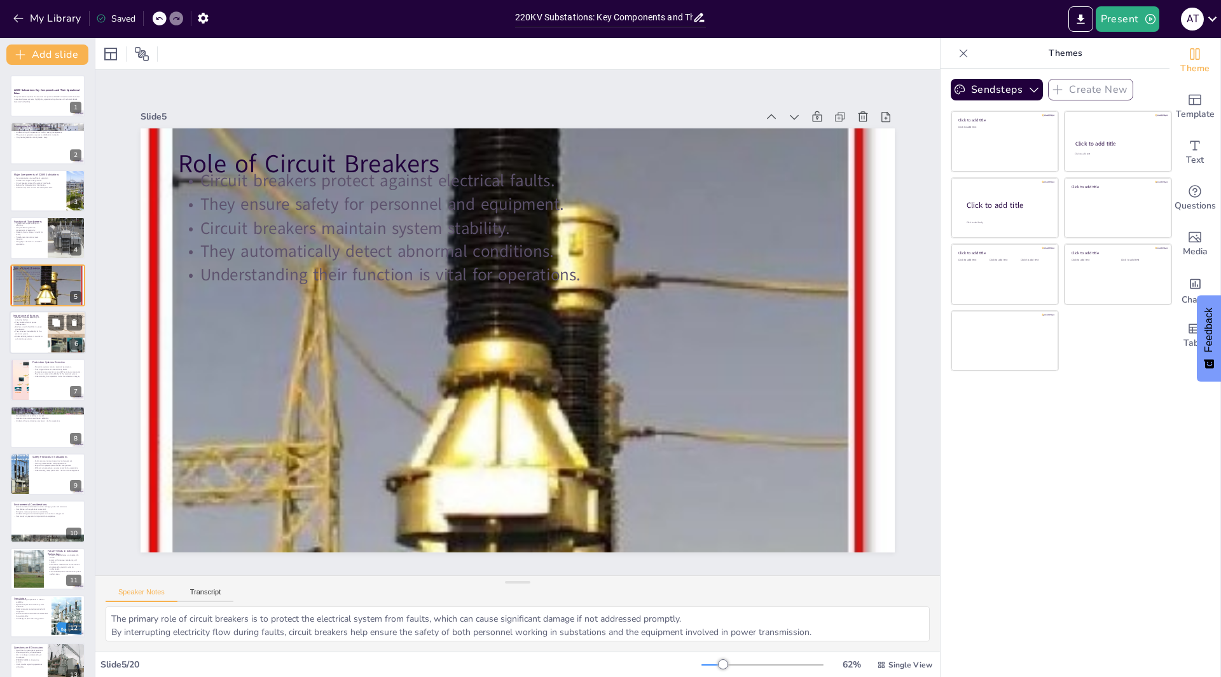
checkbox input "true"
click at [41, 325] on p "They enable efficient power management." at bounding box center [28, 323] width 31 height 4
type textarea "The primary function of busbars is to distribute electricity to various outgoin…"
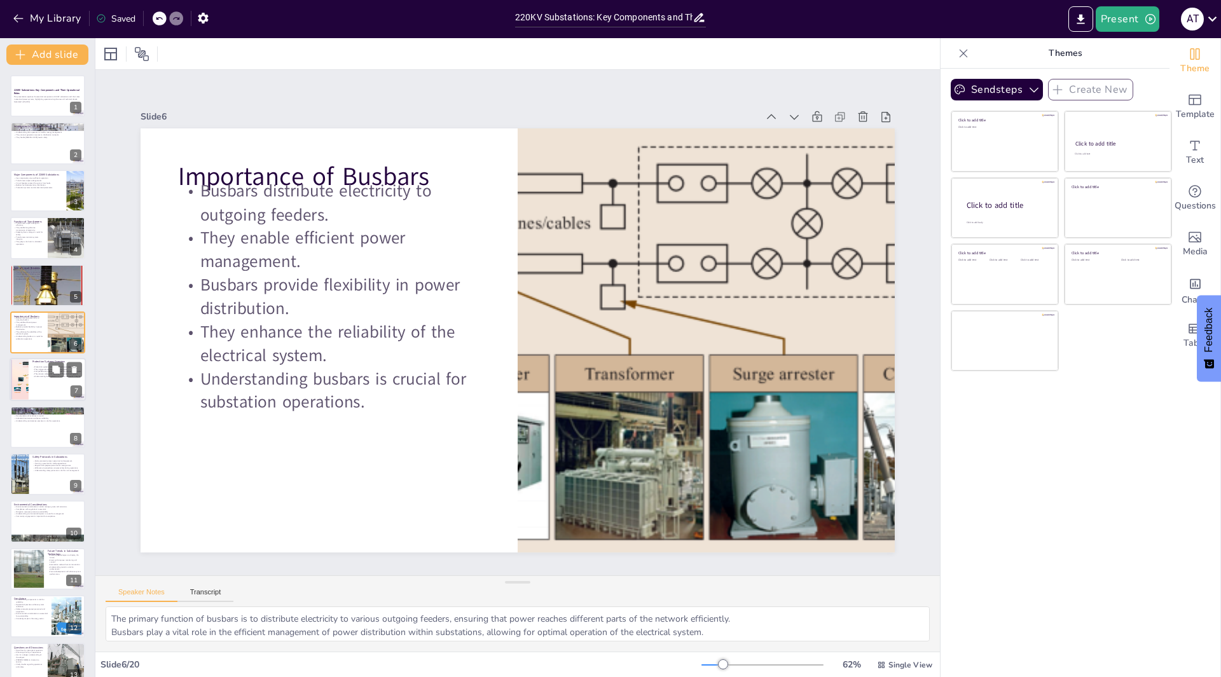
checkbox input "true"
click at [36, 387] on div at bounding box center [48, 380] width 76 height 43
type textarea "The primary function of protection systems is to continuously monitor electrica…"
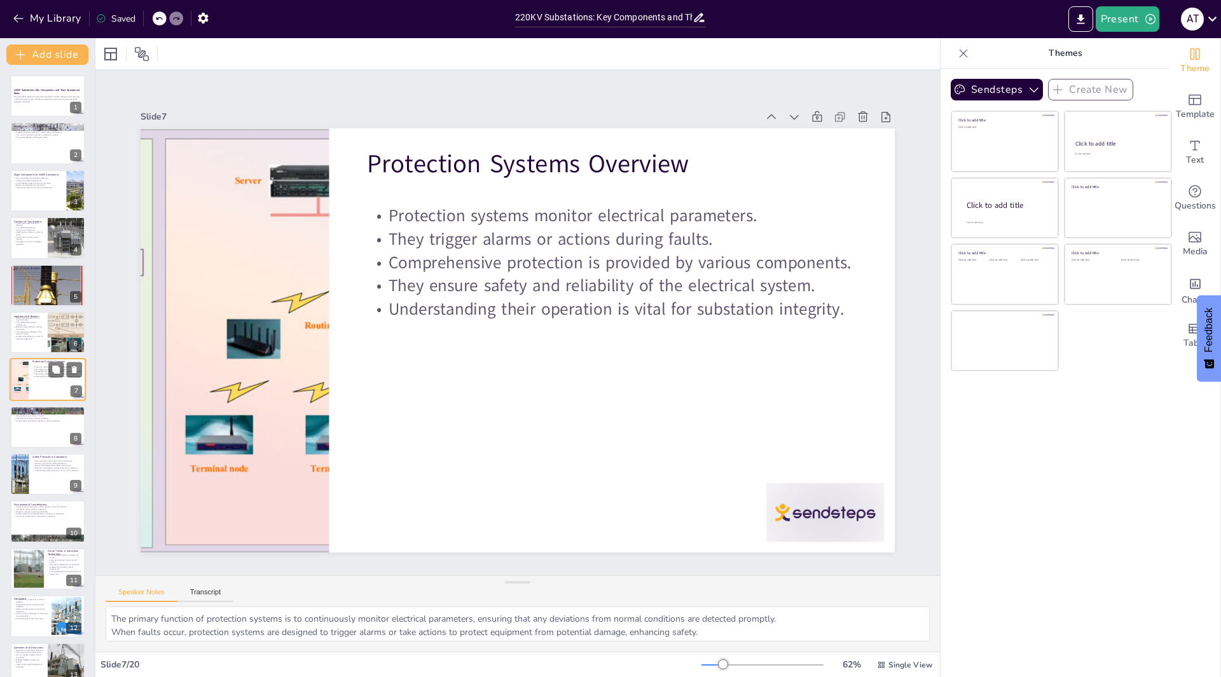
scroll to position [9, 0]
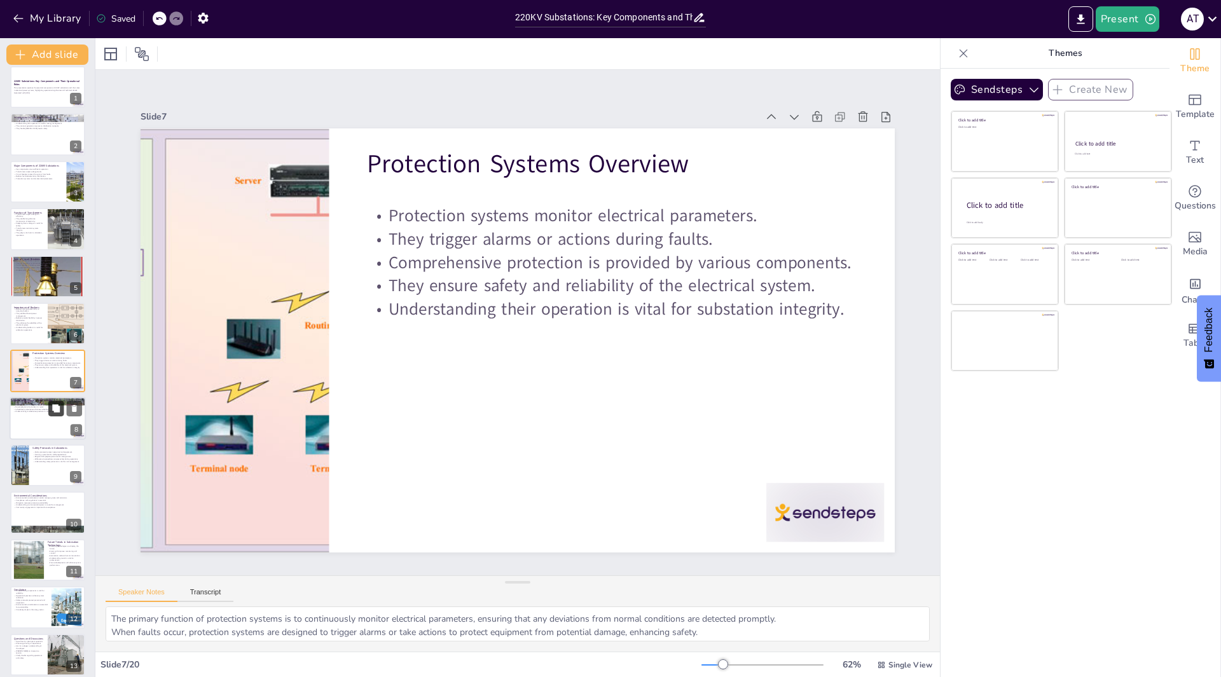
checkbox input "true"
click at [49, 415] on button at bounding box center [55, 408] width 15 height 15
type textarea "Regular maintenance practices are essential for ensuring that all components of…"
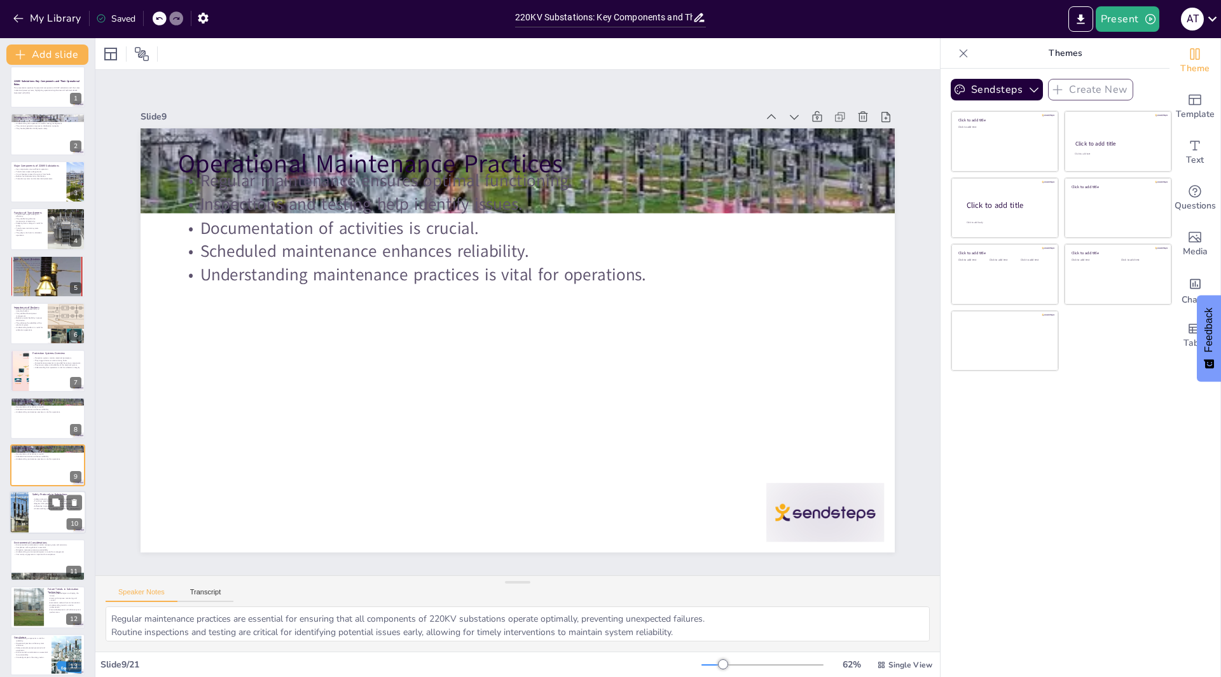
scroll to position [104, 0]
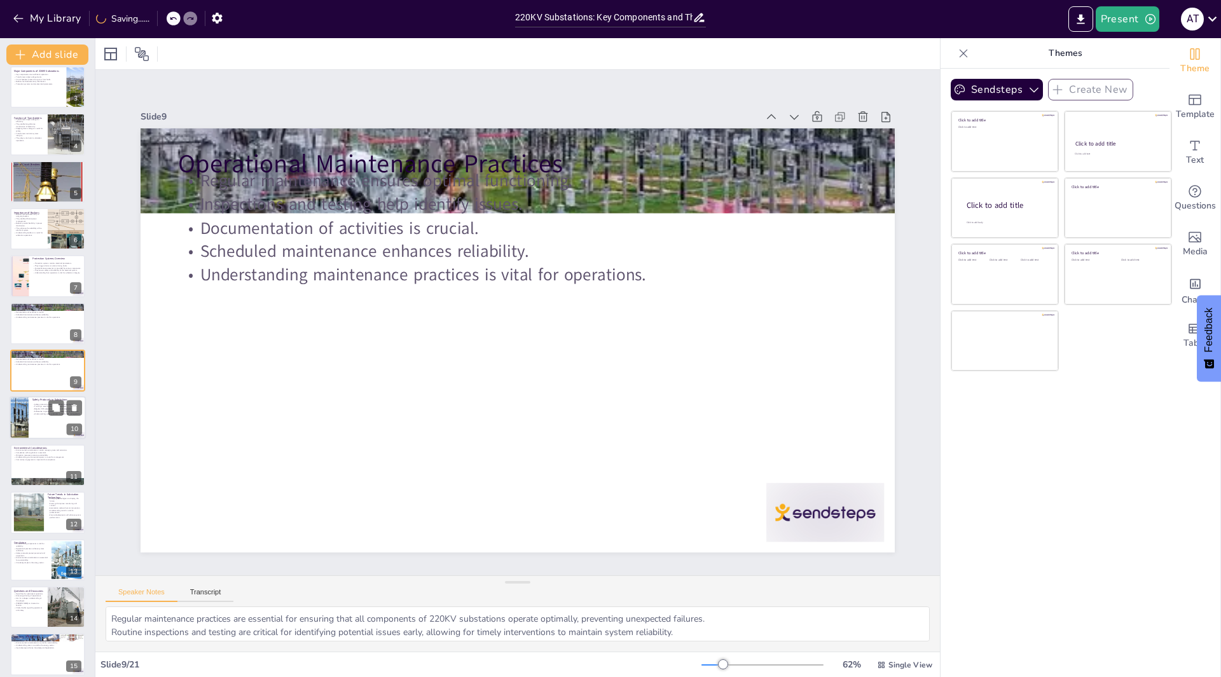
checkbox input "true"
drag, startPoint x: 47, startPoint y: 403, endPoint x: 25, endPoint y: 420, distance: 28.1
click at [46, 404] on p "Safety protocols protect personnel and equipment." at bounding box center [56, 405] width 49 height 3
type textarea "Safety protocols are designed to protect both personnel and equipment in substa…"
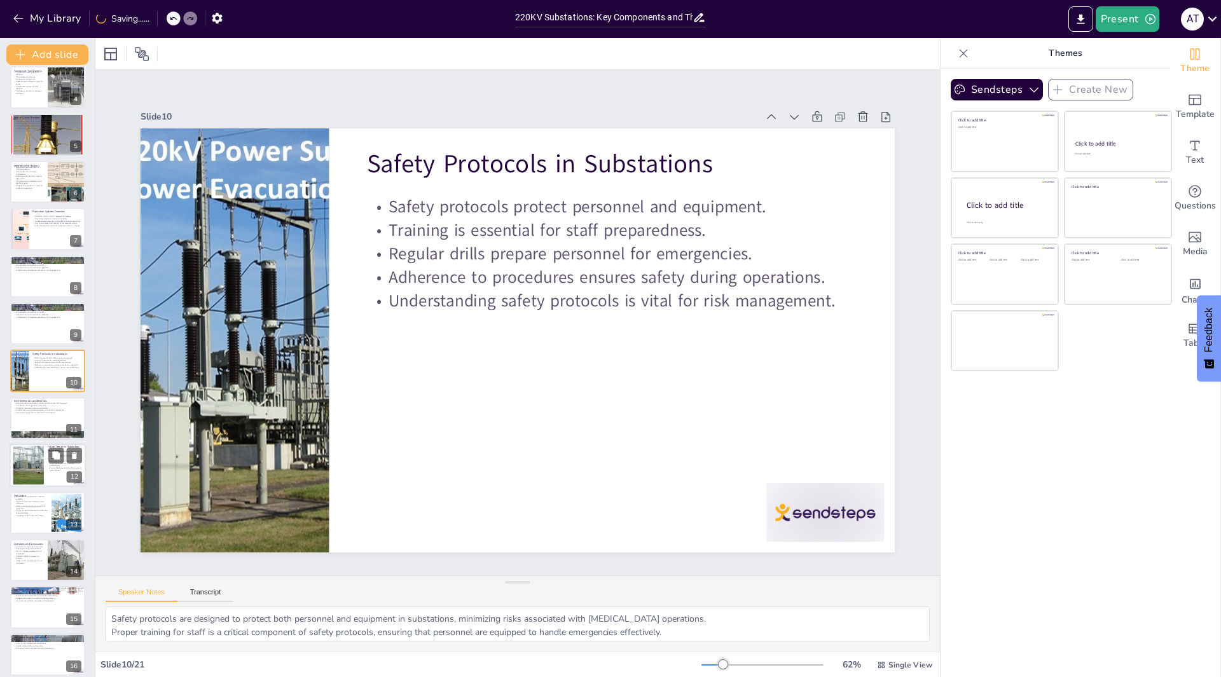
checkbox input "true"
click at [32, 453] on div at bounding box center [29, 465] width 52 height 39
type textarea "Emerging technologies like smart grids and automation are defining the future l…"
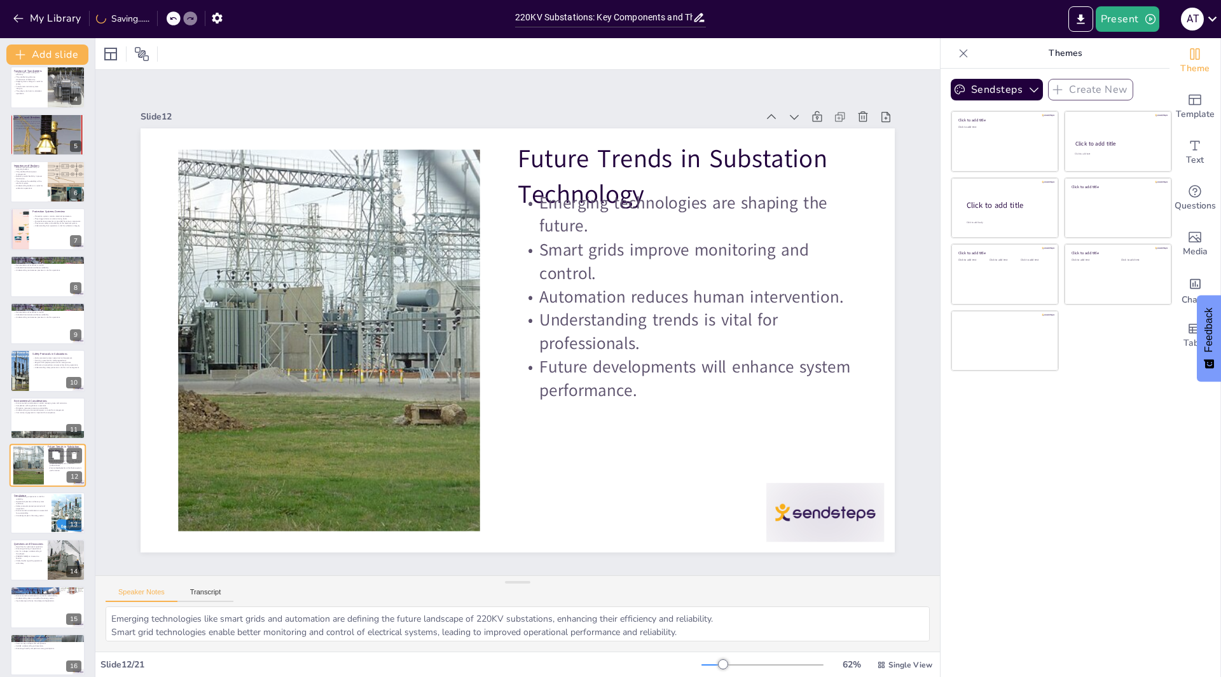
scroll to position [245, 0]
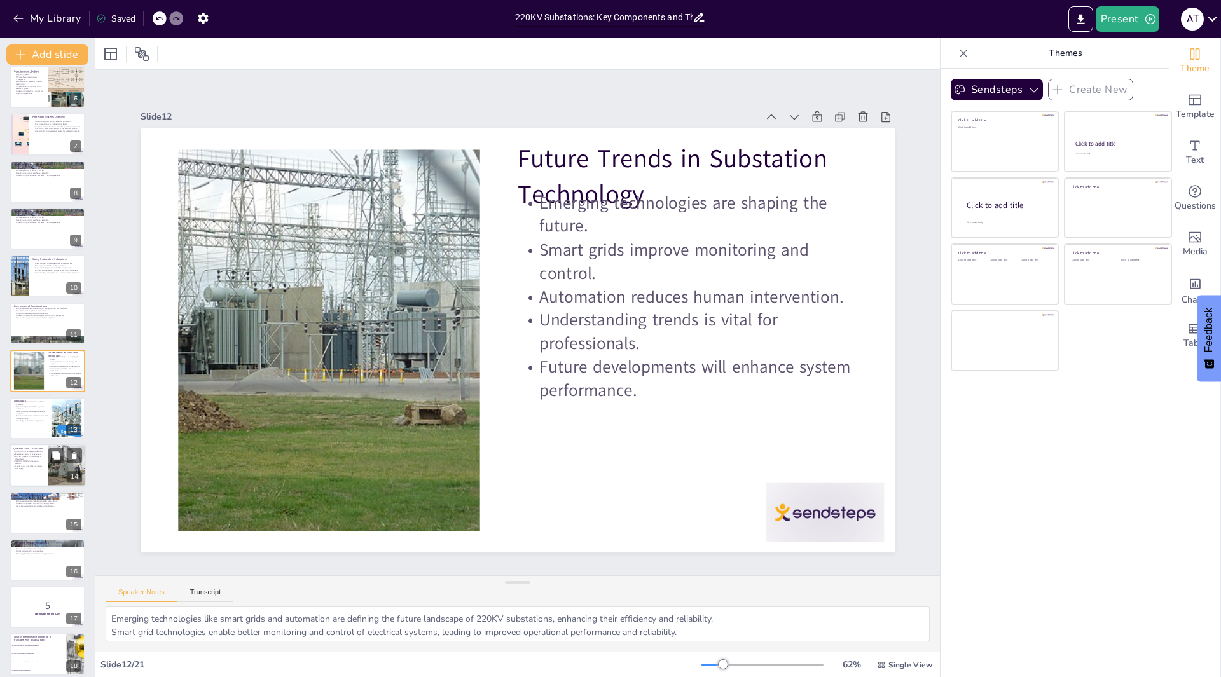
checkbox input "true"
click at [41, 469] on div at bounding box center [47, 465] width 75 height 42
type textarea "Allowing participants to ask questions encourages engagement and clarifies any …"
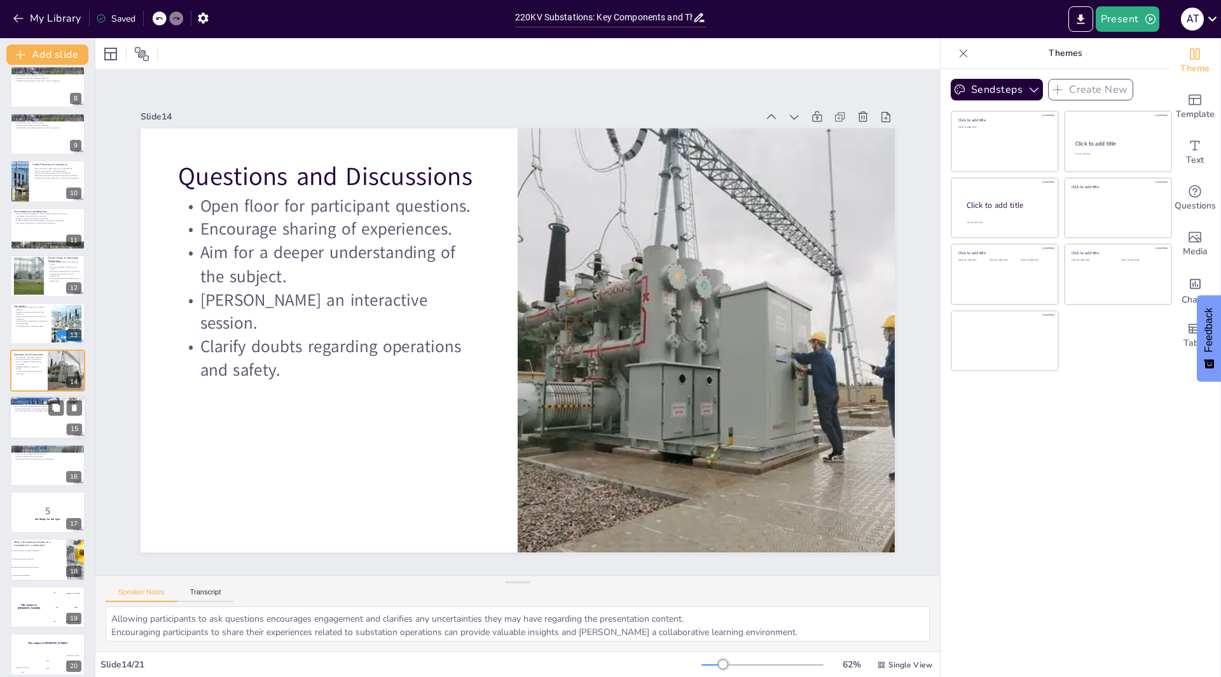
checkbox input "true"
click at [41, 420] on div at bounding box center [48, 418] width 76 height 43
type textarea "The major components of 220KV substations, such as transformers and circuit bre…"
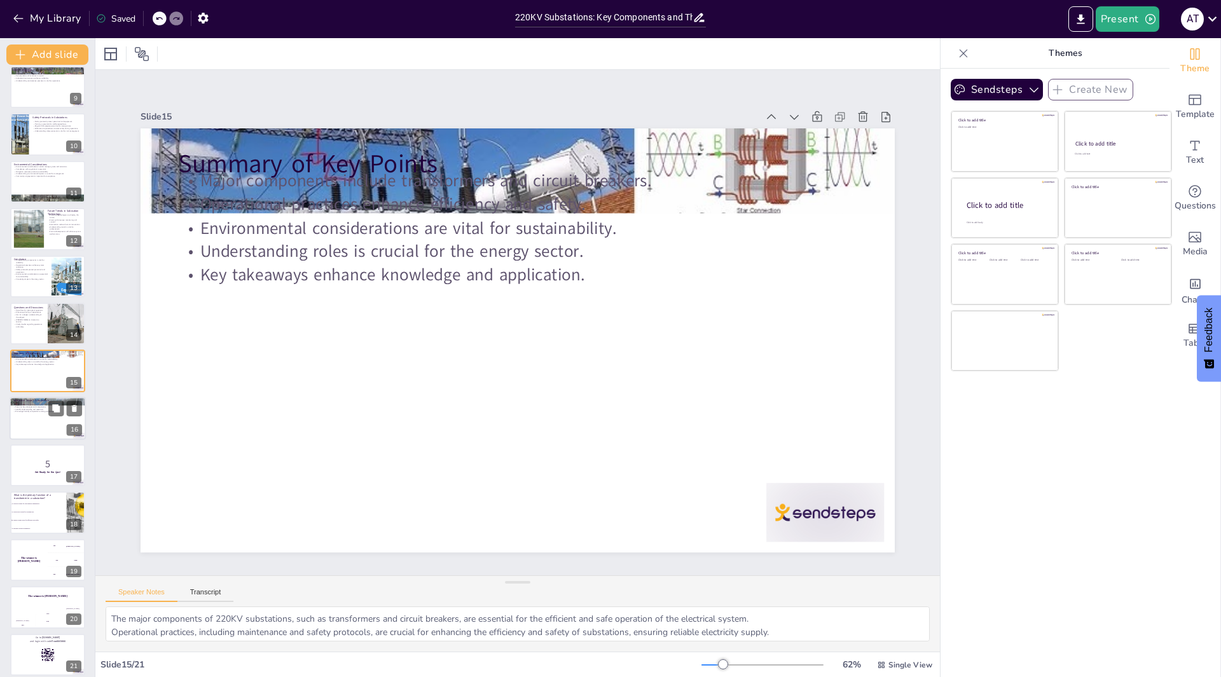
checkbox input "true"
click at [42, 431] on div at bounding box center [48, 418] width 76 height 43
type textarea "Introducing the interactive quiz provides participants with an opportunity to e…"
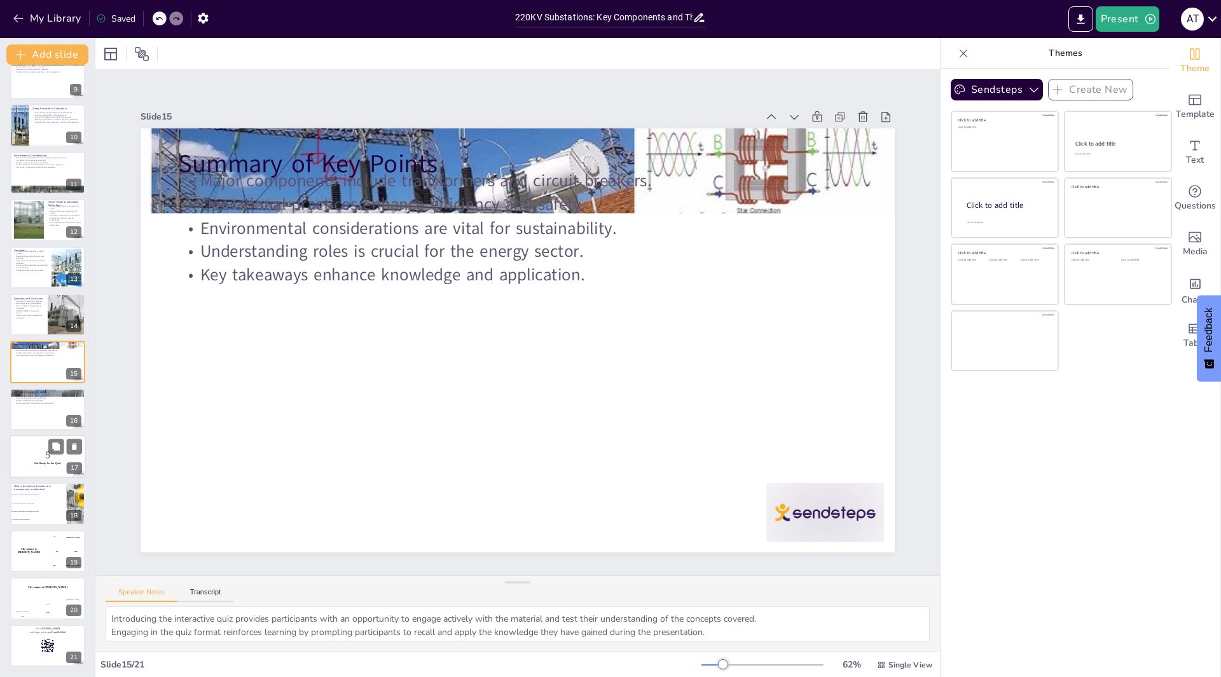
checkbox input "true"
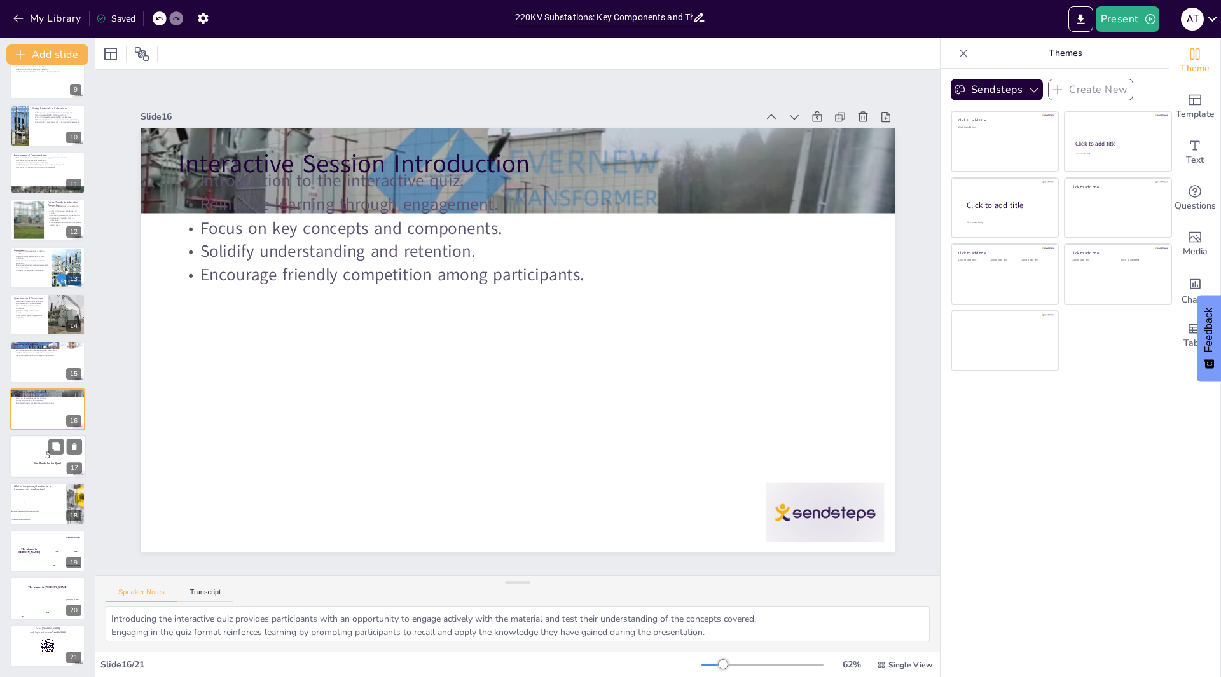
click at [40, 458] on p "5" at bounding box center [47, 455] width 69 height 14
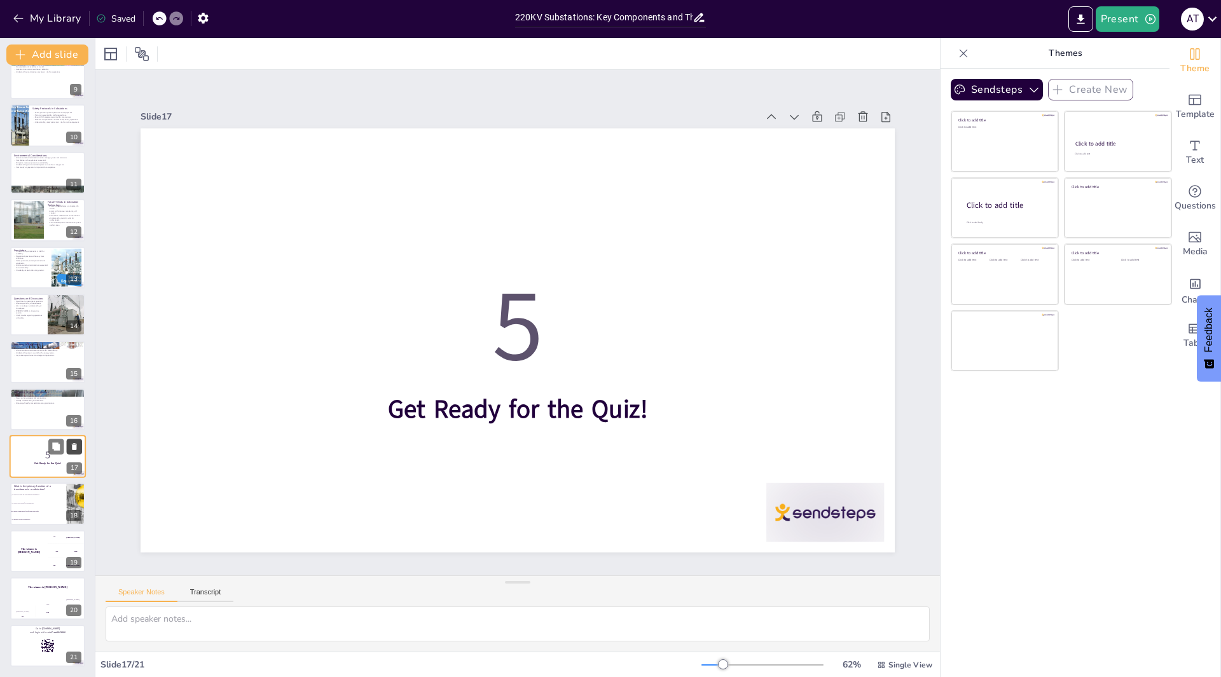
checkbox input "true"
click at [72, 448] on icon at bounding box center [74, 446] width 5 height 7
type textarea "The correct answer is "To adjust voltage levels for efficiency and safety," as …"
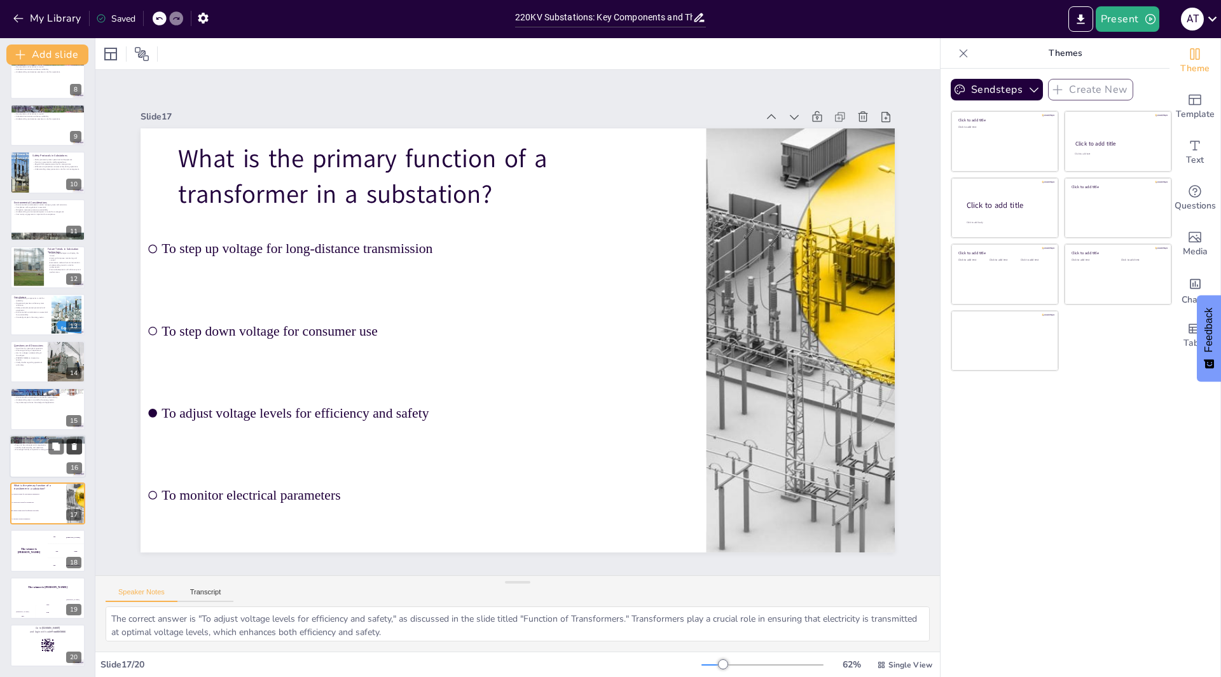
scroll to position [349, 0]
checkbox input "true"
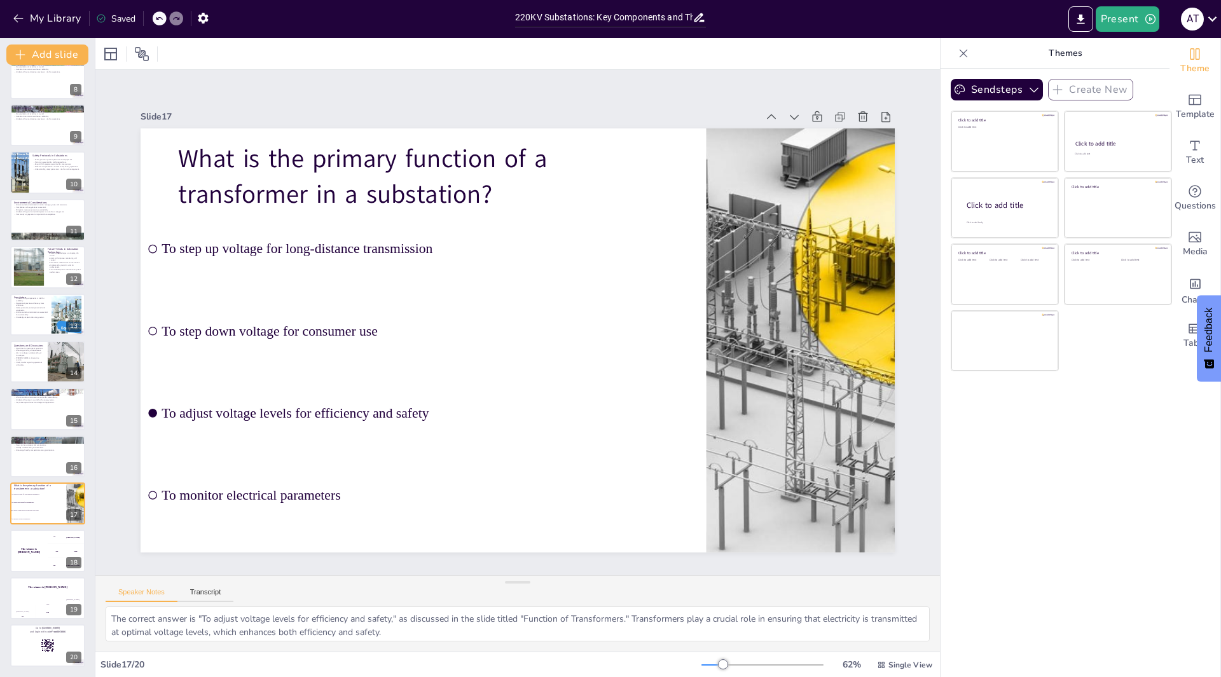
checkbox input "true"
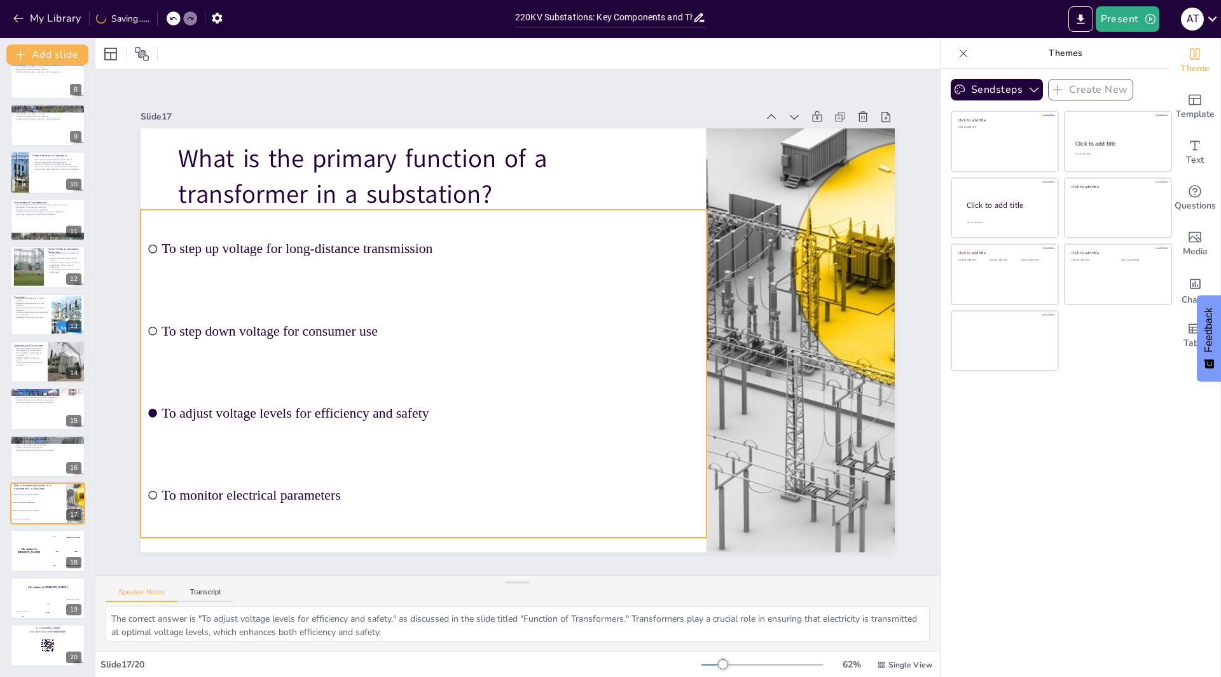
checkbox input "true"
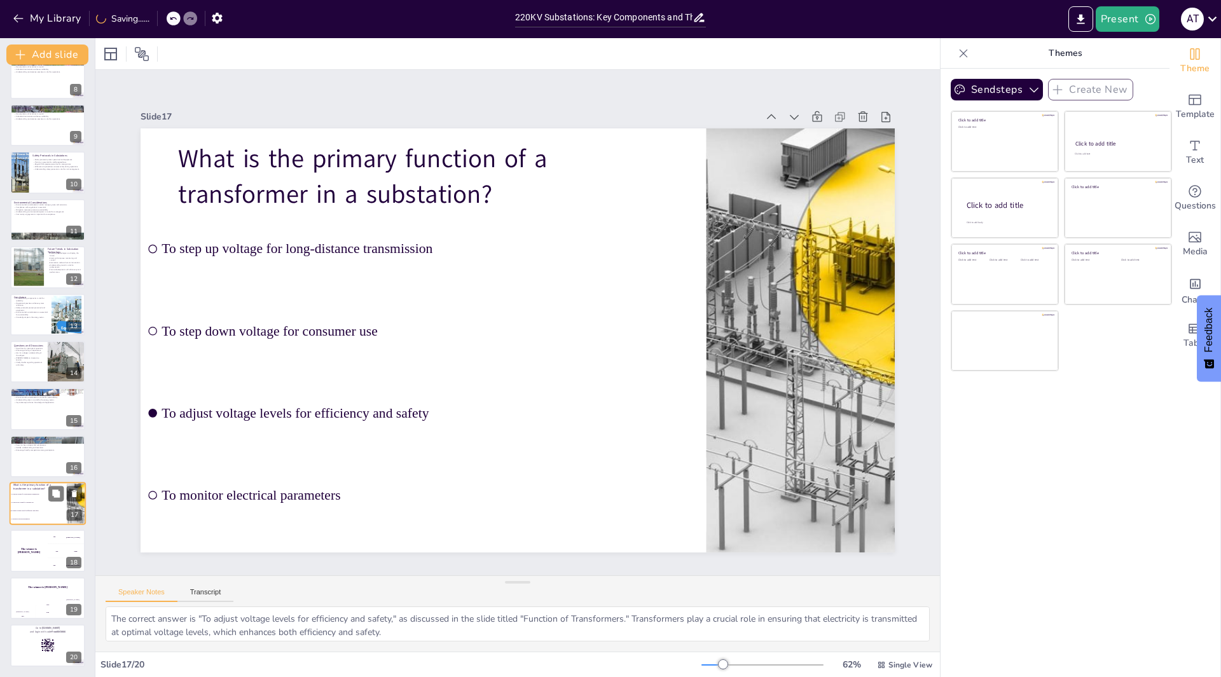
checkbox input "true"
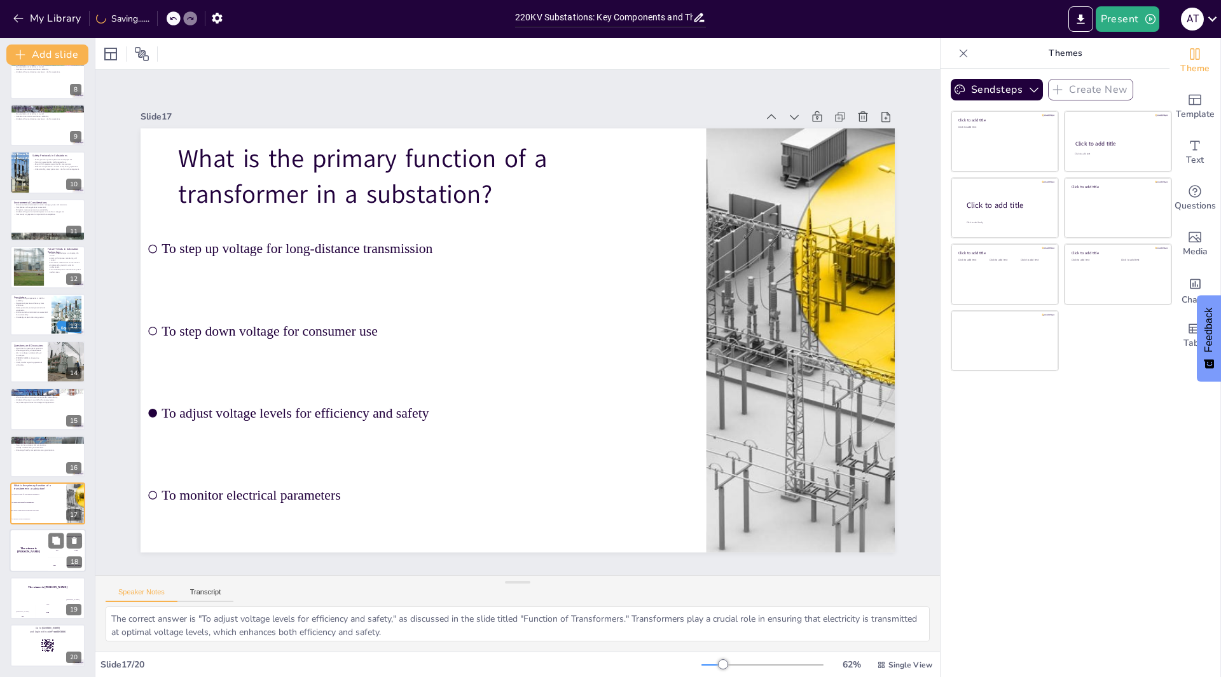
checkbox input "true"
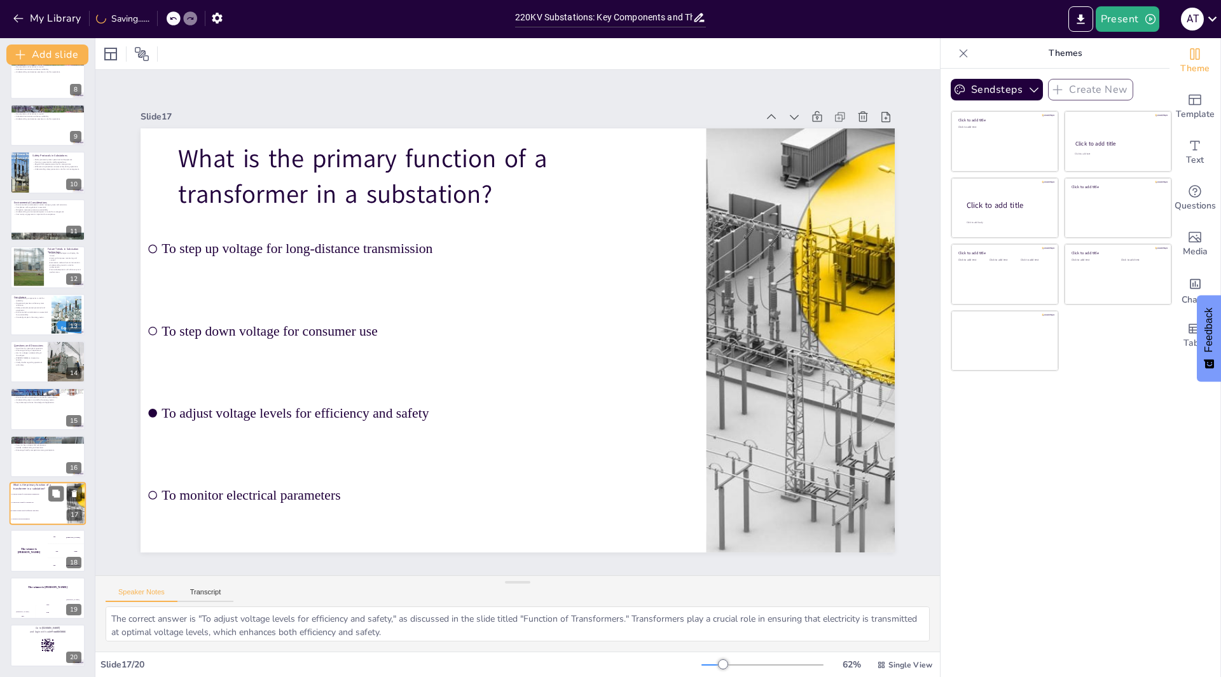
checkbox input "true"
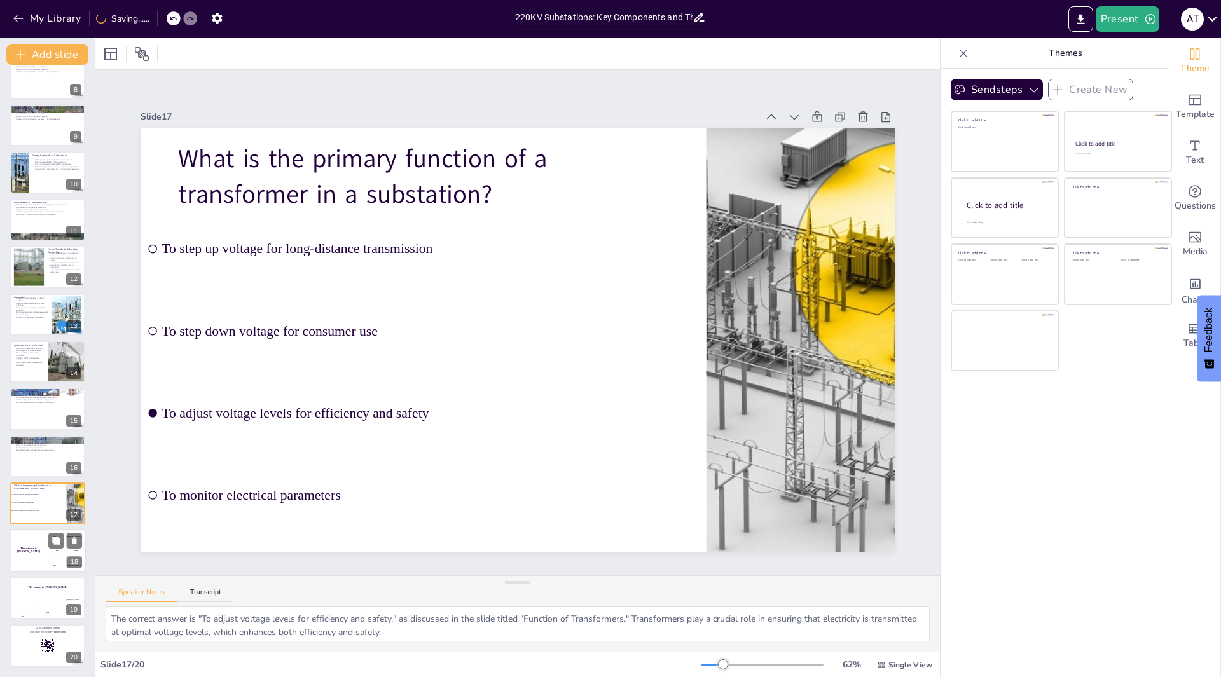
checkbox input "true"
click at [36, 544] on div "The winner is [PERSON_NAME]" at bounding box center [29, 551] width 38 height 43
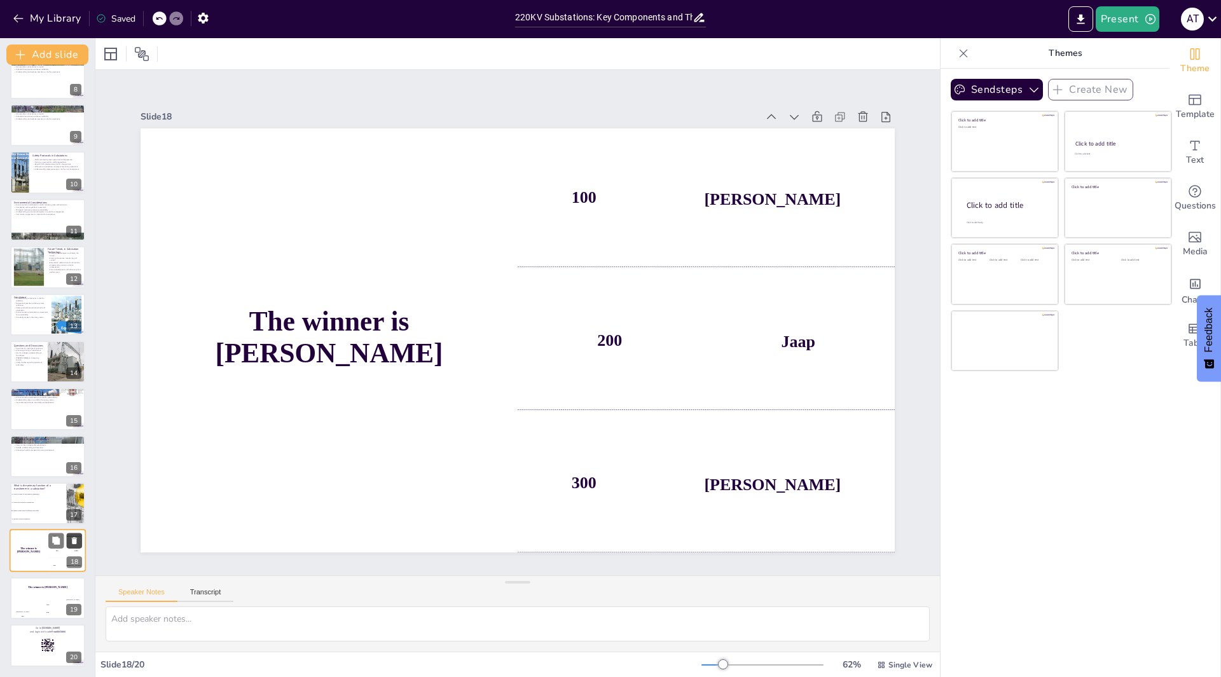
click at [70, 539] on icon at bounding box center [74, 541] width 9 height 9
checkbox input "true"
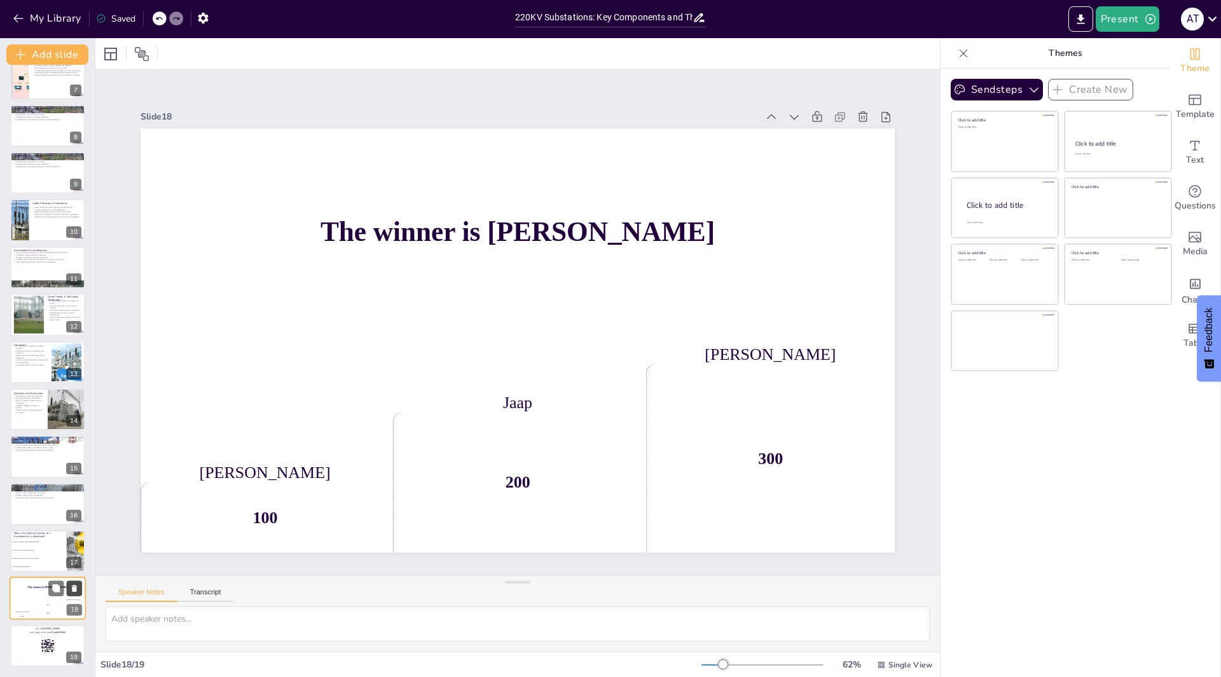
scroll to position [301, 0]
checkbox input "true"
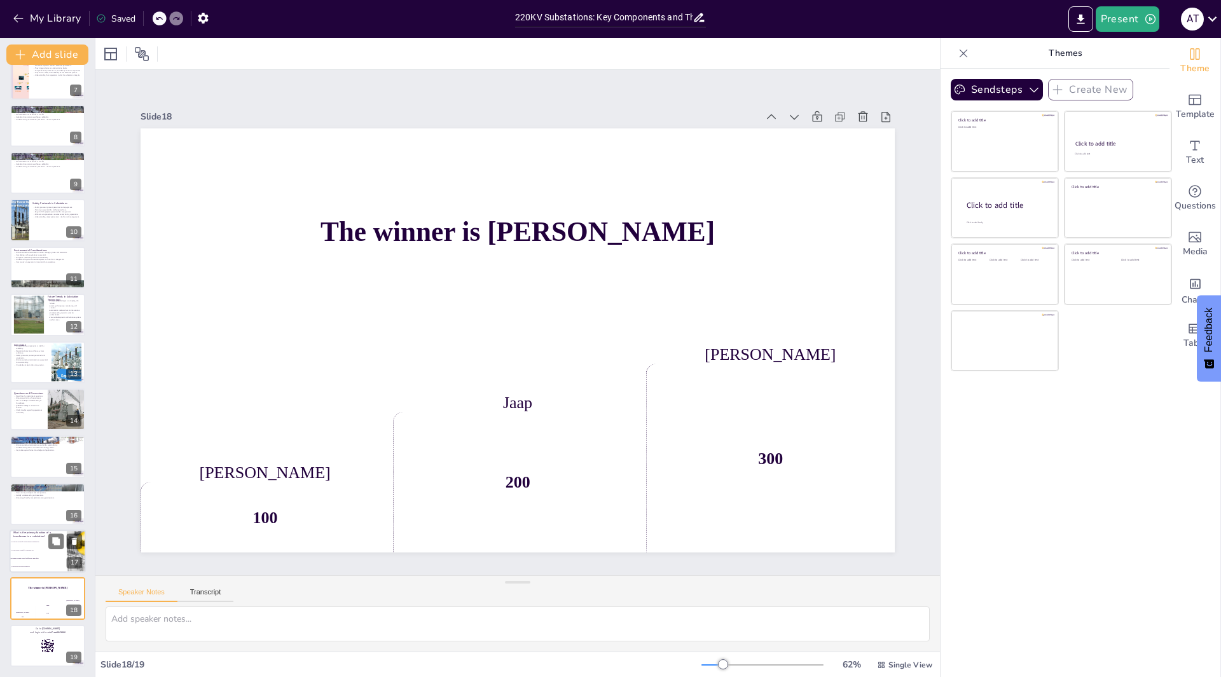
checkbox input "true"
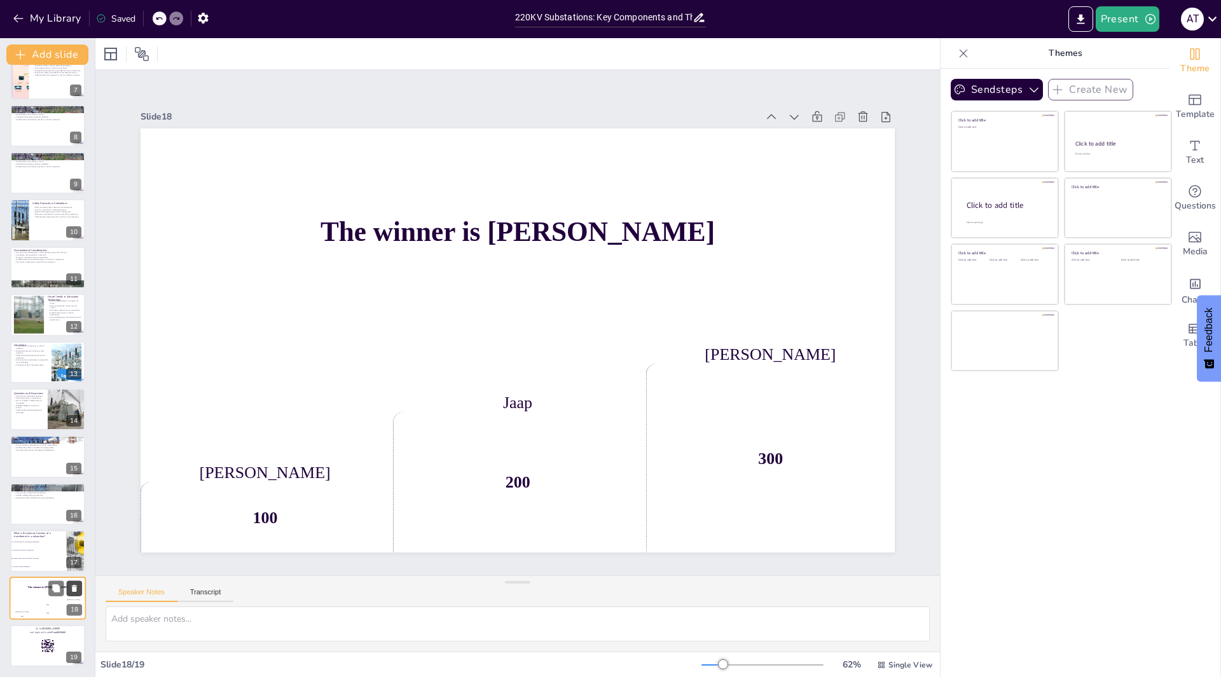
checkbox input "true"
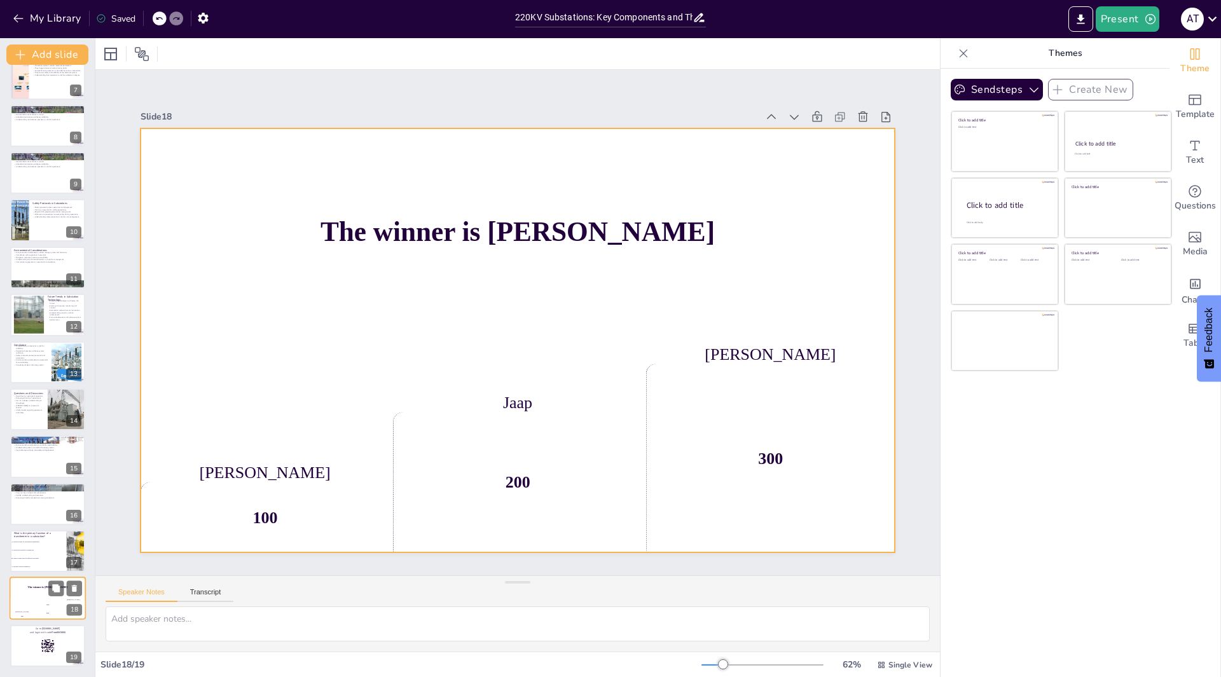
checkbox input "true"
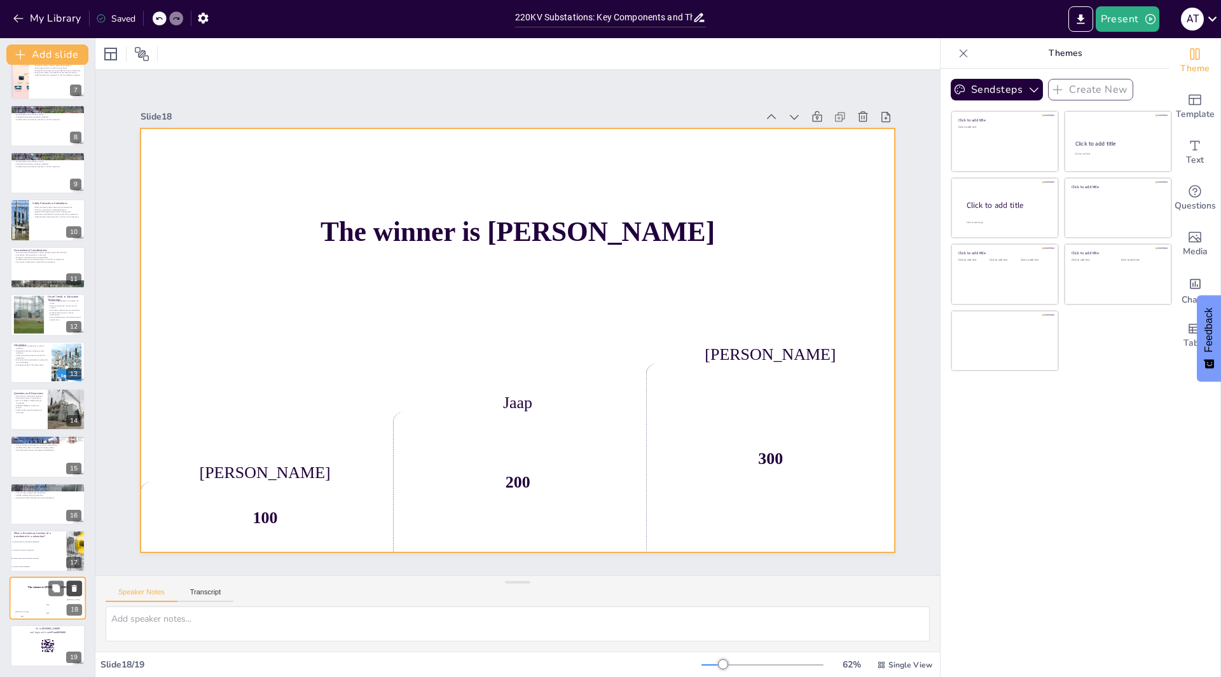
checkbox input "true"
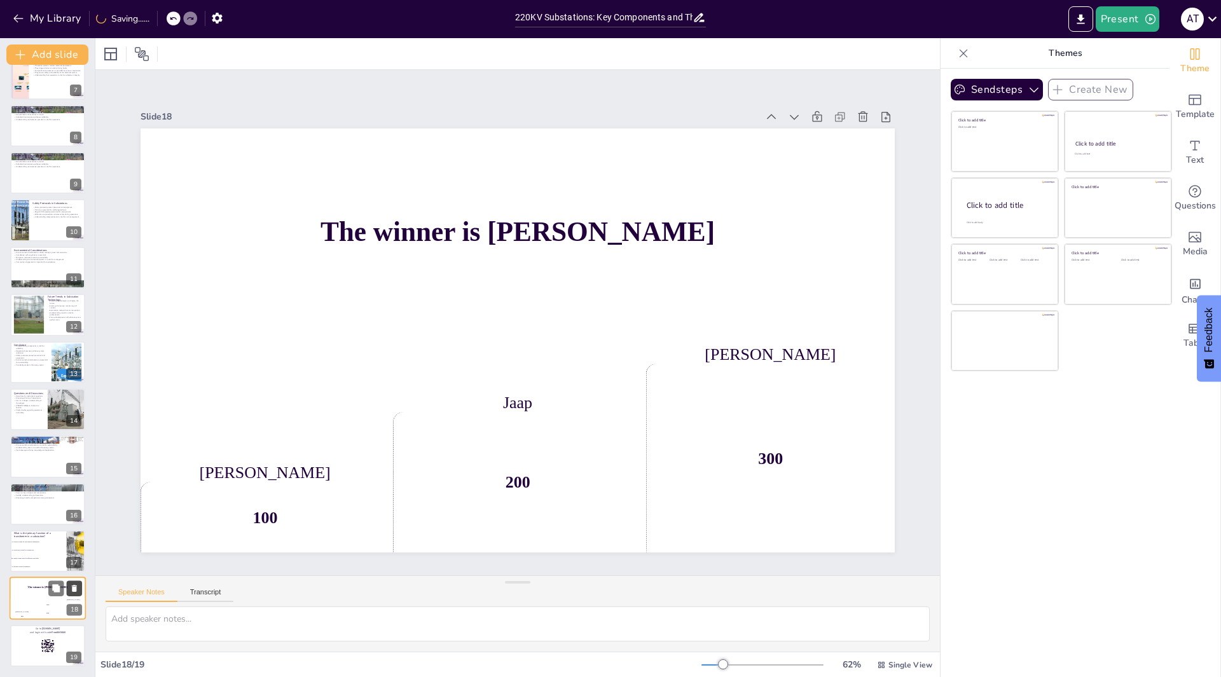
click at [75, 590] on icon at bounding box center [74, 589] width 5 height 7
checkbox input "true"
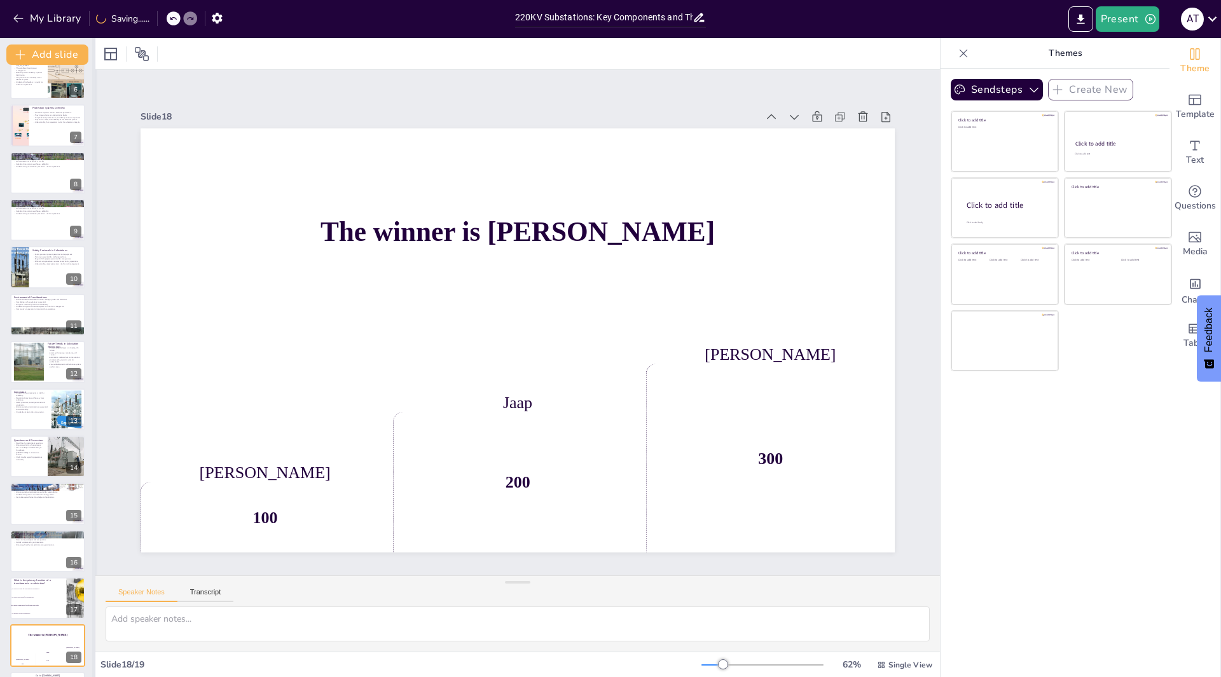
checkbox input "true"
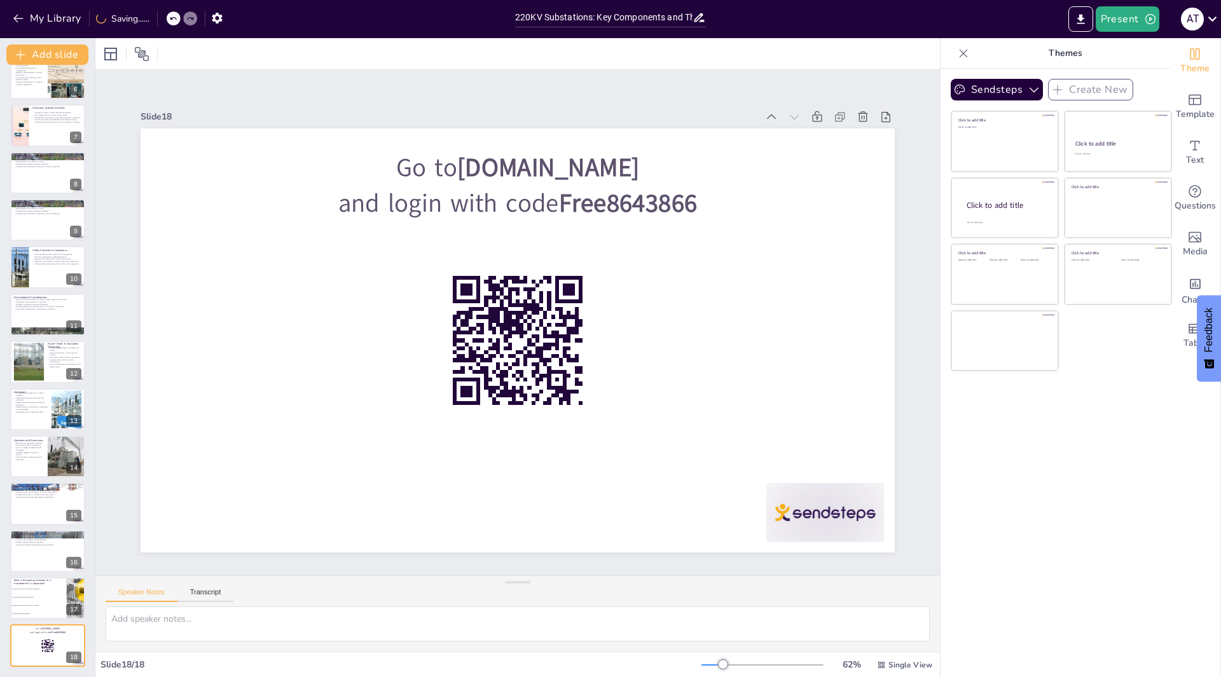
checkbox input "true"
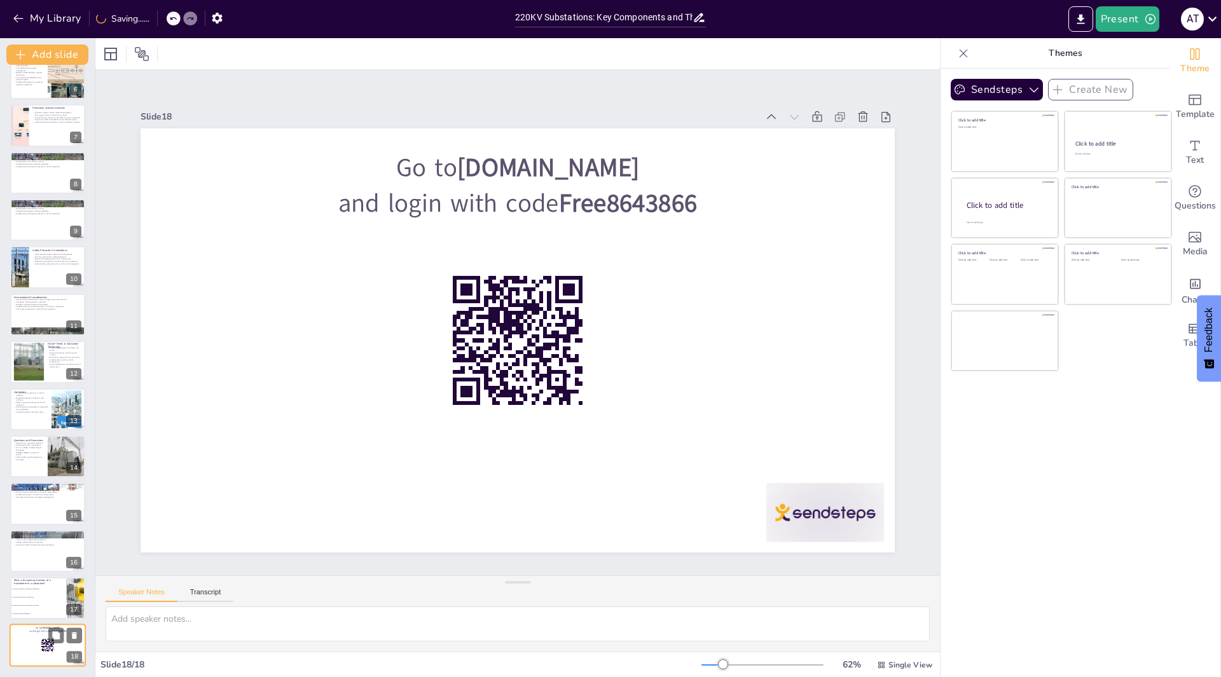
checkbox input "true"
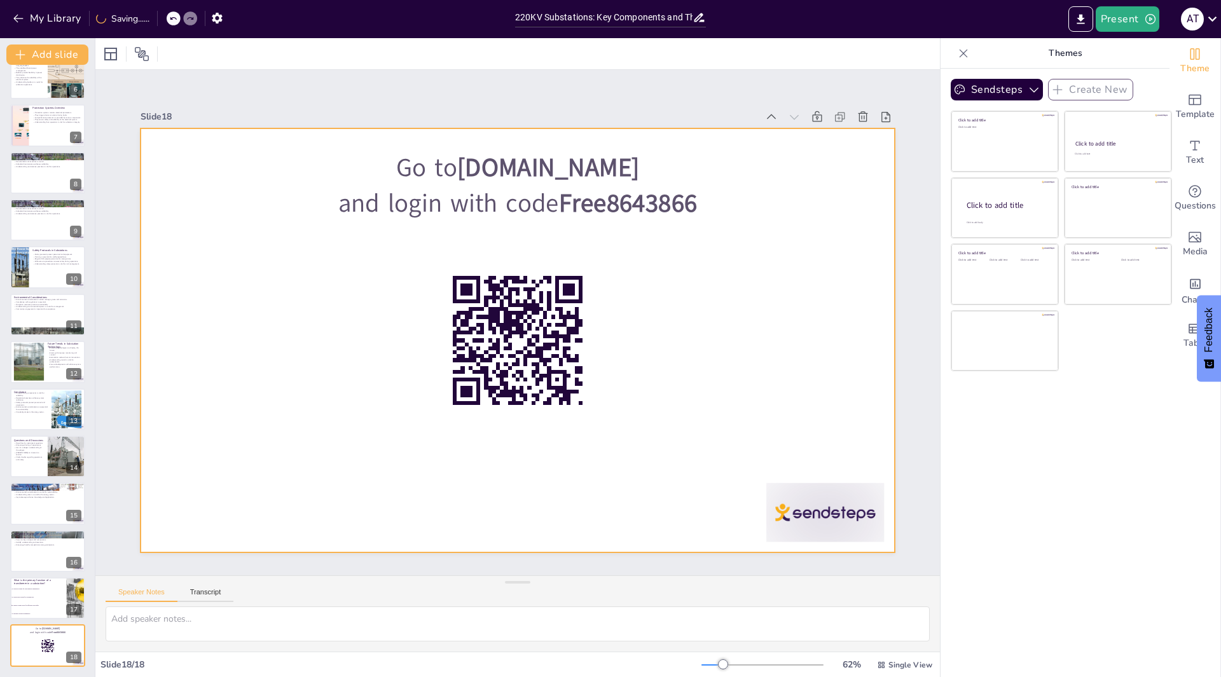
checkbox input "true"
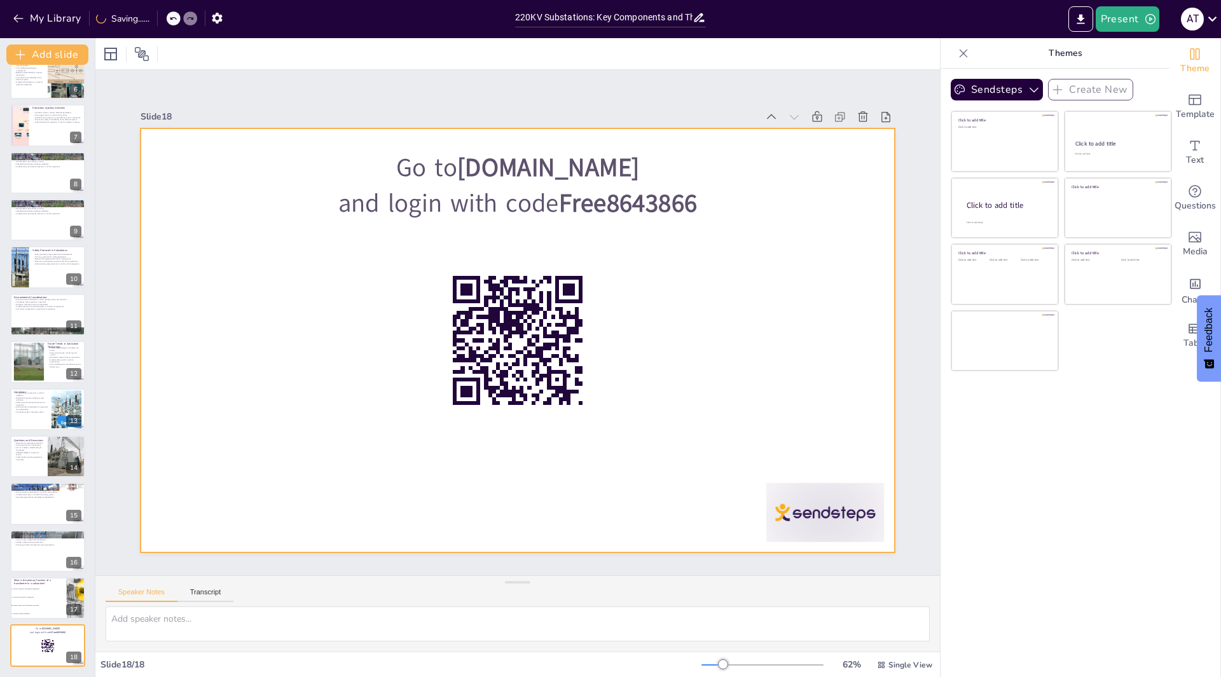
checkbox input "true"
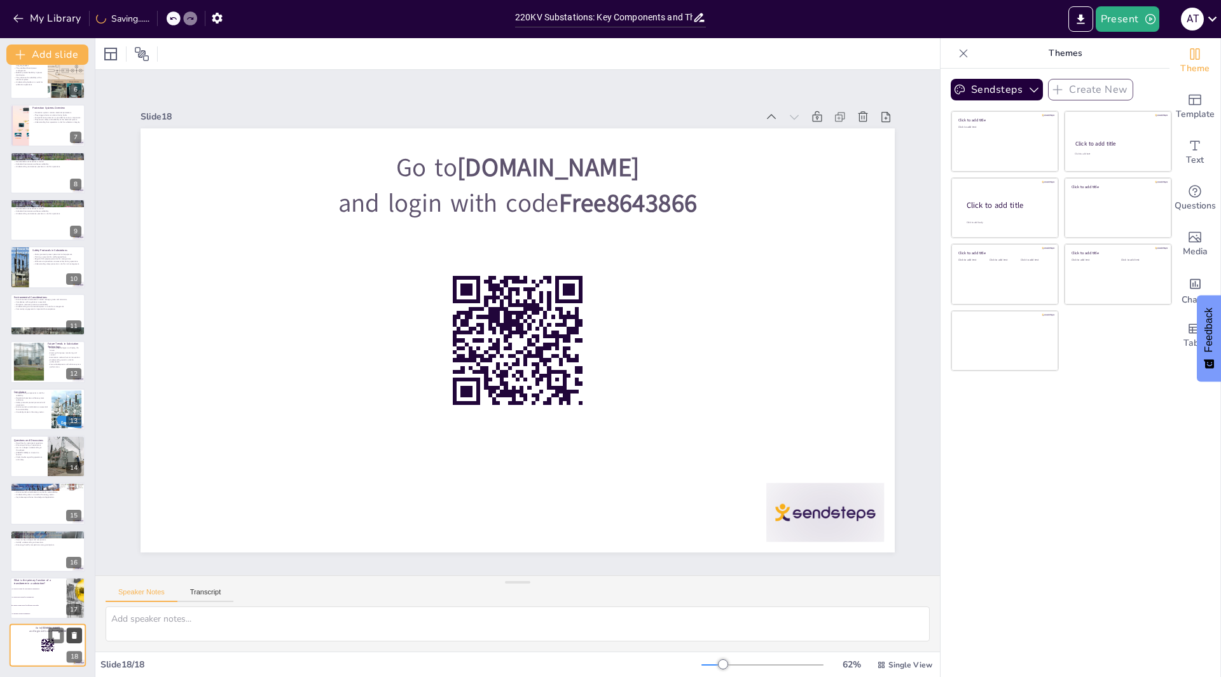
checkbox input "true"
click at [78, 635] on icon at bounding box center [74, 635] width 9 height 9
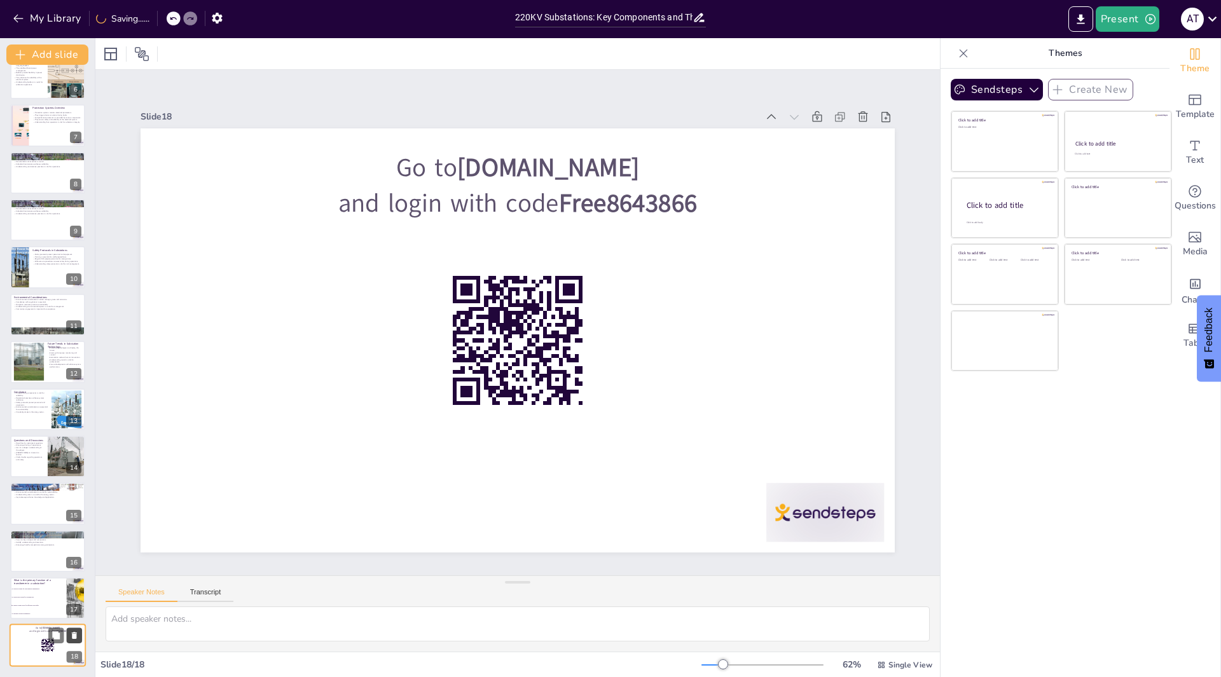
type textarea "The correct answer is "To adjust voltage levels for efficiency and safety," as …"
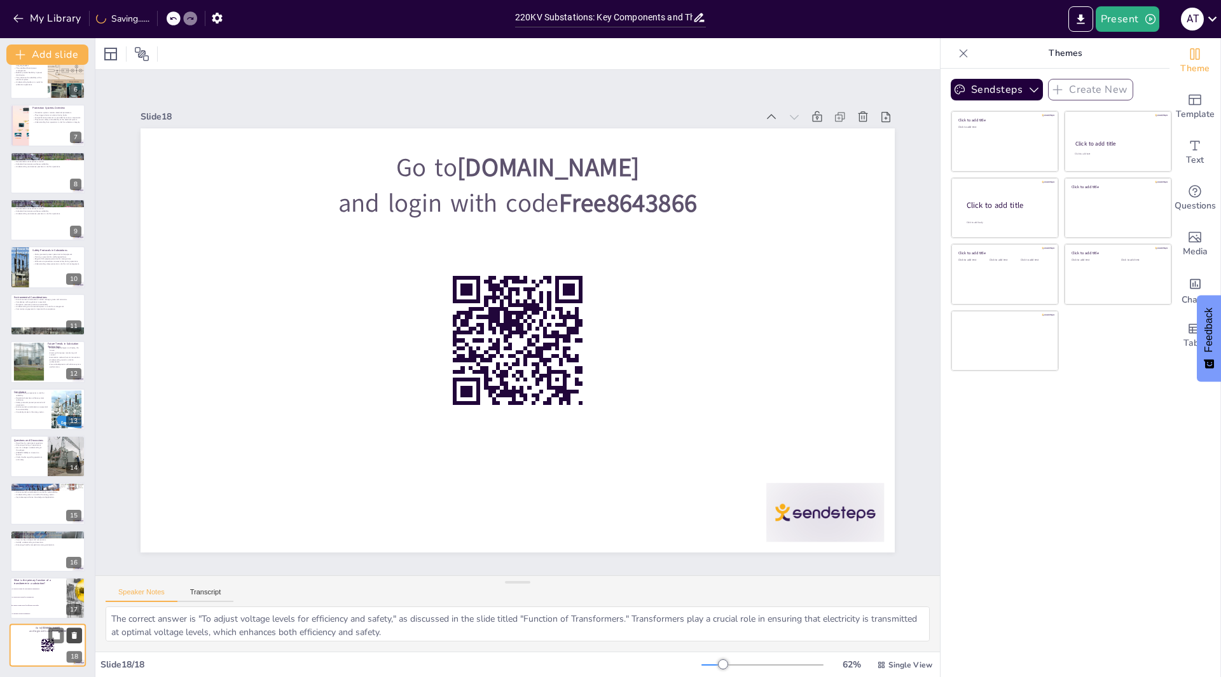
checkbox input "true"
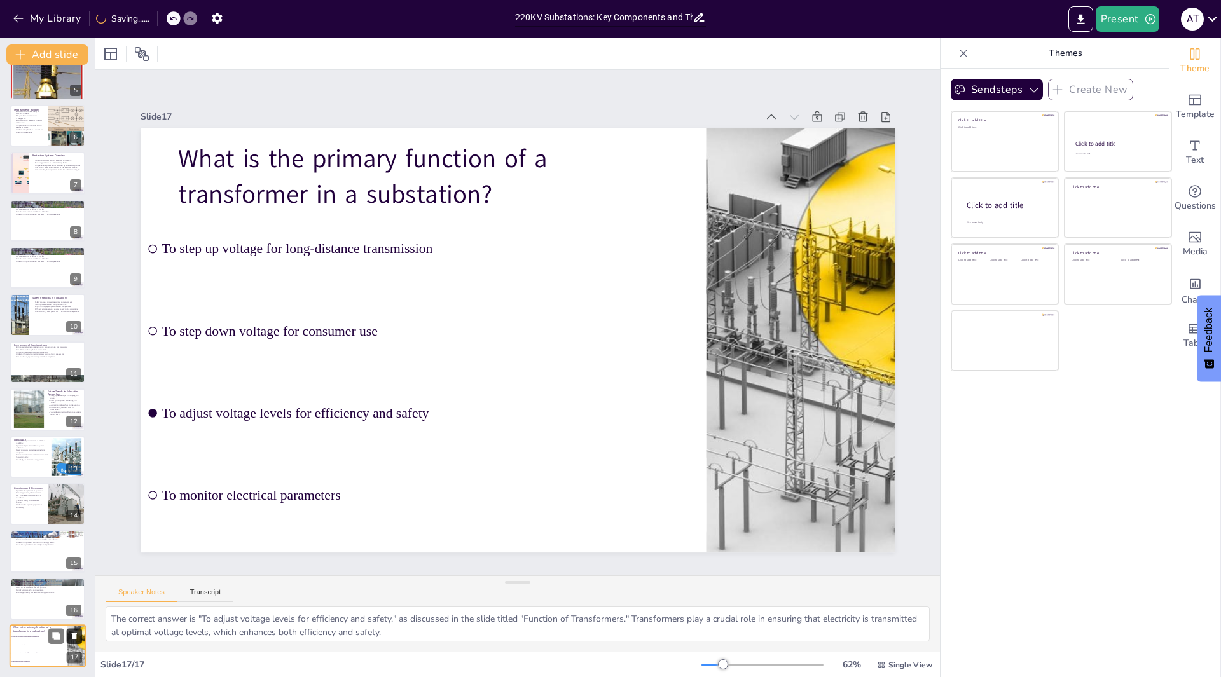
checkbox input "true"
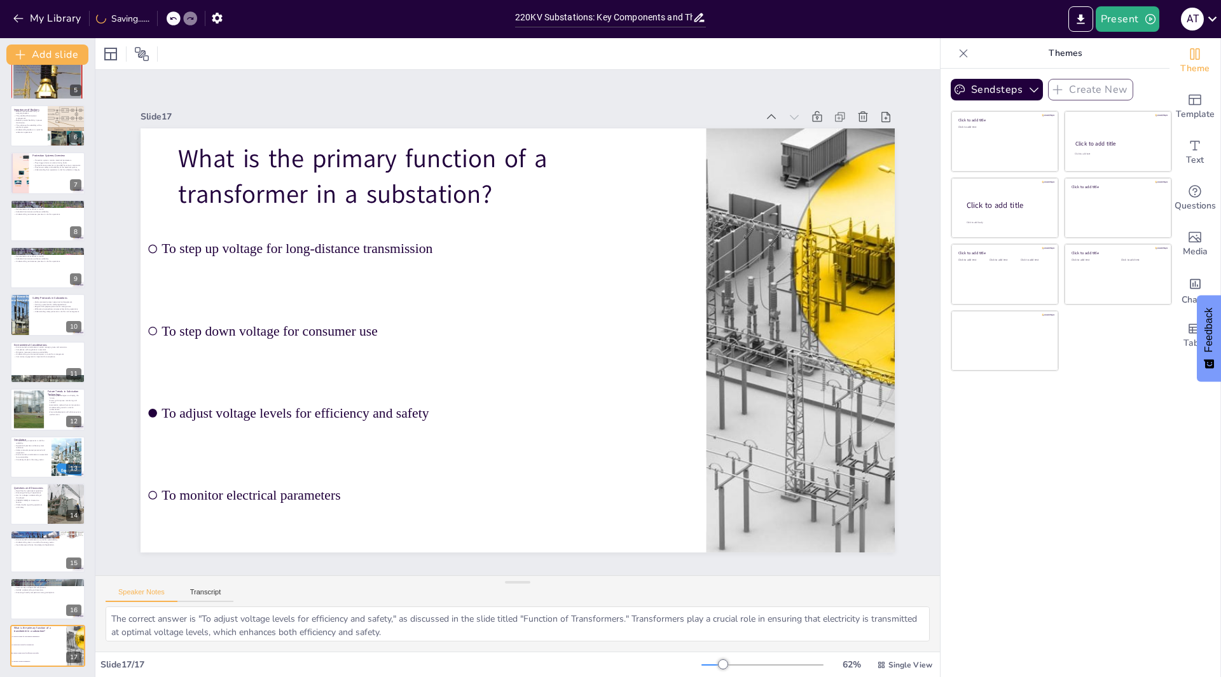
checkbox input "true"
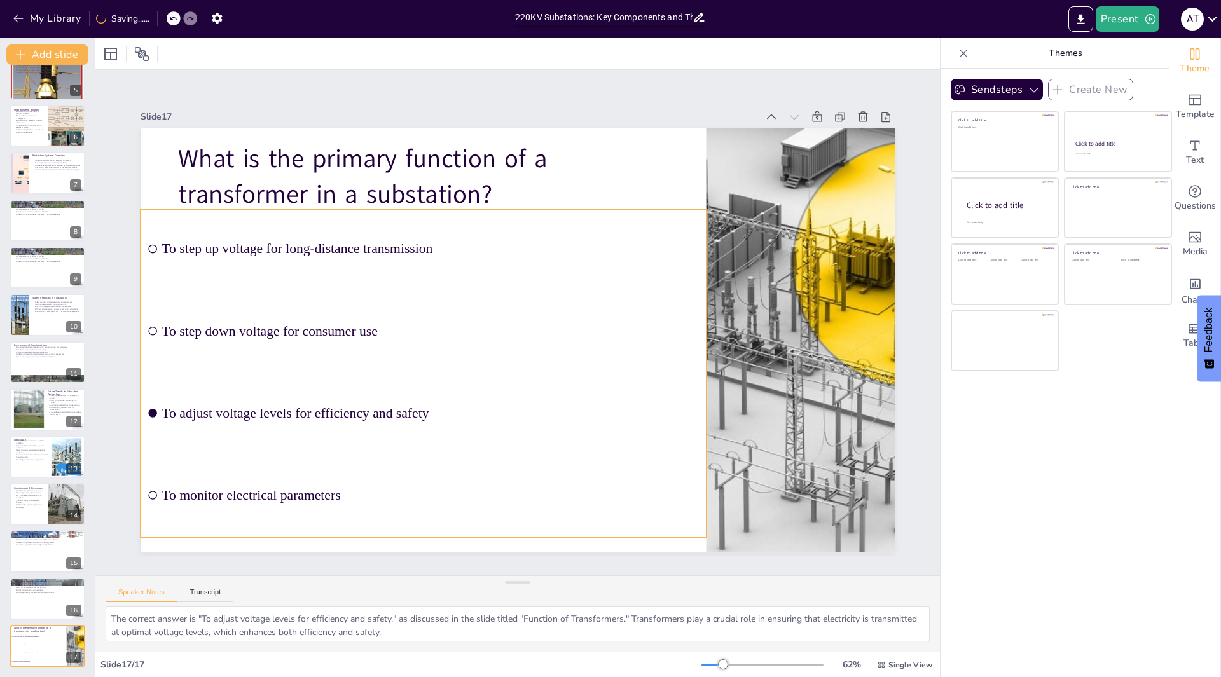
checkbox input "true"
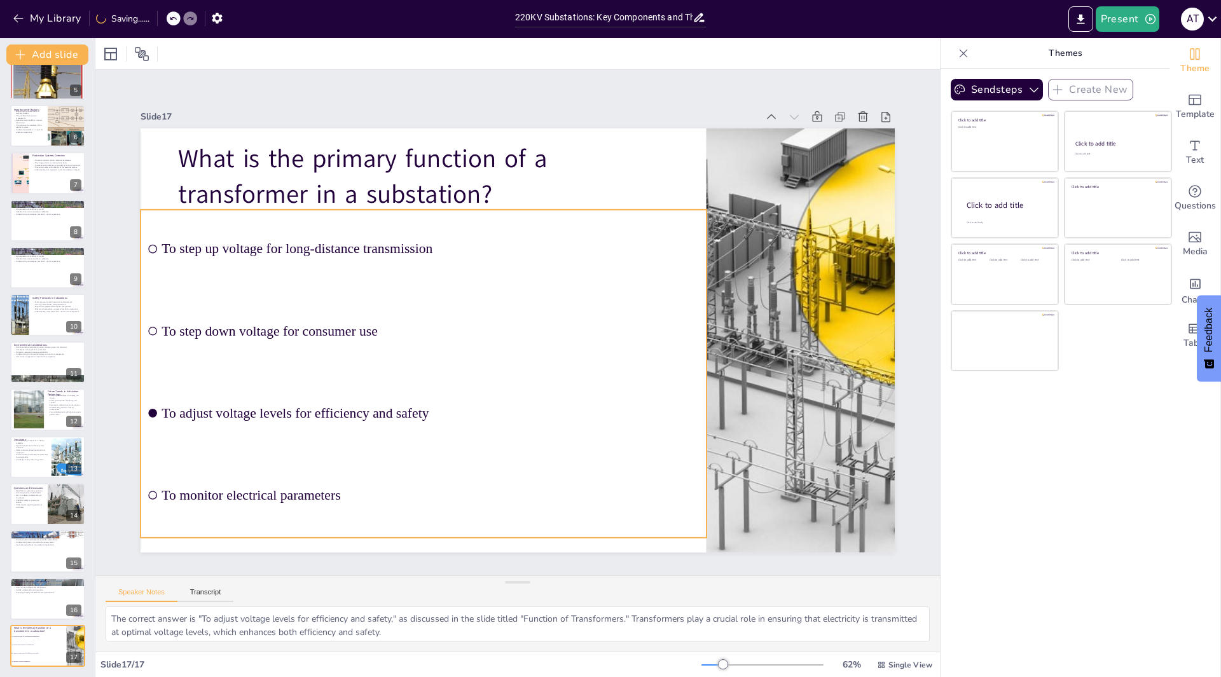
checkbox input "true"
